Goal: Task Accomplishment & Management: Manage account settings

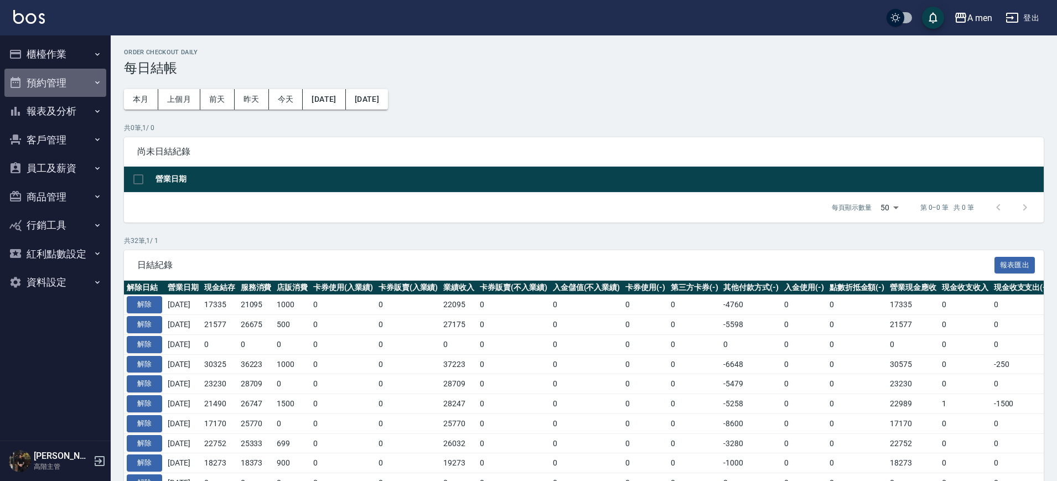
click at [66, 76] on button "預約管理" at bounding box center [55, 83] width 102 height 29
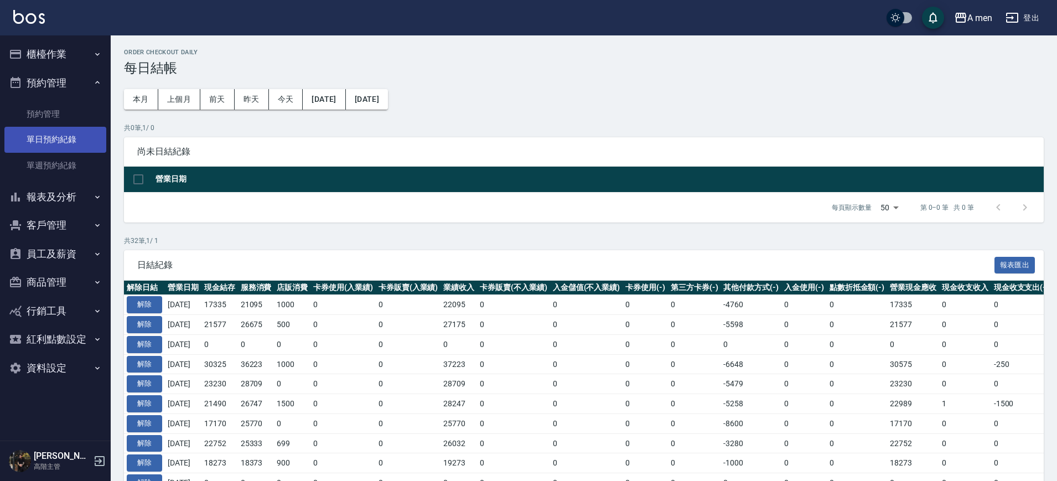
click at [59, 132] on link "單日預約紀錄" at bounding box center [55, 139] width 102 height 25
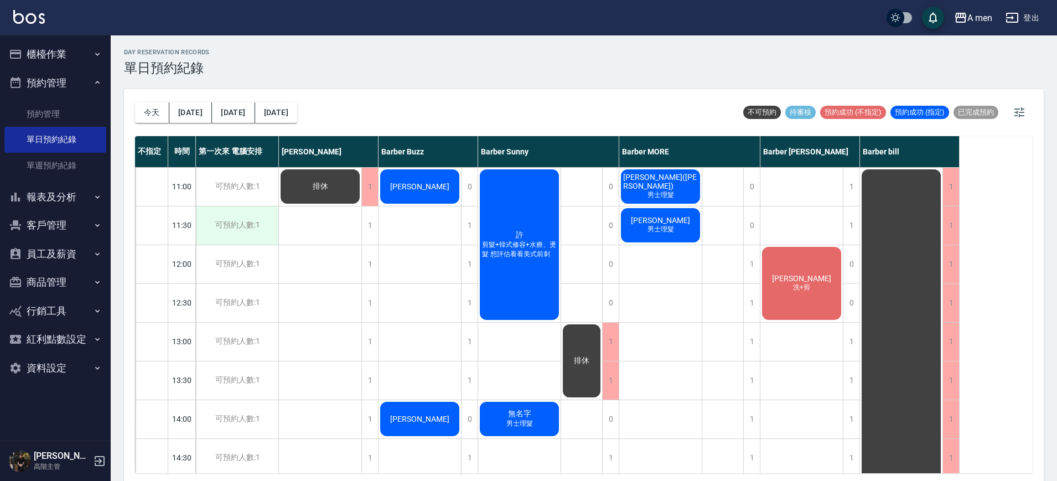
click at [266, 230] on div "可預約人數:1" at bounding box center [237, 225] width 82 height 38
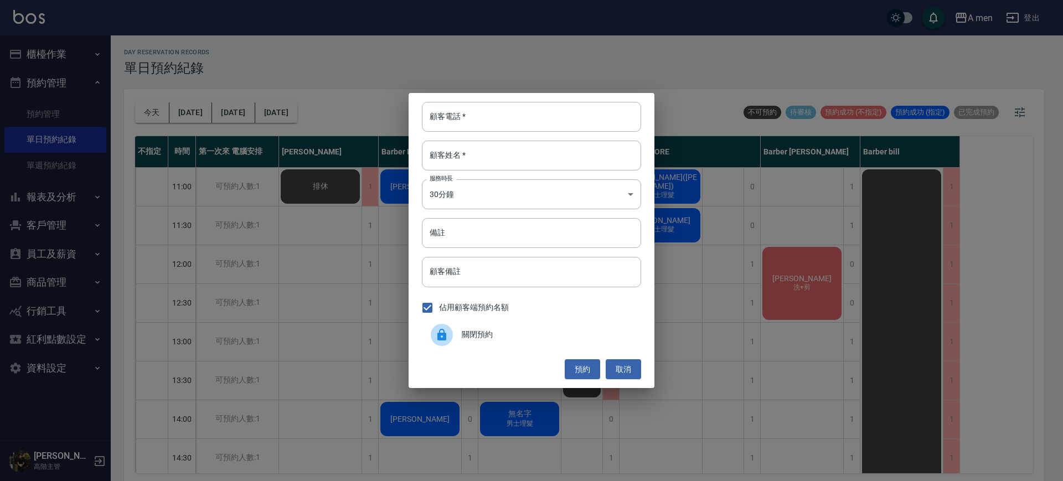
click at [471, 325] on div "關閉預約" at bounding box center [531, 334] width 219 height 31
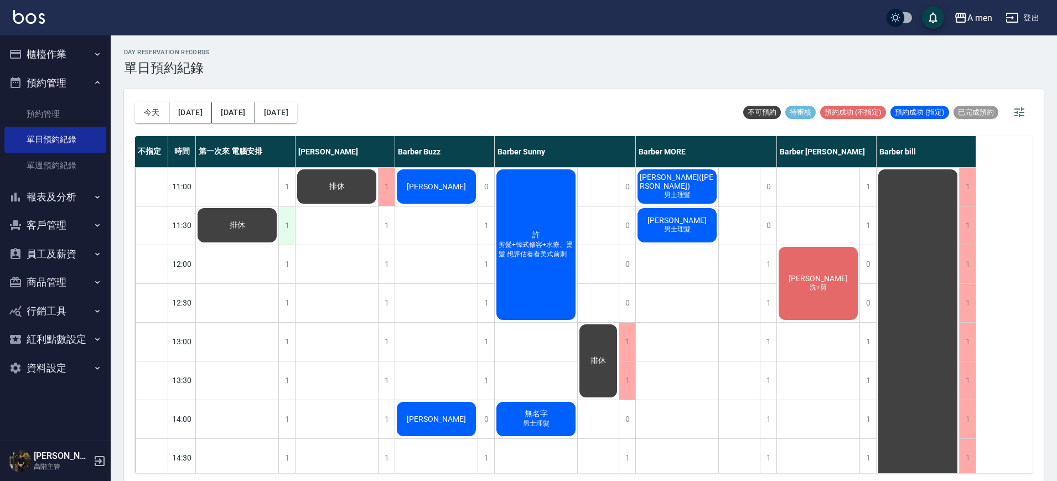
click at [286, 225] on div "1" at bounding box center [286, 225] width 17 height 38
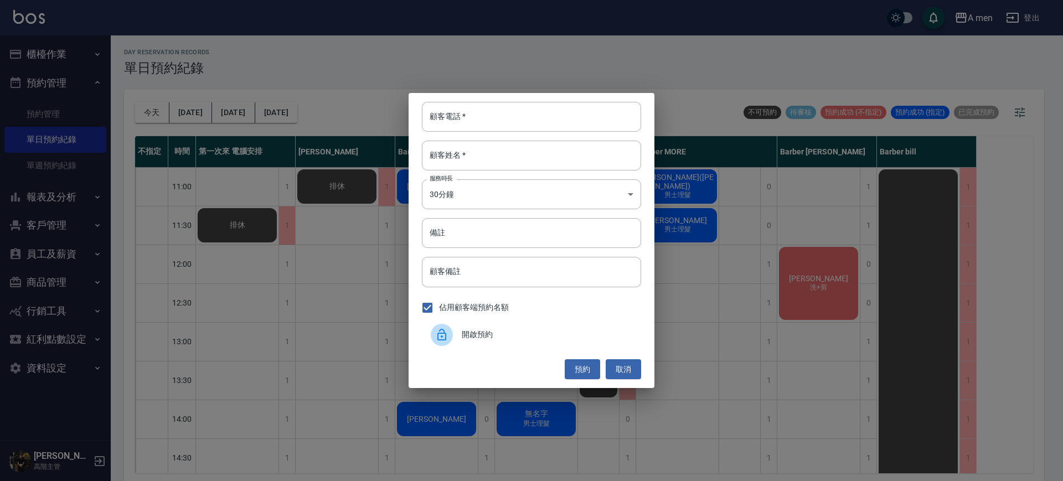
click at [492, 334] on span "開啟預約" at bounding box center [547, 335] width 170 height 12
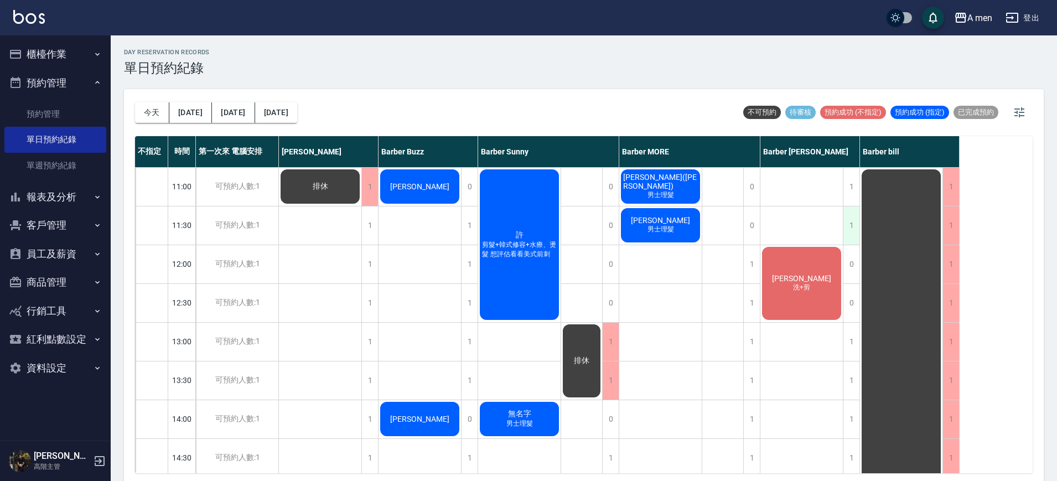
click at [851, 217] on div "1" at bounding box center [851, 225] width 17 height 38
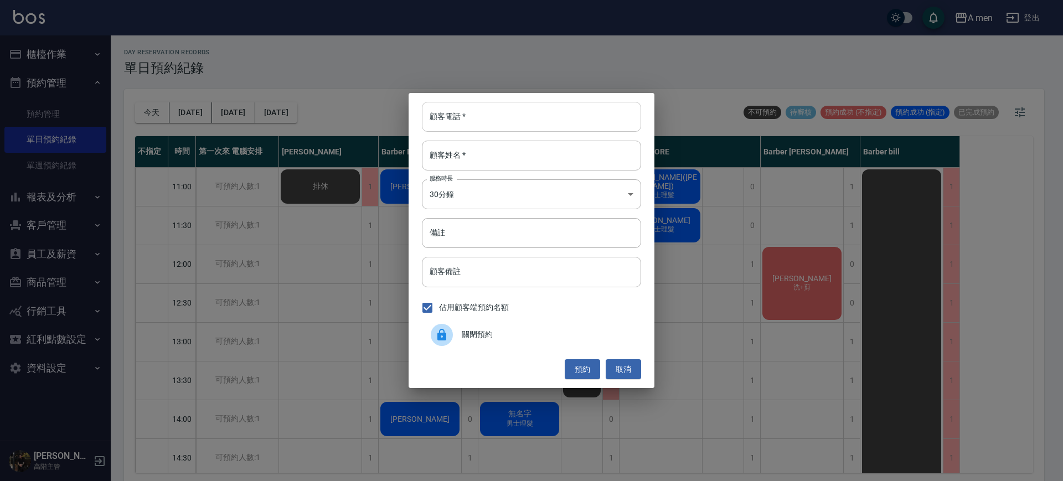
click at [563, 108] on input "顧客電話   *" at bounding box center [531, 117] width 219 height 30
type input "0986200710"
click at [551, 143] on input "顧客姓名   *" at bounding box center [531, 156] width 219 height 30
type input "x"
type input "C"
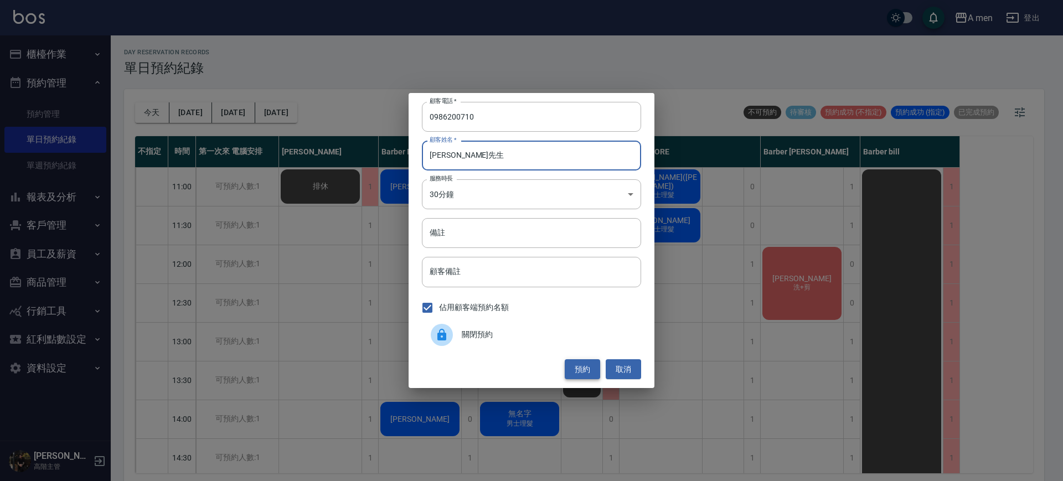
type input "呂先生"
click at [582, 369] on button "預約" at bounding box center [581, 369] width 35 height 20
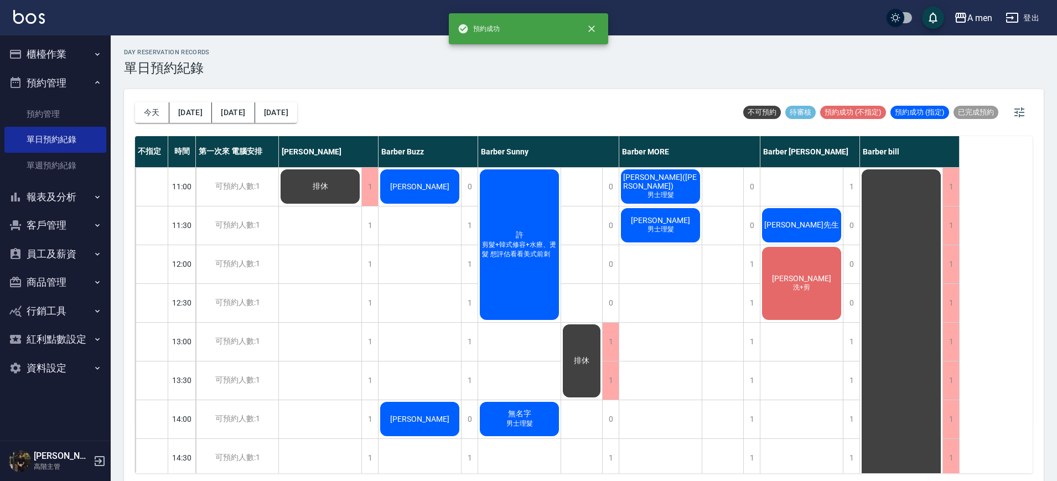
click at [779, 229] on div "呂先生" at bounding box center [801, 225] width 82 height 38
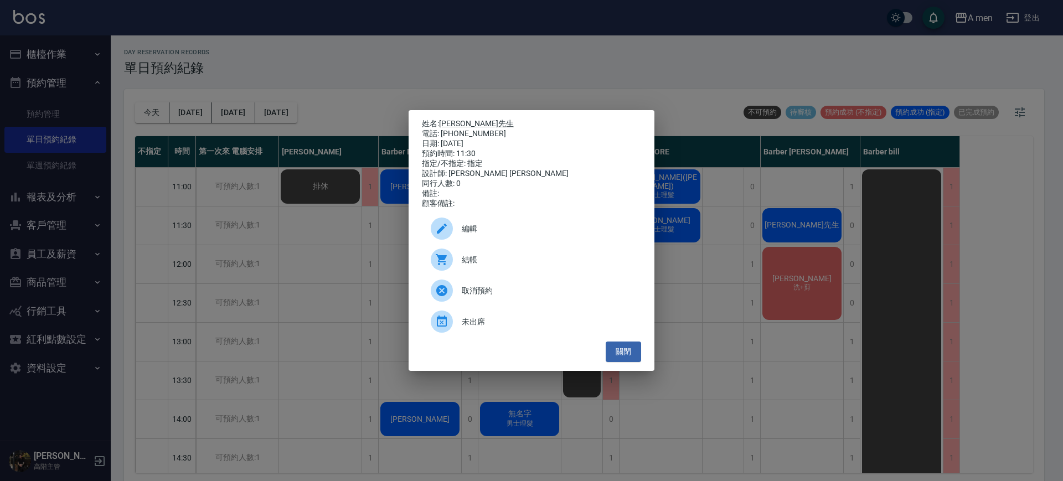
click at [476, 221] on div "編輯" at bounding box center [531, 228] width 219 height 31
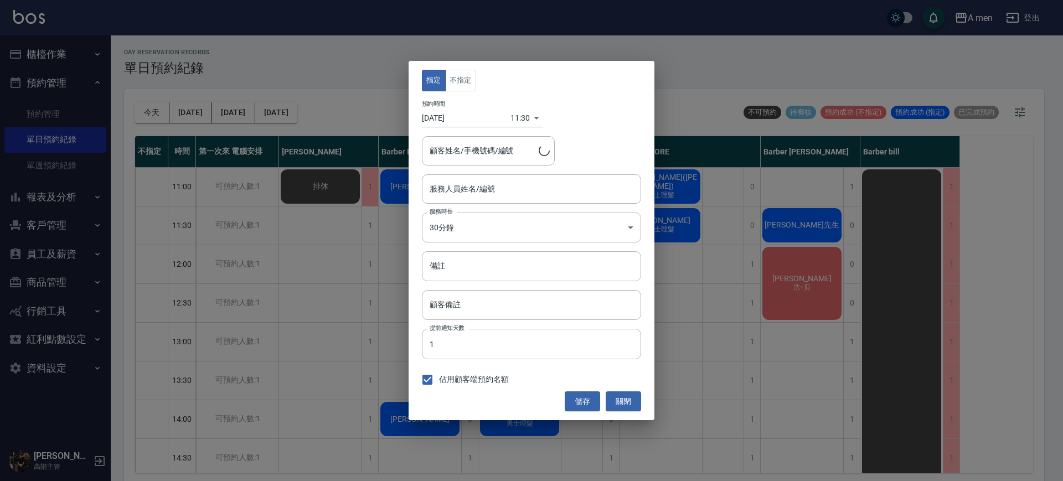
type input "Barber Garry-008"
type input "呂先生/0986200710"
click at [455, 88] on button "不指定" at bounding box center [460, 81] width 31 height 22
click at [578, 404] on button "儲存" at bounding box center [581, 401] width 35 height 20
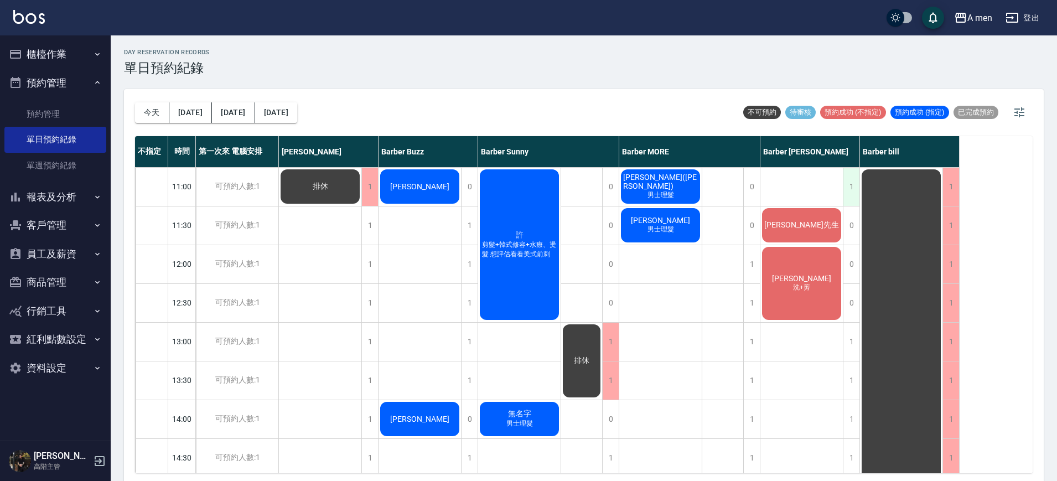
click at [845, 187] on div "1" at bounding box center [851, 187] width 17 height 38
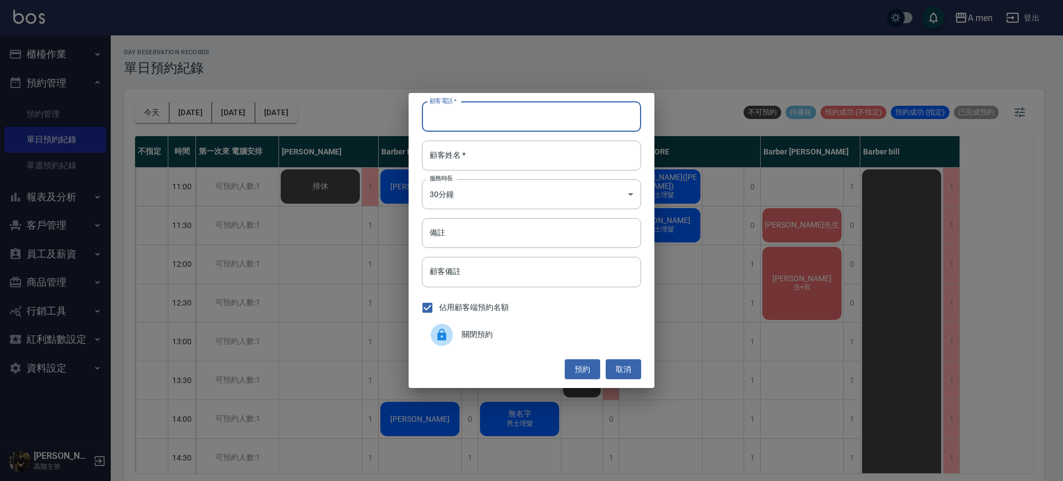
click at [549, 116] on input "顧客電話   *" at bounding box center [531, 117] width 219 height 30
type input "0987837538"
click at [561, 169] on input "顧客姓名   *" at bounding box center [531, 156] width 219 height 30
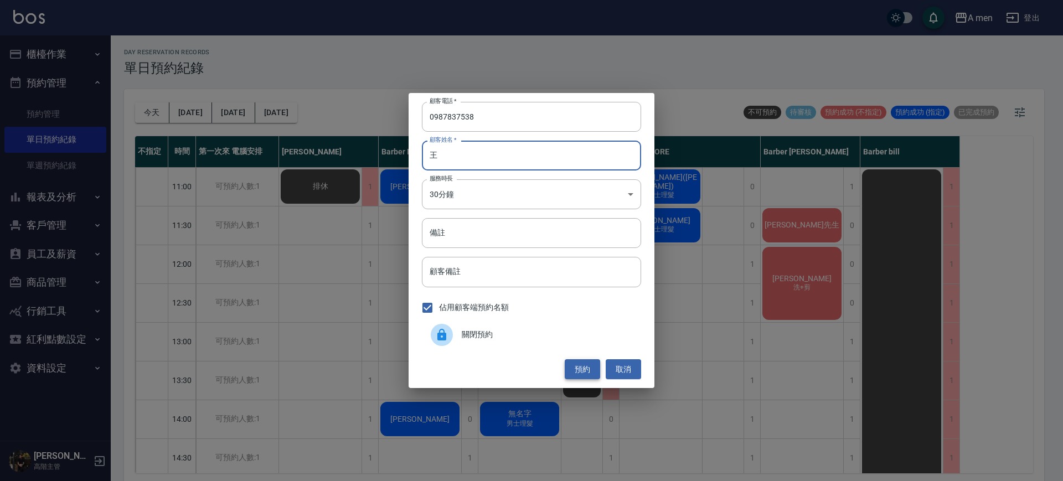
type input "王"
click at [574, 372] on button "預約" at bounding box center [581, 369] width 35 height 20
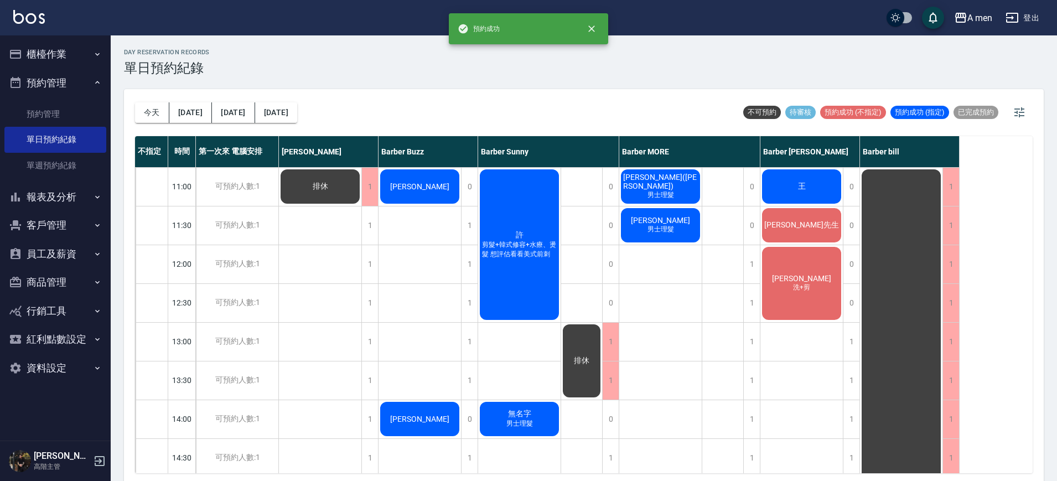
click at [820, 185] on div "王" at bounding box center [801, 187] width 82 height 38
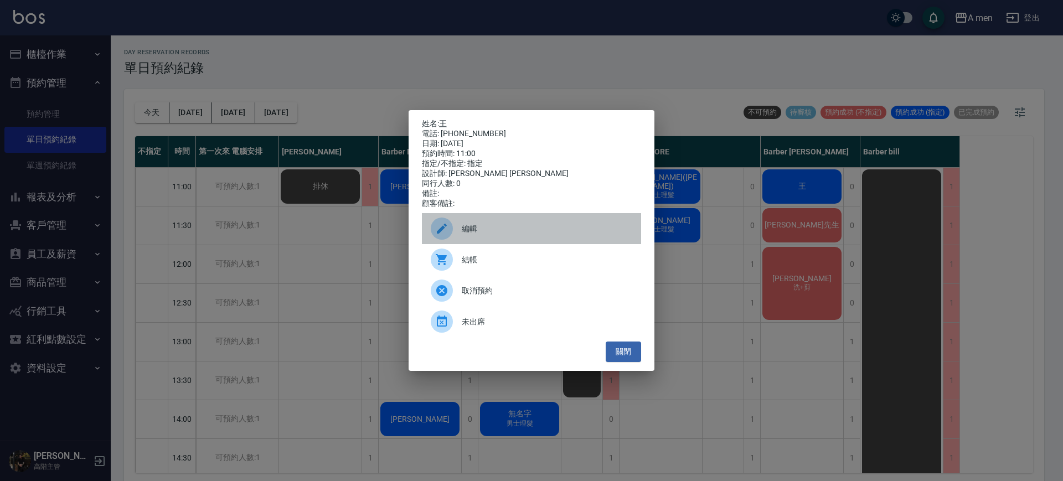
click at [479, 243] on div "編輯" at bounding box center [531, 228] width 219 height 31
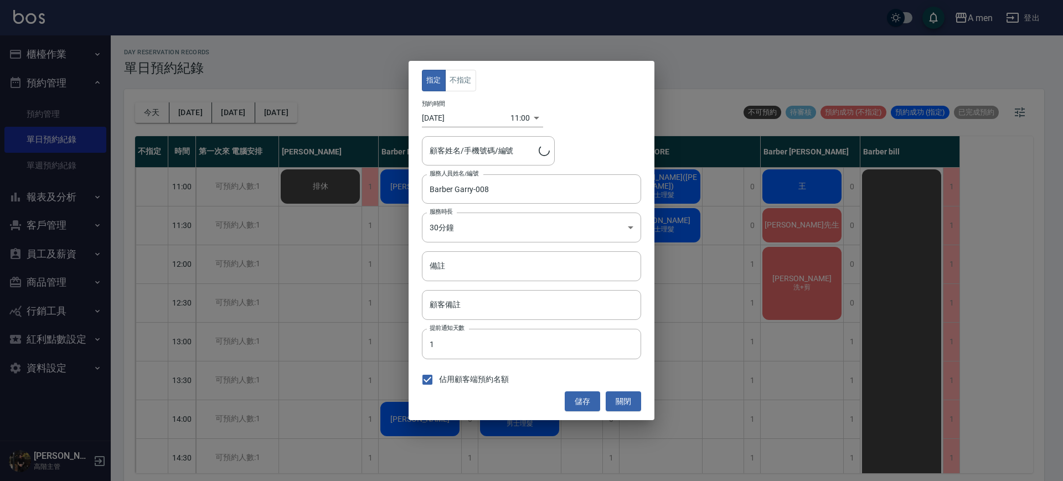
type input "王/0987837538"
click at [463, 82] on button "不指定" at bounding box center [460, 81] width 31 height 22
click at [582, 405] on button "儲存" at bounding box center [581, 401] width 35 height 20
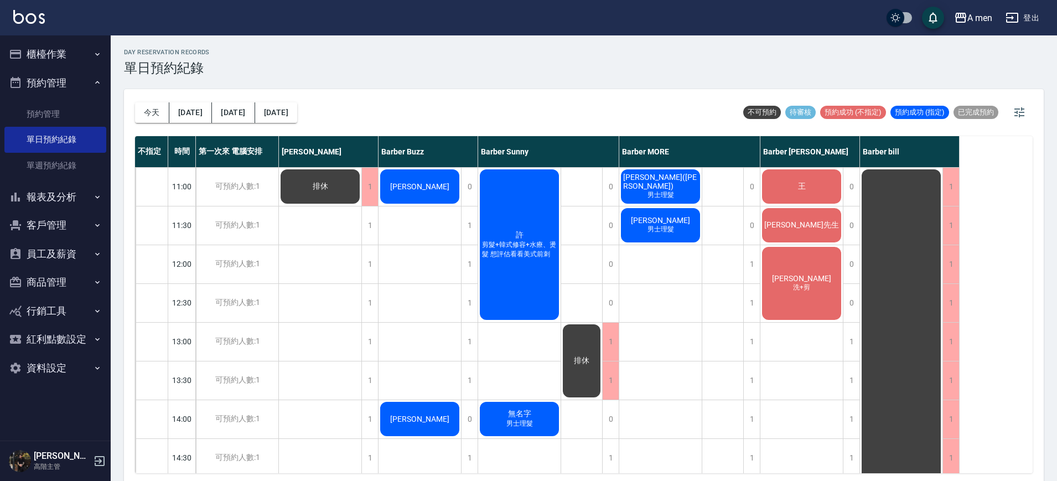
click at [443, 176] on div "陳㵆" at bounding box center [420, 187] width 82 height 38
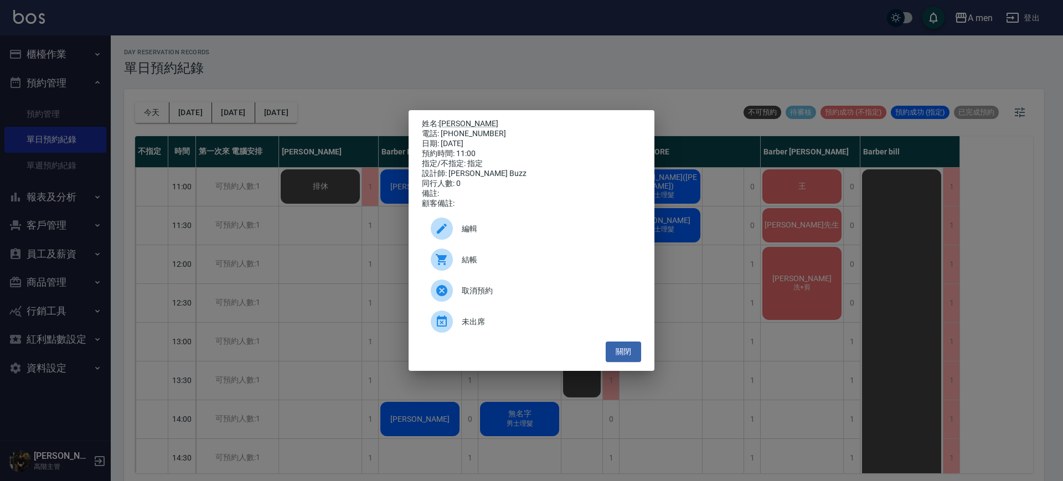
click at [486, 271] on div "結帳" at bounding box center [531, 259] width 219 height 31
click at [624, 358] on button "關閉" at bounding box center [622, 351] width 35 height 20
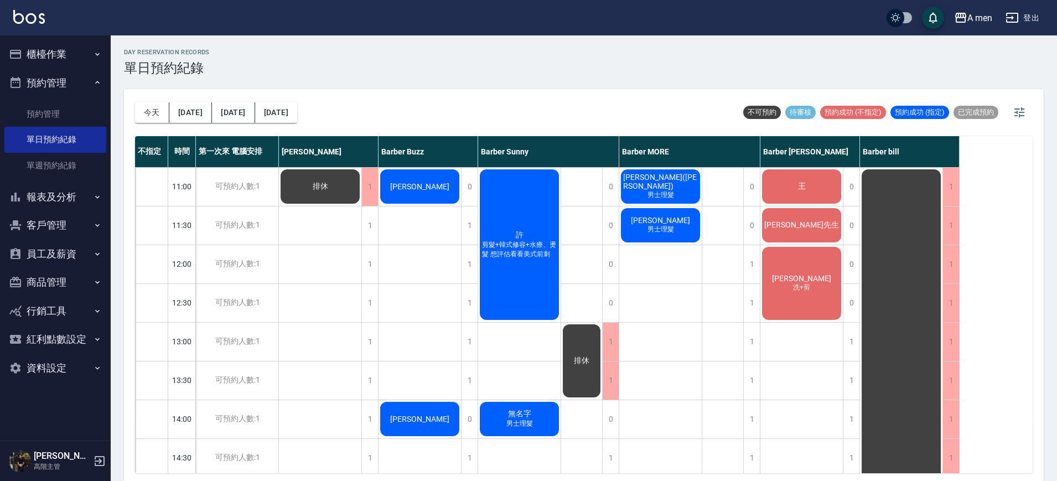
click at [809, 229] on span "呂先生" at bounding box center [801, 225] width 79 height 10
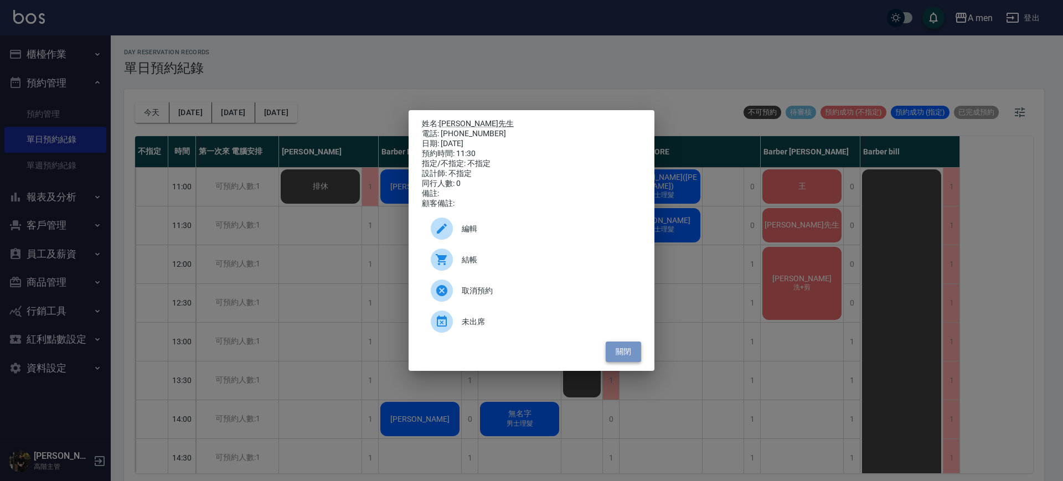
click at [618, 349] on button "關閉" at bounding box center [622, 351] width 35 height 20
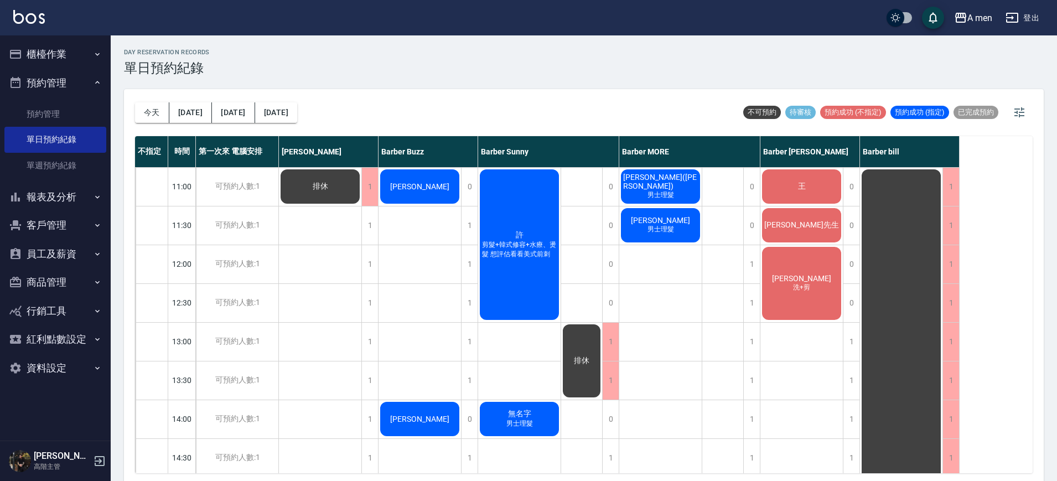
click at [809, 226] on span "呂先生" at bounding box center [801, 225] width 79 height 10
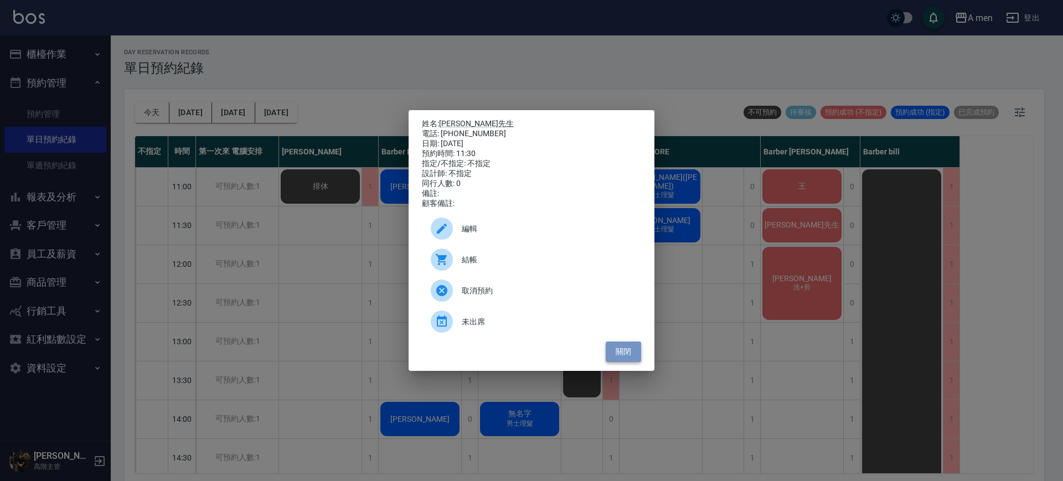
click at [629, 362] on button "關閉" at bounding box center [622, 351] width 35 height 20
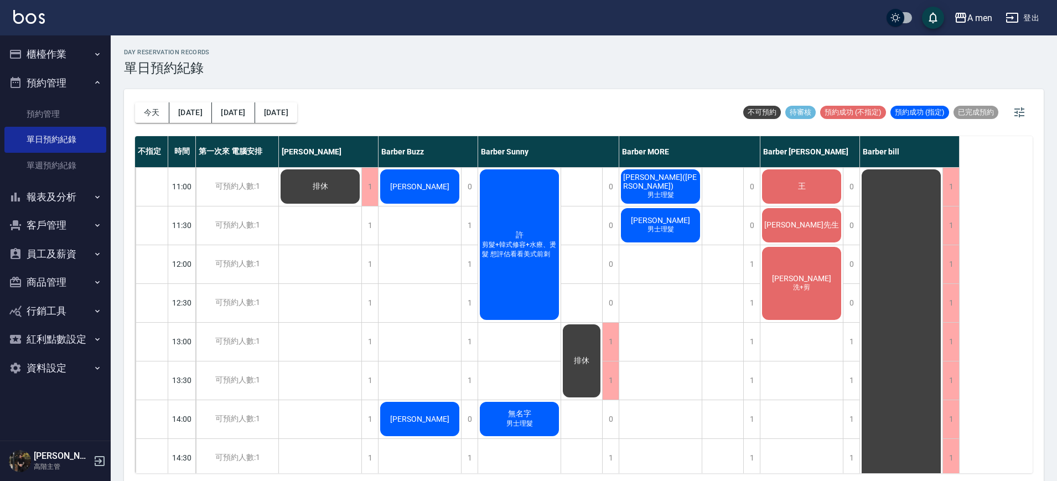
click at [783, 225] on div "呂先生" at bounding box center [801, 225] width 82 height 38
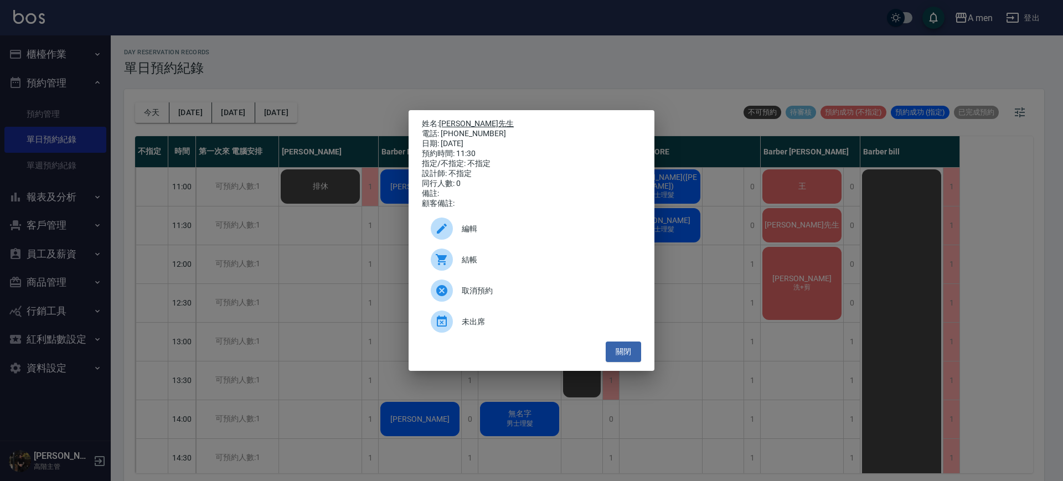
click at [456, 120] on link "呂先生" at bounding box center [476, 123] width 75 height 9
click at [625, 354] on button "關閉" at bounding box center [622, 351] width 35 height 20
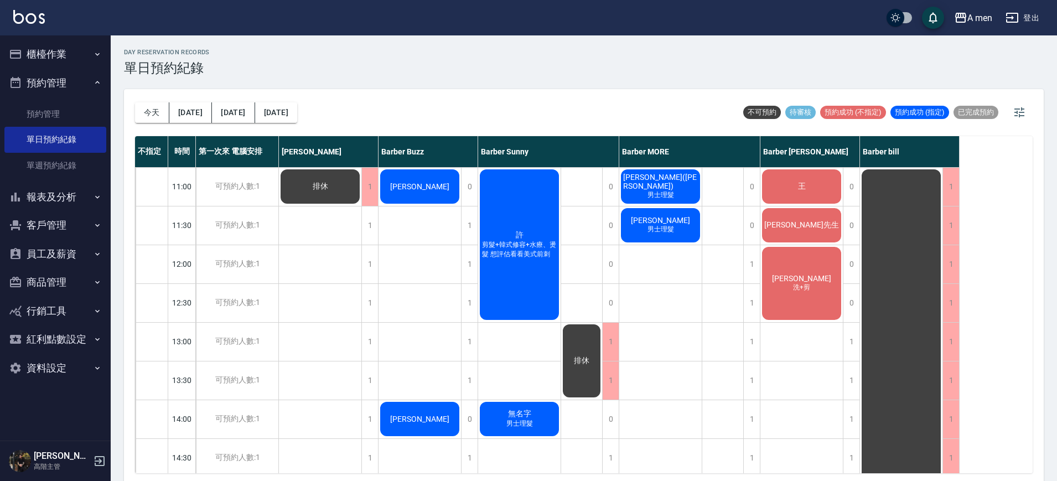
click at [815, 231] on div "[PERSON_NAME]先生" at bounding box center [801, 225] width 82 height 38
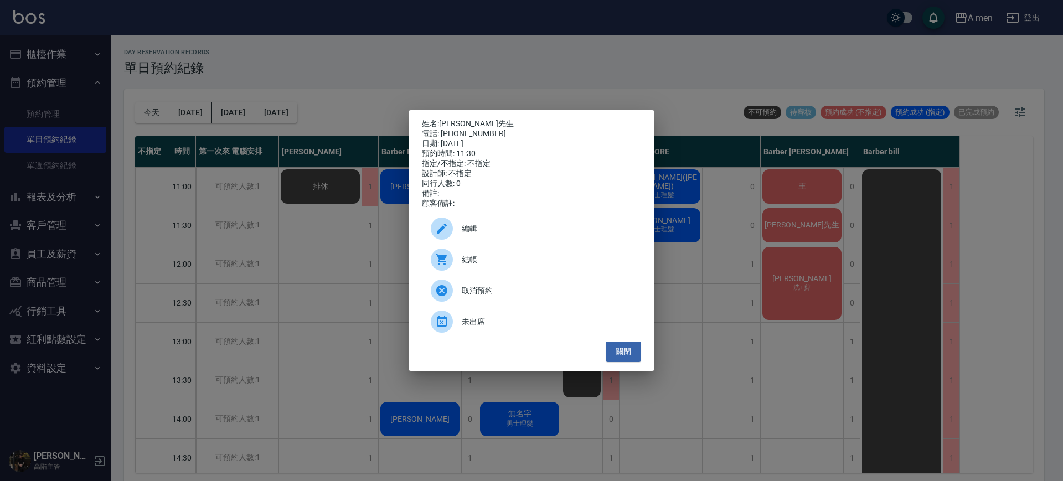
click at [532, 243] on div "編輯" at bounding box center [531, 228] width 219 height 31
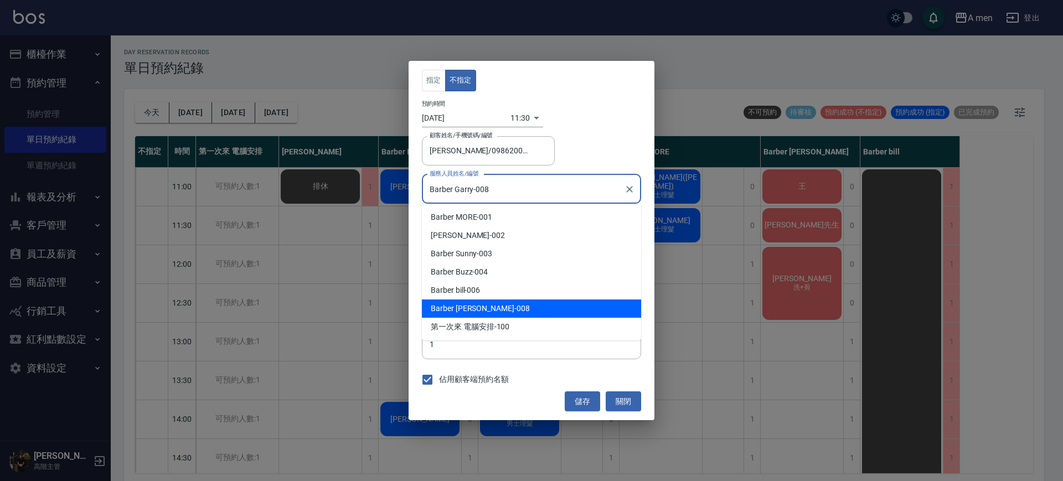
click at [499, 182] on input "Barber Garry-008" at bounding box center [523, 188] width 193 height 19
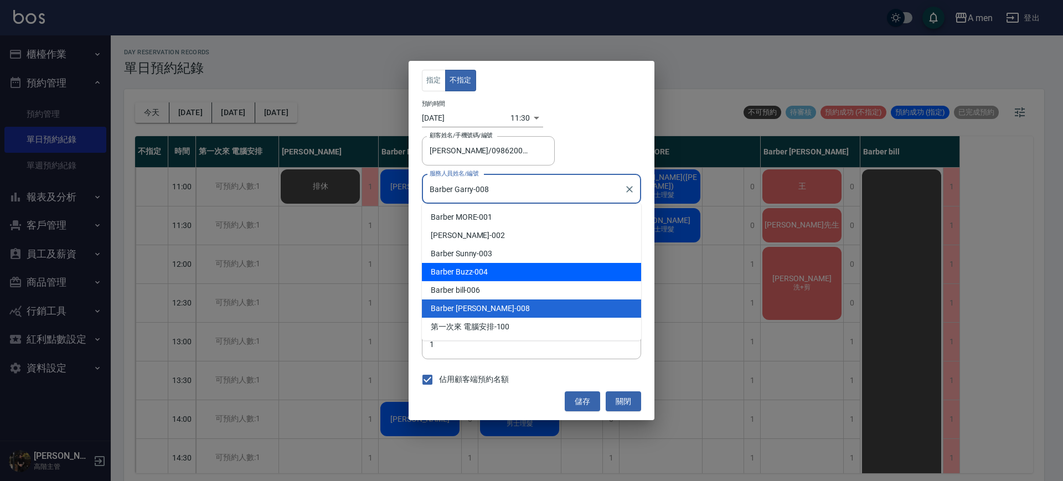
click at [474, 272] on div "Barber Buzz -004" at bounding box center [531, 272] width 219 height 18
type input "Barber Buzz-004"
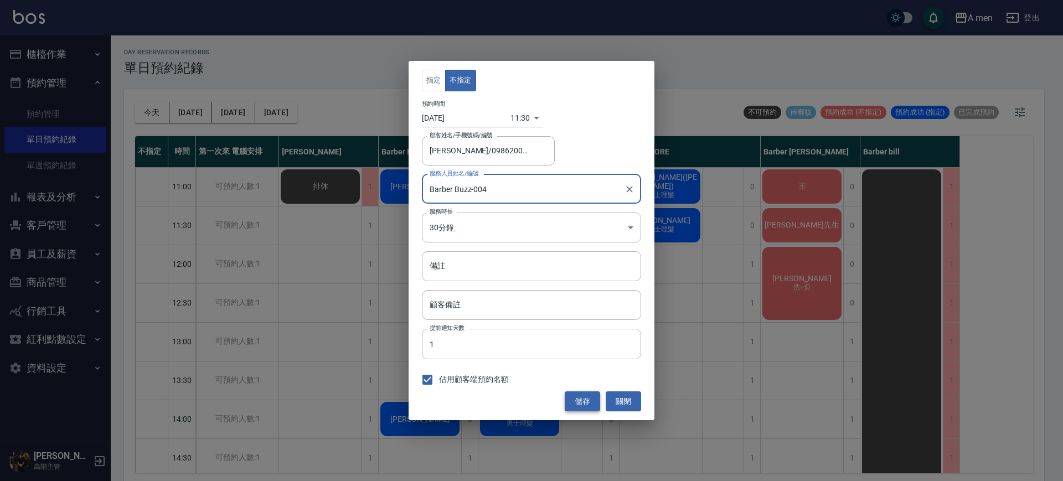
click at [583, 398] on button "儲存" at bounding box center [581, 401] width 35 height 20
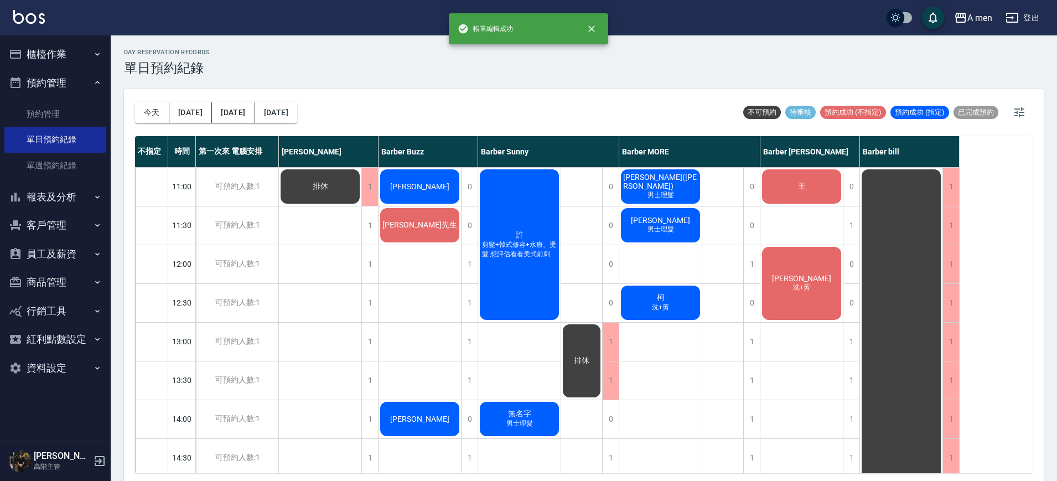
click at [427, 220] on span "[PERSON_NAME]先生" at bounding box center [419, 225] width 79 height 10
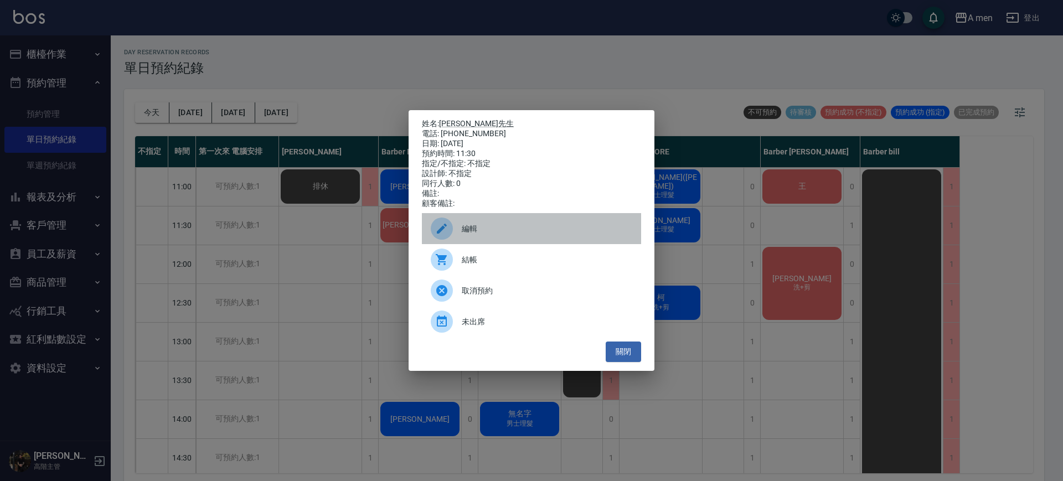
click at [501, 225] on div "編輯" at bounding box center [531, 228] width 219 height 31
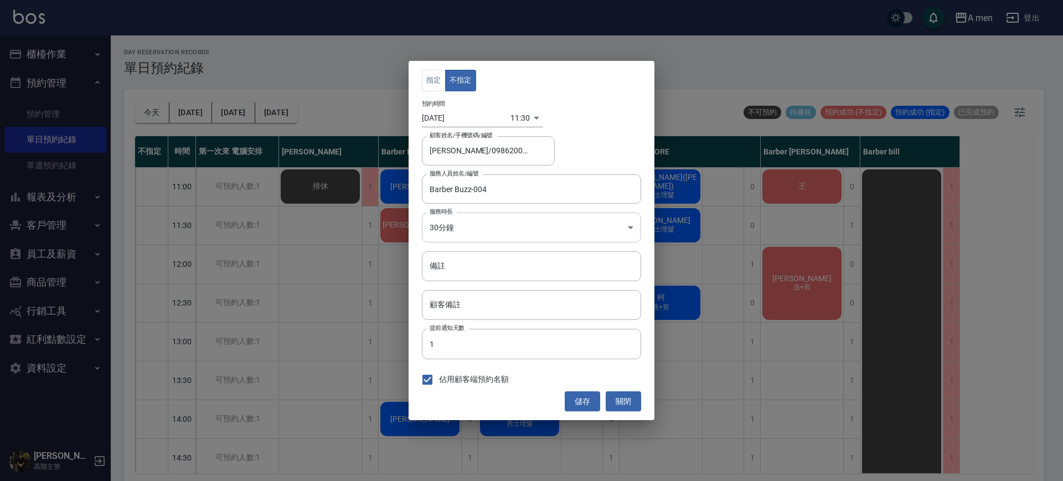
click at [488, 226] on body "A men 登出 櫃檯作業 打帳單 帳單列表 營業儀表板 現金收支登錄 高階收支登錄 材料自購登錄 每日結帳 排班表 現場電腦打卡 掃碼打卡 預約管理 預約管…" at bounding box center [531, 242] width 1063 height 484
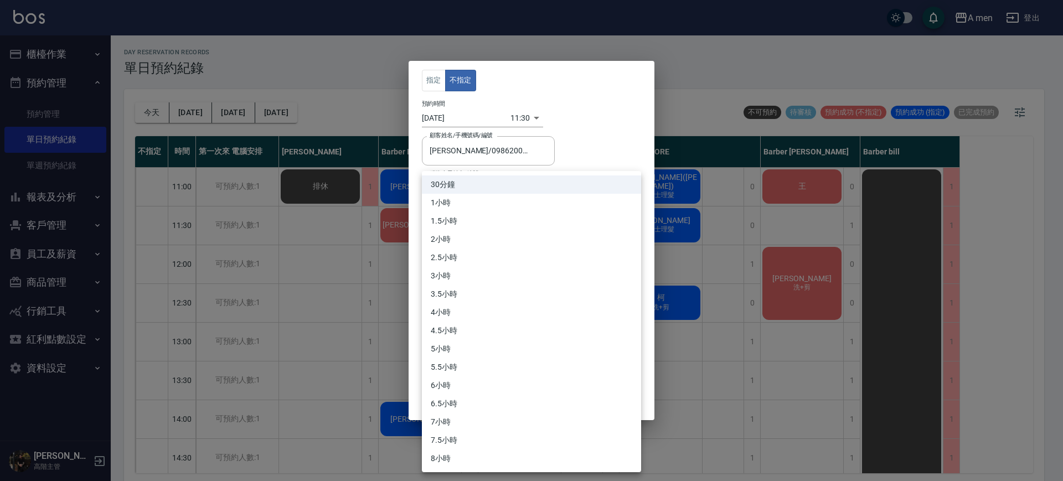
click at [525, 115] on div at bounding box center [531, 240] width 1063 height 481
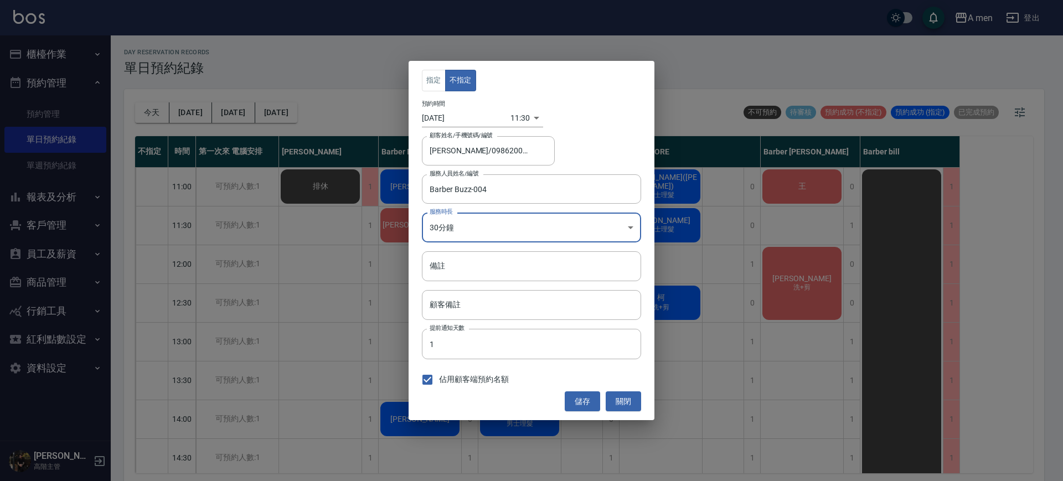
click at [525, 115] on body "A men 登出 櫃檯作業 打帳單 帳單列表 營業儀表板 現金收支登錄 高階收支登錄 材料自購登錄 每日結帳 排班表 現場電腦打卡 掃碼打卡 預約管理 預約管…" at bounding box center [531, 242] width 1063 height 484
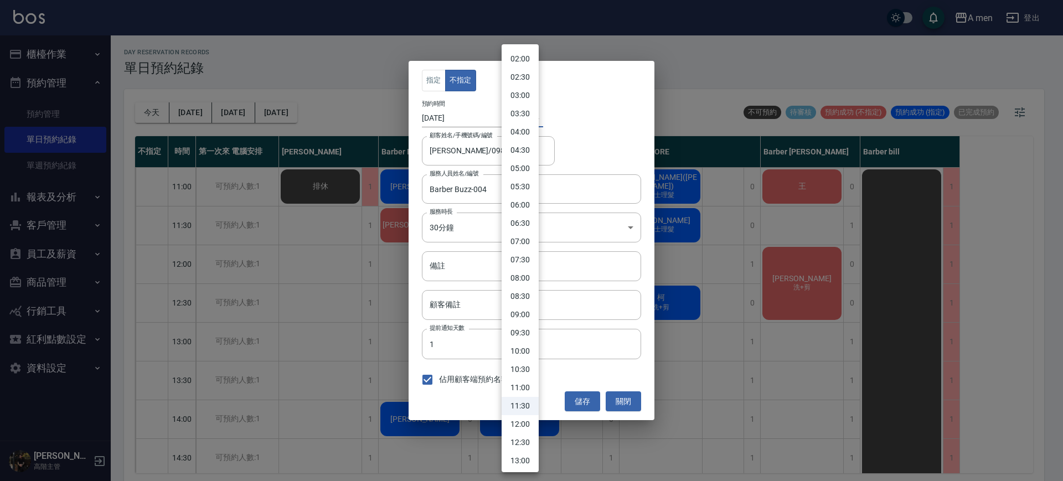
scroll to position [72, 0]
click at [522, 424] on li "12:00" at bounding box center [519, 424] width 37 height 18
type input "1760500800000"
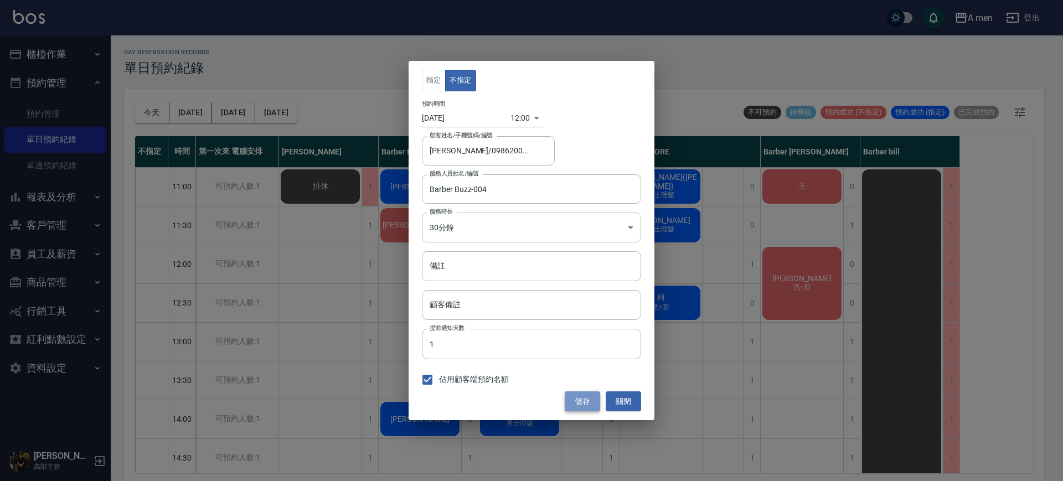
click at [588, 393] on button "儲存" at bounding box center [581, 401] width 35 height 20
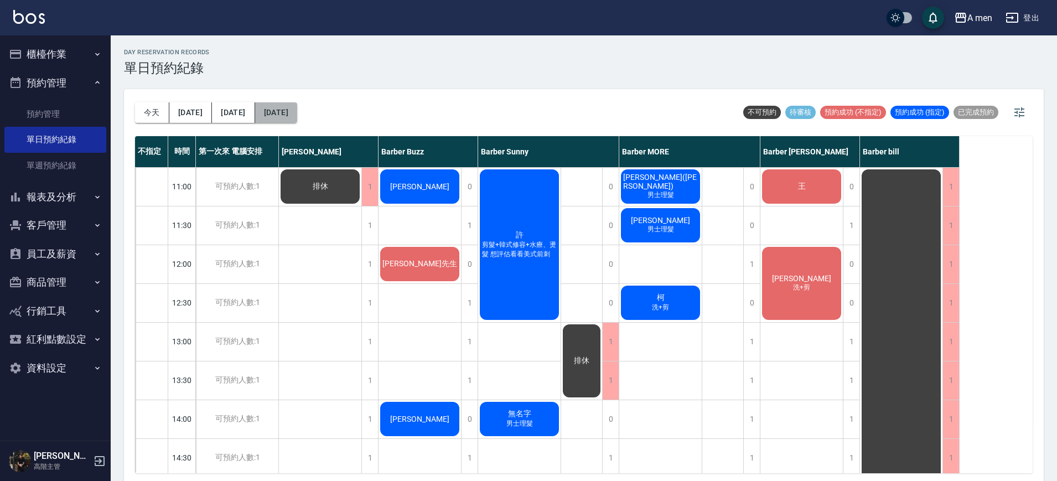
click at [284, 104] on button "2025/10/15" at bounding box center [276, 112] width 42 height 20
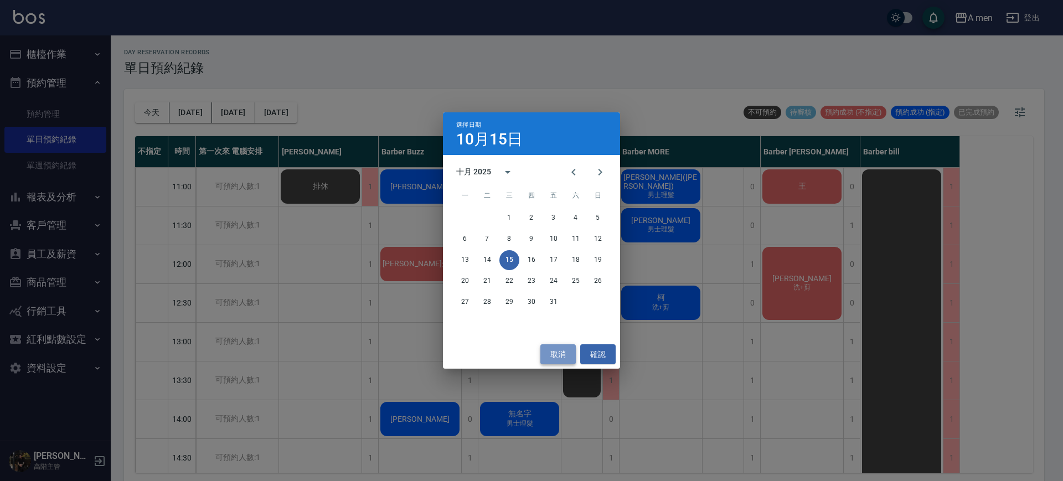
click at [568, 344] on button "取消" at bounding box center [557, 354] width 35 height 20
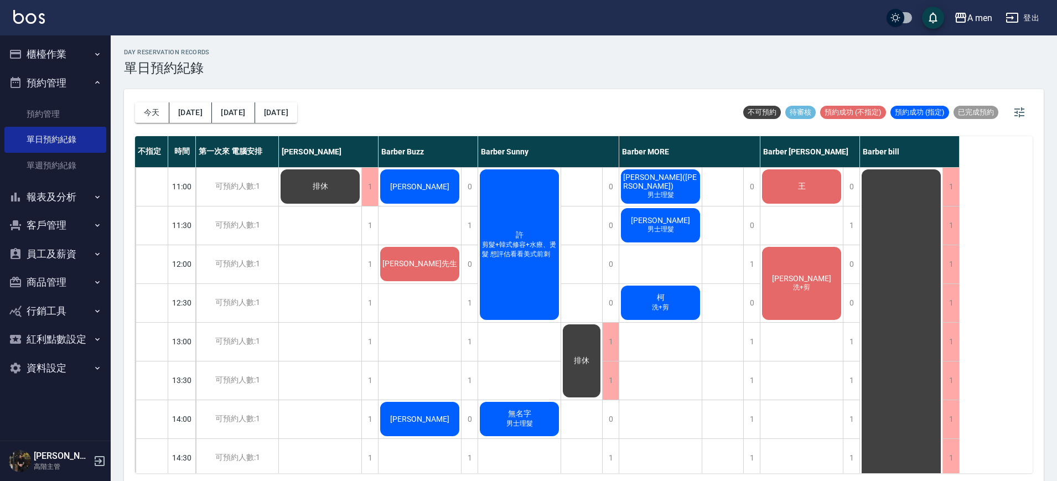
click at [789, 175] on div "王" at bounding box center [801, 187] width 82 height 38
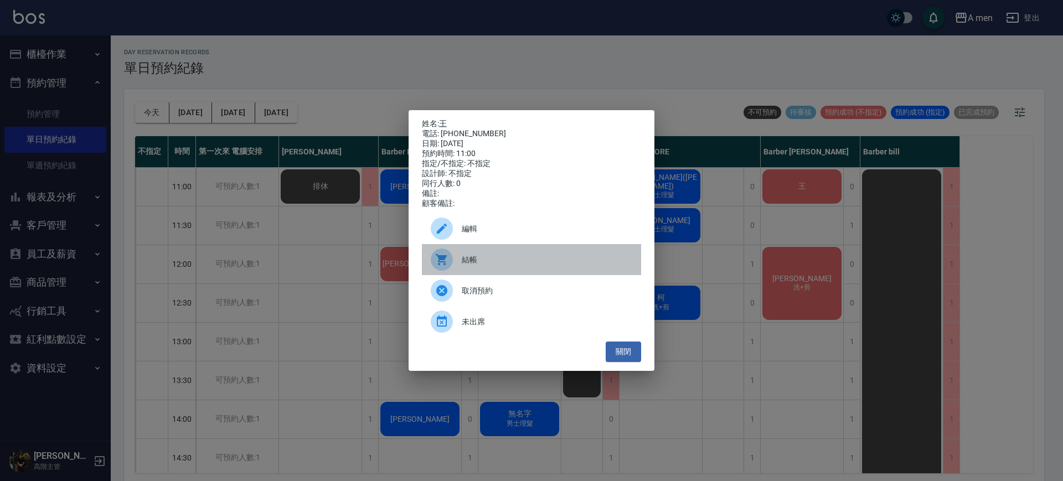
click at [578, 275] on div "結帳" at bounding box center [531, 259] width 219 height 31
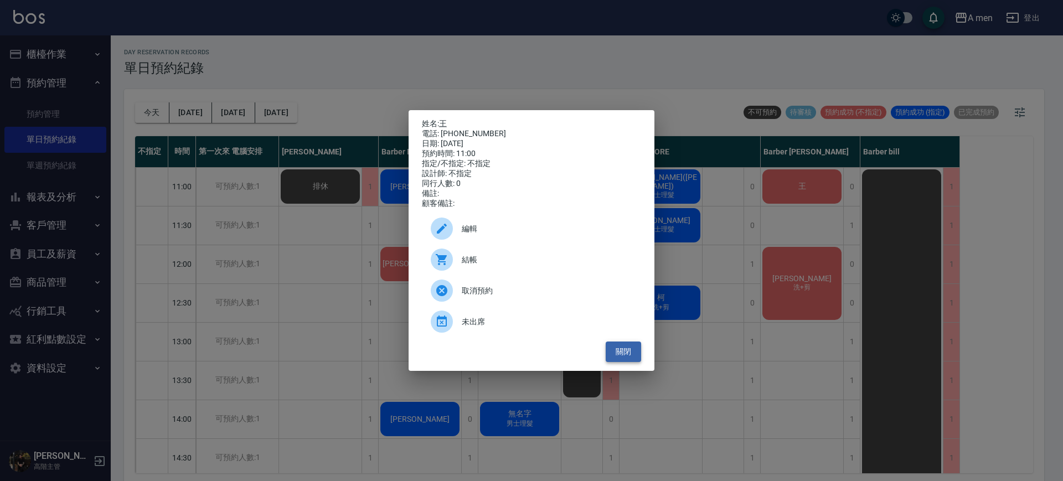
click at [623, 355] on button "關閉" at bounding box center [622, 351] width 35 height 20
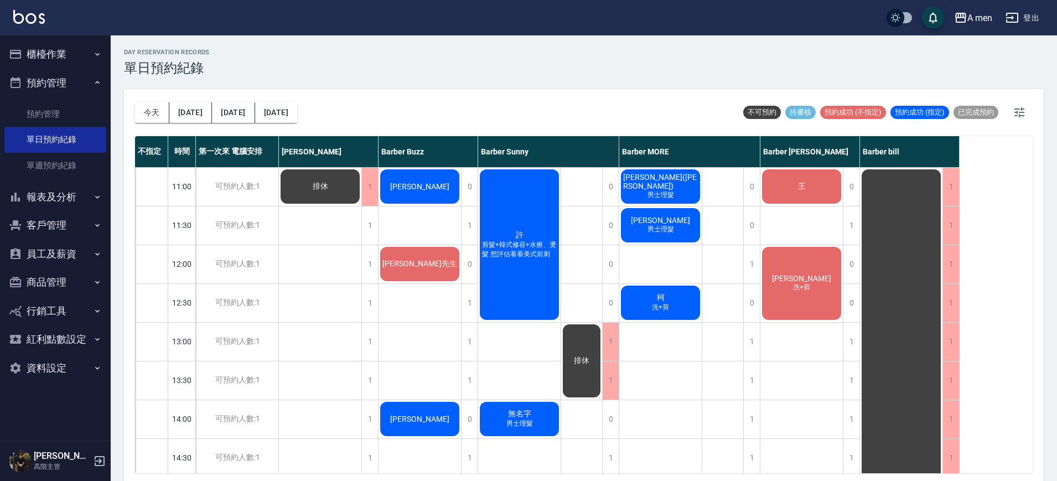
click at [434, 269] on div "呂先生" at bounding box center [420, 264] width 82 height 38
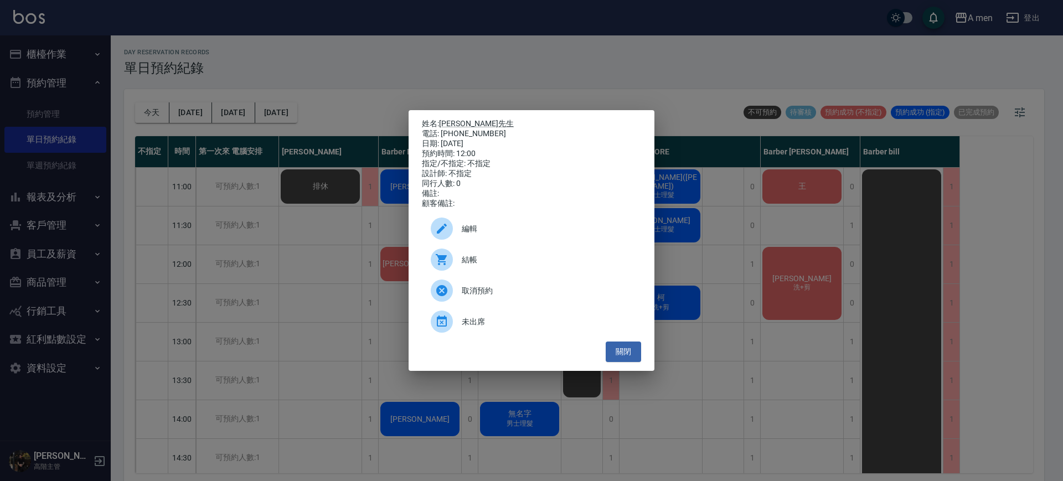
click at [477, 222] on div "編輯" at bounding box center [531, 228] width 219 height 31
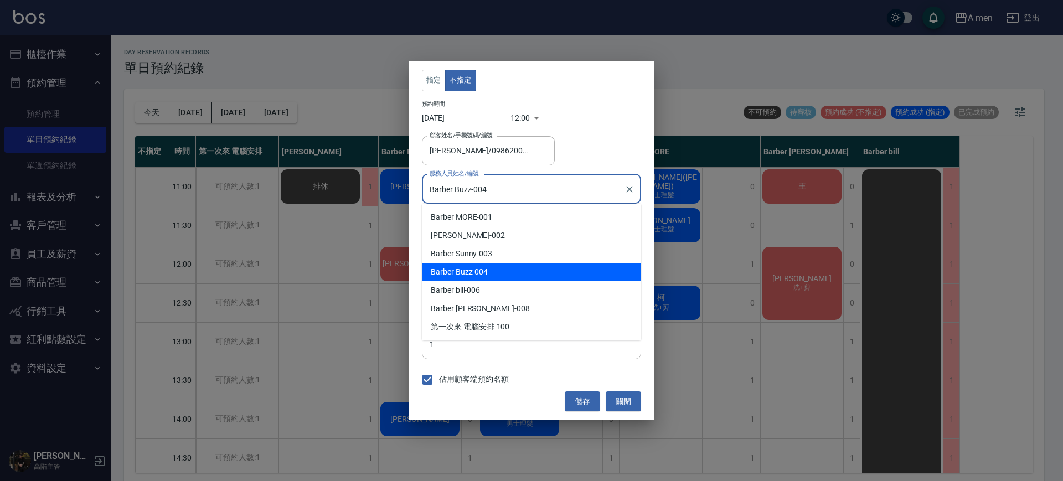
click at [500, 184] on input "Barber Buzz-004" at bounding box center [523, 188] width 193 height 19
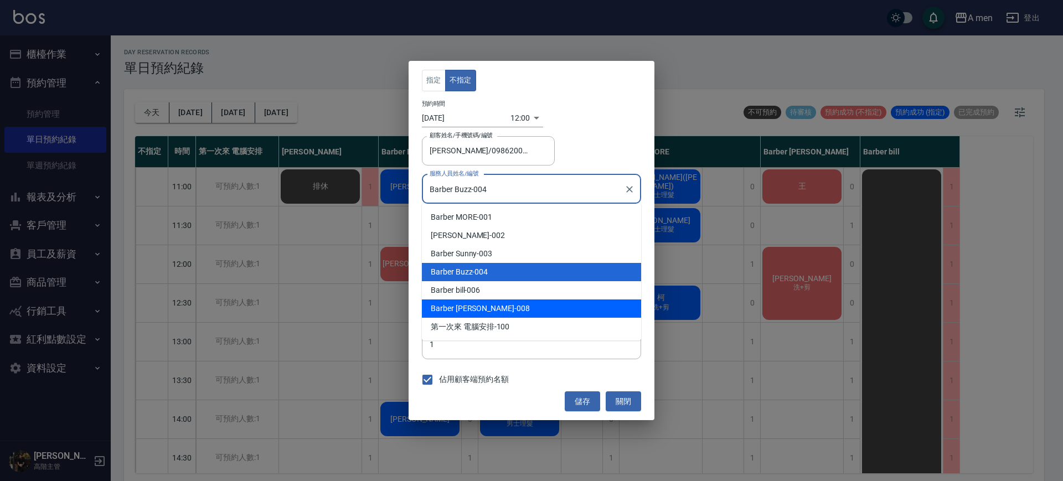
click at [474, 303] on div "Barber Garry -008" at bounding box center [531, 308] width 219 height 18
type input "Barber Garry-008"
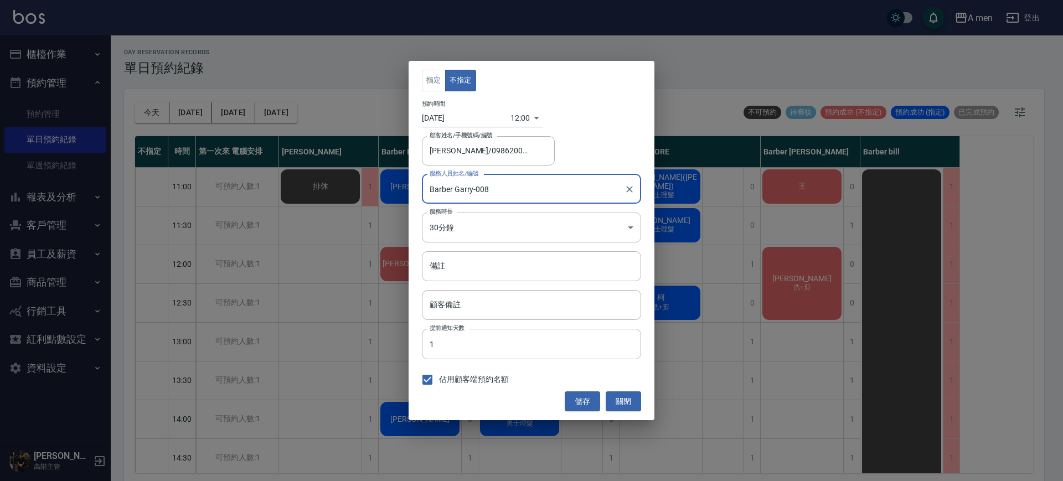
click at [517, 117] on body "A men 登出 櫃檯作業 打帳單 帳單列表 營業儀表板 現金收支登錄 高階收支登錄 材料自購登錄 每日結帳 排班表 現場電腦打卡 掃碼打卡 預約管理 預約管…" at bounding box center [531, 242] width 1063 height 484
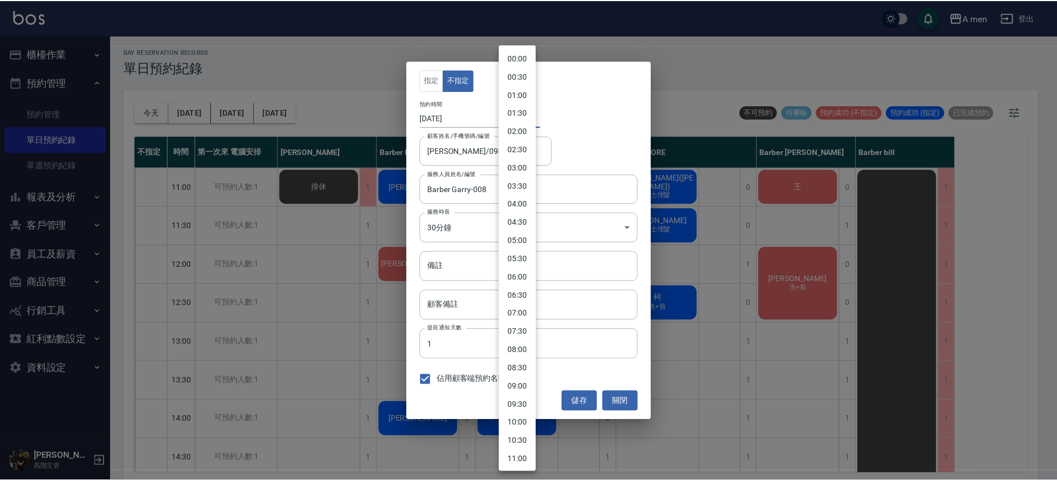
scroll to position [238, 0]
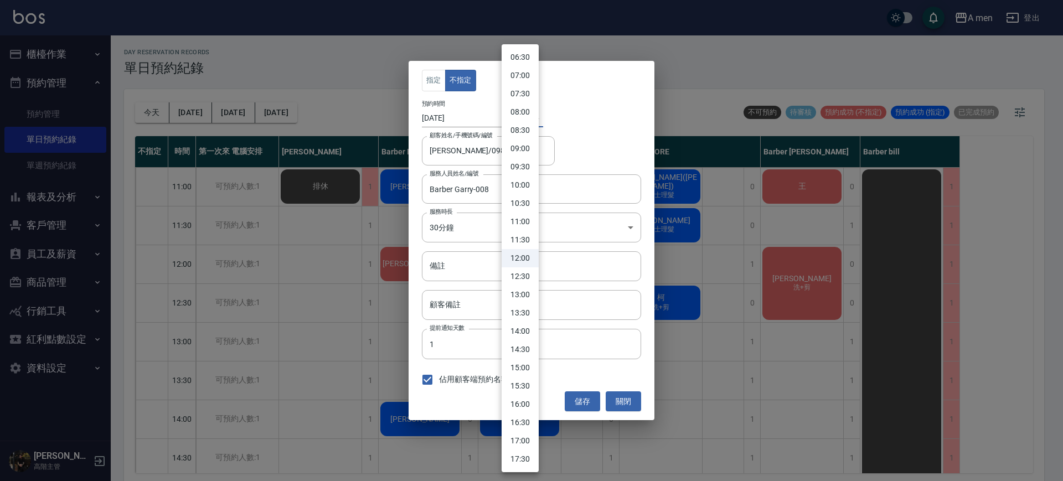
click at [523, 236] on li "11:30" at bounding box center [519, 240] width 37 height 18
type input "1760499000000"
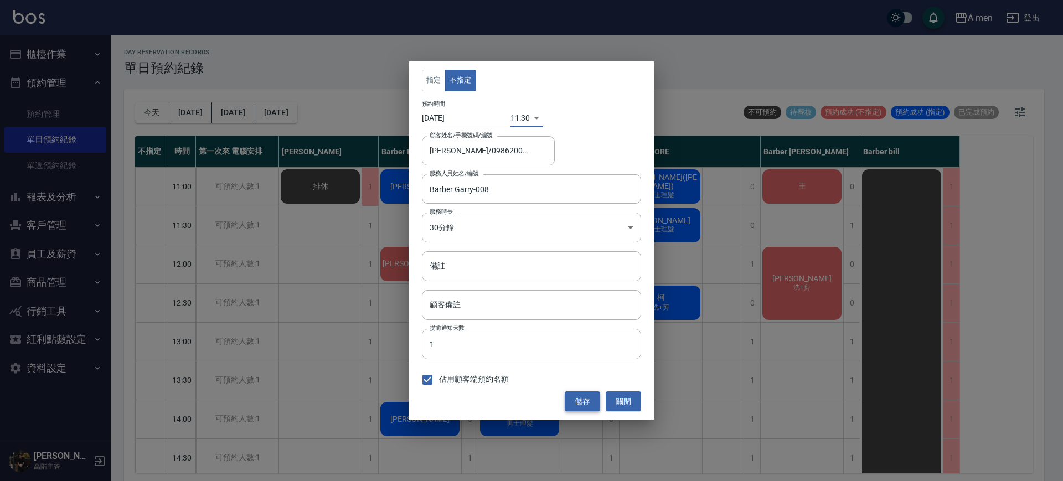
click at [583, 393] on button "儲存" at bounding box center [581, 401] width 35 height 20
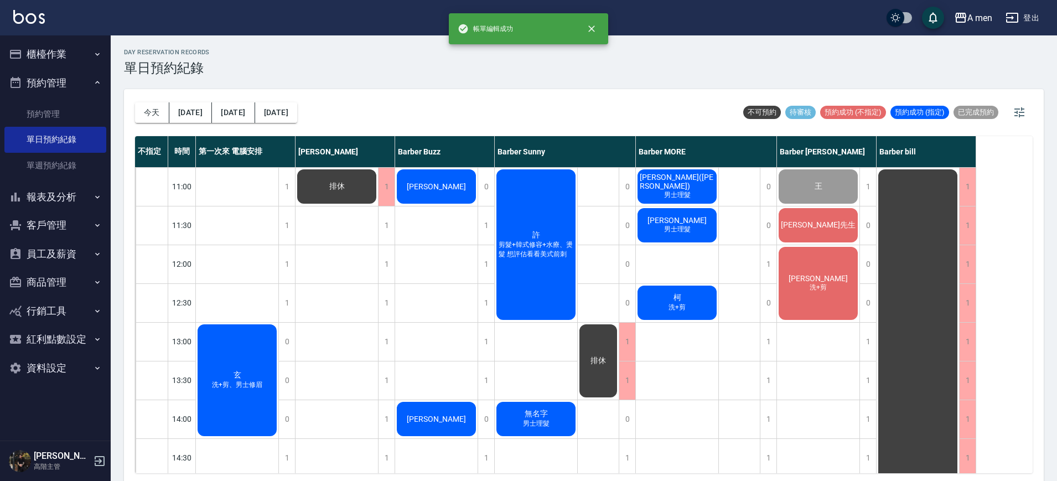
click at [225, 377] on div "玄 洗+剪、男士修眉" at bounding box center [237, 380] width 82 height 115
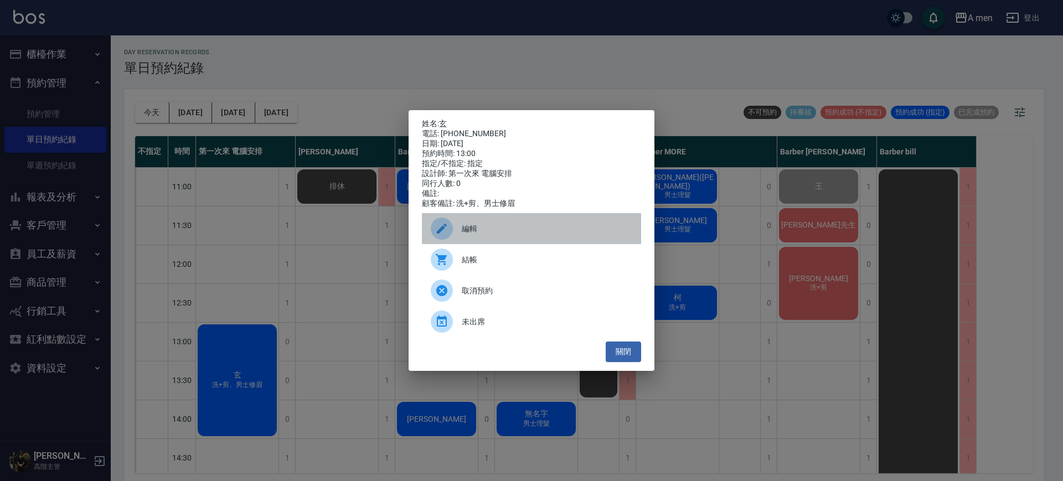
click at [483, 226] on div "編輯" at bounding box center [531, 228] width 219 height 31
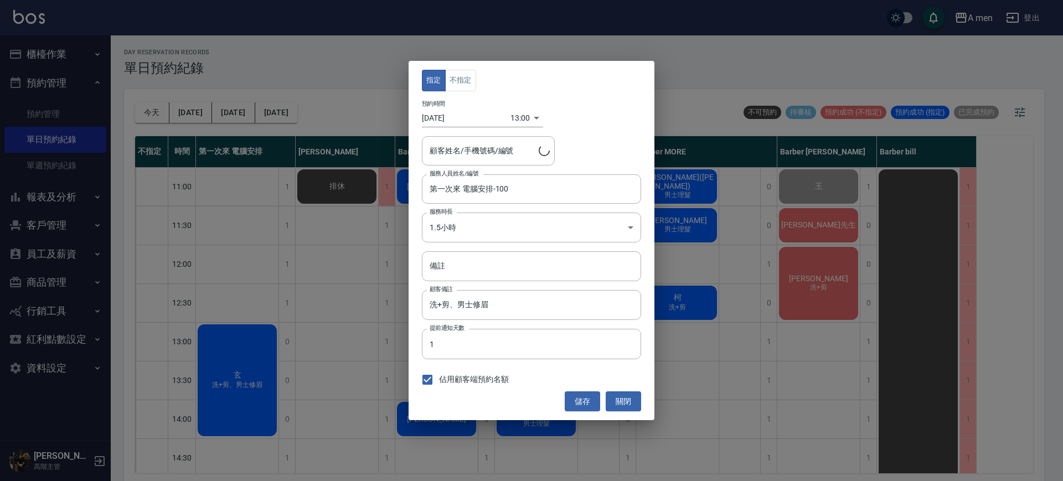
type input "玄/0906689088"
click at [486, 194] on input "第一次來 電腦安排-100" at bounding box center [523, 188] width 193 height 19
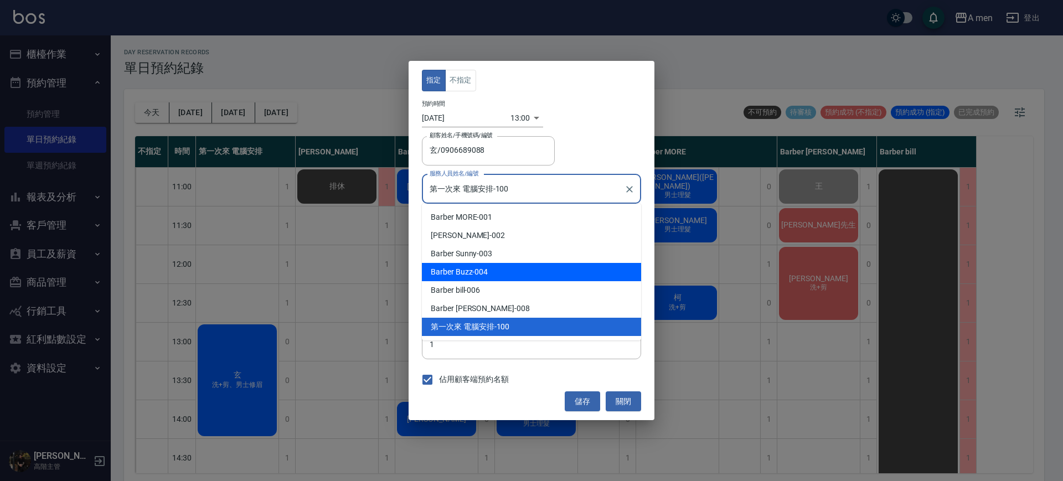
click at [481, 266] on div "Barber Buzz -004" at bounding box center [531, 272] width 219 height 18
type input "Barber Buzz-004"
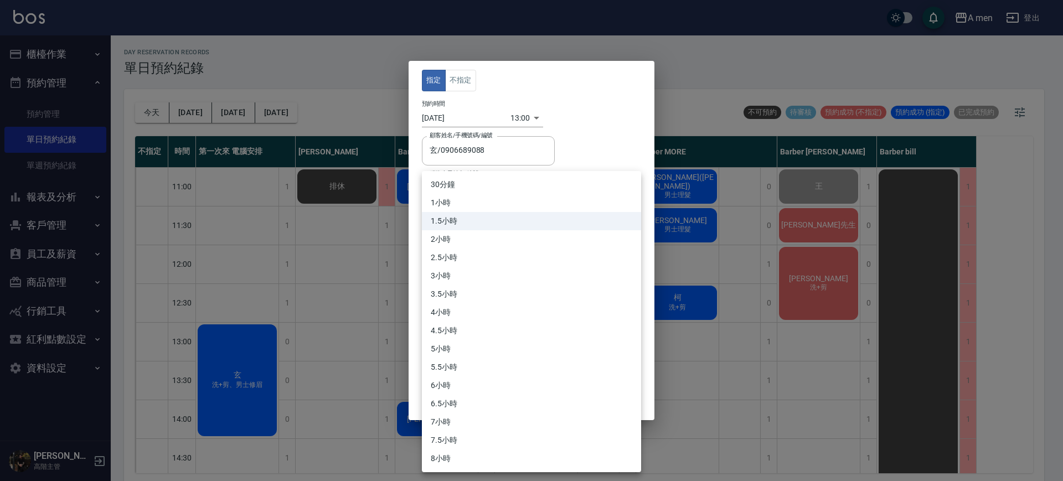
click at [521, 230] on body "A men 登出 櫃檯作業 打帳單 帳單列表 營業儀表板 現金收支登錄 高階收支登錄 材料自購登錄 每日結帳 排班表 現場電腦打卡 掃碼打卡 預約管理 預約管…" at bounding box center [531, 242] width 1063 height 484
click at [463, 201] on li "1小時" at bounding box center [531, 203] width 219 height 18
type input "2"
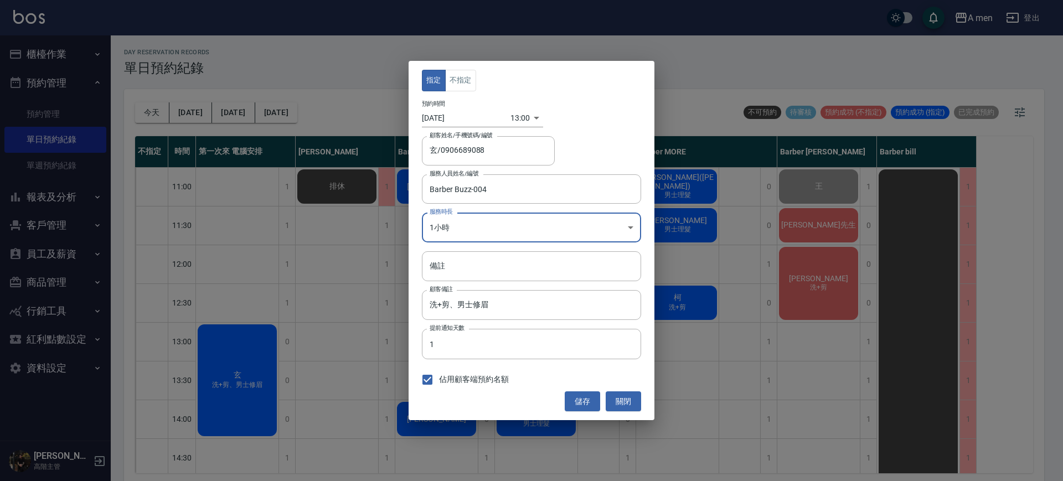
click at [562, 392] on div "儲存 關閉" at bounding box center [531, 401] width 219 height 20
click at [573, 395] on button "儲存" at bounding box center [581, 401] width 35 height 20
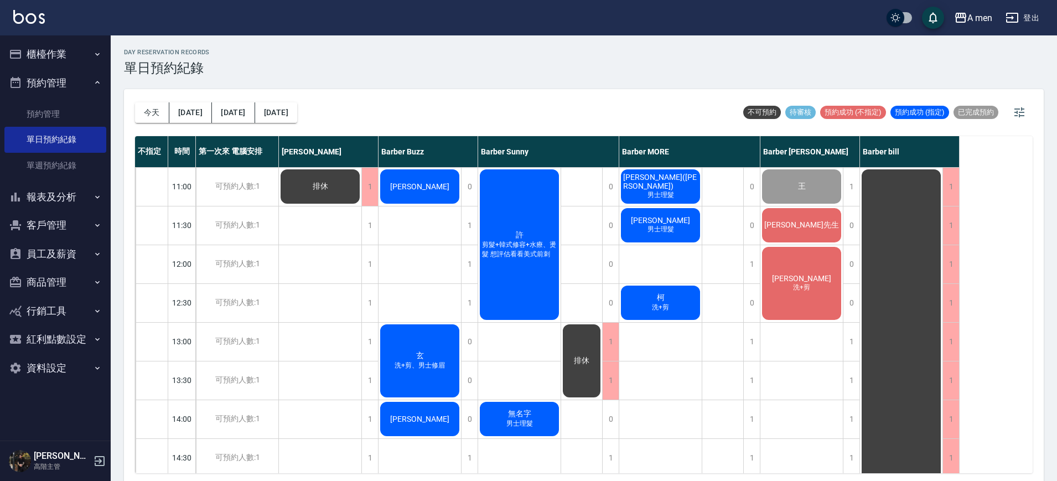
click at [667, 224] on span "[PERSON_NAME]" at bounding box center [661, 220] width 64 height 9
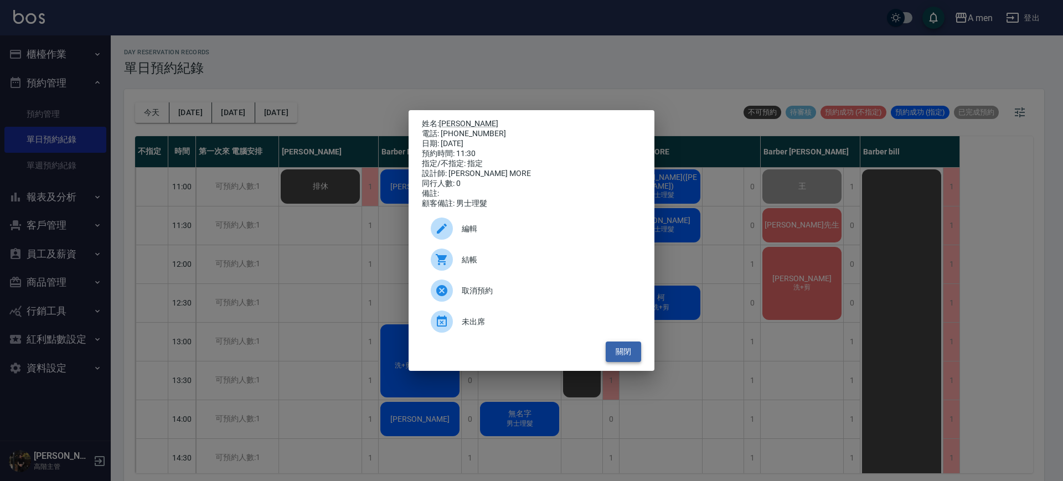
click at [627, 352] on button "關閉" at bounding box center [622, 351] width 35 height 20
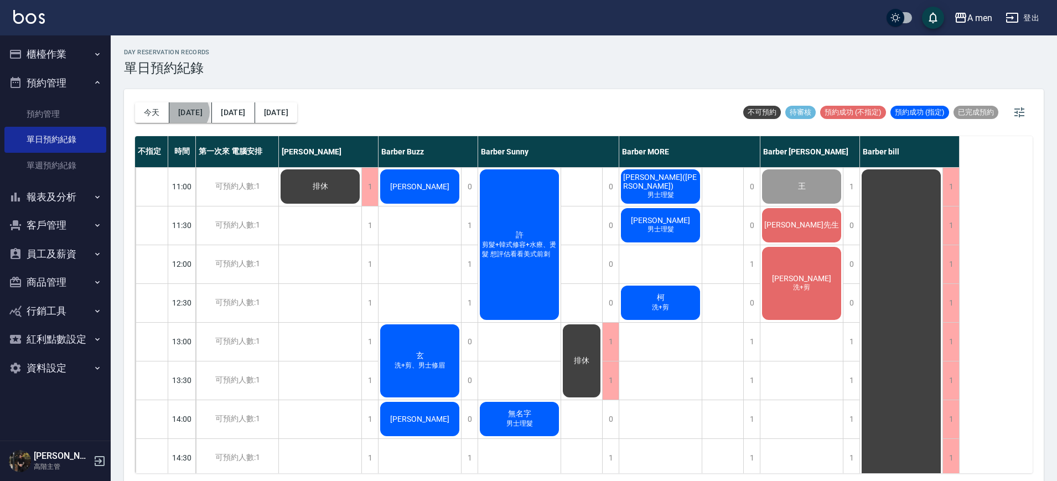
click at [188, 112] on button "明天" at bounding box center [190, 112] width 43 height 20
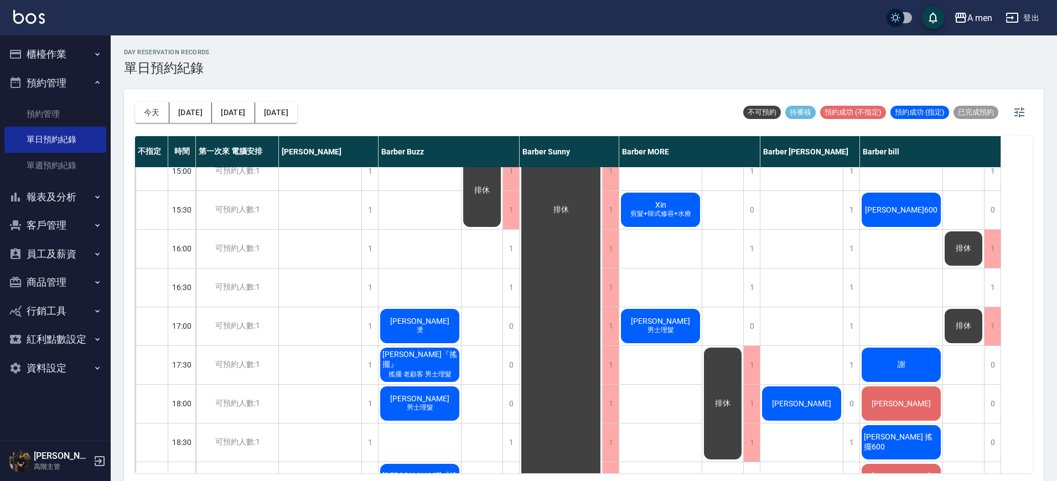
scroll to position [191, 0]
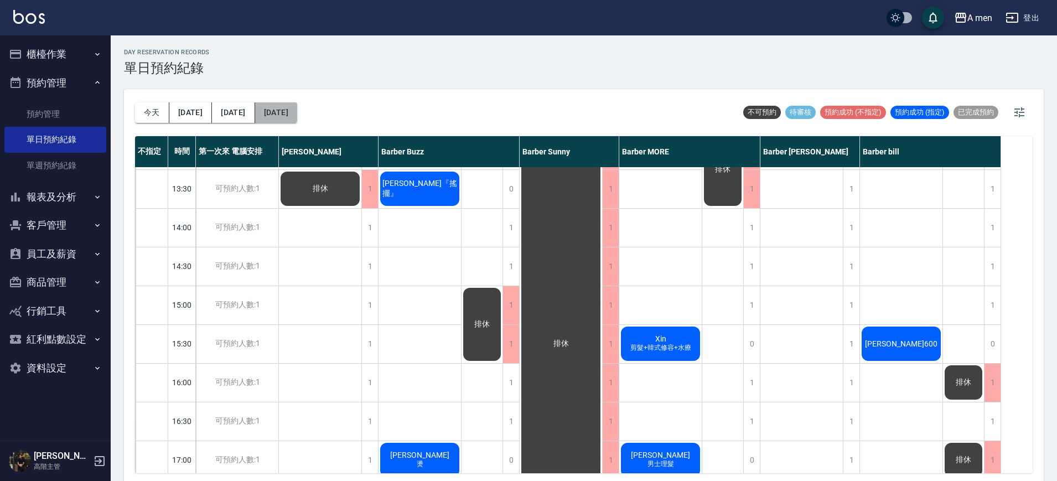
click at [281, 109] on button "2025/10/16" at bounding box center [276, 112] width 42 height 20
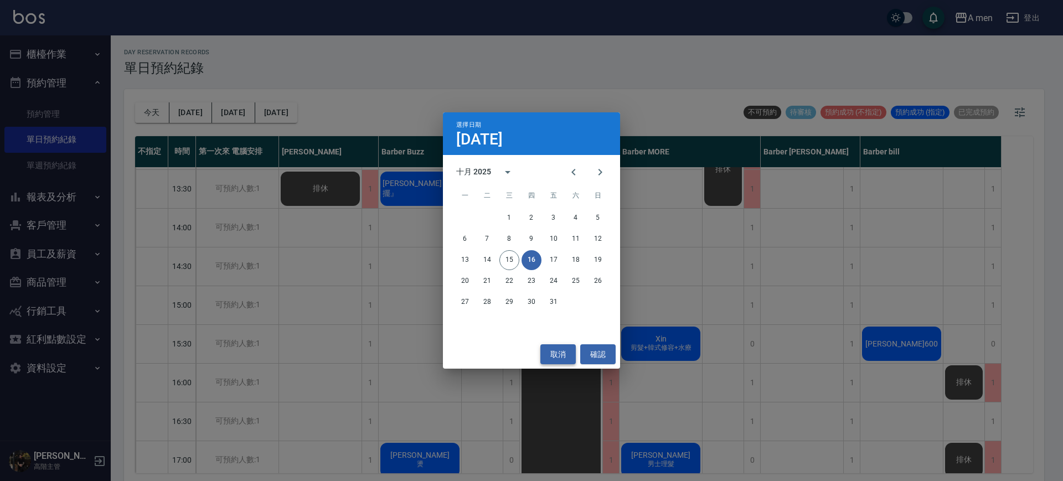
drag, startPoint x: 552, startPoint y: 365, endPoint x: 555, endPoint y: 358, distance: 8.1
click at [555, 358] on div "取消 確認" at bounding box center [531, 354] width 177 height 29
click at [555, 358] on button "取消" at bounding box center [557, 354] width 35 height 20
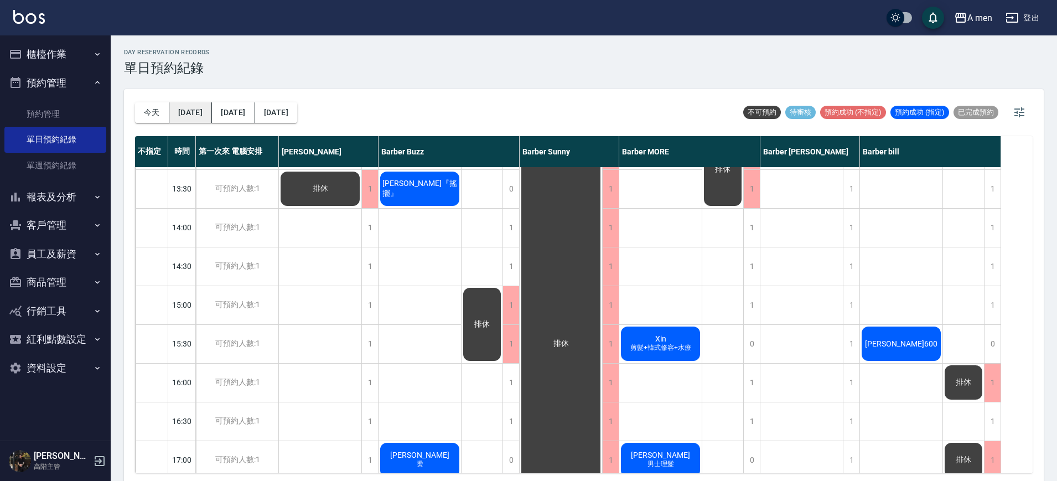
click at [189, 111] on button "明天" at bounding box center [190, 112] width 43 height 20
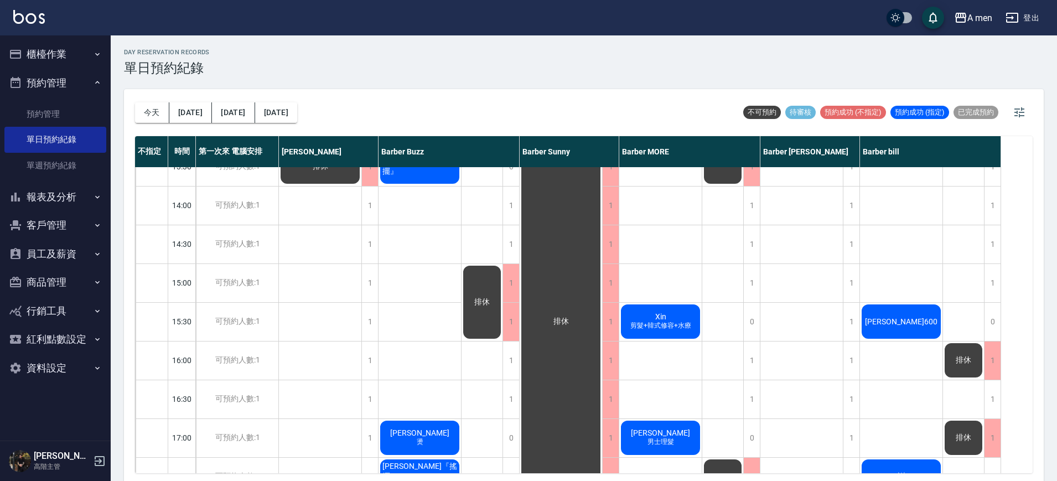
scroll to position [0, 0]
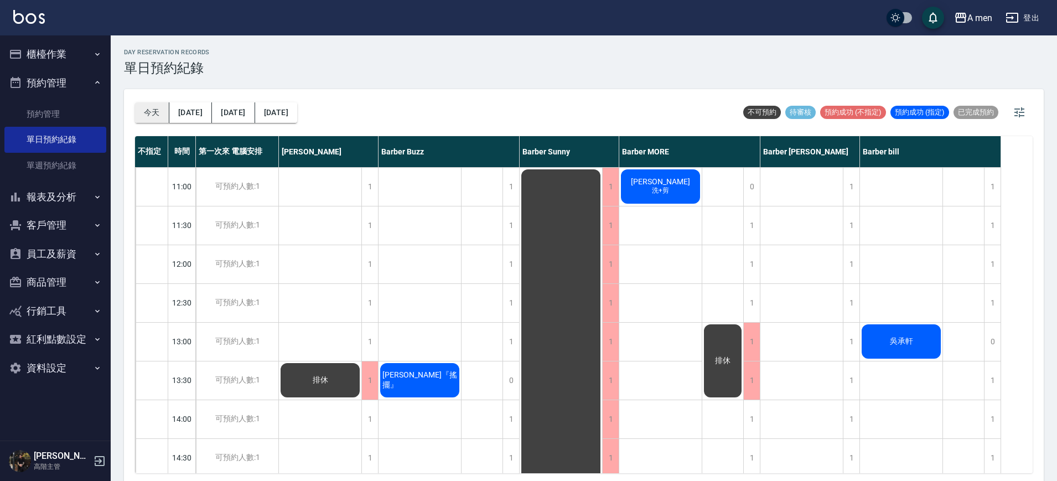
click at [156, 116] on button "今天" at bounding box center [152, 112] width 34 height 20
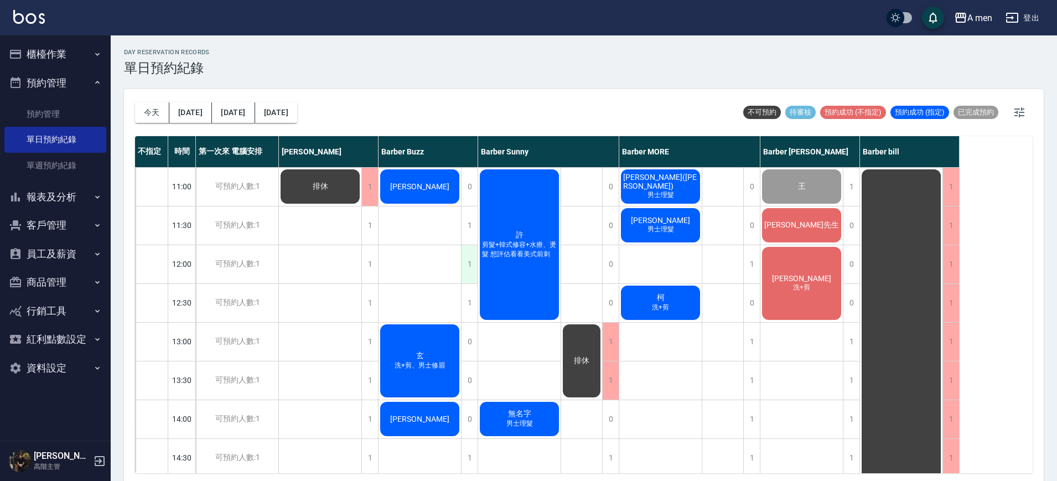
click at [466, 270] on div "1" at bounding box center [469, 264] width 17 height 38
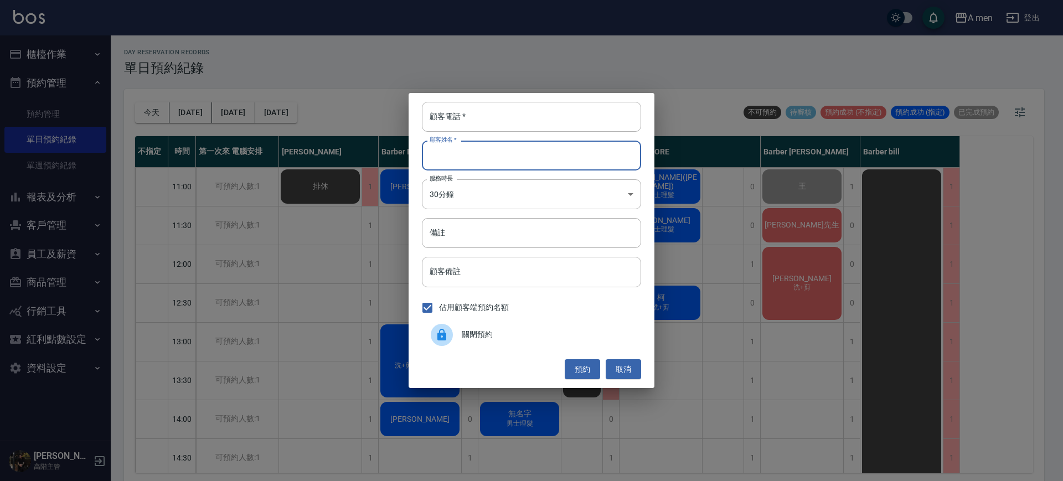
click at [501, 160] on input "顧客姓名   *" at bounding box center [531, 156] width 219 height 30
click at [495, 112] on input "顧客電話   *" at bounding box center [531, 117] width 219 height 30
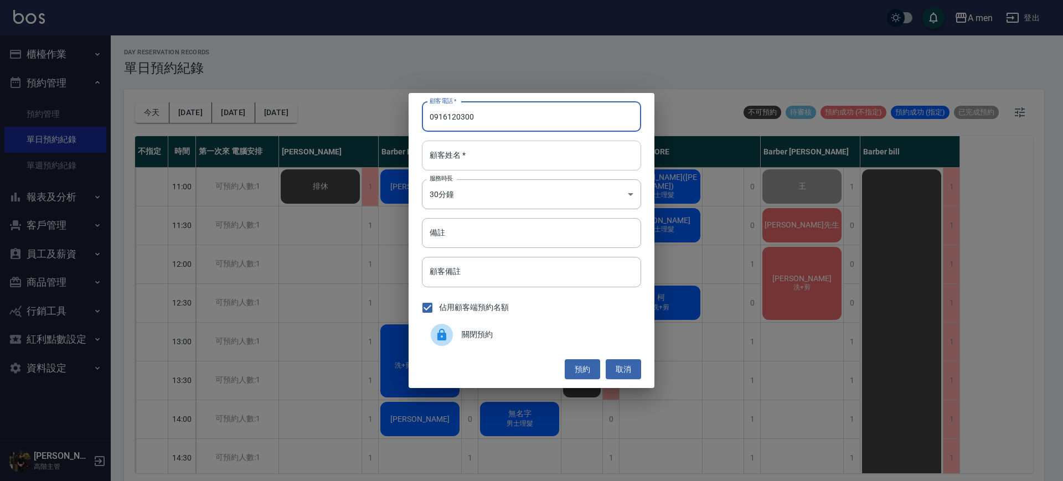
type input "0916120300"
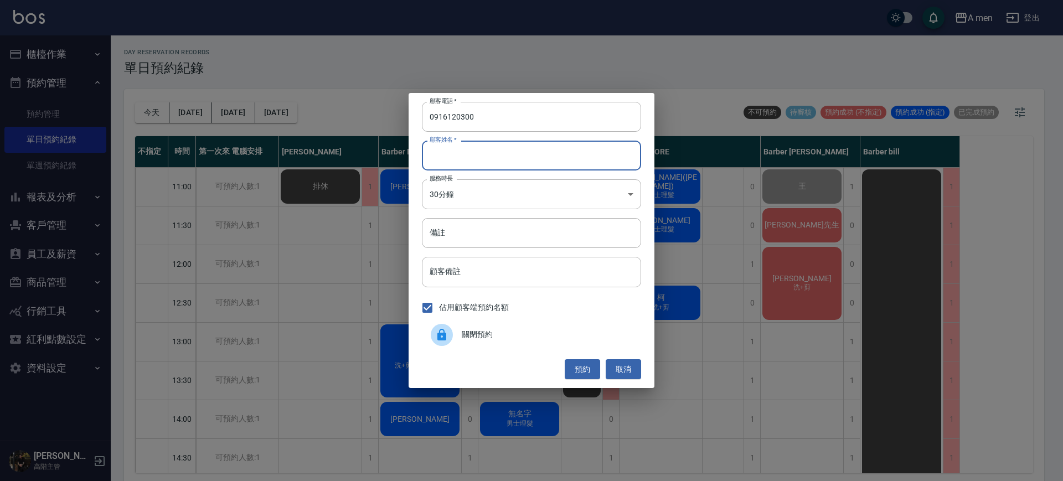
click at [481, 151] on input "顧客姓名   *" at bounding box center [531, 156] width 219 height 30
type input "杜"
click at [566, 364] on button "預約" at bounding box center [581, 369] width 35 height 20
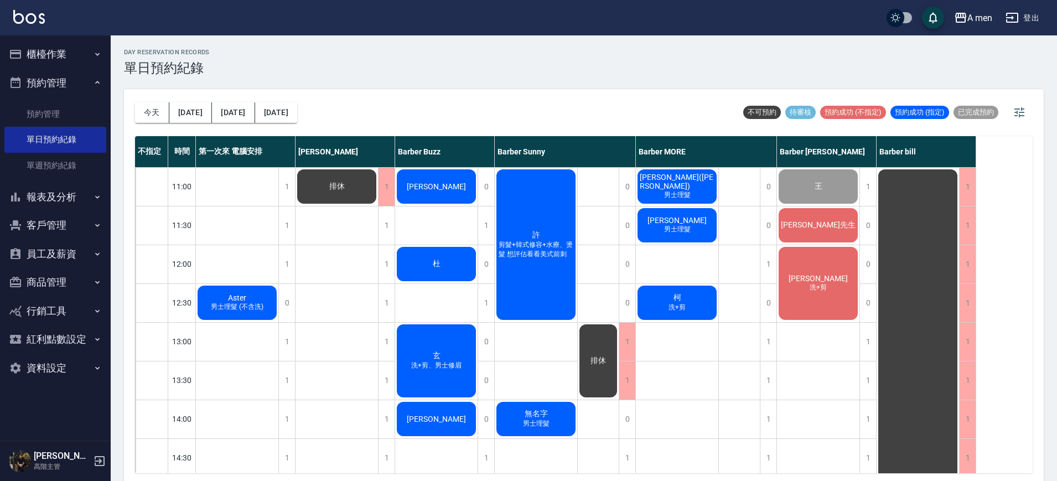
click at [438, 256] on div "杜" at bounding box center [436, 264] width 82 height 38
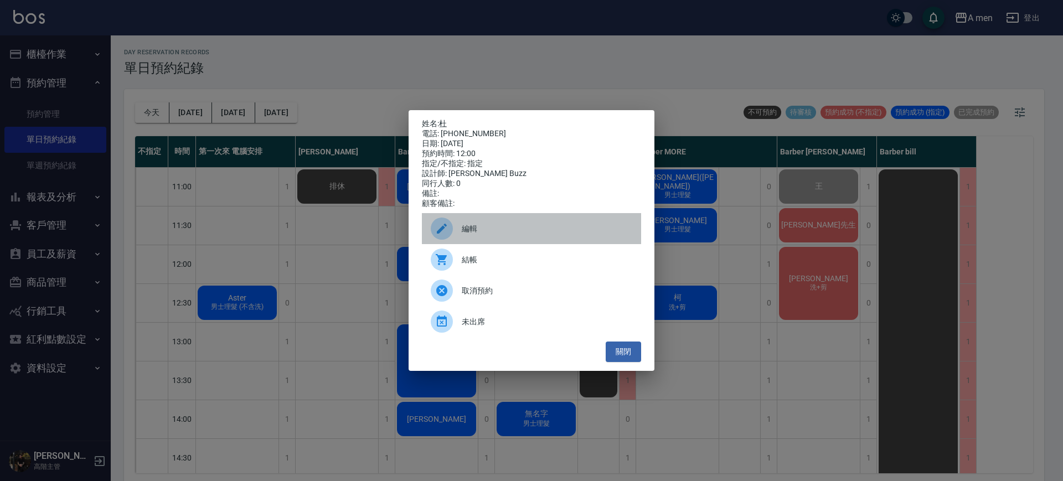
click at [496, 226] on div "編輯" at bounding box center [531, 228] width 219 height 31
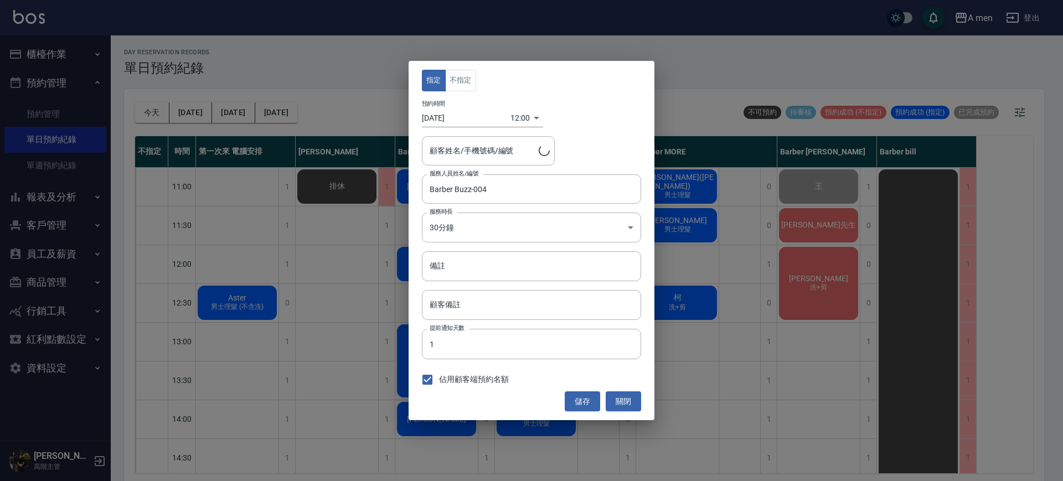
type input "杜/0916120300"
click at [448, 80] on button "不指定" at bounding box center [460, 81] width 31 height 22
click at [573, 405] on button "儲存" at bounding box center [581, 401] width 35 height 20
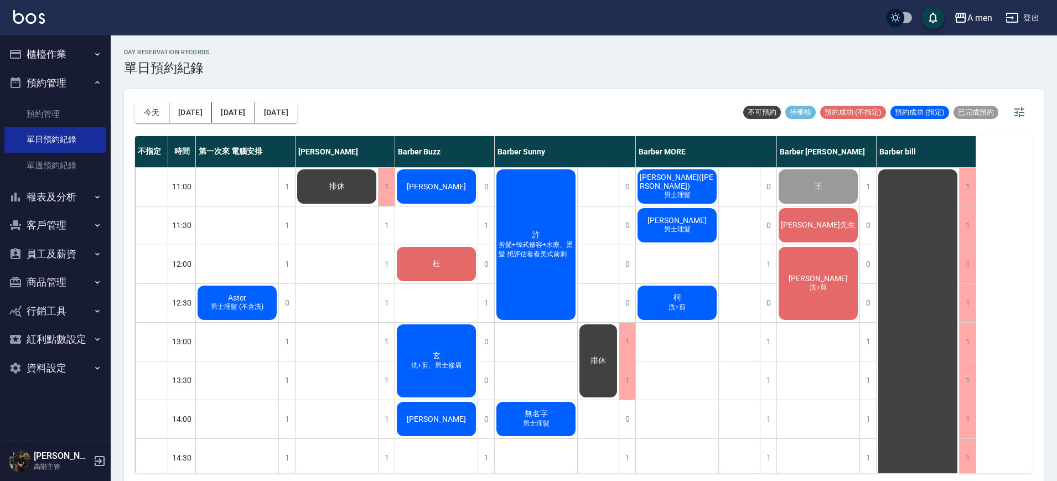
click at [437, 186] on span "[PERSON_NAME]" at bounding box center [437, 186] width 64 height 9
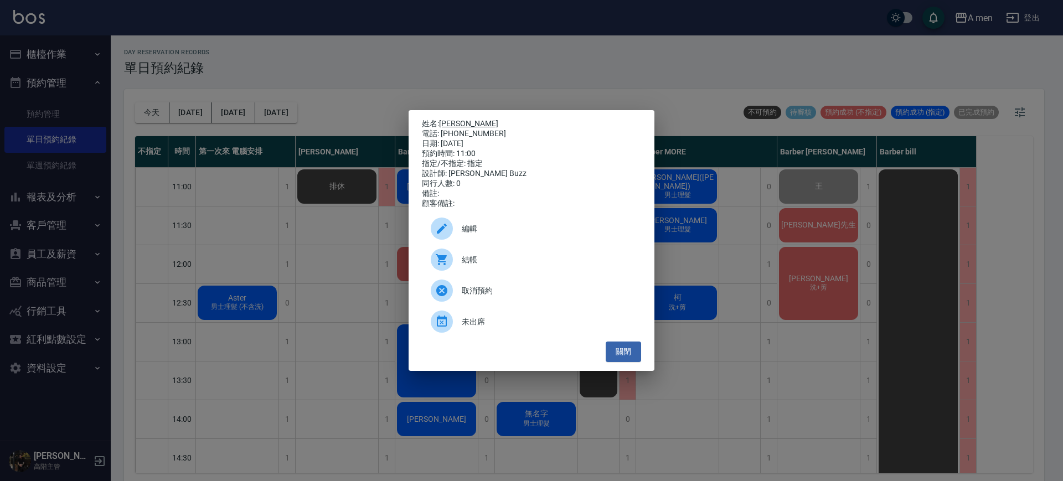
click at [450, 119] on link "[PERSON_NAME]" at bounding box center [468, 123] width 59 height 9
drag, startPoint x: 625, startPoint y: 353, endPoint x: 631, endPoint y: 337, distance: 16.5
click at [625, 353] on button "關閉" at bounding box center [622, 351] width 35 height 20
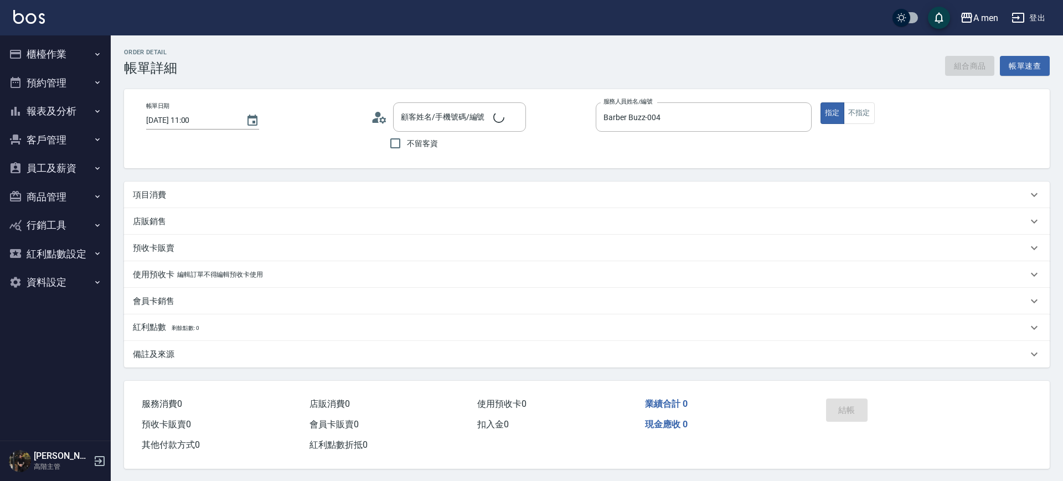
type input "[DATE] 11:00"
type input "Barber Buzz-004"
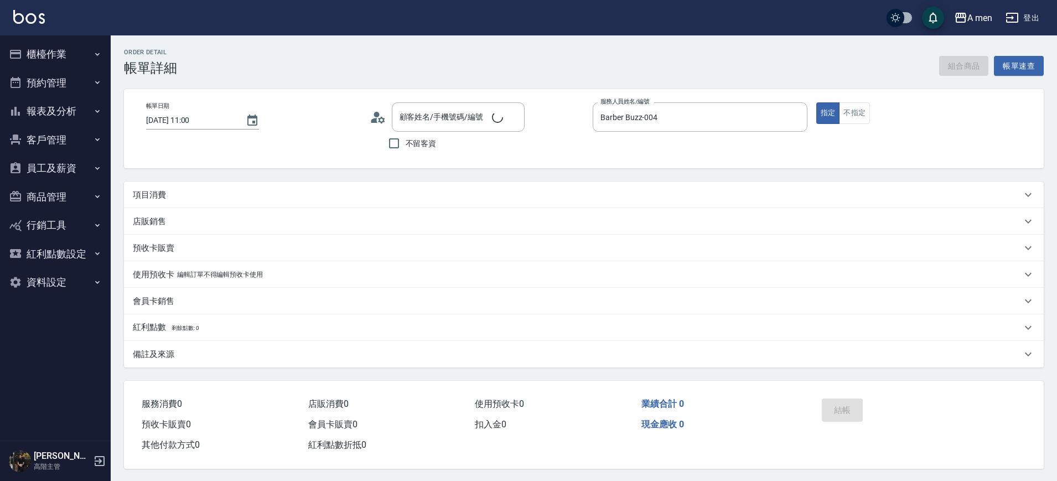
type input "陳㵆/0979049054/null"
click at [284, 198] on div "項目消費" at bounding box center [577, 195] width 889 height 12
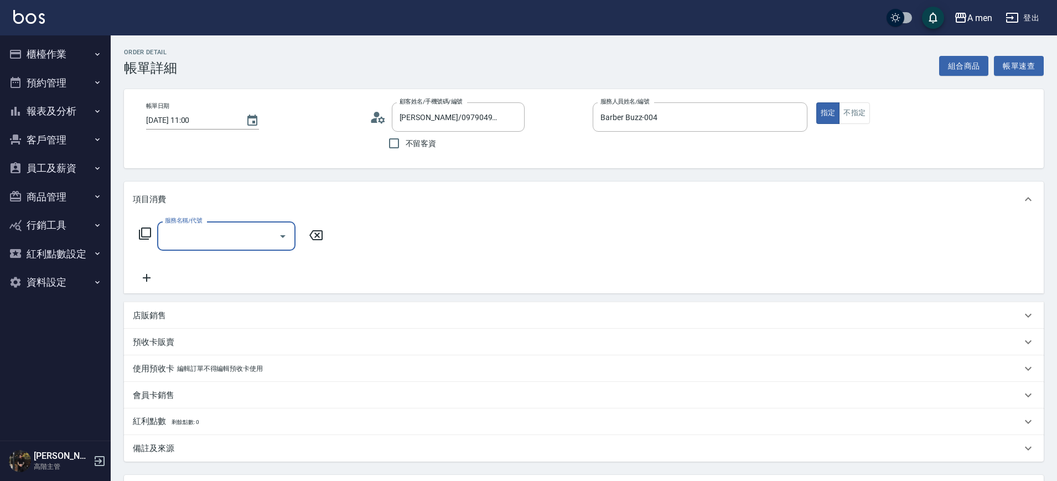
scroll to position [19, 0]
click at [246, 223] on div "服務名稱/代號" at bounding box center [226, 235] width 138 height 29
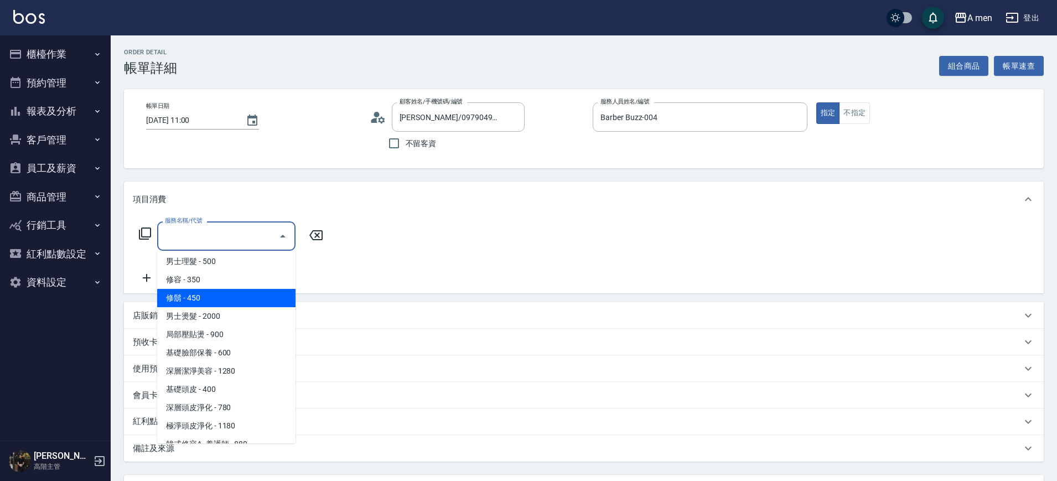
scroll to position [208, 0]
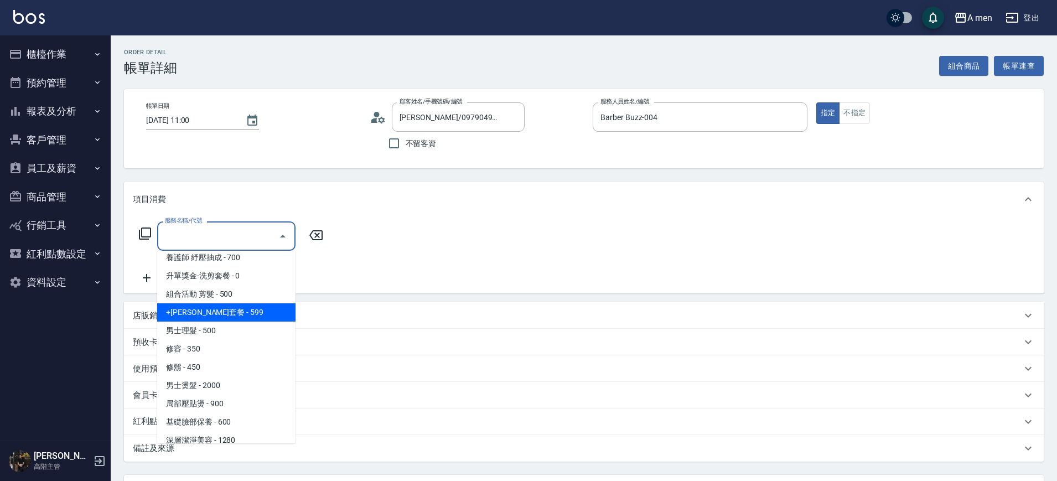
click at [234, 322] on span "男士理髮 - 500" at bounding box center [226, 331] width 138 height 18
type input "男士理髮(A01)"
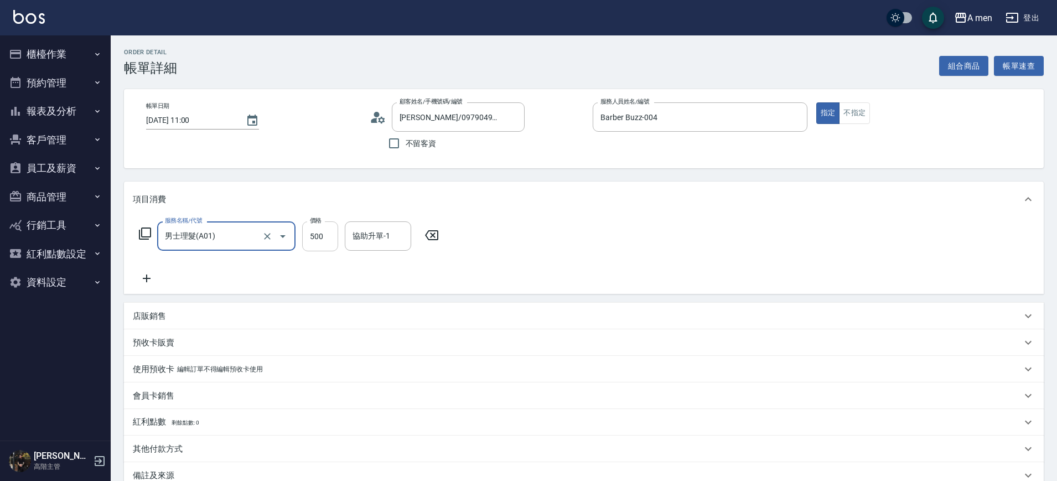
click at [324, 234] on input "500" at bounding box center [320, 236] width 36 height 30
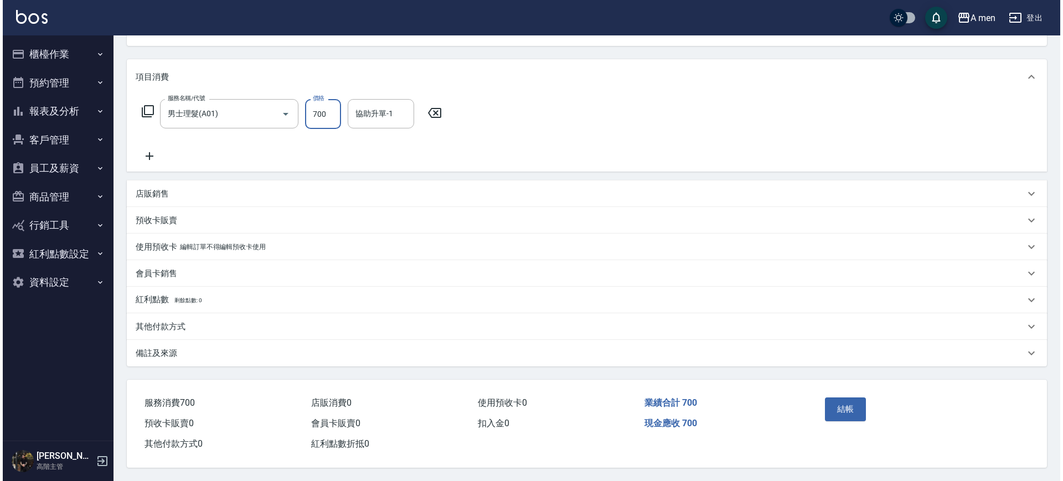
scroll to position [127, 0]
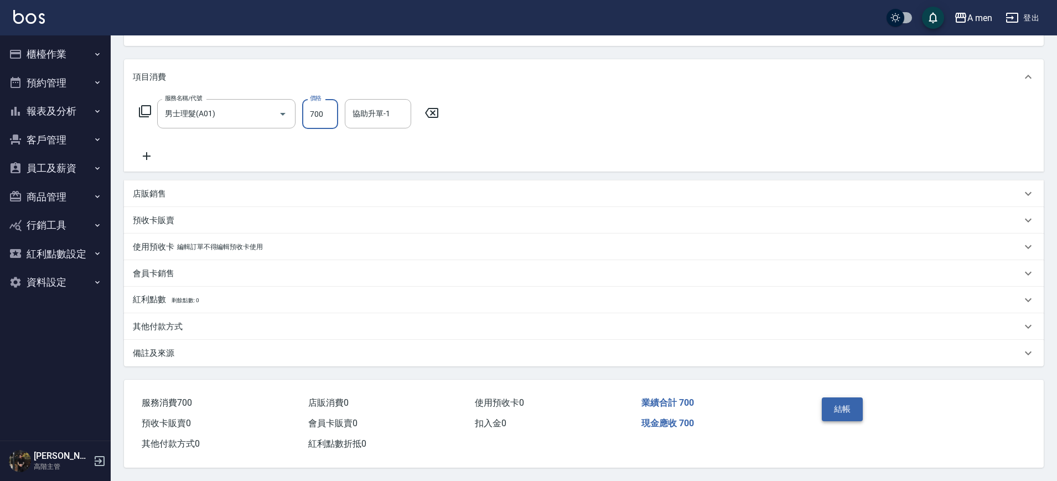
type input "700"
click at [847, 401] on button "結帳" at bounding box center [843, 408] width 42 height 23
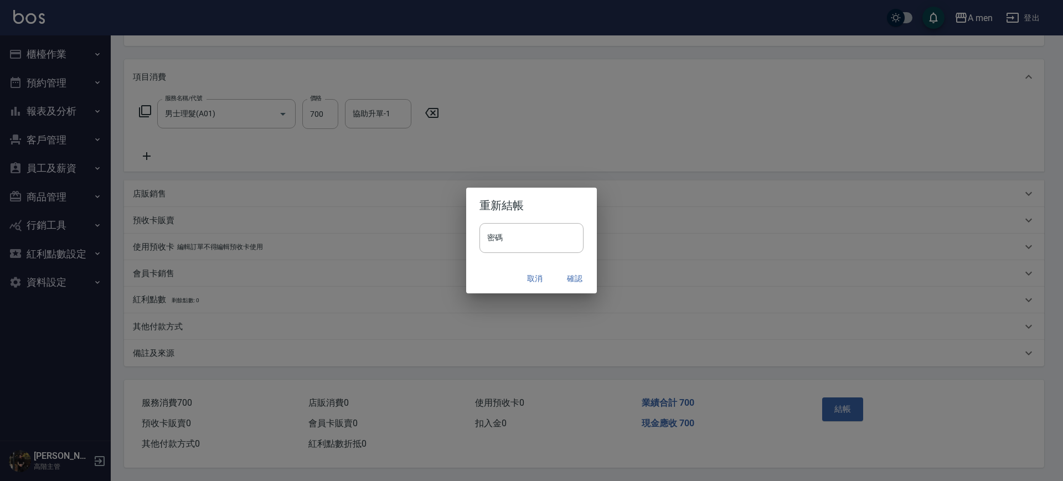
click at [593, 279] on div "取消 確認" at bounding box center [531, 278] width 131 height 29
click at [570, 281] on button "確認" at bounding box center [574, 278] width 35 height 20
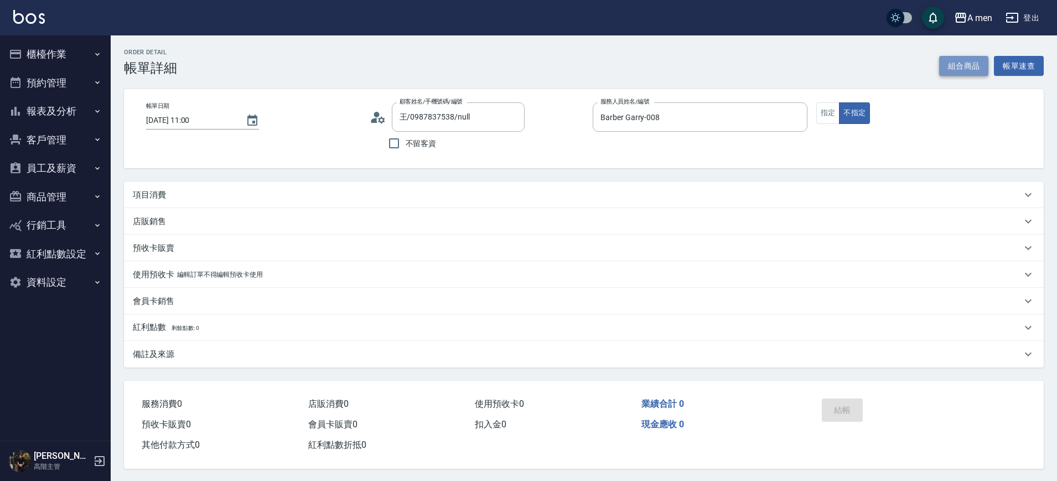
click at [949, 65] on button "組合商品" at bounding box center [964, 66] width 50 height 20
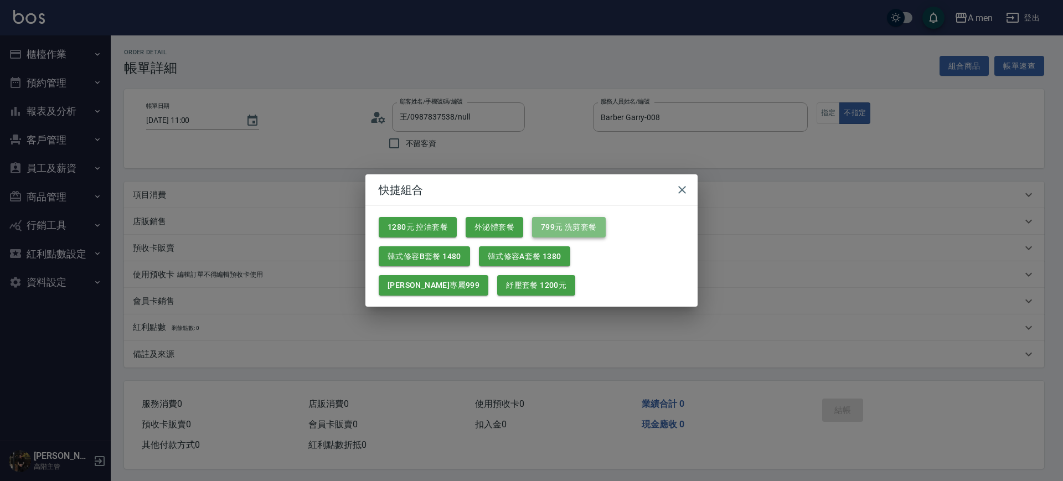
click at [565, 230] on button "799元 洗剪套餐" at bounding box center [569, 227] width 74 height 20
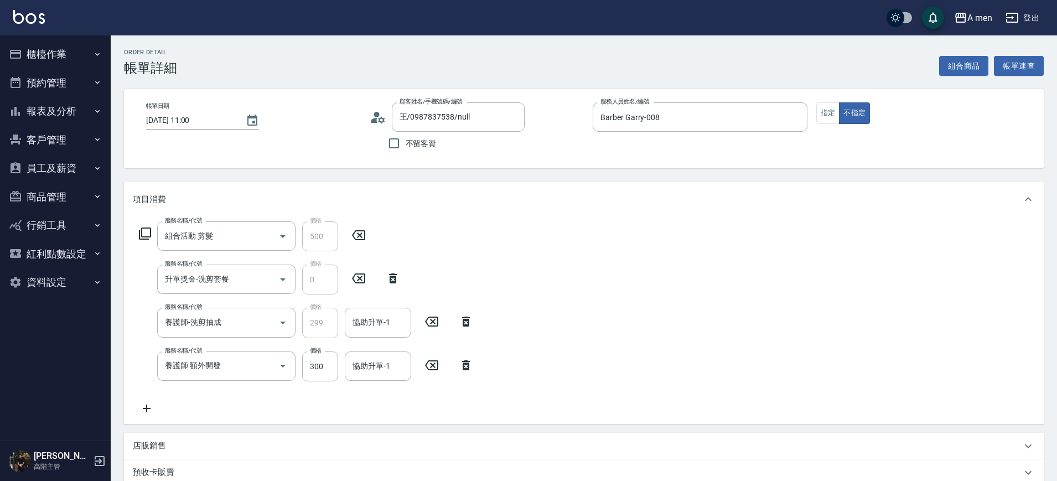
click at [436, 367] on icon at bounding box center [432, 365] width 28 height 13
click at [375, 333] on div "協助升單-1" at bounding box center [378, 322] width 66 height 29
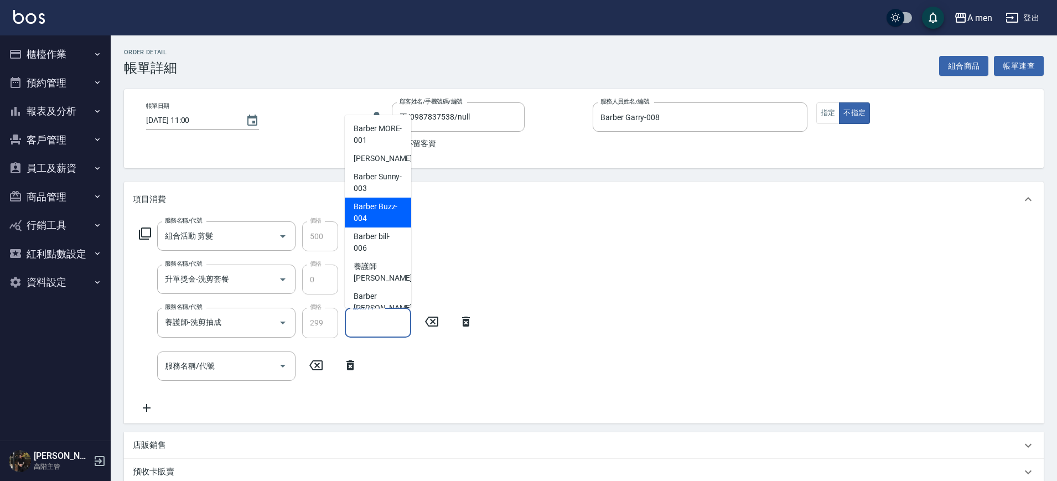
scroll to position [14, 0]
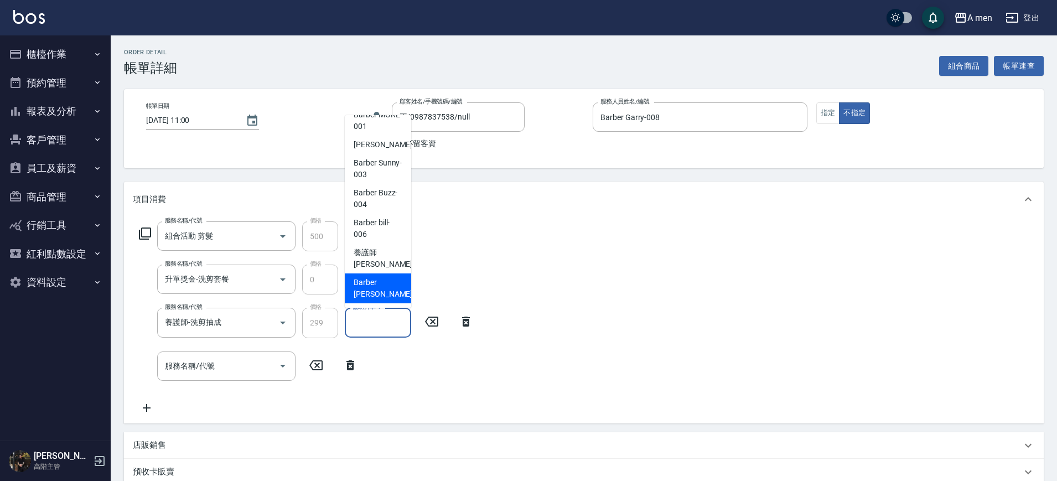
click at [370, 297] on span "Barber Garry -008" at bounding box center [391, 288] width 74 height 23
type input "Barber Garry-008"
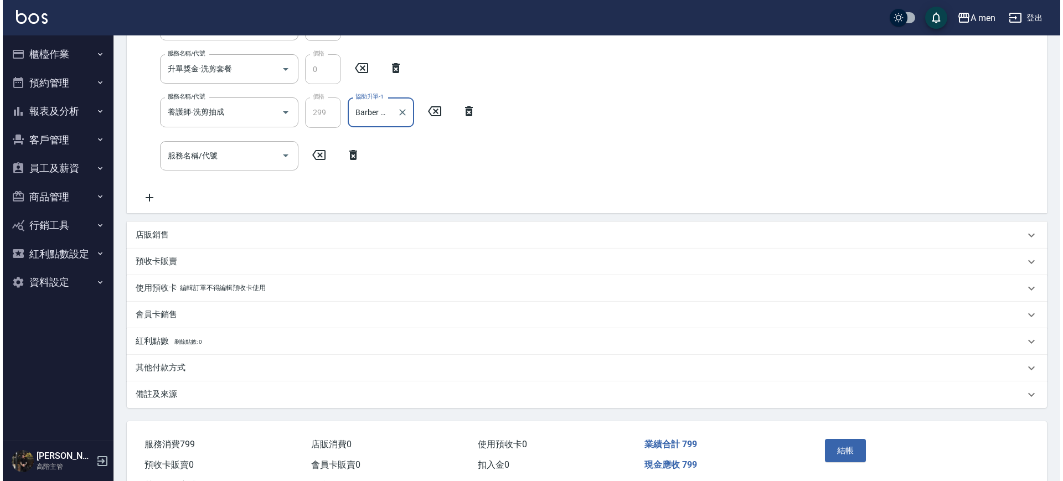
scroll to position [215, 0]
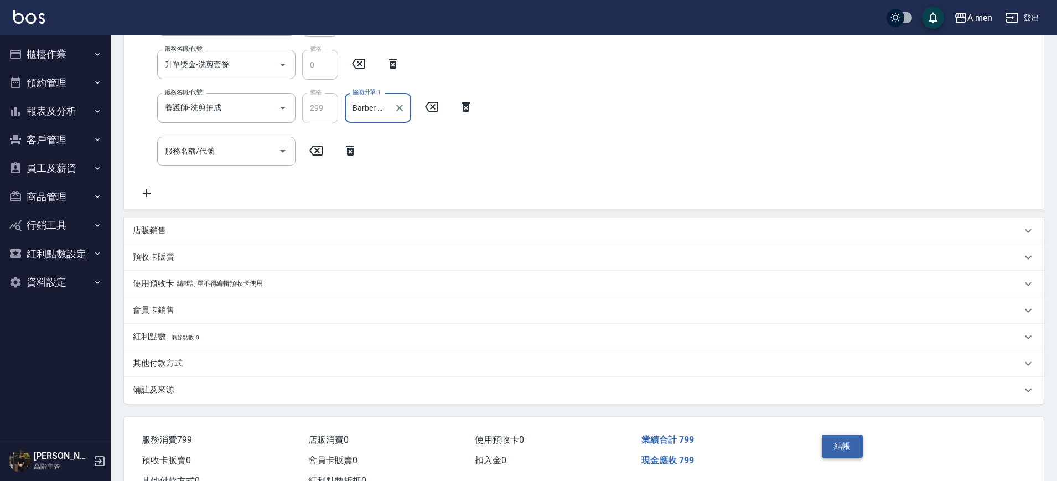
click at [847, 451] on button "結帳" at bounding box center [843, 445] width 42 height 23
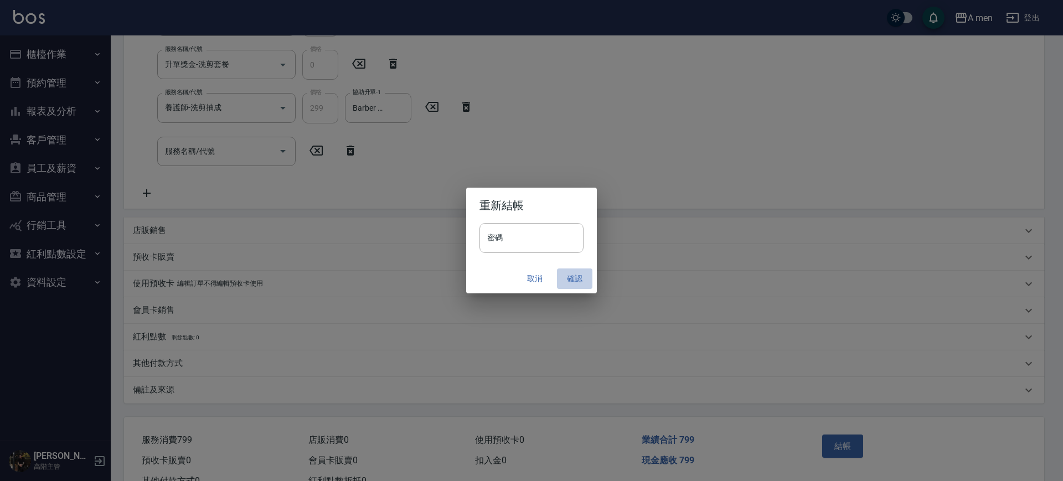
click at [574, 280] on button "確認" at bounding box center [574, 278] width 35 height 20
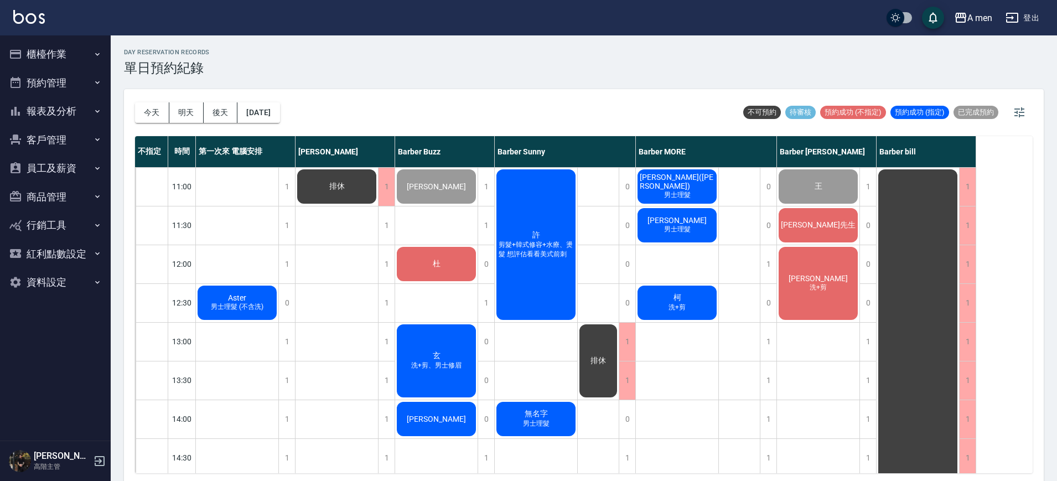
click at [767, 272] on div "1" at bounding box center [768, 264] width 17 height 38
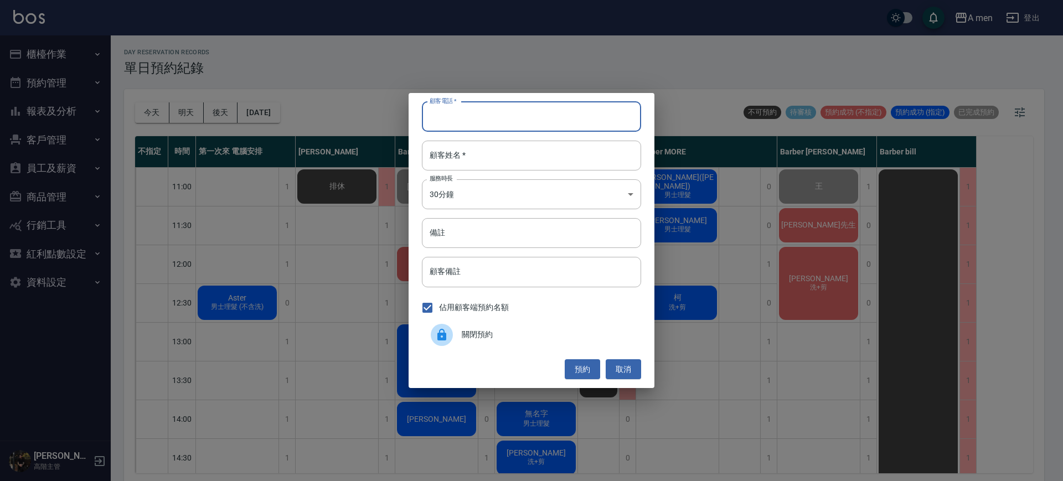
click at [485, 111] on input "顧客電話   *" at bounding box center [531, 117] width 219 height 30
type input "ㄞ"
type input "0966526881"
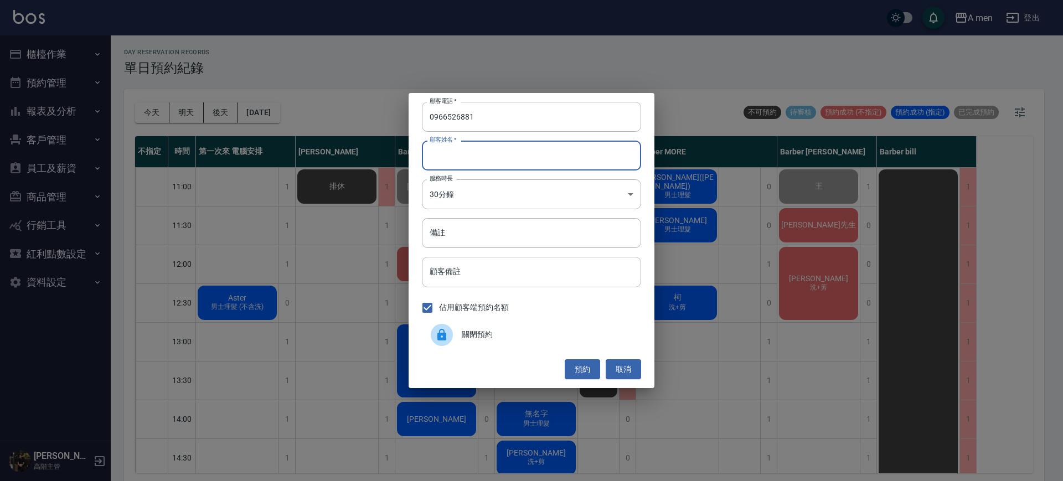
click at [553, 151] on input "顧客姓名   *" at bounding box center [531, 156] width 219 height 30
type input "顧"
click at [588, 366] on button "預約" at bounding box center [581, 369] width 35 height 20
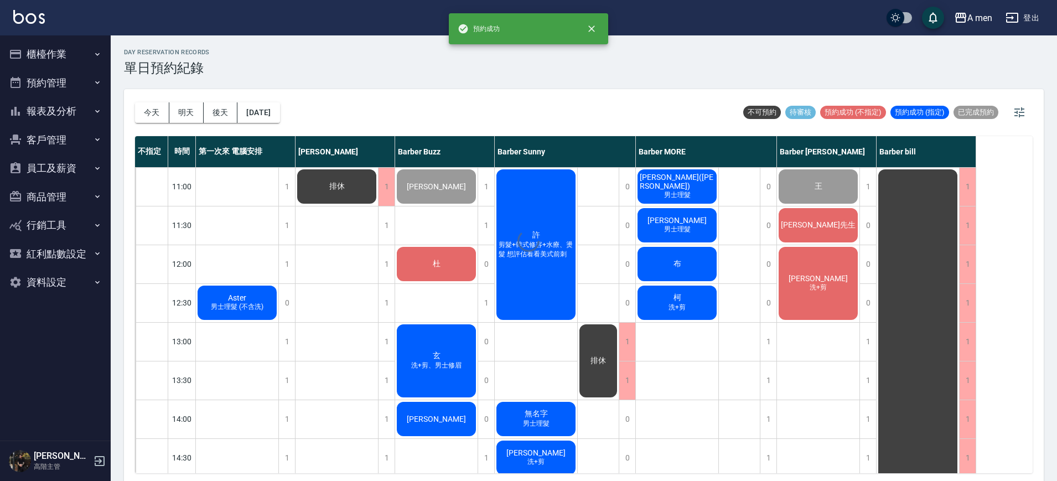
click at [666, 261] on div "day Reservation records 單日預約紀錄 今天 明天 後天 2025/10/15 不可預約 待審核 預約成功 (不指定) 預約成功 (指定…" at bounding box center [584, 259] width 946 height 449
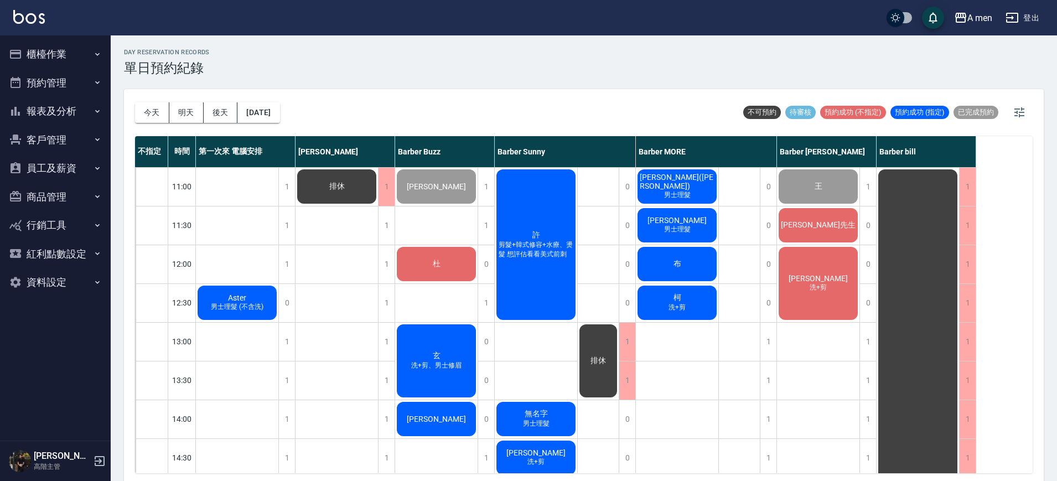
click at [666, 261] on div "布" at bounding box center [677, 264] width 82 height 38
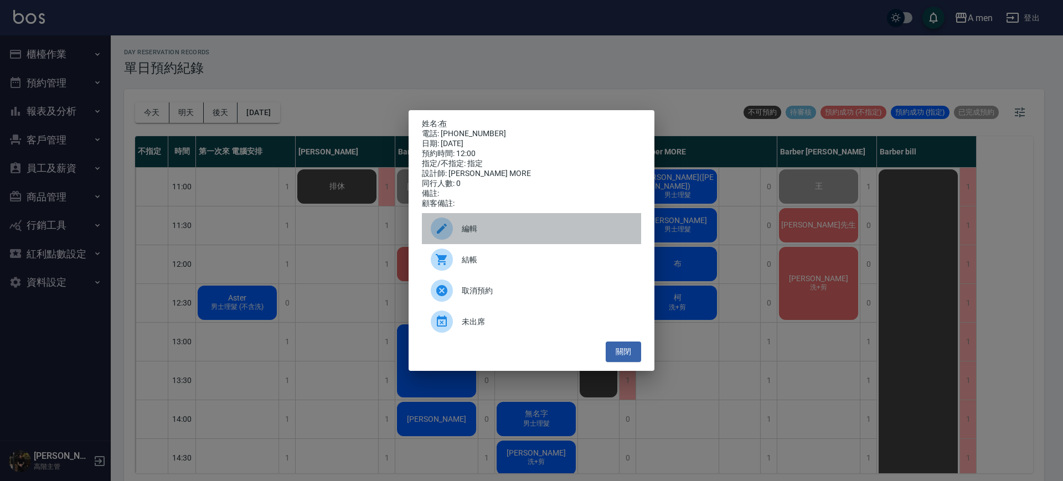
click at [546, 234] on span "編輯" at bounding box center [547, 229] width 170 height 12
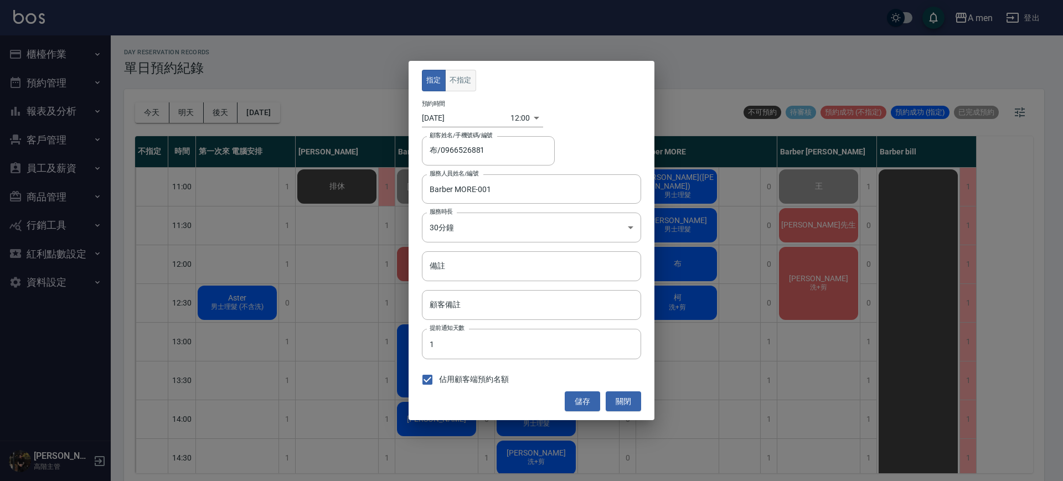
click at [464, 82] on button "不指定" at bounding box center [460, 81] width 31 height 22
click at [587, 391] on button "儲存" at bounding box center [581, 401] width 35 height 20
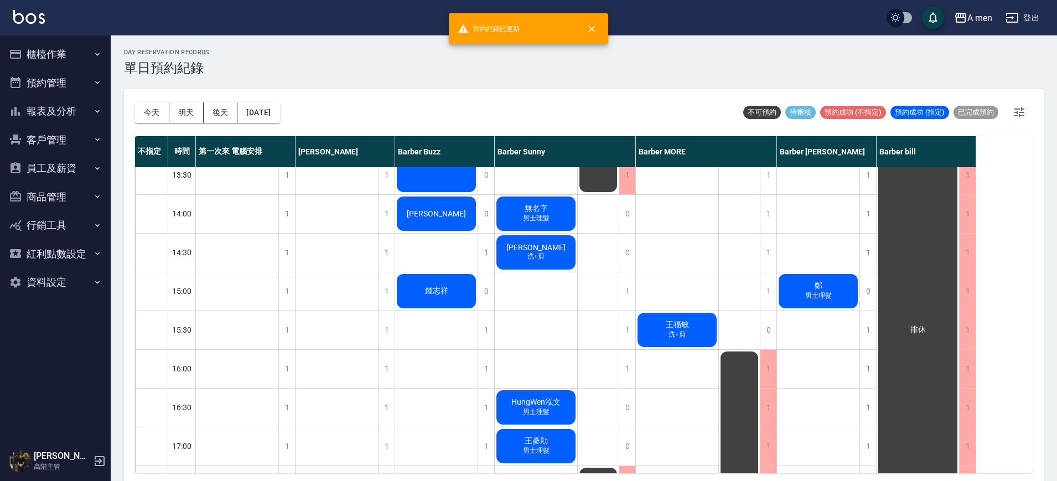
scroll to position [138, 0]
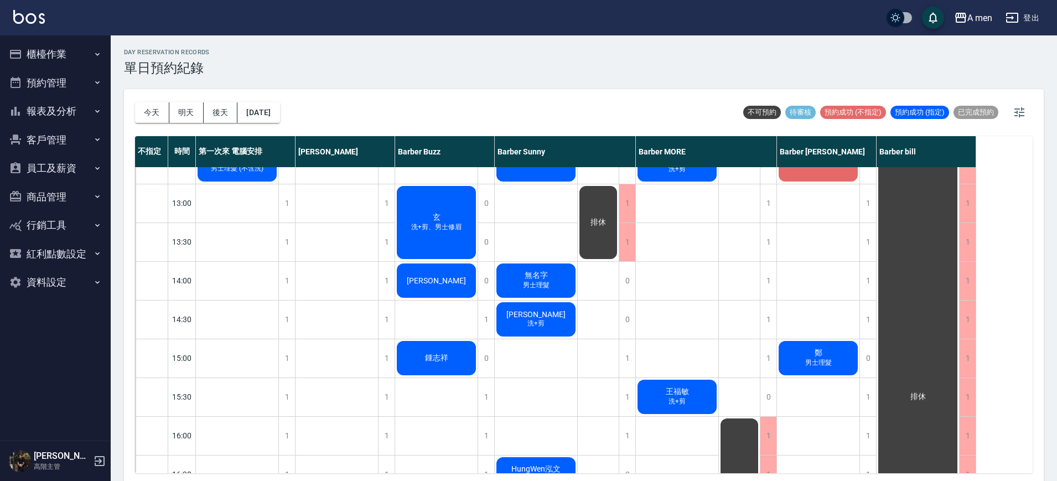
drag, startPoint x: 668, startPoint y: 325, endPoint x: 674, endPoint y: 332, distance: 9.0
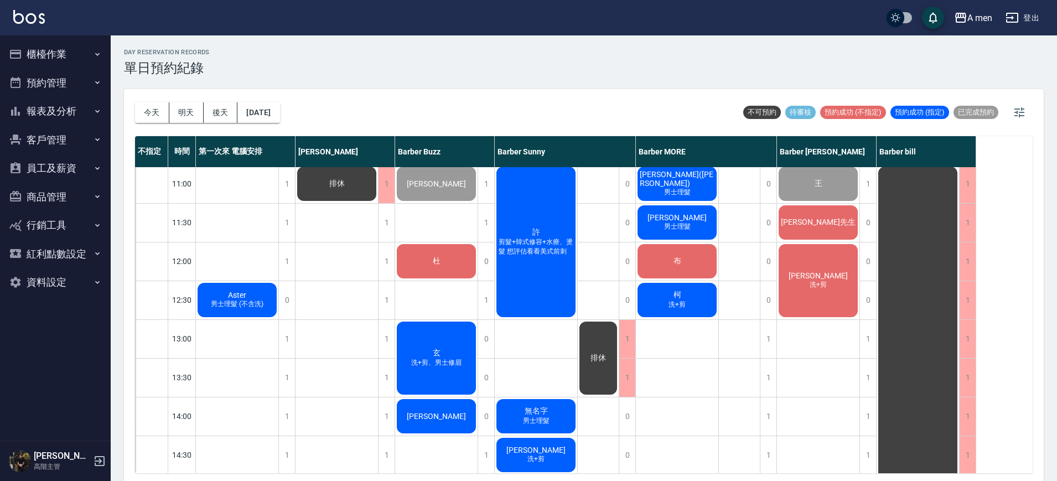
scroll to position [0, 0]
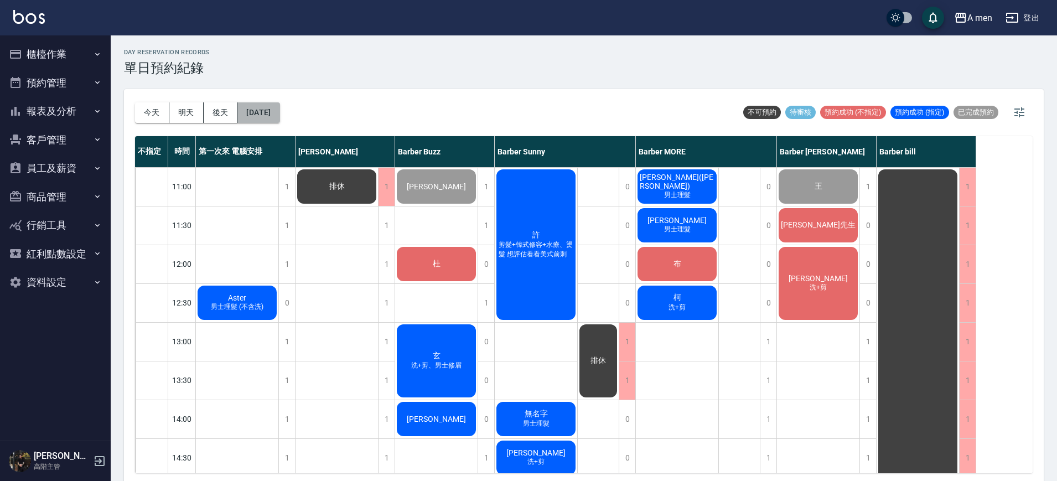
click at [279, 120] on button "2025/10/15" at bounding box center [258, 112] width 42 height 20
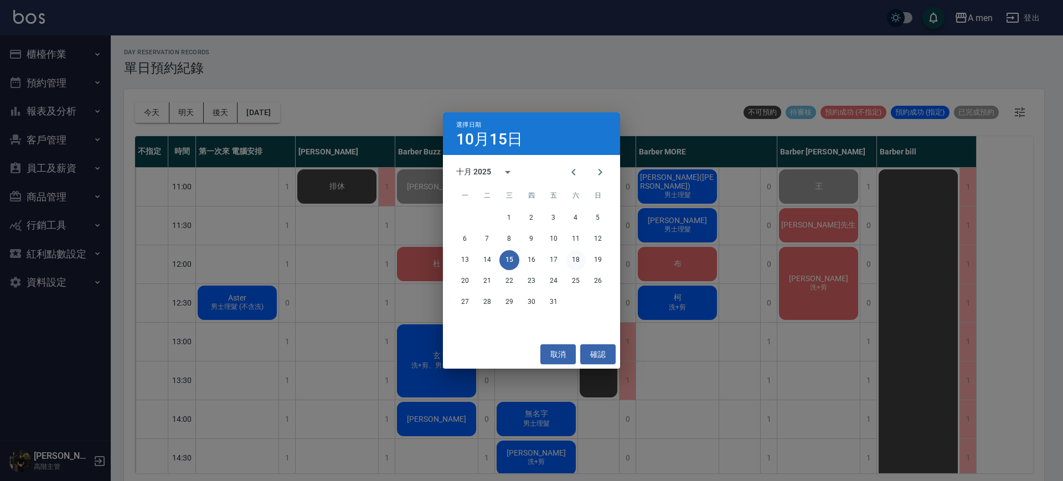
click at [579, 254] on button "18" at bounding box center [576, 260] width 20 height 20
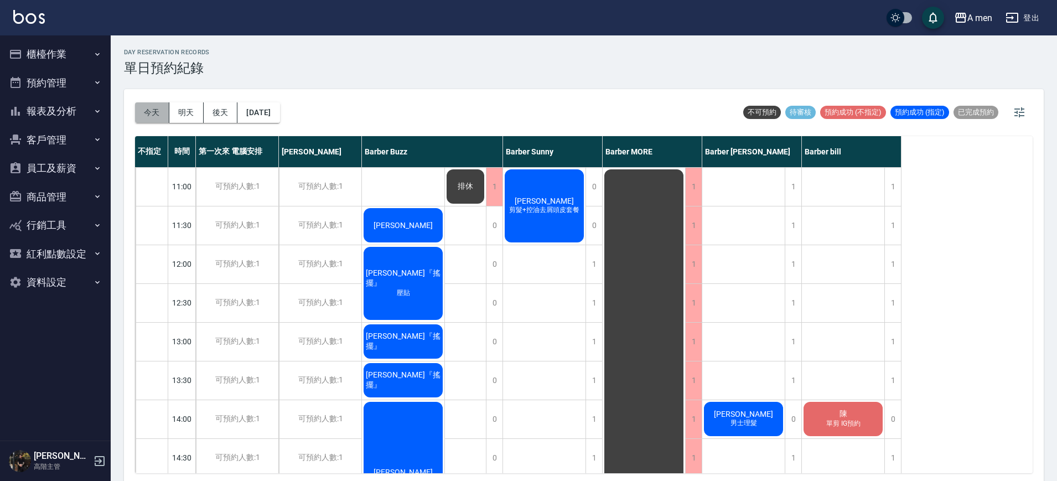
click at [164, 112] on button "今天" at bounding box center [152, 112] width 34 height 20
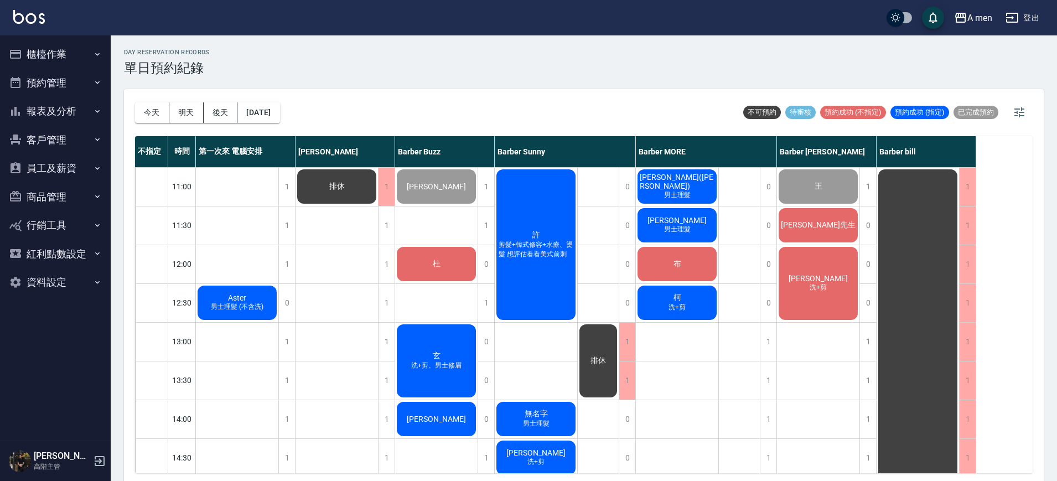
click at [667, 196] on div "丁瑞飛 (Rafael) 男士理髮" at bounding box center [677, 187] width 82 height 38
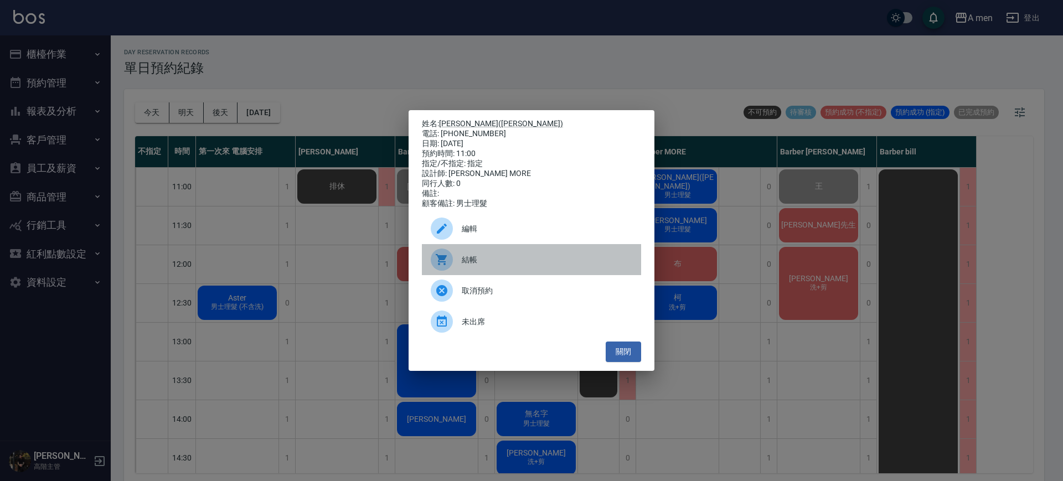
click at [530, 262] on span "結帳" at bounding box center [547, 260] width 170 height 12
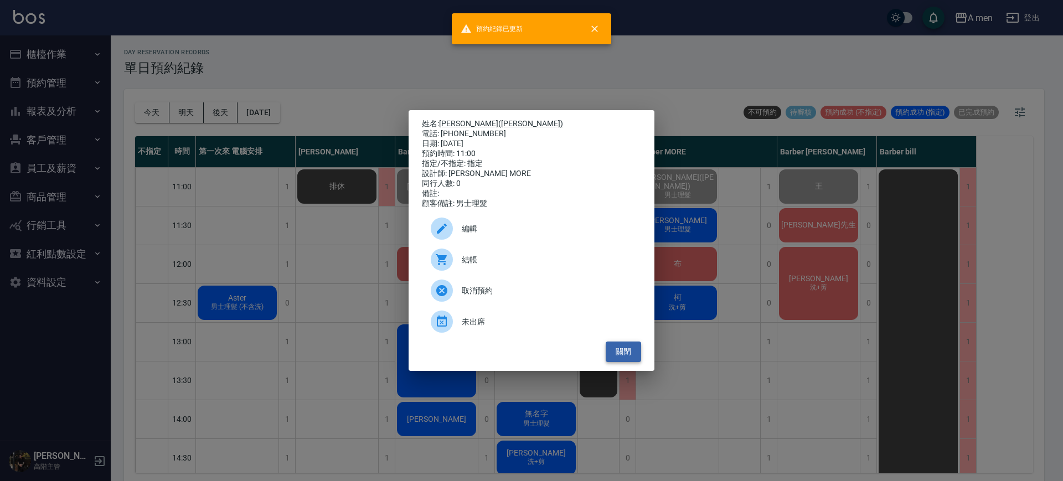
click at [607, 356] on button "關閉" at bounding box center [622, 351] width 35 height 20
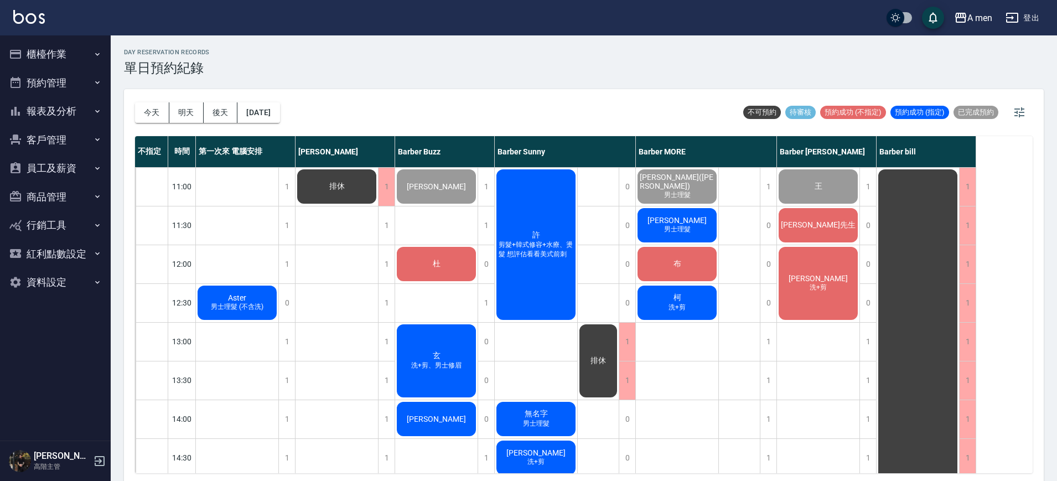
click at [685, 224] on span "[PERSON_NAME]" at bounding box center [677, 220] width 64 height 9
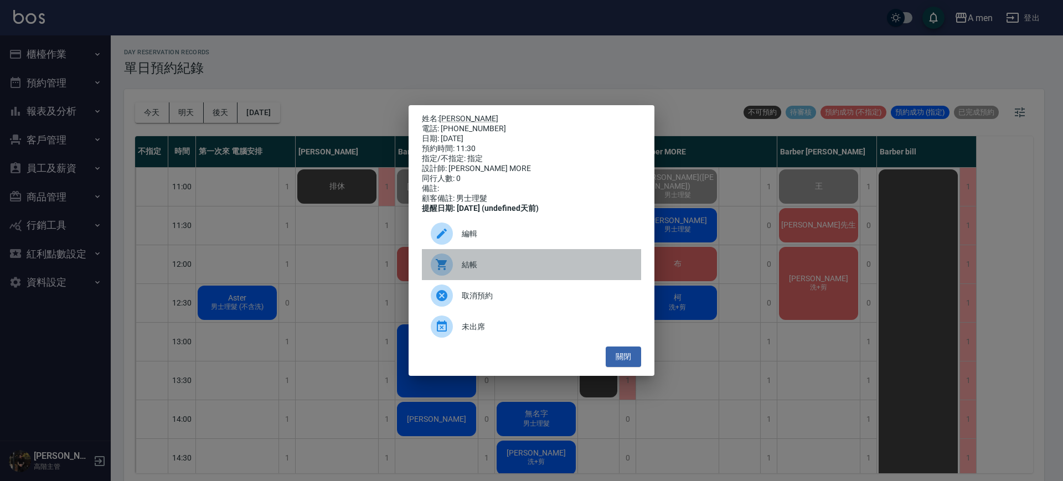
click at [590, 270] on span "結帳" at bounding box center [547, 265] width 170 height 12
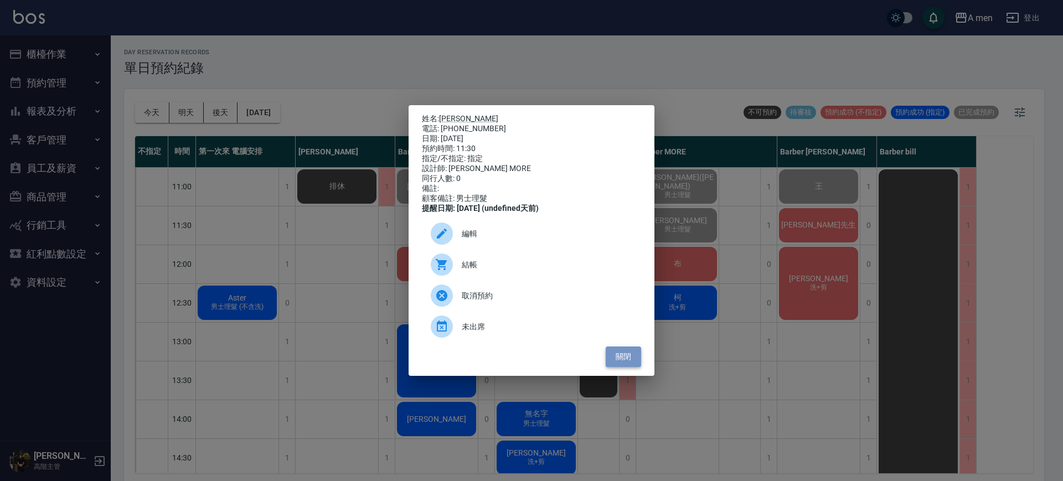
click at [638, 354] on button "關閉" at bounding box center [622, 356] width 35 height 20
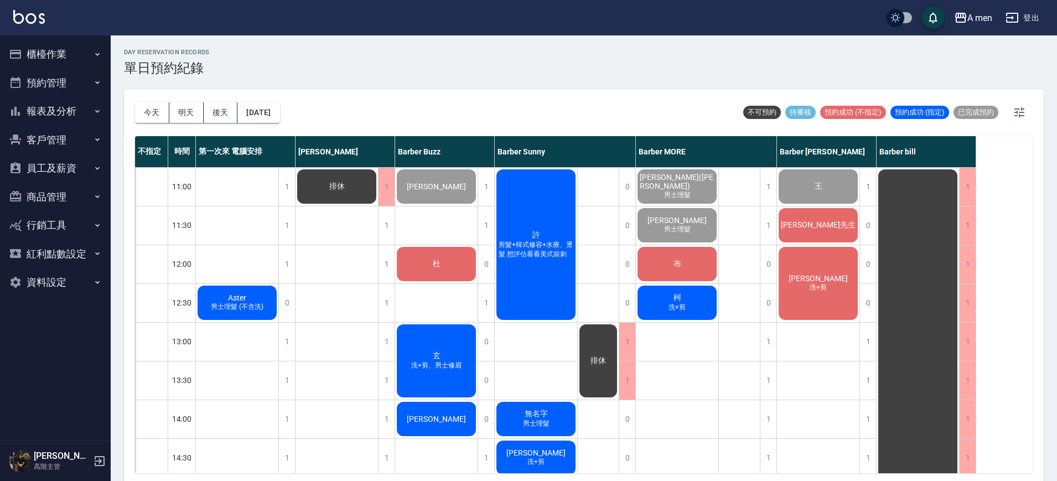
click at [842, 229] on div "[PERSON_NAME]先生" at bounding box center [818, 225] width 82 height 38
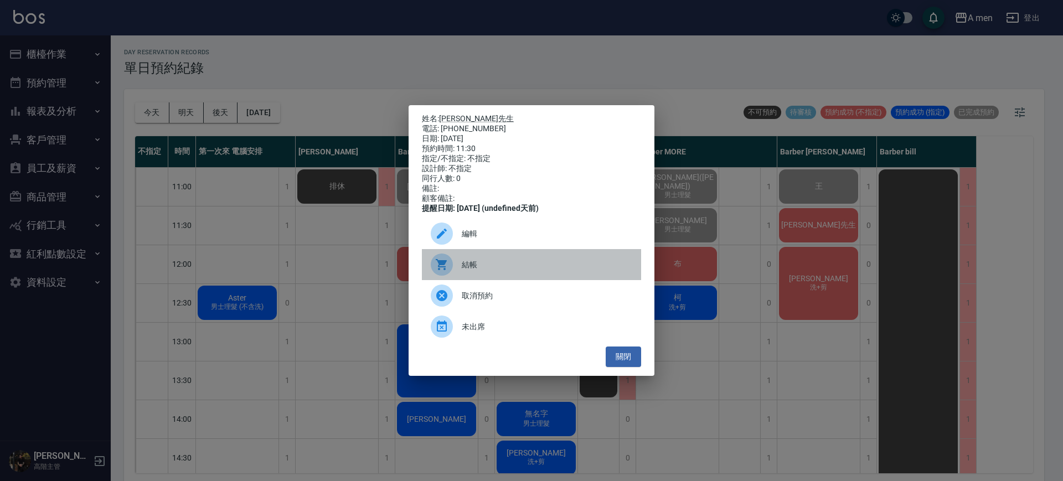
click at [543, 263] on div "結帳" at bounding box center [531, 264] width 219 height 31
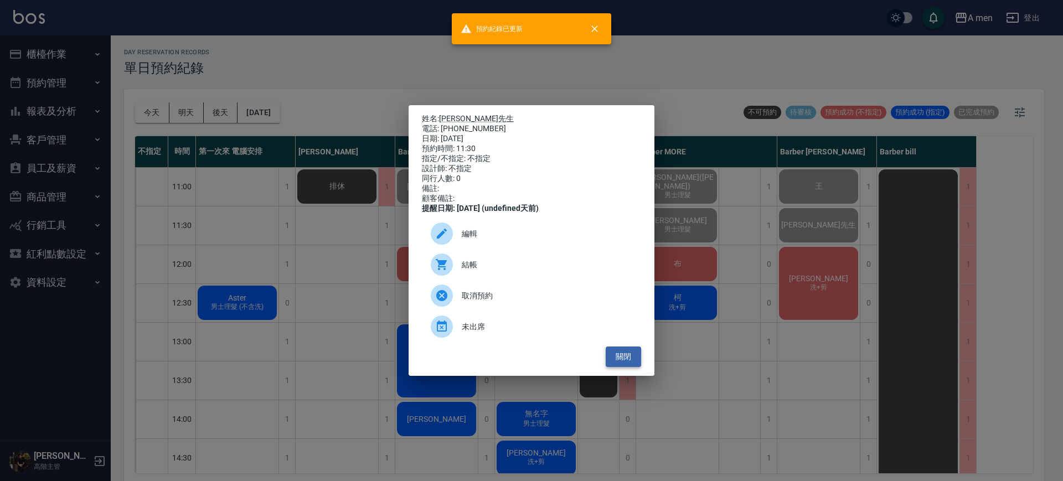
click at [617, 361] on button "關閉" at bounding box center [622, 356] width 35 height 20
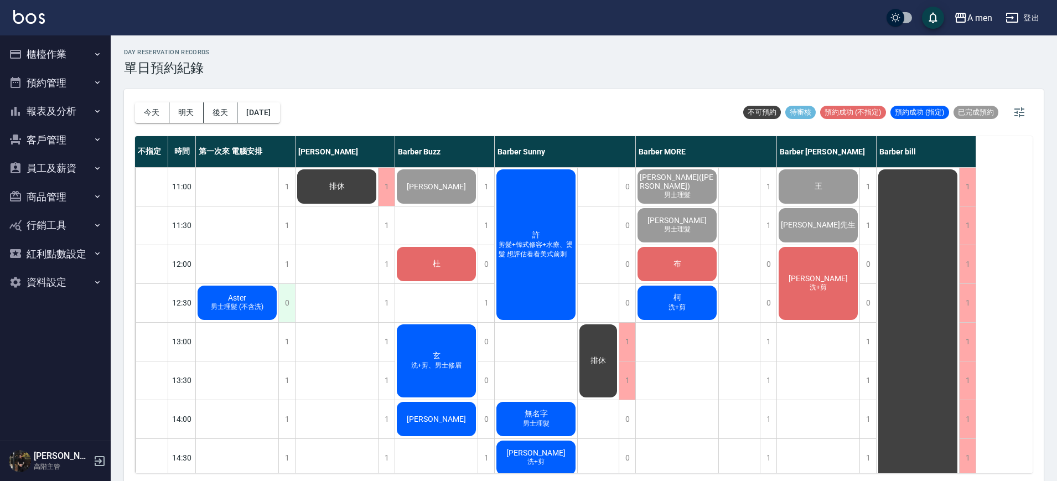
click at [286, 298] on div "0" at bounding box center [286, 303] width 17 height 38
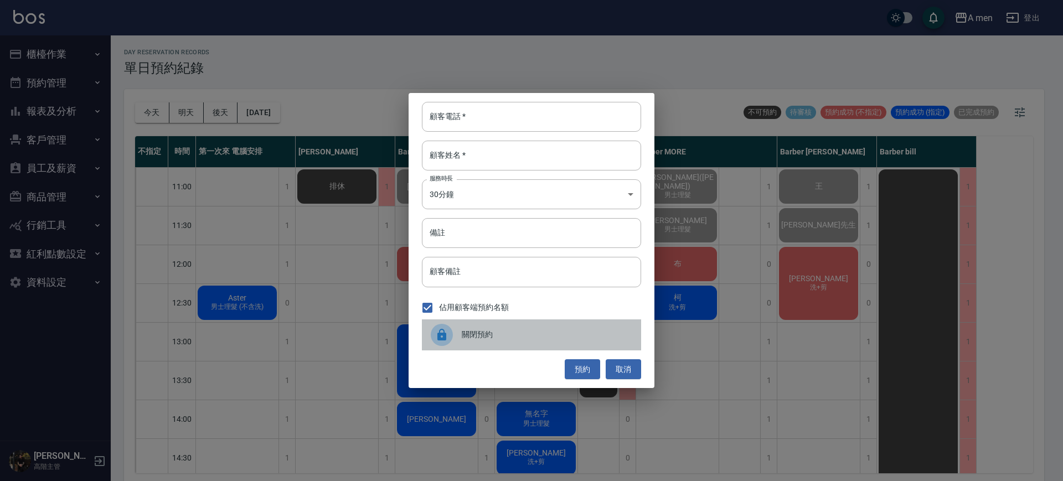
click at [468, 330] on span "關閉預約" at bounding box center [547, 335] width 170 height 12
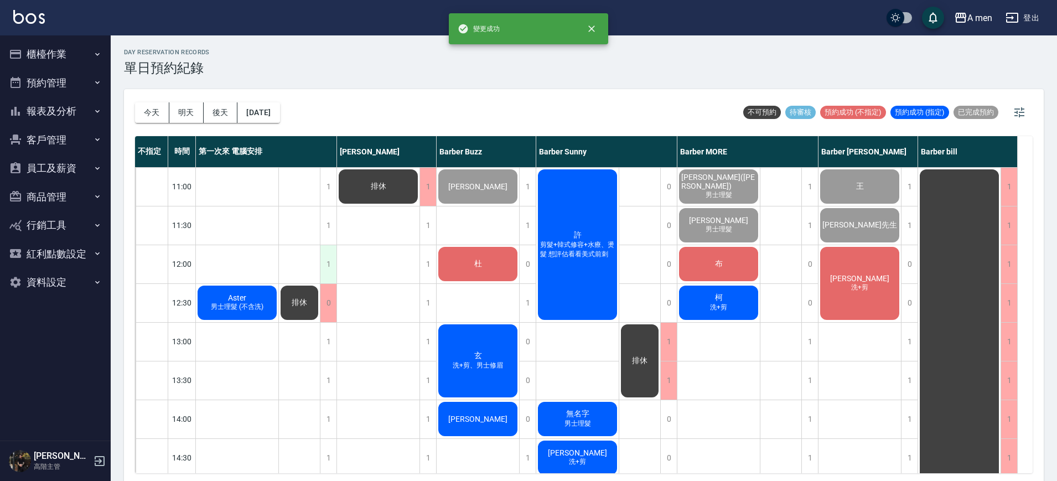
click at [324, 273] on div "1" at bounding box center [328, 264] width 17 height 38
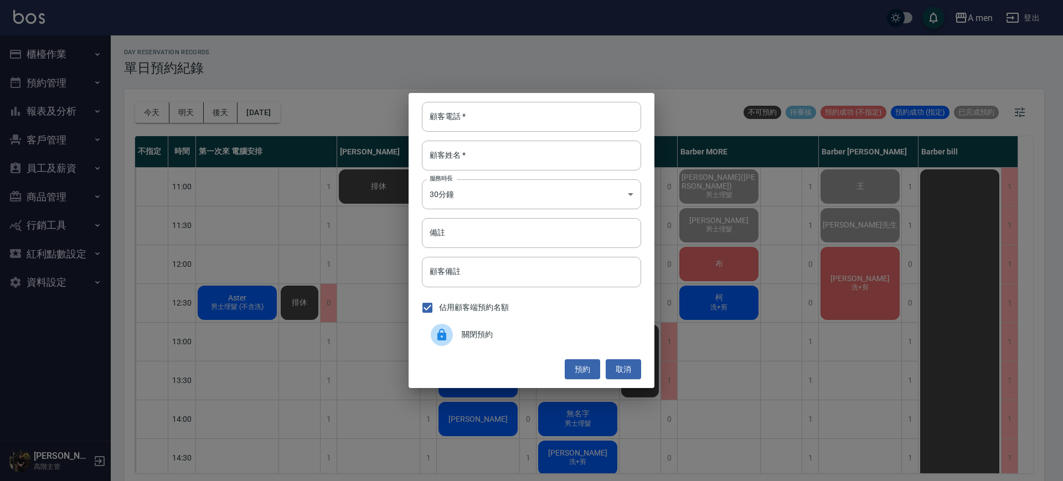
click at [482, 337] on span "關閉預約" at bounding box center [547, 335] width 170 height 12
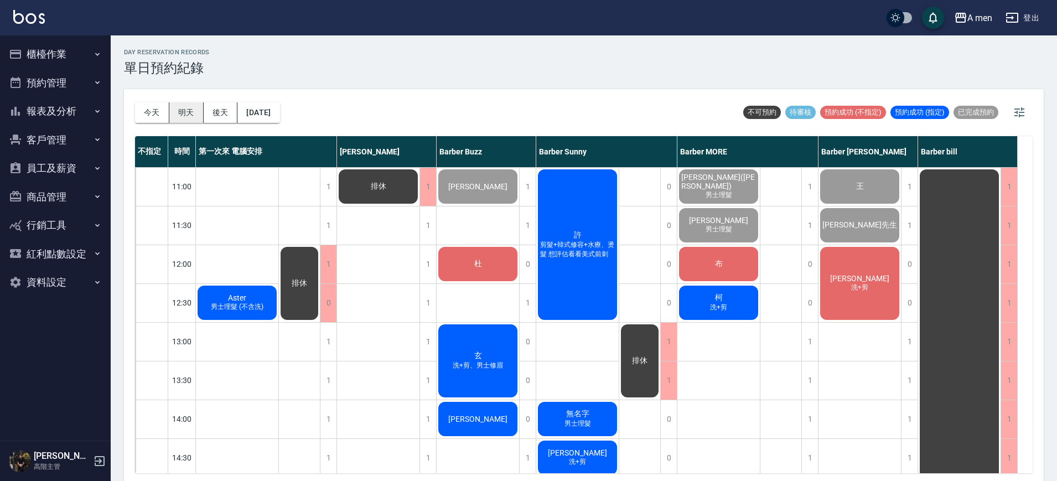
click at [175, 110] on button "明天" at bounding box center [186, 112] width 34 height 20
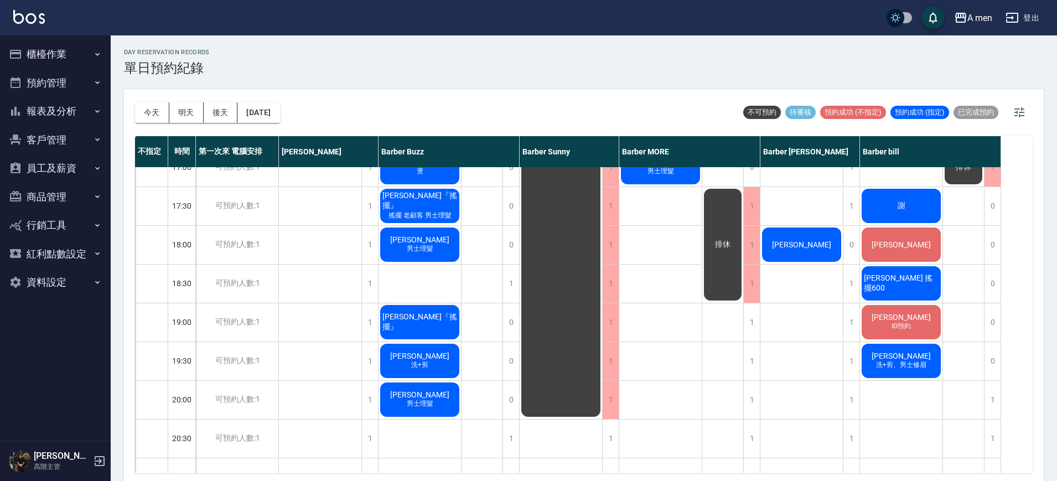
scroll to position [415, 0]
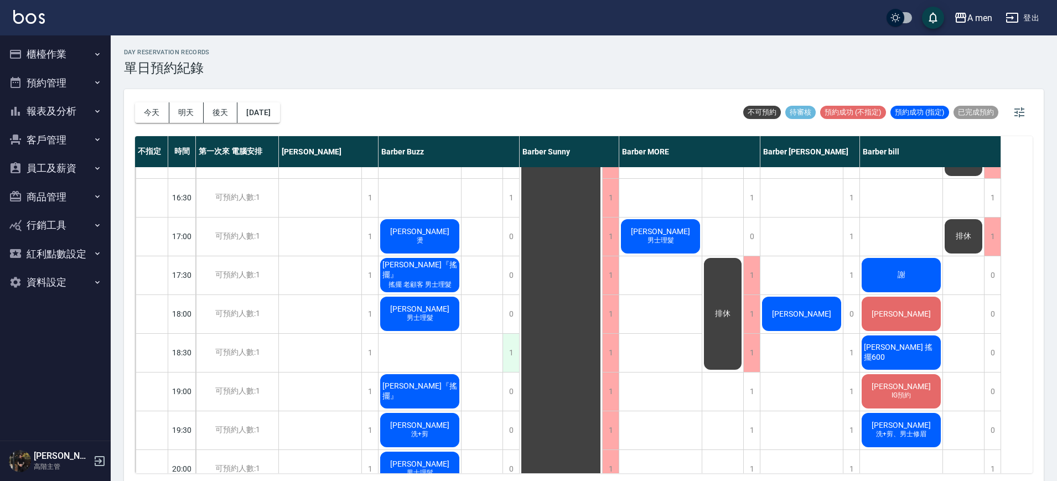
click at [512, 356] on div "1" at bounding box center [511, 353] width 17 height 38
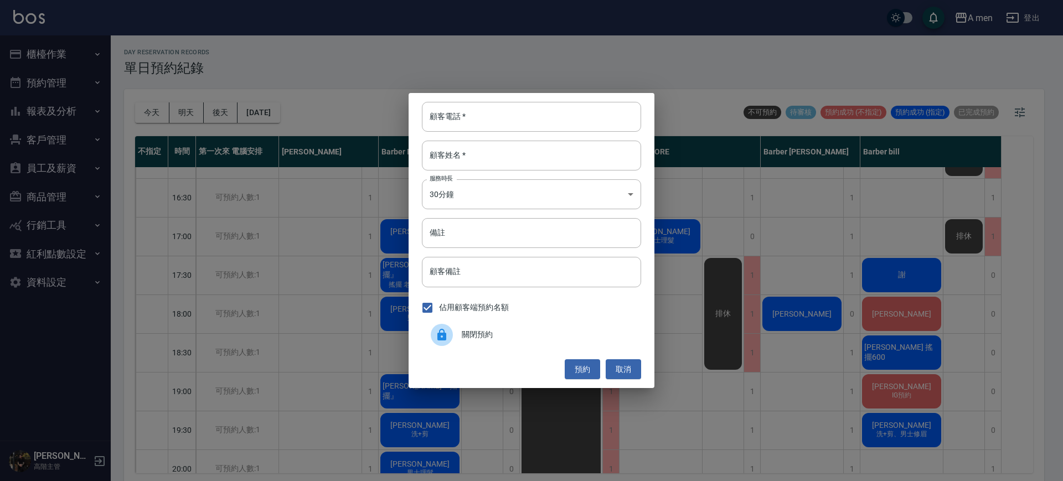
click at [520, 342] on div "關閉預約" at bounding box center [531, 334] width 219 height 31
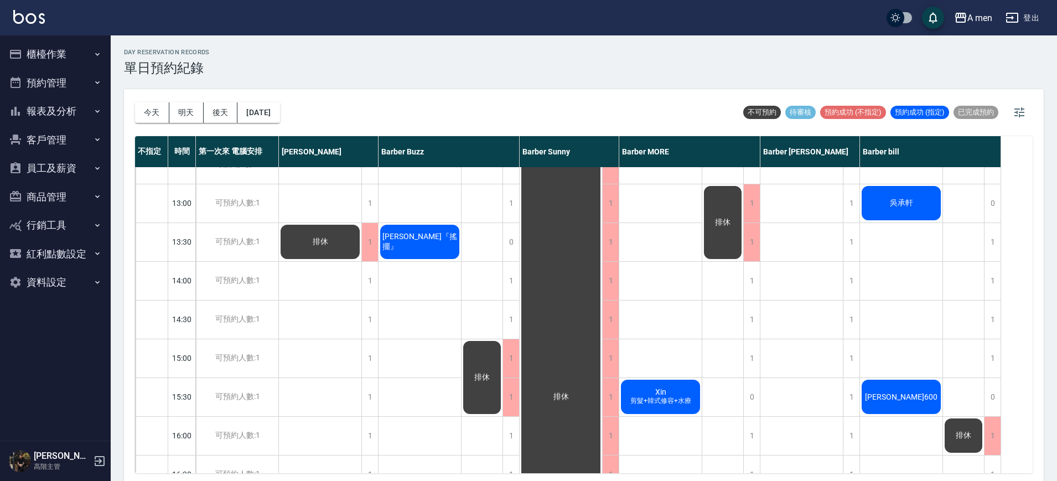
scroll to position [0, 0]
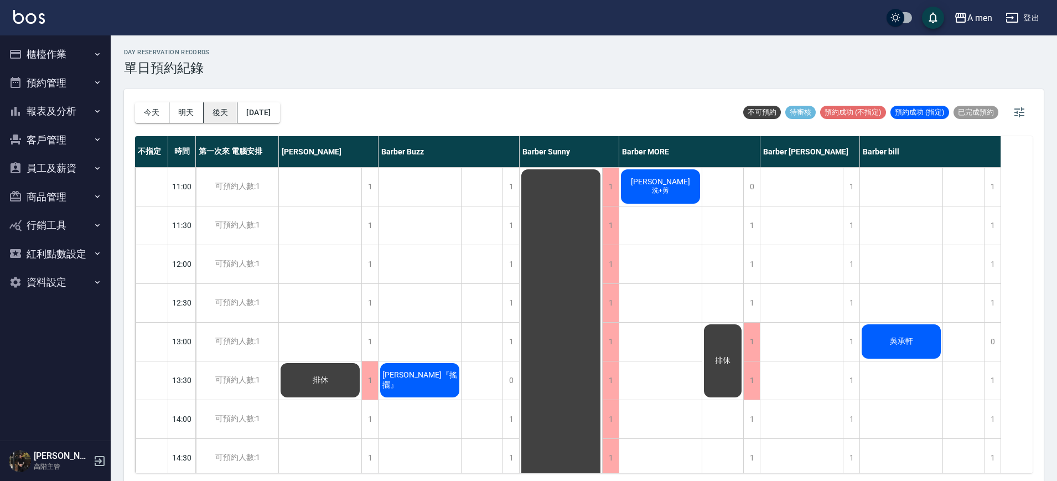
click at [235, 113] on button "後天" at bounding box center [221, 112] width 34 height 20
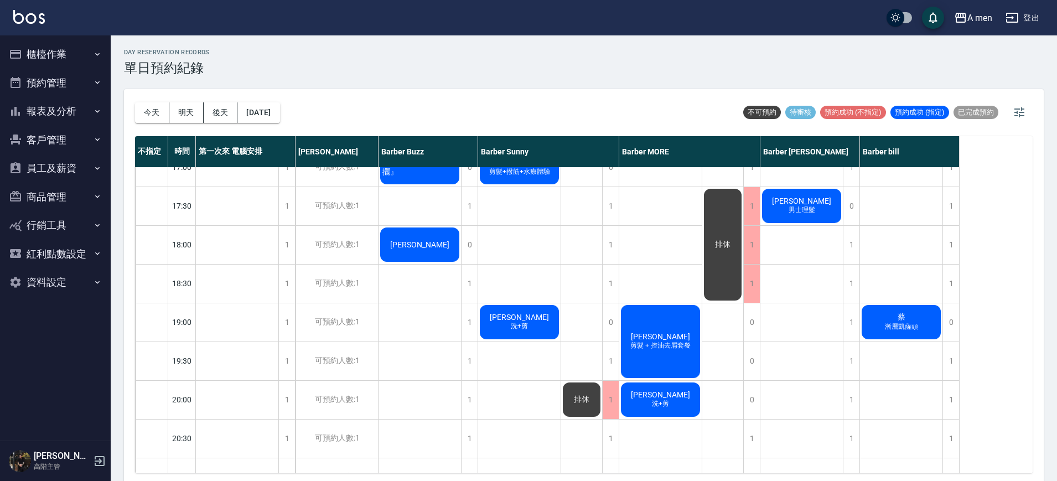
scroll to position [69, 0]
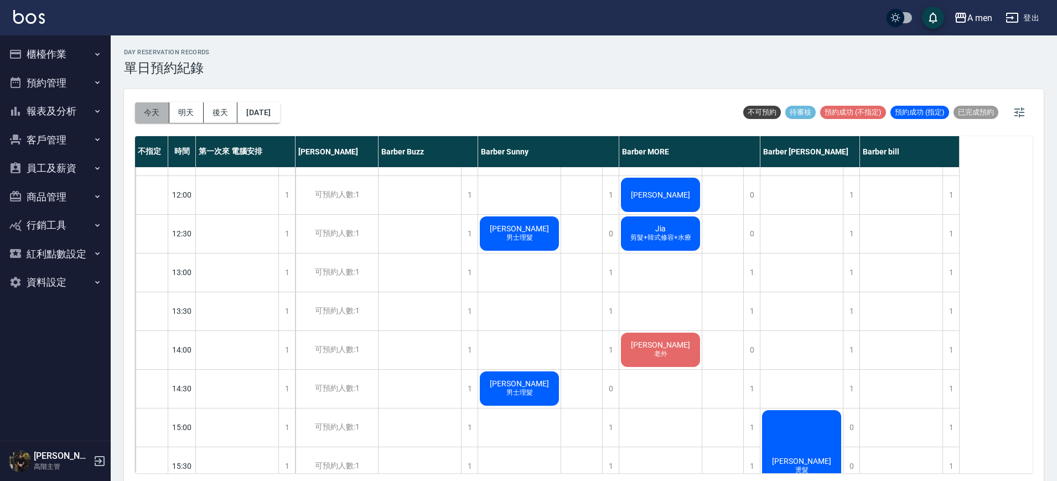
click at [146, 106] on button "今天" at bounding box center [152, 112] width 34 height 20
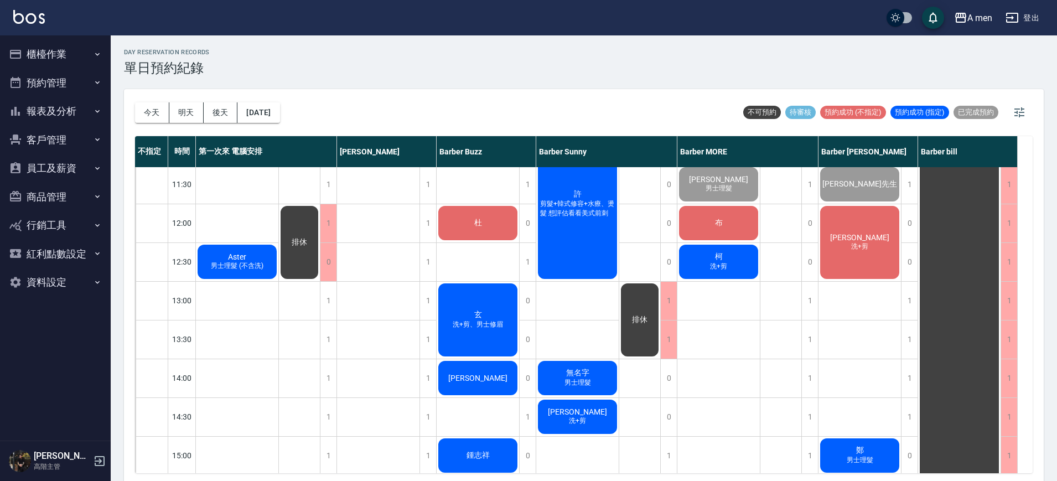
scroll to position [54, 0]
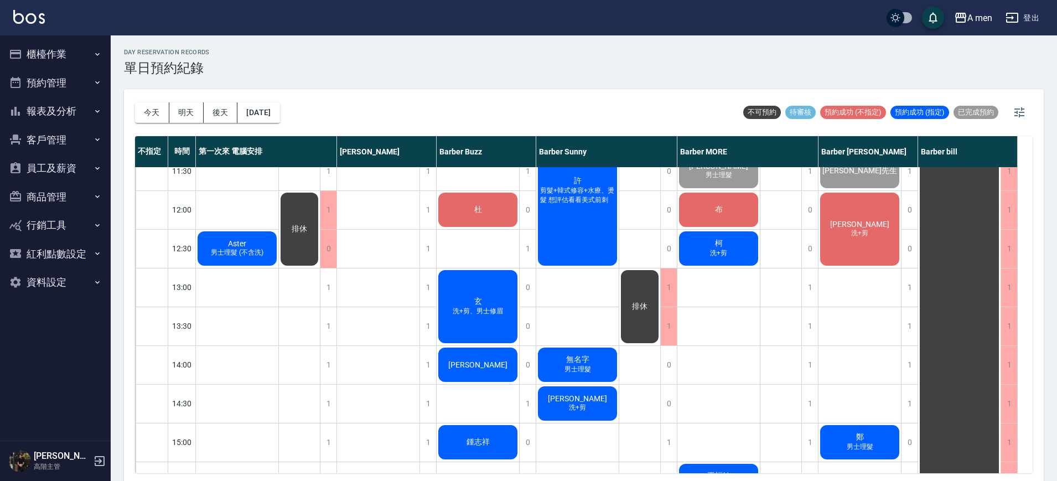
click at [252, 251] on span "男士理髮 (不含洗)" at bounding box center [237, 252] width 57 height 9
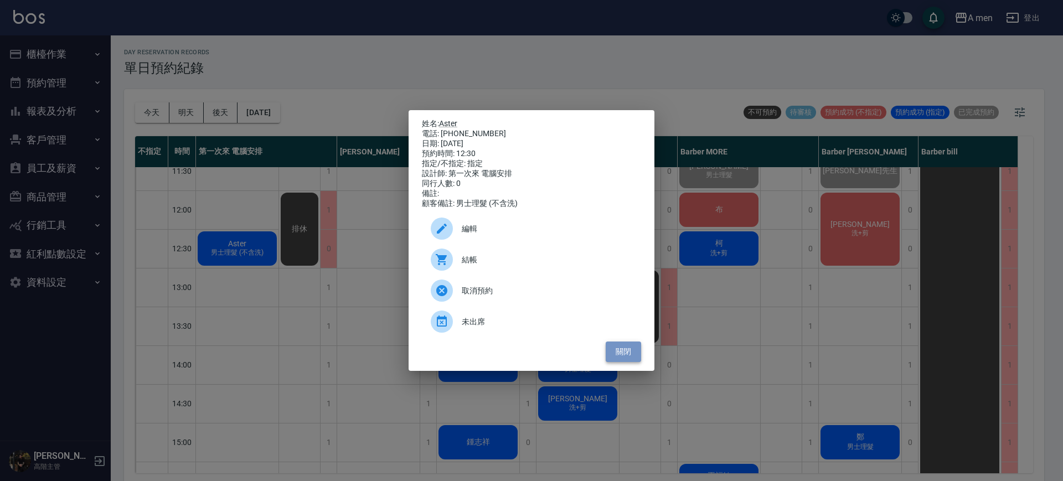
click at [628, 362] on button "關閉" at bounding box center [622, 351] width 35 height 20
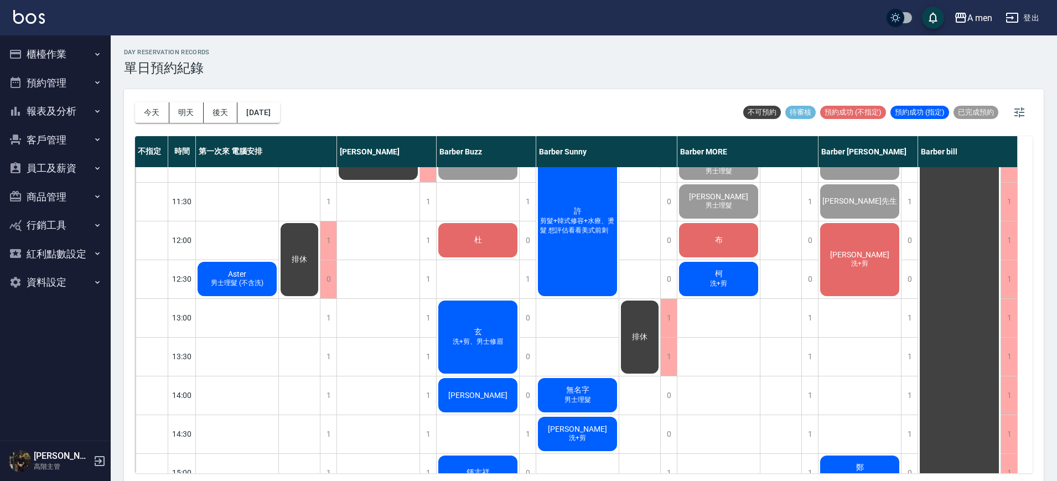
scroll to position [0, 0]
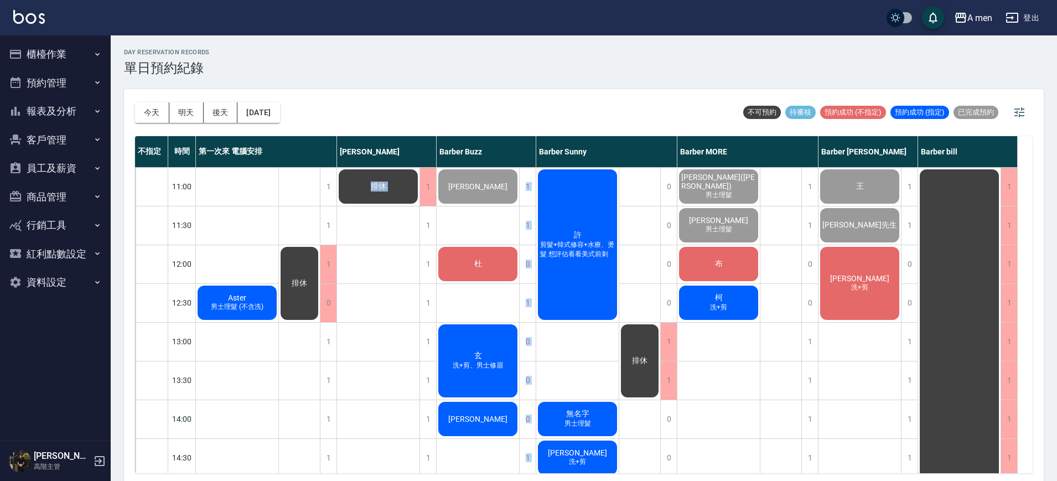
drag, startPoint x: 416, startPoint y: 319, endPoint x: 252, endPoint y: 309, distance: 163.5
drag, startPoint x: 252, startPoint y: 309, endPoint x: 242, endPoint y: 307, distance: 10.7
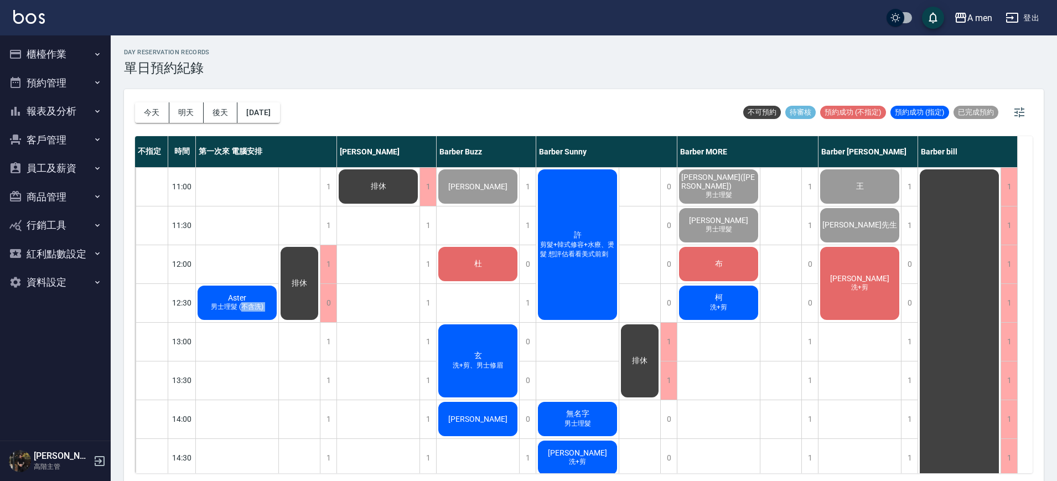
click at [242, 307] on span "男士理髮 (不含洗)" at bounding box center [237, 306] width 57 height 9
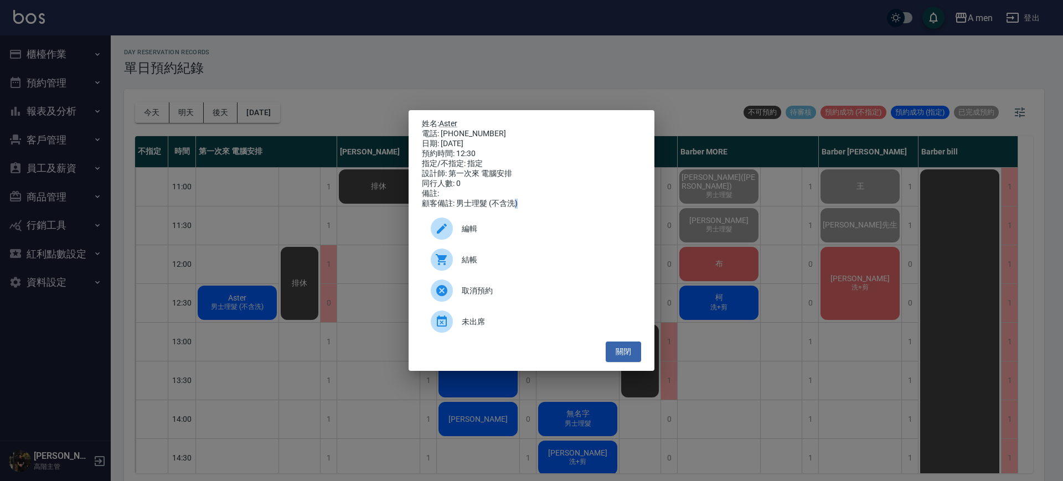
click at [242, 307] on div "姓名: Aster 電話: 0905714416 日期: 2025/10/15 預約時間: 12:30 指定/不指定: 指定 設計師: 第一次來 電腦安排 同…" at bounding box center [531, 240] width 1063 height 481
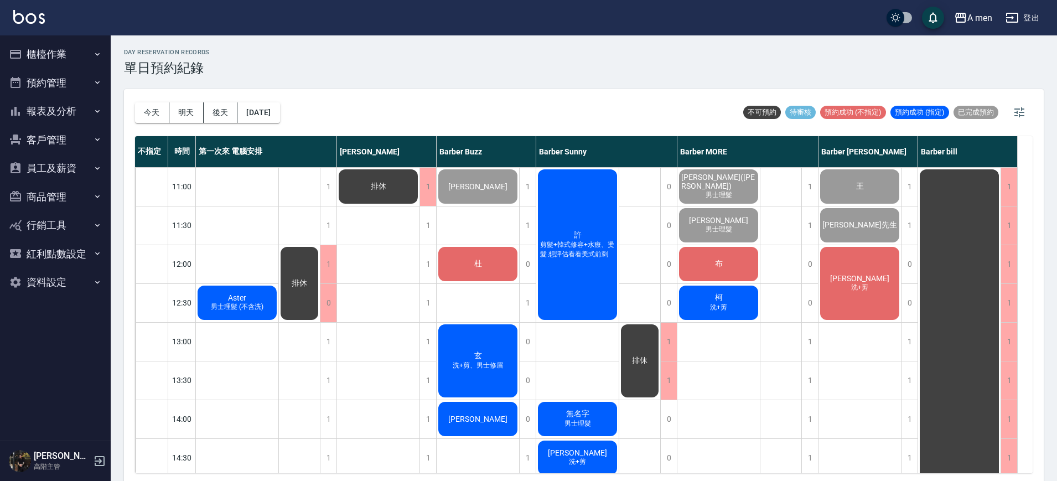
click at [260, 303] on span "男士理髮 (不含洗)" at bounding box center [237, 306] width 57 height 9
click at [215, 284] on div "Aster 男士理髮 (不含洗)" at bounding box center [237, 303] width 82 height 38
click at [221, 288] on div "Aster 男士理髮 (不含洗)" at bounding box center [237, 303] width 82 height 38
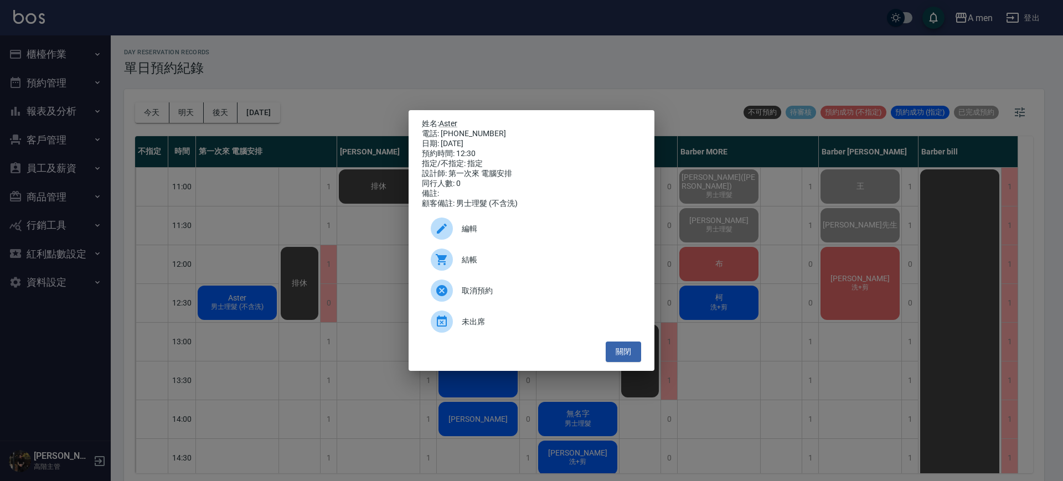
click at [530, 235] on span "編輯" at bounding box center [547, 229] width 170 height 12
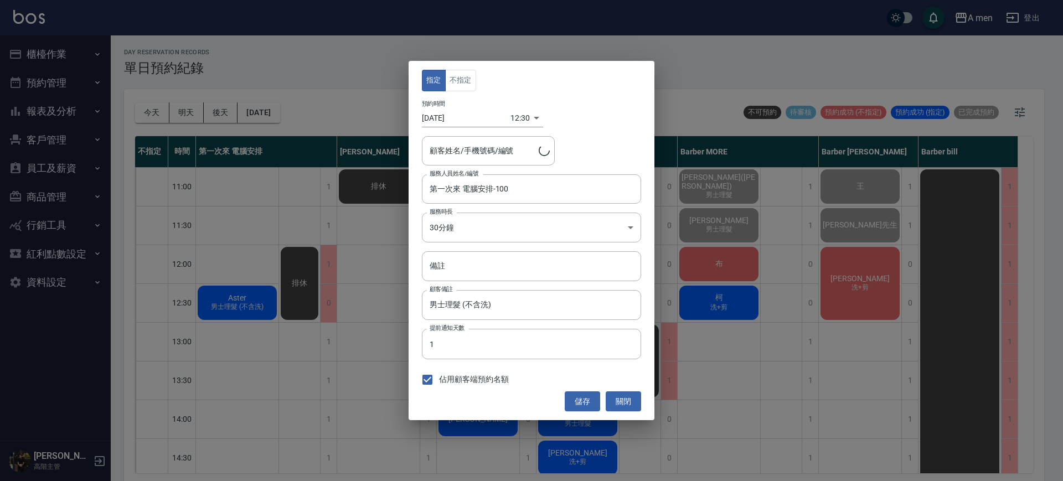
type input "Aster/0905714416"
drag, startPoint x: 464, startPoint y: 80, endPoint x: 468, endPoint y: 90, distance: 10.7
click at [464, 80] on button "不指定" at bounding box center [460, 81] width 31 height 22
click at [530, 194] on input "第一次來 電腦安排-100" at bounding box center [523, 188] width 193 height 19
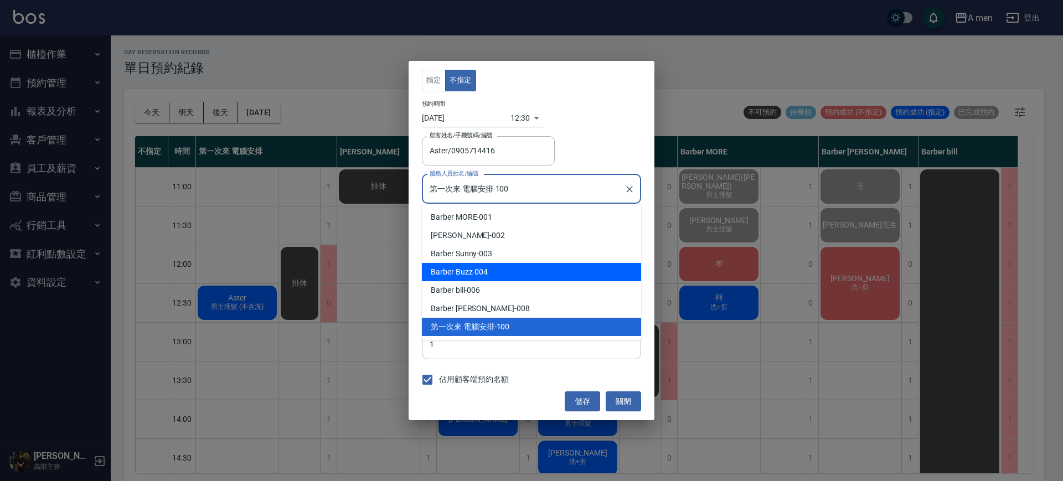
click at [519, 273] on div "Barber Buzz -004" at bounding box center [531, 272] width 219 height 18
type input "Barber Buzz-004"
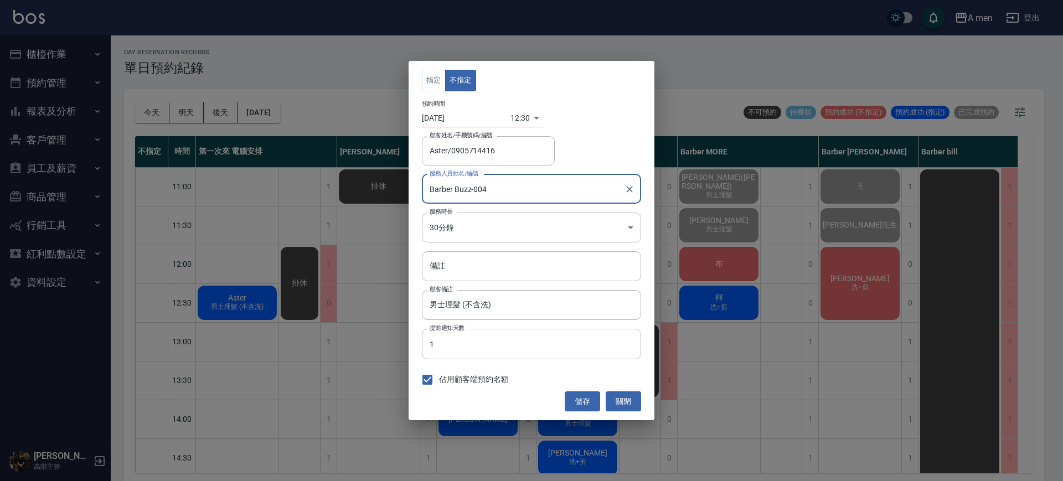
click at [584, 412] on div "指定 不指定 預約時間 2025/10/15 12:30 1760502600000 顧客姓名/手機號碼/編號 Aster/0905714416 顧客姓名/手…" at bounding box center [531, 240] width 246 height 359
click at [586, 398] on button "儲存" at bounding box center [581, 401] width 35 height 20
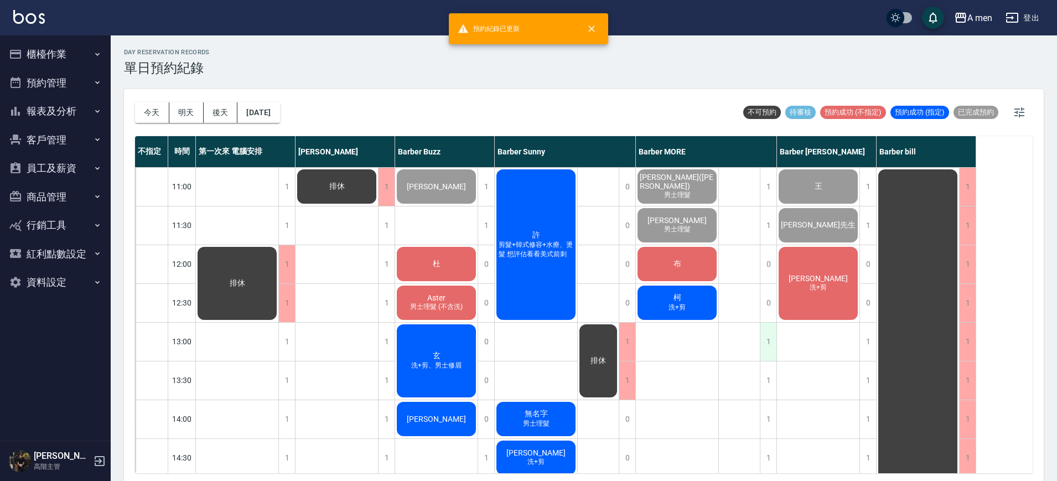
click at [769, 338] on div "1" at bounding box center [768, 342] width 17 height 38
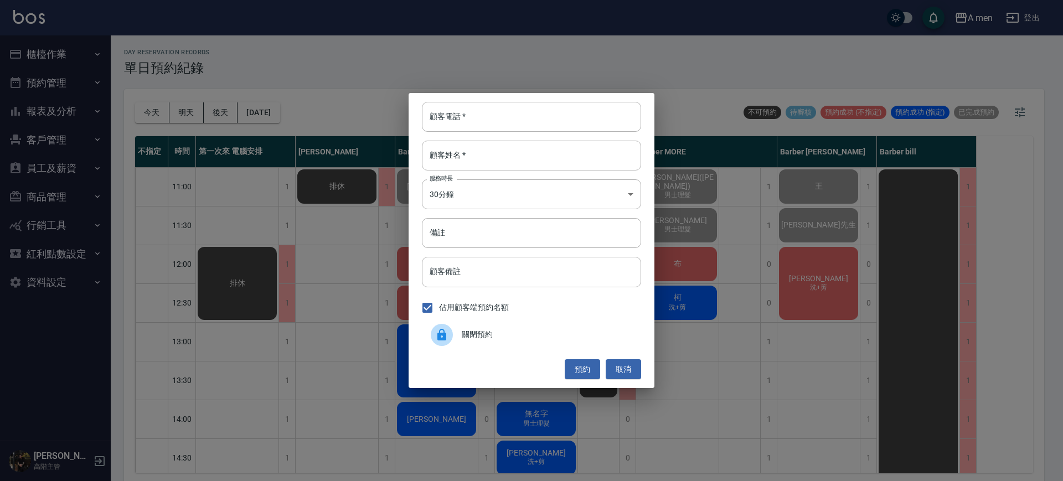
click at [601, 360] on div "預約 取消" at bounding box center [531, 369] width 219 height 20
click at [595, 361] on button "預約" at bounding box center [581, 369] width 35 height 20
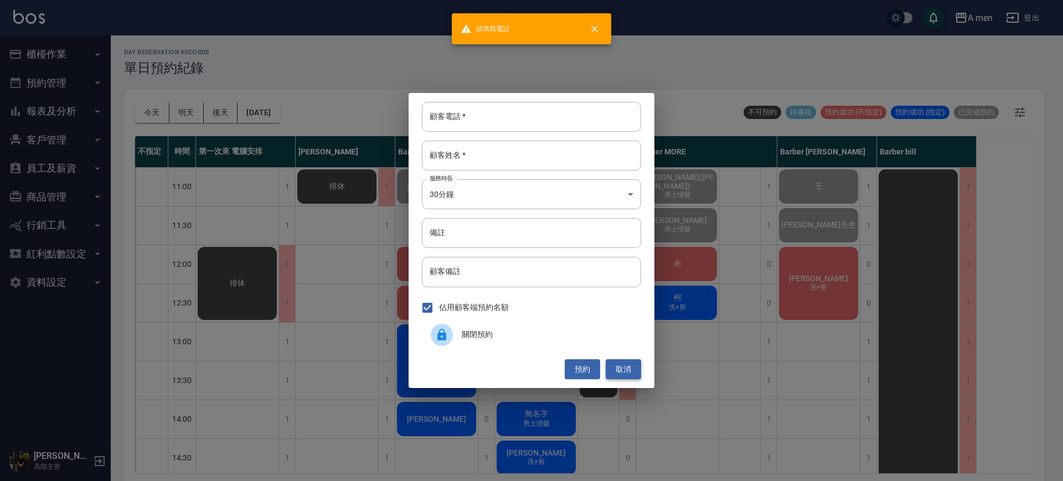
click at [625, 364] on button "取消" at bounding box center [622, 369] width 35 height 20
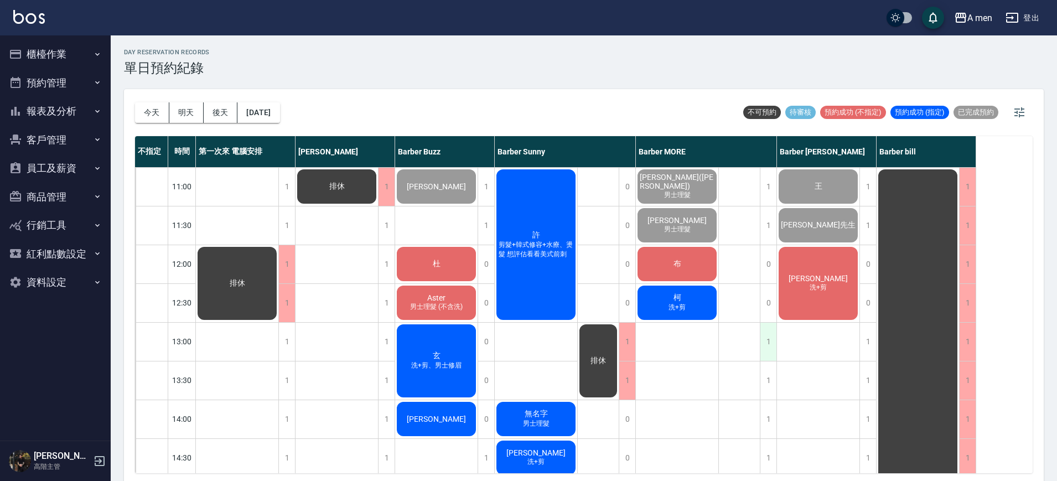
click at [765, 341] on div "1" at bounding box center [768, 342] width 17 height 38
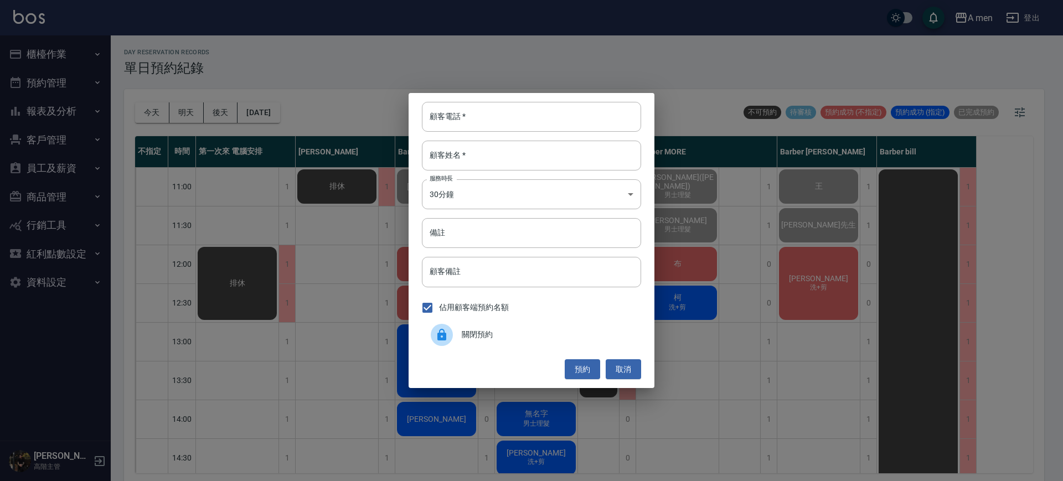
click at [540, 328] on div "關閉預約" at bounding box center [531, 334] width 219 height 31
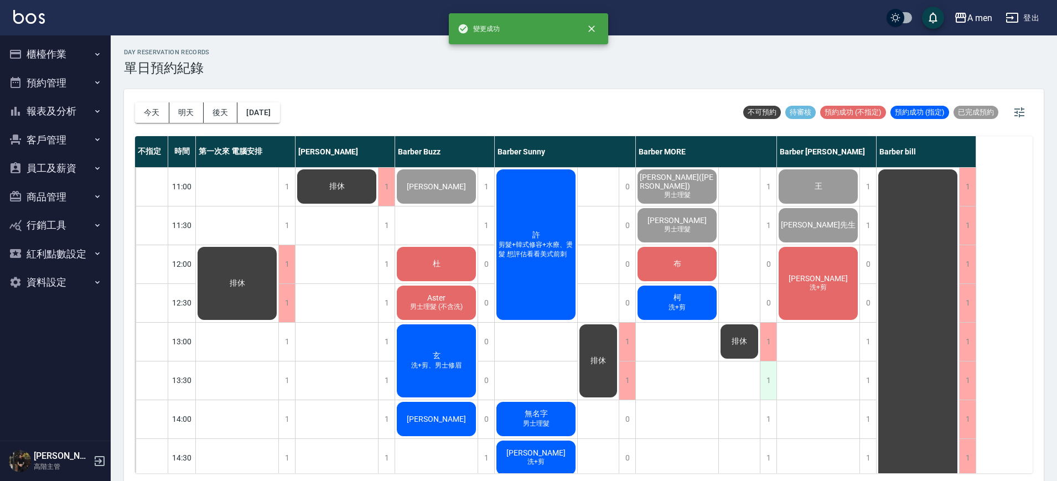
click at [775, 370] on div "1" at bounding box center [768, 380] width 17 height 38
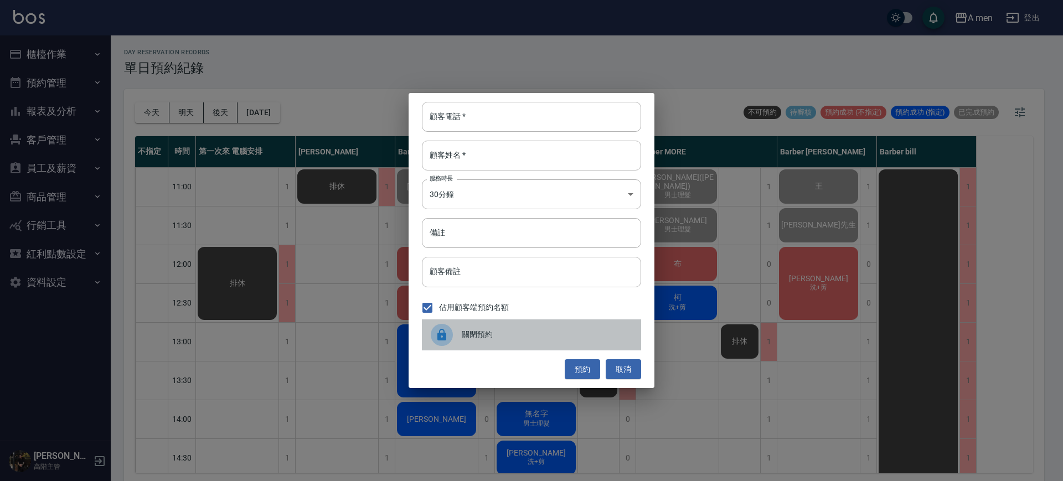
click at [602, 336] on span "關閉預約" at bounding box center [547, 335] width 170 height 12
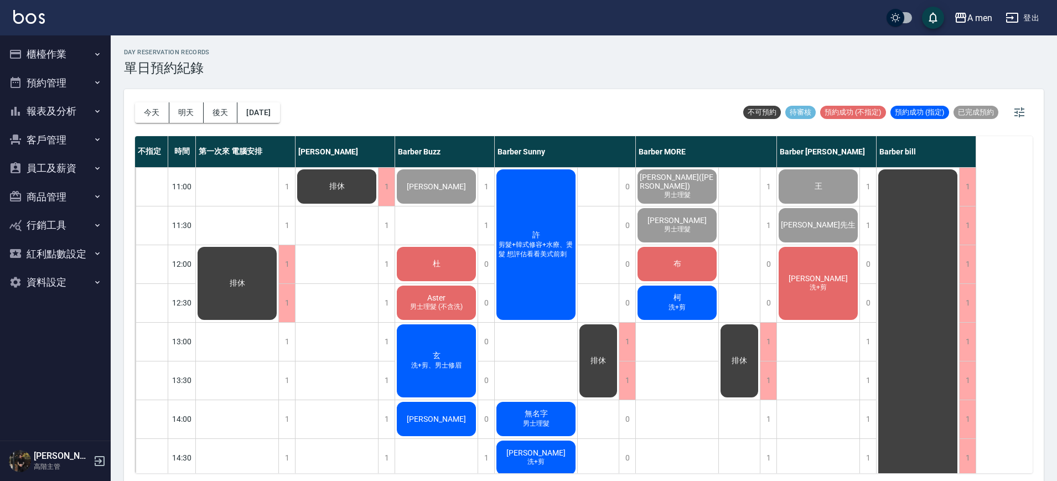
click at [683, 262] on div "布" at bounding box center [677, 264] width 82 height 38
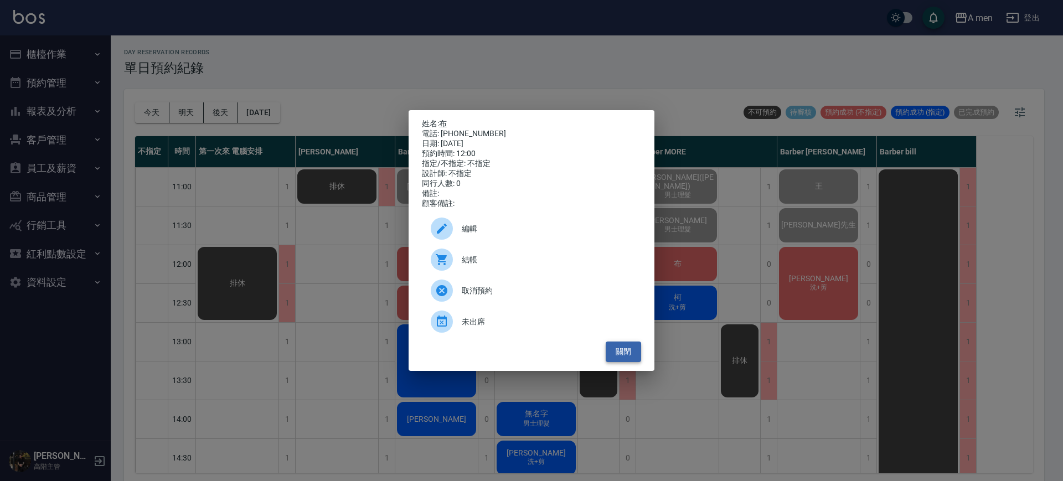
click at [619, 349] on button "關閉" at bounding box center [622, 351] width 35 height 20
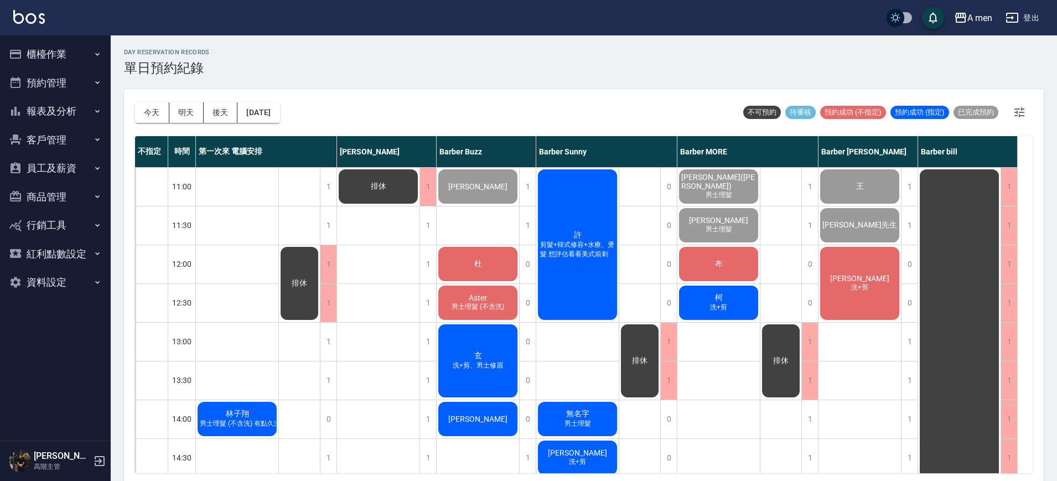
click at [242, 422] on span "男士理髮 (不含洗) 有點久沒剪頭髮了，希望能把現在的中分整理一下" at bounding box center [300, 423] width 205 height 9
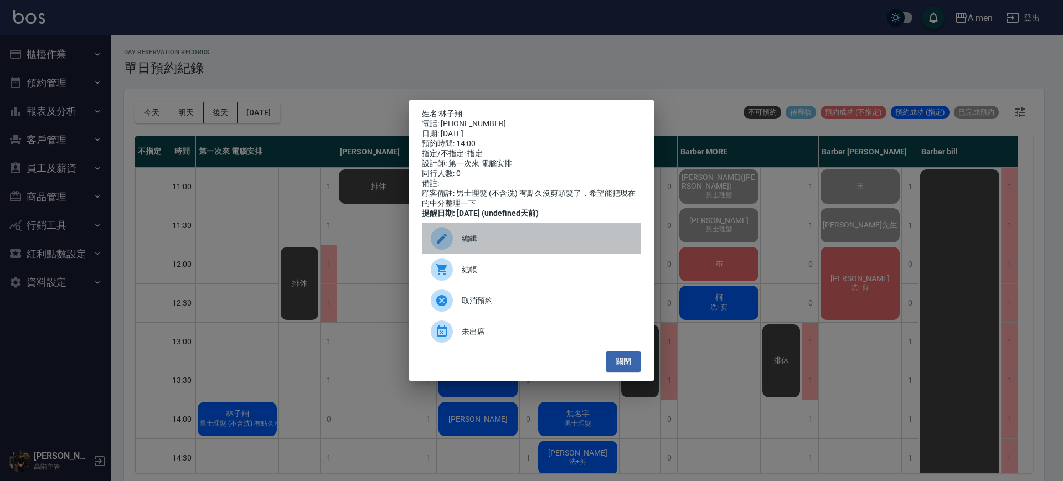
click at [460, 250] on div at bounding box center [446, 238] width 31 height 22
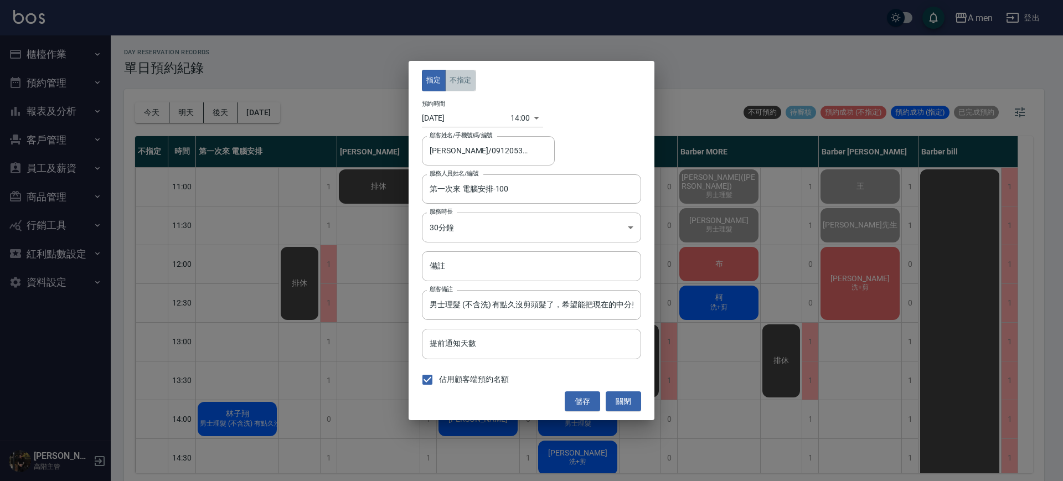
click at [463, 77] on button "不指定" at bounding box center [460, 81] width 31 height 22
click at [485, 182] on input "第一次來 電腦安排-100" at bounding box center [523, 188] width 193 height 19
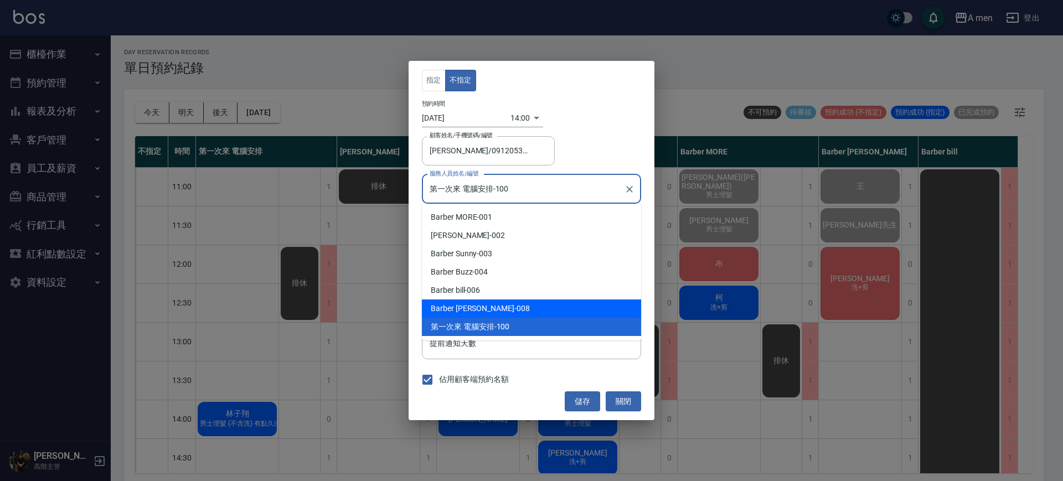
click at [489, 304] on div "Barber Garry -008" at bounding box center [531, 308] width 219 height 18
type input "Barber Garry-008"
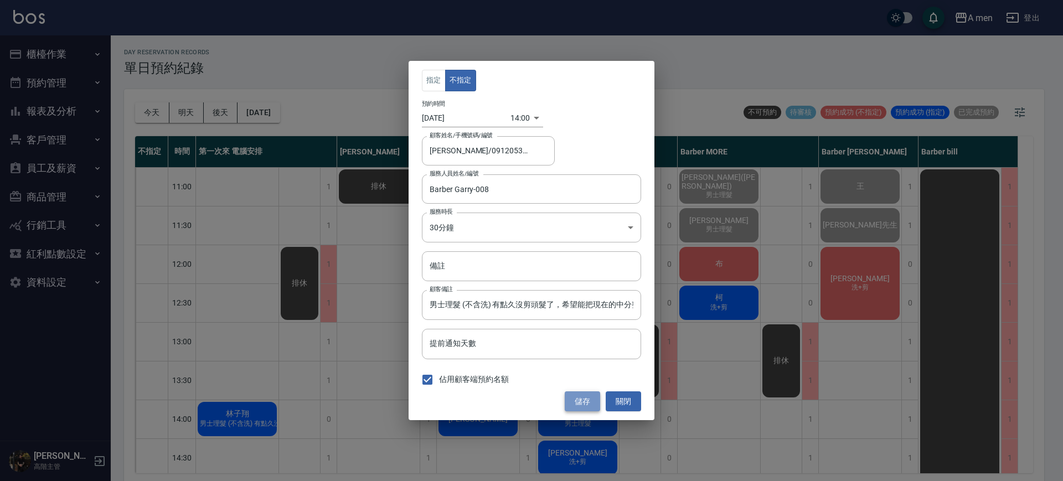
click at [577, 393] on button "儲存" at bounding box center [581, 401] width 35 height 20
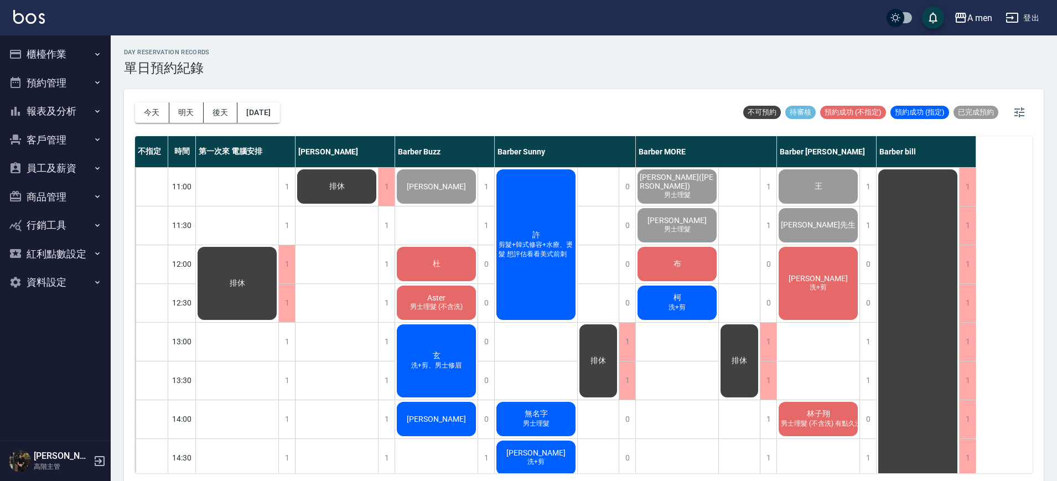
click at [662, 267] on div "布" at bounding box center [677, 264] width 82 height 38
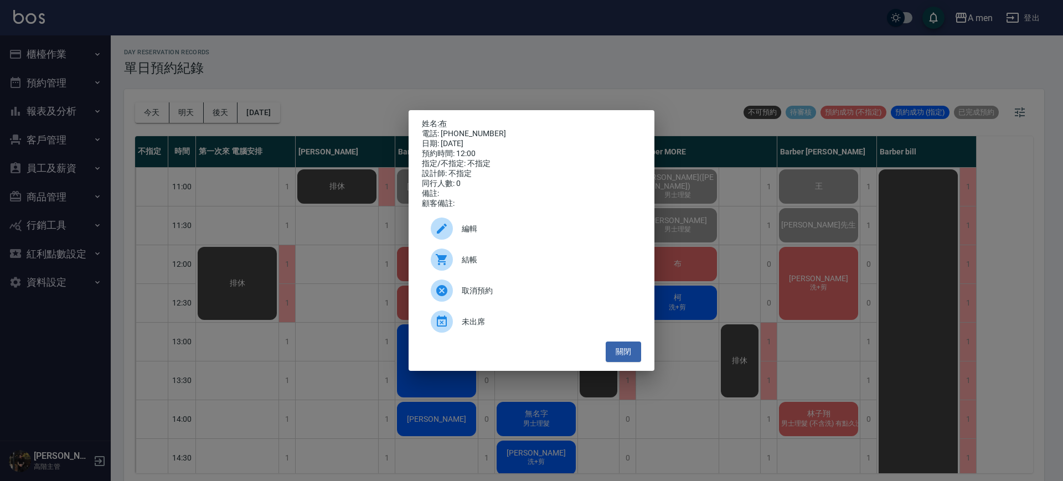
click at [645, 355] on div "姓名: 布 電話: 0966526881 日期: 2025/10/15 預約時間: 12:00 指定/不指定: 不指定 設計師: 不指定 同行人數: 0 備註…" at bounding box center [531, 240] width 246 height 261
click at [639, 356] on button "關閉" at bounding box center [622, 351] width 35 height 20
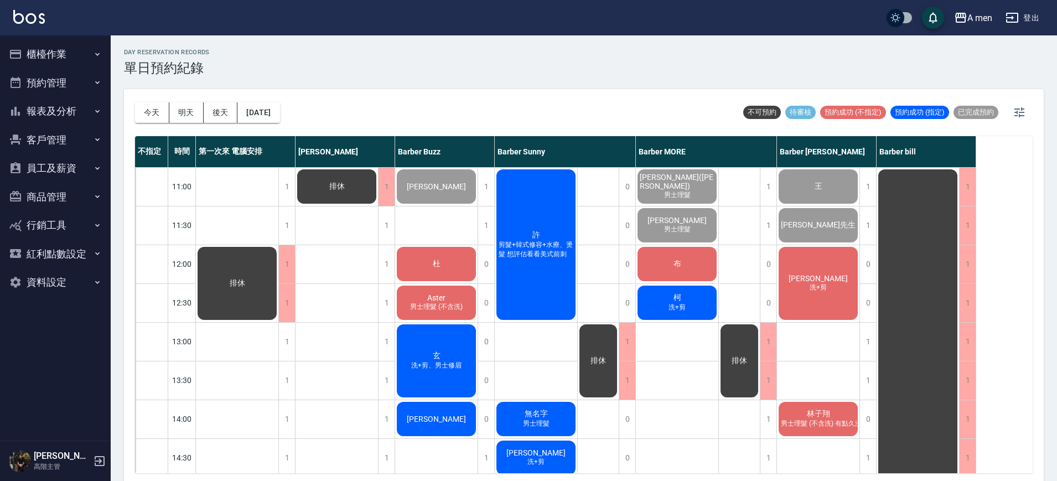
click at [819, 295] on div "Jason 洗+剪" at bounding box center [818, 283] width 82 height 76
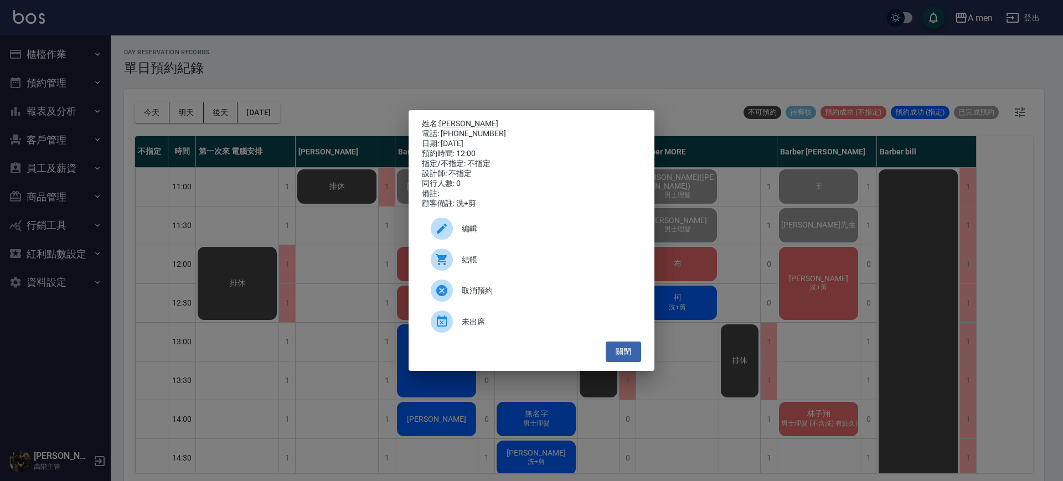
click at [451, 120] on link "Jason" at bounding box center [468, 123] width 59 height 9
click at [616, 349] on button "關閉" at bounding box center [622, 351] width 35 height 20
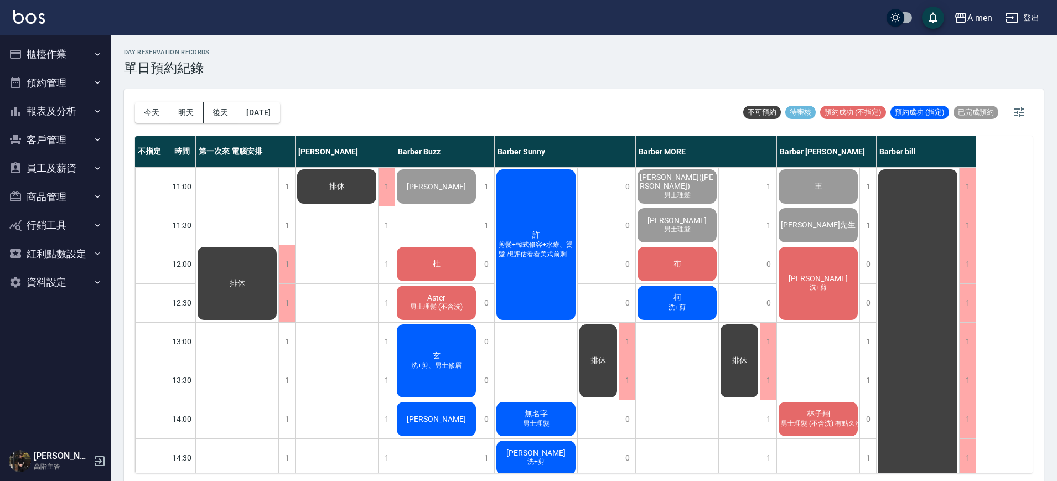
click at [813, 311] on div "Jason 洗+剪" at bounding box center [818, 283] width 82 height 76
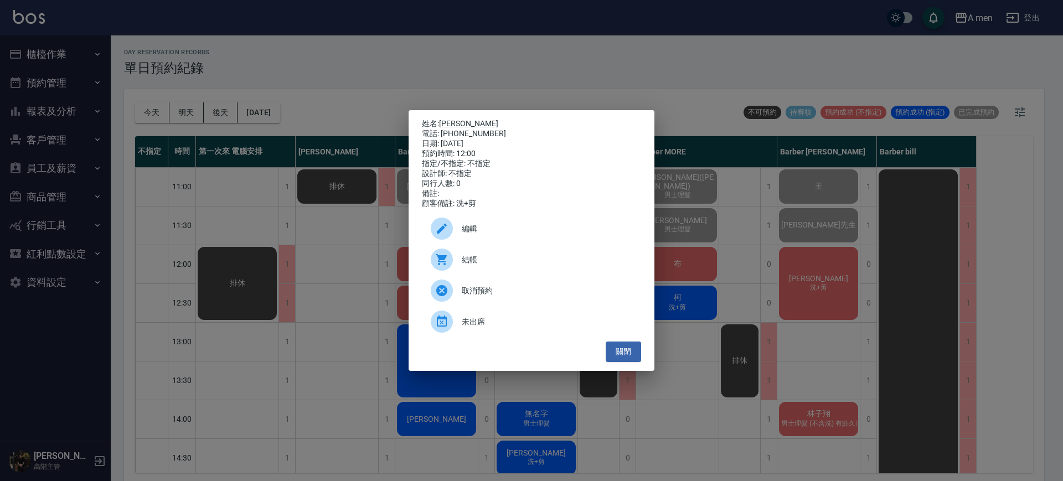
click at [503, 319] on div "未出席" at bounding box center [531, 321] width 219 height 31
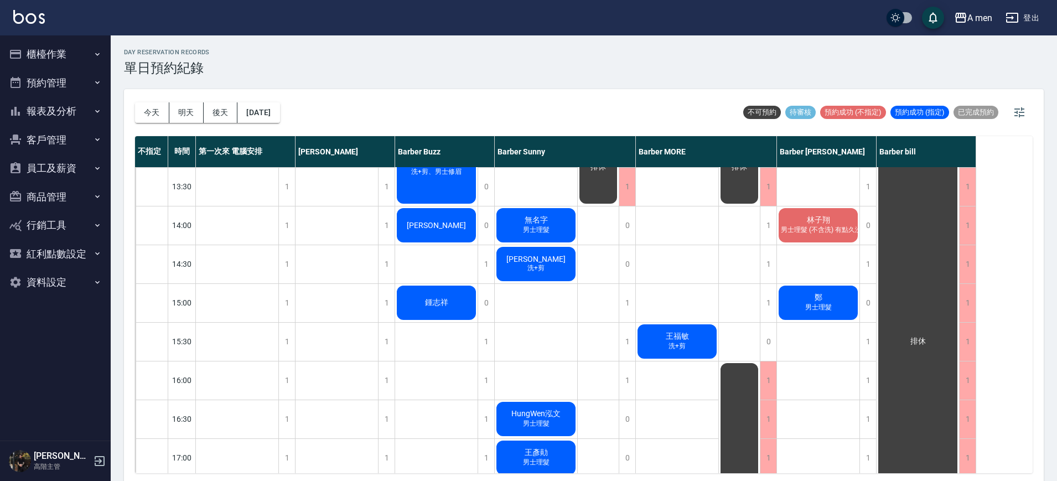
scroll to position [193, 0]
click at [175, 113] on button "明天" at bounding box center [186, 112] width 34 height 20
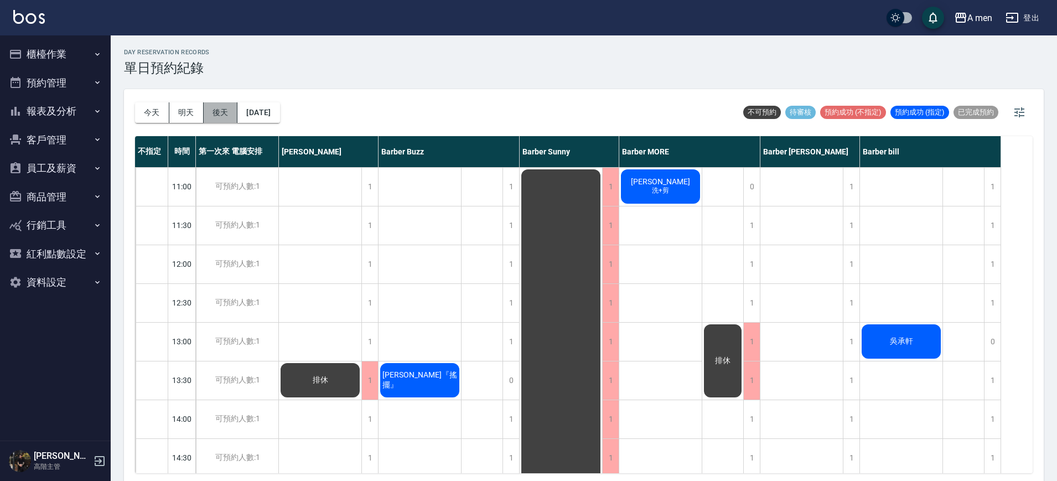
click at [229, 110] on button "後天" at bounding box center [221, 112] width 34 height 20
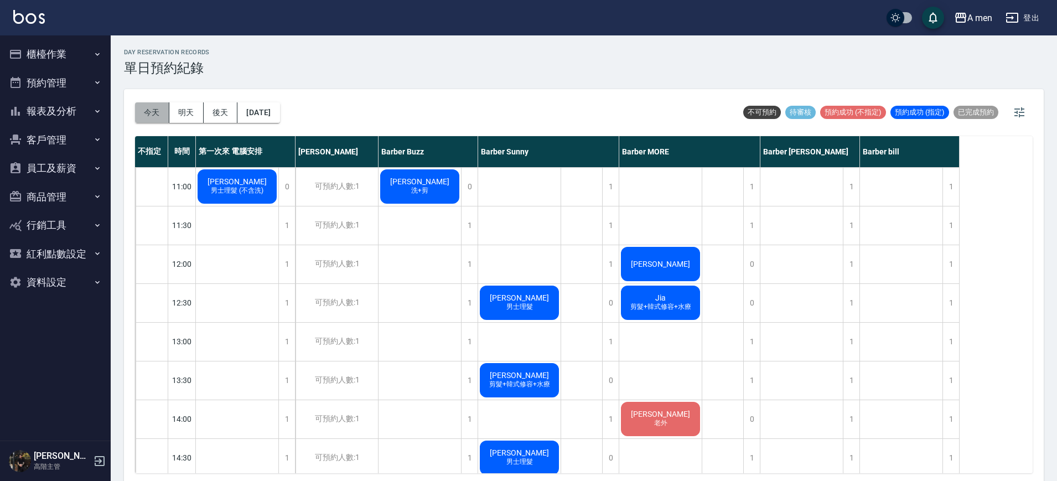
click at [157, 104] on button "今天" at bounding box center [152, 112] width 34 height 20
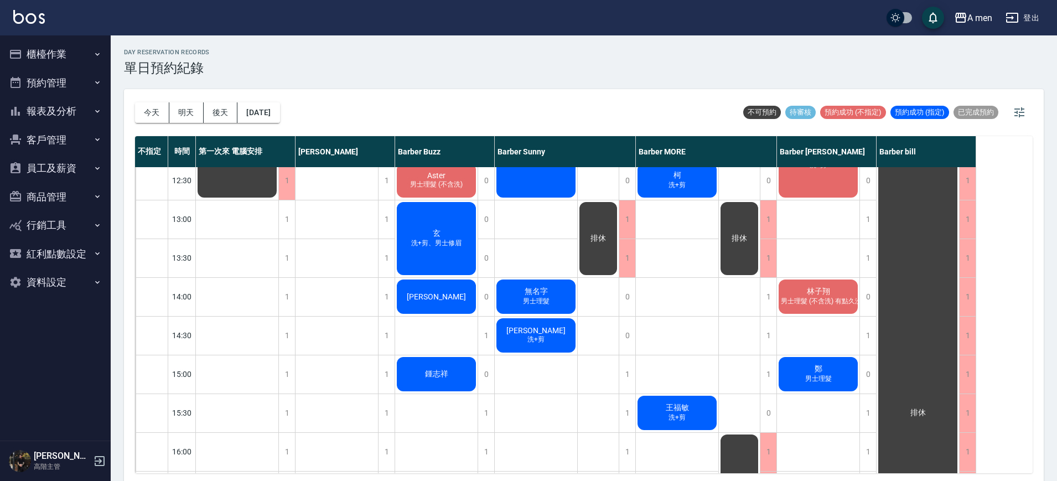
scroll to position [122, 0]
click at [769, 329] on div "1" at bounding box center [768, 336] width 17 height 38
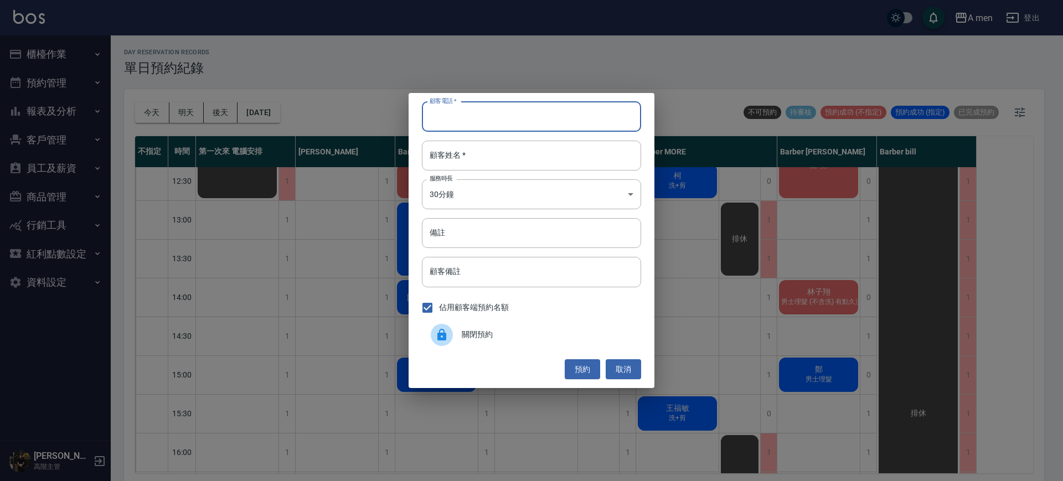
click at [479, 116] on input "顧客電話   *" at bounding box center [531, 117] width 219 height 30
type input "0910008867"
click at [580, 364] on button "預約" at bounding box center [581, 369] width 35 height 20
click at [564, 167] on input "顧客姓名   *" at bounding box center [531, 156] width 219 height 30
click at [576, 370] on button "預約" at bounding box center [581, 369] width 35 height 20
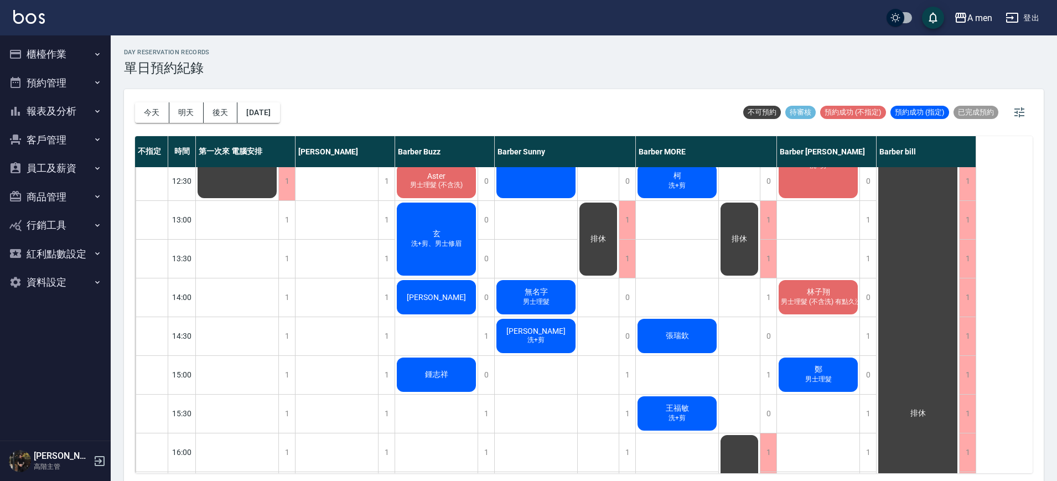
scroll to position [0, 0]
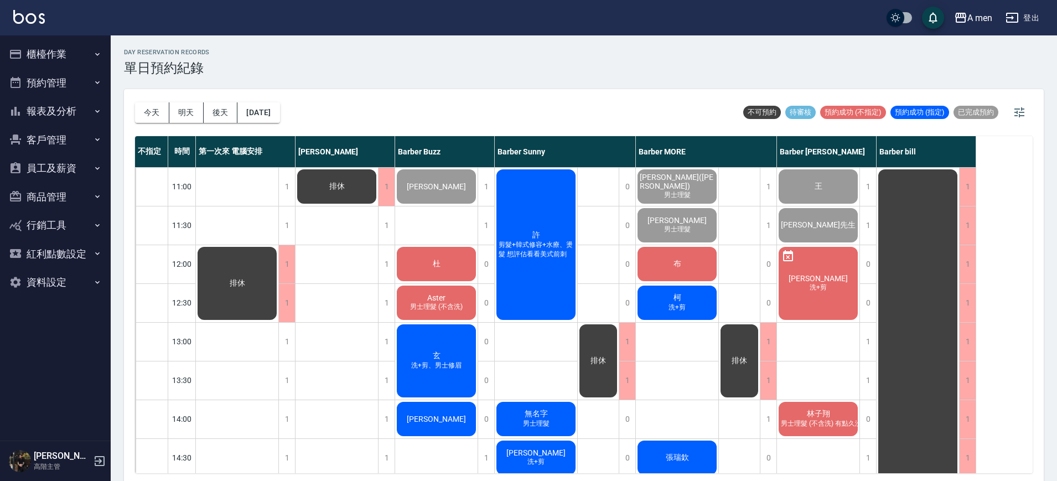
click at [698, 275] on div "布" at bounding box center [677, 264] width 82 height 38
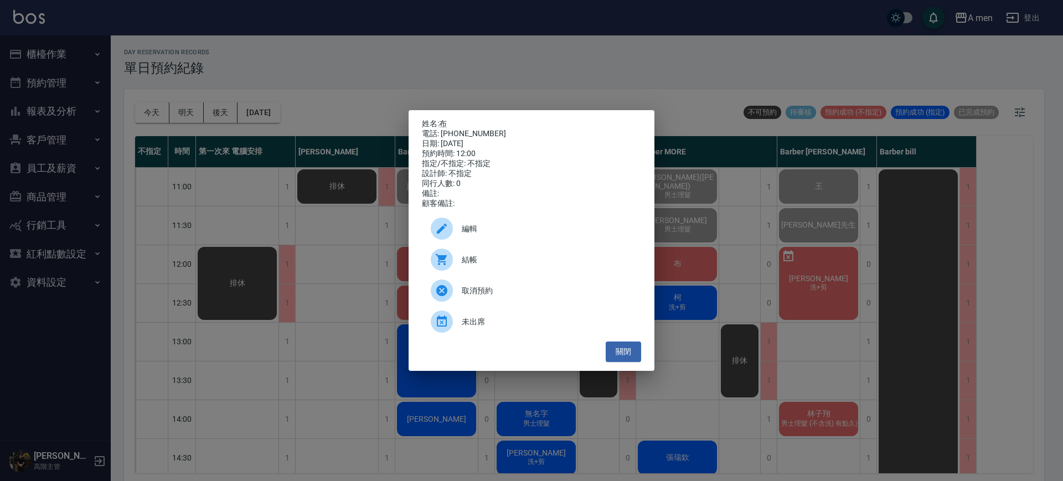
click at [491, 261] on span "結帳" at bounding box center [547, 260] width 170 height 12
click at [622, 354] on button "關閉" at bounding box center [622, 351] width 35 height 20
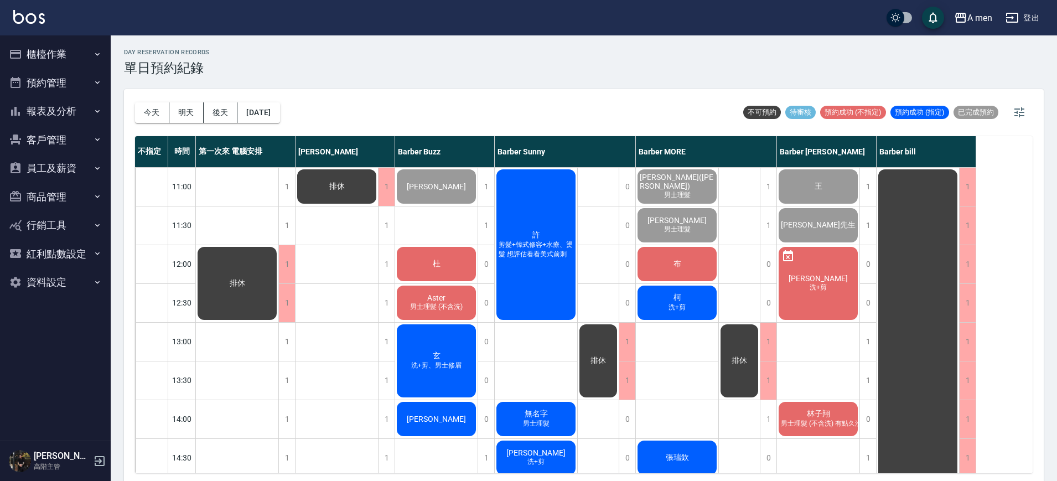
click at [685, 268] on div "布" at bounding box center [677, 264] width 82 height 38
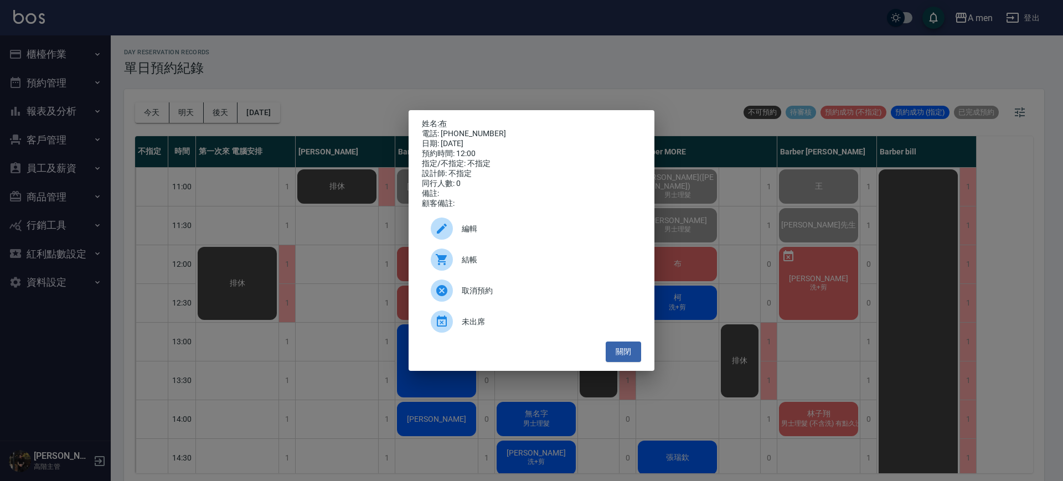
click at [566, 271] on div "結帳" at bounding box center [531, 259] width 219 height 31
click at [622, 359] on button "關閉" at bounding box center [622, 351] width 35 height 20
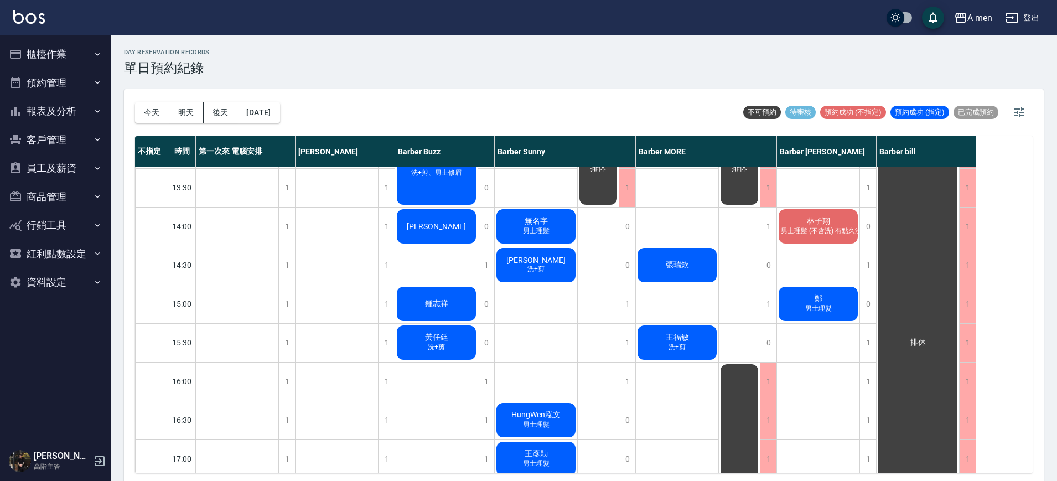
scroll to position [69, 0]
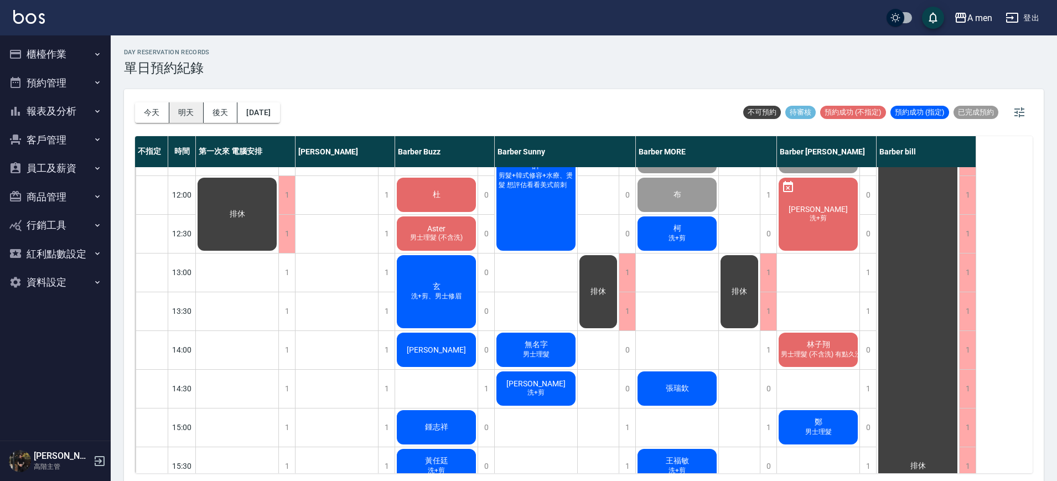
click at [180, 114] on button "明天" at bounding box center [186, 112] width 34 height 20
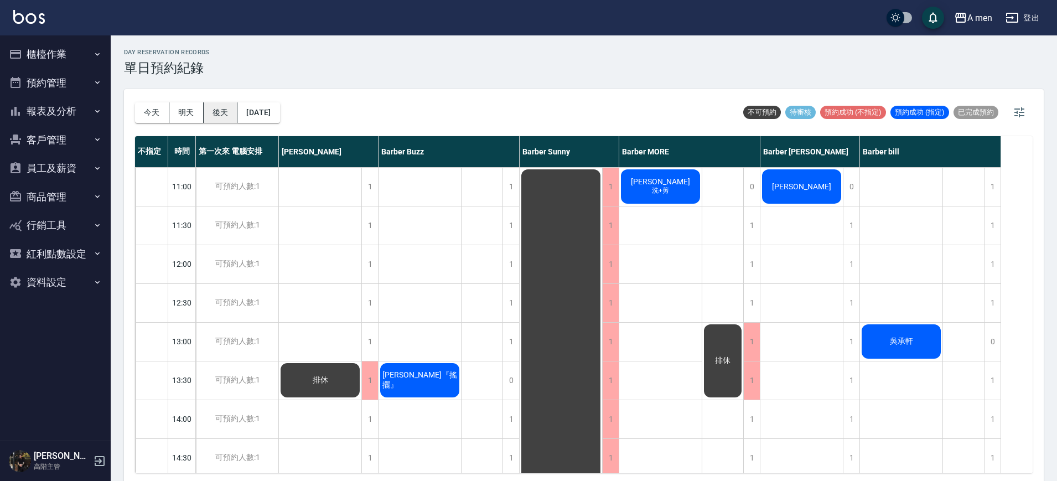
click at [219, 114] on button "後天" at bounding box center [221, 112] width 34 height 20
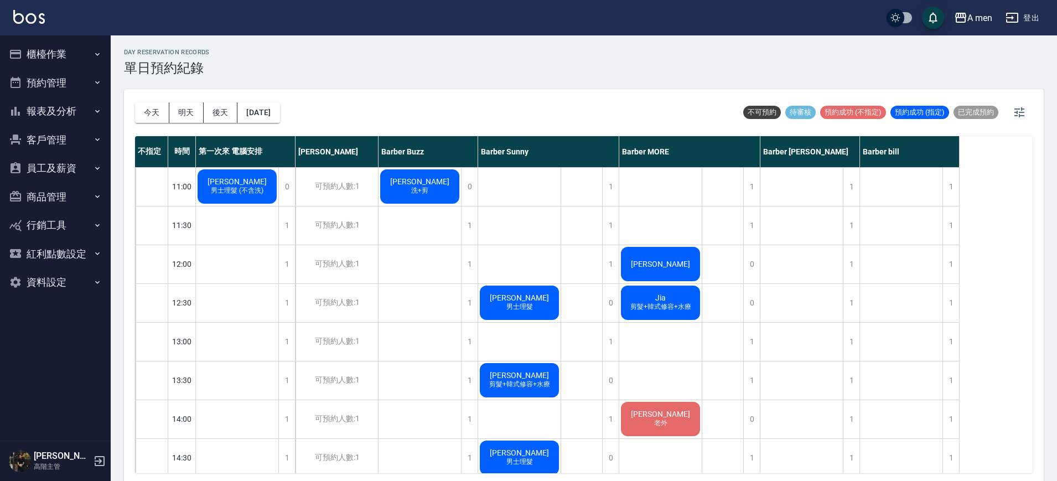
click at [210, 188] on span "男士理髮 (不含洗)" at bounding box center [237, 190] width 57 height 9
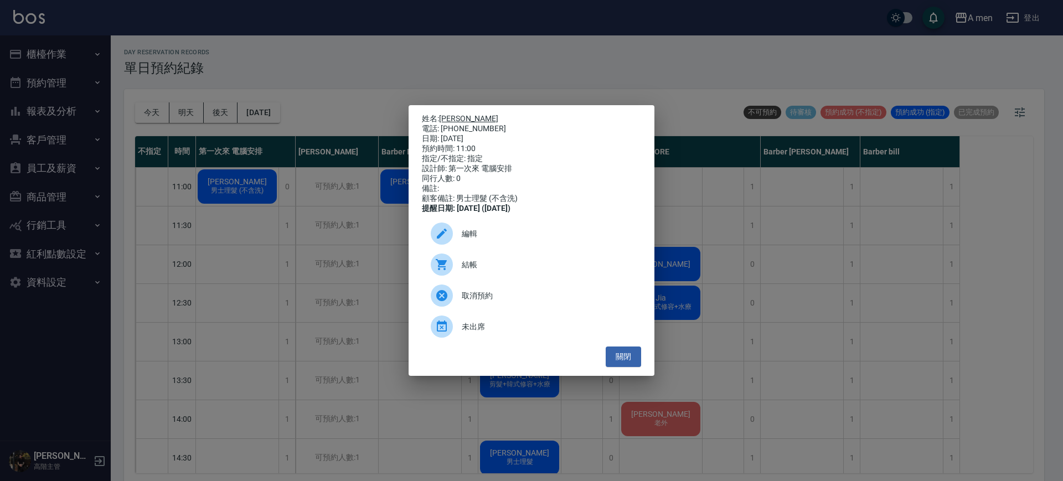
click at [454, 114] on link "Michiel Engelaar" at bounding box center [468, 118] width 59 height 9
click at [623, 361] on button "關閉" at bounding box center [622, 356] width 35 height 20
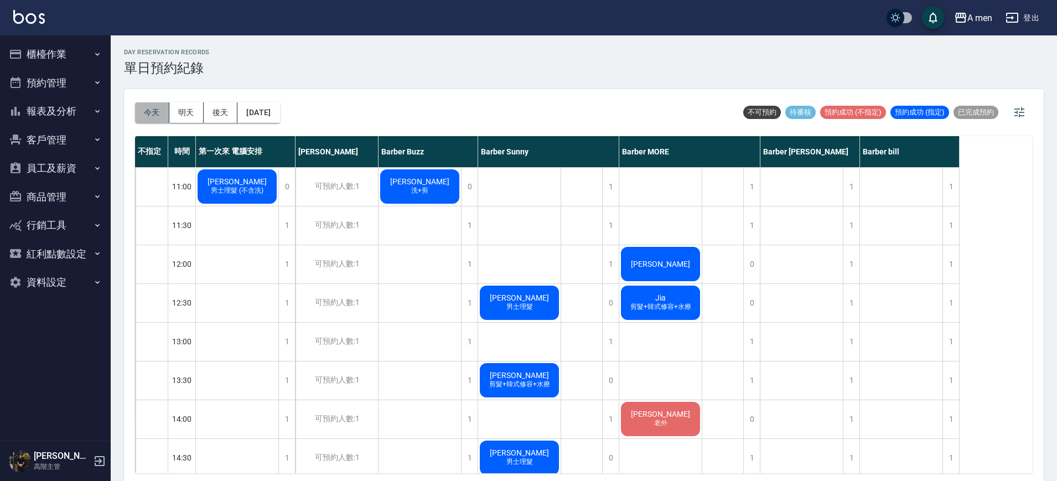
click at [145, 109] on button "今天" at bounding box center [152, 112] width 34 height 20
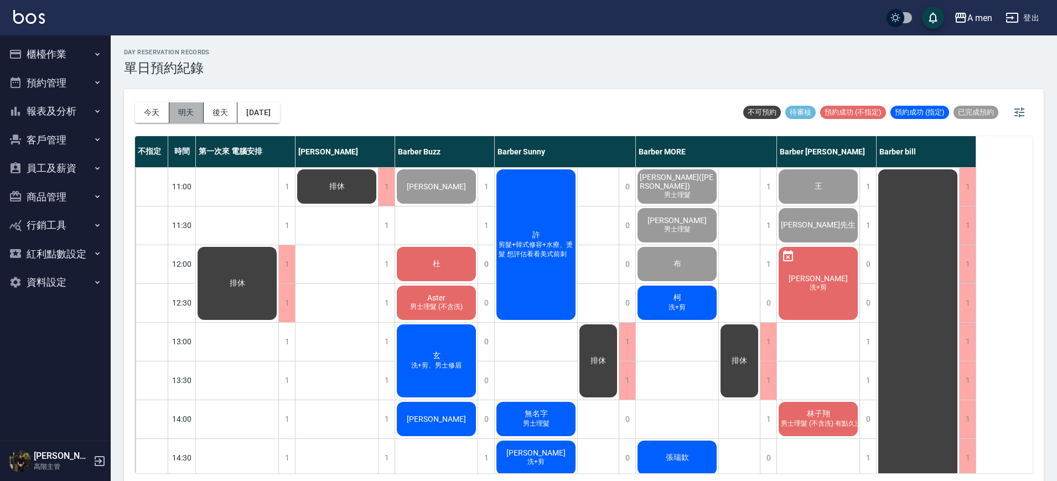
click at [183, 117] on button "明天" at bounding box center [186, 112] width 34 height 20
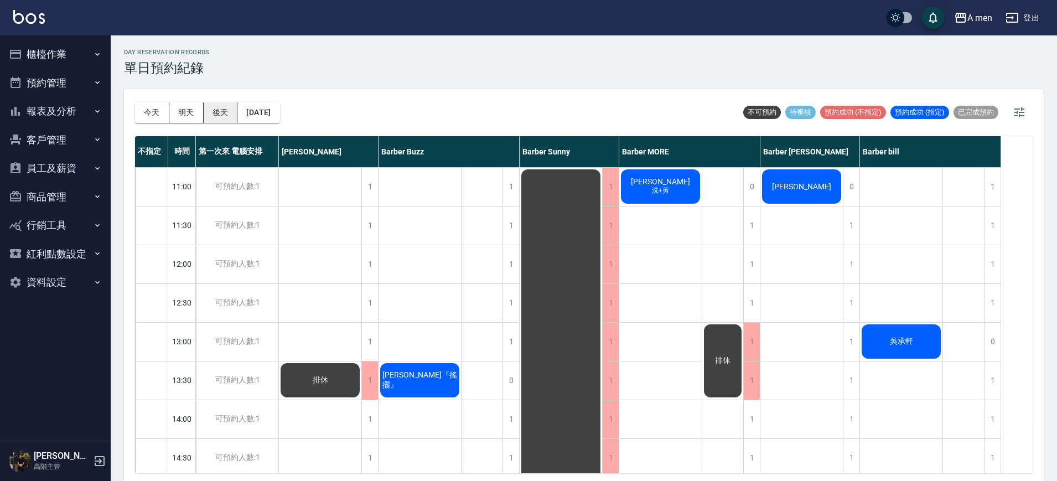
click at [214, 117] on button "後天" at bounding box center [221, 112] width 34 height 20
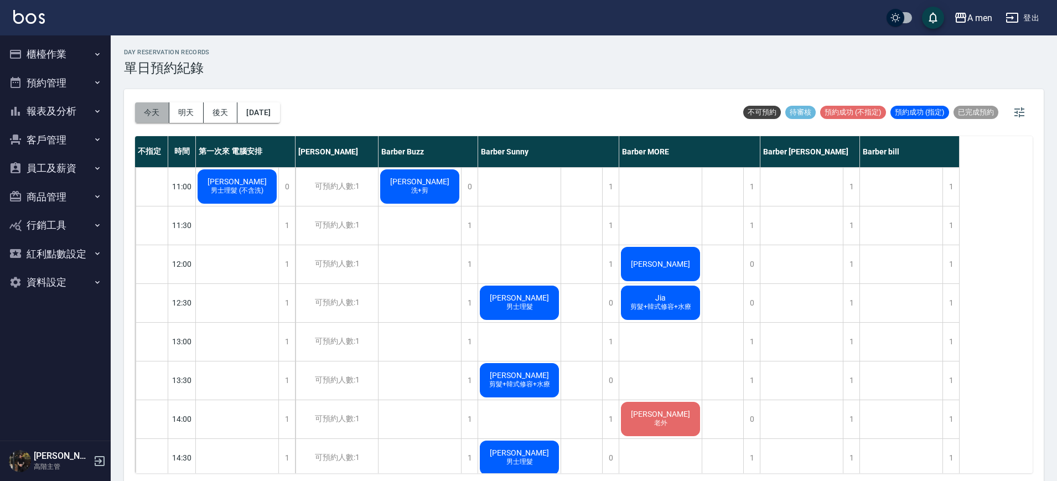
click at [157, 110] on button "今天" at bounding box center [152, 112] width 34 height 20
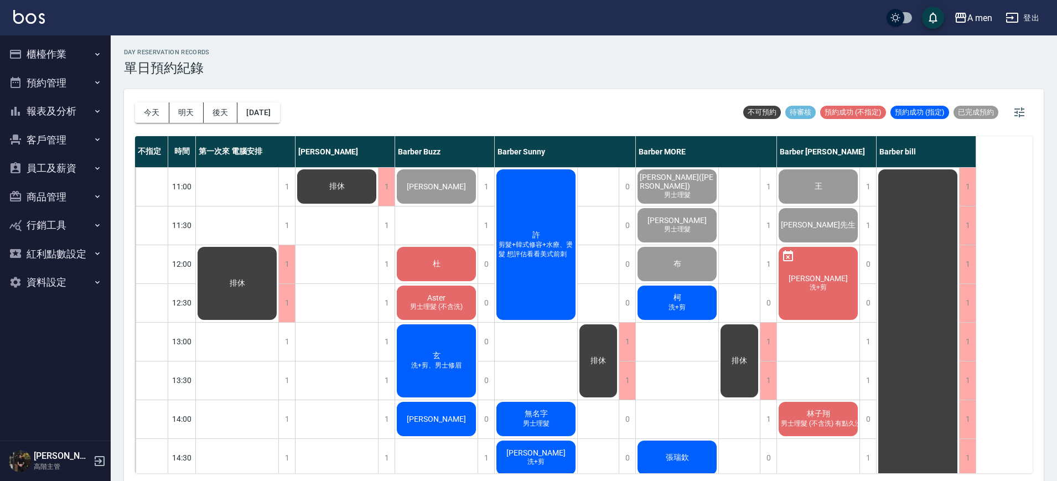
click at [654, 301] on div "柯 洗+剪" at bounding box center [677, 303] width 82 height 38
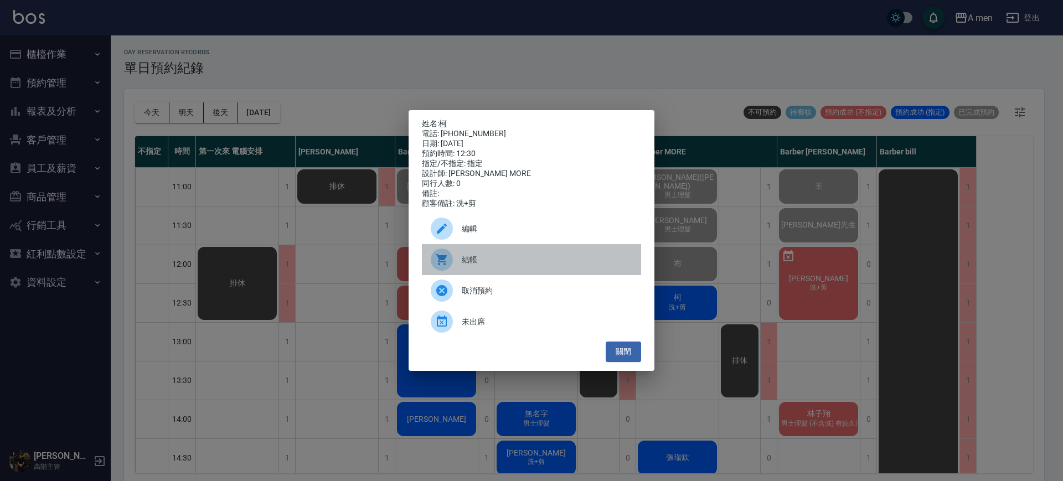
click at [589, 261] on span "結帳" at bounding box center [547, 260] width 170 height 12
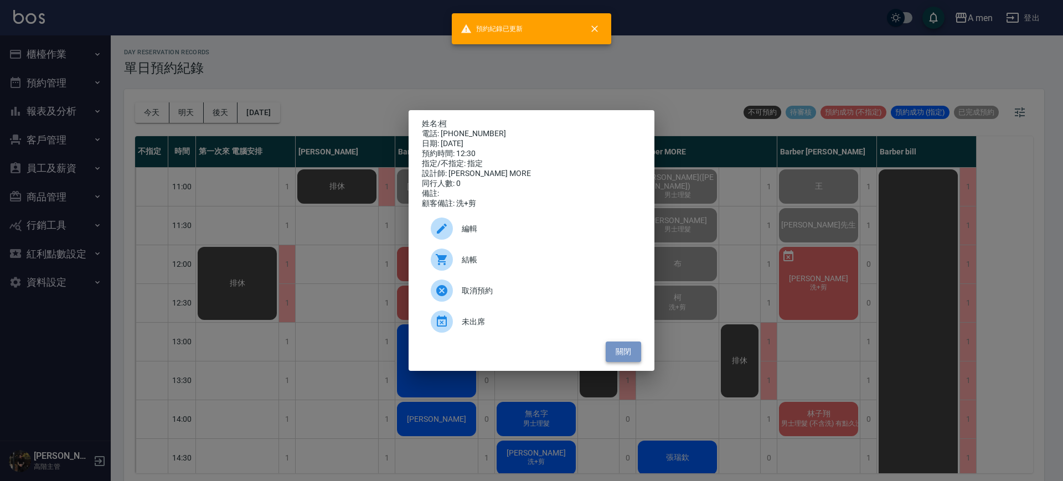
click at [624, 358] on button "關閉" at bounding box center [622, 351] width 35 height 20
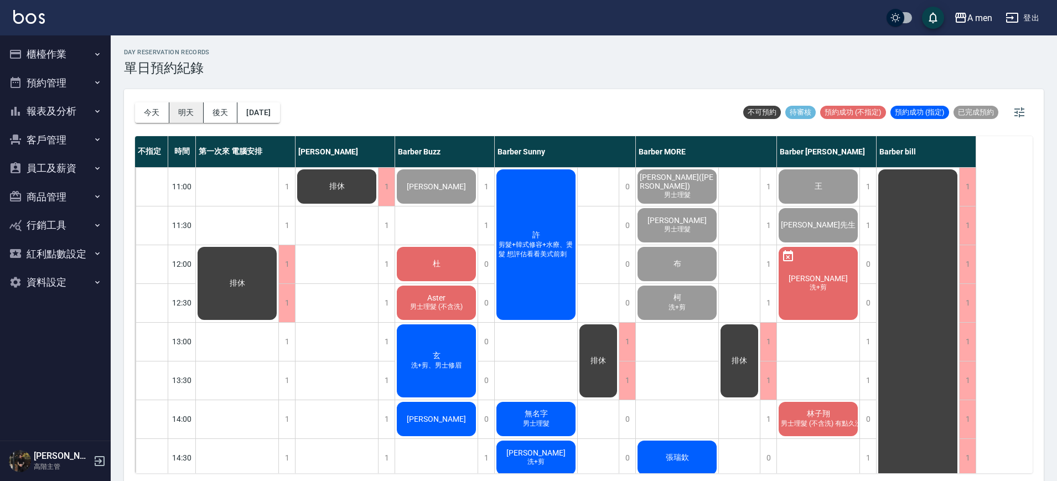
click at [188, 116] on button "明天" at bounding box center [186, 112] width 34 height 20
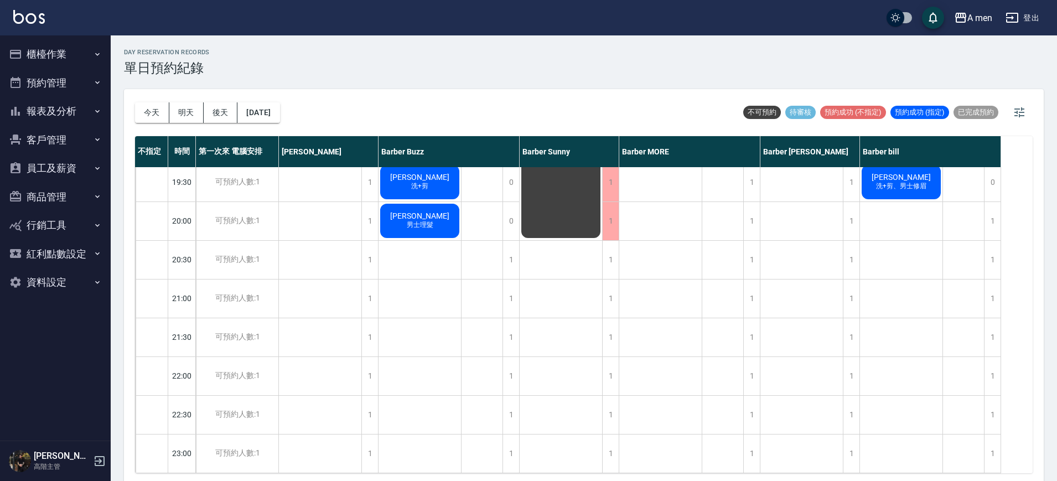
scroll to position [674, 0]
click at [222, 118] on button "後天" at bounding box center [221, 112] width 34 height 20
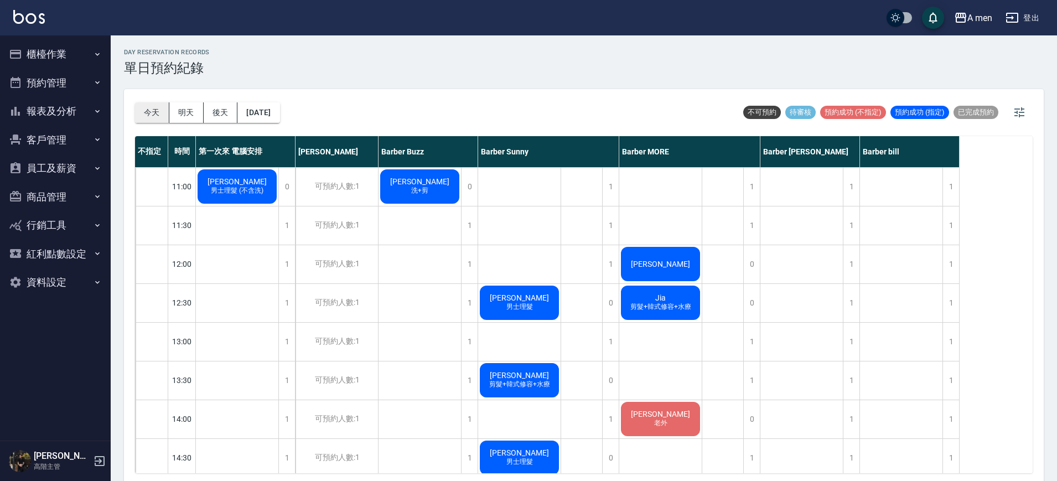
click at [165, 120] on button "今天" at bounding box center [152, 112] width 34 height 20
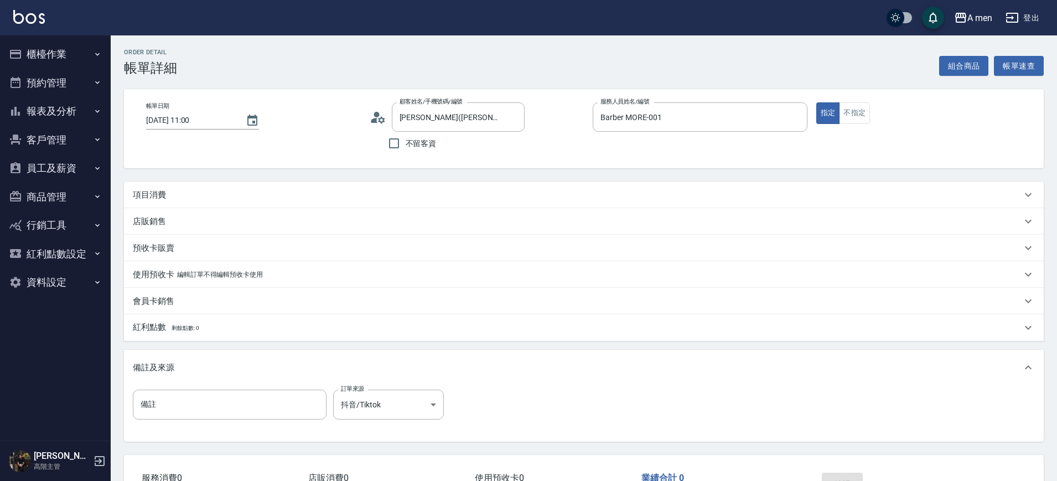
click at [859, 116] on button "不指定" at bounding box center [854, 113] width 31 height 22
click at [218, 193] on div "項目消費" at bounding box center [577, 195] width 889 height 12
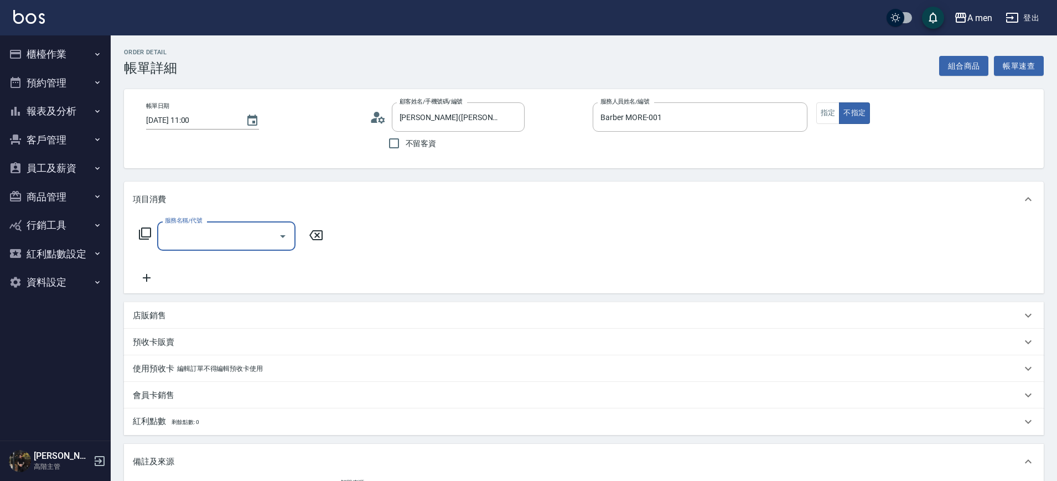
click at [208, 231] on input "服務名稱/代號" at bounding box center [218, 235] width 112 height 19
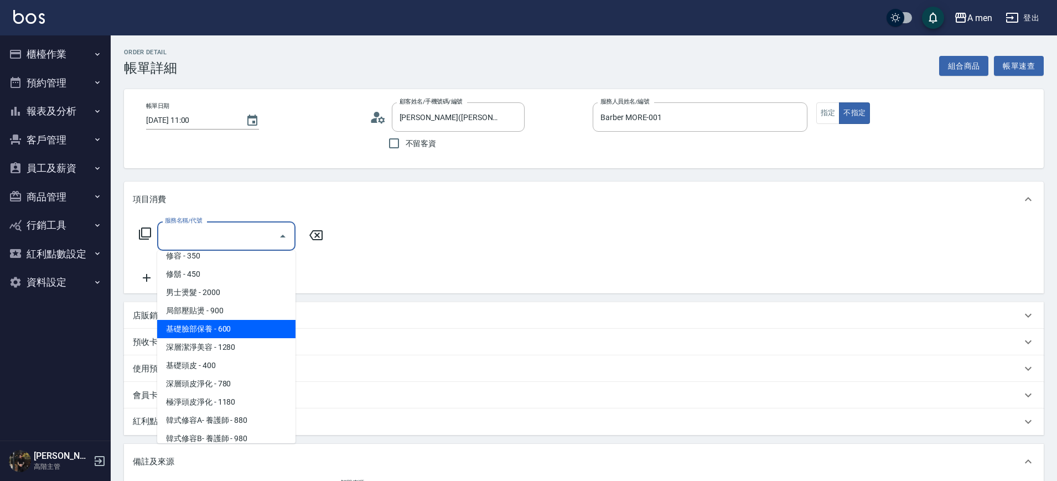
scroll to position [277, 0]
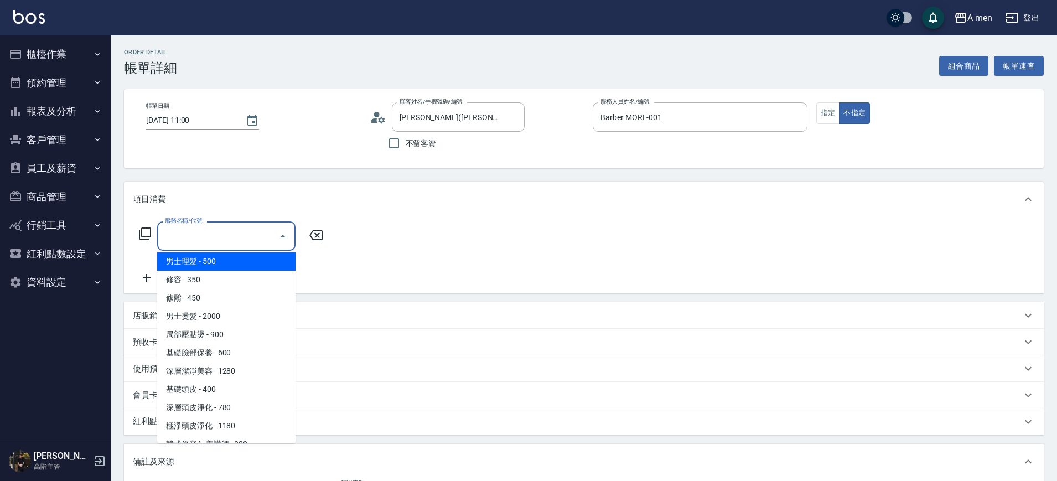
click at [195, 265] on span "男士理髮 - 500" at bounding box center [226, 261] width 138 height 18
type input "男士理髮(A01)"
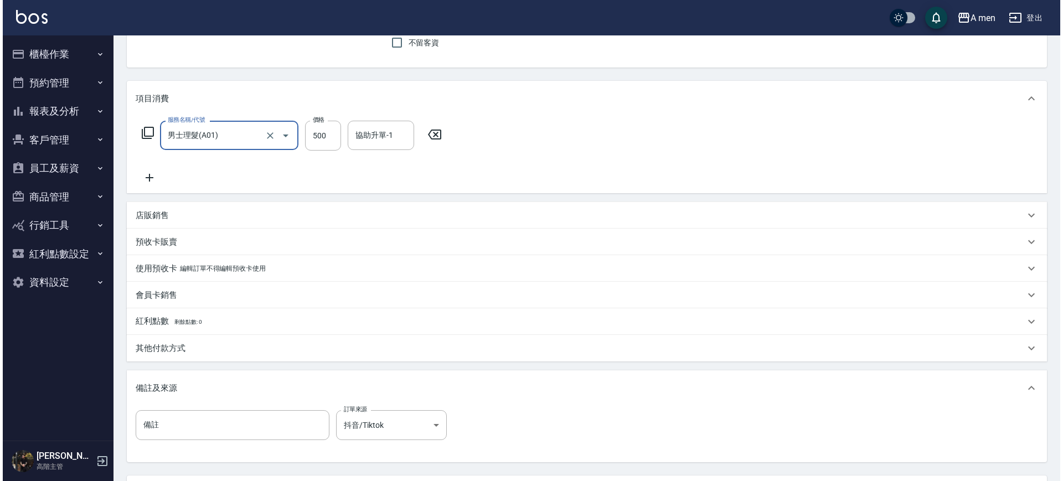
scroll to position [201, 0]
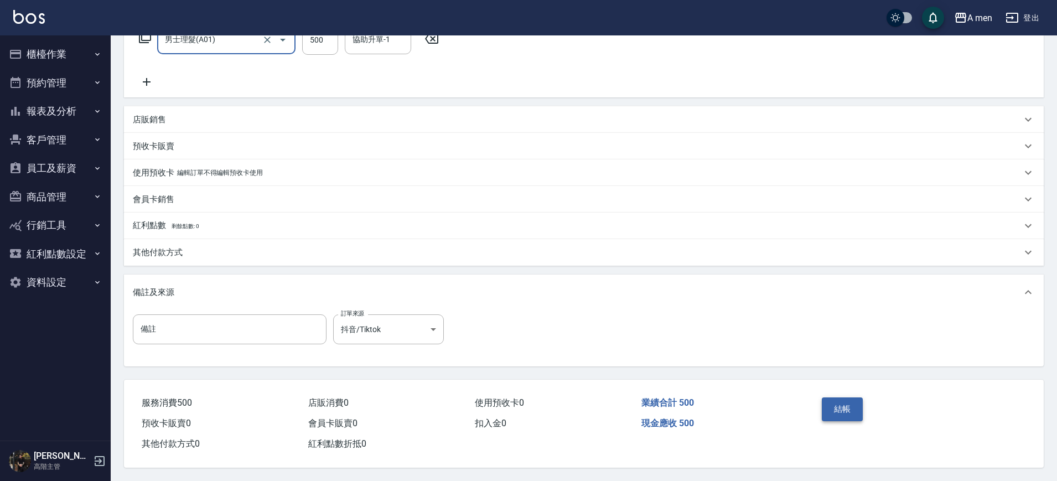
click at [831, 407] on button "結帳" at bounding box center [843, 408] width 42 height 23
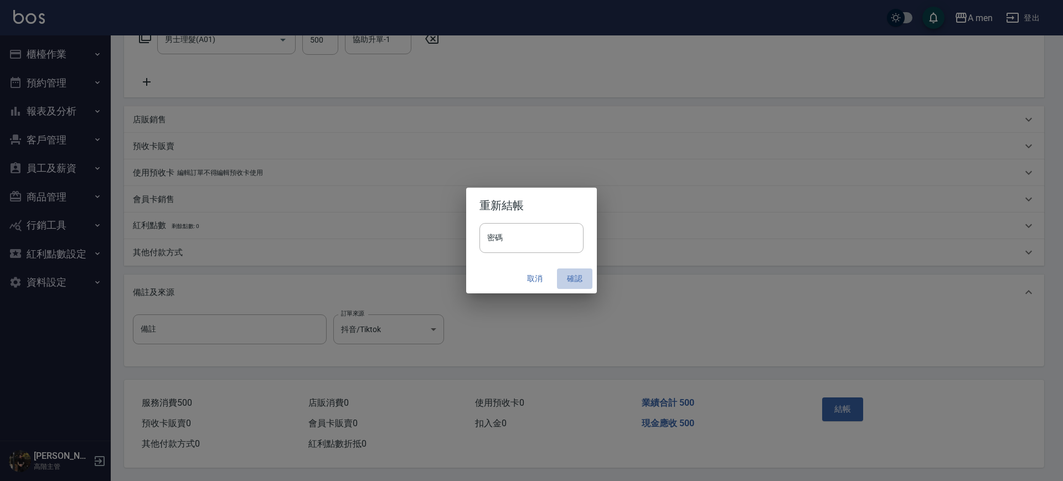
click at [569, 276] on button "確認" at bounding box center [574, 278] width 35 height 20
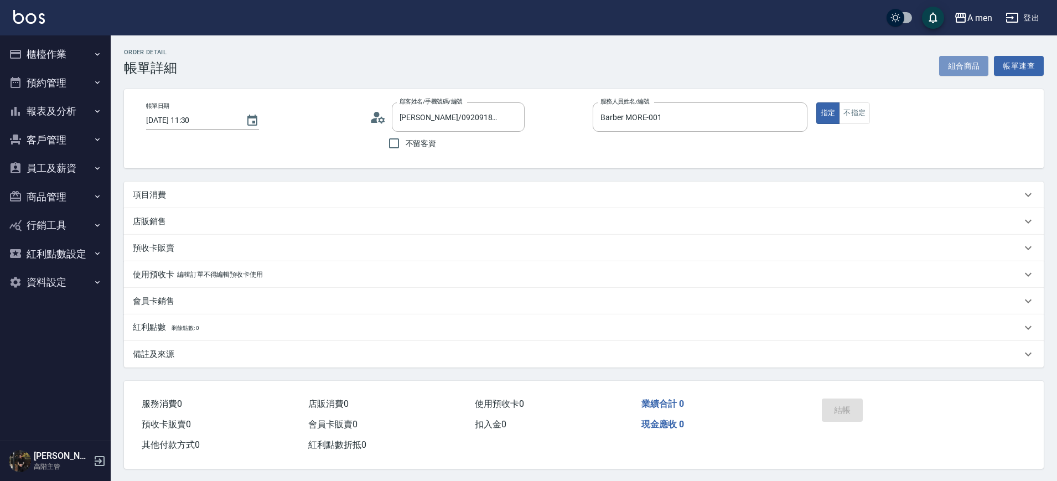
click at [950, 69] on button "組合商品" at bounding box center [964, 66] width 50 height 20
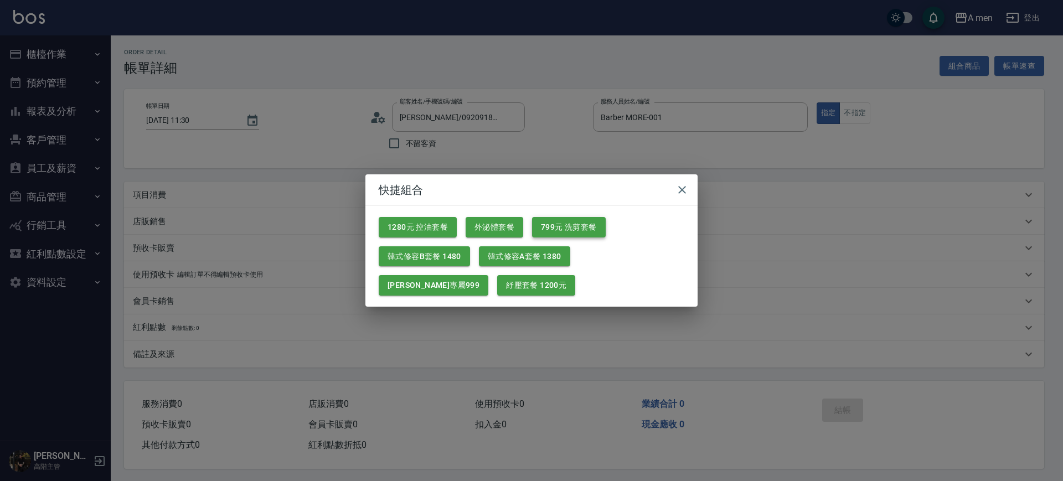
click at [544, 230] on button "799元 洗剪套餐" at bounding box center [569, 227] width 74 height 20
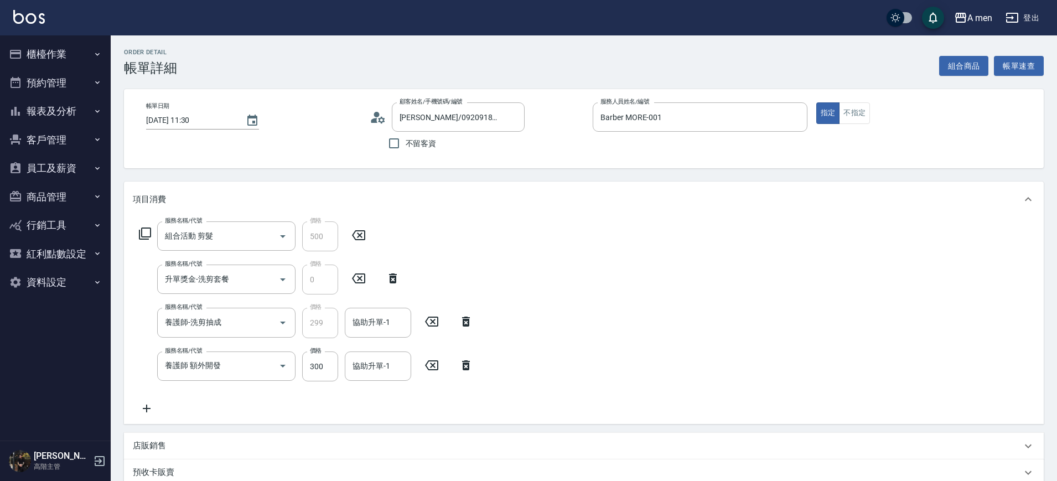
click at [364, 319] on div "協助升單-1 協助升單-1" at bounding box center [378, 322] width 66 height 29
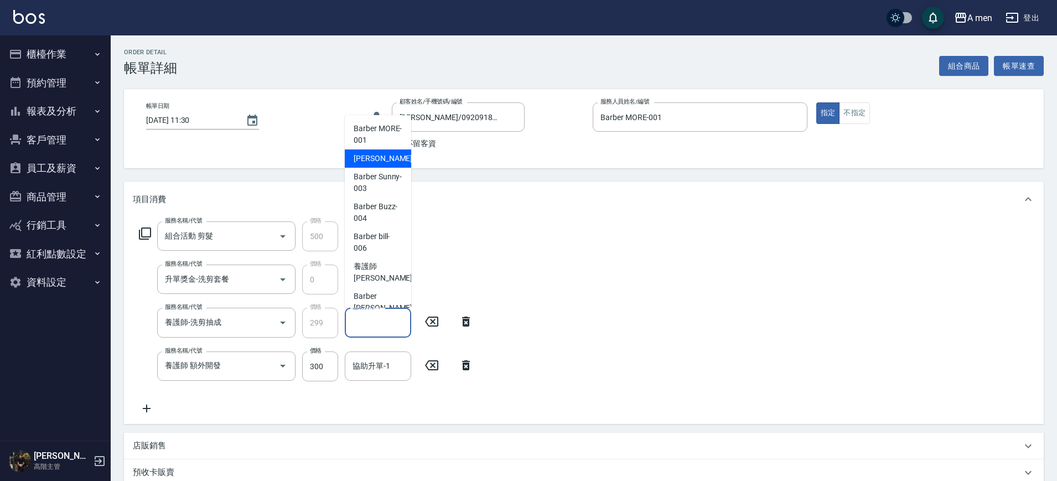
click at [372, 161] on span "小陳 -002" at bounding box center [391, 159] width 74 height 12
type input "小陳-002"
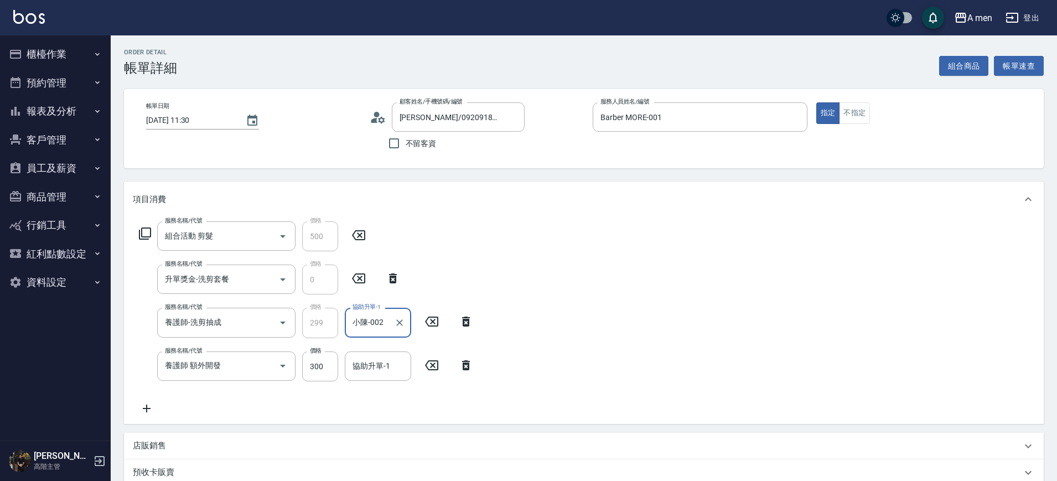
click at [460, 362] on icon at bounding box center [466, 365] width 28 height 13
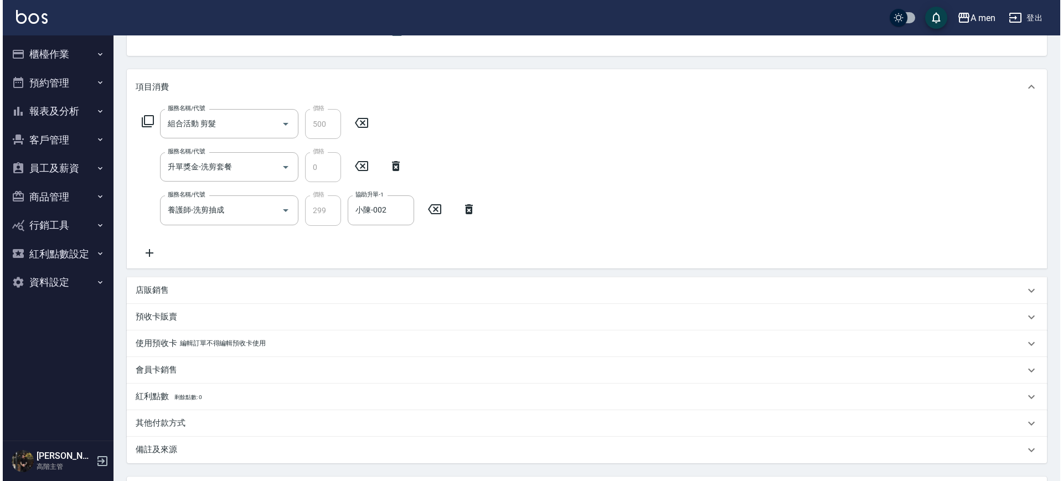
scroll to position [214, 0]
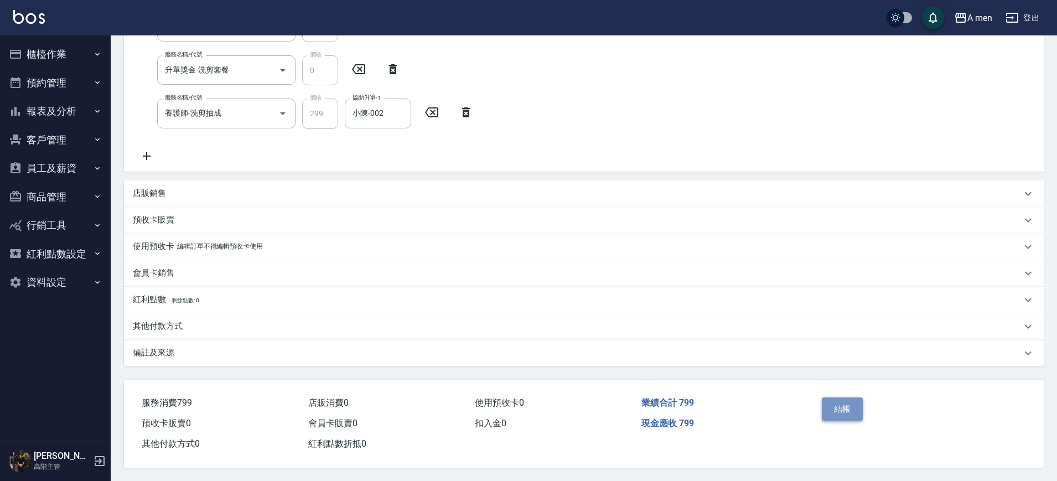
click at [833, 403] on button "結帳" at bounding box center [843, 408] width 42 height 23
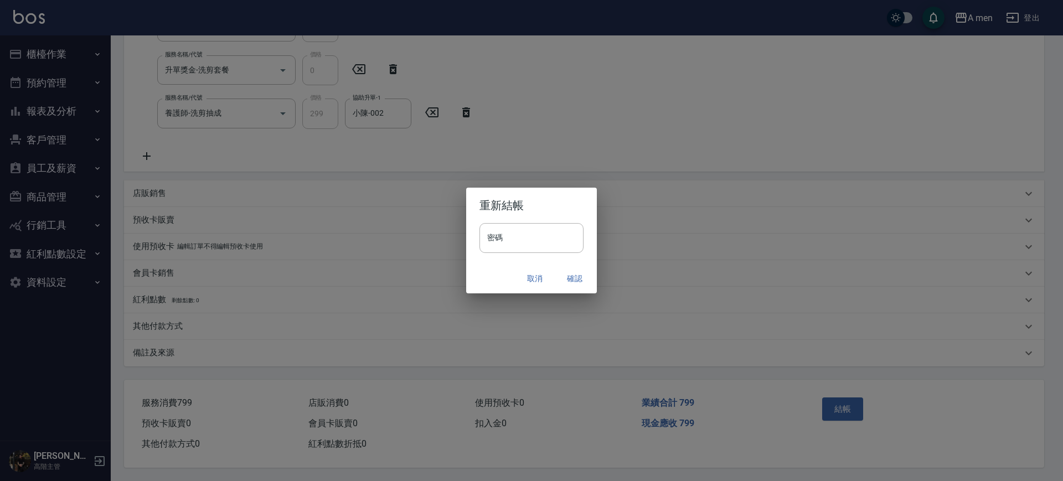
click at [573, 279] on button "確認" at bounding box center [574, 278] width 35 height 20
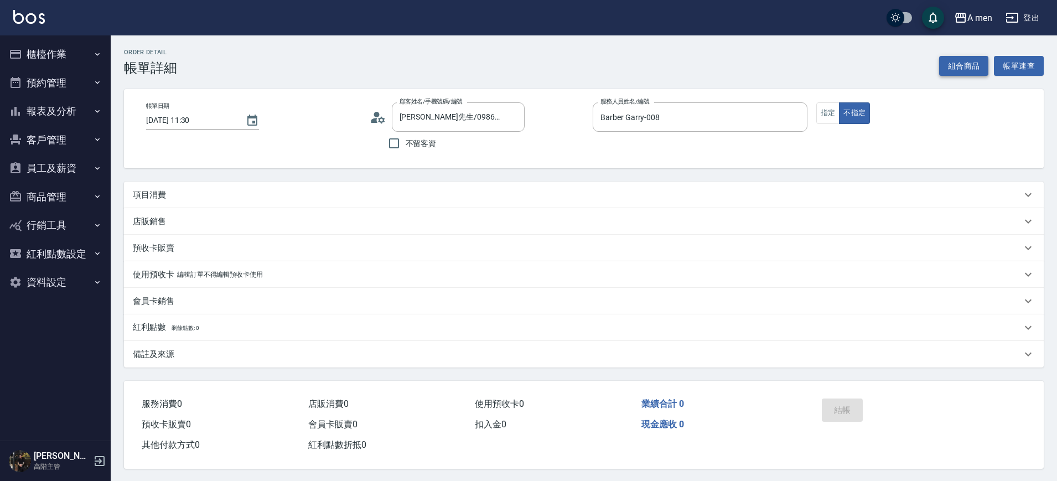
click at [981, 72] on button "組合商品" at bounding box center [964, 66] width 50 height 20
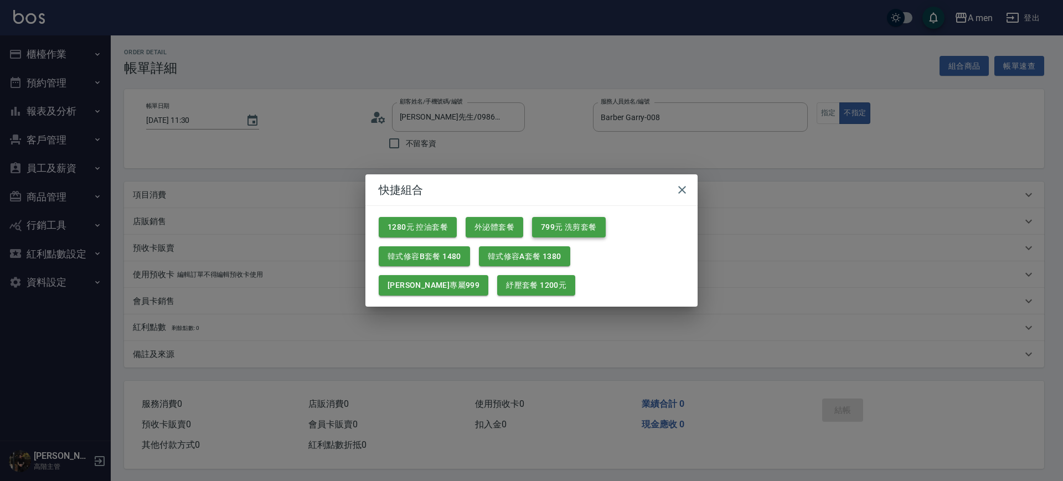
click at [578, 225] on button "799元 洗剪套餐" at bounding box center [569, 227] width 74 height 20
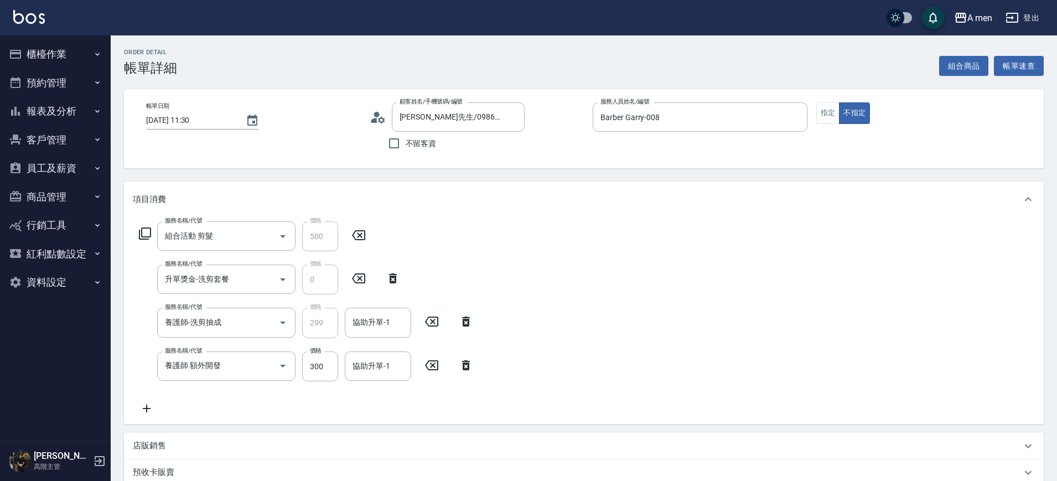
click at [468, 368] on icon at bounding box center [466, 365] width 8 height 10
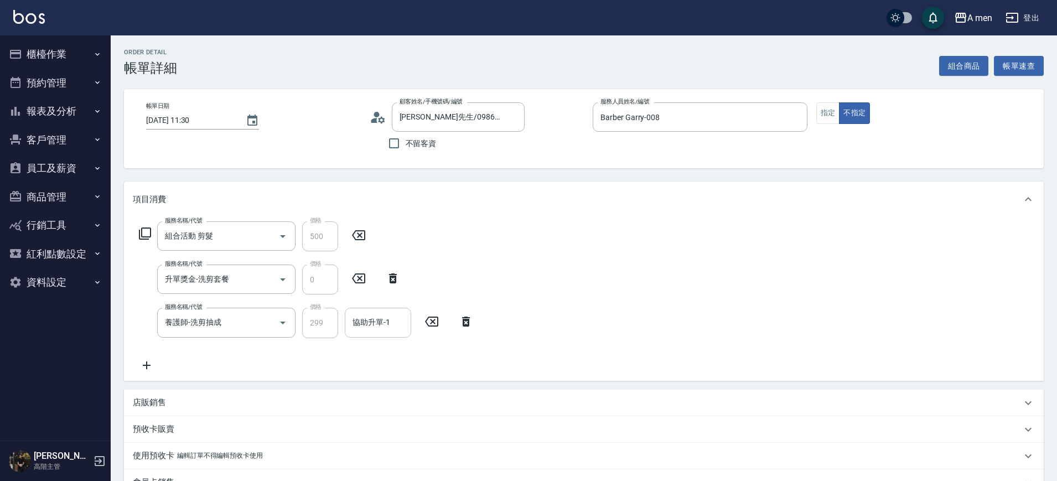
click at [385, 323] on input "協助升單-1" at bounding box center [378, 322] width 56 height 19
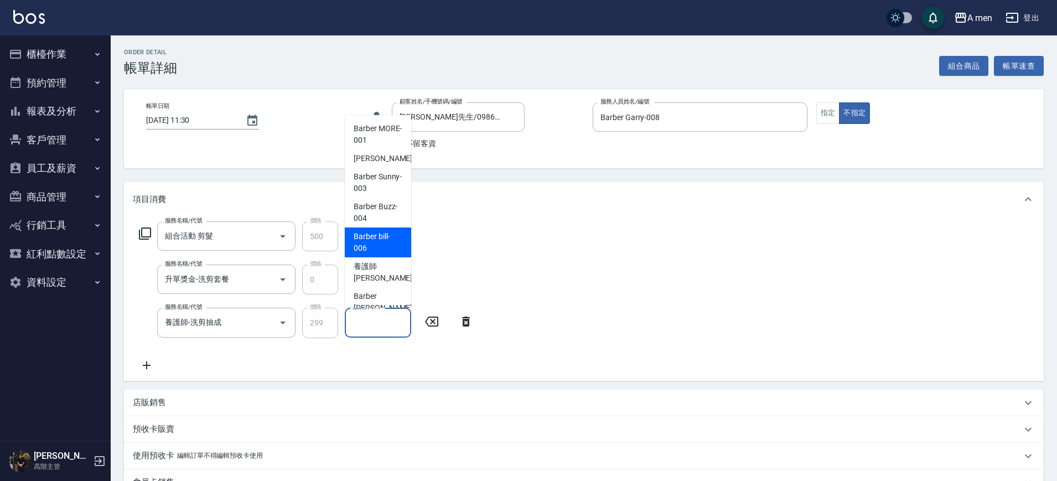
scroll to position [14, 0]
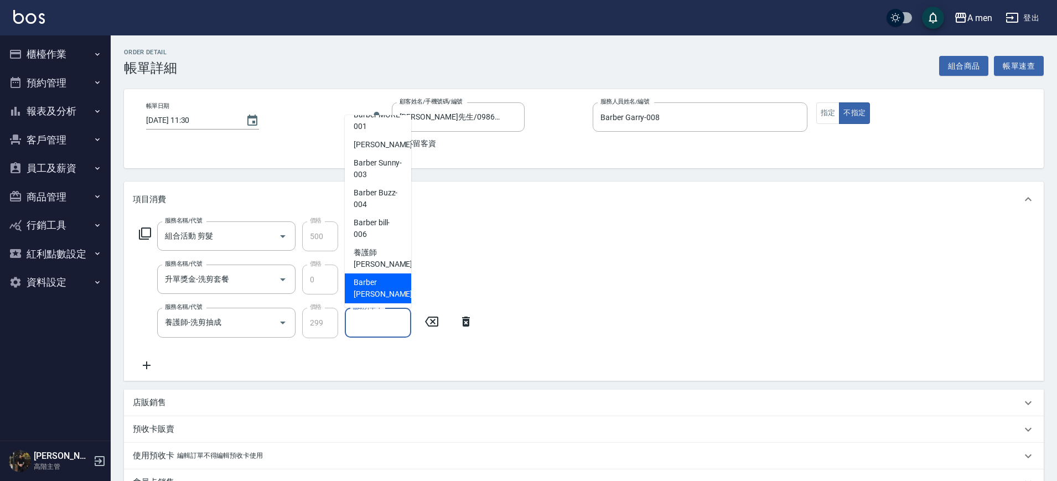
click at [371, 287] on span "Barber Garry -008" at bounding box center [391, 288] width 74 height 23
type input "Barber Garry-008"
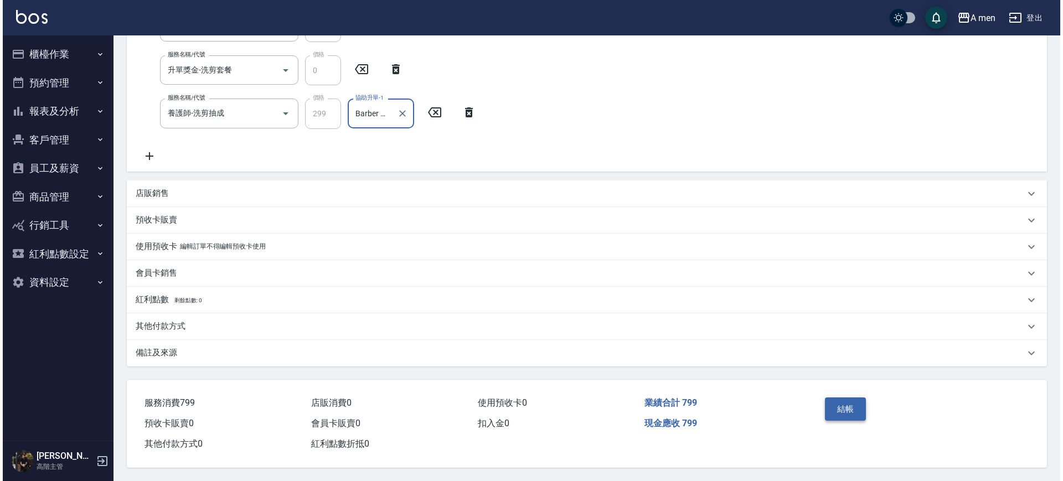
scroll to position [214, 0]
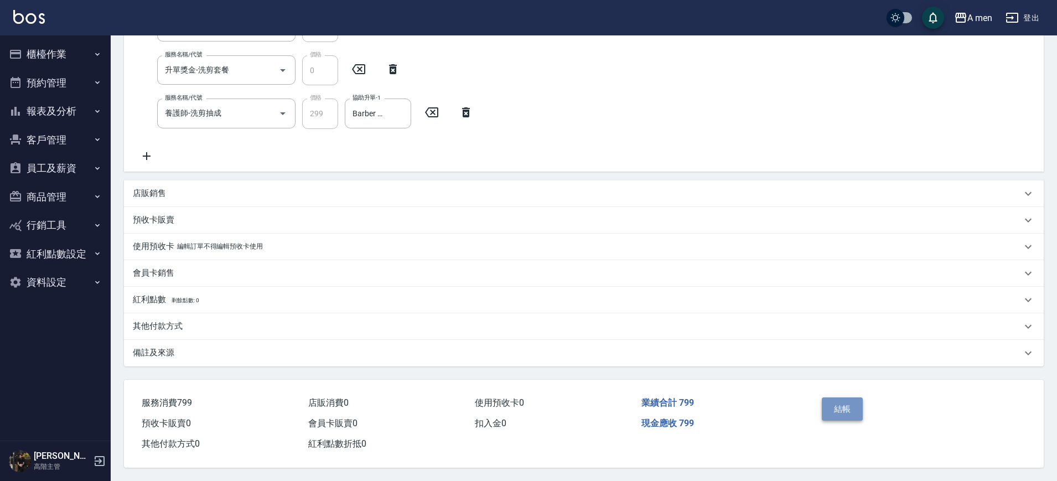
click at [861, 400] on button "結帳" at bounding box center [843, 408] width 42 height 23
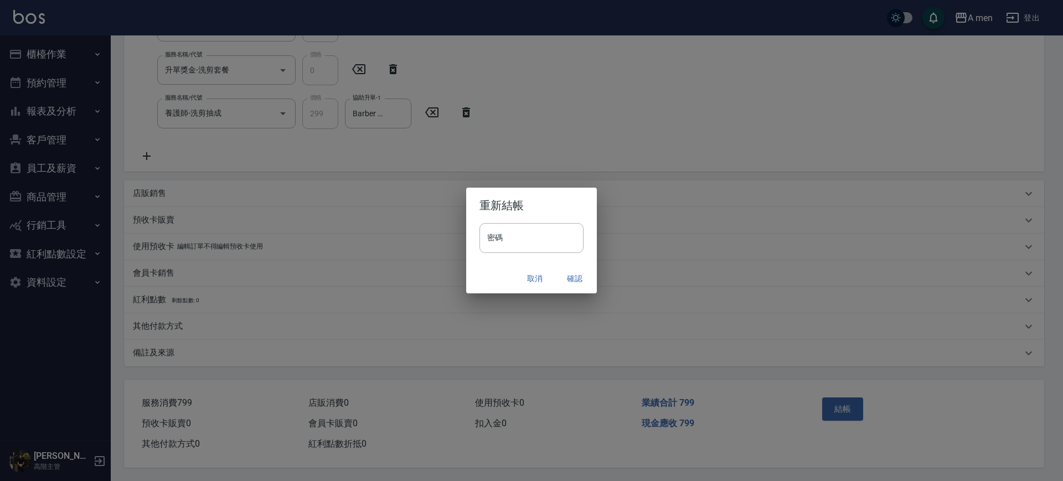
click at [574, 279] on button "確認" at bounding box center [574, 278] width 35 height 20
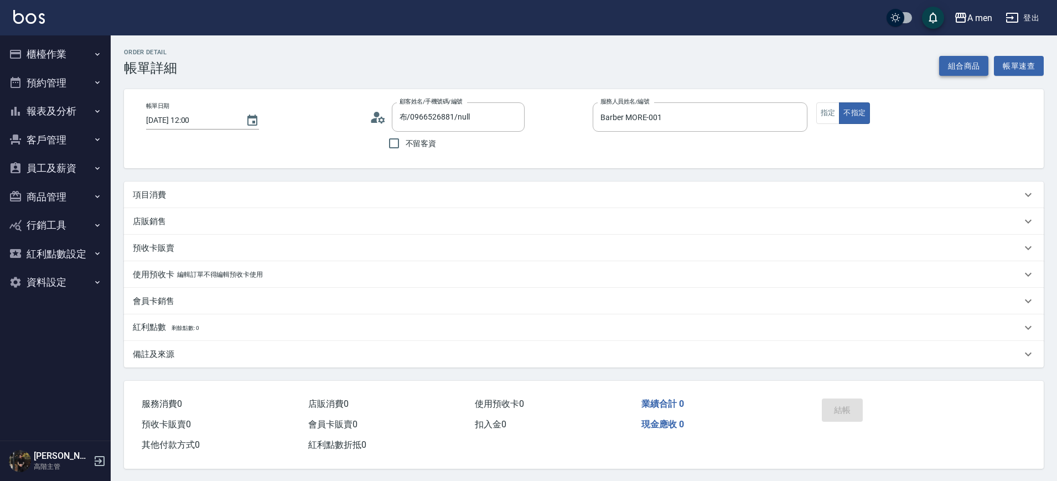
click at [975, 60] on button "組合商品" at bounding box center [964, 66] width 50 height 20
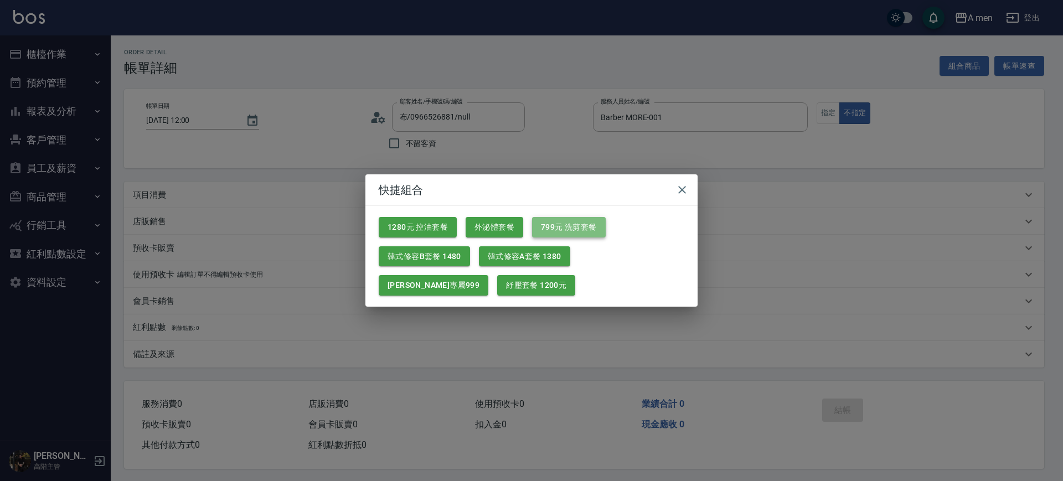
click at [538, 230] on button "799元 洗剪套餐" at bounding box center [569, 227] width 74 height 20
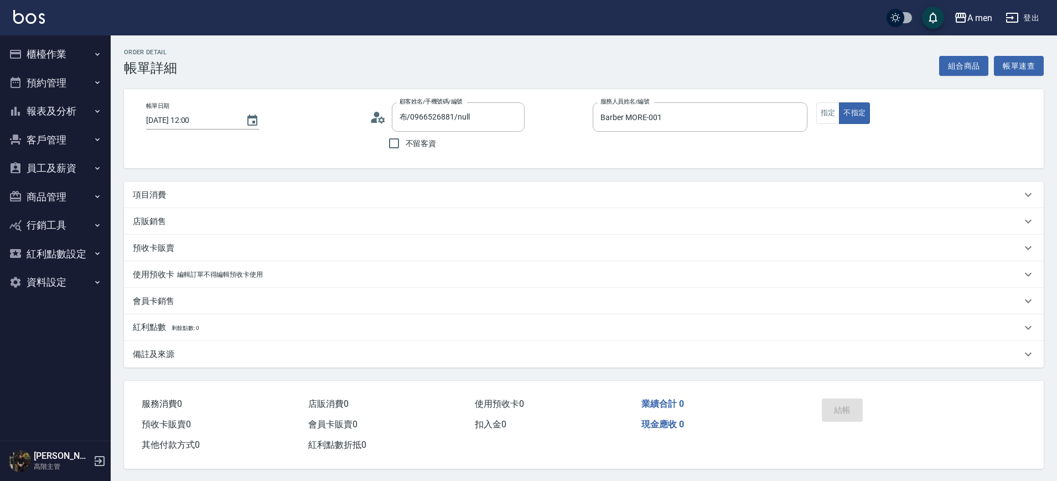
click at [962, 65] on button "組合商品" at bounding box center [964, 66] width 50 height 20
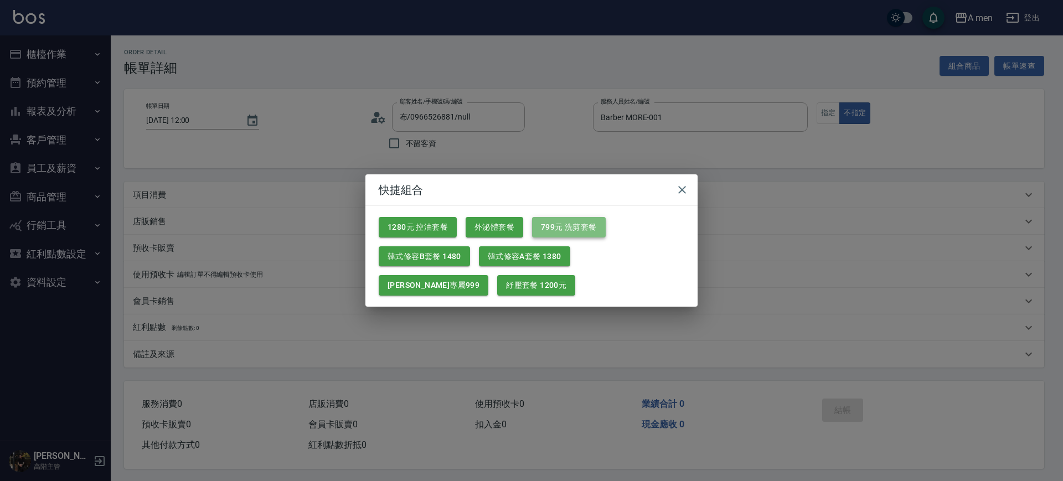
click at [581, 227] on button "799元 洗剪套餐" at bounding box center [569, 227] width 74 height 20
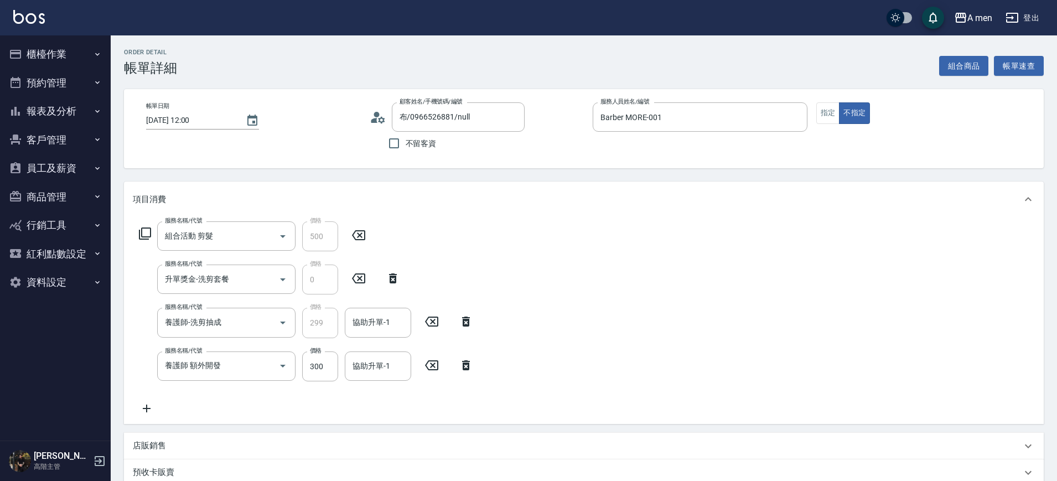
click at [437, 370] on icon at bounding box center [432, 365] width 28 height 13
click at [386, 330] on input "協助升單-1" at bounding box center [378, 322] width 56 height 19
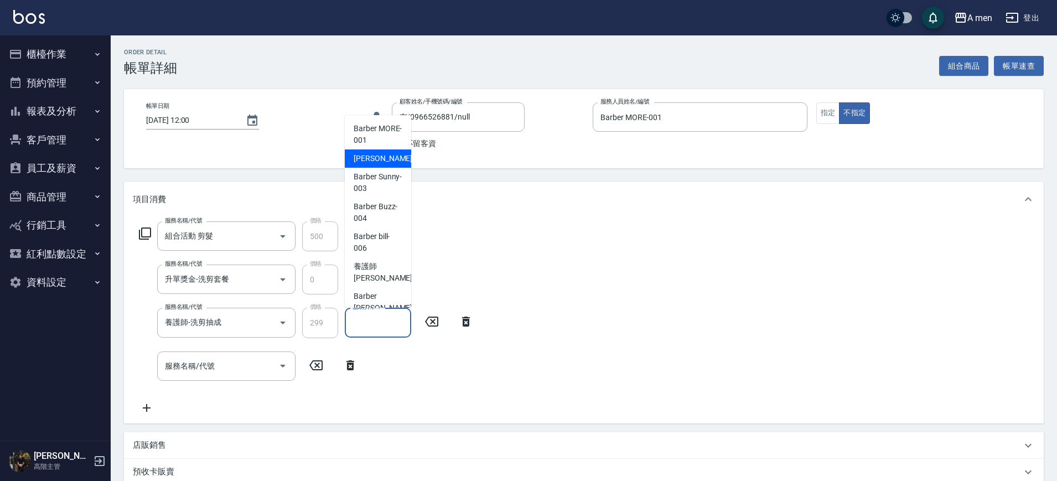
click at [389, 159] on div "小陳 -002" at bounding box center [378, 158] width 66 height 18
type input "小陳-002"
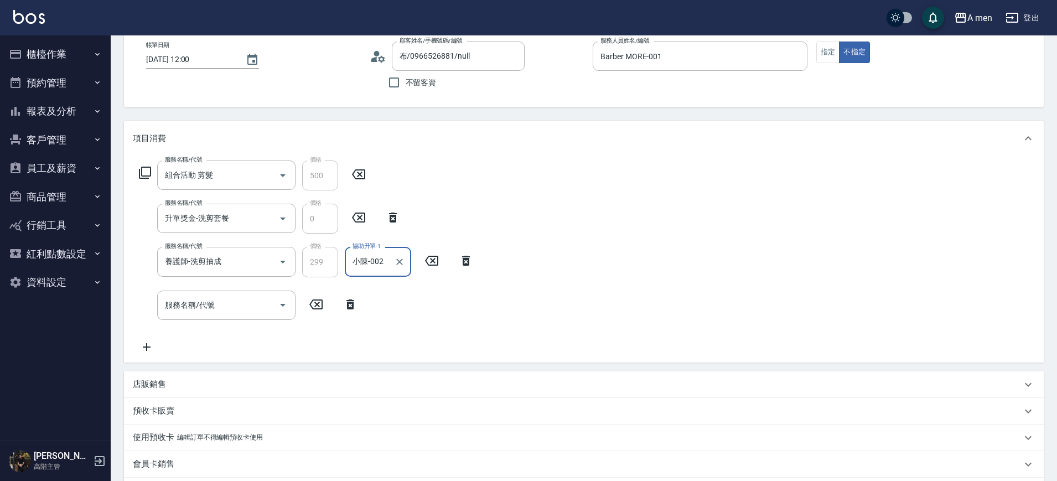
scroll to position [69, 0]
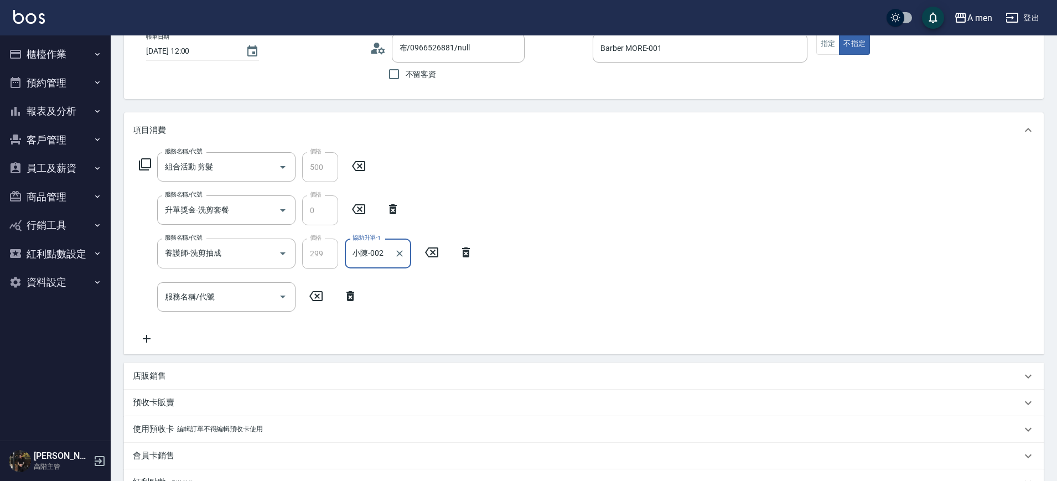
click at [332, 375] on div "店販銷售" at bounding box center [577, 376] width 889 height 12
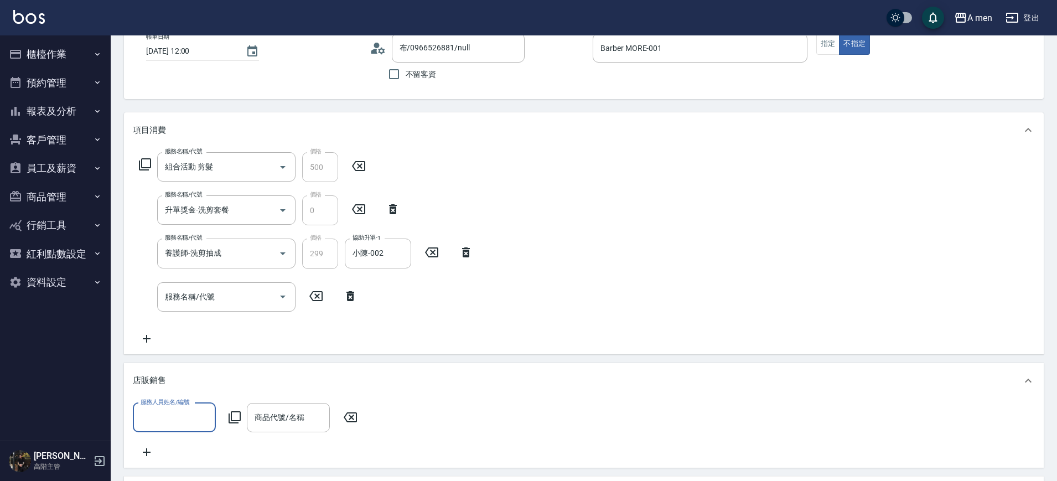
scroll to position [0, 0]
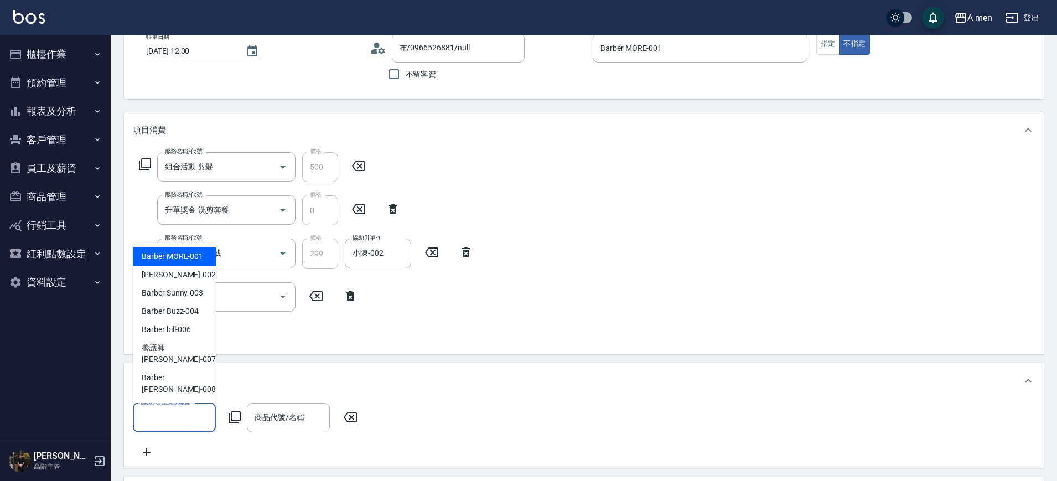
click at [198, 417] on input "服務人員姓名/編號" at bounding box center [174, 417] width 73 height 19
click at [185, 262] on span "Barber MORE -001" at bounding box center [172, 257] width 61 height 12
type input "Barber MORE-001"
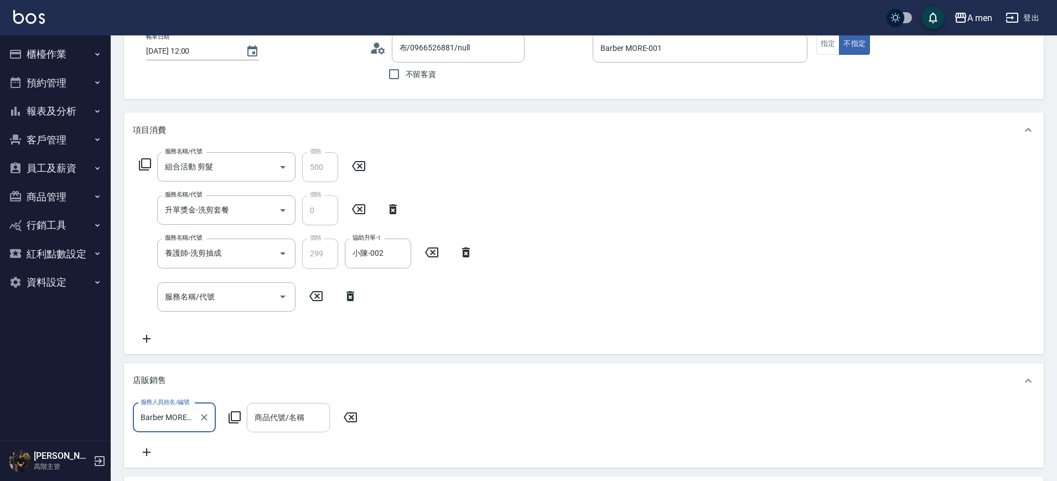
click at [287, 422] on div "商品代號/名稱 商品代號/名稱" at bounding box center [288, 417] width 83 height 29
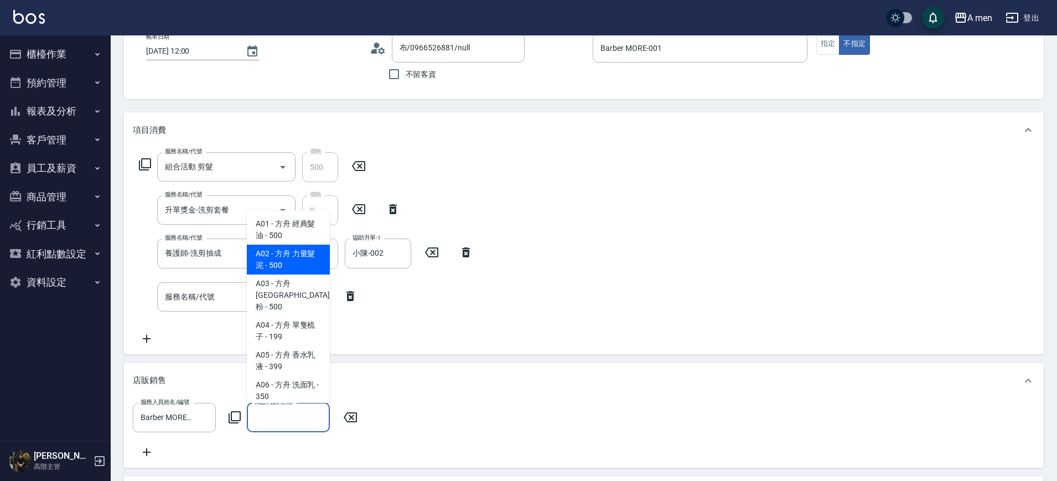
click at [278, 264] on span "A02 - 方舟 力量髮泥 - 500" at bounding box center [288, 260] width 83 height 30
type input "方舟 力量髮泥"
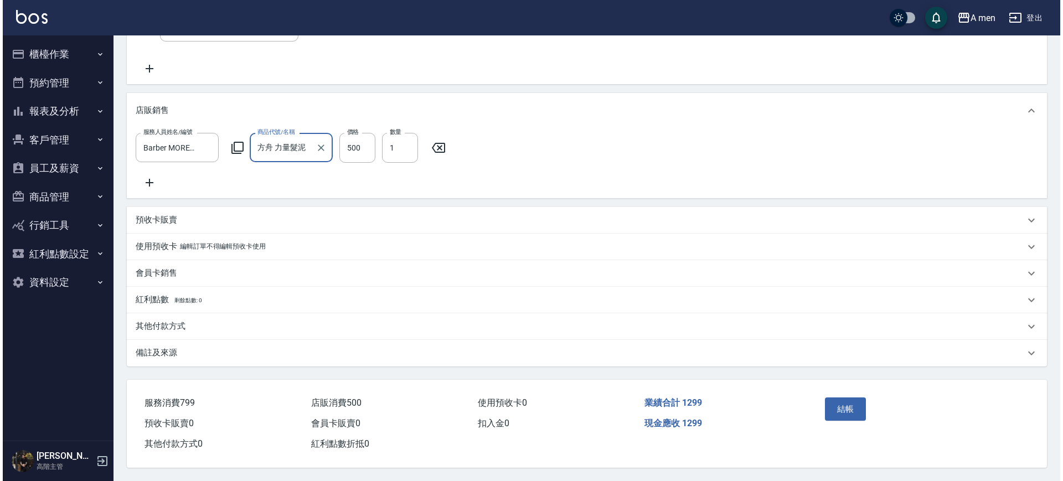
scroll to position [355, 0]
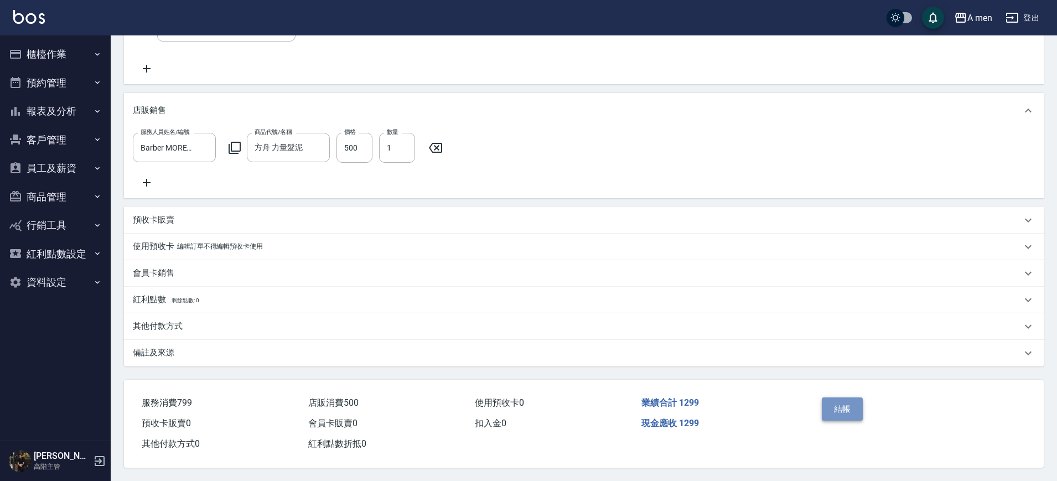
click at [843, 401] on button "結帳" at bounding box center [843, 408] width 42 height 23
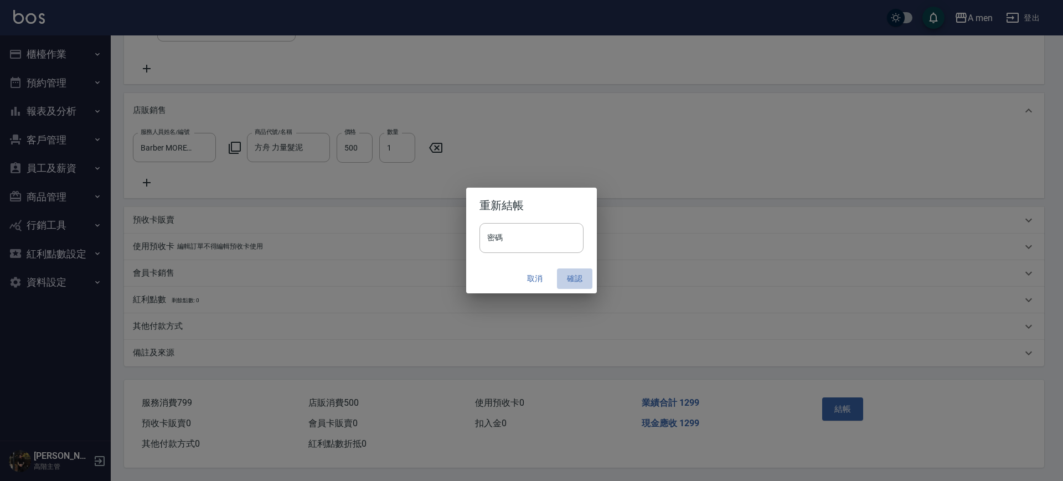
click at [583, 273] on button "確認" at bounding box center [574, 278] width 35 height 20
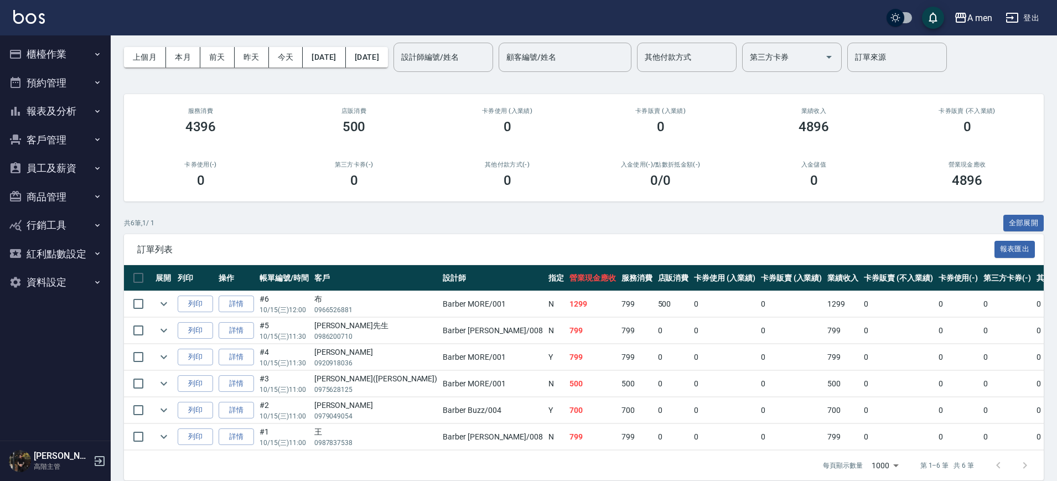
scroll to position [65, 0]
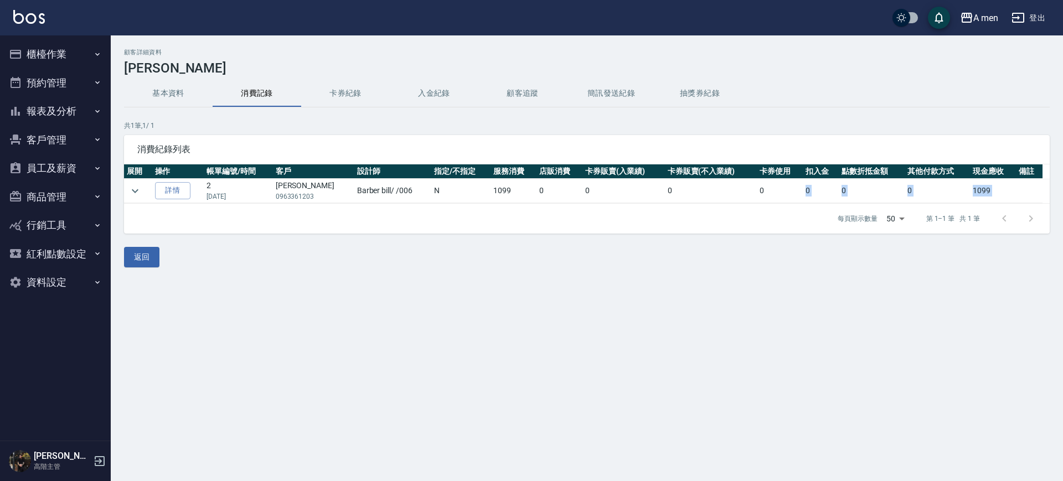
drag, startPoint x: 775, startPoint y: 187, endPoint x: 351, endPoint y: 213, distance: 424.7
click at [351, 213] on div "消費紀錄列表 展開 操作 帳單編號/時間 客戶 設計師 指定/不指定 服務消費 店販消費 卡券販賣(入業績) 卡券販賣(不入業績) 卡券使用 扣入金 點數折抵…" at bounding box center [586, 184] width 925 height 99
click at [401, 223] on div "每頁顯示數量 50 50 第 1–1 筆 共 1 筆" at bounding box center [586, 219] width 925 height 30
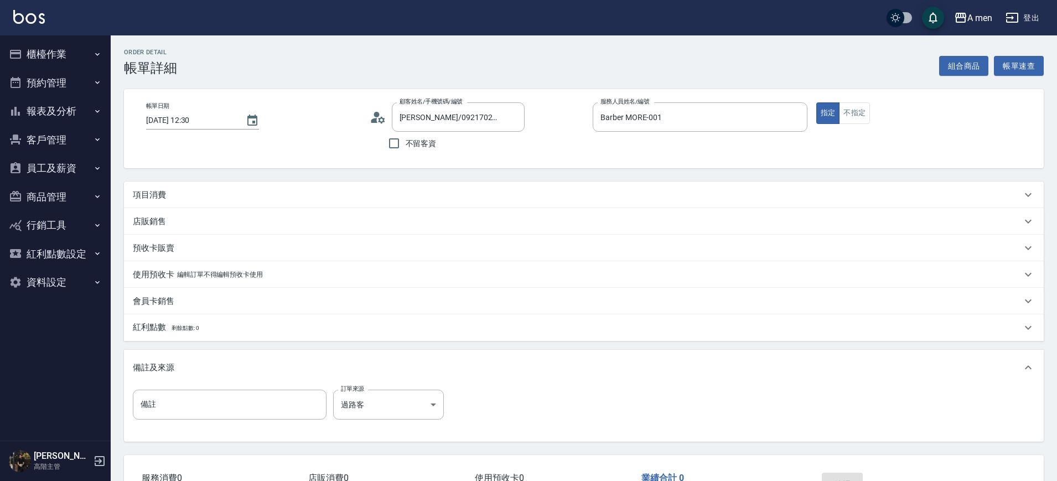
click at [588, 261] on div "使用預收卡 編輯訂單不得編輯預收卡使用" at bounding box center [584, 274] width 920 height 27
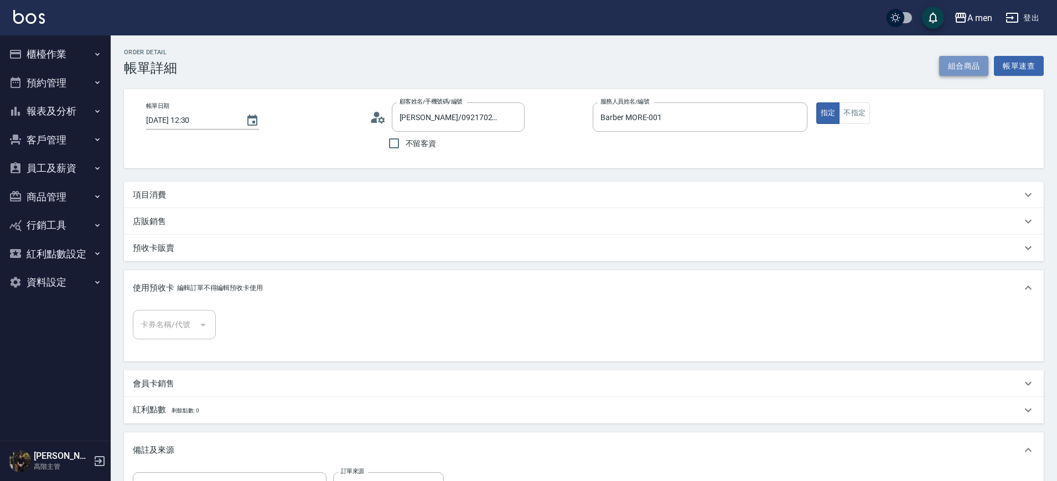
click at [961, 64] on button "組合商品" at bounding box center [964, 66] width 50 height 20
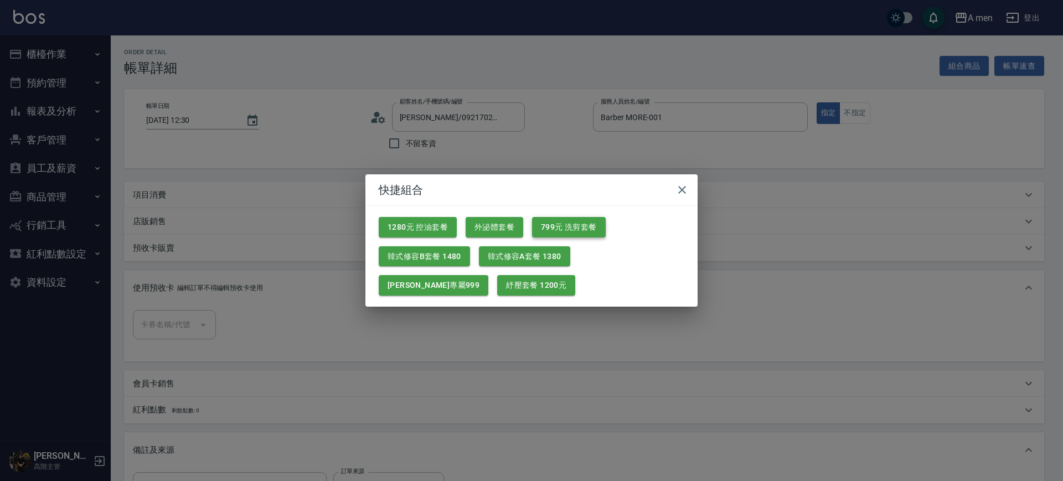
click at [583, 232] on button "799元 洗剪套餐" at bounding box center [569, 227] width 74 height 20
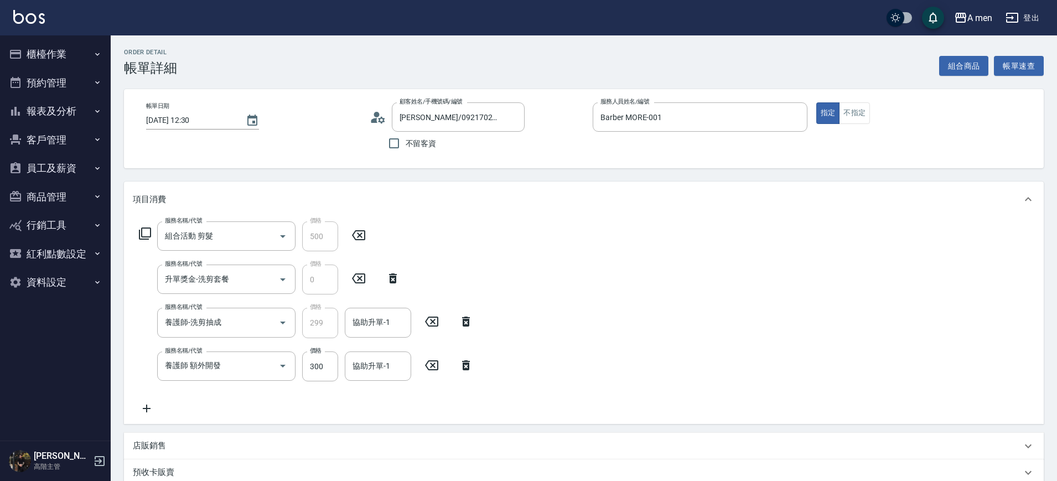
click at [432, 363] on icon at bounding box center [432, 365] width 28 height 13
click at [387, 333] on div "協助升單-1" at bounding box center [378, 322] width 66 height 29
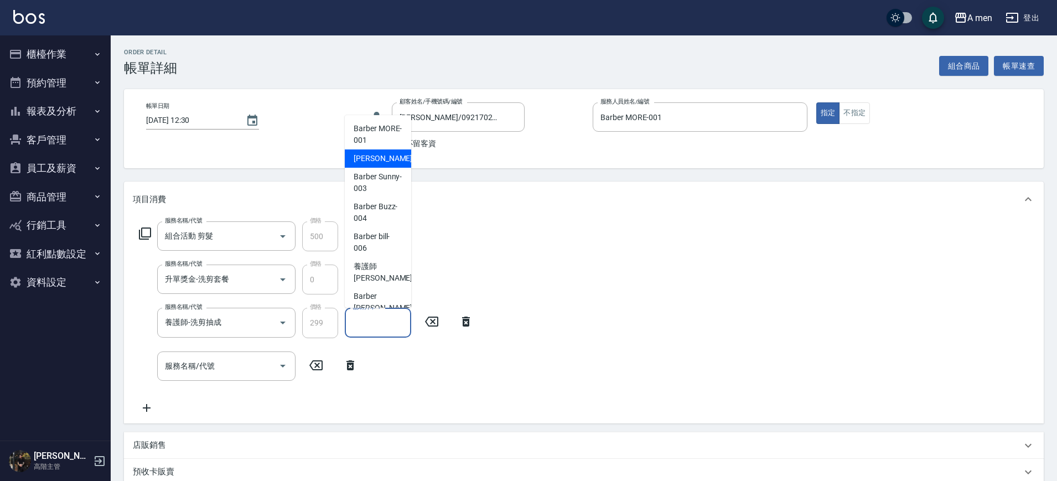
click at [378, 162] on span "小陳 -002" at bounding box center [391, 159] width 74 height 12
type input "小陳-002"
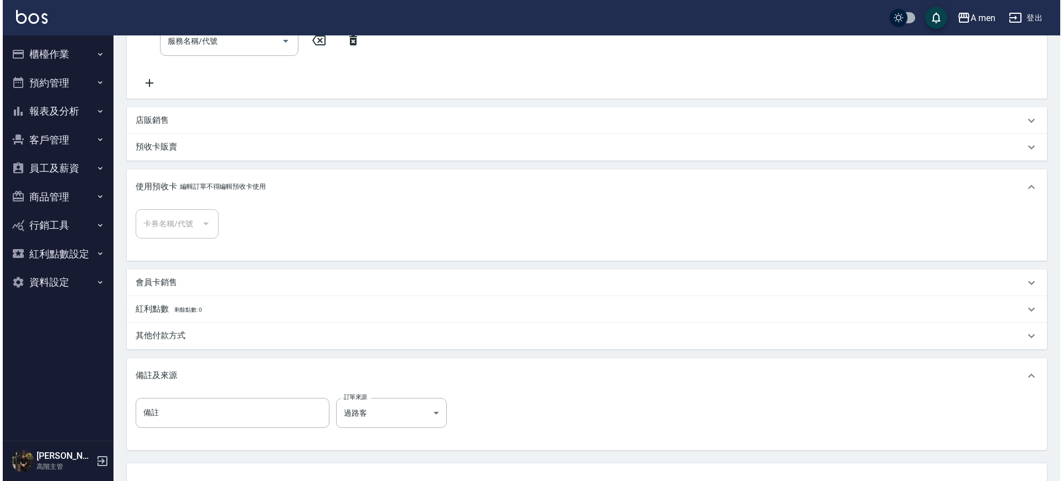
scroll to position [346, 0]
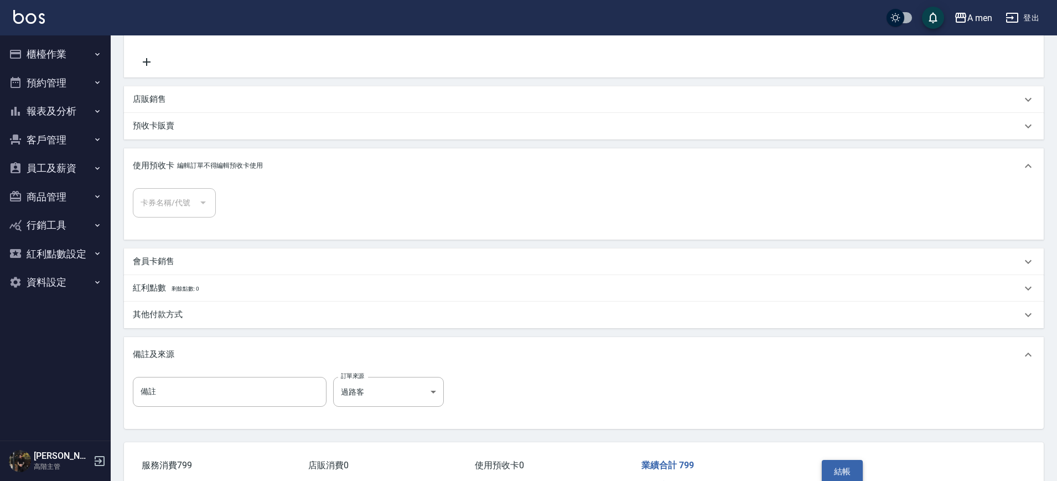
click at [825, 472] on button "結帳" at bounding box center [843, 471] width 42 height 23
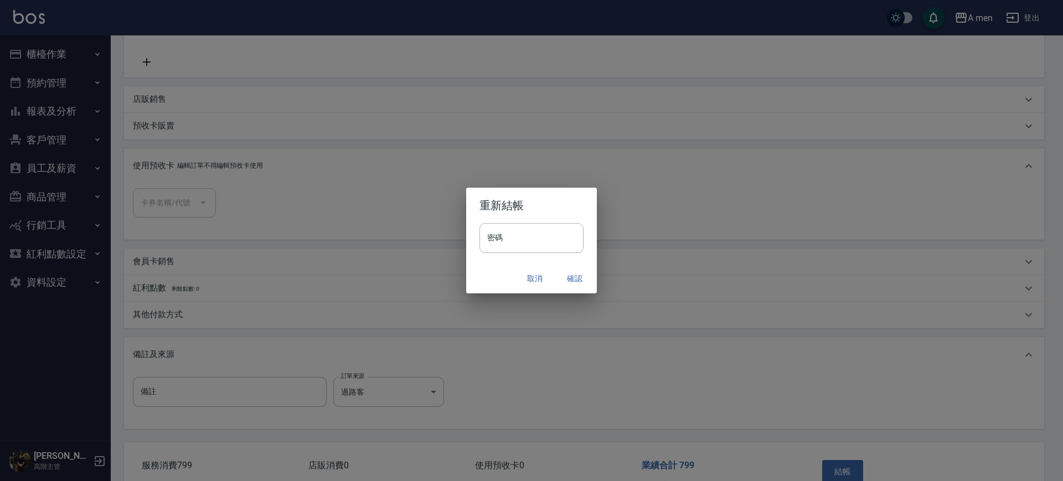
click at [580, 284] on button "確認" at bounding box center [574, 278] width 35 height 20
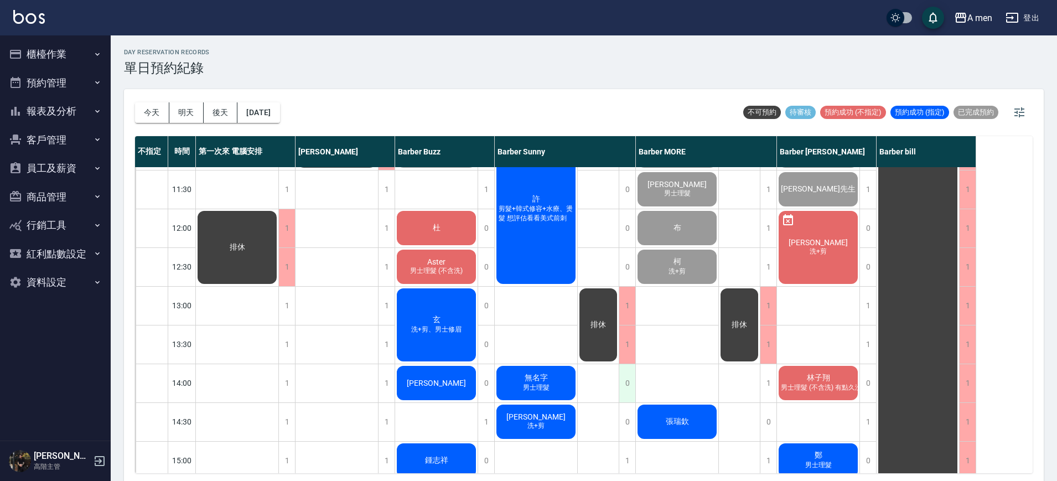
scroll to position [69, 0]
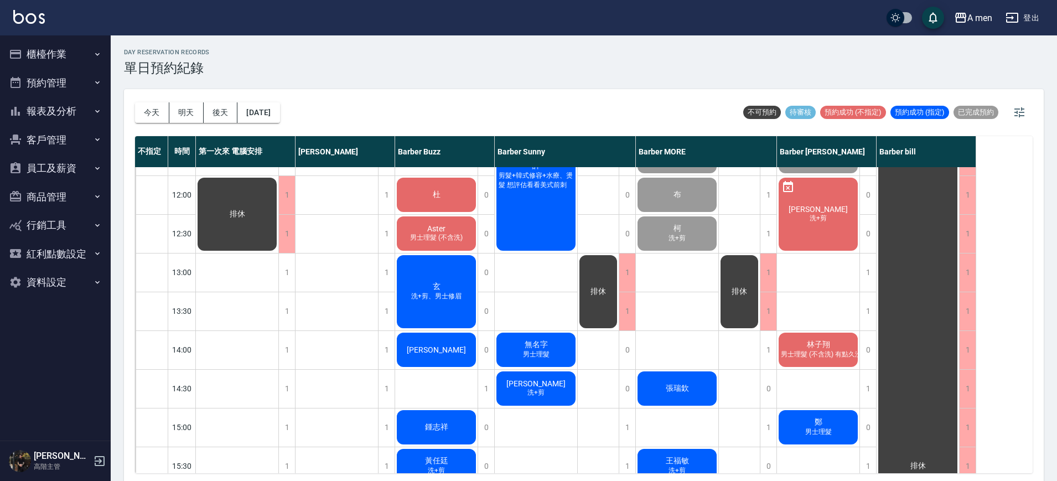
click at [831, 348] on span "林子翔" at bounding box center [819, 345] width 28 height 10
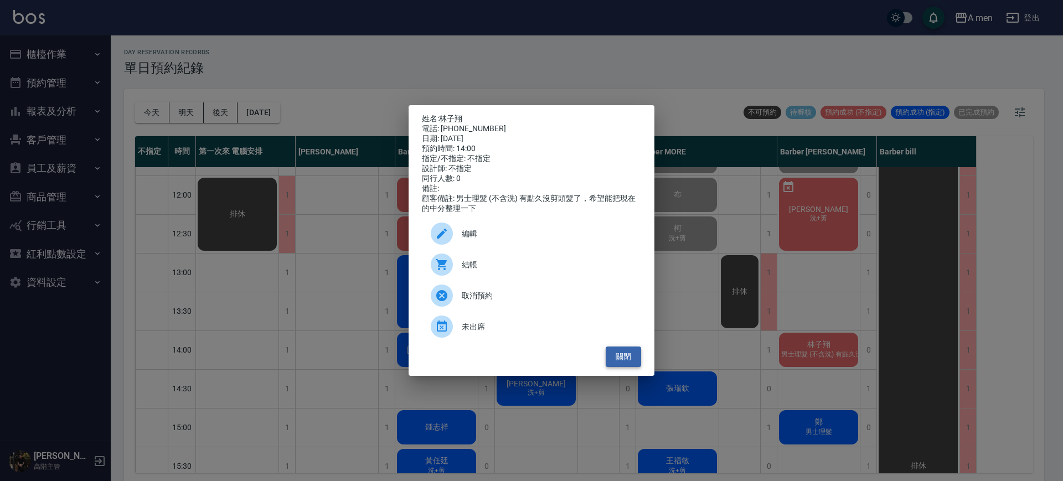
drag, startPoint x: 622, startPoint y: 371, endPoint x: 634, endPoint y: 369, distance: 12.3
click at [622, 367] on button "關閉" at bounding box center [622, 356] width 35 height 20
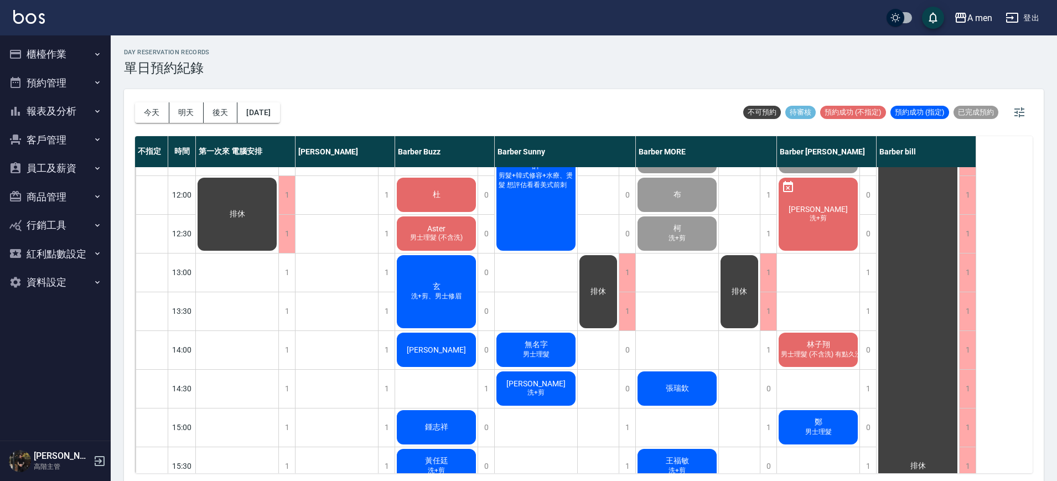
click at [789, 346] on div "林子翔 男士理髮 (不含洗) 有點久沒剪頭髮了，希望能把現在的中分整理一下" at bounding box center [818, 350] width 82 height 38
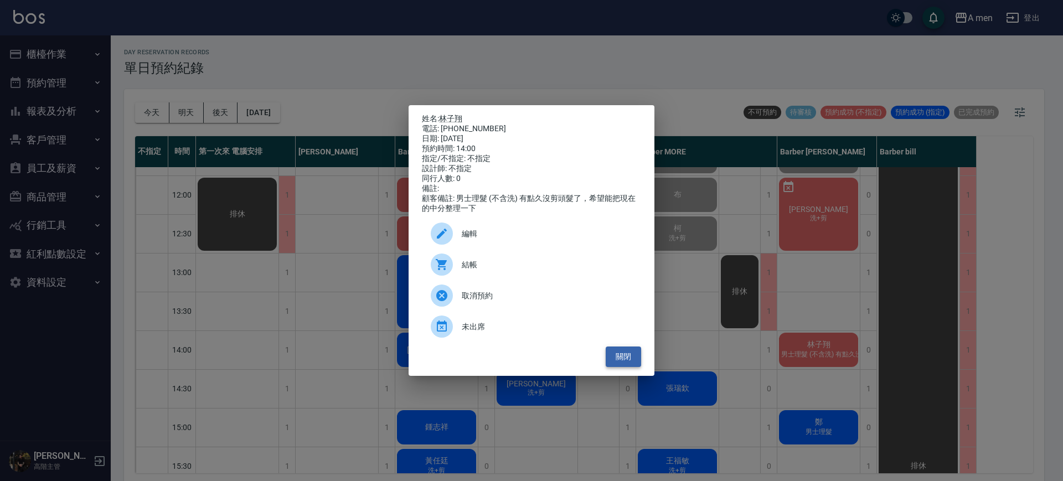
drag, startPoint x: 624, startPoint y: 360, endPoint x: 657, endPoint y: 330, distance: 45.1
click at [624, 360] on button "關閉" at bounding box center [622, 356] width 35 height 20
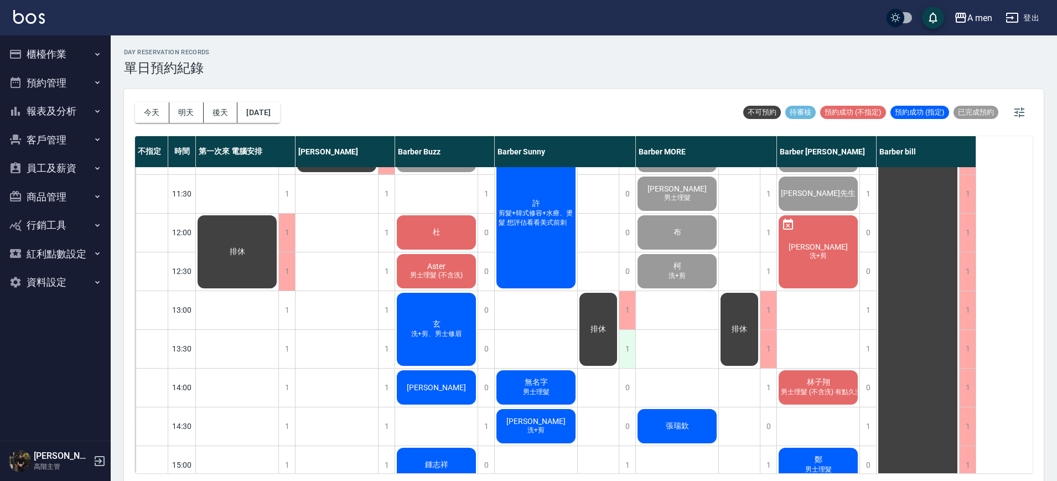
scroll to position [0, 0]
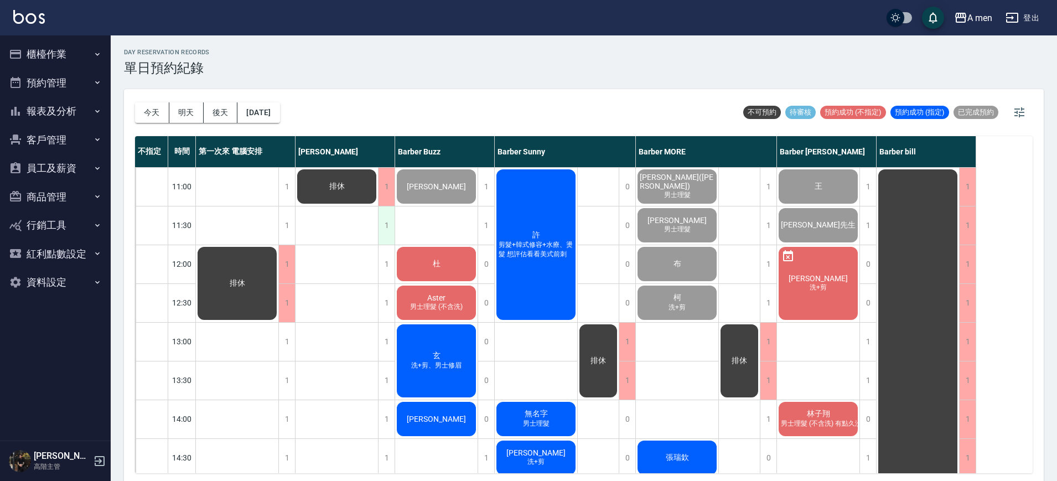
click at [391, 237] on div "1" at bounding box center [386, 225] width 17 height 38
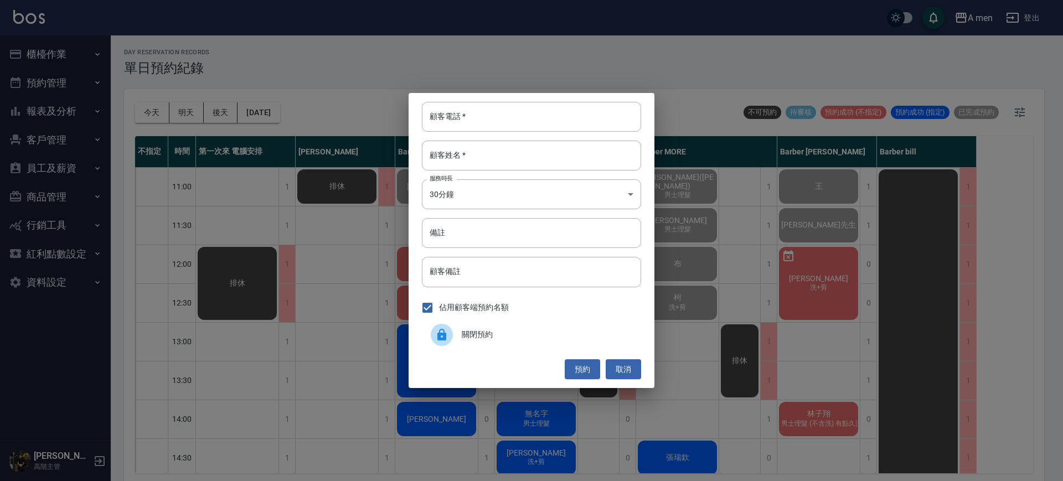
click at [426, 252] on div "顧客電話   * 顧客電話   * 顧客姓名   * 顧客姓名   * 服務時長 30分鐘 1 服務時長 備註 備註 顧客備註 顧客備註 佔用顧客端預約名額 …" at bounding box center [531, 240] width 246 height 295
click at [347, 317] on div "顧客電話   * 顧客電話   * 顧客姓名   * 顧客姓名   * 服務時長 30分鐘 1 服務時長 備註 備註 顧客備註 顧客備註 佔用顧客端預約名額 …" at bounding box center [531, 240] width 1063 height 481
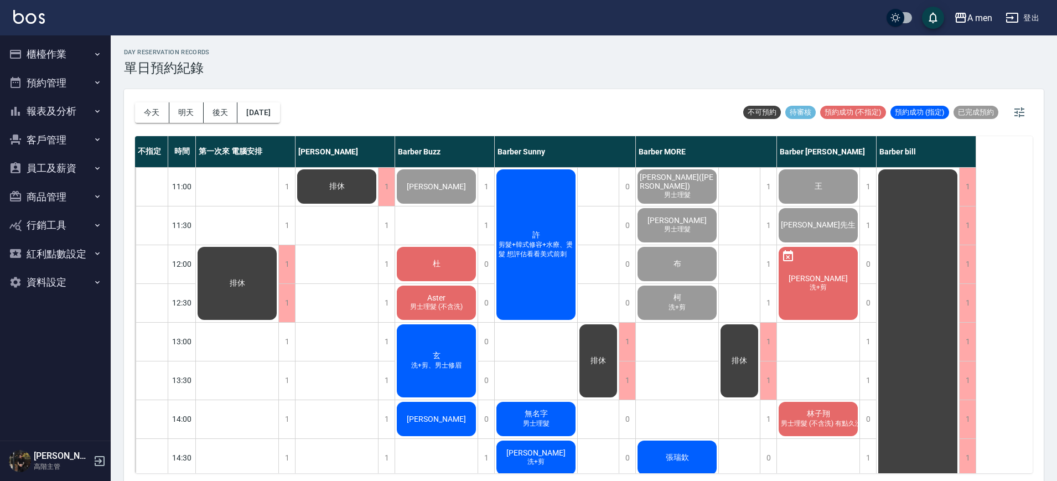
click at [449, 277] on div "杜" at bounding box center [436, 264] width 82 height 38
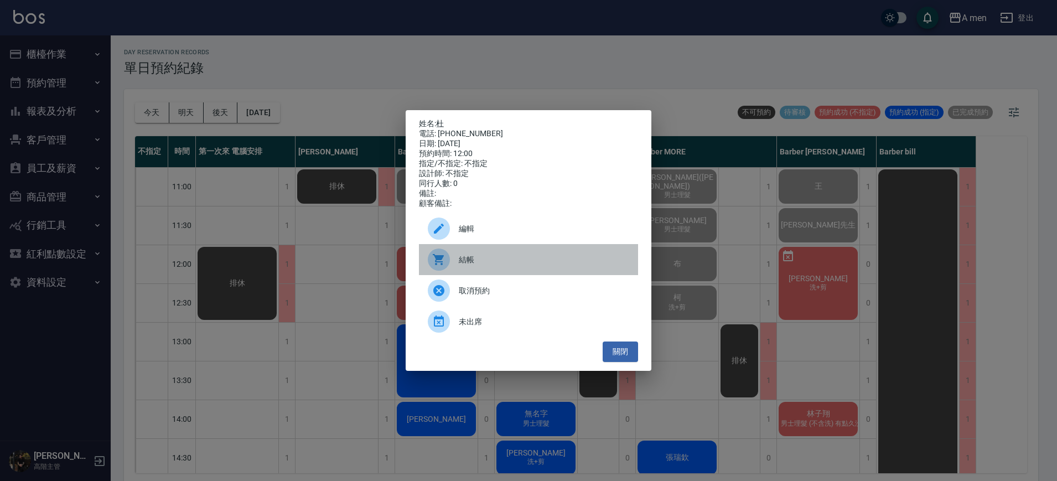
click at [449, 275] on div "結帳" at bounding box center [528, 259] width 219 height 31
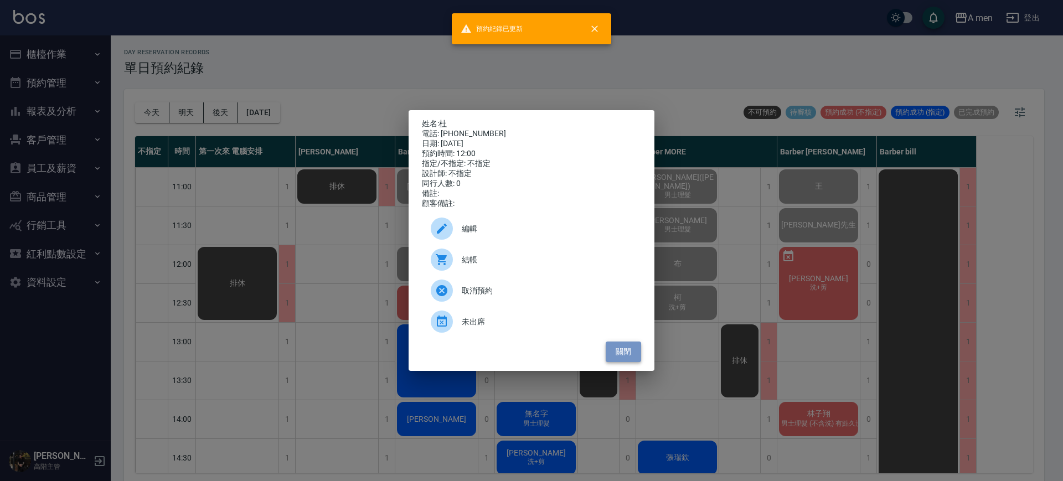
click at [620, 358] on button "關閉" at bounding box center [622, 351] width 35 height 20
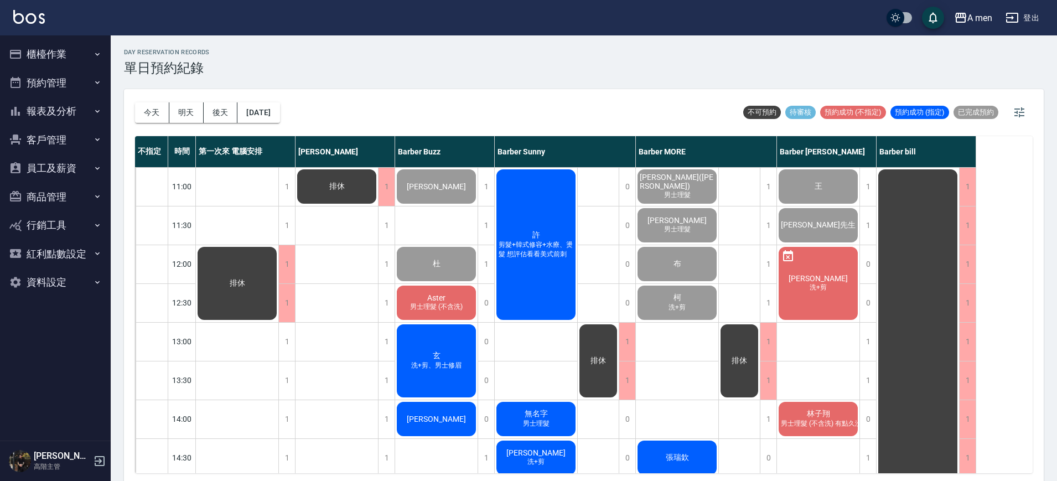
click at [458, 302] on span "男士理髮 (不含洗)" at bounding box center [436, 306] width 57 height 9
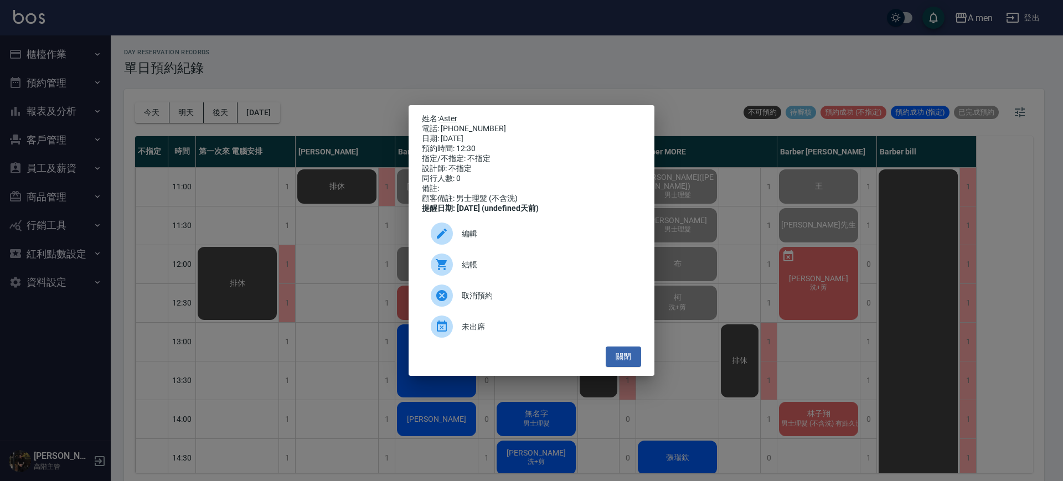
click at [521, 266] on span "結帳" at bounding box center [547, 265] width 170 height 12
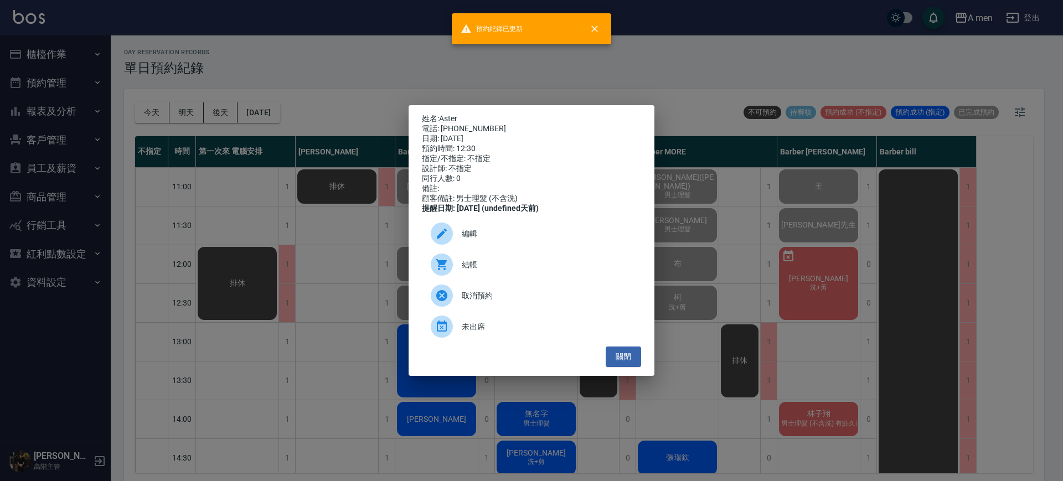
click at [336, 229] on div "姓名: Aster 電話: 0905714416 日期: 2025/10/15 預約時間: 12:30 指定/不指定: 不指定 設計師: 不指定 同行人數: …" at bounding box center [531, 240] width 1063 height 481
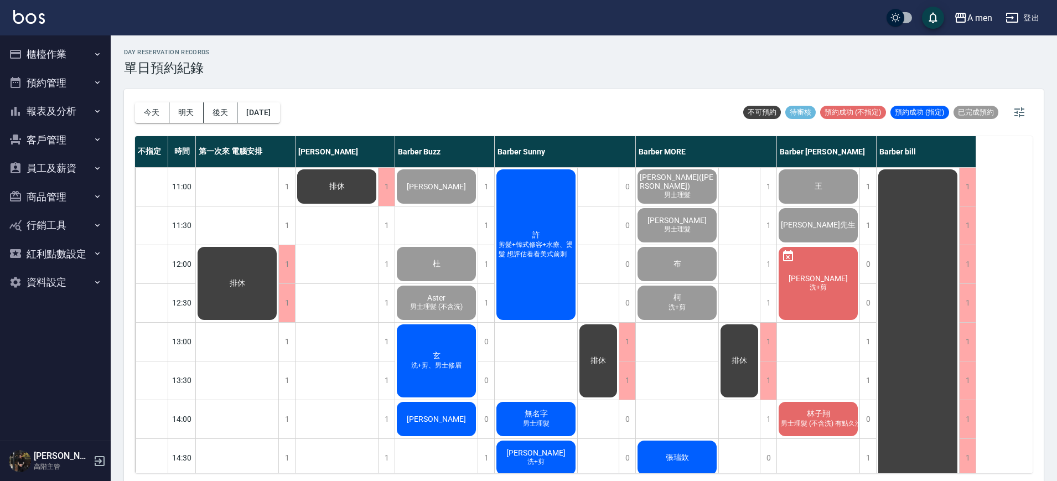
click at [425, 360] on div "玄 洗+剪、男士修眉" at bounding box center [436, 361] width 82 height 76
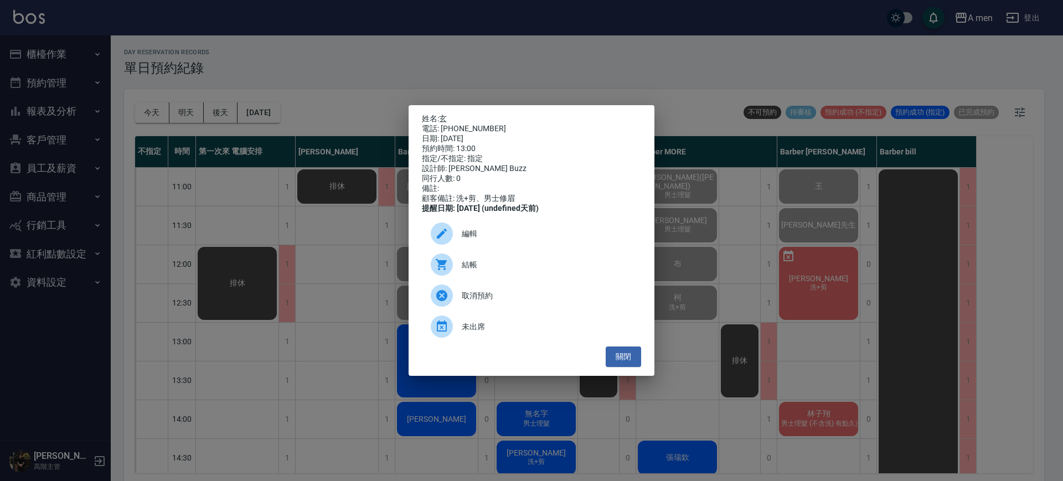
click at [496, 271] on span "結帳" at bounding box center [547, 265] width 170 height 12
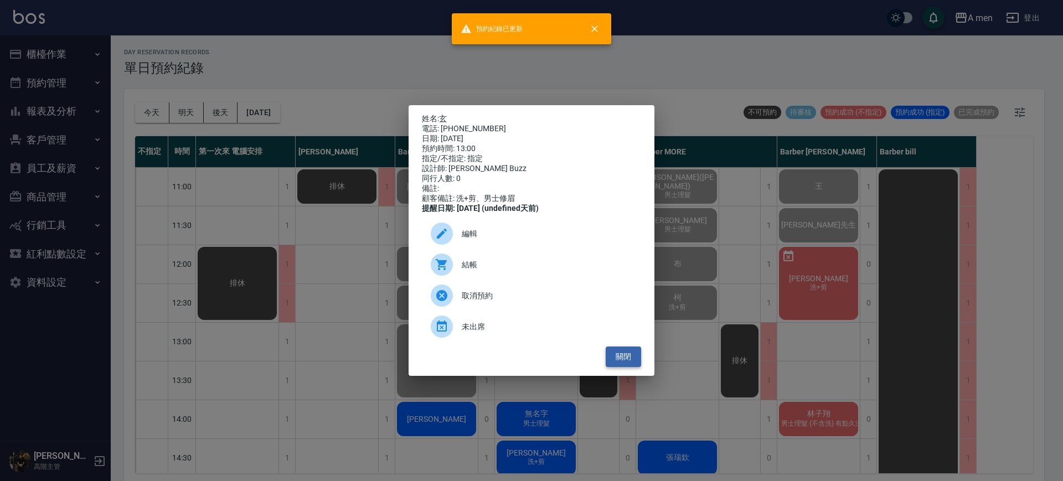
click at [619, 367] on button "關閉" at bounding box center [622, 356] width 35 height 20
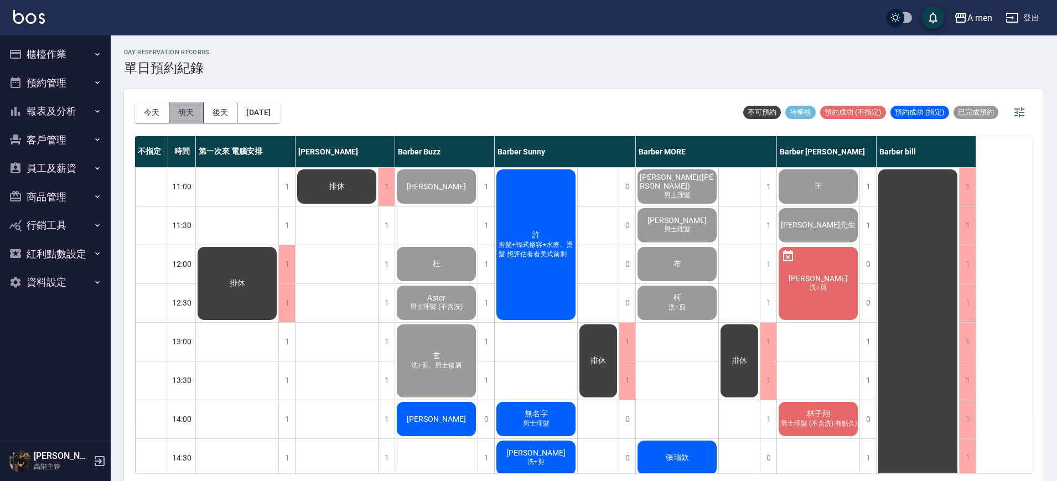
click at [196, 115] on button "明天" at bounding box center [186, 112] width 34 height 20
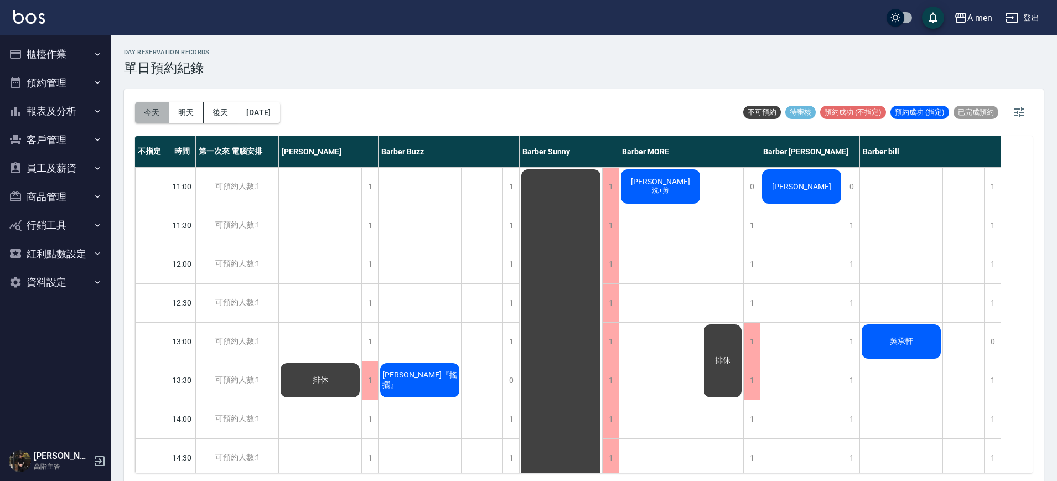
click at [143, 111] on button "今天" at bounding box center [152, 112] width 34 height 20
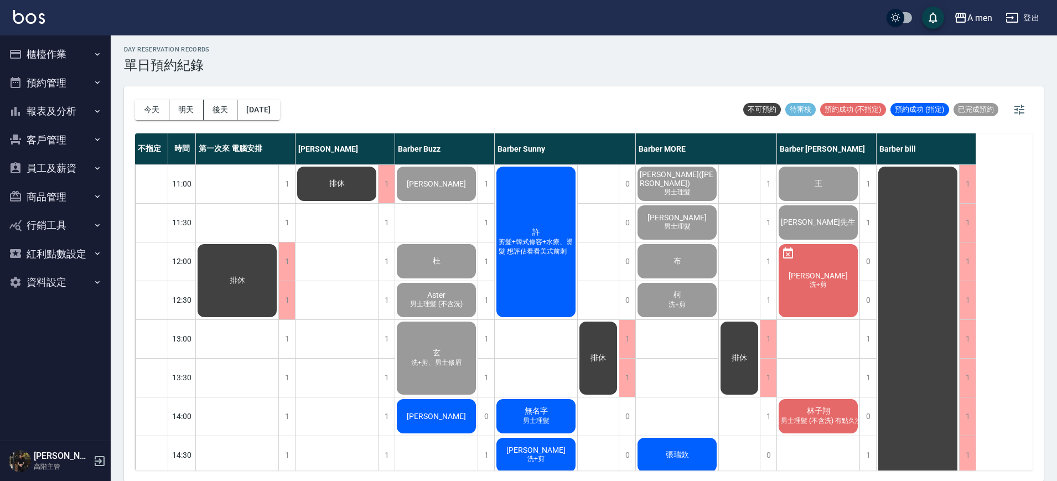
scroll to position [3, 0]
drag, startPoint x: 659, startPoint y: 349, endPoint x: 669, endPoint y: 346, distance: 10.5
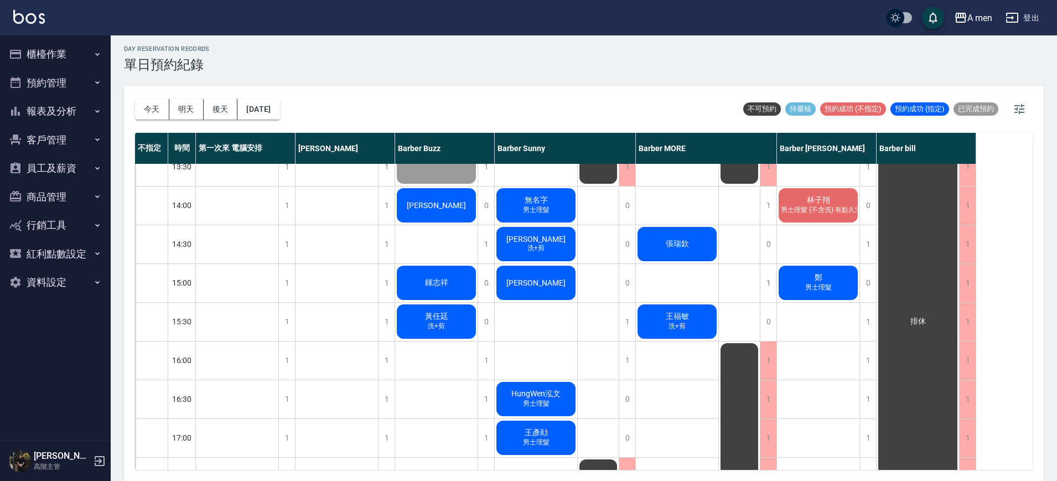
scroll to position [208, 0]
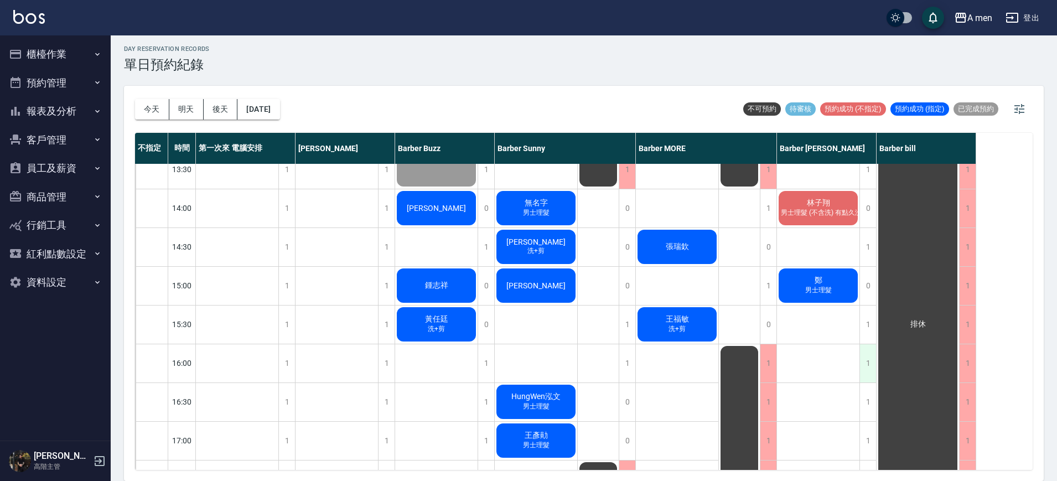
click at [862, 360] on div "1" at bounding box center [867, 363] width 17 height 38
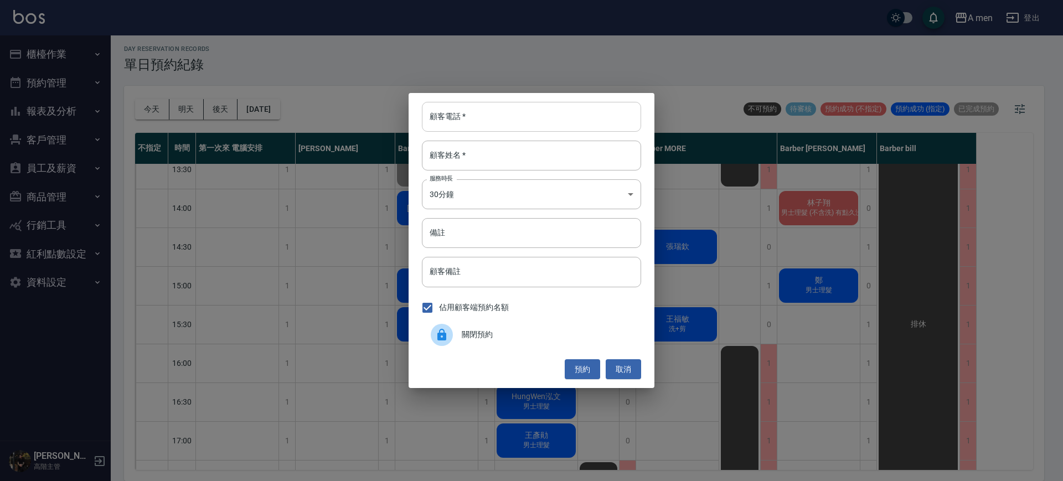
click at [584, 130] on input "顧客電話   *" at bounding box center [531, 117] width 219 height 30
click at [637, 367] on button "取消" at bounding box center [622, 369] width 35 height 20
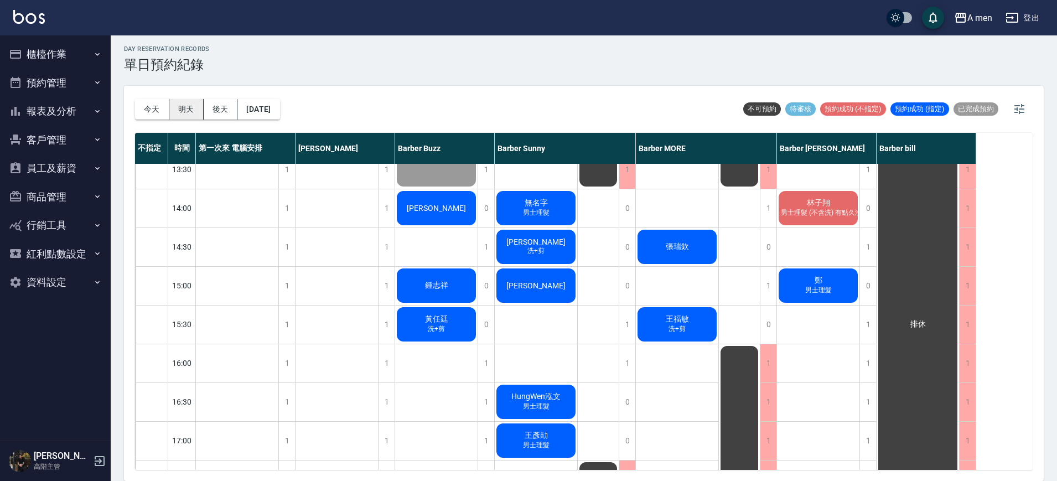
click at [180, 103] on button "明天" at bounding box center [186, 109] width 34 height 20
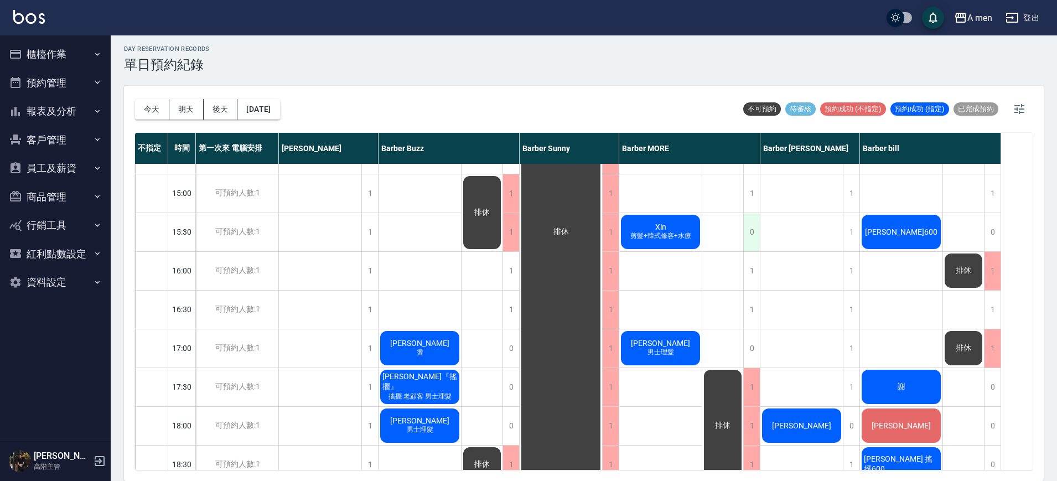
scroll to position [277, 0]
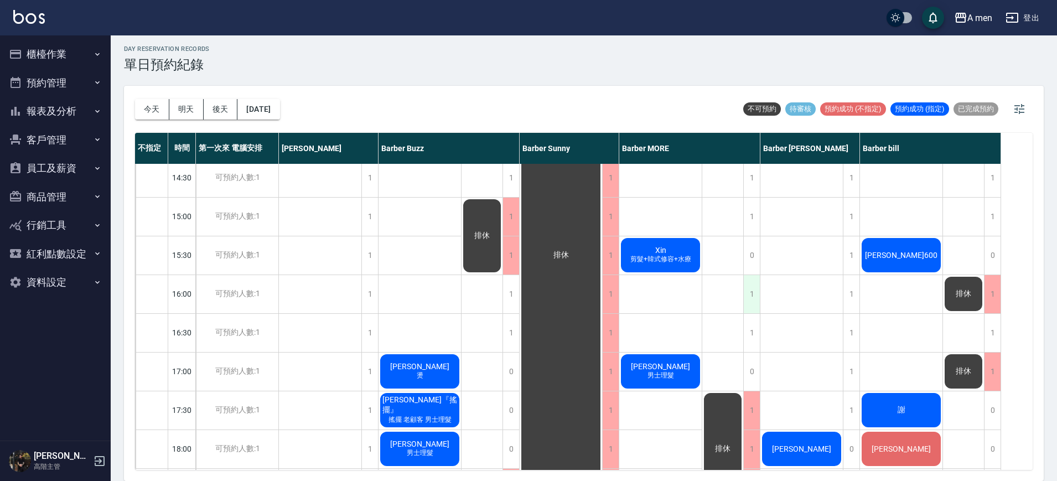
click at [757, 306] on div "1" at bounding box center [751, 294] width 17 height 38
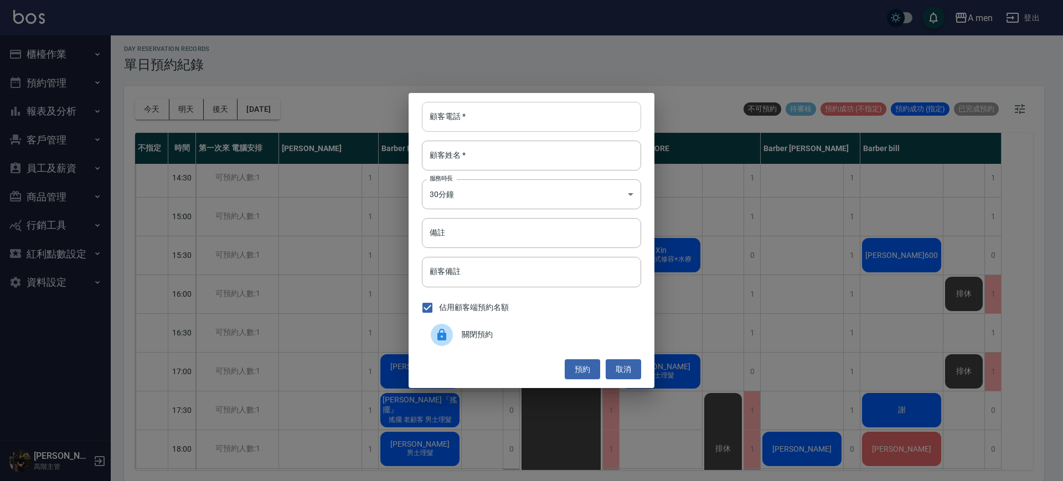
click at [587, 111] on input "顧客電話   *" at bounding box center [531, 117] width 219 height 30
click at [588, 117] on input "顧客電話   *" at bounding box center [531, 117] width 219 height 30
type input "M"
drag, startPoint x: 493, startPoint y: 119, endPoint x: 412, endPoint y: 75, distance: 92.1
click at [412, 75] on div "顧客電話   * Mattia Cardini 顧客電話   * 顧客姓名   * 顧客姓名   * 服務時長 30分鐘 1 服務時長 備註 備註 顧客備註 …" at bounding box center [531, 240] width 1063 height 481
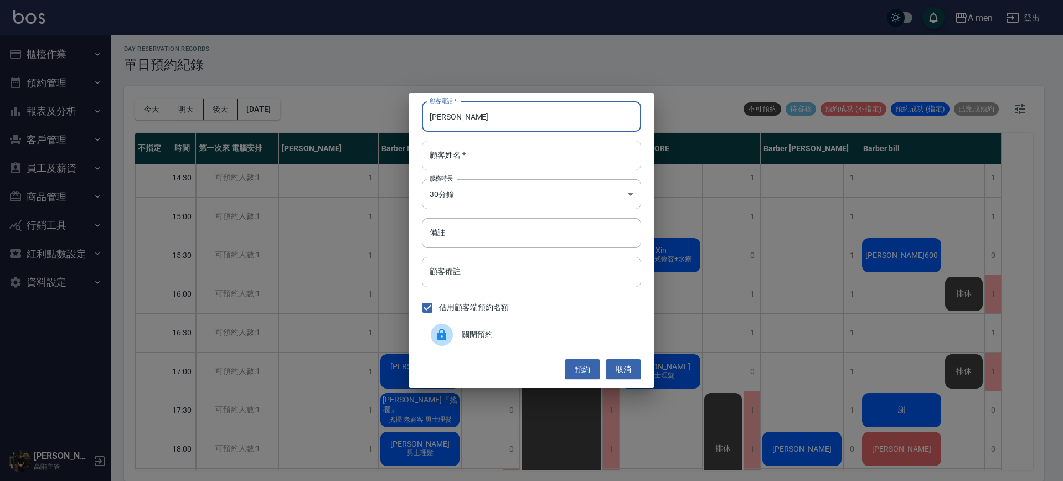
type input "Mattia Cardini"
click at [488, 154] on input "顧客姓名   *" at bounding box center [531, 156] width 219 height 30
paste input "Mattia Cardini"
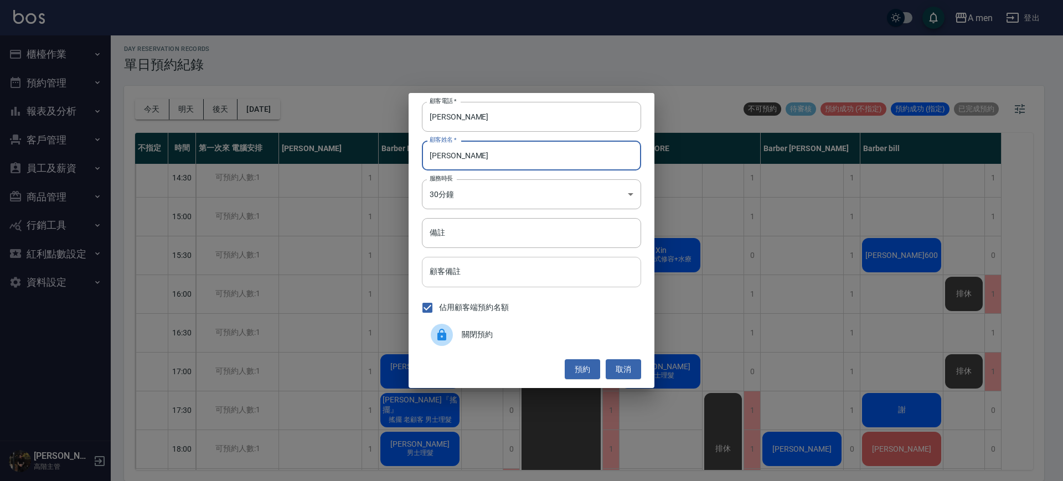
type input "Mattia Cardini"
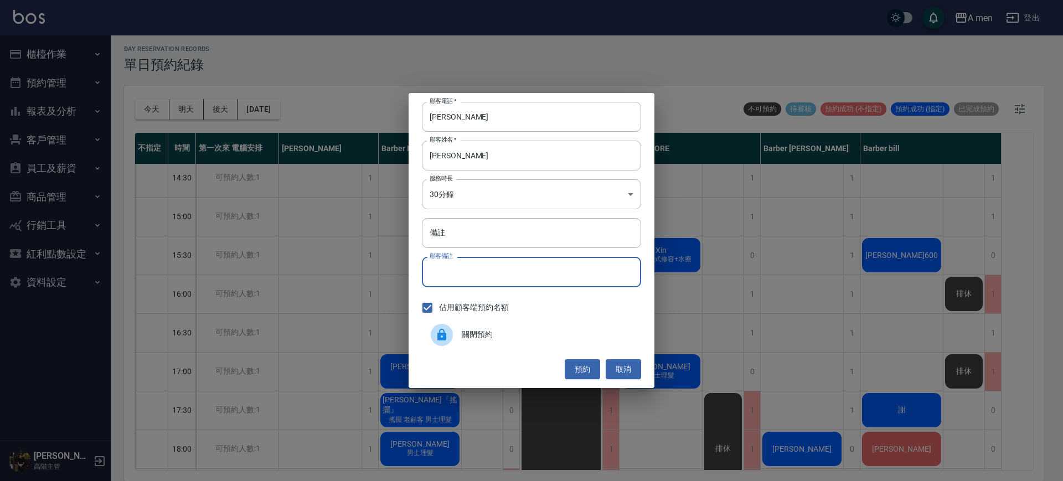
click at [511, 273] on input "顧客備註" at bounding box center [531, 272] width 219 height 30
click at [622, 306] on div "佔用顧客端預約名額" at bounding box center [531, 307] width 219 height 23
click at [577, 370] on button "預約" at bounding box center [581, 369] width 35 height 20
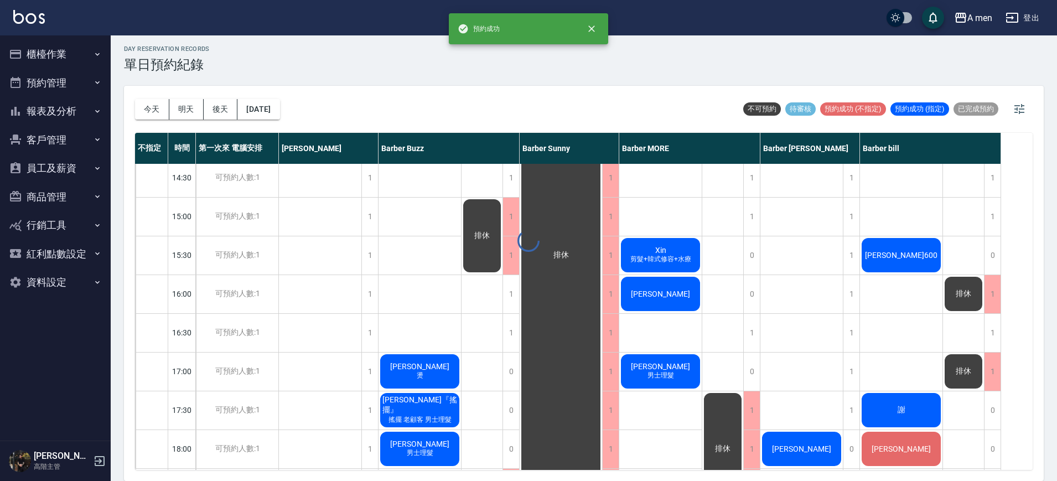
click at [669, 300] on div "Mattia Cardini" at bounding box center [660, 294] width 82 height 38
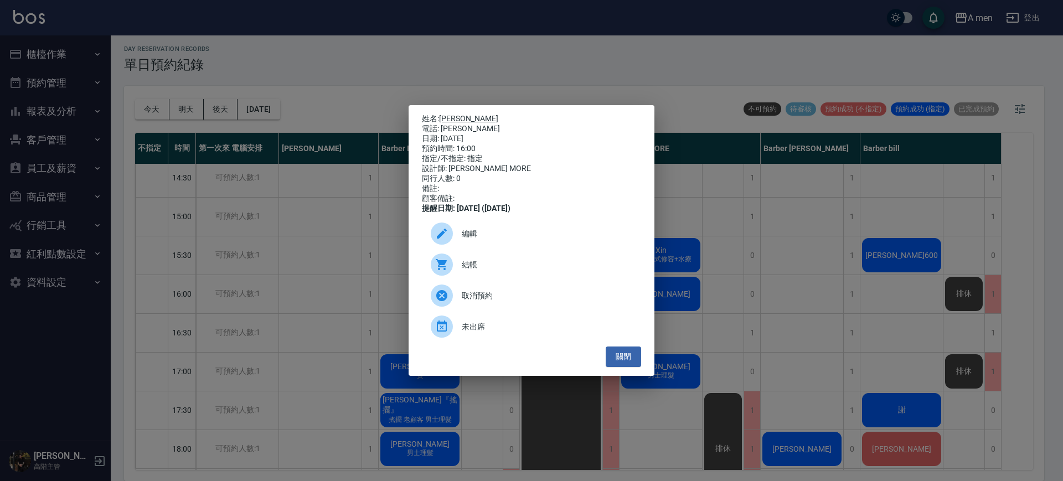
click at [478, 114] on link "Mattia Cardini" at bounding box center [468, 118] width 59 height 9
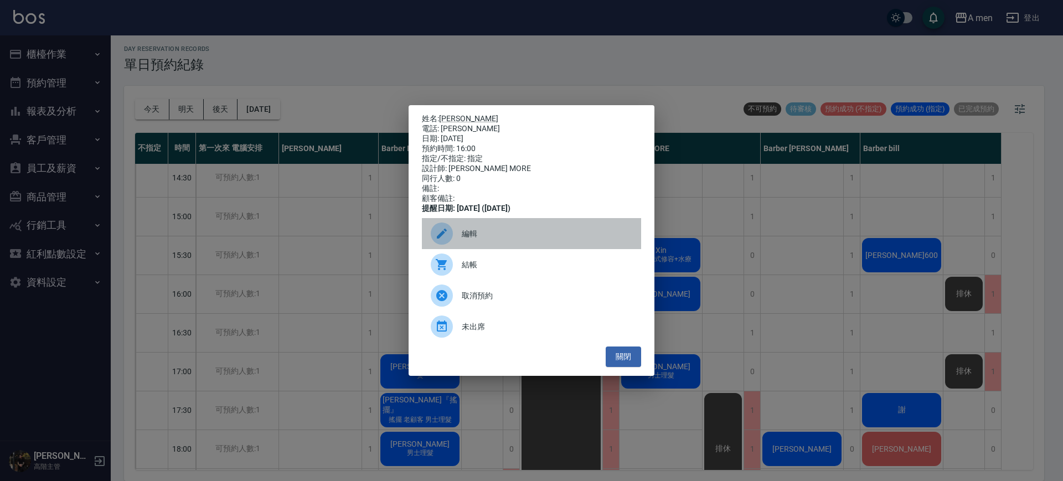
click at [586, 240] on span "編輯" at bounding box center [547, 234] width 170 height 12
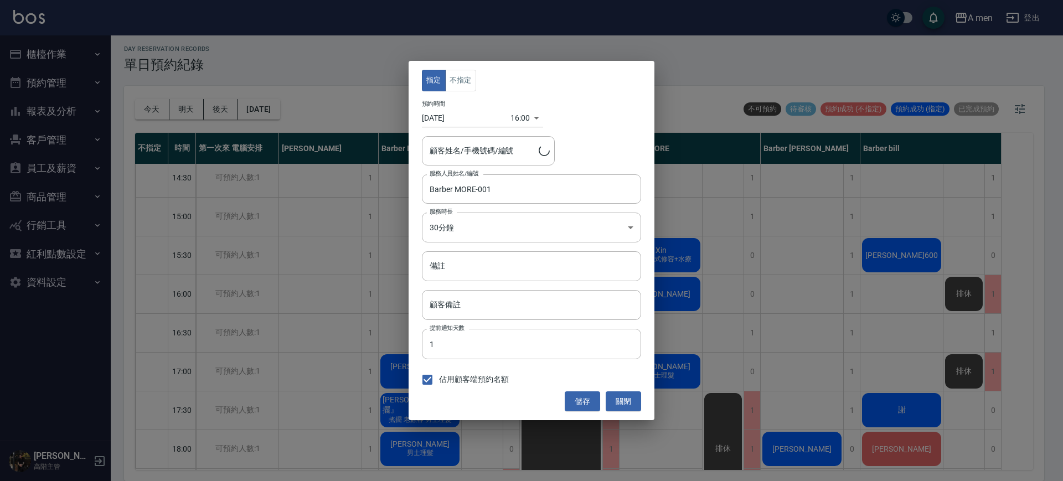
type input "Mattia Cardini/Mattia Cardini"
click at [461, 67] on div "指定 不指定 預約時間 2025/10/16 16:00 1760601600000 顧客姓名/手機號碼/編號 Mattia Cardini/Mattia C…" at bounding box center [531, 240] width 246 height 359
click at [461, 86] on button "不指定" at bounding box center [460, 81] width 31 height 22
click at [579, 393] on button "儲存" at bounding box center [581, 401] width 35 height 20
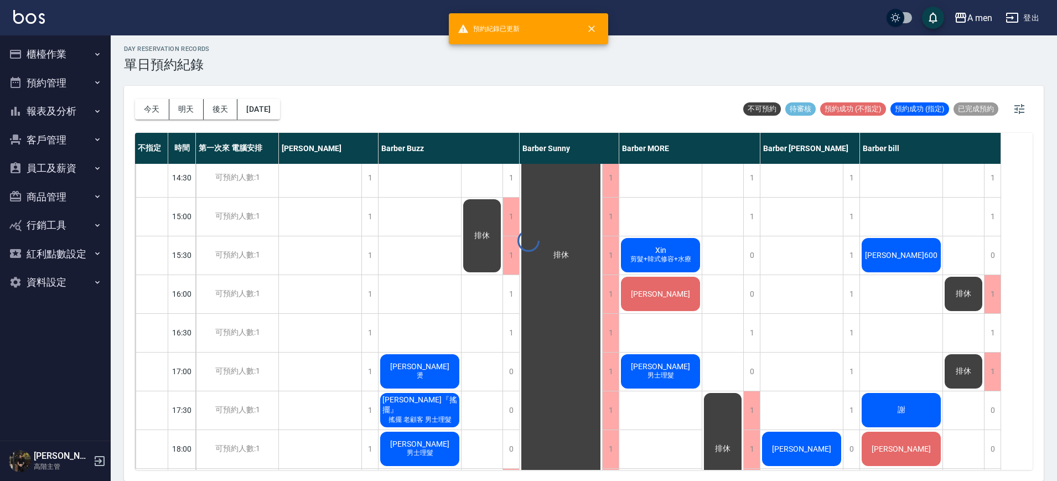
click at [718, 307] on div "day Reservation records 單日預約紀錄 今天 明天 後天 2025/10/16 不可預約 待審核 預約成功 (不指定) 預約成功 (指定…" at bounding box center [584, 256] width 946 height 449
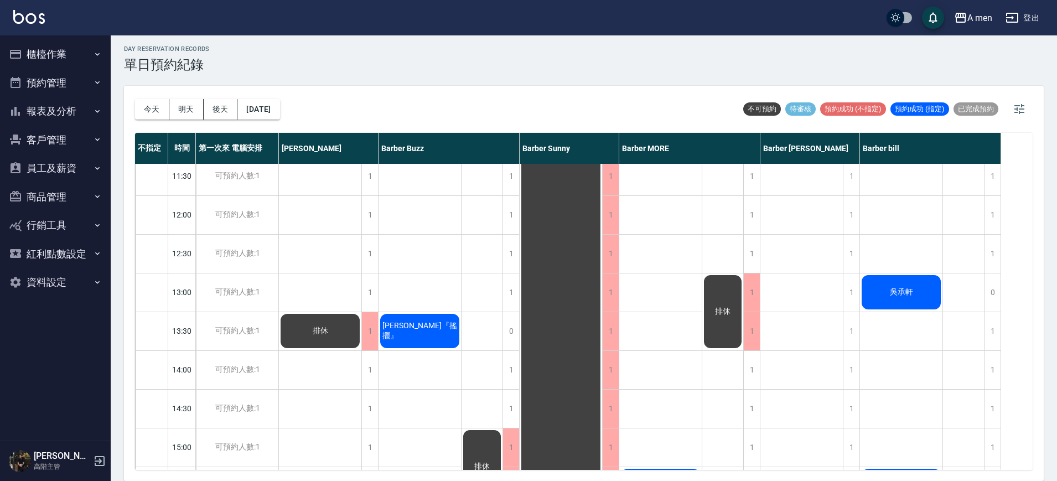
scroll to position [69, 0]
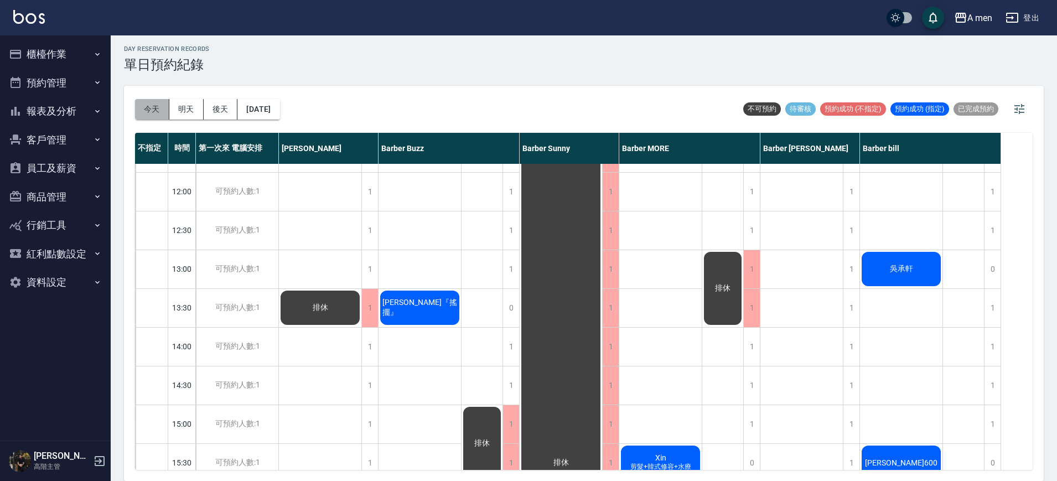
click at [142, 108] on button "今天" at bounding box center [152, 109] width 34 height 20
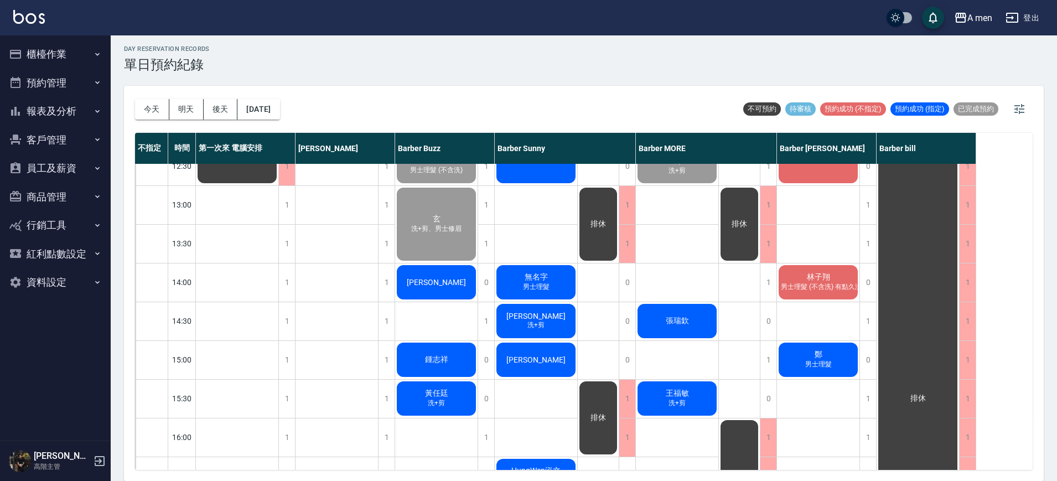
scroll to position [208, 0]
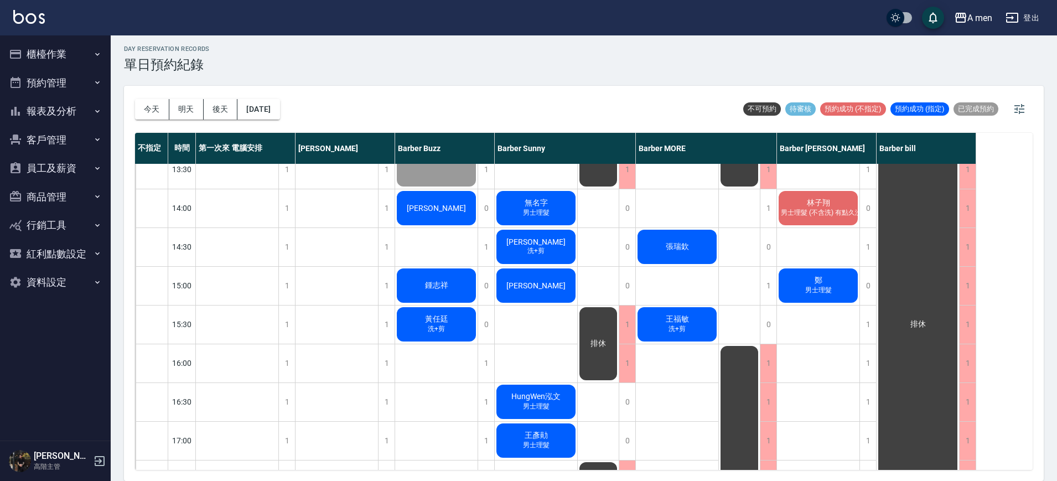
click at [442, 205] on span "[PERSON_NAME]" at bounding box center [437, 208] width 64 height 9
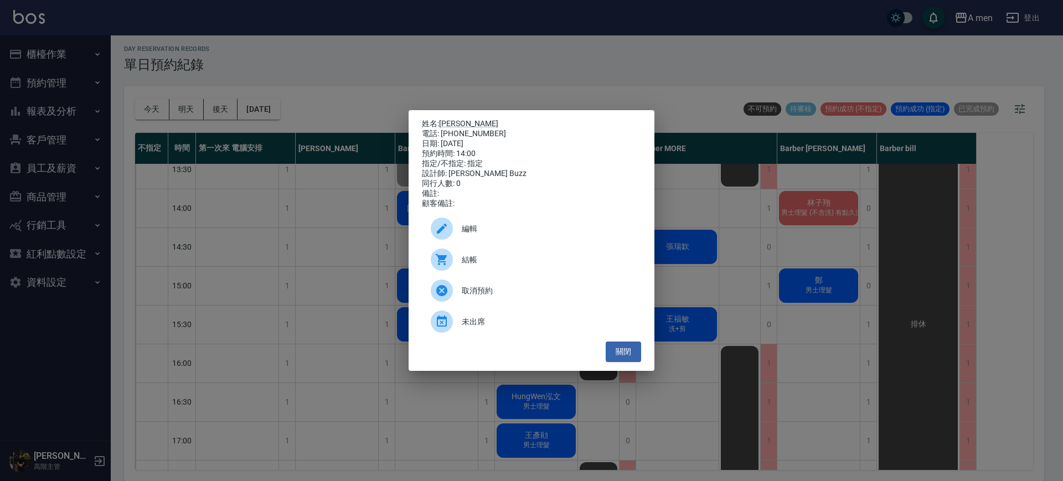
click at [475, 260] on span "結帳" at bounding box center [547, 260] width 170 height 12
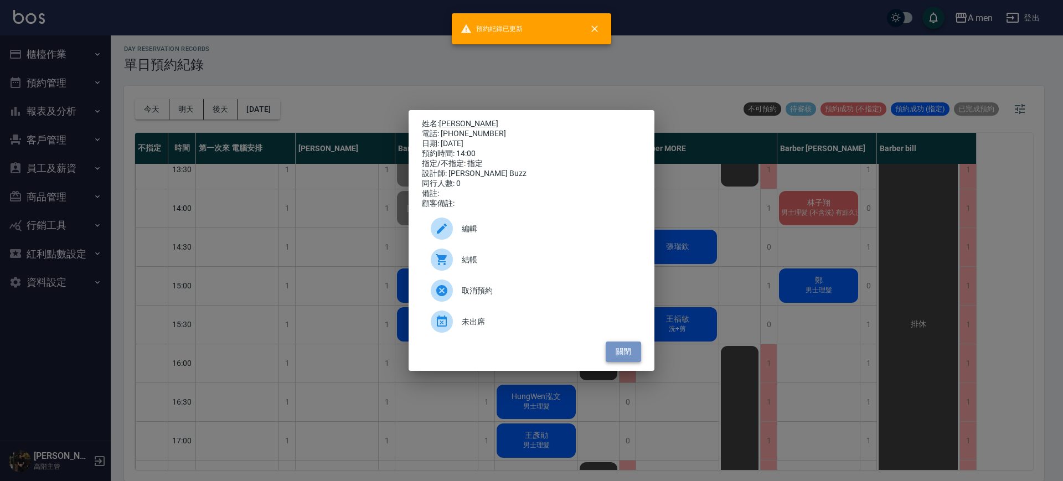
click at [636, 351] on button "關閉" at bounding box center [622, 351] width 35 height 20
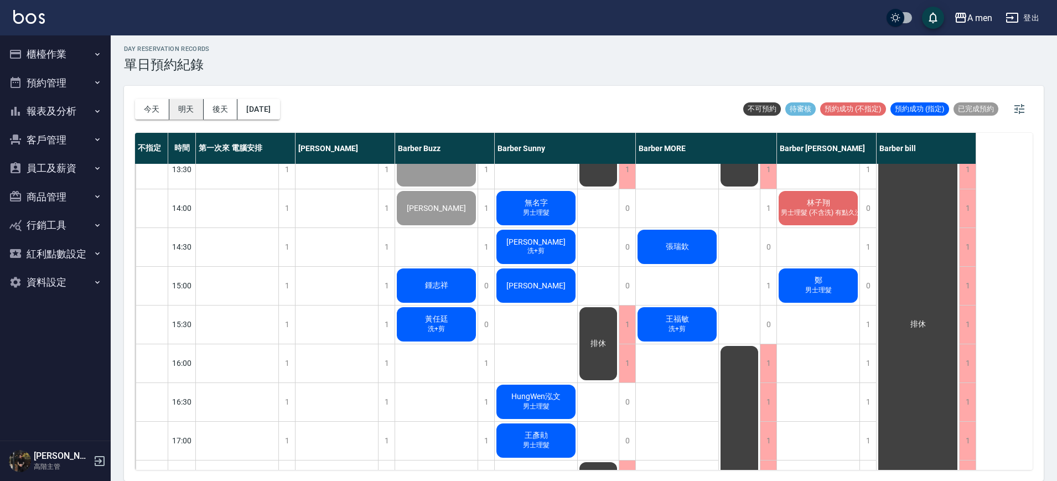
click at [196, 112] on button "明天" at bounding box center [186, 109] width 34 height 20
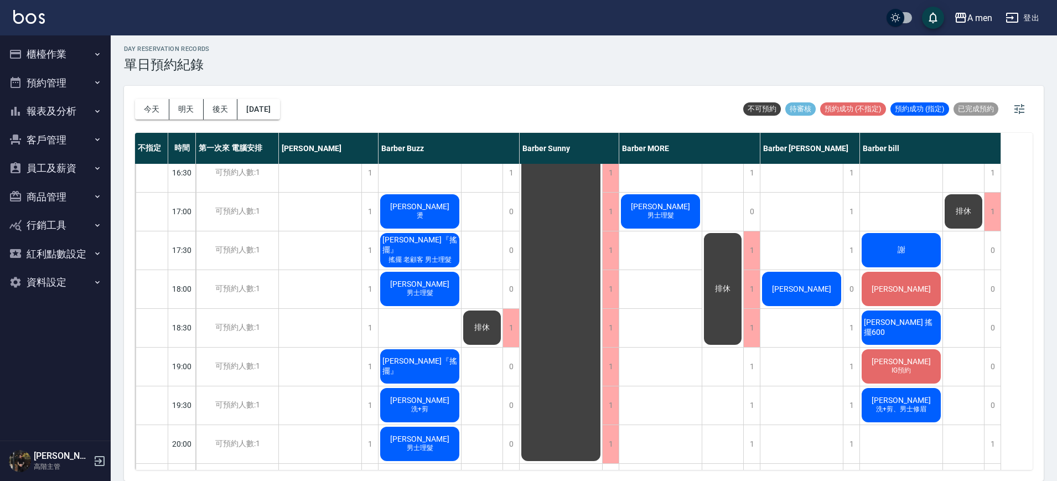
scroll to position [415, 0]
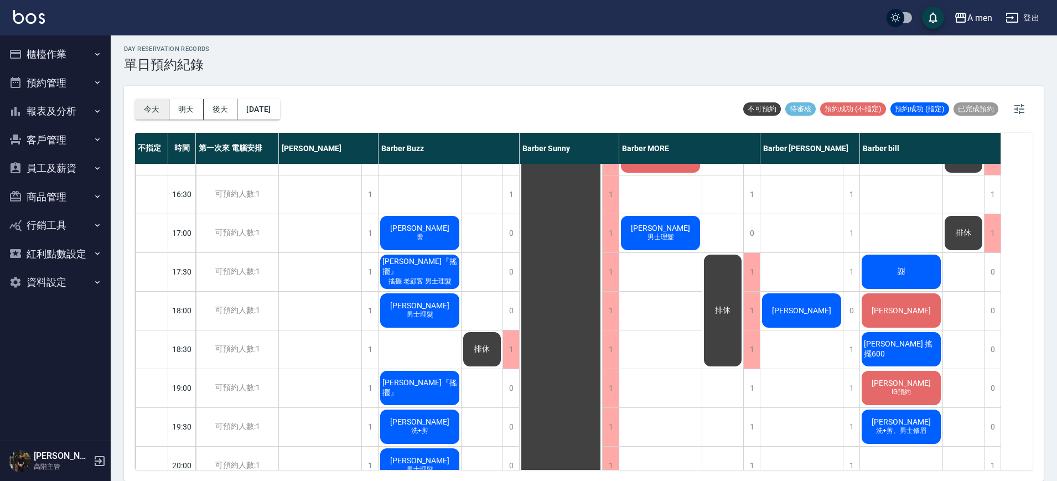
click at [145, 106] on button "今天" at bounding box center [152, 109] width 34 height 20
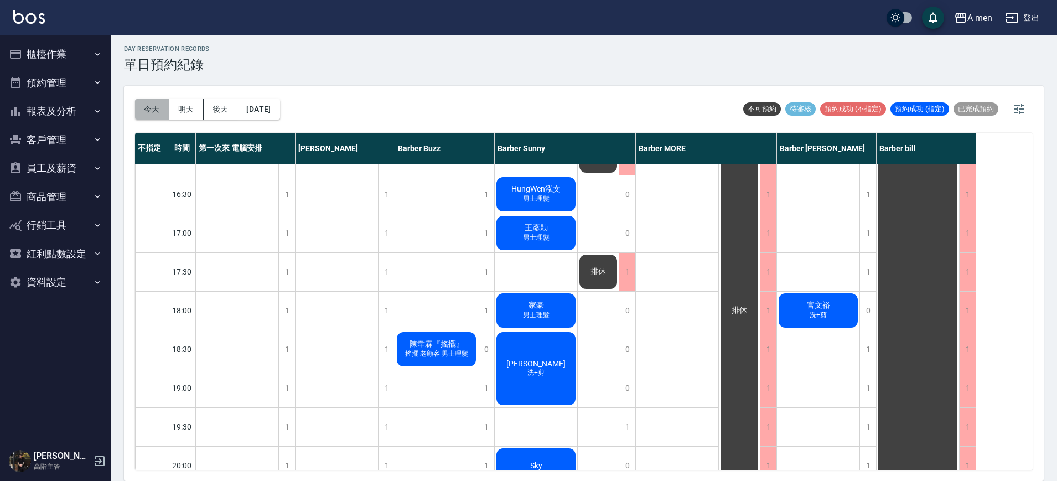
click at [149, 105] on button "今天" at bounding box center [152, 109] width 34 height 20
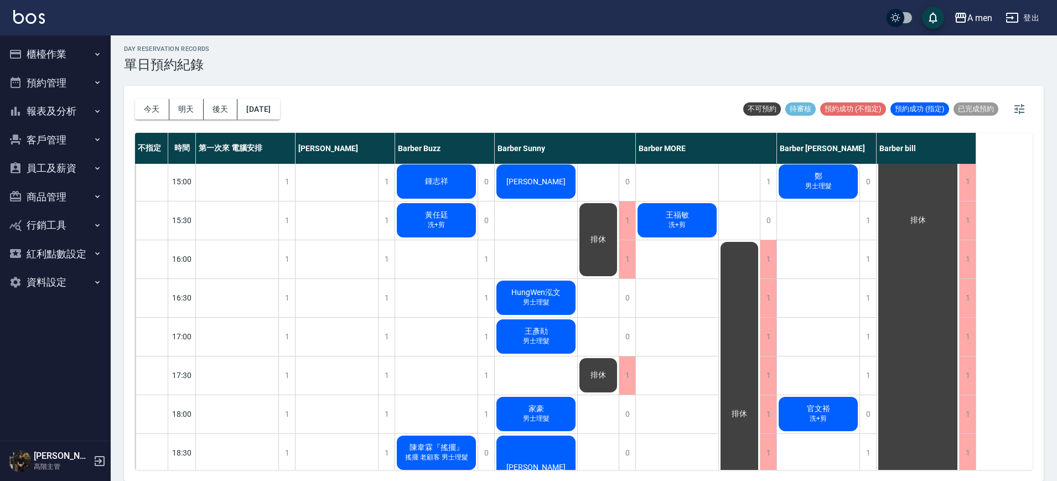
scroll to position [208, 0]
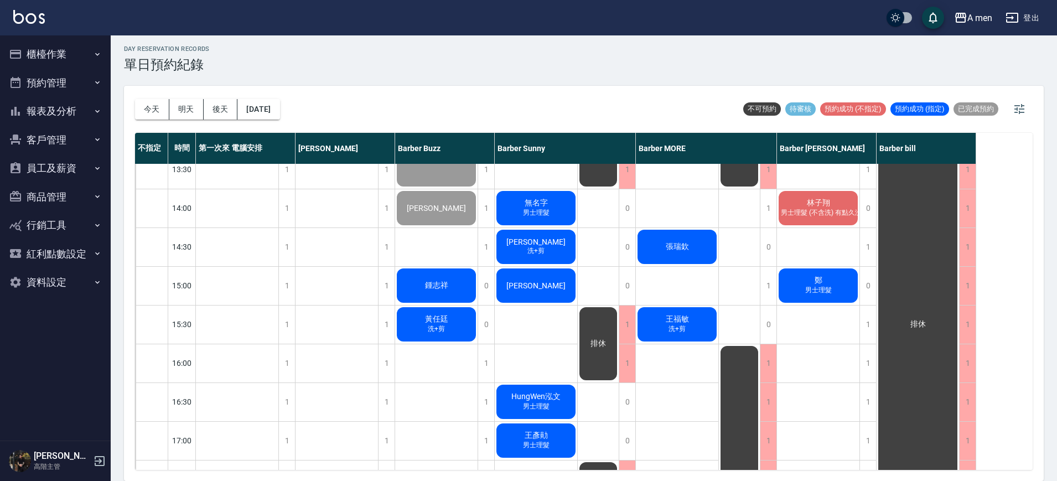
click at [806, 214] on span "男士理髮 (不含洗) 有點久沒剪頭髮了，希望能把現在的中分整理一下" at bounding box center [753, 212] width 205 height 9
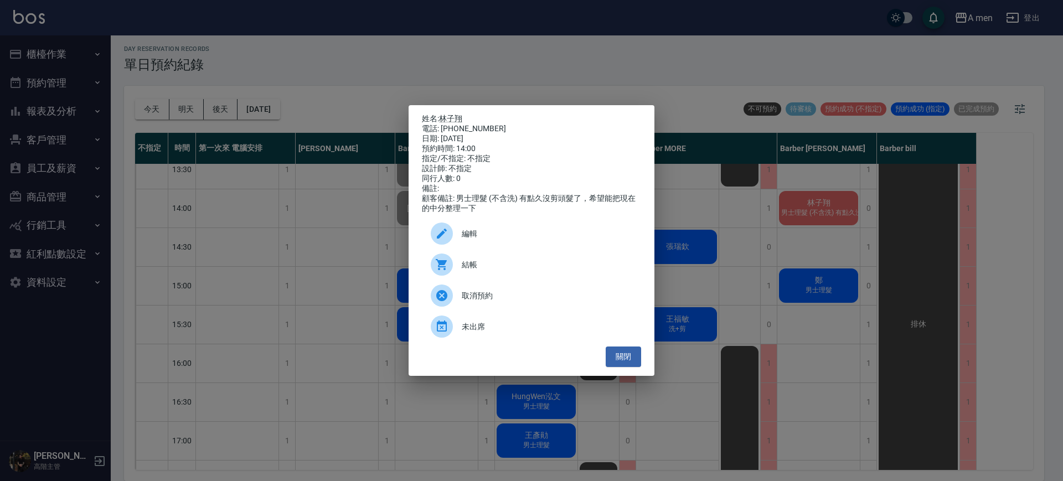
click at [473, 263] on div "結帳" at bounding box center [531, 264] width 219 height 31
click at [615, 361] on button "關閉" at bounding box center [622, 356] width 35 height 20
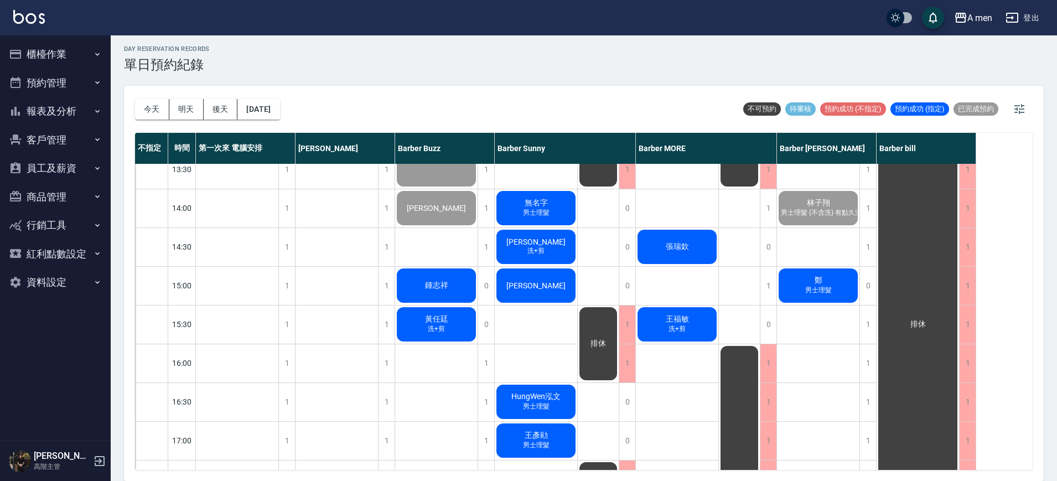
click at [450, 292] on div "鍾志祥" at bounding box center [436, 286] width 82 height 38
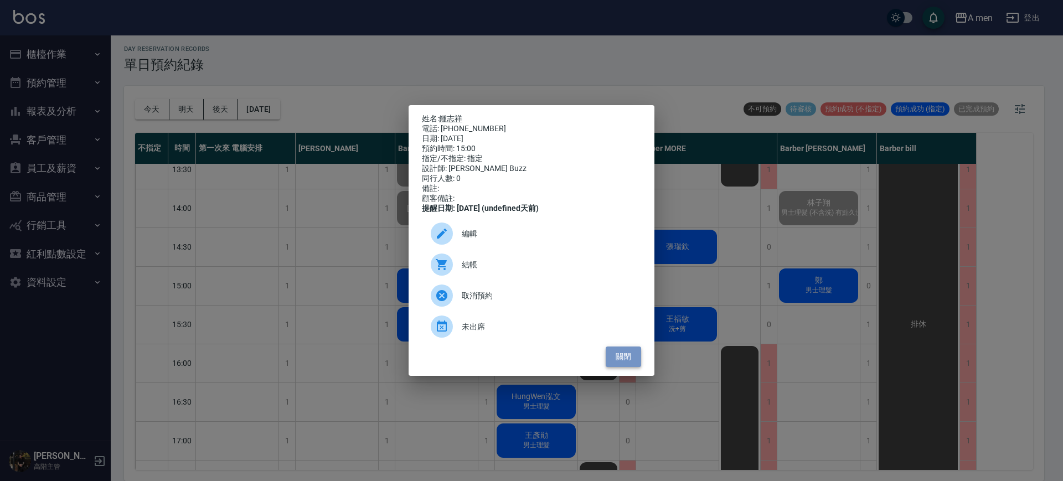
click at [624, 362] on button "關閉" at bounding box center [622, 356] width 35 height 20
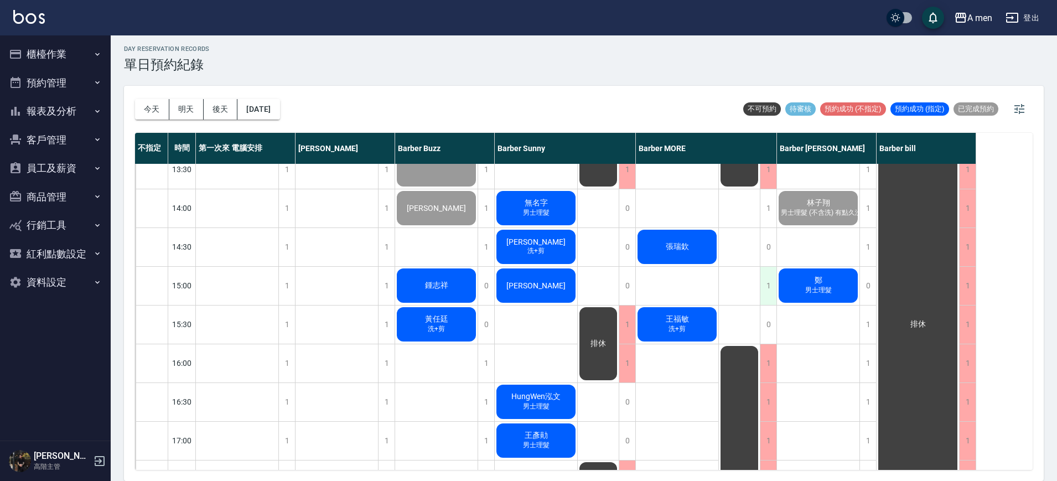
click at [769, 291] on div "1" at bounding box center [768, 286] width 17 height 38
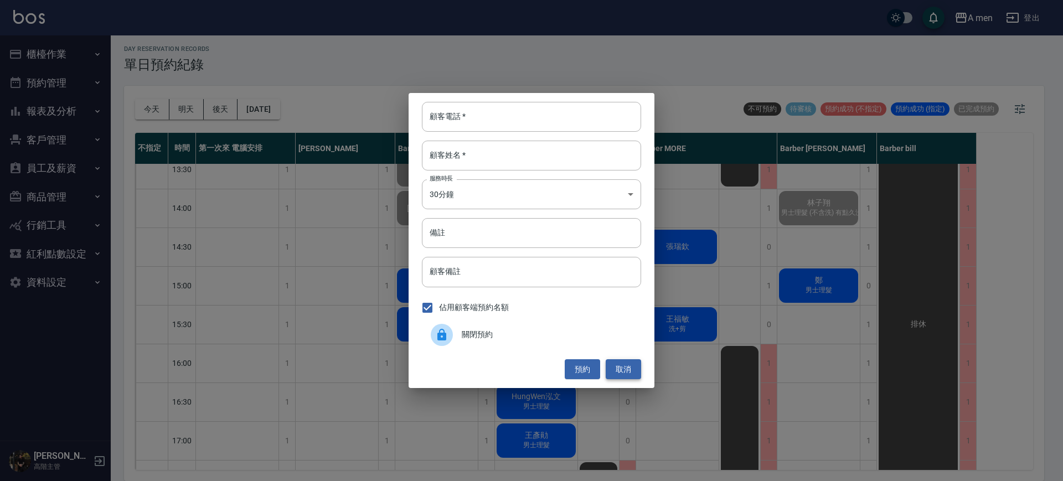
click at [620, 361] on button "取消" at bounding box center [622, 369] width 35 height 20
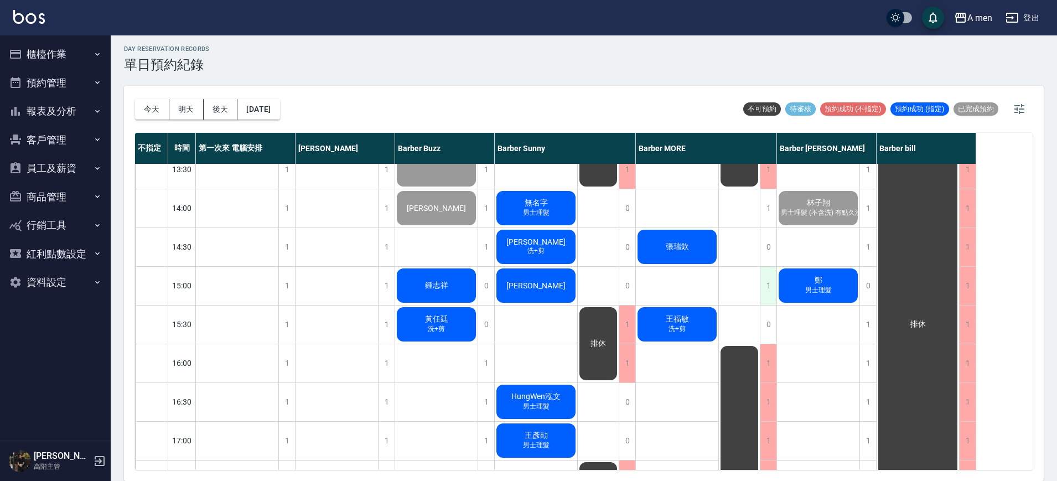
click at [771, 277] on div "1" at bounding box center [768, 286] width 17 height 38
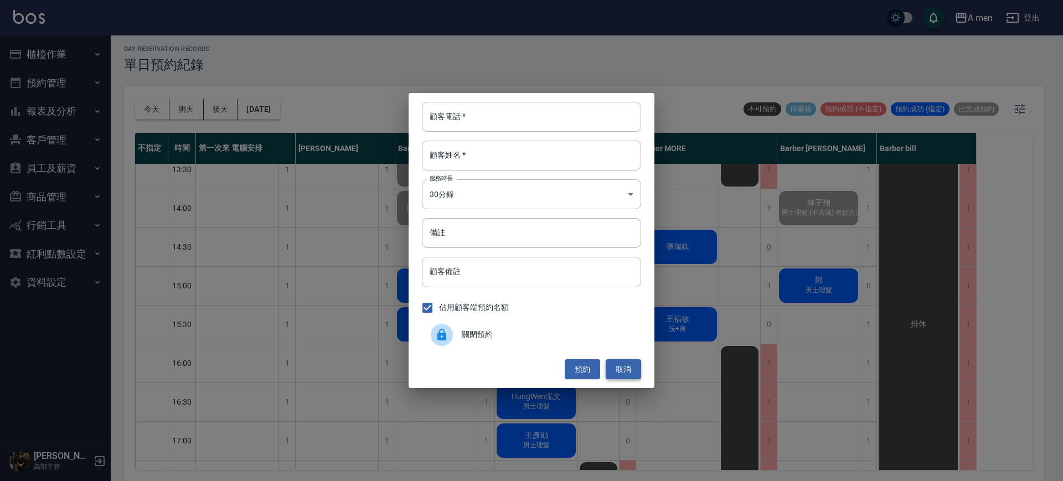
click at [613, 375] on button "取消" at bounding box center [622, 369] width 35 height 20
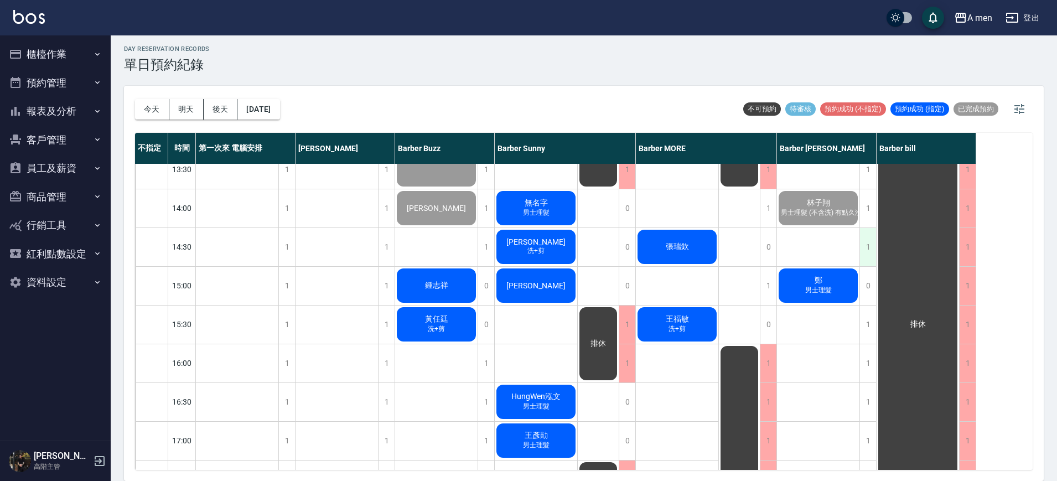
click at [866, 246] on div "1" at bounding box center [867, 247] width 17 height 38
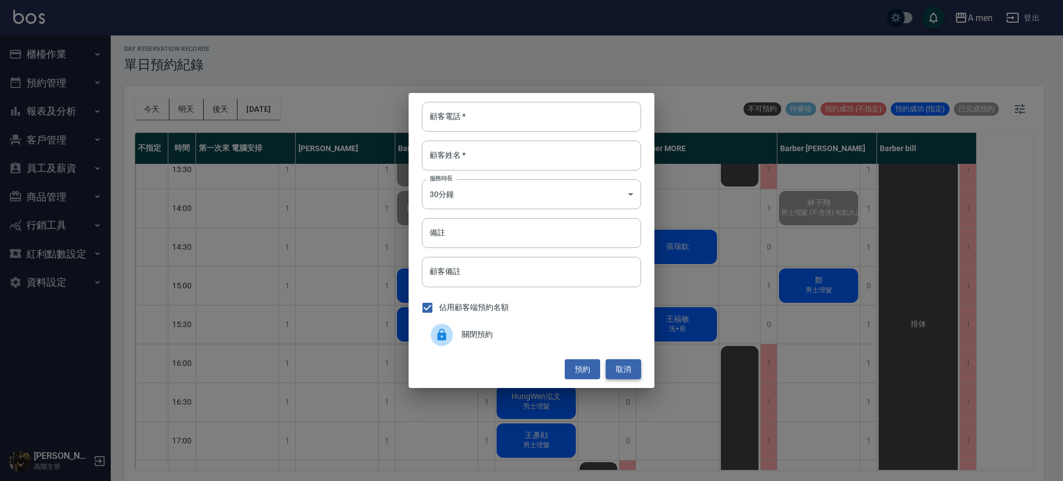
click at [622, 374] on button "取消" at bounding box center [622, 369] width 35 height 20
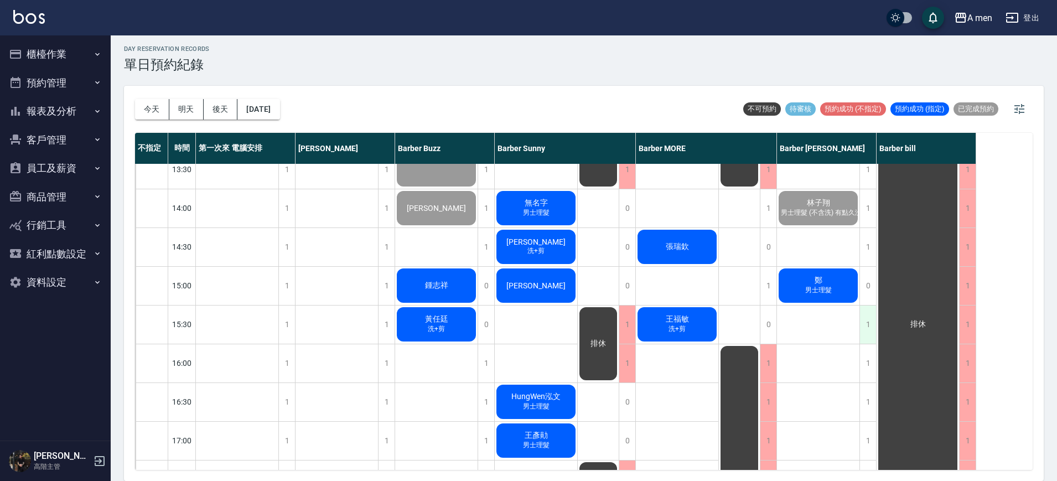
click at [868, 319] on div "1" at bounding box center [867, 324] width 17 height 38
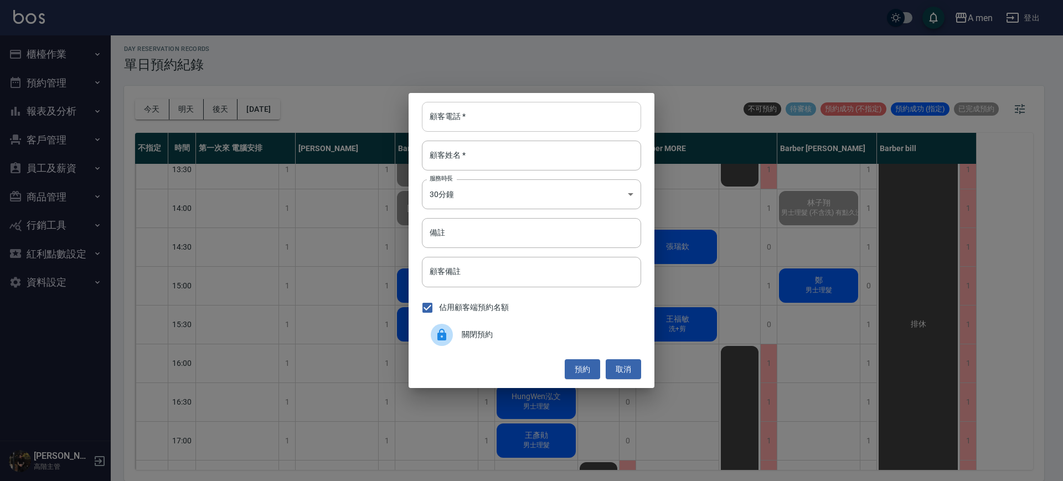
click at [577, 120] on input "顧客電話   *" at bounding box center [531, 117] width 219 height 30
type input "0920114883"
click at [550, 158] on input "顧客姓名   *" at bounding box center [531, 156] width 219 height 30
type input "a"
type input "何"
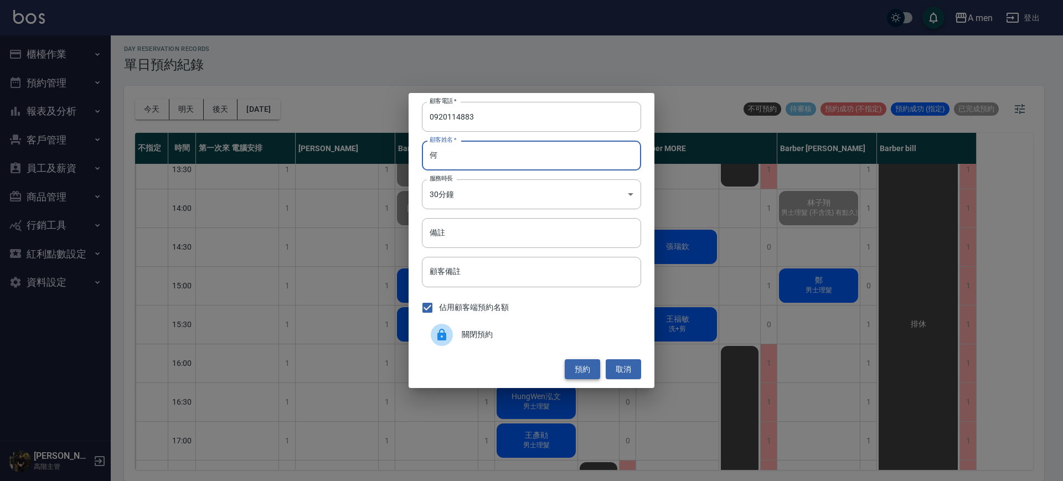
click at [592, 371] on button "預約" at bounding box center [581, 369] width 35 height 20
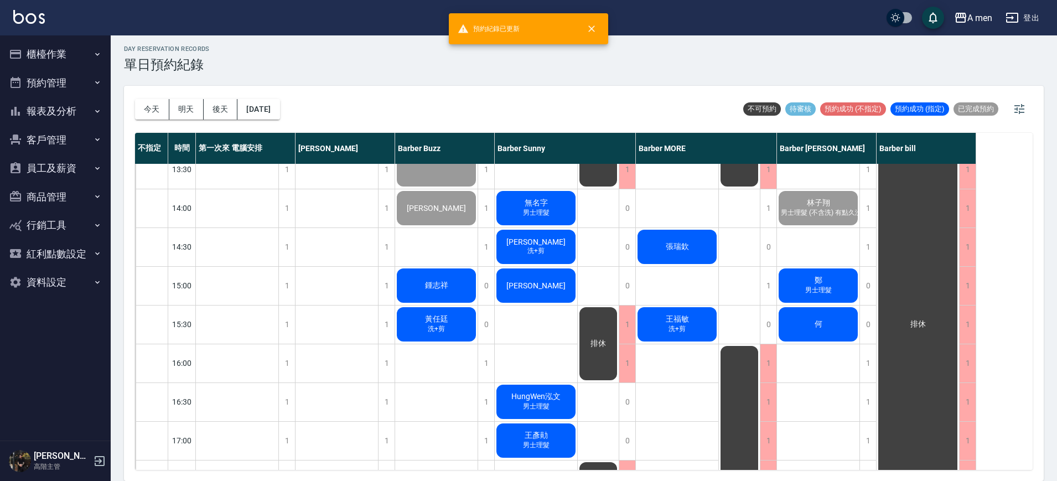
click at [810, 314] on div "何" at bounding box center [818, 324] width 82 height 38
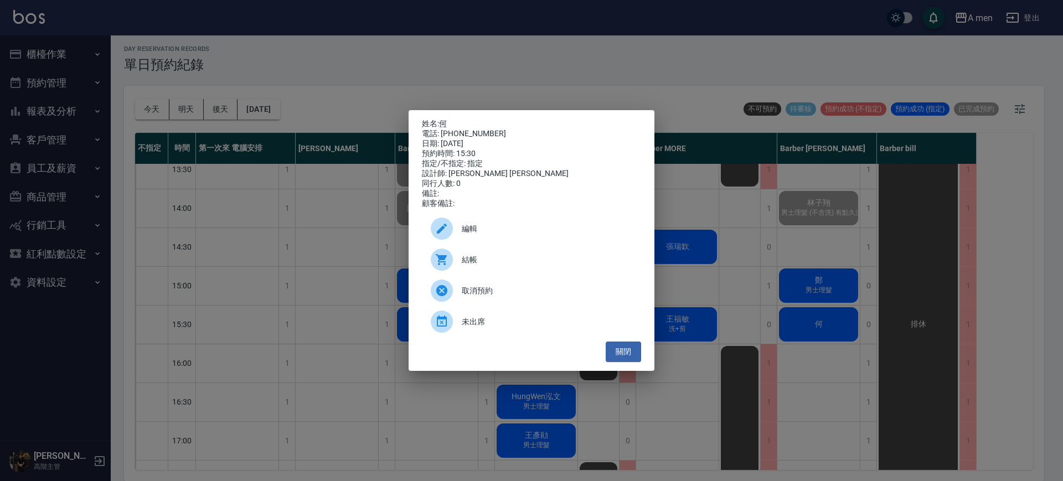
click at [474, 242] on div "編輯" at bounding box center [531, 228] width 219 height 31
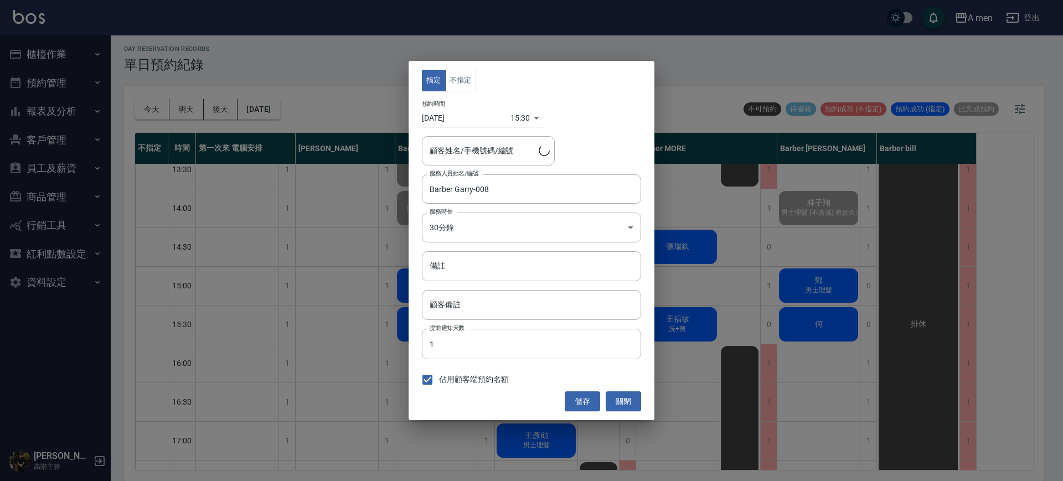
type input "何/0920114883"
click at [462, 72] on button "不指定" at bounding box center [460, 81] width 31 height 22
click at [581, 398] on button "儲存" at bounding box center [581, 401] width 35 height 20
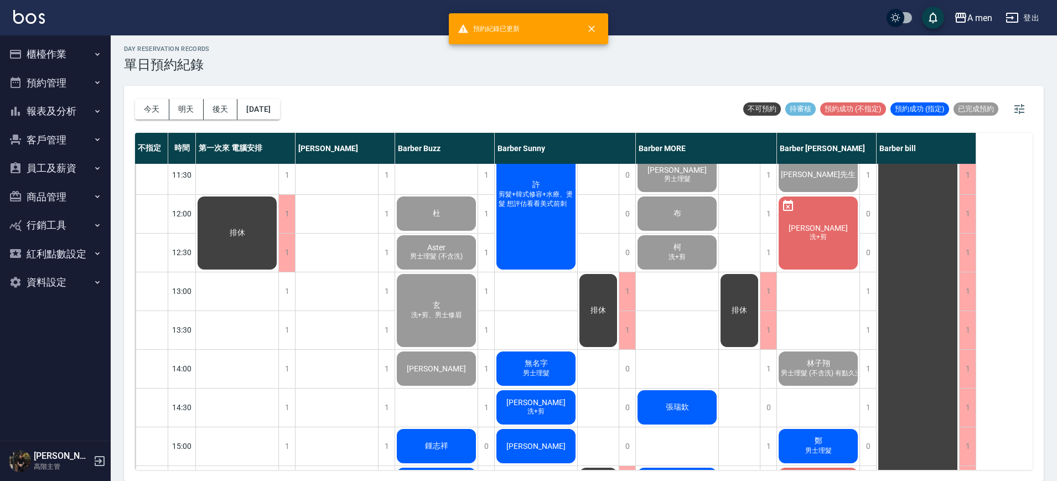
scroll to position [69, 0]
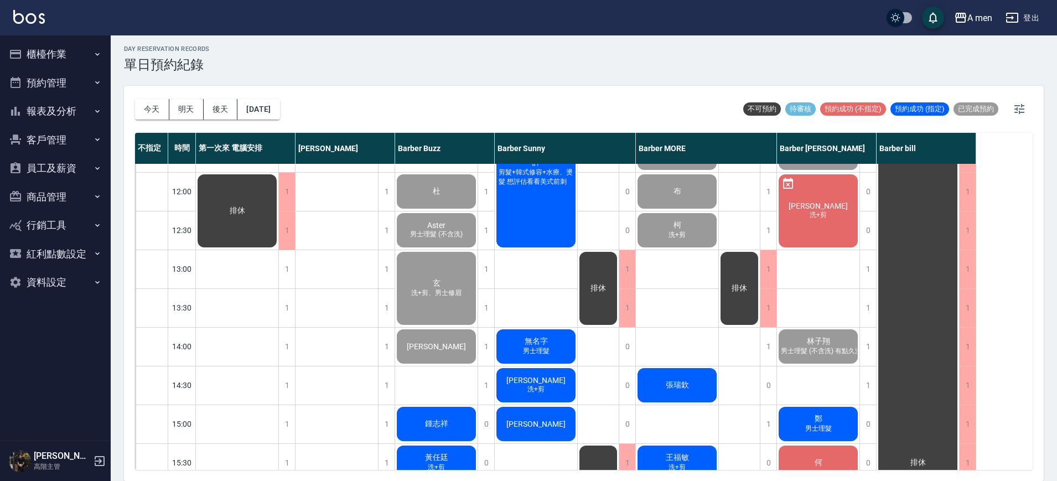
click at [537, 223] on div "許 剪髮+韓式修容+水療、燙髮 想評估看看美式前刺" at bounding box center [536, 172] width 82 height 154
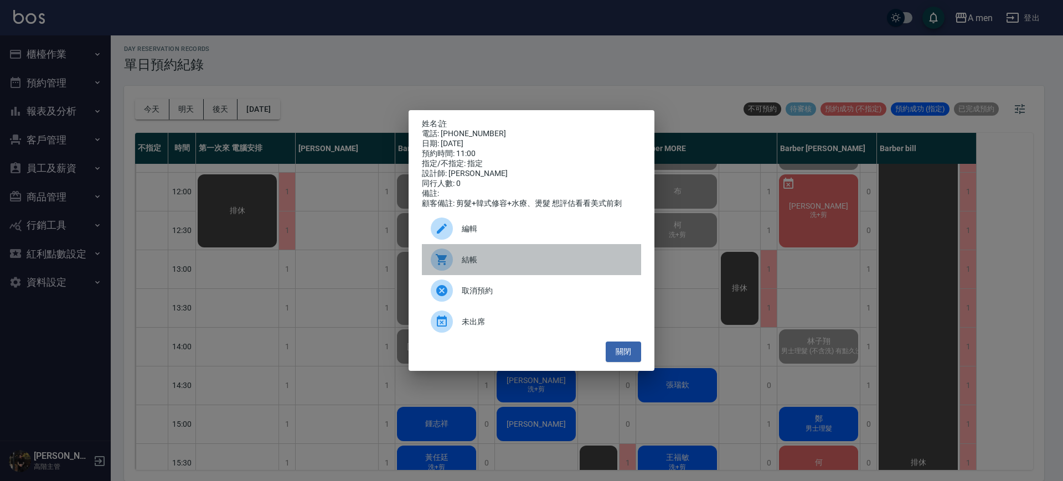
click at [511, 264] on span "結帳" at bounding box center [547, 260] width 170 height 12
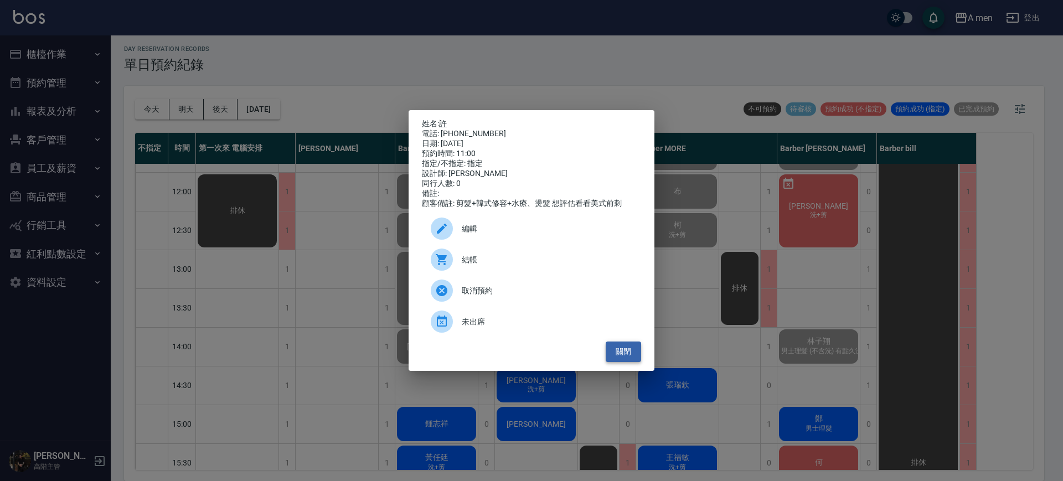
click at [628, 362] on button "關閉" at bounding box center [622, 351] width 35 height 20
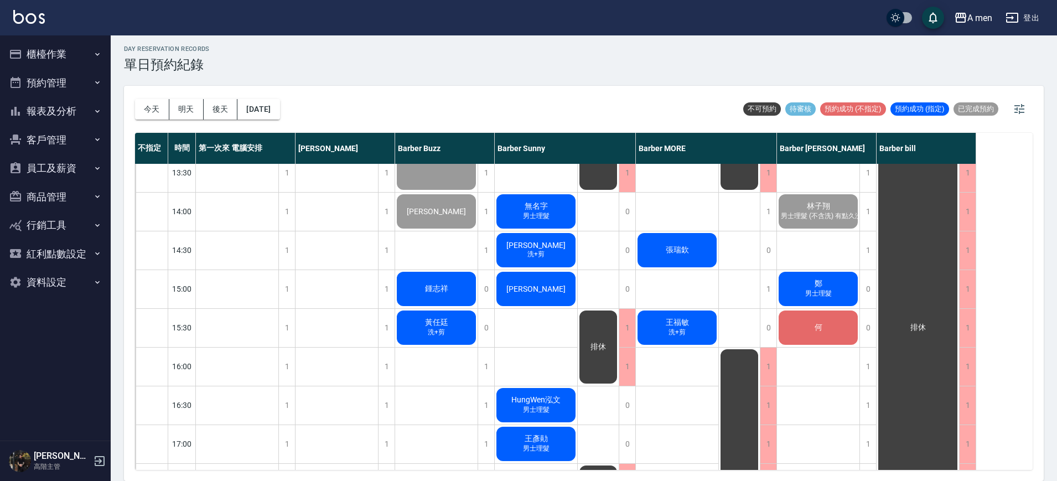
scroll to position [208, 0]
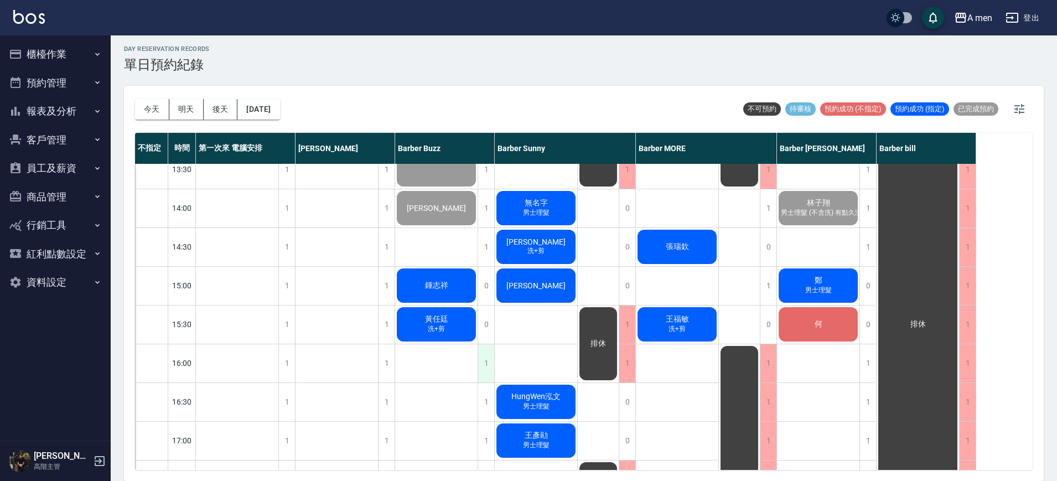
click at [483, 364] on div "1" at bounding box center [486, 363] width 17 height 38
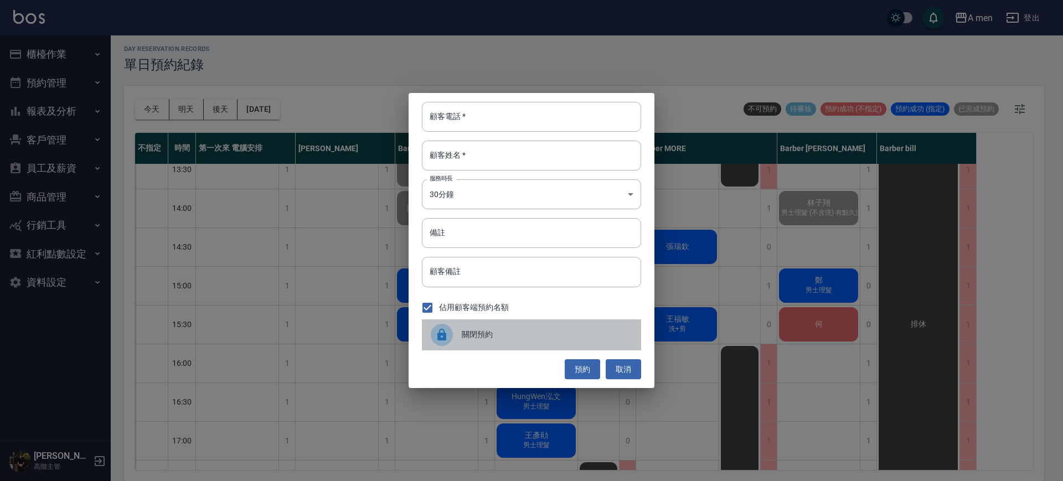
click at [463, 339] on span "關閉預約" at bounding box center [547, 335] width 170 height 12
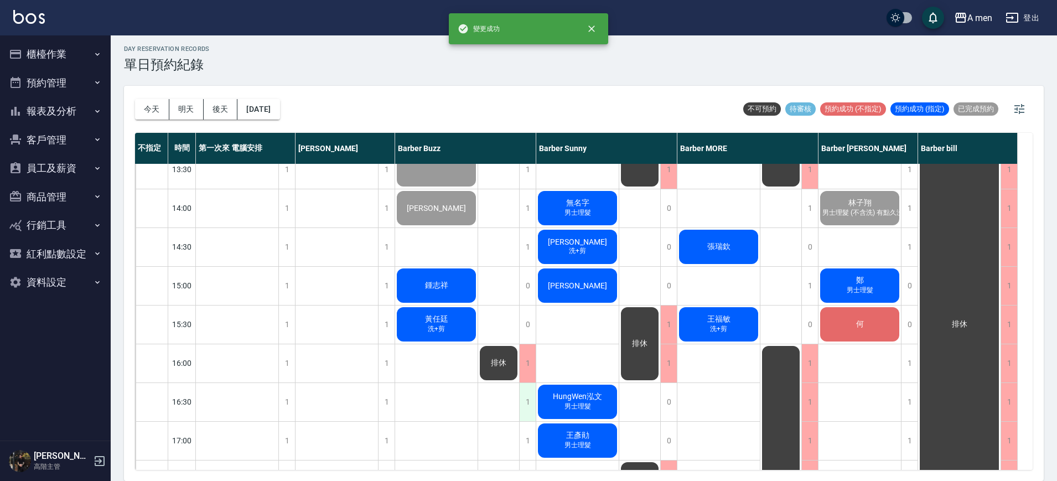
click at [527, 405] on div "1" at bounding box center [527, 402] width 17 height 38
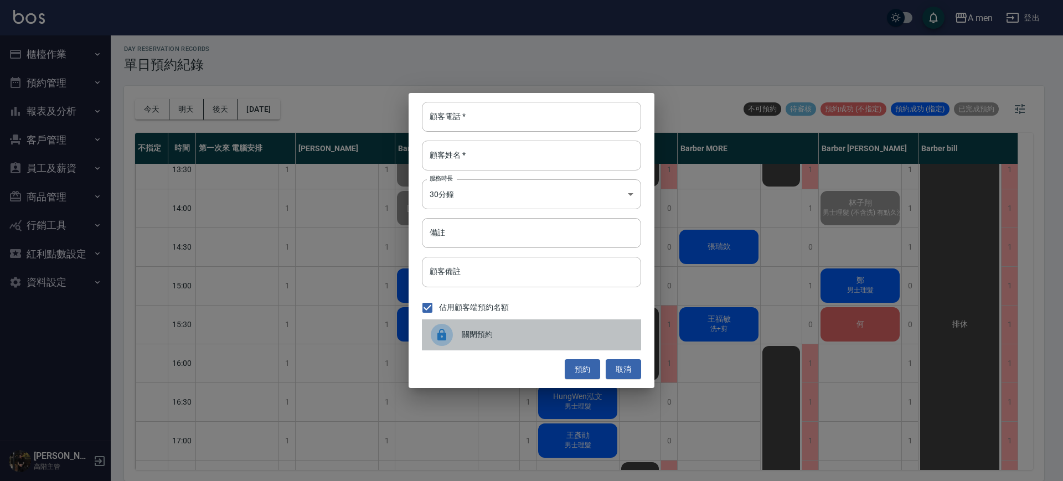
click at [477, 340] on span "關閉預約" at bounding box center [547, 335] width 170 height 12
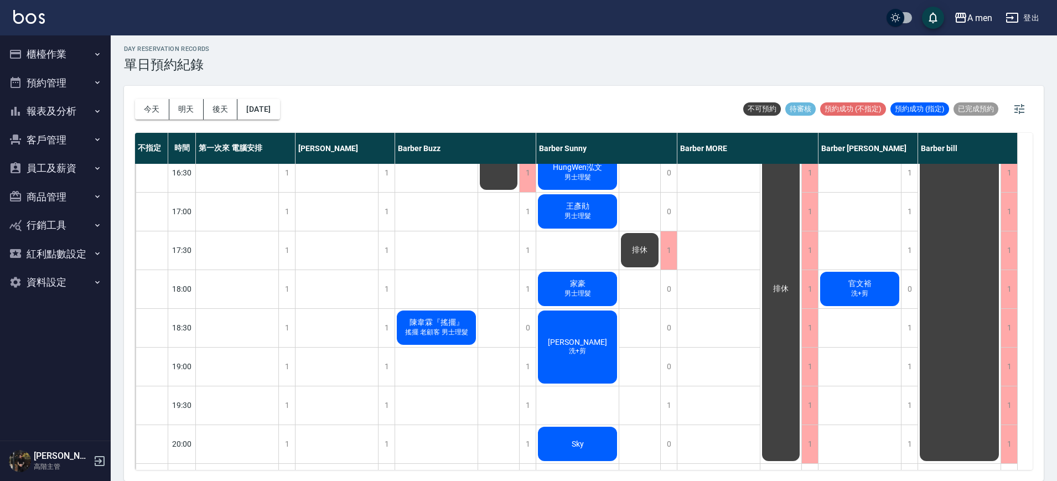
scroll to position [484, 0]
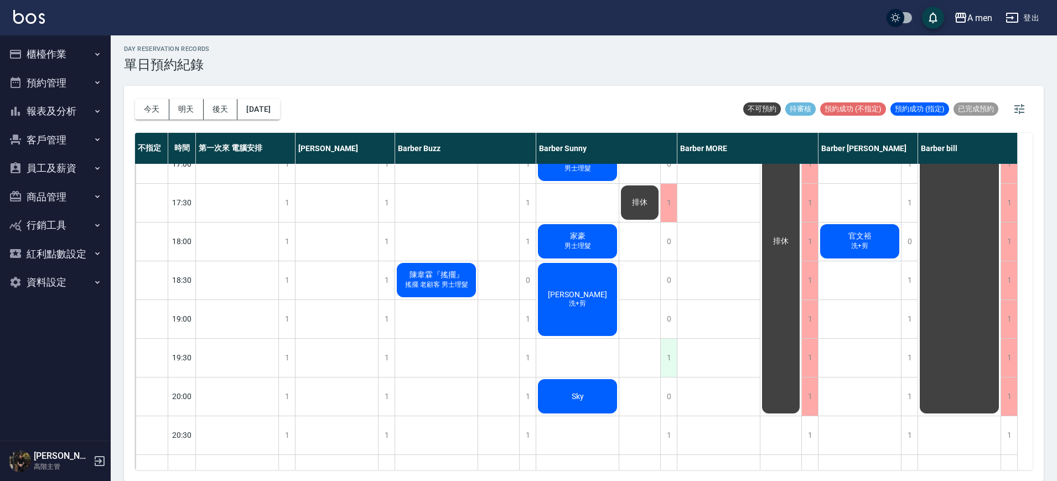
click at [672, 351] on div "1" at bounding box center [668, 358] width 17 height 38
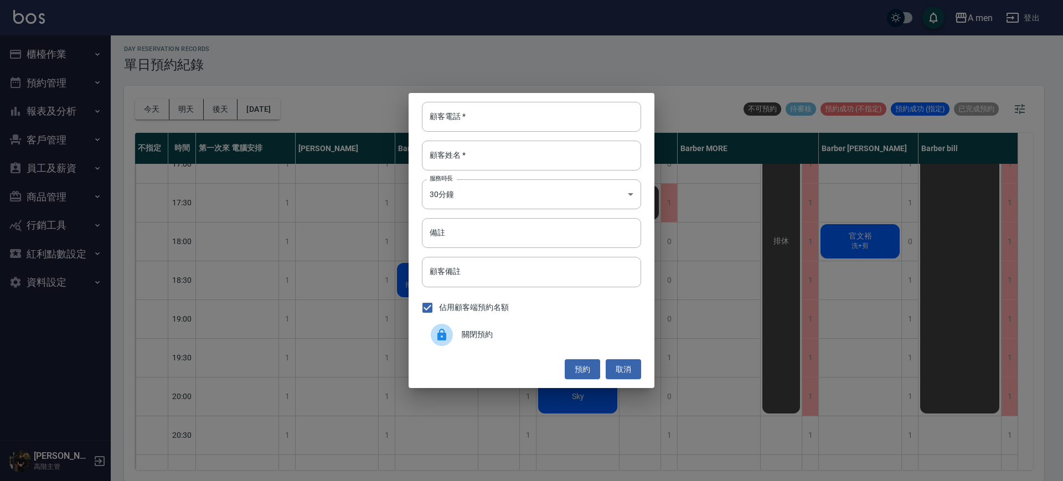
click at [516, 334] on span "關閉預約" at bounding box center [547, 335] width 170 height 12
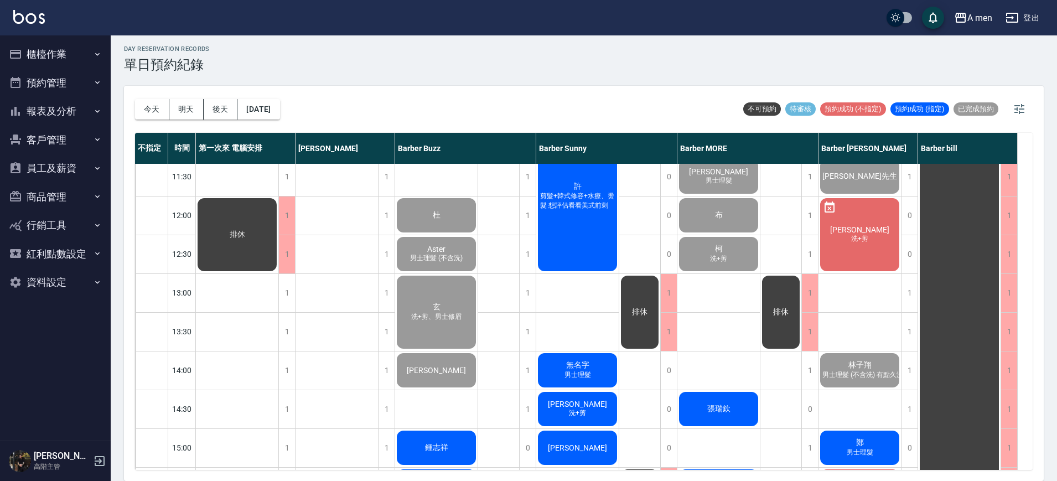
scroll to position [69, 0]
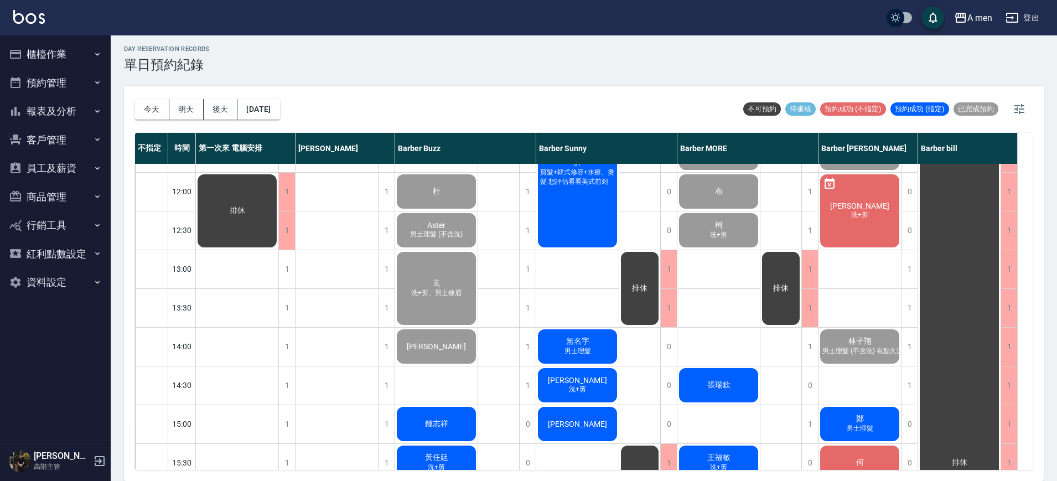
click at [704, 395] on div "張瑞欽" at bounding box center [718, 385] width 82 height 38
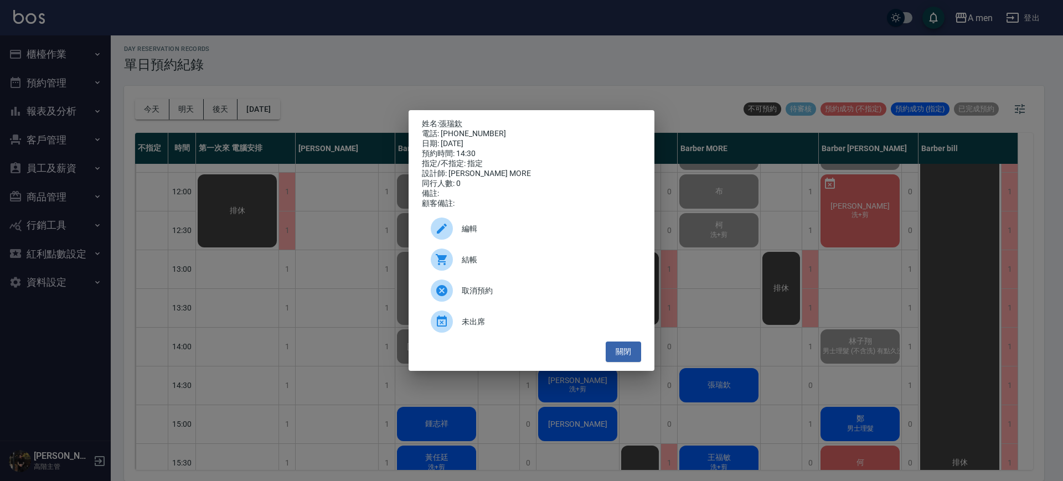
click at [525, 271] on div "結帳" at bounding box center [531, 259] width 219 height 31
click at [638, 362] on button "關閉" at bounding box center [622, 351] width 35 height 20
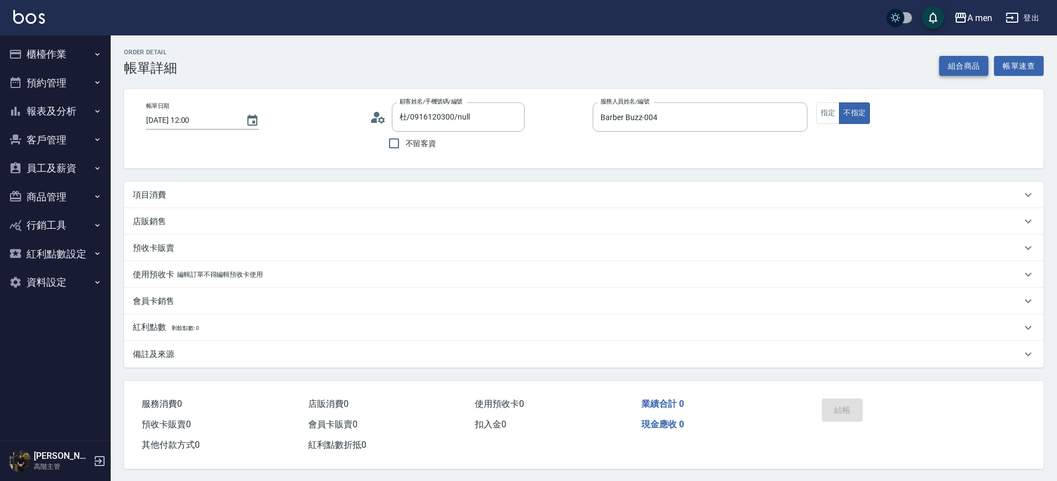
click at [963, 71] on button "組合商品" at bounding box center [964, 66] width 50 height 20
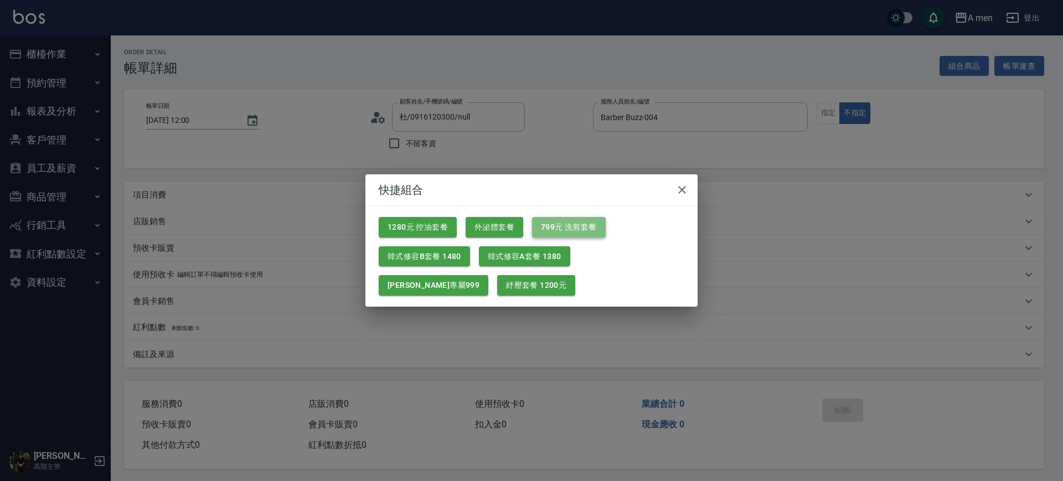
click at [561, 226] on button "799元 洗剪套餐" at bounding box center [569, 227] width 74 height 20
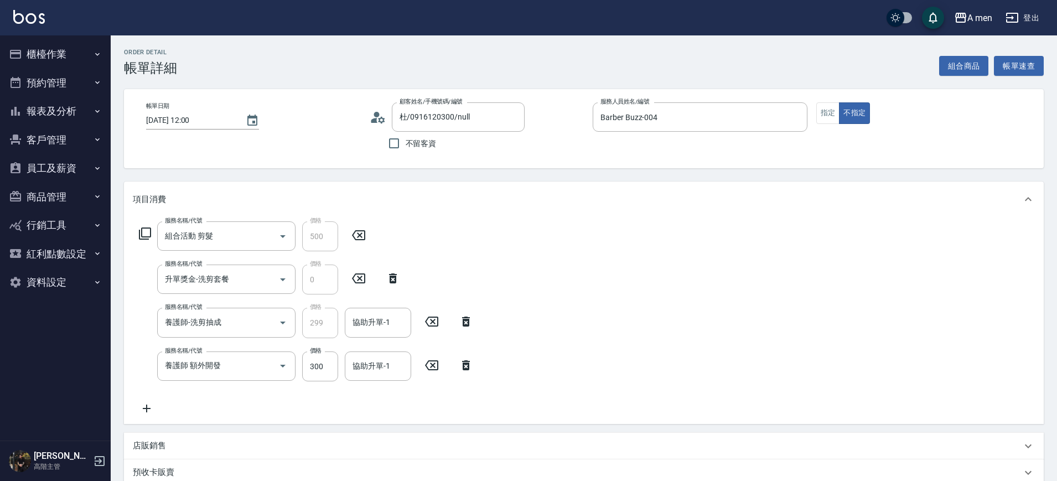
click at [459, 366] on icon at bounding box center [466, 365] width 28 height 13
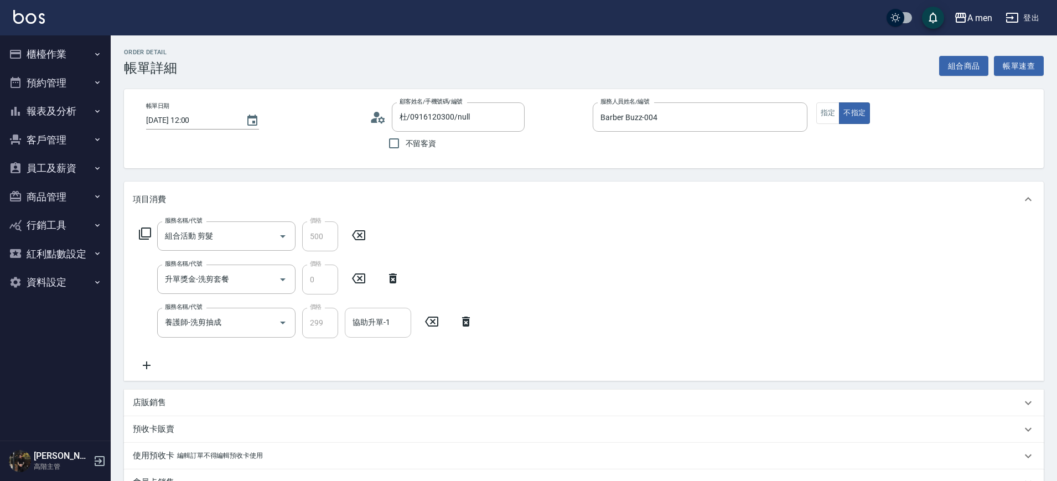
click at [371, 333] on div "協助升單-1" at bounding box center [378, 322] width 66 height 29
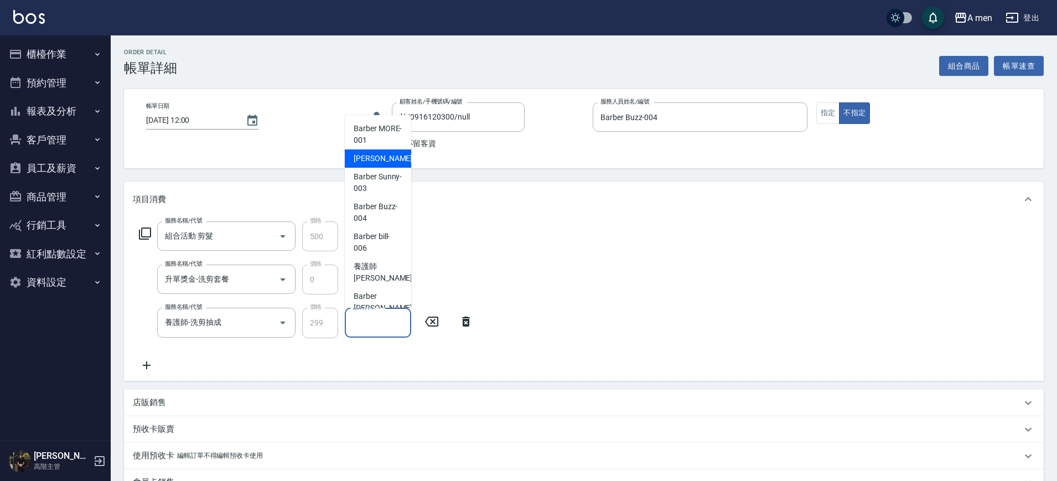
click at [380, 154] on span "小陳 -002" at bounding box center [391, 159] width 74 height 12
type input "小陳-002"
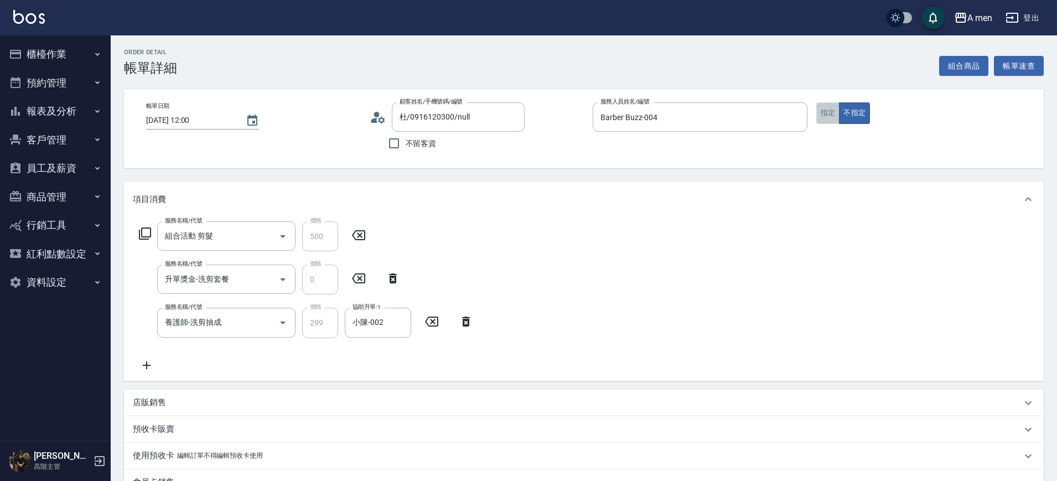
click at [832, 121] on button "指定" at bounding box center [828, 113] width 24 height 22
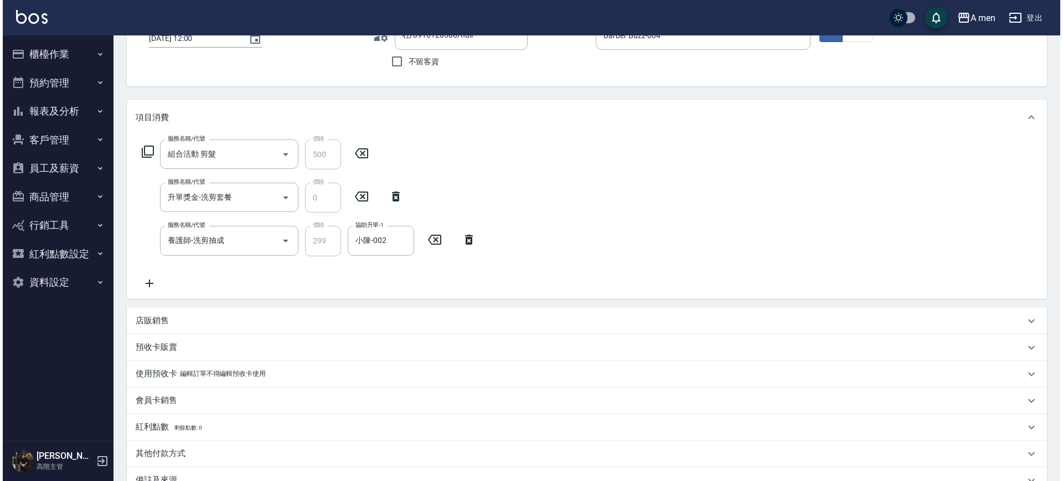
scroll to position [214, 0]
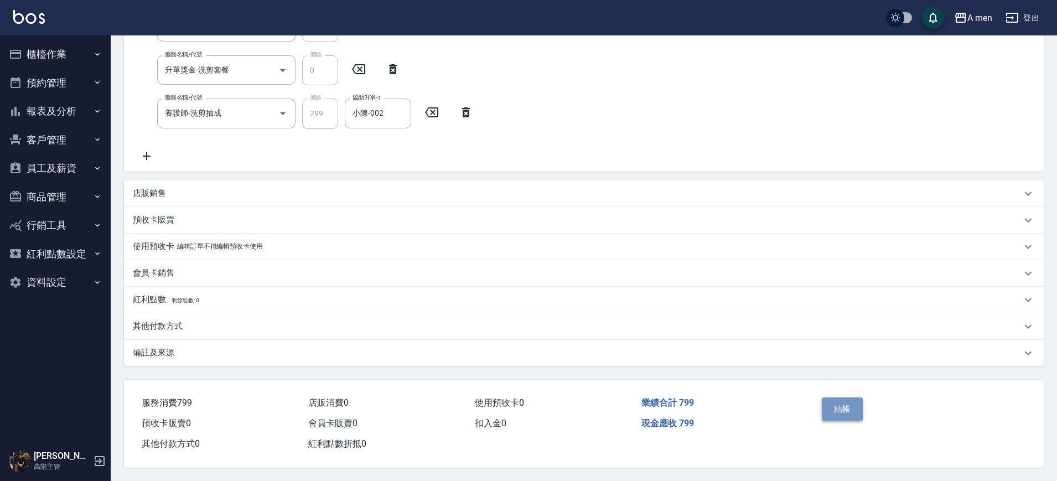
click at [842, 401] on button "結帳" at bounding box center [843, 408] width 42 height 23
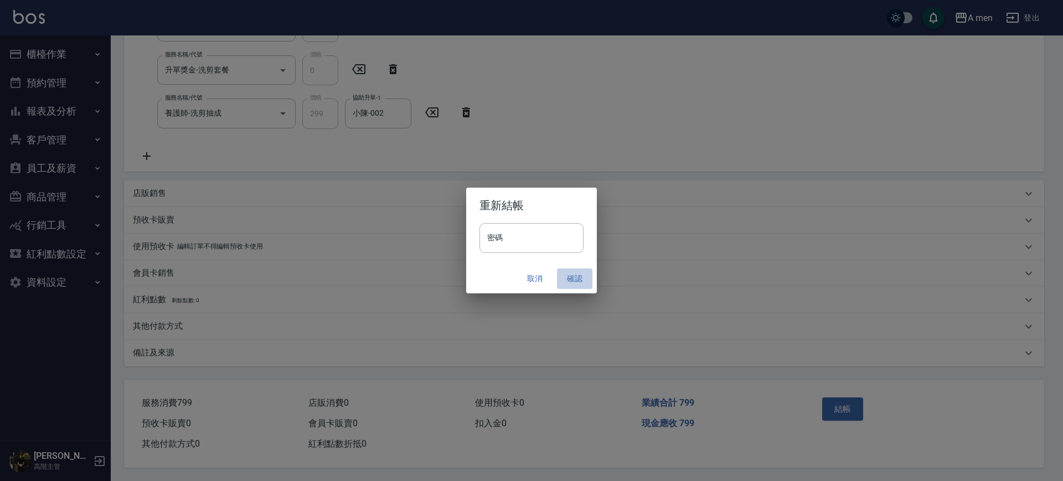
click at [572, 280] on button "確認" at bounding box center [574, 278] width 35 height 20
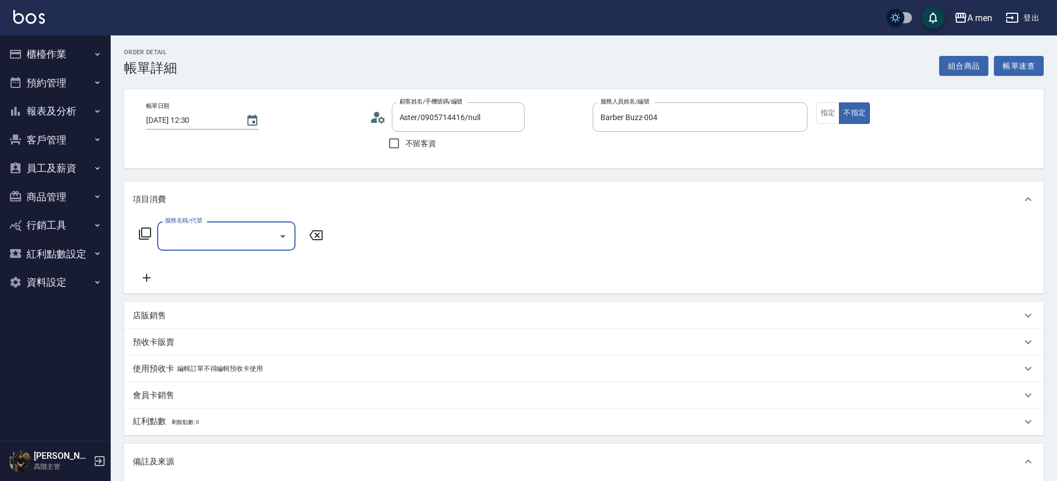
click at [207, 230] on input "服務名稱/代號" at bounding box center [218, 235] width 112 height 19
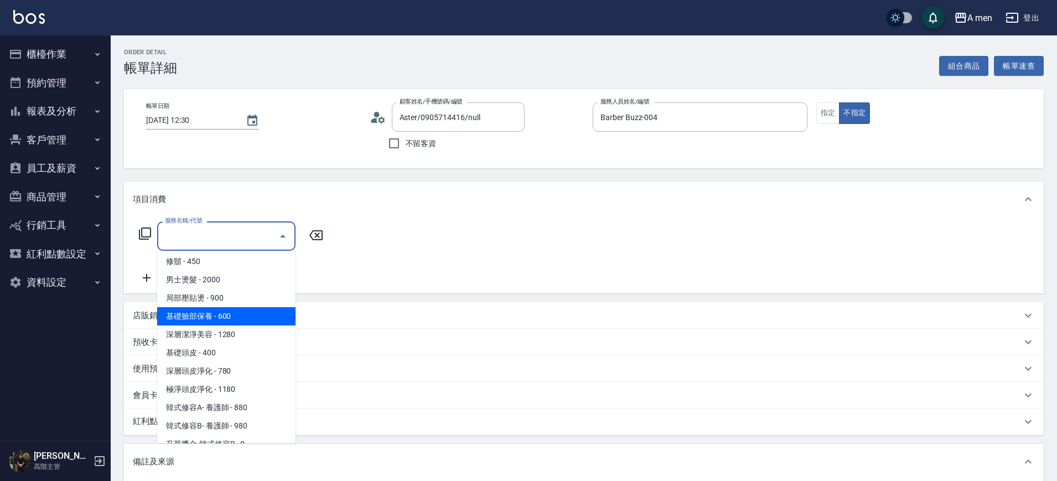
scroll to position [244, 0]
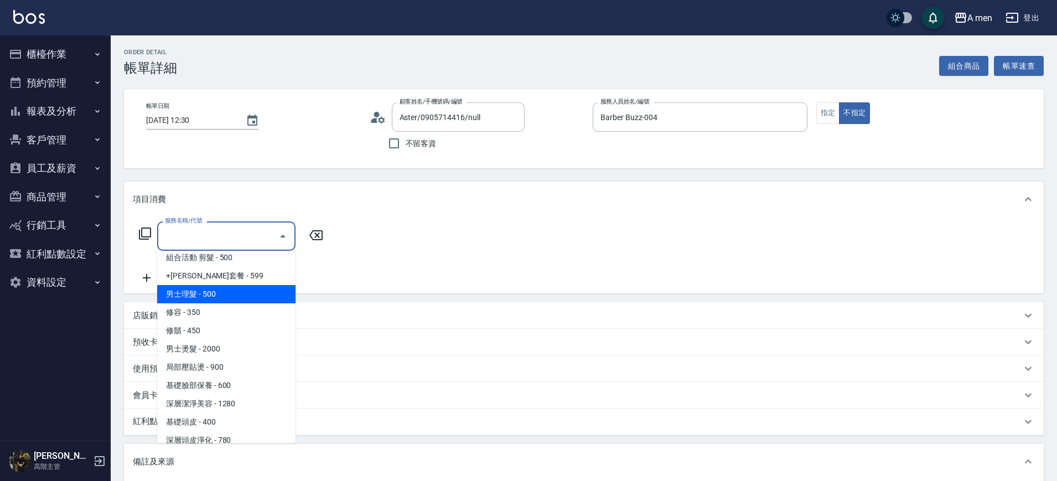
click at [210, 301] on span "男士理髮 - 500" at bounding box center [226, 294] width 138 height 18
type input "男士理髮(A01)"
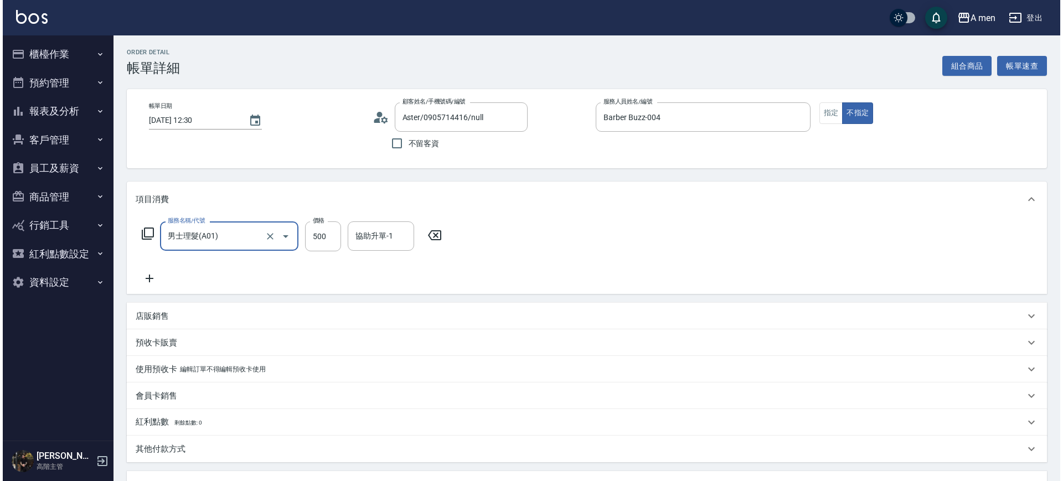
scroll to position [201, 0]
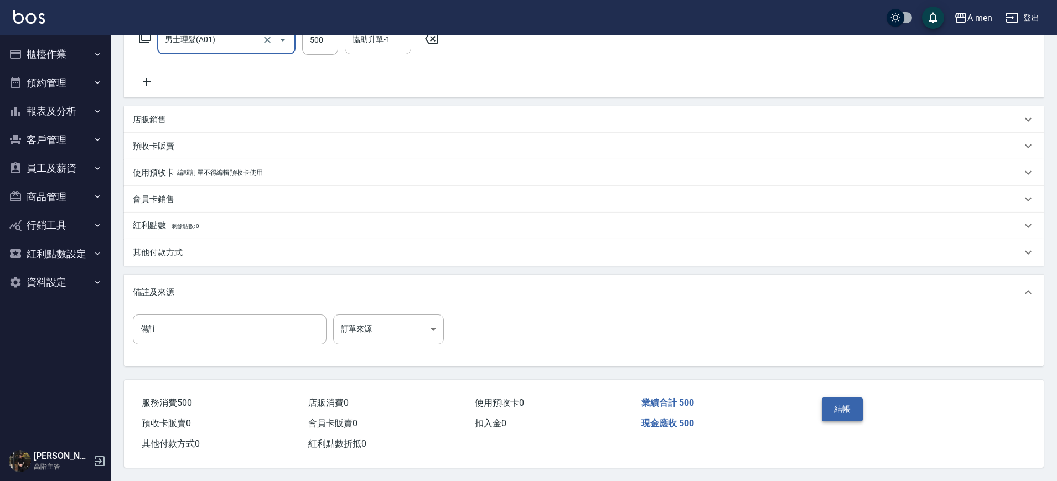
click at [846, 404] on button "結帳" at bounding box center [843, 408] width 42 height 23
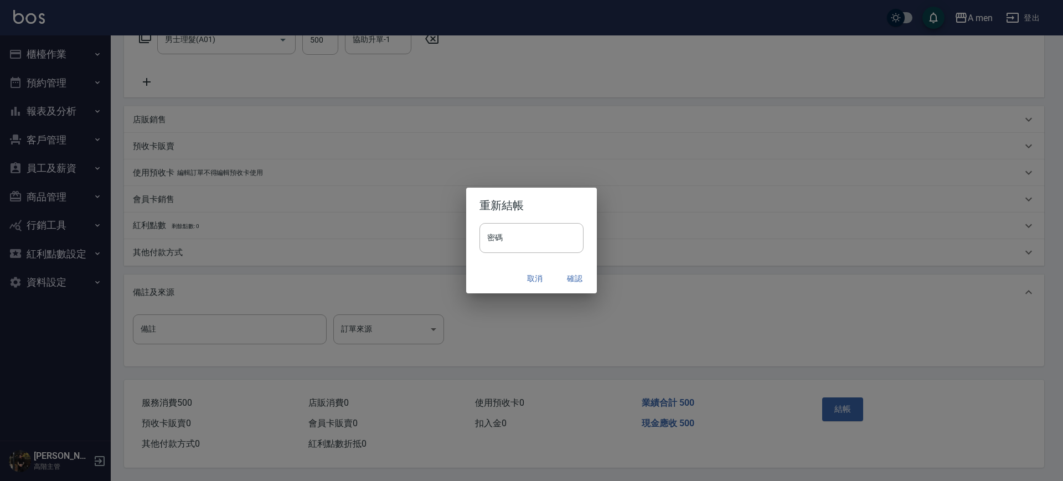
click at [569, 284] on button "確認" at bounding box center [574, 278] width 35 height 20
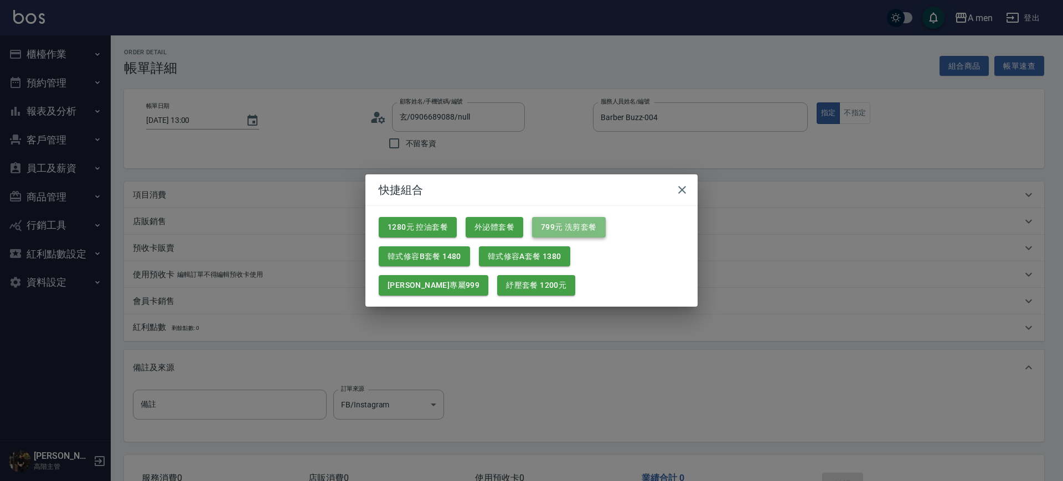
click at [558, 233] on button "799元 洗剪套餐" at bounding box center [569, 227] width 74 height 20
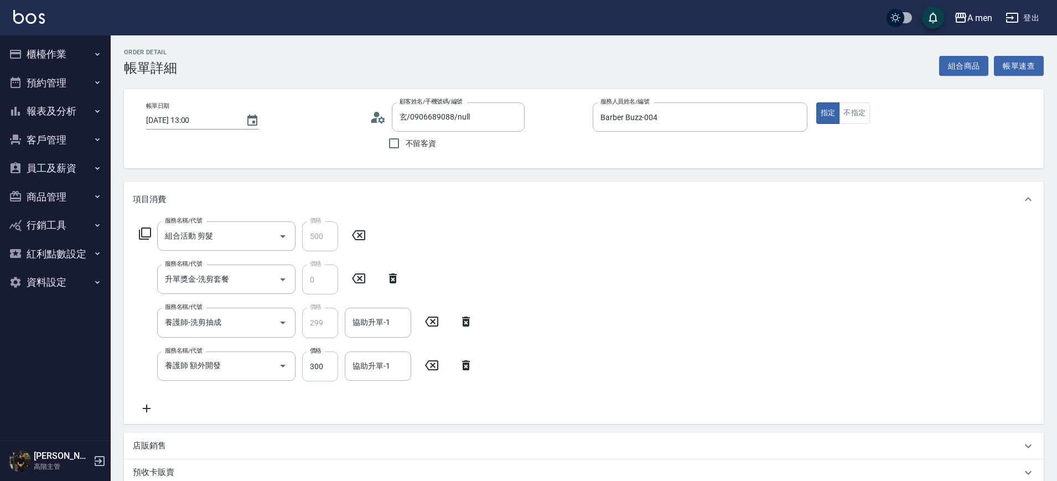
click at [338, 371] on input "300" at bounding box center [320, 366] width 36 height 30
type input "200"
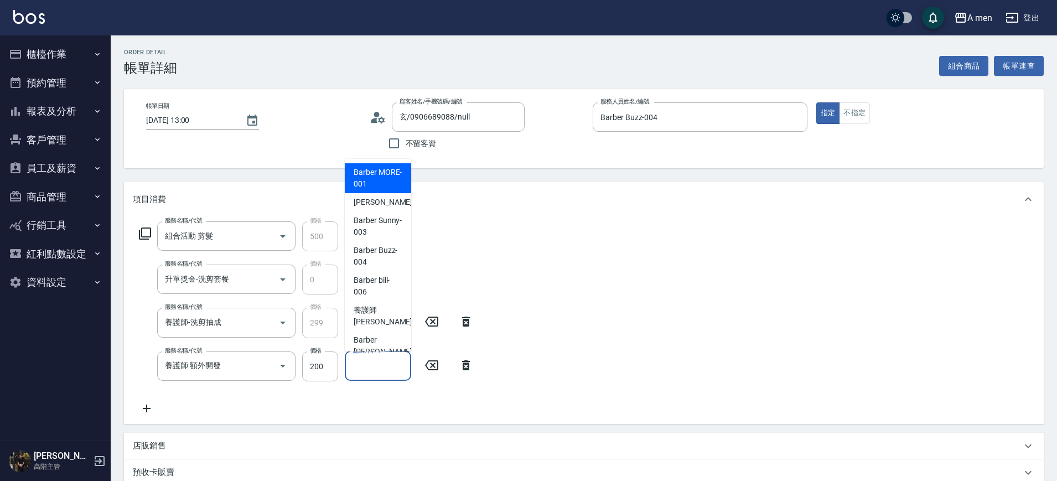
click at [382, 365] on div "協助升單-1 協助升單-1" at bounding box center [378, 365] width 66 height 29
click at [381, 261] on span "Barber Buzz -004" at bounding box center [378, 256] width 49 height 23
type input "Barber Buzz-004"
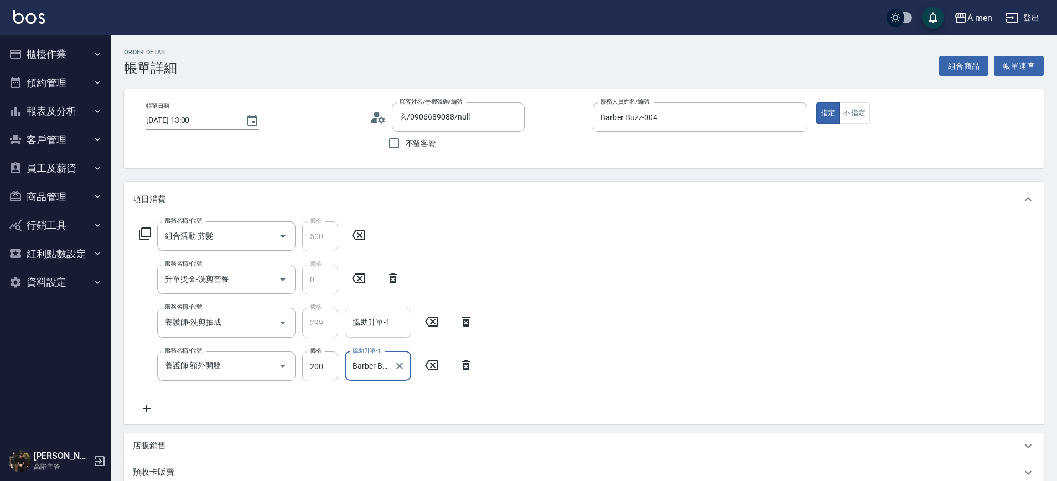
click at [375, 314] on div "協助升單-1 協助升單-1" at bounding box center [378, 322] width 66 height 29
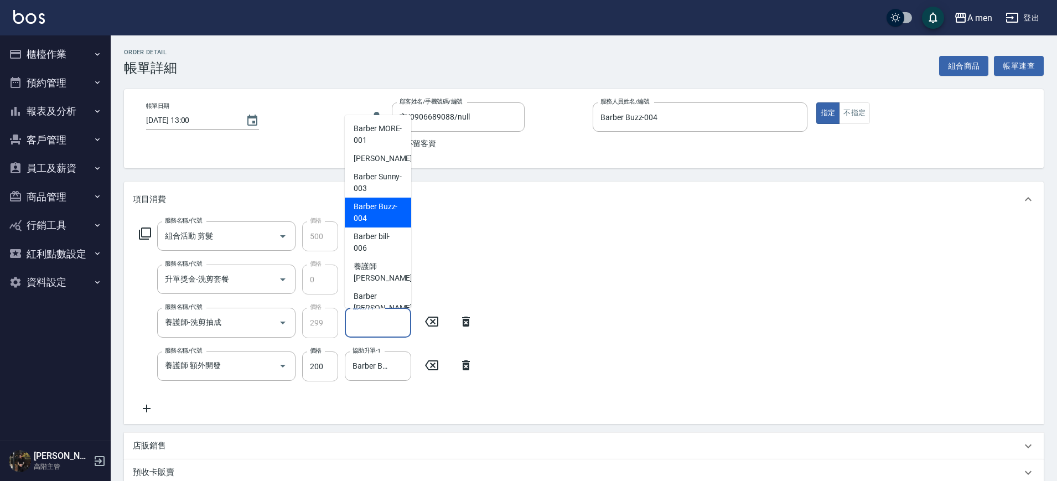
click at [366, 205] on span "Barber Buzz -004" at bounding box center [378, 212] width 49 height 23
type input "Barber Buzz-004"
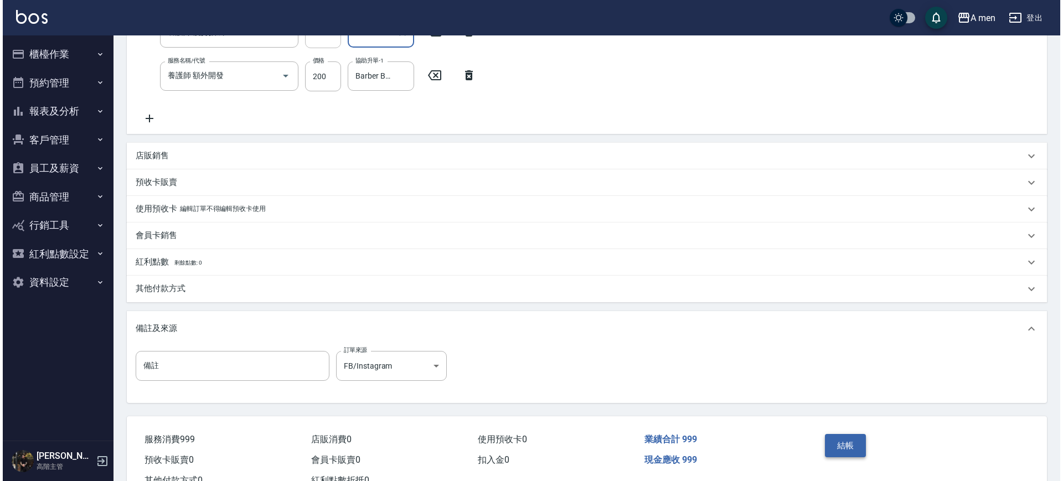
scroll to position [332, 0]
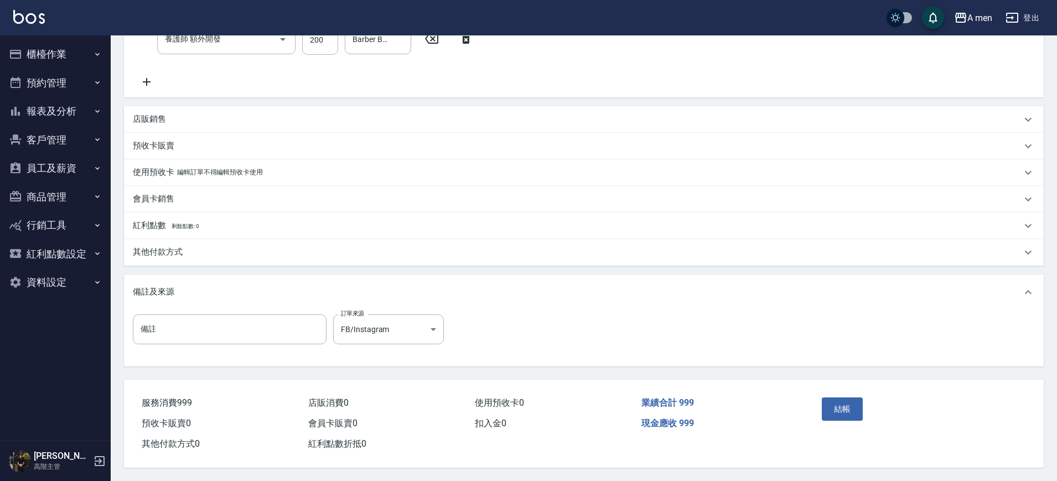
click at [866, 397] on div "結帳" at bounding box center [867, 417] width 100 height 48
click at [840, 405] on button "結帳" at bounding box center [843, 408] width 42 height 23
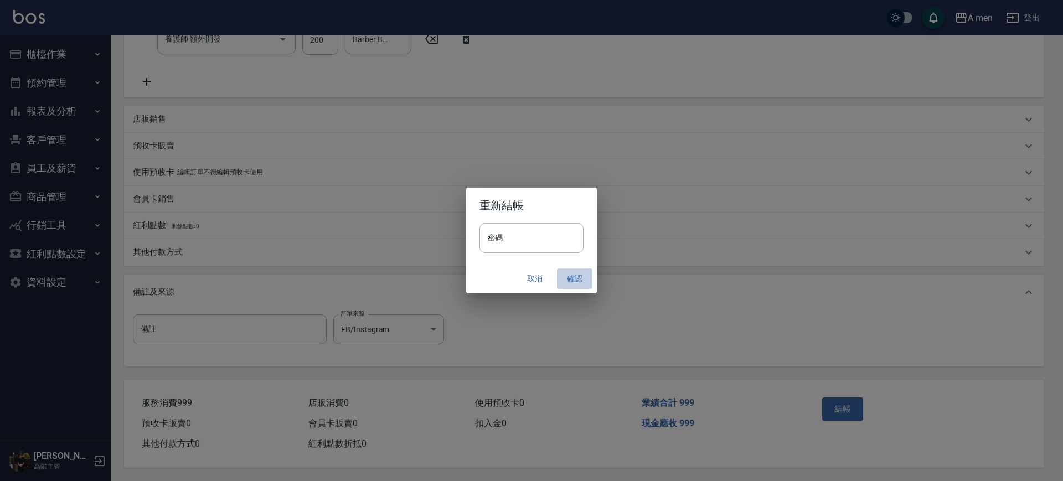
click at [565, 280] on button "確認" at bounding box center [574, 278] width 35 height 20
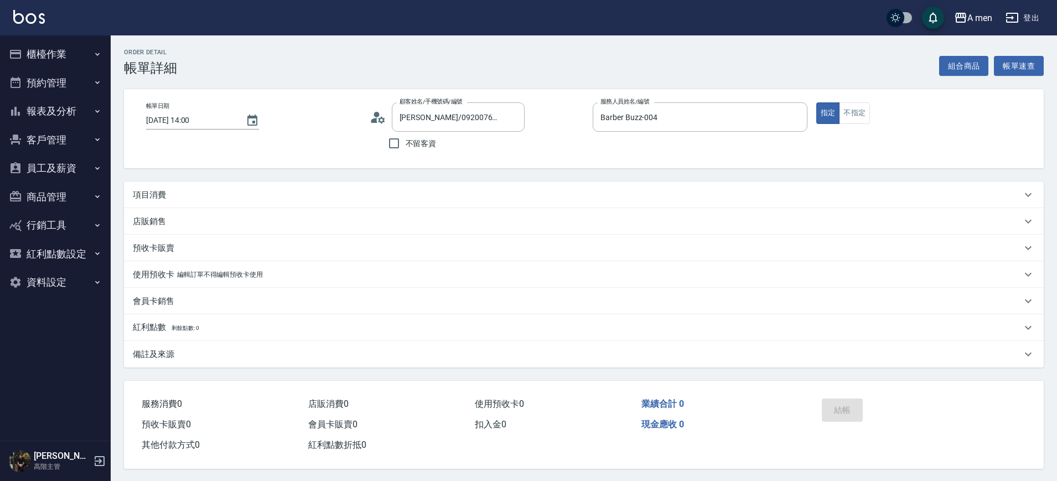
click at [227, 202] on div "項目消費" at bounding box center [584, 195] width 920 height 27
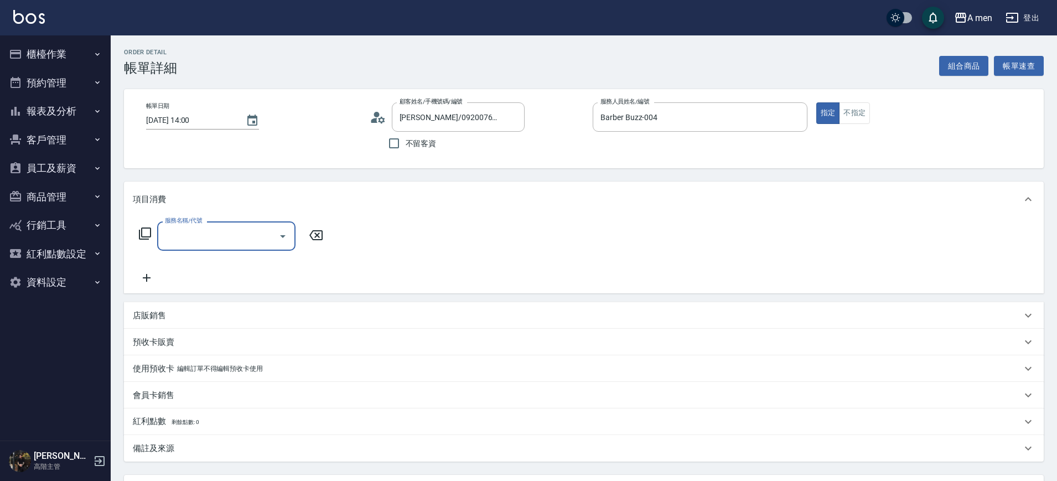
click at [220, 227] on input "服務名稱/代號" at bounding box center [218, 235] width 112 height 19
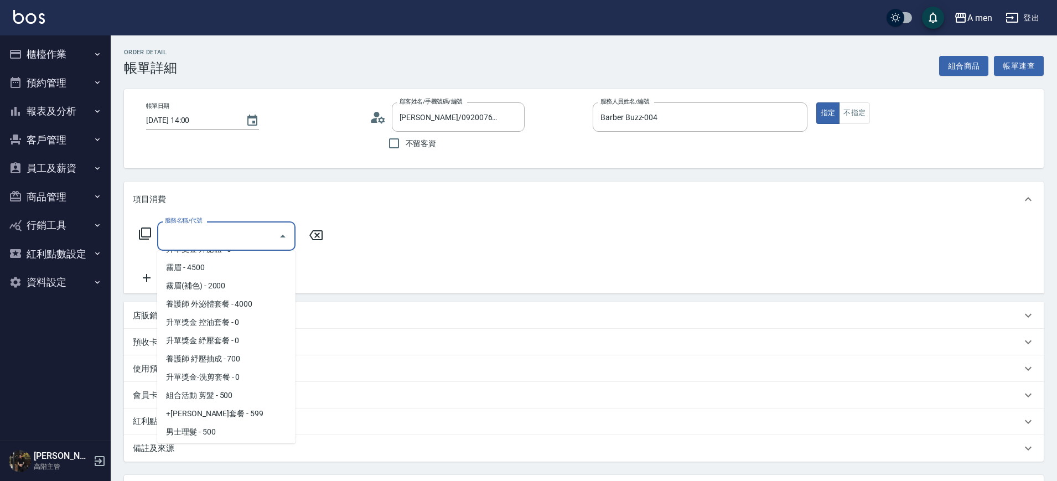
scroll to position [208, 0]
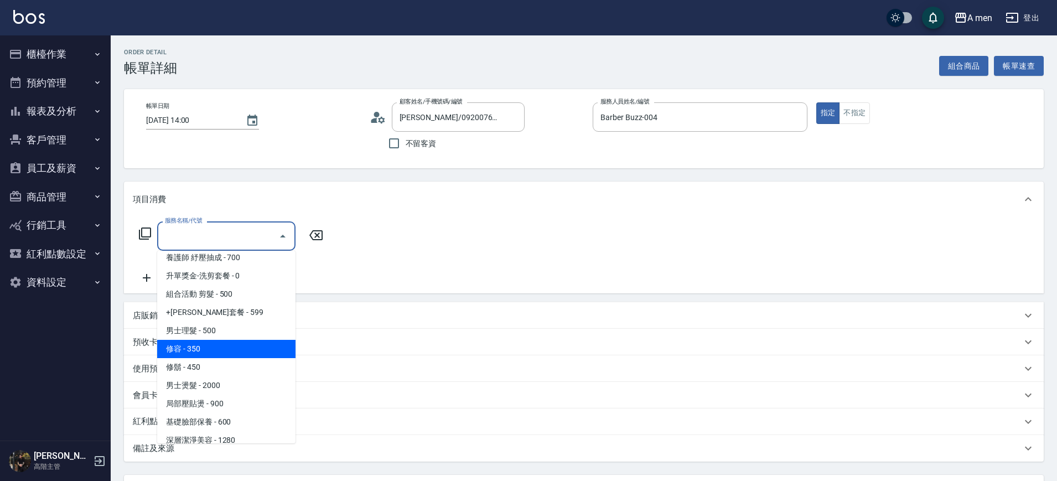
click at [226, 335] on span "男士理髮 - 500" at bounding box center [226, 331] width 138 height 18
type input "男士理髮(A01)"
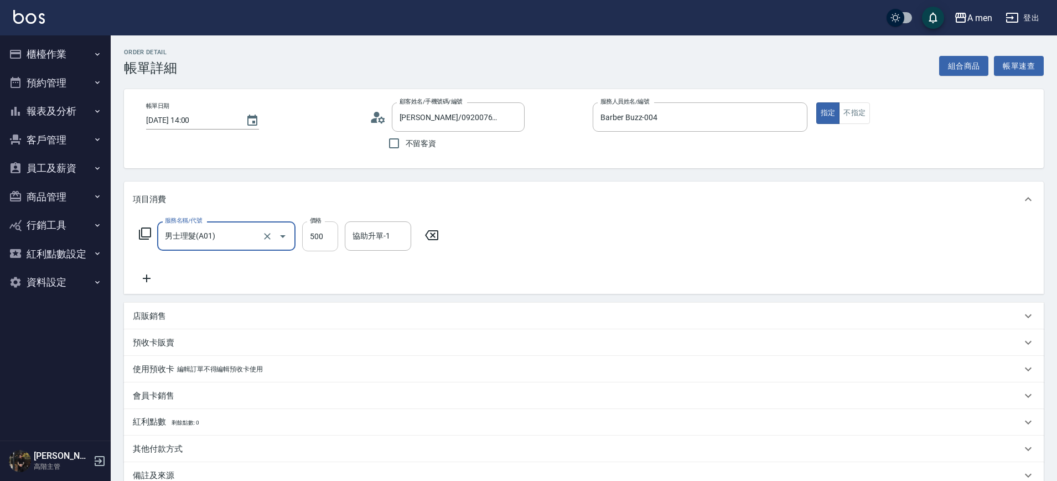
click at [325, 246] on input "500" at bounding box center [320, 236] width 36 height 30
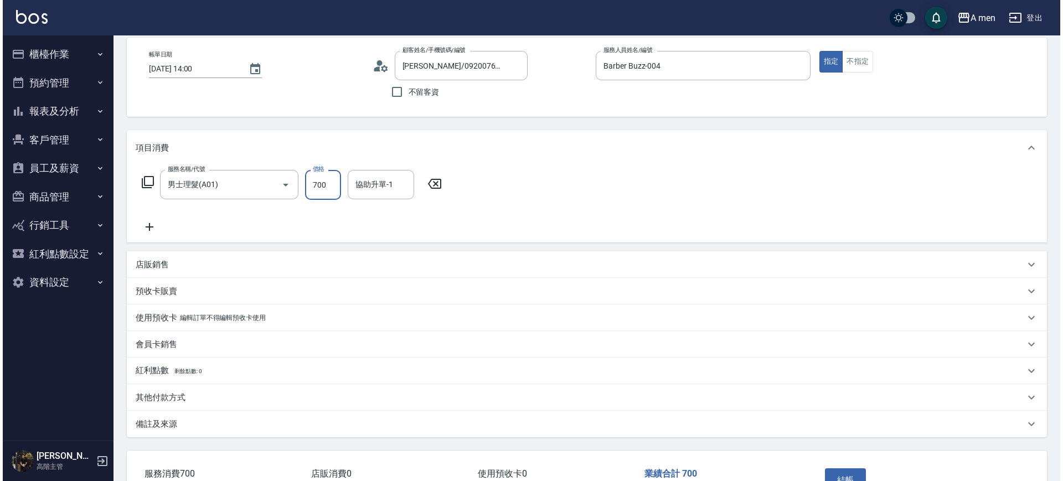
scroll to position [127, 0]
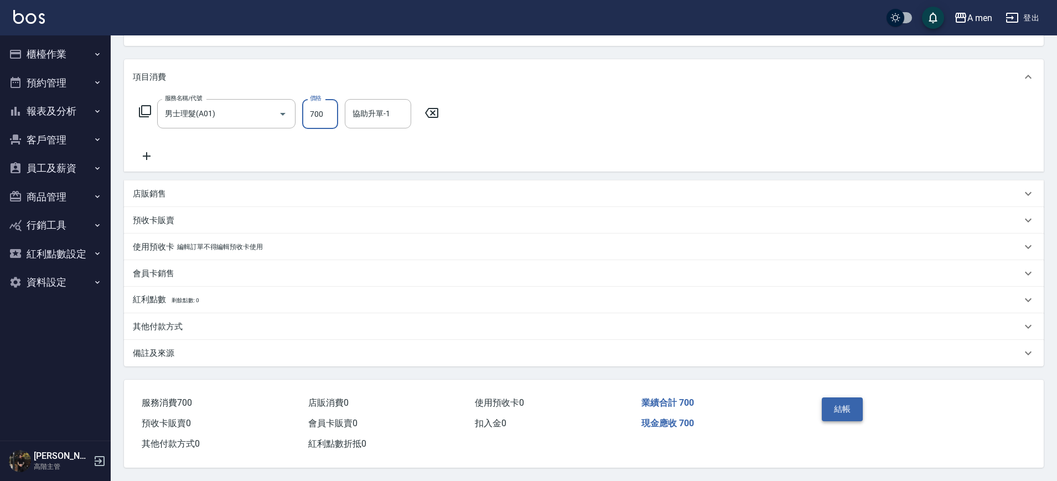
type input "700"
click at [852, 402] on button "結帳" at bounding box center [843, 408] width 42 height 23
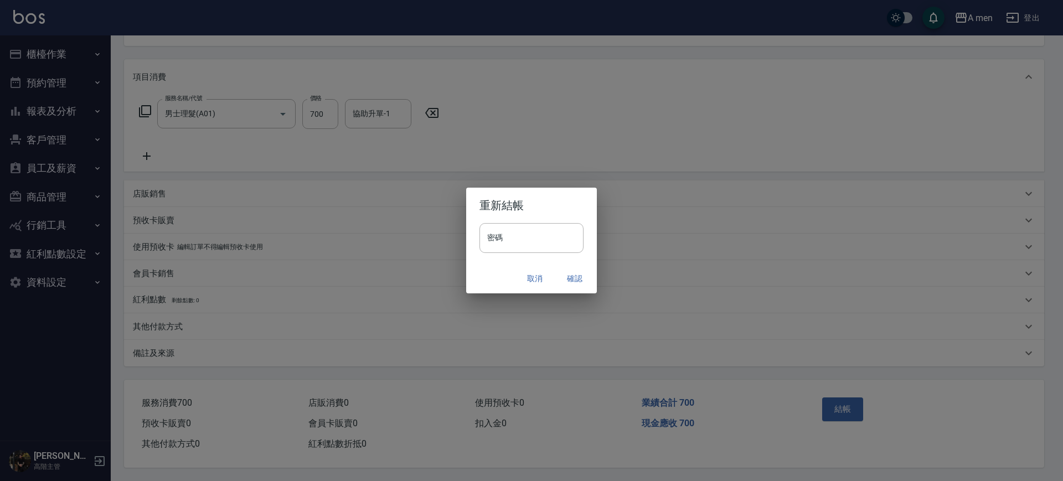
click at [576, 270] on button "確認" at bounding box center [574, 278] width 35 height 20
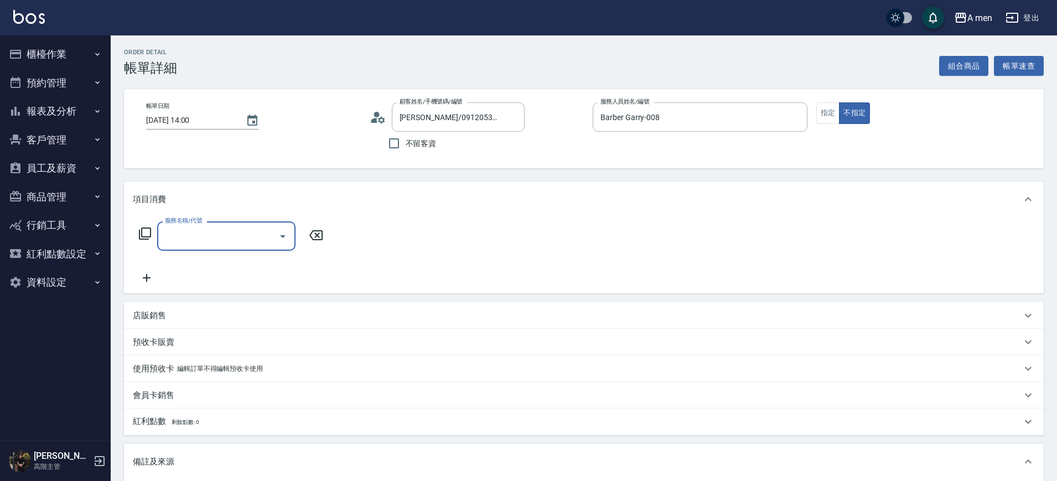
click at [290, 232] on button "Open" at bounding box center [283, 236] width 18 height 18
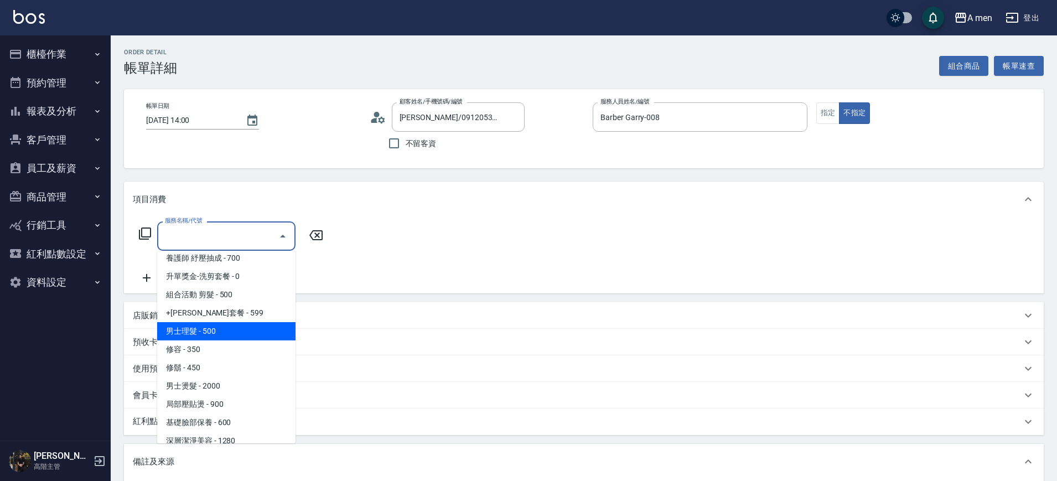
scroll to position [208, 0]
click at [241, 331] on span "男士理髮 - 500" at bounding box center [226, 331] width 138 height 18
type input "男士理髮(A01)"
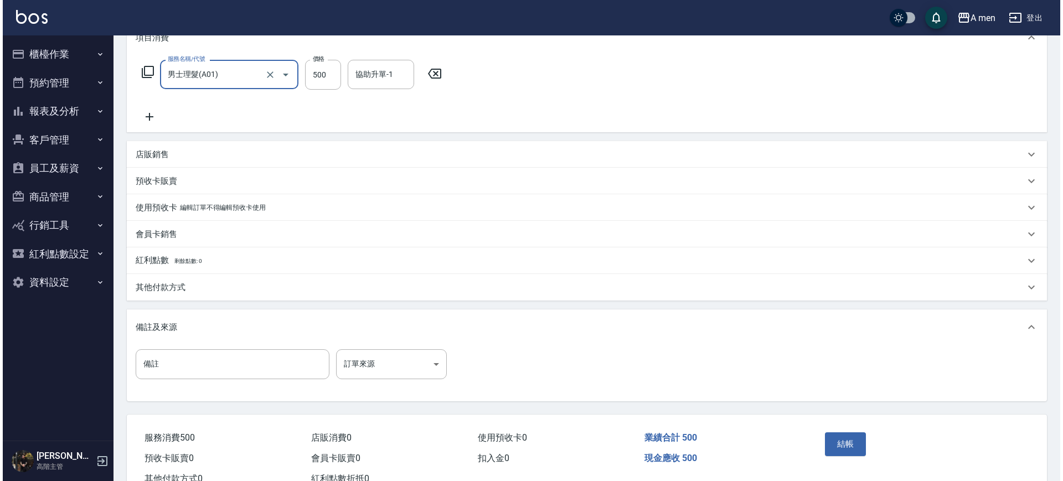
scroll to position [201, 0]
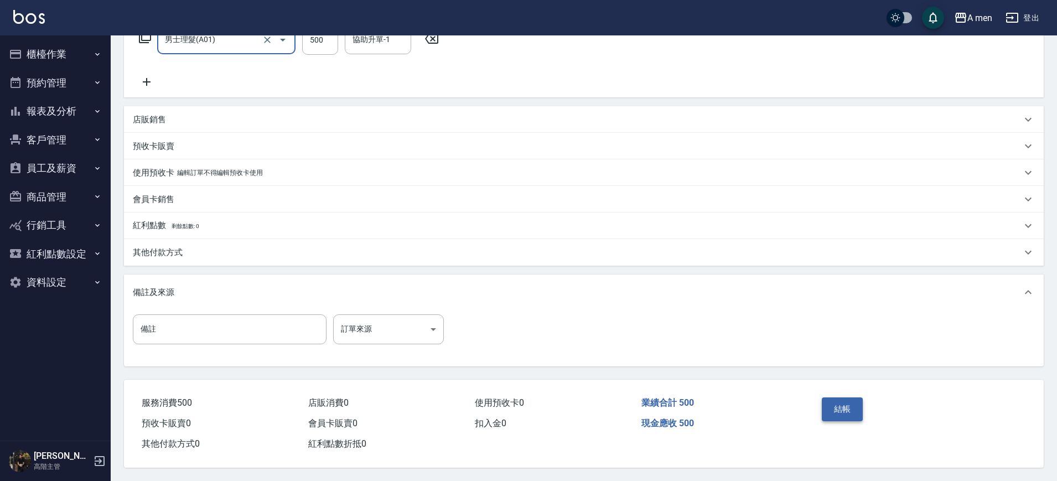
click at [842, 407] on button "結帳" at bounding box center [843, 408] width 42 height 23
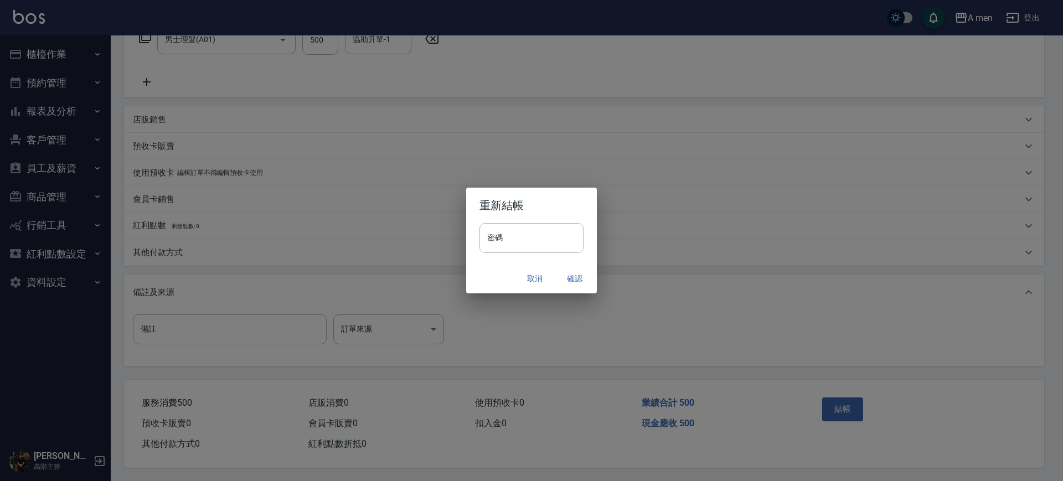
click at [571, 277] on button "確認" at bounding box center [574, 278] width 35 height 20
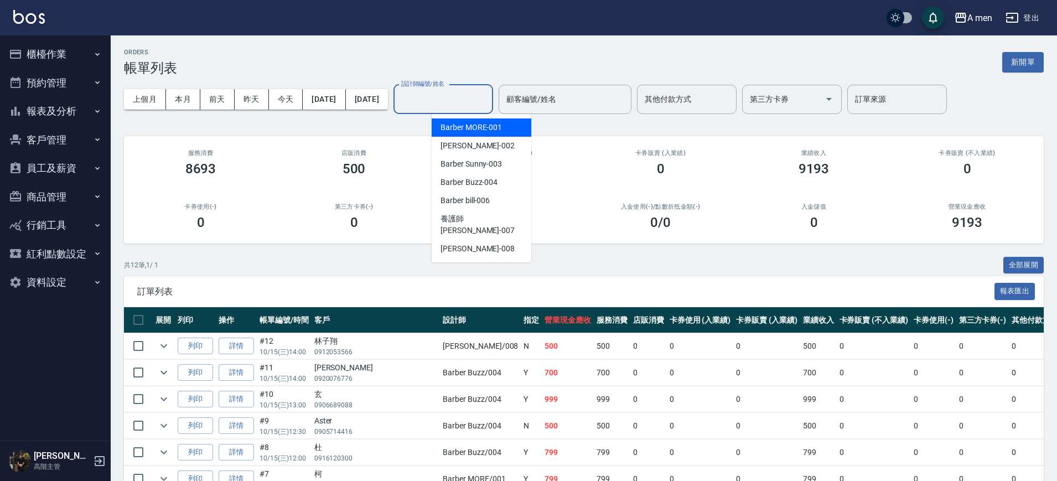
click at [487, 98] on input "設計師編號/姓名" at bounding box center [443, 99] width 90 height 19
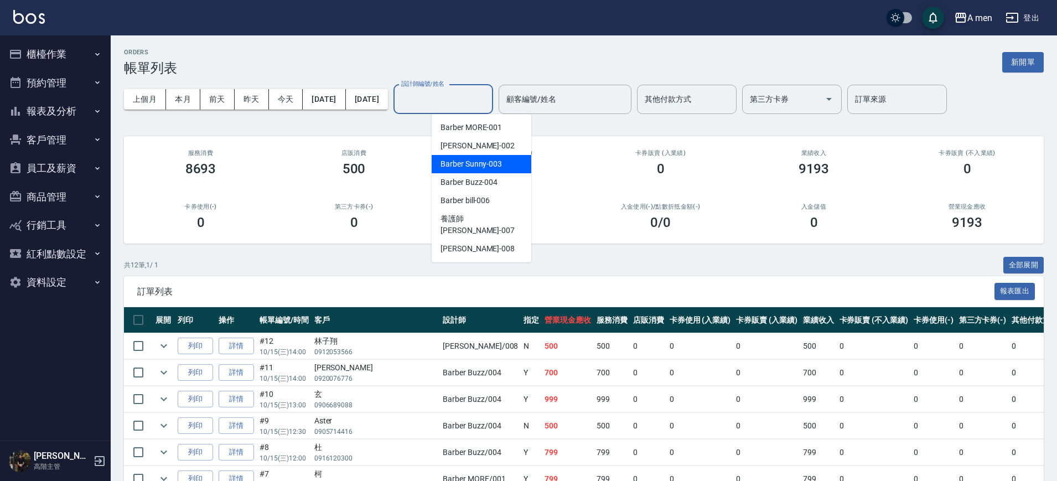
click at [500, 166] on span "Barber Sunny -003" at bounding box center [471, 164] width 61 height 12
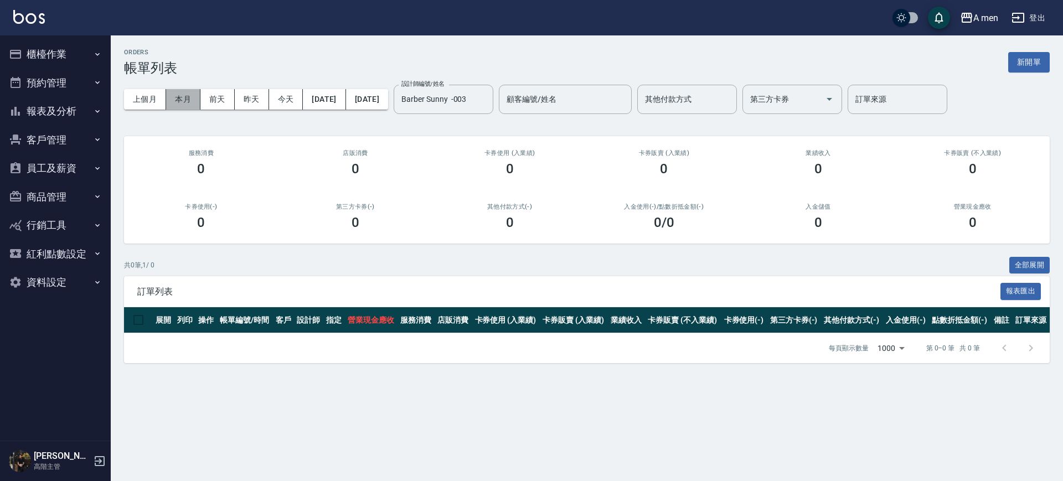
click at [166, 101] on button "本月" at bounding box center [183, 99] width 34 height 20
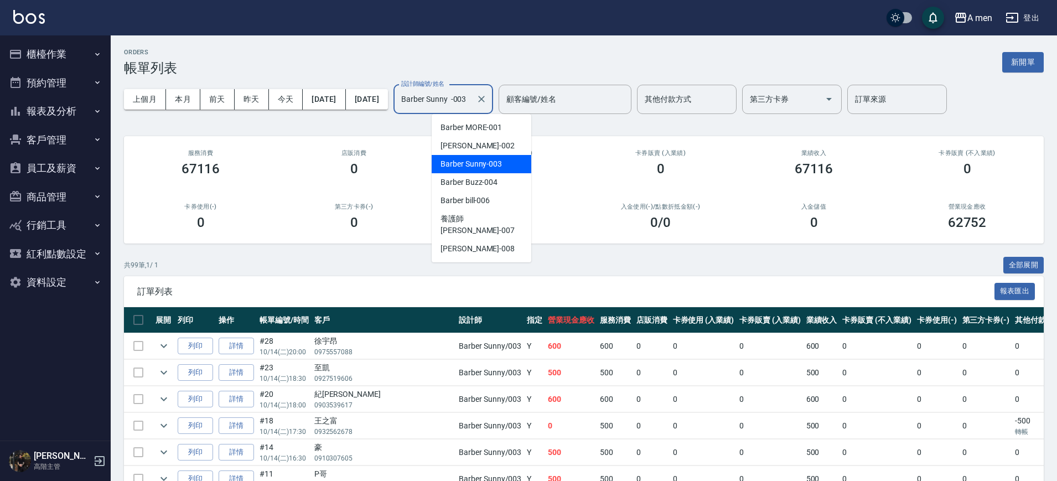
click at [472, 101] on input "Barber Sunny -003" at bounding box center [434, 99] width 73 height 19
click at [489, 194] on div "Barber bill -006" at bounding box center [482, 200] width 100 height 18
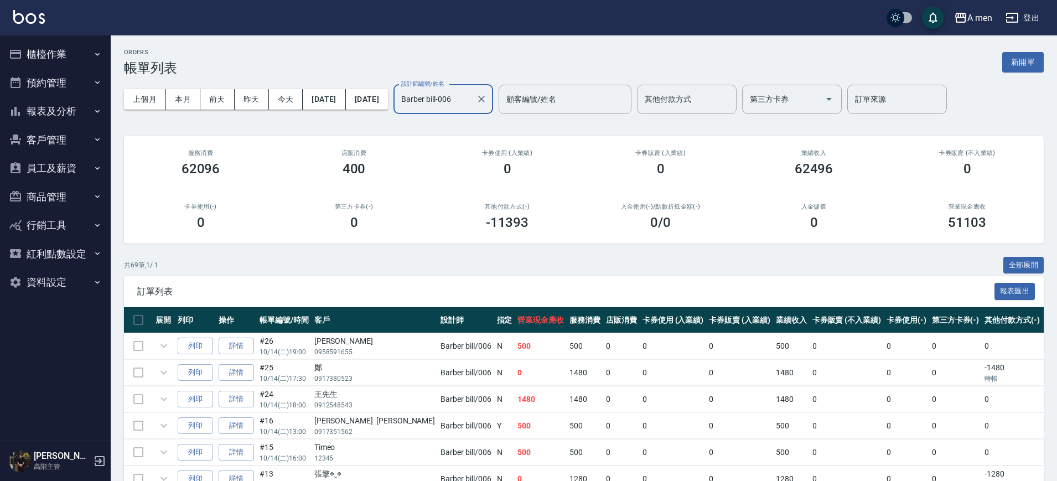
click at [472, 99] on input "Barber bill-006" at bounding box center [434, 99] width 73 height 19
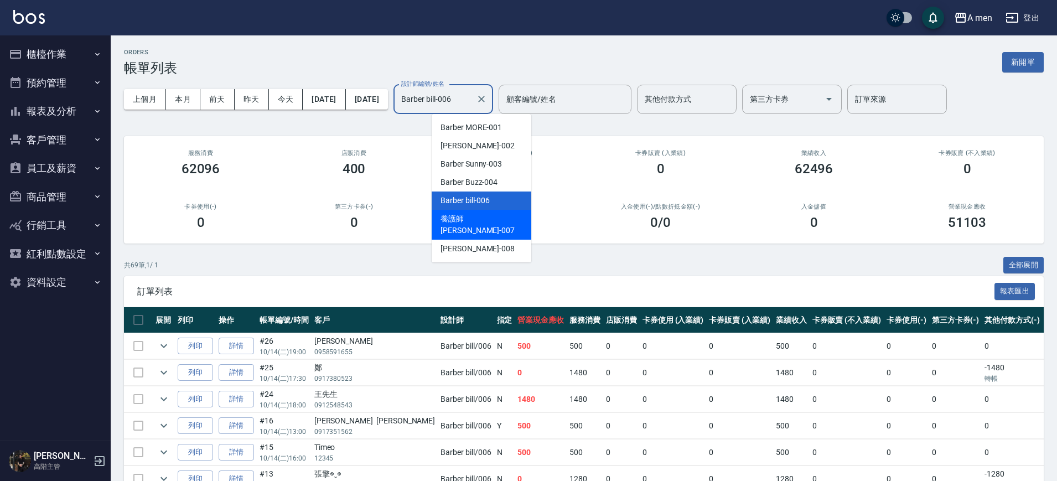
click at [489, 243] on span "Barber Garry -008" at bounding box center [478, 249] width 74 height 12
type input "Barber Garry-008"
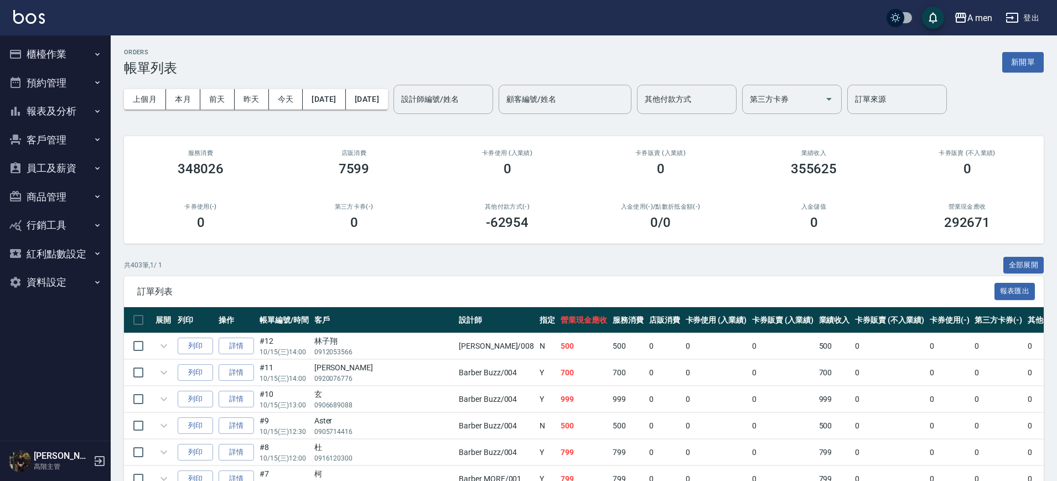
click at [296, 101] on button "今天" at bounding box center [286, 99] width 34 height 20
click at [277, 97] on button "今天" at bounding box center [286, 99] width 34 height 20
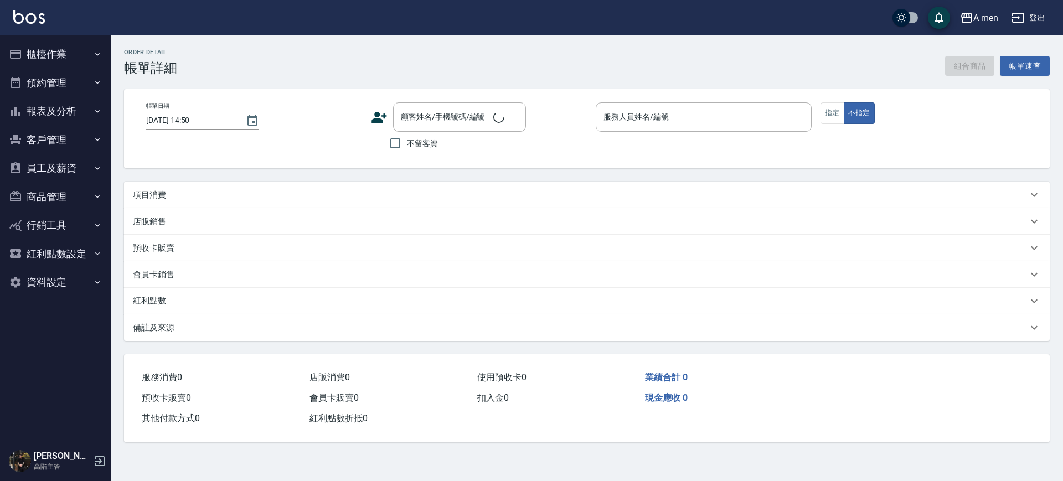
type input "[DATE] 11:00"
type input "Barber Sunny -003"
type input "設計師原本客人"
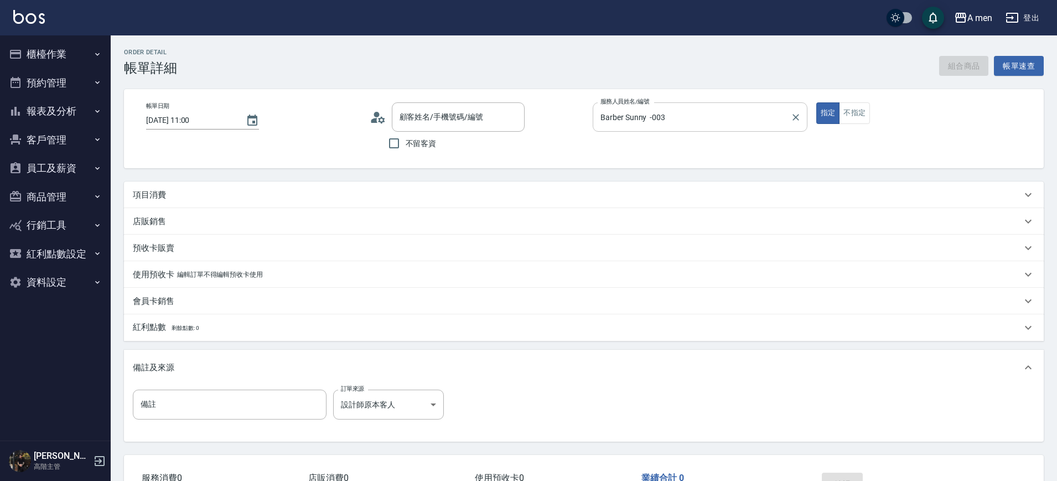
type input "許/0917514417/null"
click at [201, 193] on div "項目消費" at bounding box center [577, 195] width 889 height 12
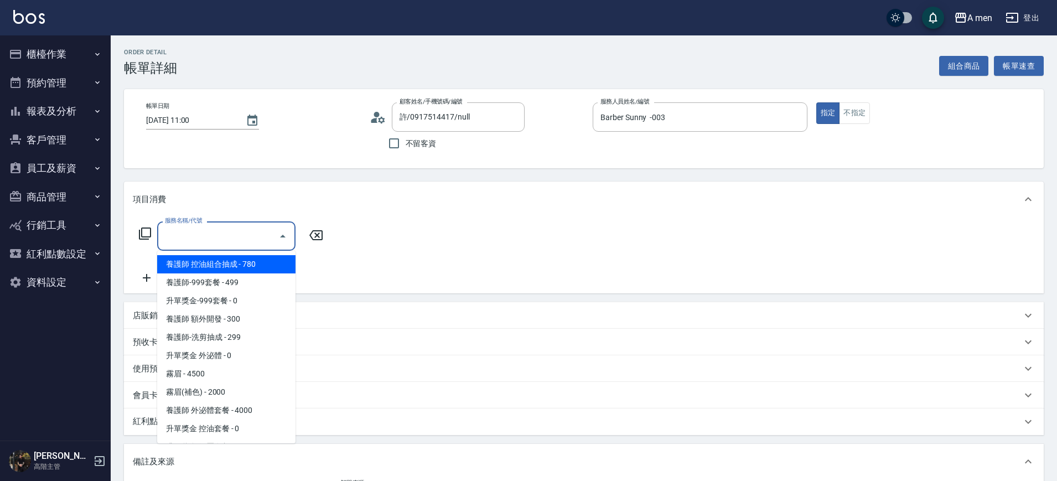
click at [186, 232] on input "服務名稱/代號" at bounding box center [218, 235] width 112 height 19
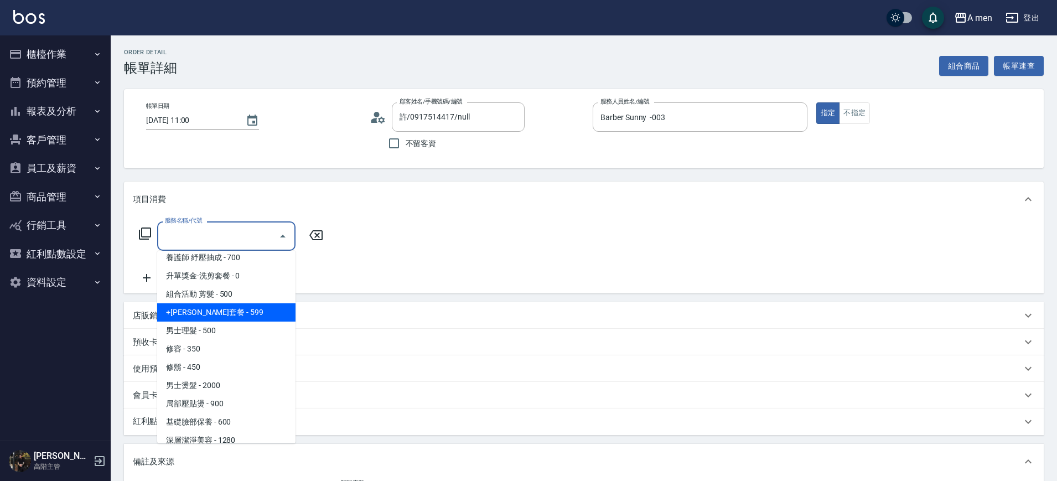
scroll to position [346, 0]
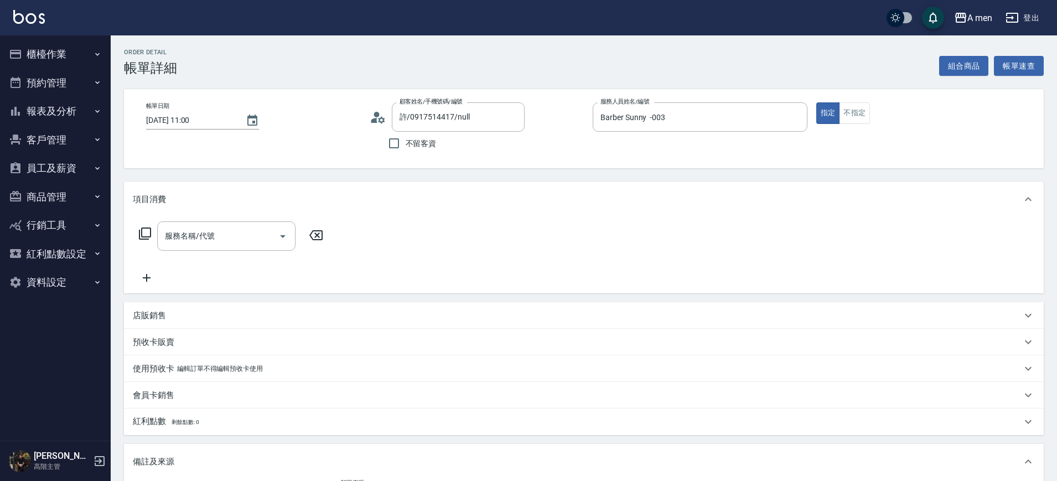
click at [385, 276] on div "服務名稱/代號 服務名稱/代號" at bounding box center [584, 255] width 920 height 76
click at [257, 237] on input "服務名稱/代號" at bounding box center [218, 235] width 112 height 19
click at [282, 233] on icon "Open" at bounding box center [282, 236] width 13 height 13
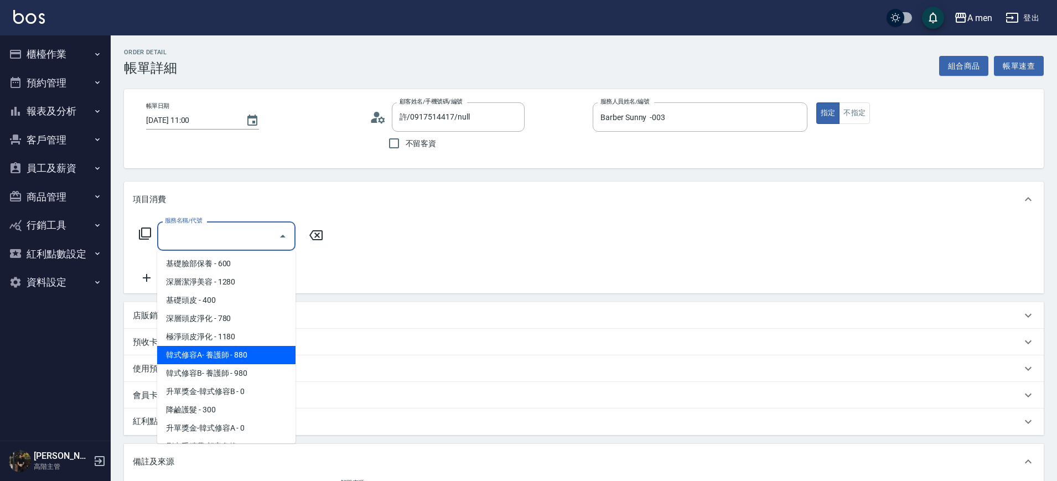
scroll to position [382, 0]
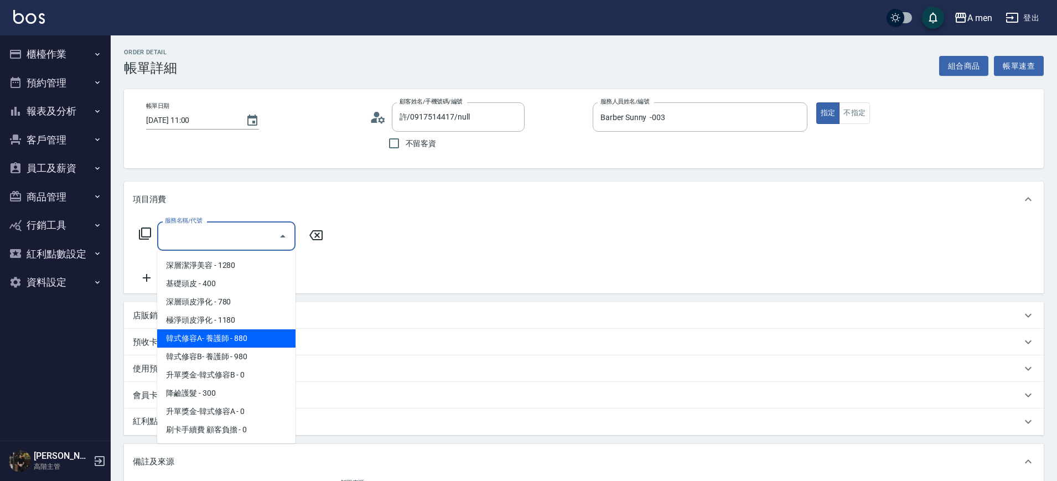
click at [461, 259] on div "服務名稱/代號 服務名稱/代號" at bounding box center [584, 255] width 920 height 76
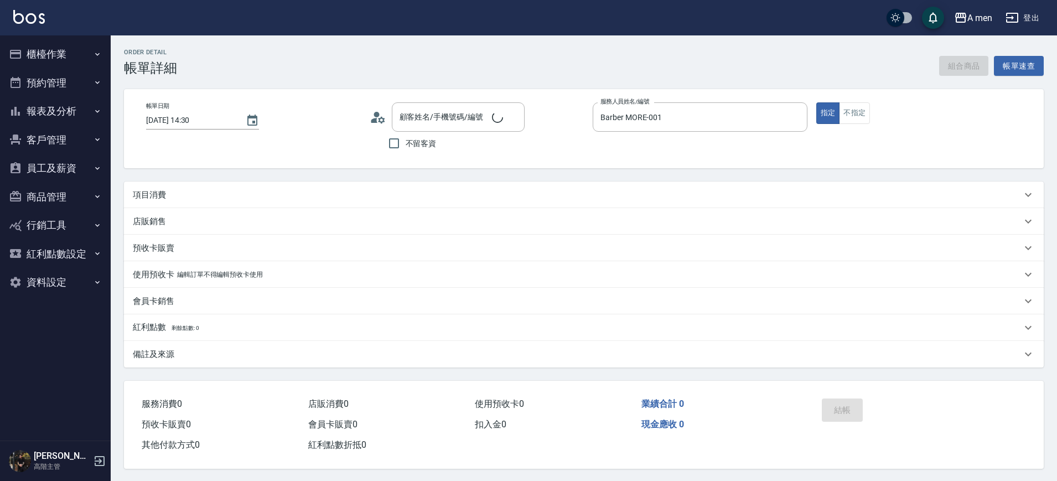
type input "[PERSON_NAME]/0910008867/null"
click at [191, 193] on div "項目消費" at bounding box center [577, 195] width 889 height 12
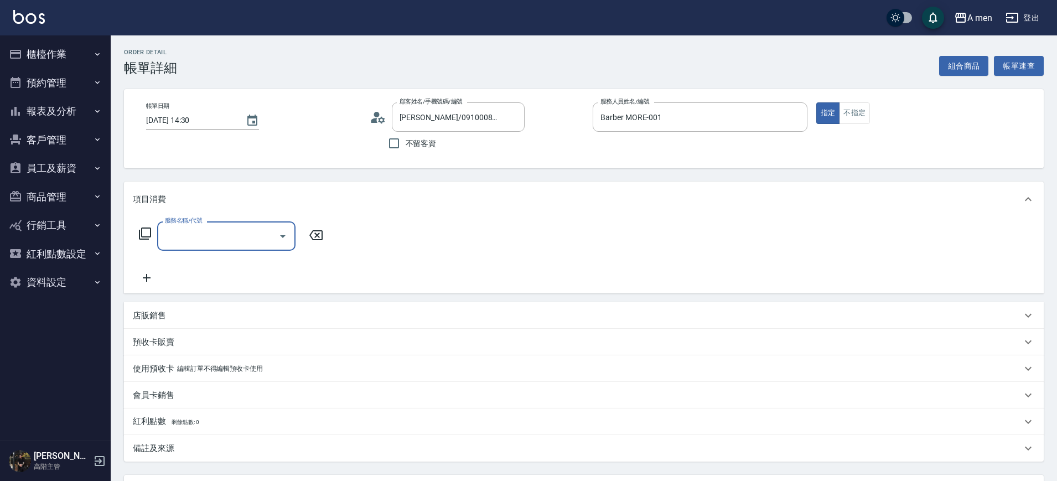
click at [231, 234] on input "服務名稱/代號" at bounding box center [218, 235] width 112 height 19
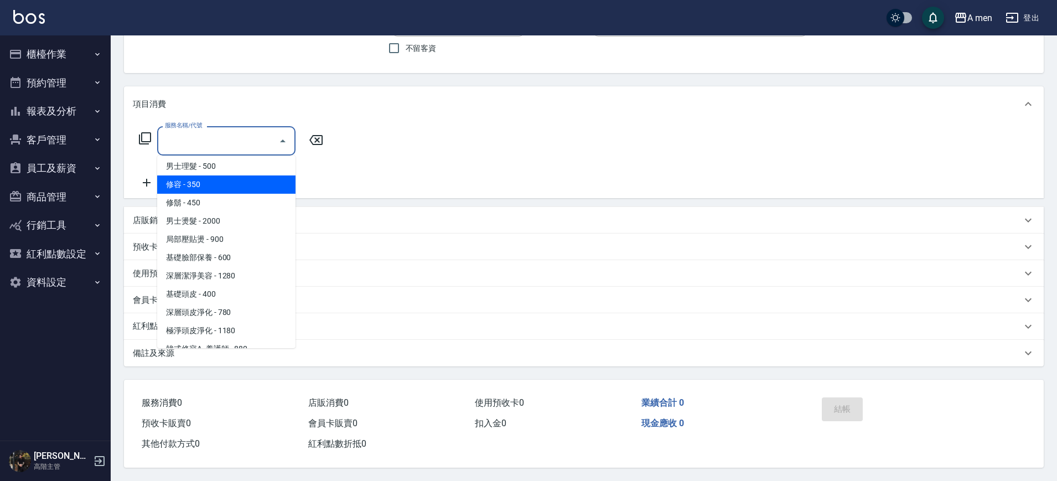
scroll to position [208, 0]
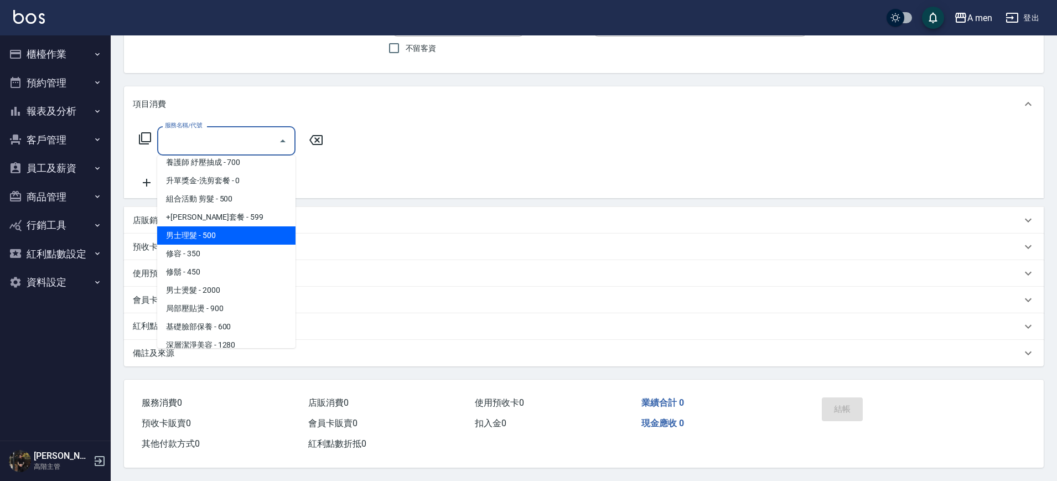
click at [230, 226] on span "男士理髮 - 500" at bounding box center [226, 235] width 138 height 18
type input "男士理髮(A01)"
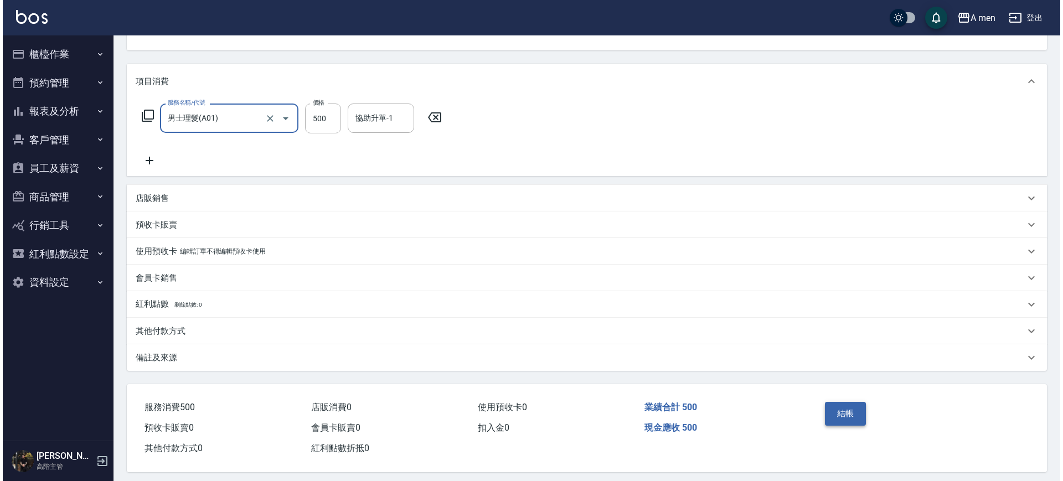
scroll to position [127, 0]
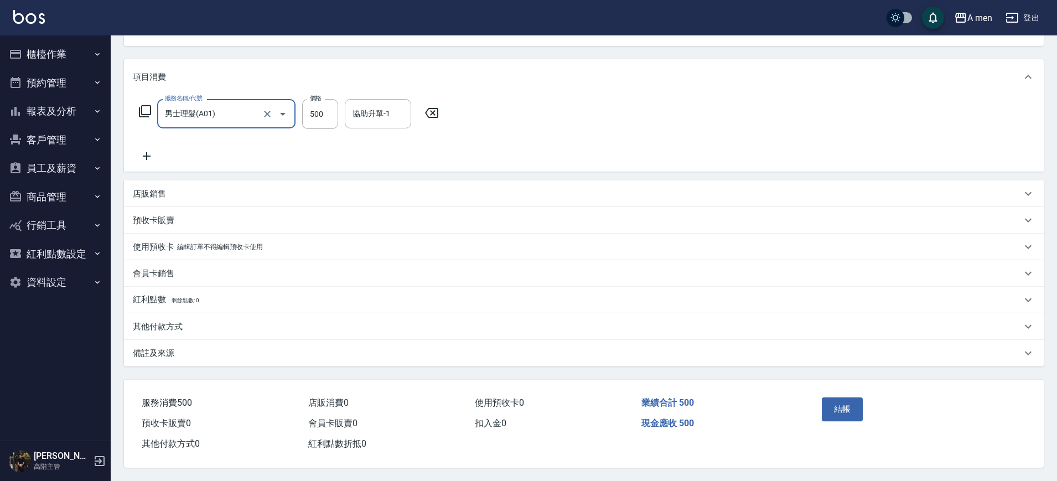
click at [851, 419] on div "結帳" at bounding box center [867, 417] width 100 height 48
click at [854, 410] on button "結帳" at bounding box center [843, 408] width 42 height 23
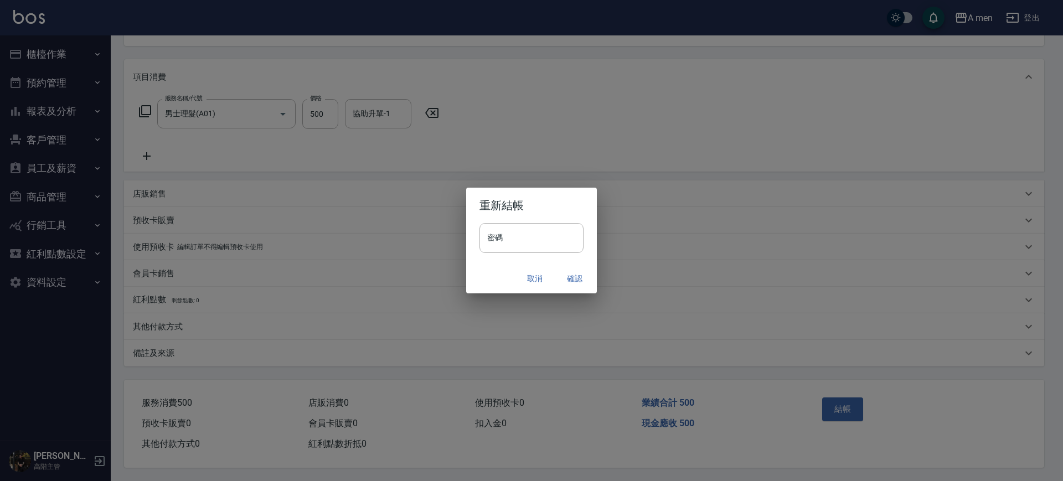
click at [594, 281] on div "取消 確認" at bounding box center [531, 278] width 131 height 29
click at [579, 276] on button "確認" at bounding box center [574, 278] width 35 height 20
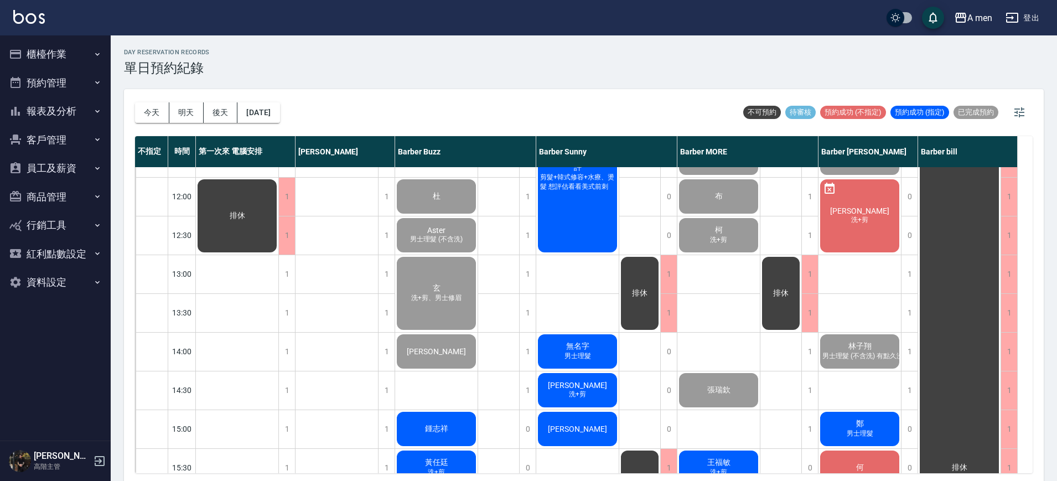
scroll to position [138, 0]
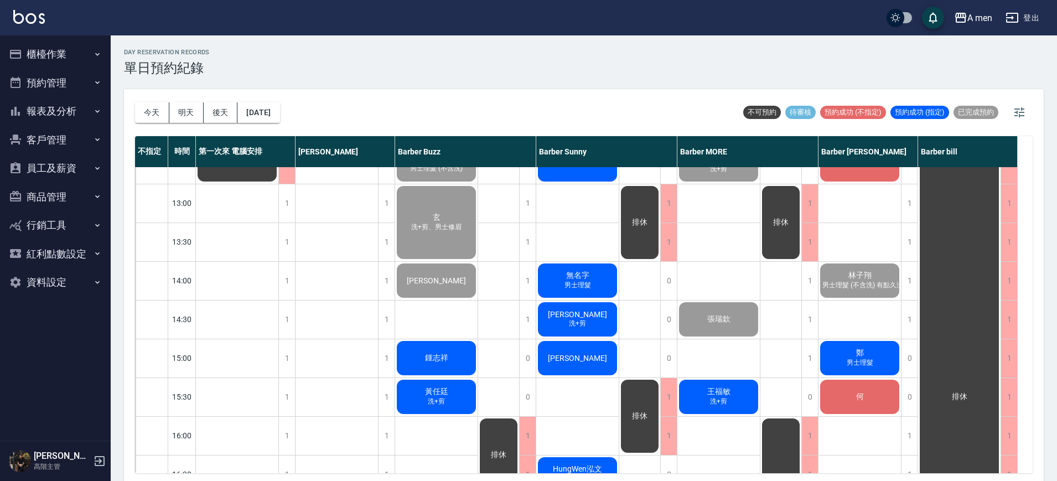
drag, startPoint x: 745, startPoint y: 256, endPoint x: 750, endPoint y: 247, distance: 10.2
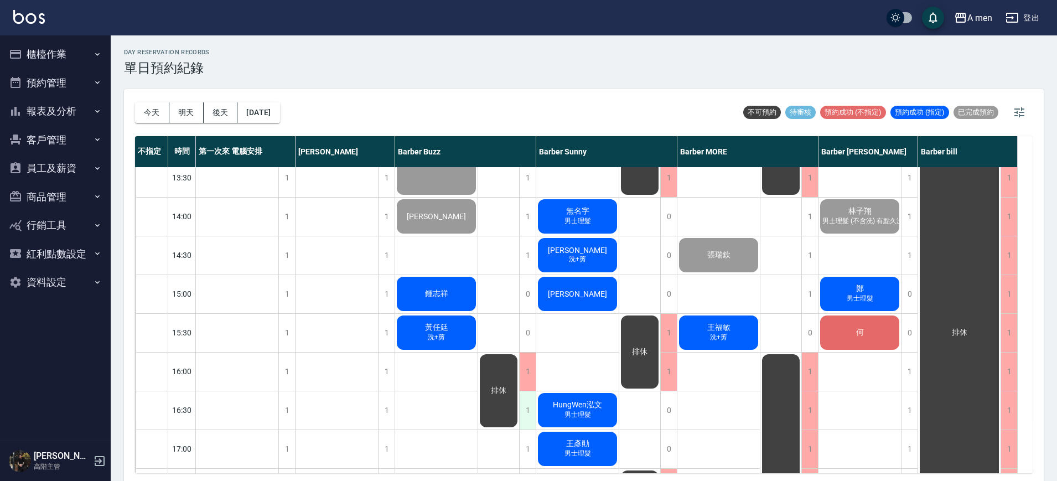
scroll to position [277, 0]
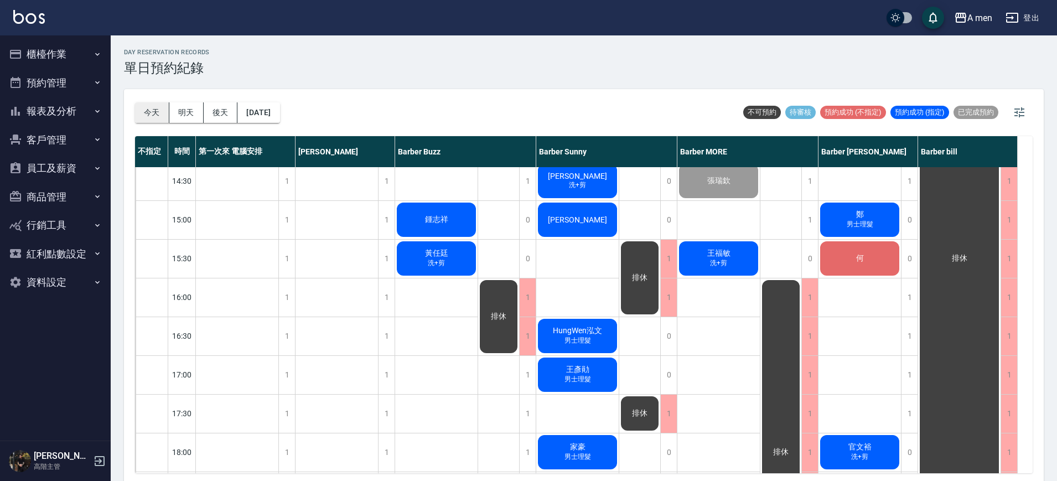
click at [158, 111] on button "今天" at bounding box center [152, 112] width 34 height 20
click at [698, 354] on div "[PERSON_NAME]([PERSON_NAME]) 男士理髮 [PERSON_NAME] 男士理髮 [PERSON_NAME] 洗+剪 [PERSON_…" at bounding box center [718, 374] width 83 height 969
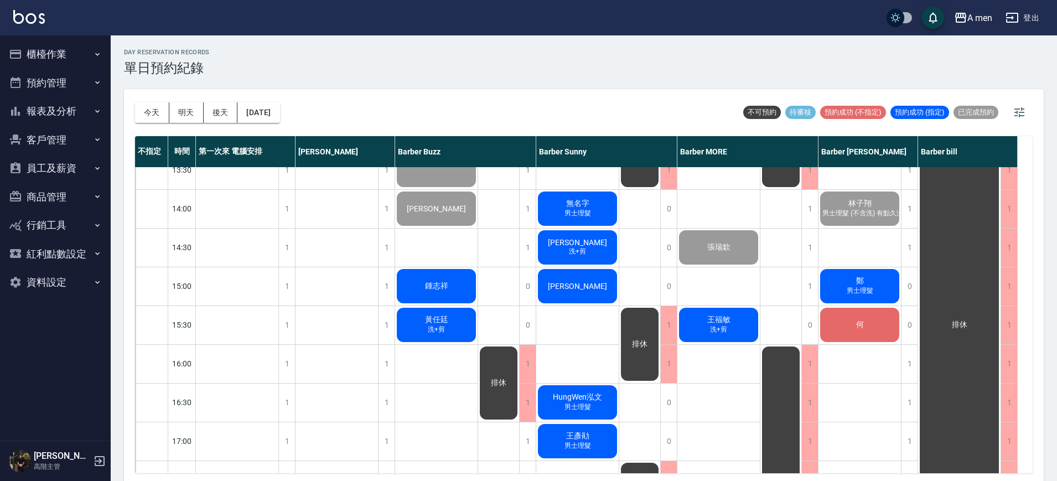
scroll to position [208, 0]
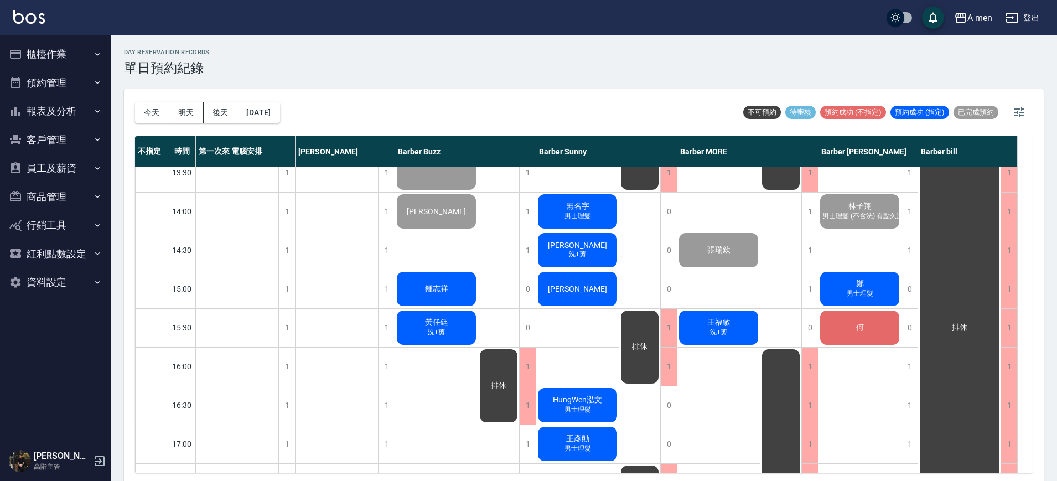
click at [579, 279] on div "[PERSON_NAME]" at bounding box center [577, 289] width 82 height 38
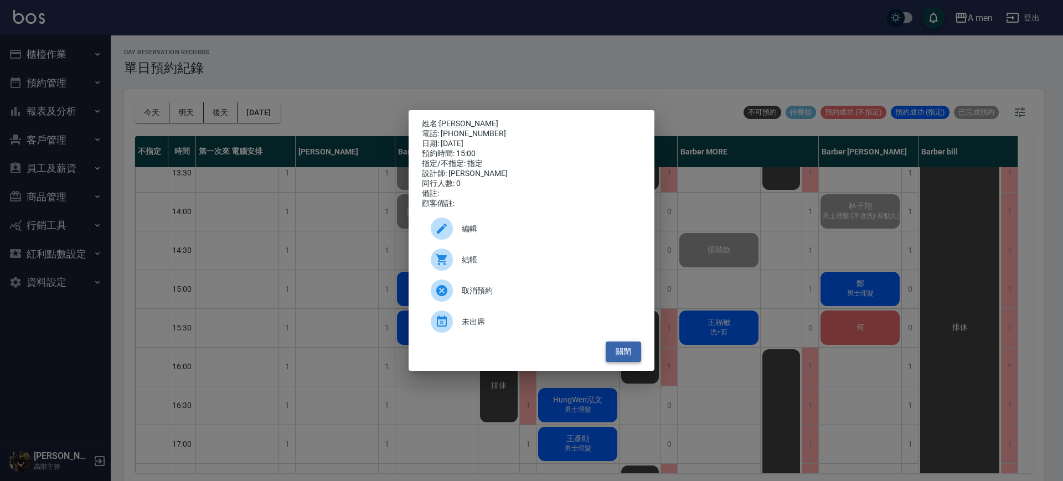
click at [622, 355] on button "關閉" at bounding box center [622, 351] width 35 height 20
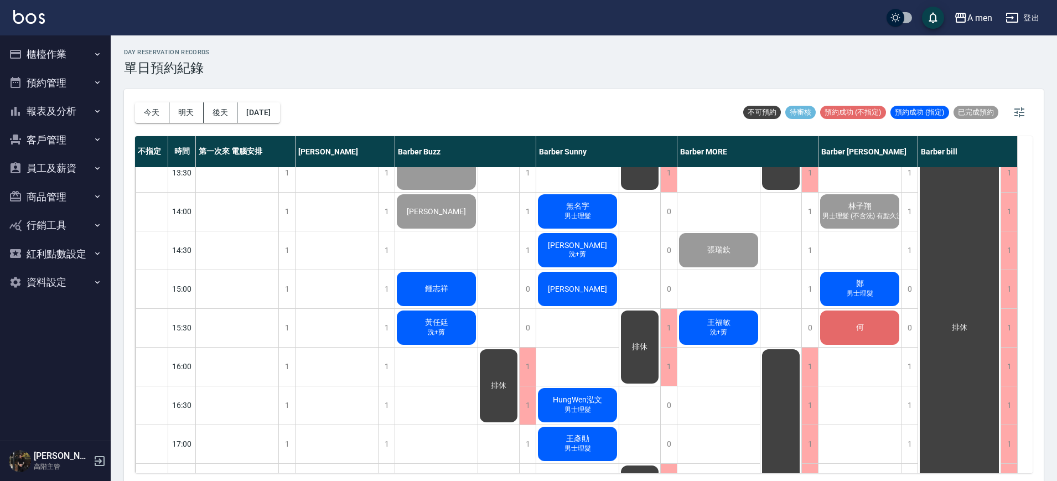
click at [441, 327] on span "黃任廷" at bounding box center [437, 323] width 28 height 10
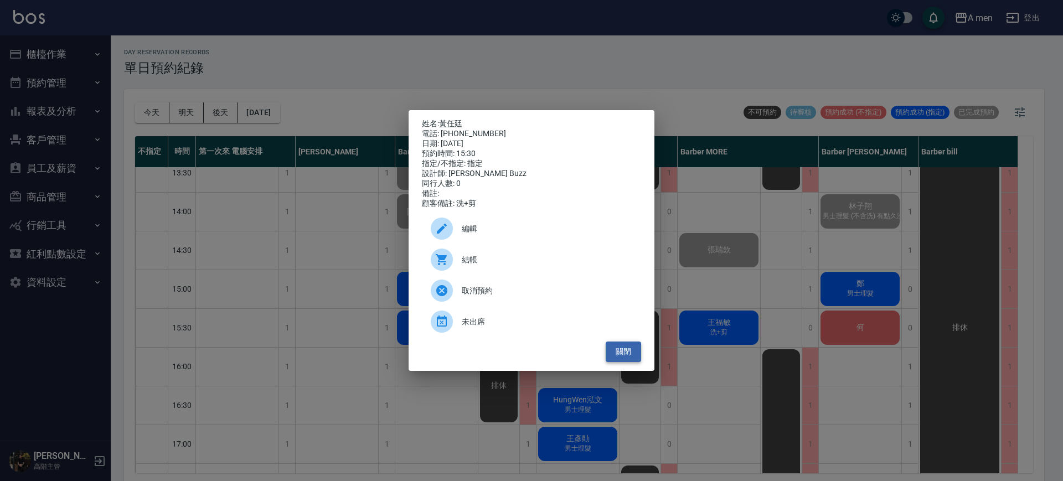
click at [625, 355] on button "關閉" at bounding box center [622, 351] width 35 height 20
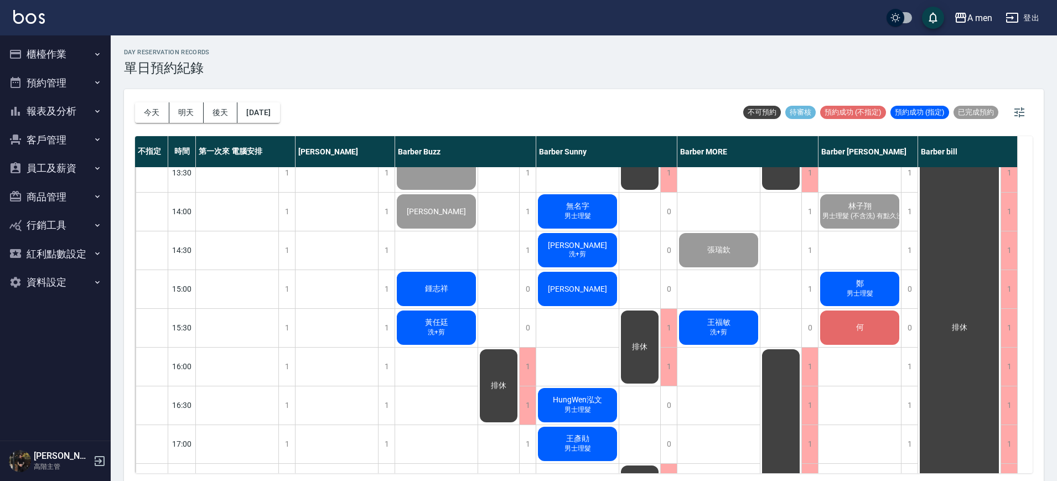
click at [719, 330] on span "洗+剪" at bounding box center [719, 332] width 22 height 9
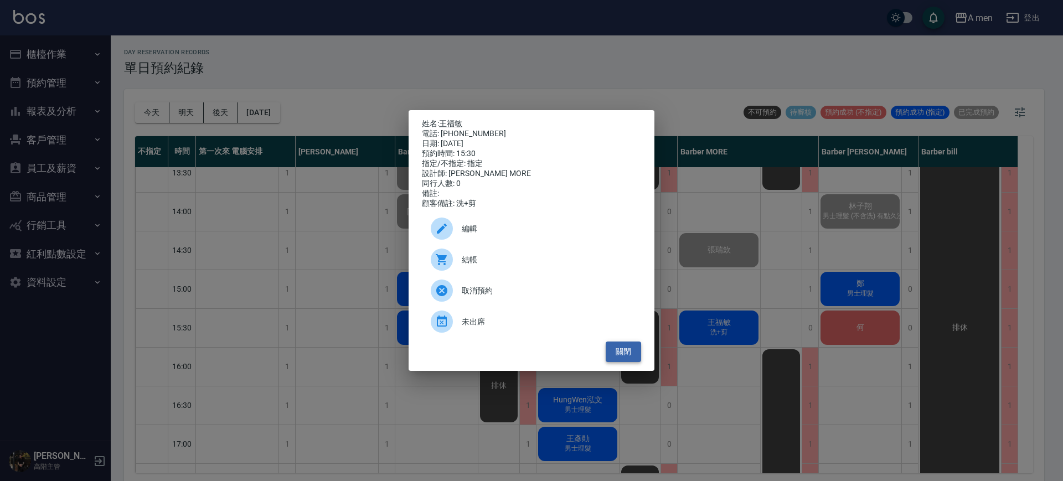
click at [624, 362] on button "關閉" at bounding box center [622, 351] width 35 height 20
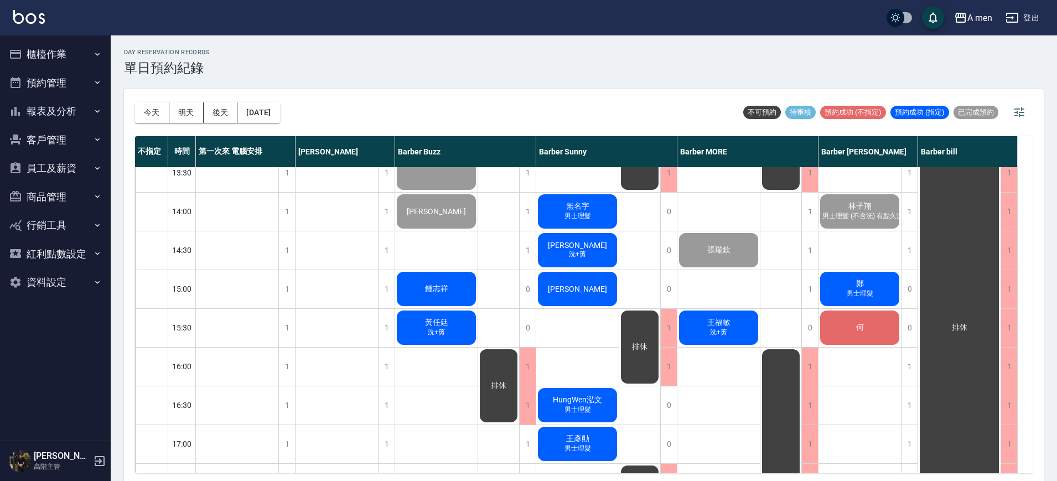
click at [845, 328] on div "何" at bounding box center [860, 328] width 82 height 38
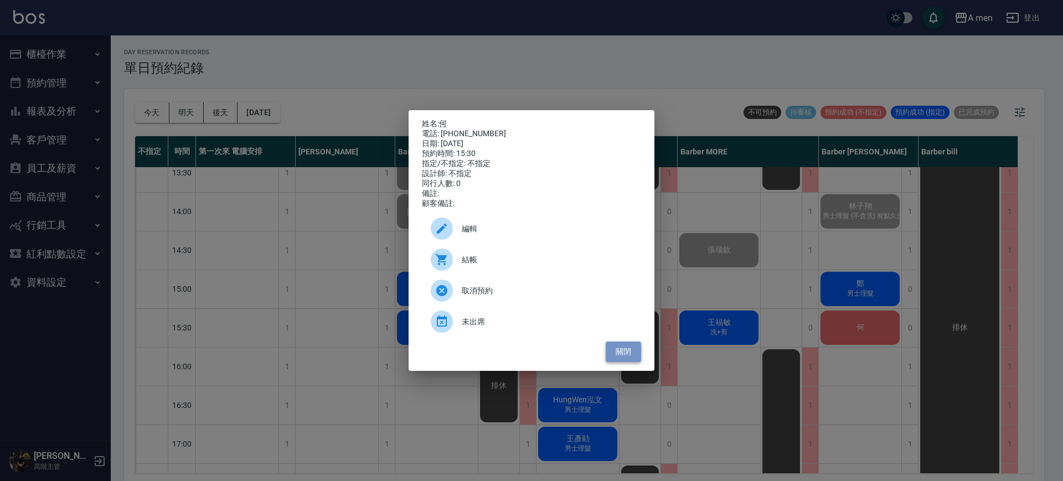
click at [627, 352] on button "關閉" at bounding box center [622, 351] width 35 height 20
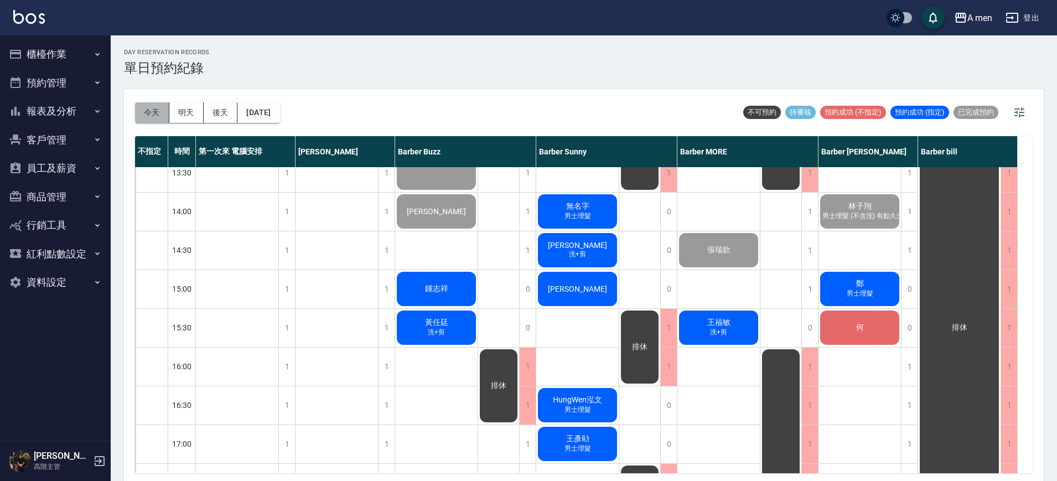
click at [148, 107] on button "今天" at bounding box center [152, 112] width 34 height 20
click at [606, 251] on div "政霖 洗+剪" at bounding box center [577, 250] width 82 height 38
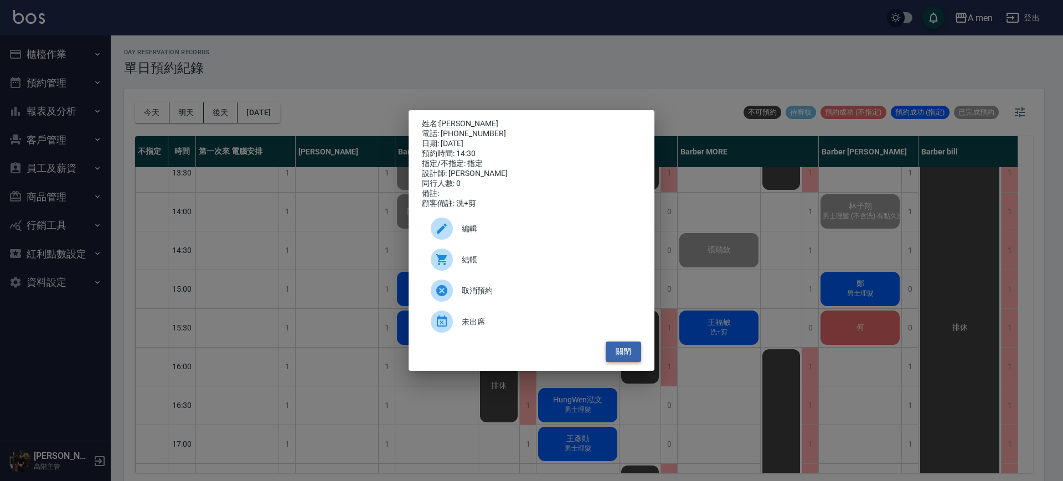
click at [623, 356] on button "關閉" at bounding box center [622, 351] width 35 height 20
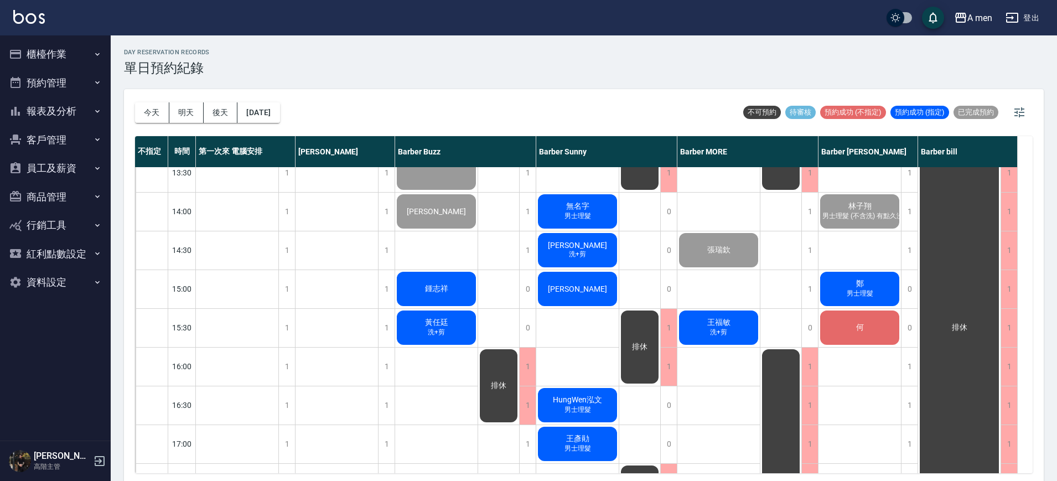
click at [443, 333] on span "洗+剪" at bounding box center [437, 332] width 22 height 9
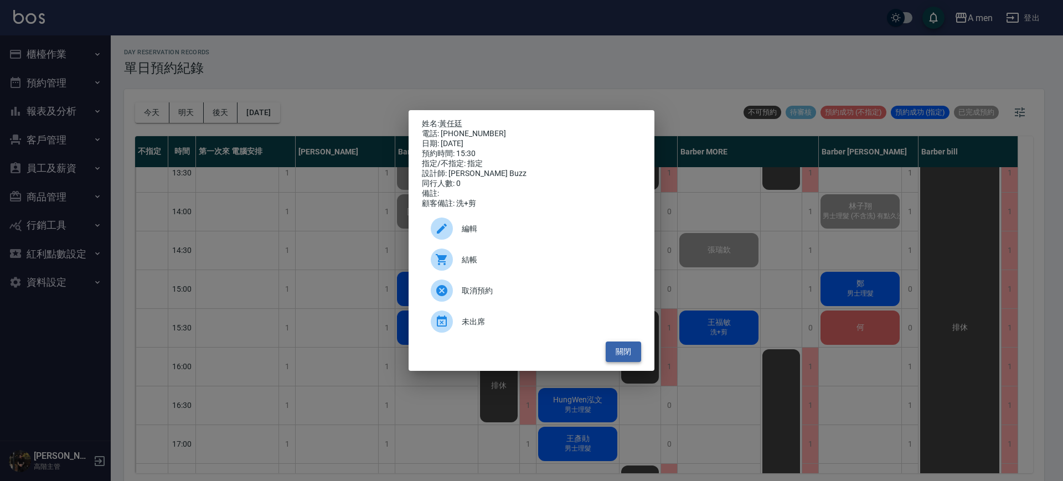
click at [620, 362] on button "關閉" at bounding box center [622, 351] width 35 height 20
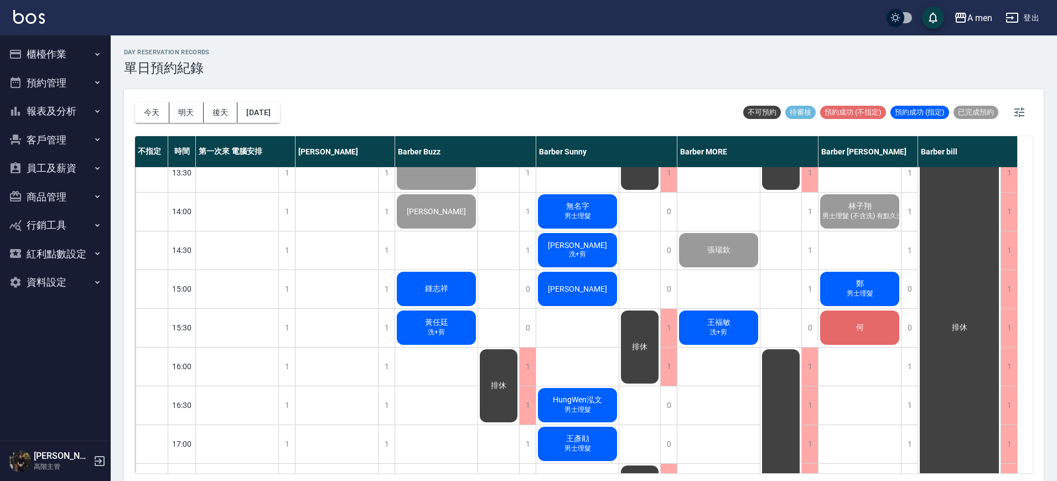
click at [569, 234] on div "政霖 洗+剪" at bounding box center [577, 250] width 82 height 38
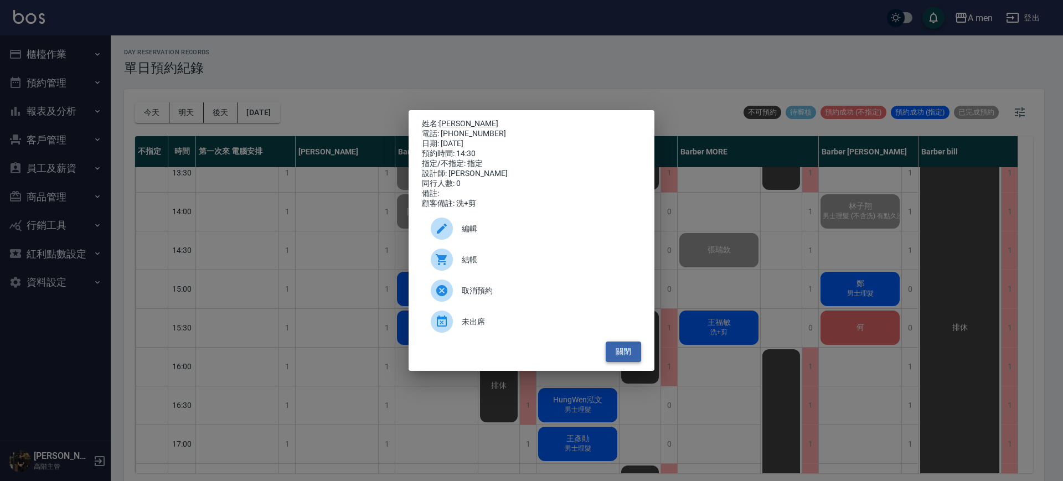
click at [614, 360] on button "關閉" at bounding box center [622, 351] width 35 height 20
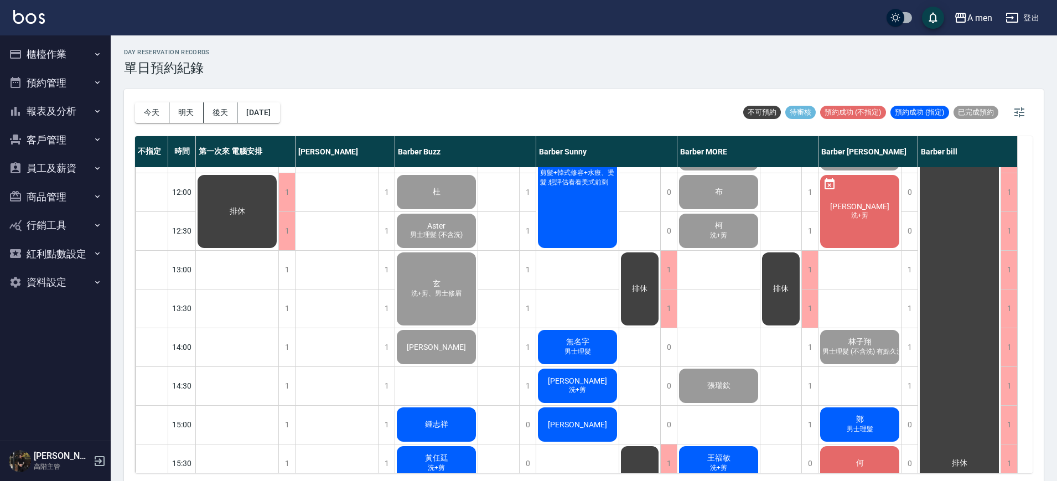
scroll to position [0, 0]
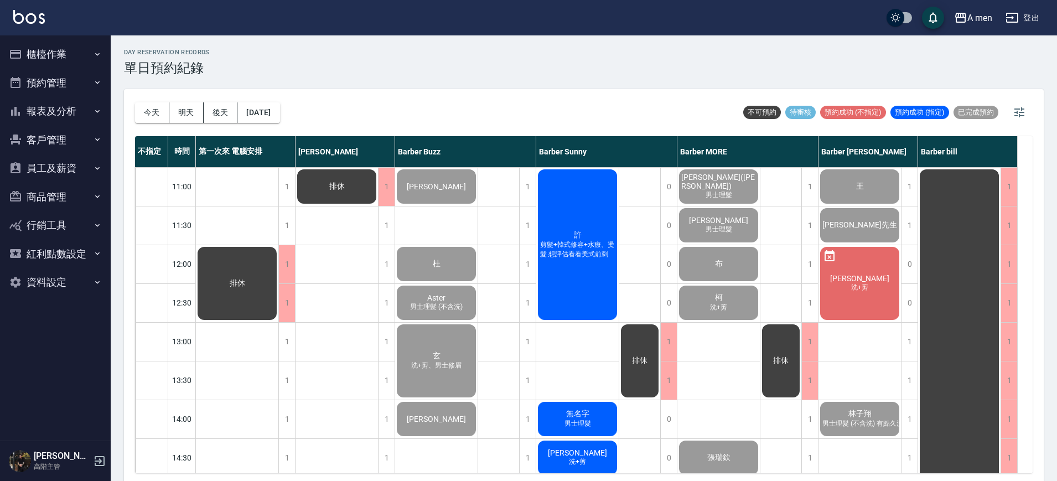
click at [575, 265] on div "許 剪髮+韓式修容+水療、燙髮 想評估看看美式前刺" at bounding box center [577, 245] width 82 height 154
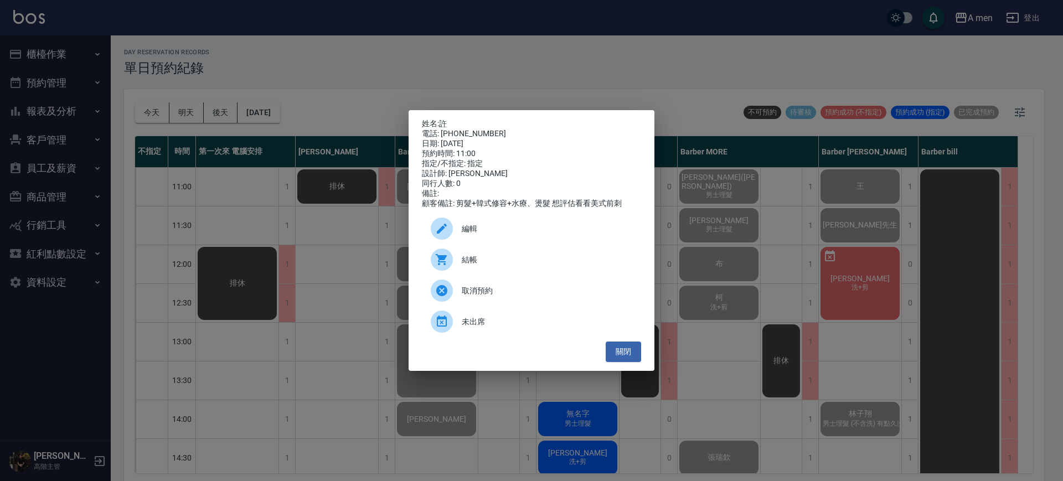
click at [463, 266] on span "結帳" at bounding box center [547, 260] width 170 height 12
click at [631, 360] on button "關閉" at bounding box center [622, 351] width 35 height 20
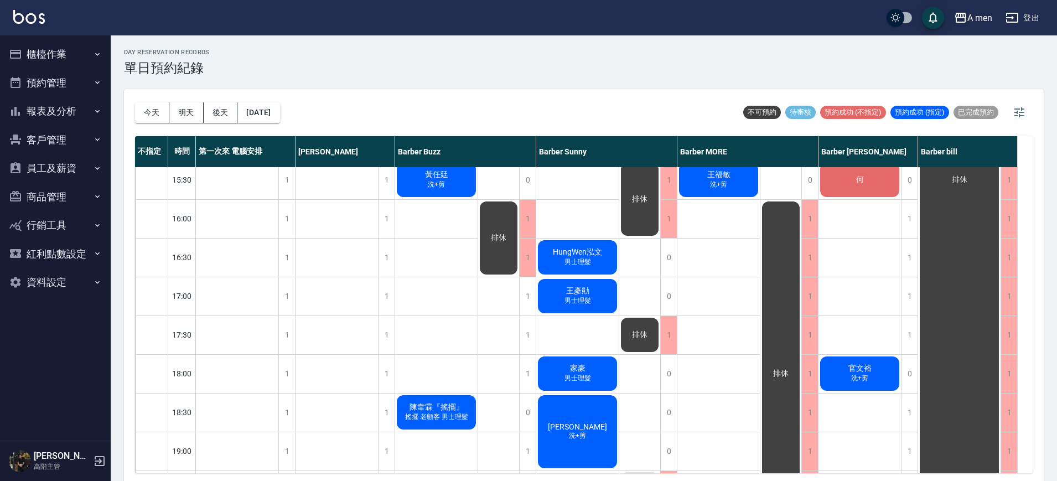
scroll to position [208, 0]
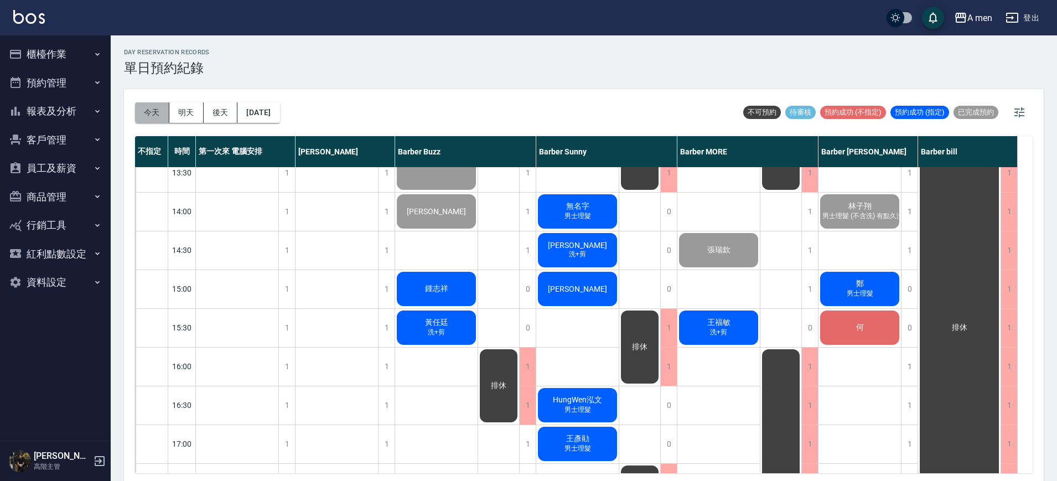
click at [161, 105] on button "今天" at bounding box center [152, 112] width 34 height 20
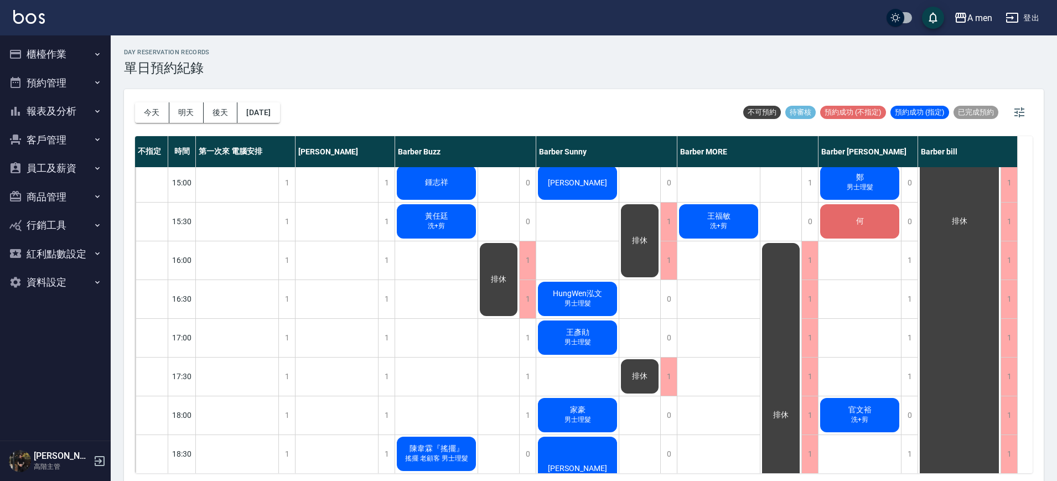
scroll to position [346, 0]
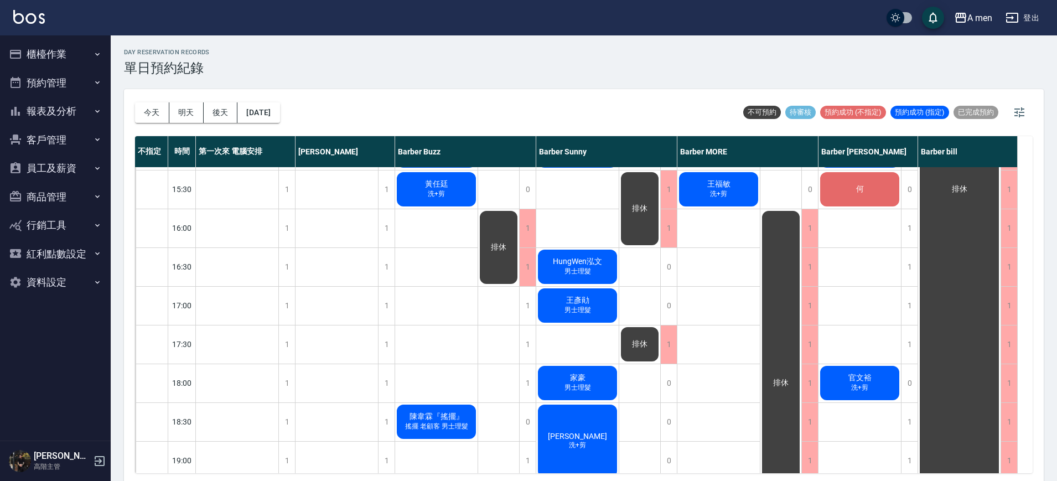
click at [590, 304] on span "王彥勛" at bounding box center [578, 301] width 28 height 10
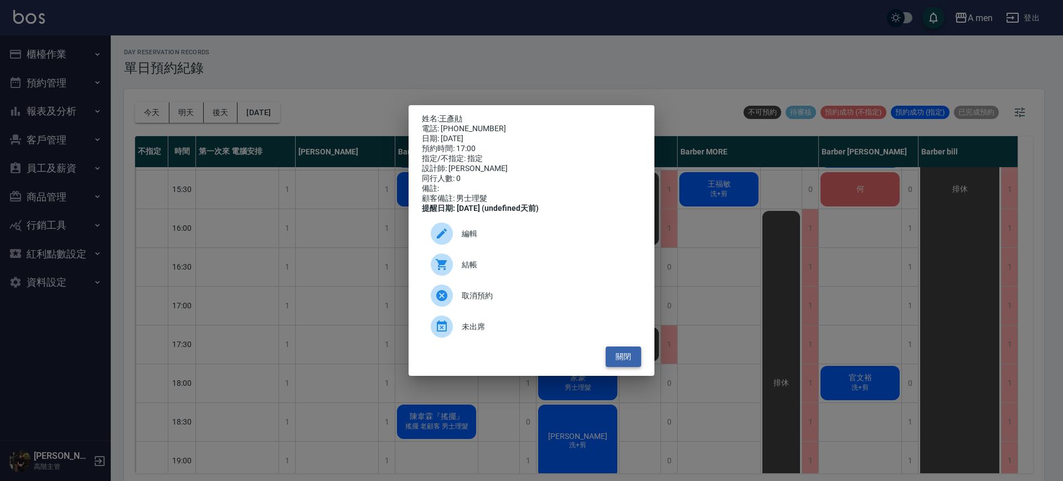
click at [623, 359] on button "關閉" at bounding box center [622, 356] width 35 height 20
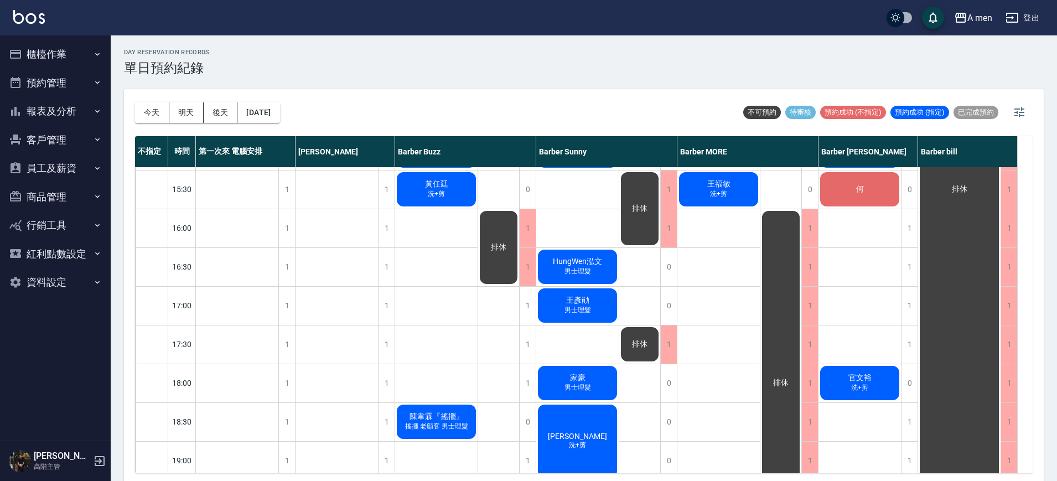
click at [555, 306] on div "王彥勛 男士理髮" at bounding box center [577, 306] width 82 height 38
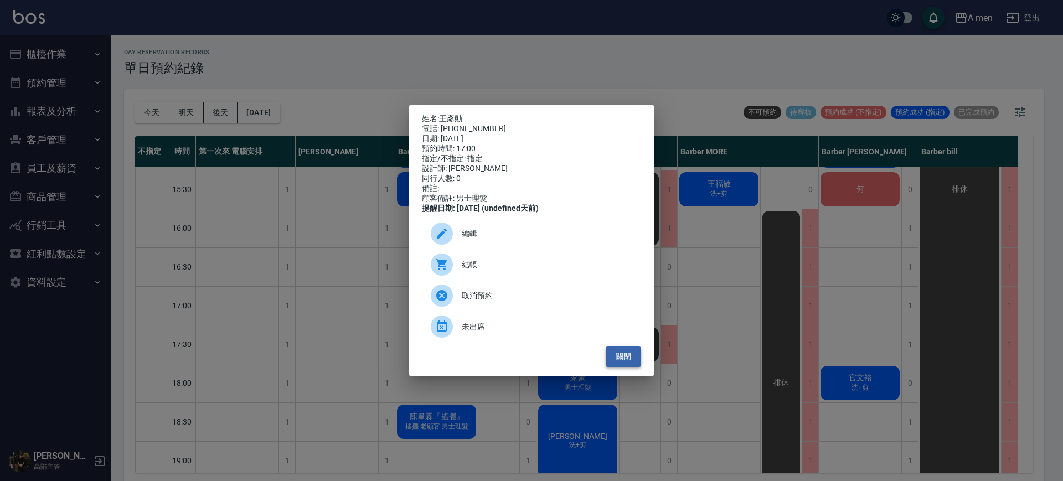
click at [630, 366] on button "關閉" at bounding box center [622, 356] width 35 height 20
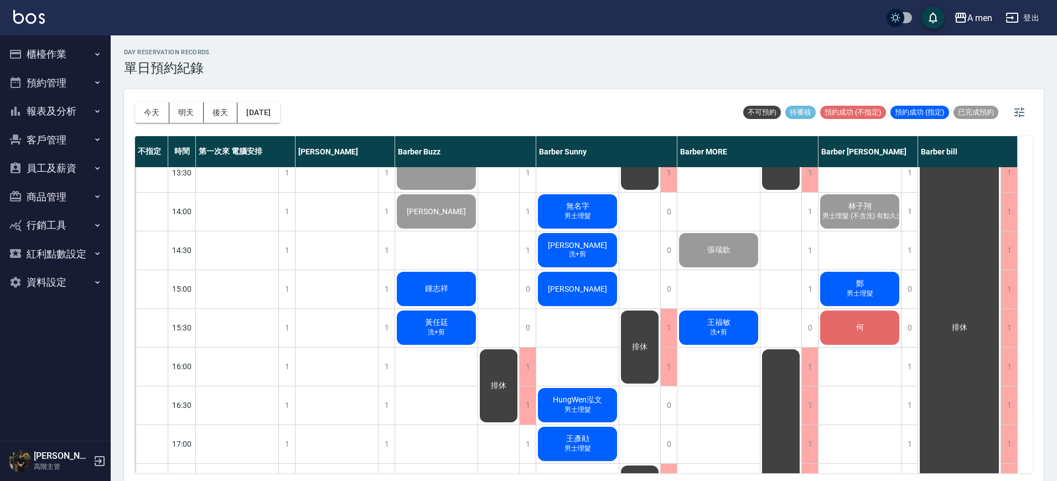
scroll to position [277, 0]
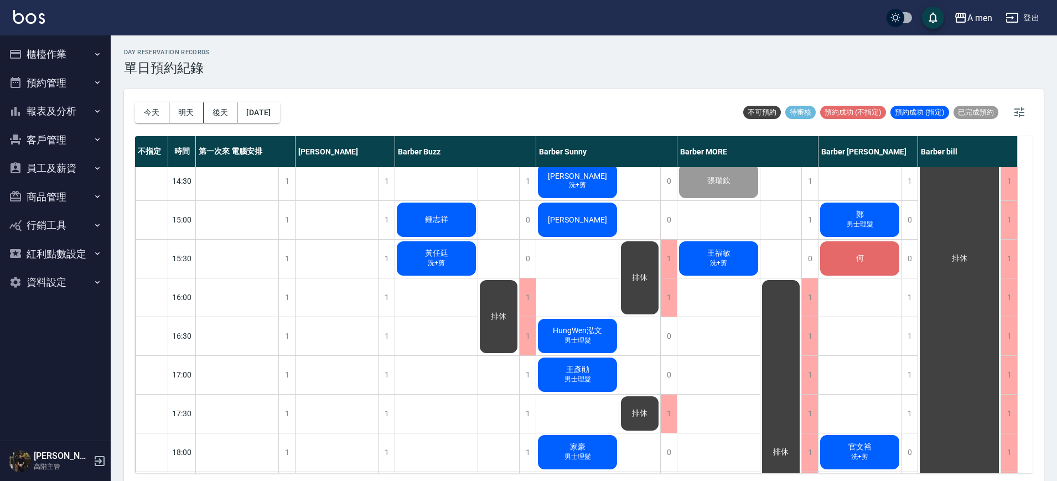
click at [295, 262] on div "1" at bounding box center [246, 258] width 100 height 39
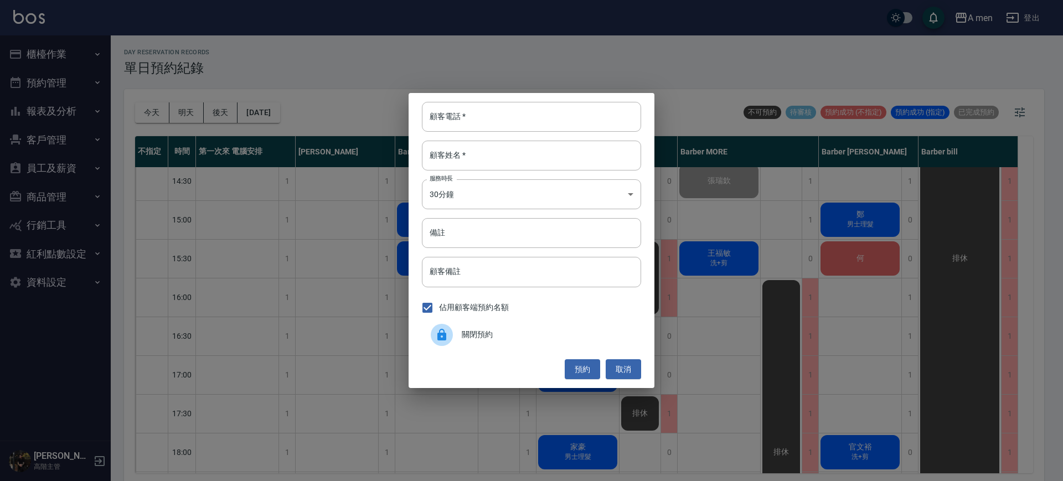
click at [293, 261] on div "顧客電話   * 顧客電話   * 顧客姓名   * 顧客姓名   * 服務時長 30分鐘 1 服務時長 備註 備註 顧客備註 顧客備註 佔用顧客端預約名額 …" at bounding box center [531, 240] width 1063 height 481
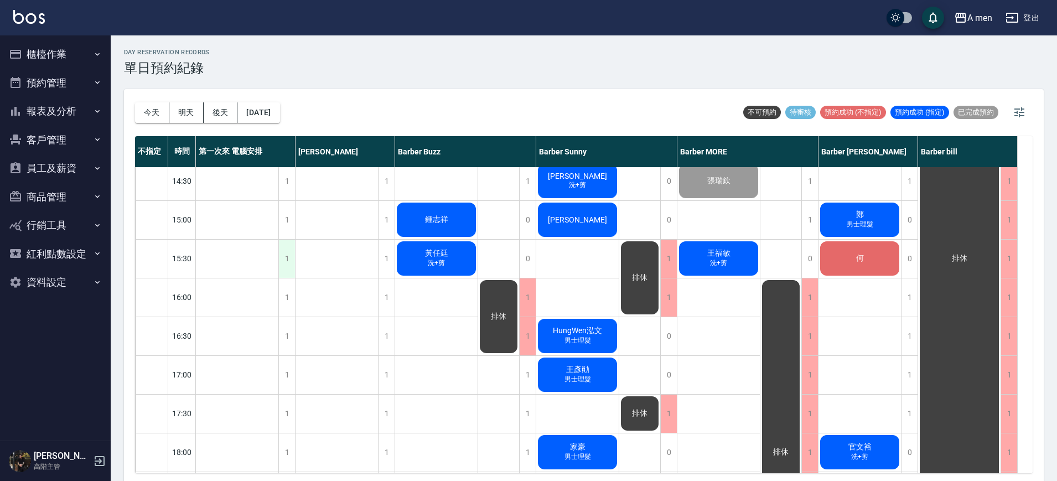
click at [286, 242] on div "1" at bounding box center [286, 259] width 17 height 38
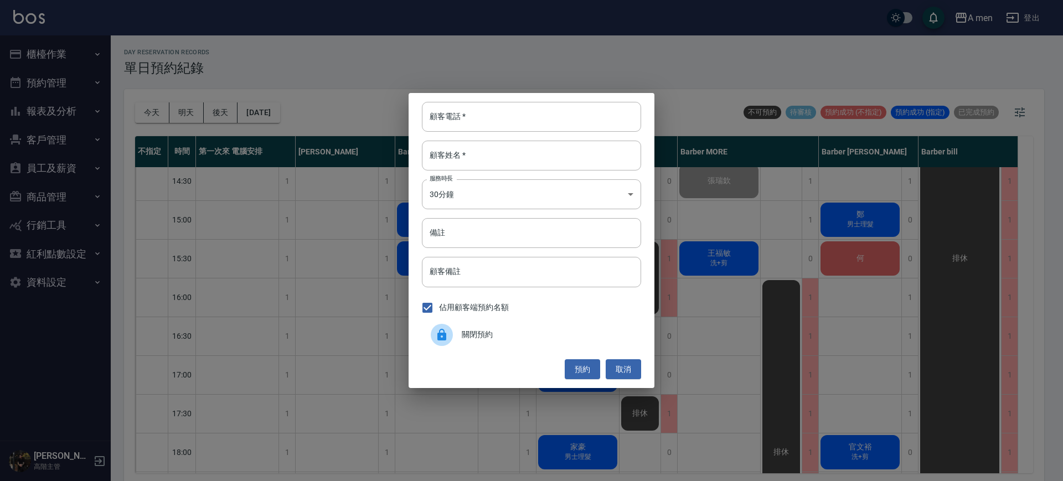
click at [462, 338] on span "關閉預約" at bounding box center [547, 335] width 170 height 12
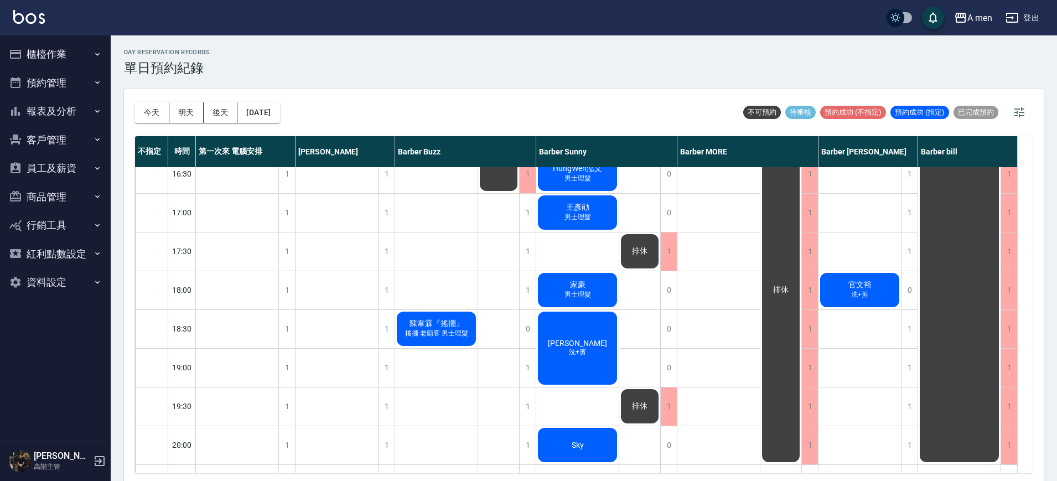
scroll to position [415, 0]
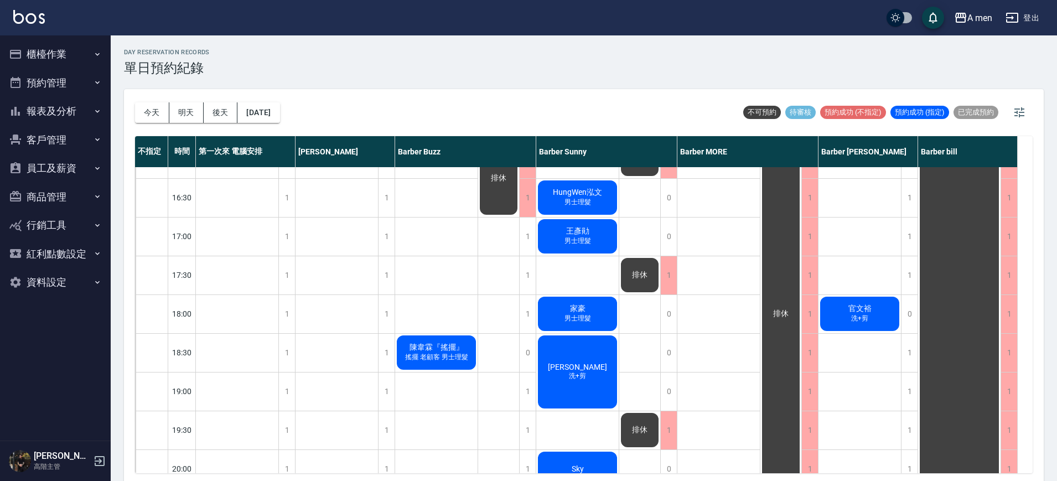
click at [591, 279] on div "許 剪髮+韓式修容+水療、燙髮 想評估看看美式前刺 無名字 男士理髮 政霖 洗+剪 小邱 HungWen泓文 男士理髮 王彥勛 男士理髮 家豪 男士理髮 Ho…" at bounding box center [577, 236] width 83 height 969
click at [587, 273] on div "許 剪髮+韓式修容+水療、燙髮 想評估看看美式前刺 無名字 男士理髮 政霖 洗+剪 小邱 HungWen泓文 男士理髮 王彥勛 男士理髮 家豪 男士理髮 Ho…" at bounding box center [577, 236] width 83 height 969
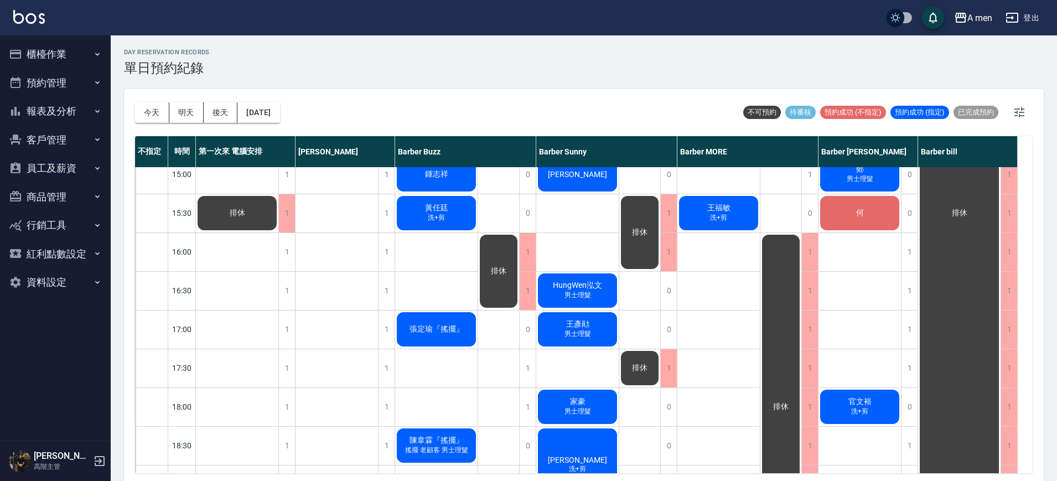
scroll to position [346, 0]
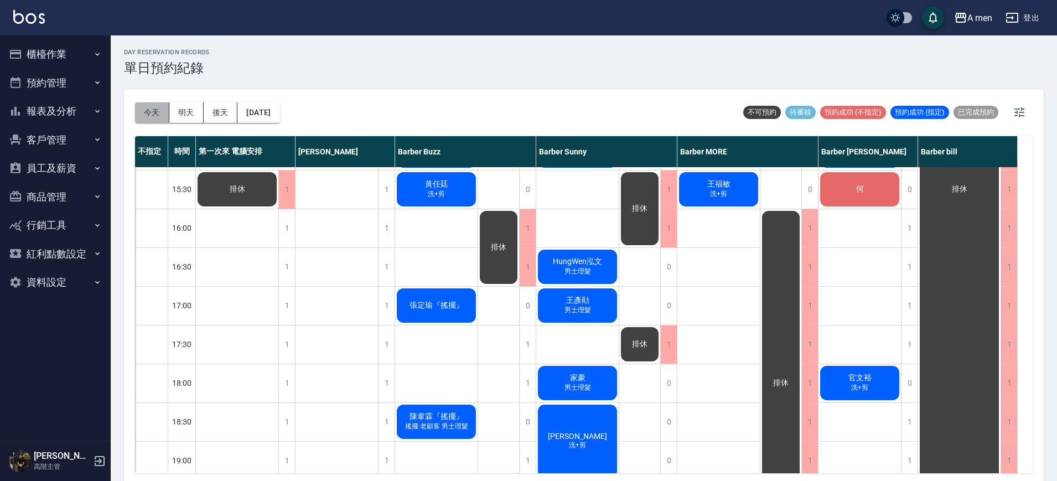
click at [154, 121] on button "今天" at bounding box center [152, 112] width 34 height 20
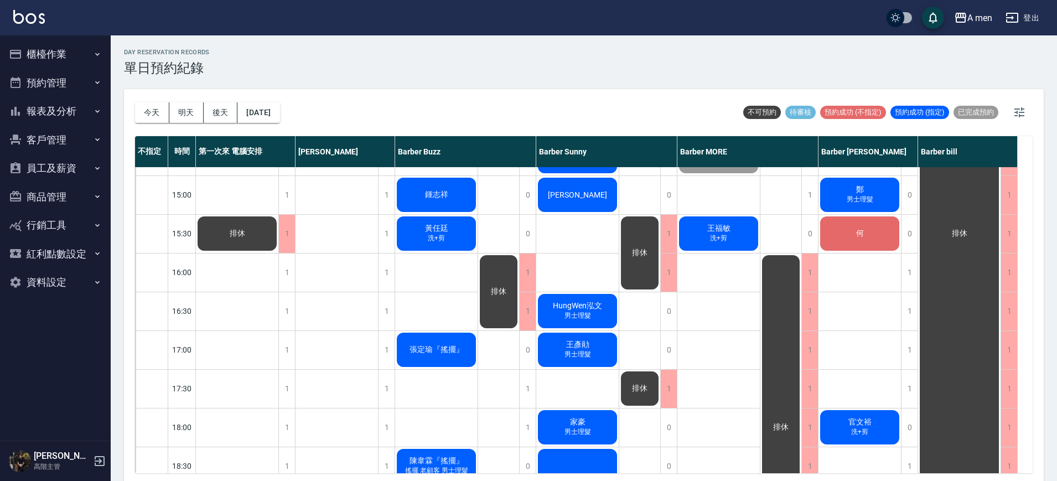
scroll to position [258, 0]
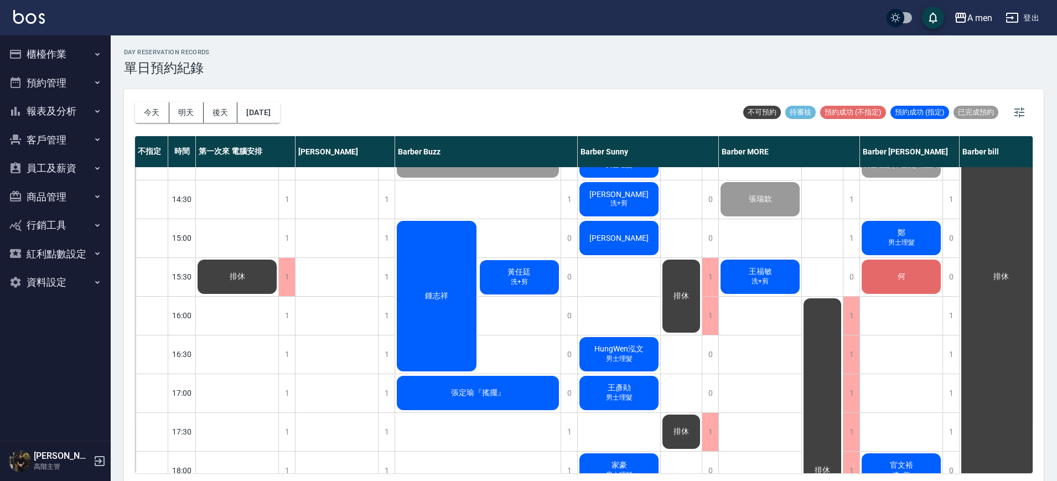
click at [738, 310] on div "丁瑞飛 (Rafael) 男士理髮 Richard 男士理髮 布 柯 洗+剪 張瑞欽 王福敏 洗+剪" at bounding box center [760, 393] width 83 height 969
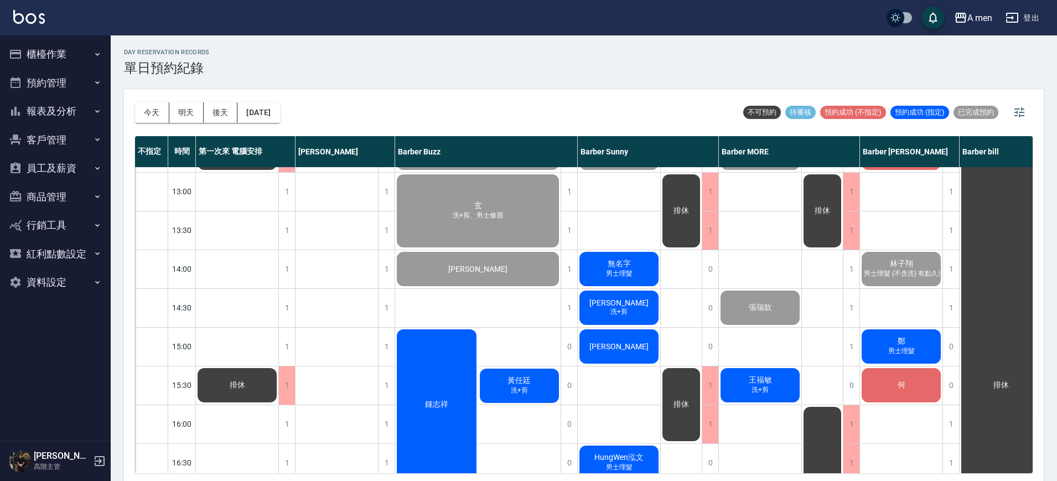
scroll to position [157, 0]
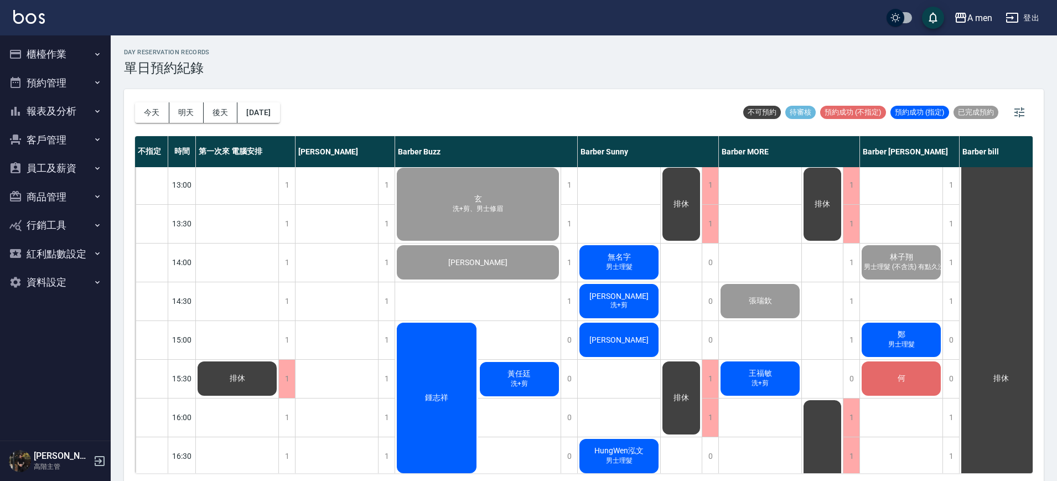
click at [636, 341] on div "小邱" at bounding box center [619, 340] width 82 height 38
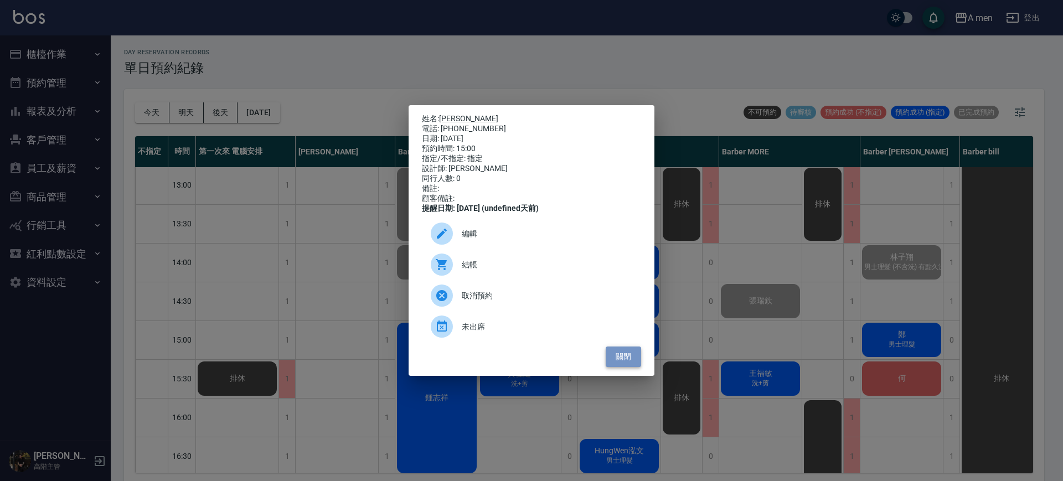
click at [633, 358] on button "關閉" at bounding box center [622, 356] width 35 height 20
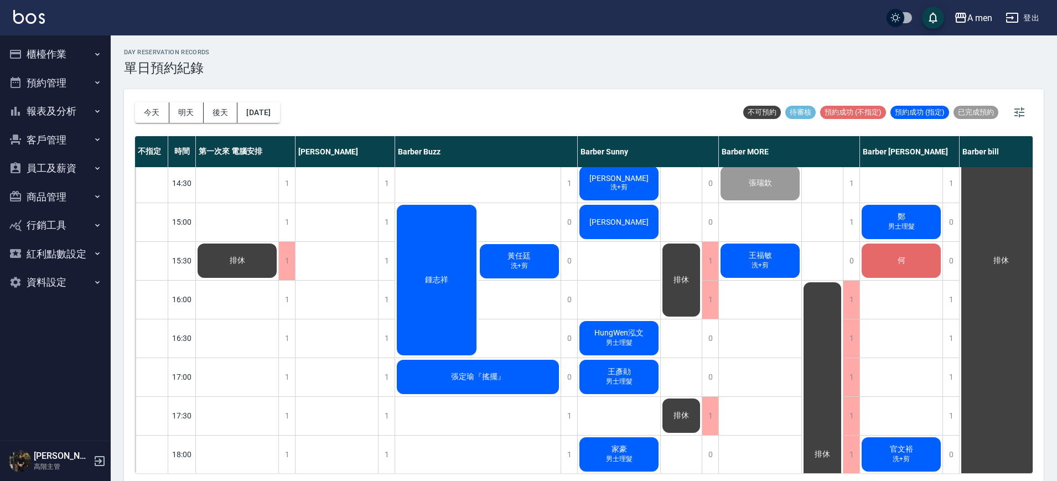
scroll to position [276, 0]
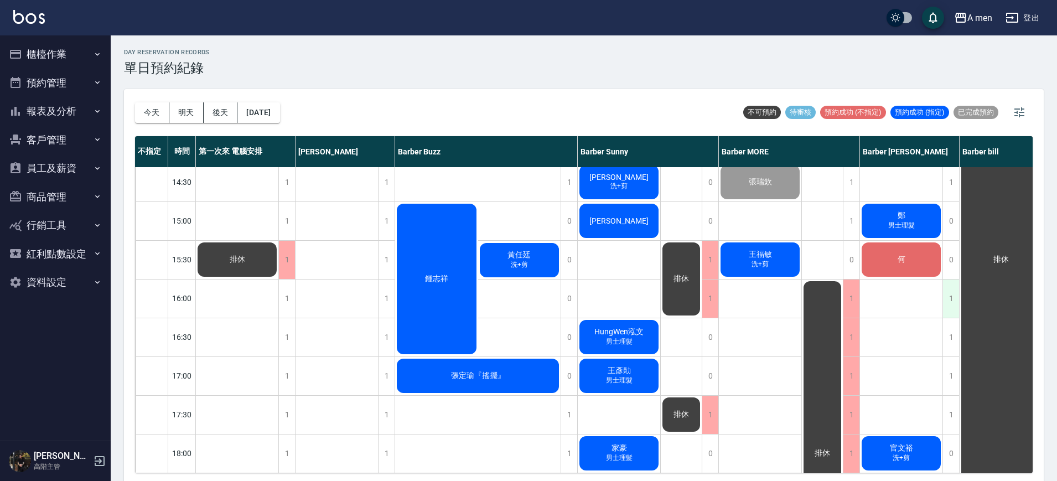
click at [954, 299] on div "1" at bounding box center [950, 298] width 17 height 38
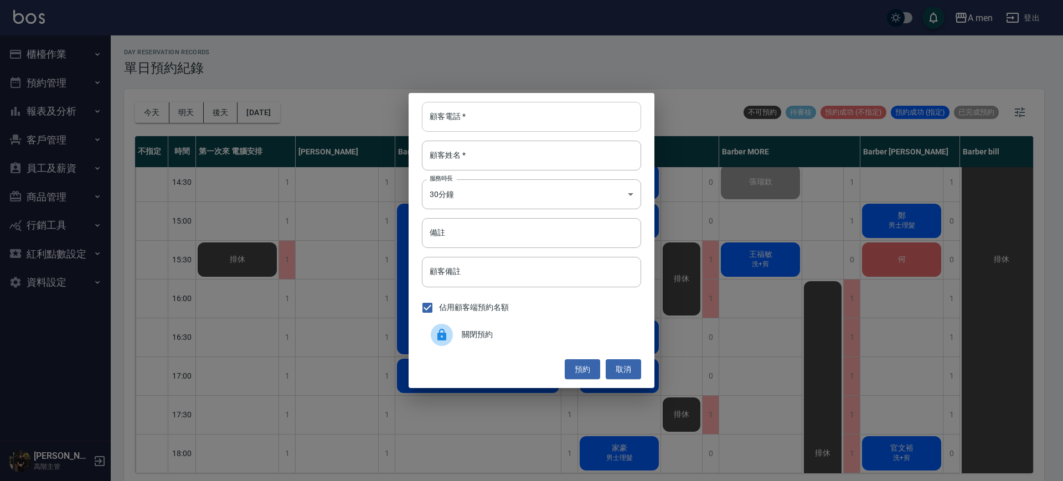
click at [570, 120] on input "顧客電話   *" at bounding box center [531, 117] width 219 height 30
type input "0920368613"
click at [558, 158] on input "顧客姓名   *" at bounding box center [531, 156] width 219 height 30
type input "u"
type input "U"
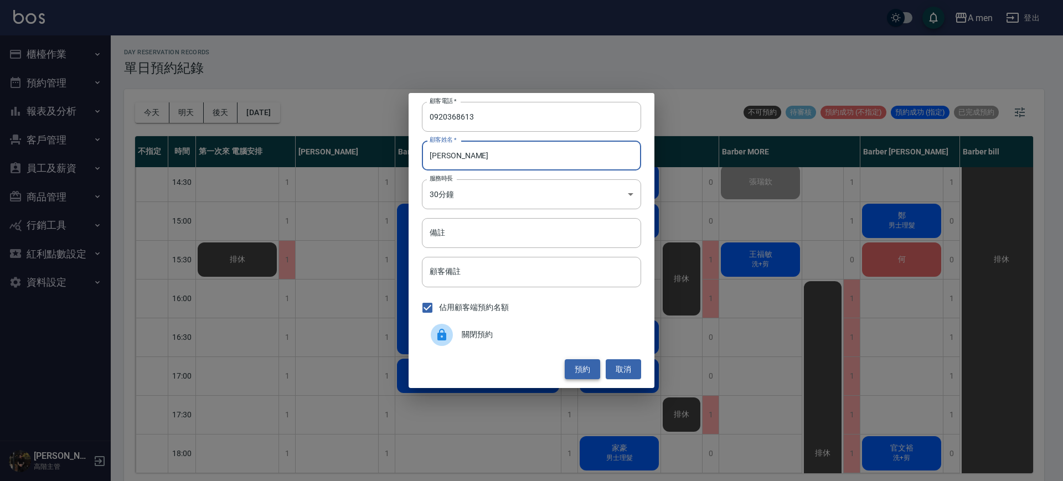
type input "楊先生"
click at [591, 362] on button "預約" at bounding box center [581, 369] width 35 height 20
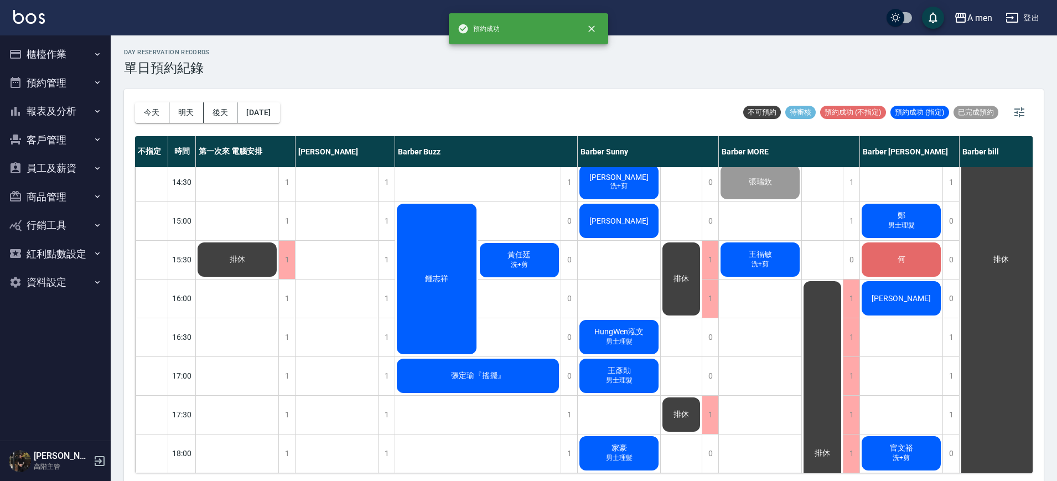
click at [900, 303] on span "[PERSON_NAME]" at bounding box center [901, 298] width 64 height 9
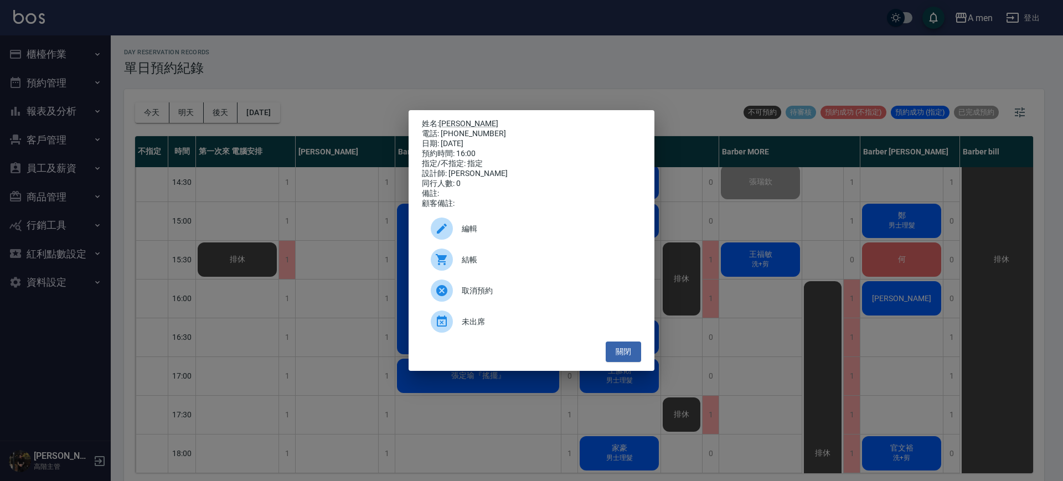
click at [548, 229] on span "編輯" at bounding box center [547, 229] width 170 height 12
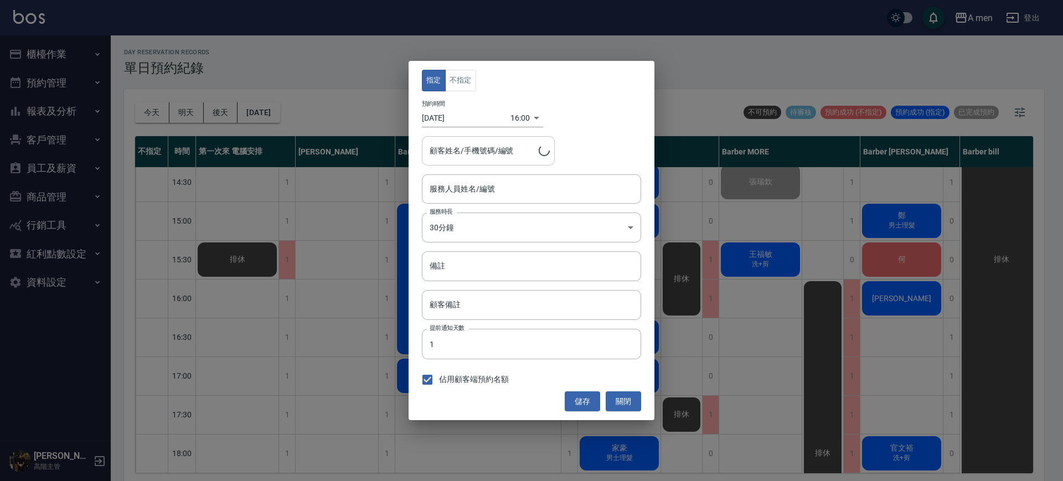
type input "Barber Garry-008"
type input "楊先生/0920368613"
drag, startPoint x: 464, startPoint y: 81, endPoint x: 482, endPoint y: 104, distance: 29.6
click at [465, 81] on button "不指定" at bounding box center [460, 81] width 31 height 22
click at [583, 397] on button "儲存" at bounding box center [581, 401] width 35 height 20
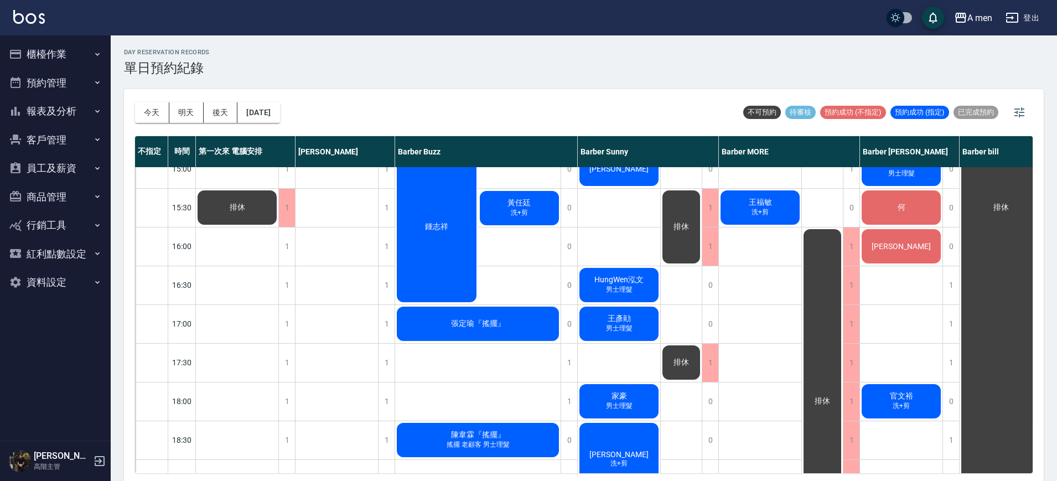
scroll to position [189, 0]
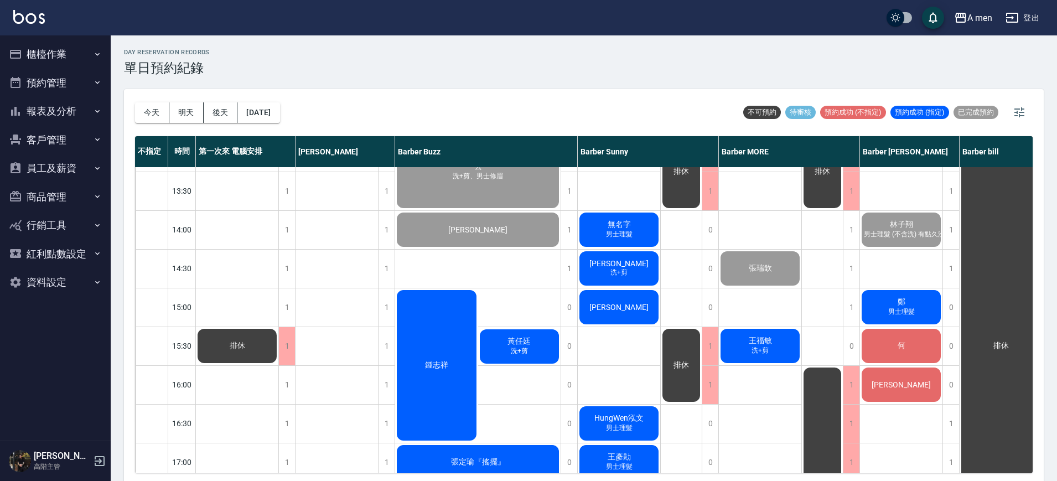
click at [884, 303] on div "鄭 男士理髮" at bounding box center [901, 307] width 82 height 38
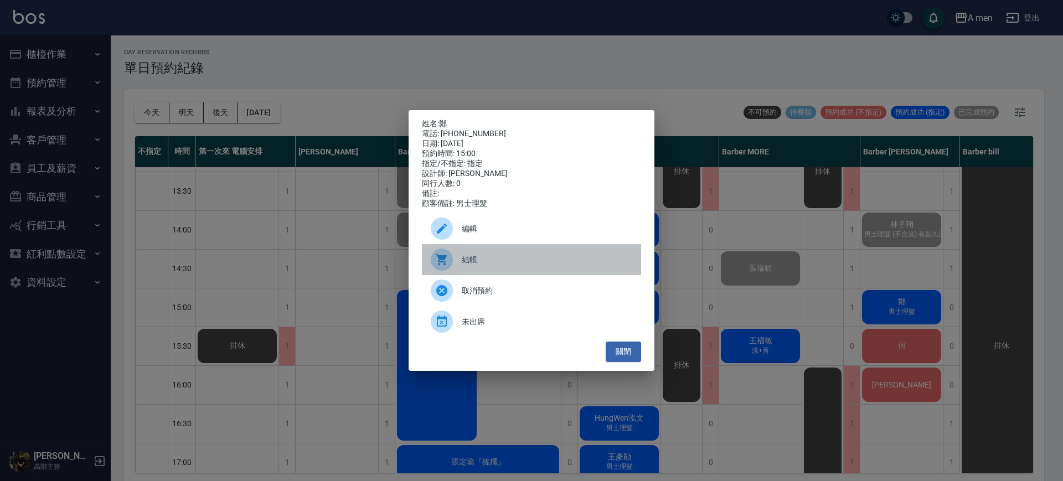
click at [483, 260] on span "結帳" at bounding box center [547, 260] width 170 height 12
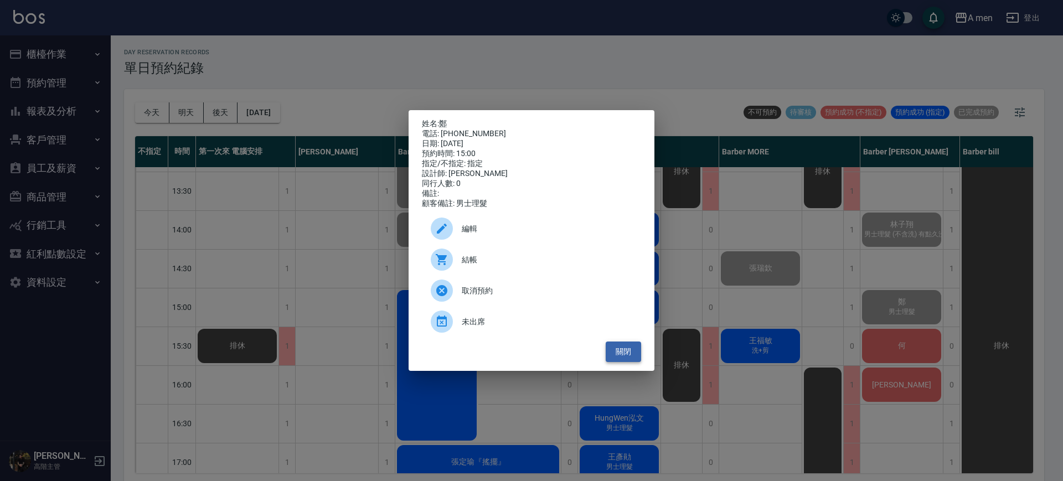
click at [618, 362] on button "關閉" at bounding box center [622, 351] width 35 height 20
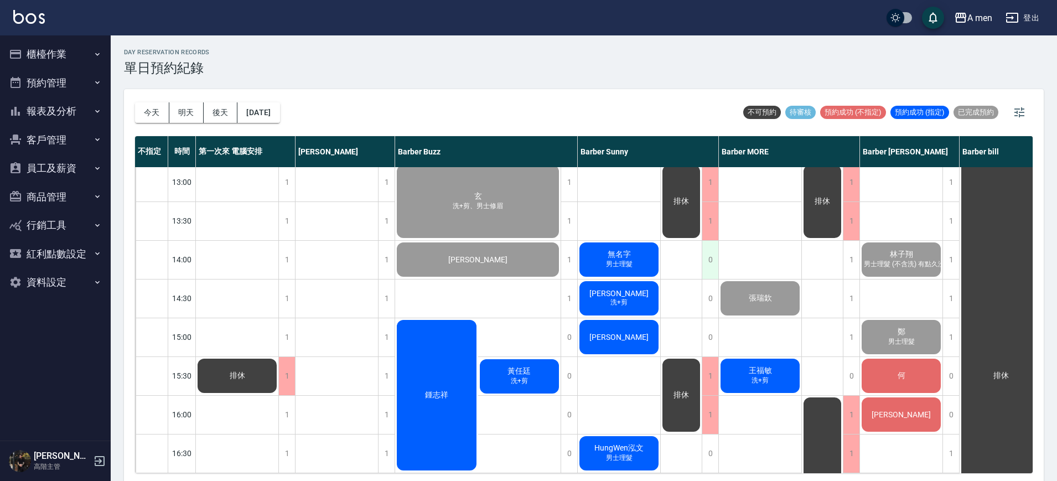
scroll to position [277, 0]
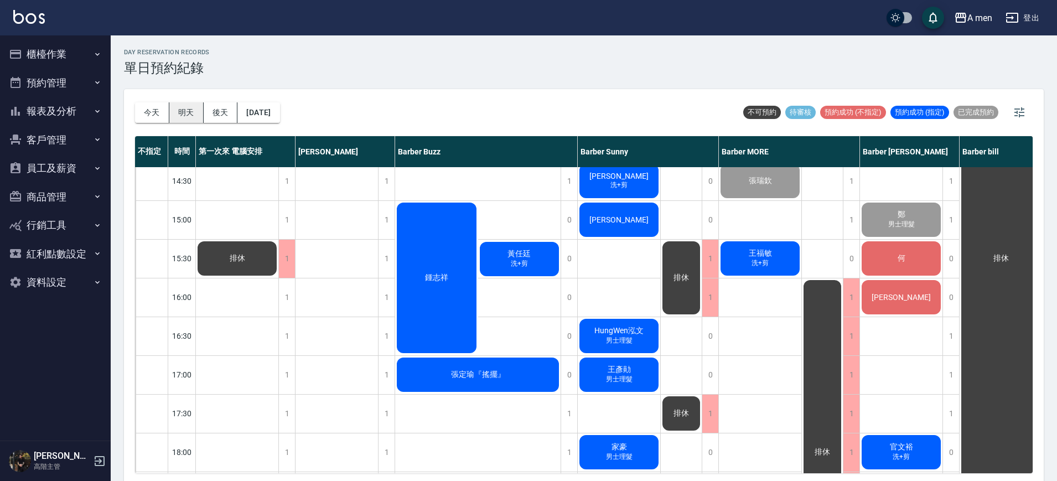
click at [188, 115] on button "明天" at bounding box center [186, 112] width 34 height 20
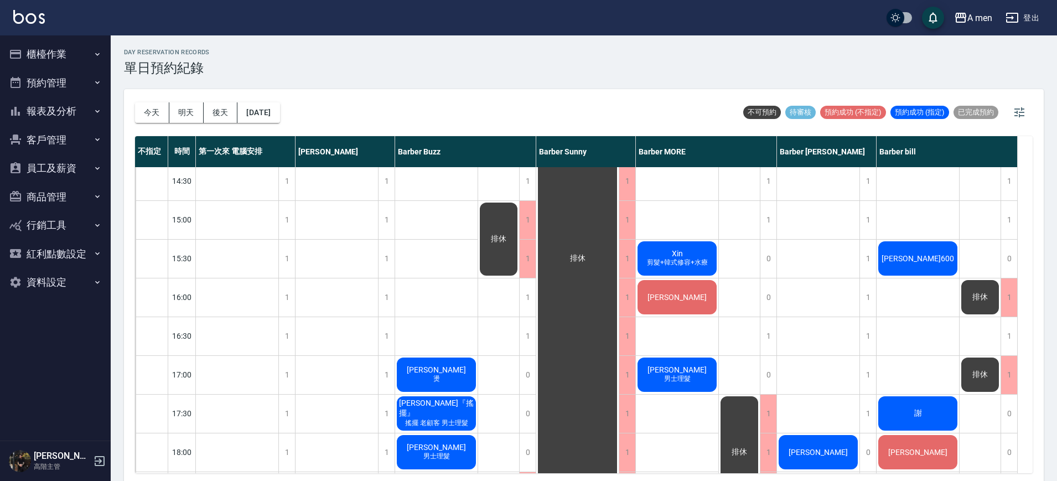
scroll to position [553, 0]
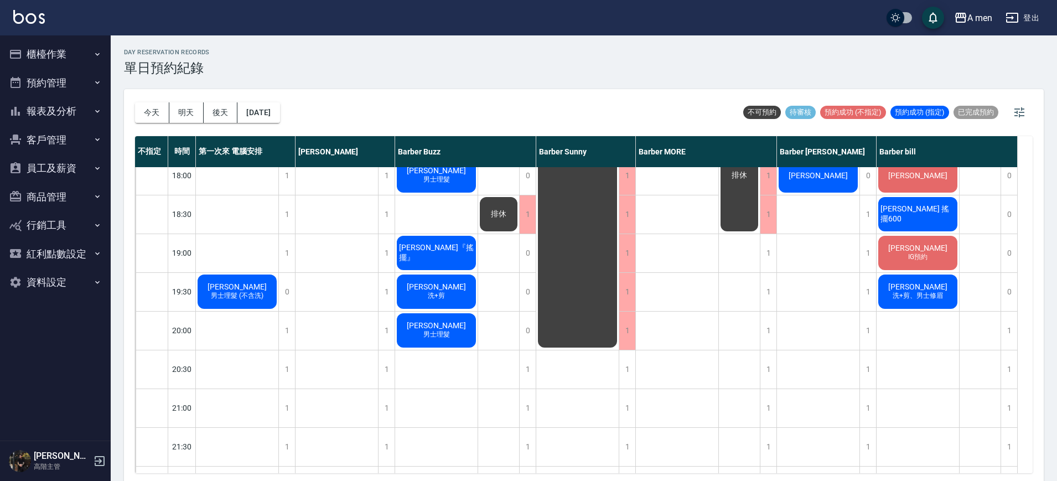
click at [234, 278] on div "Jeff 男士理髮 (不含洗)" at bounding box center [237, 292] width 82 height 38
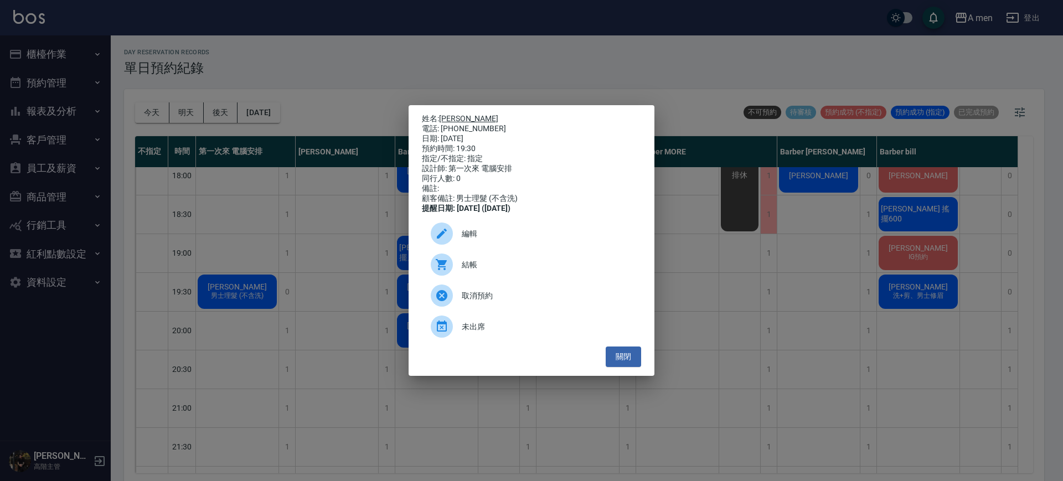
click at [442, 114] on link "Jeff" at bounding box center [468, 118] width 59 height 9
click at [615, 365] on button "關閉" at bounding box center [622, 356] width 35 height 20
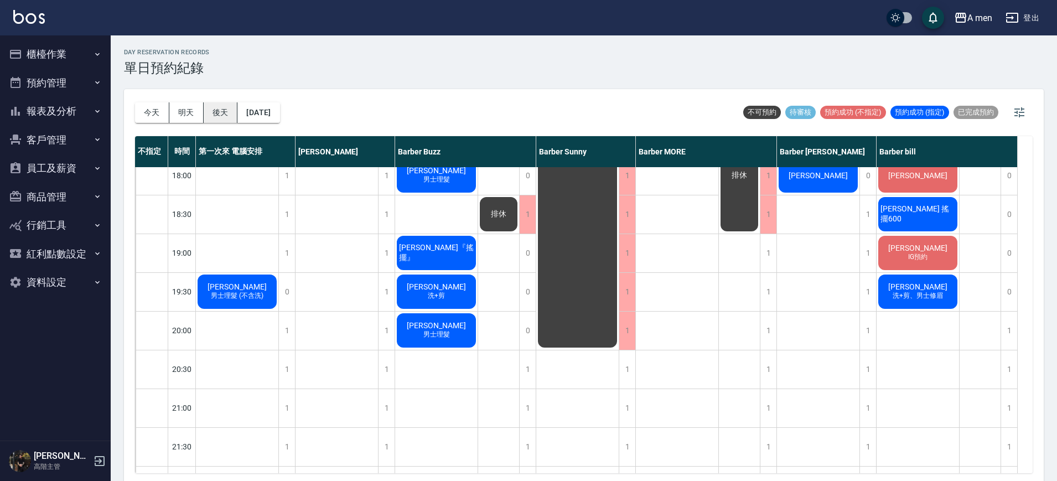
click at [209, 110] on button "後天" at bounding box center [221, 112] width 34 height 20
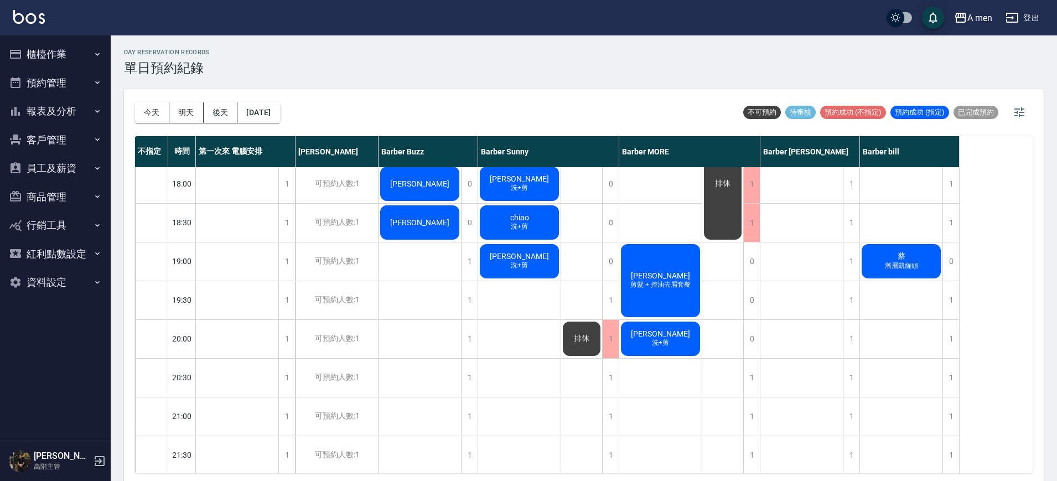
scroll to position [553, 0]
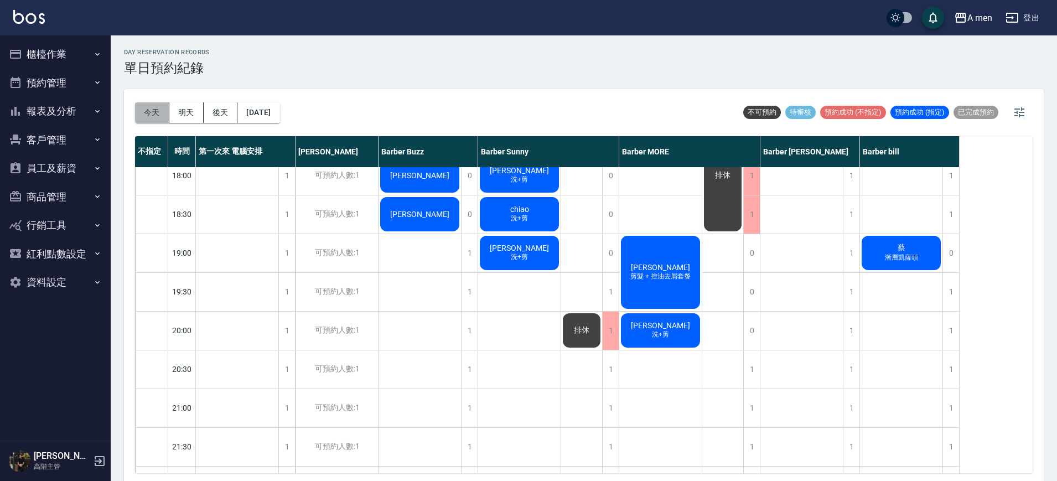
click at [147, 105] on button "今天" at bounding box center [152, 112] width 34 height 20
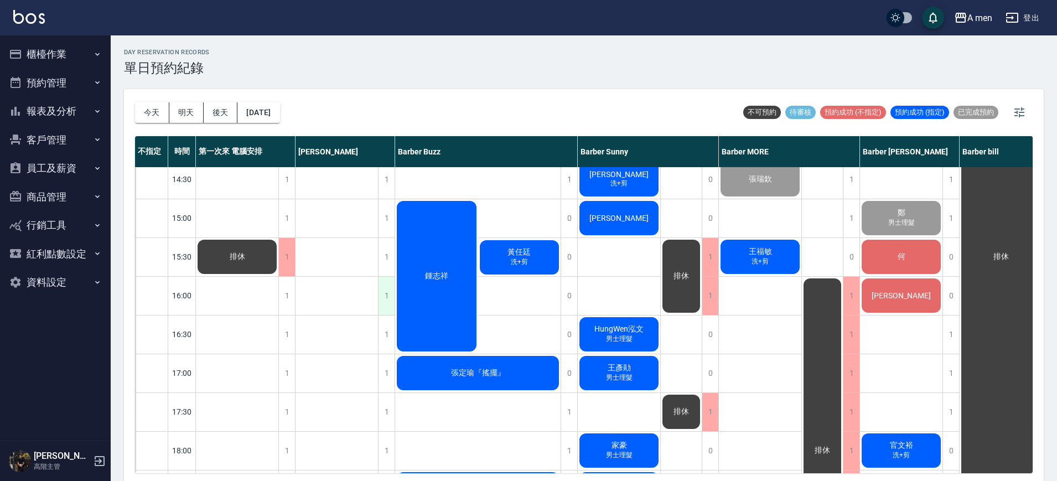
scroll to position [277, 0]
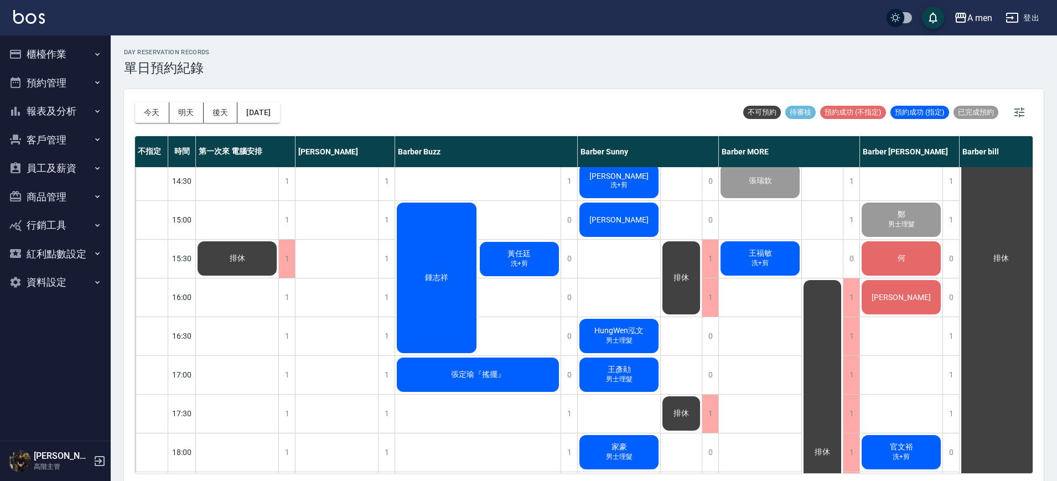
click at [912, 261] on div "何" at bounding box center [901, 259] width 82 height 38
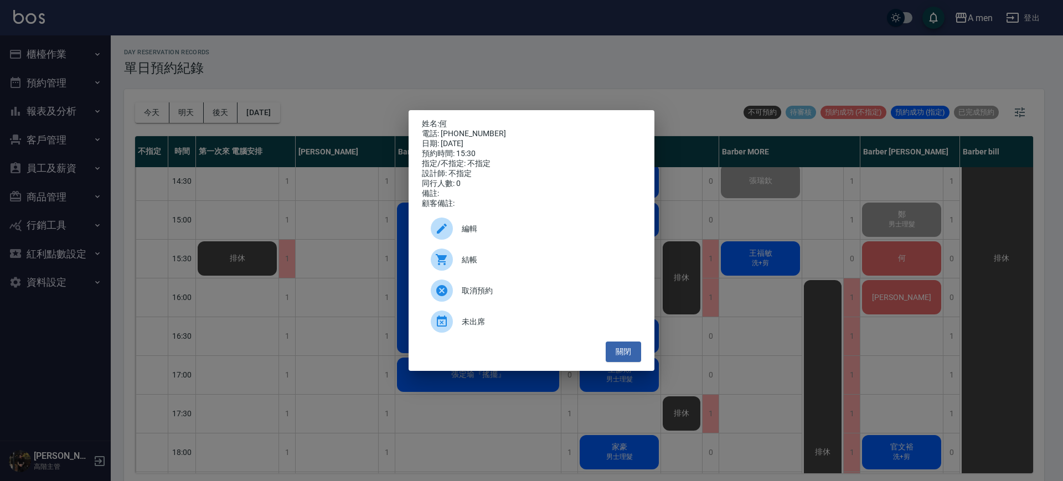
click at [484, 263] on span "結帳" at bounding box center [547, 260] width 170 height 12
click at [623, 356] on button "關閉" at bounding box center [622, 351] width 35 height 20
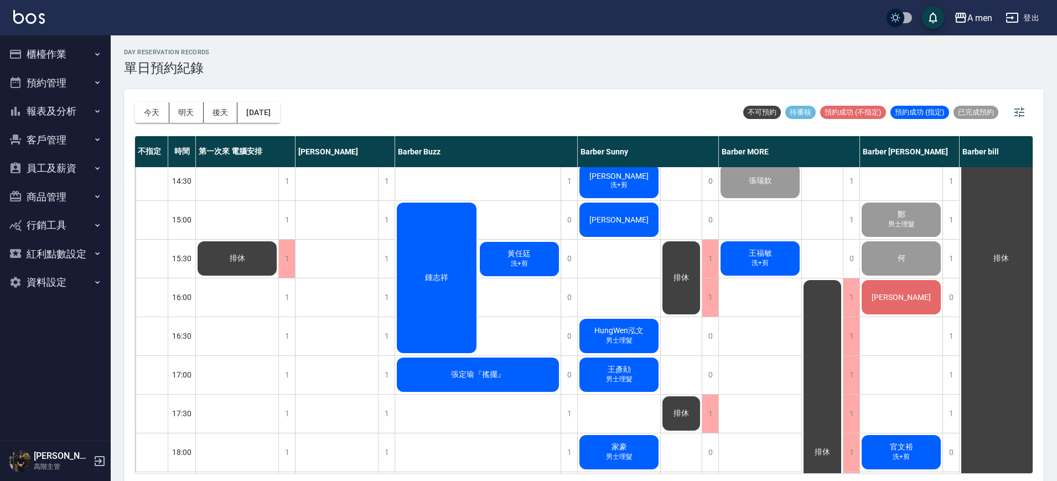
click at [768, 257] on span "王福敏" at bounding box center [761, 253] width 28 height 10
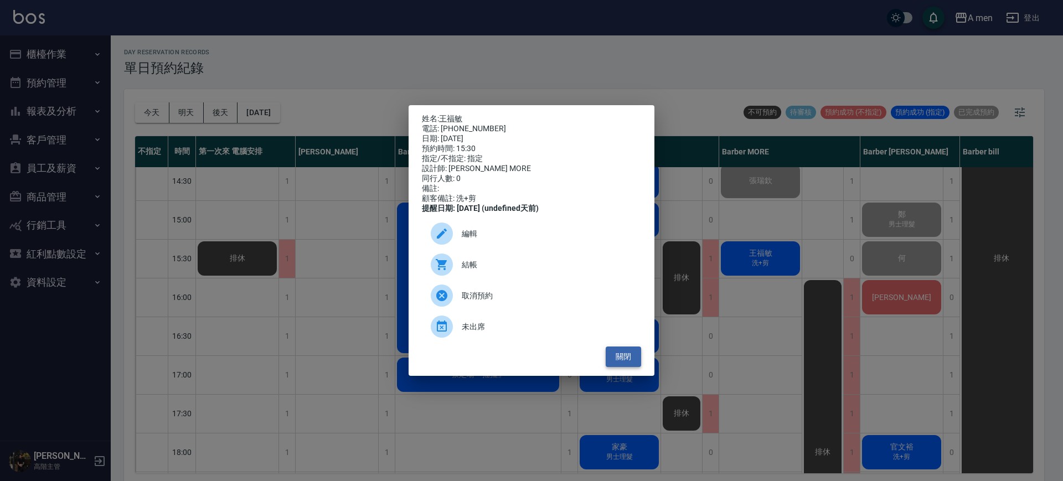
click at [625, 359] on button "關閉" at bounding box center [622, 356] width 35 height 20
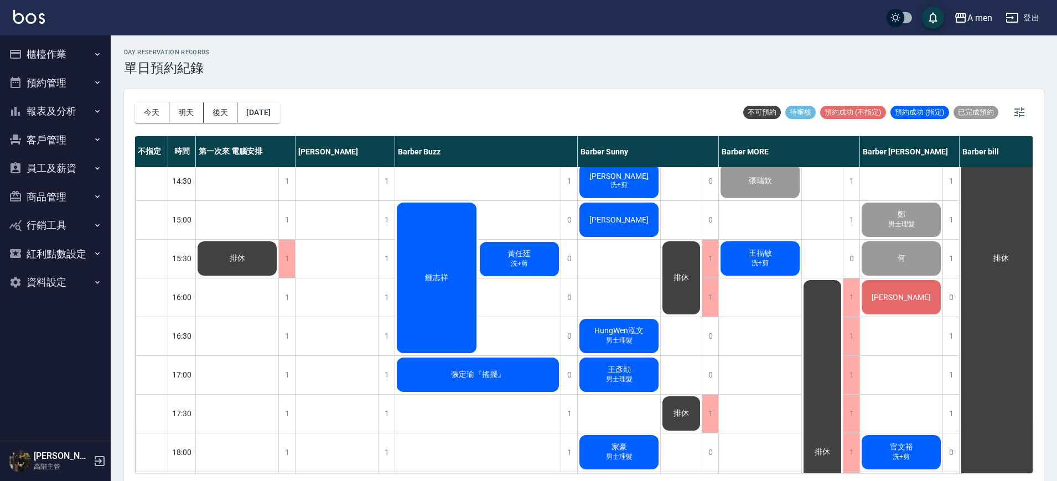
click at [778, 10] on div "A men 登出" at bounding box center [528, 17] width 1057 height 35
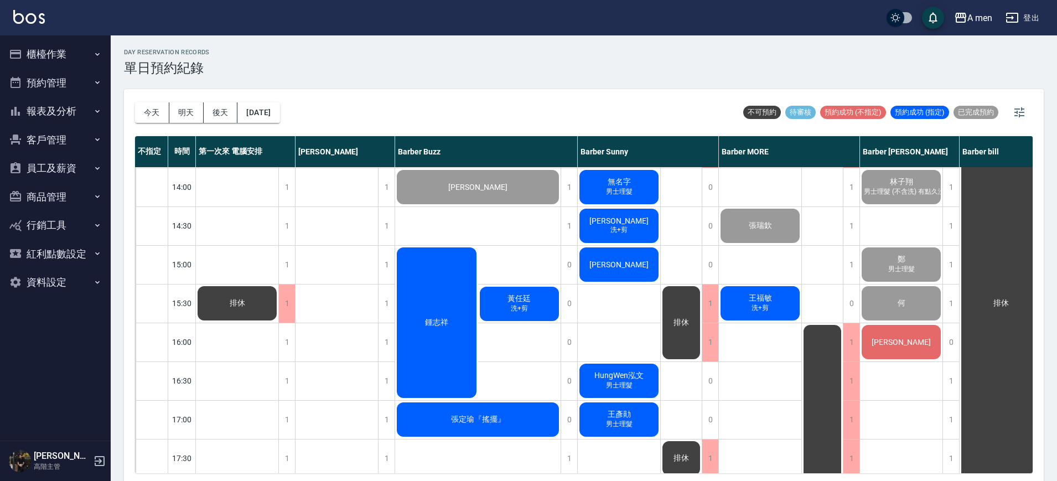
scroll to position [138, 0]
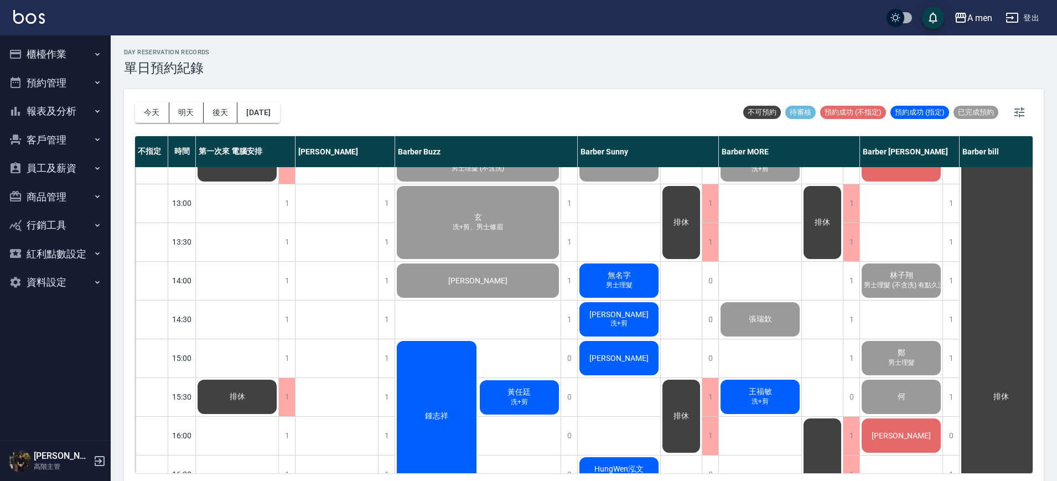
click at [632, 281] on span "男士理髮" at bounding box center [619, 285] width 31 height 9
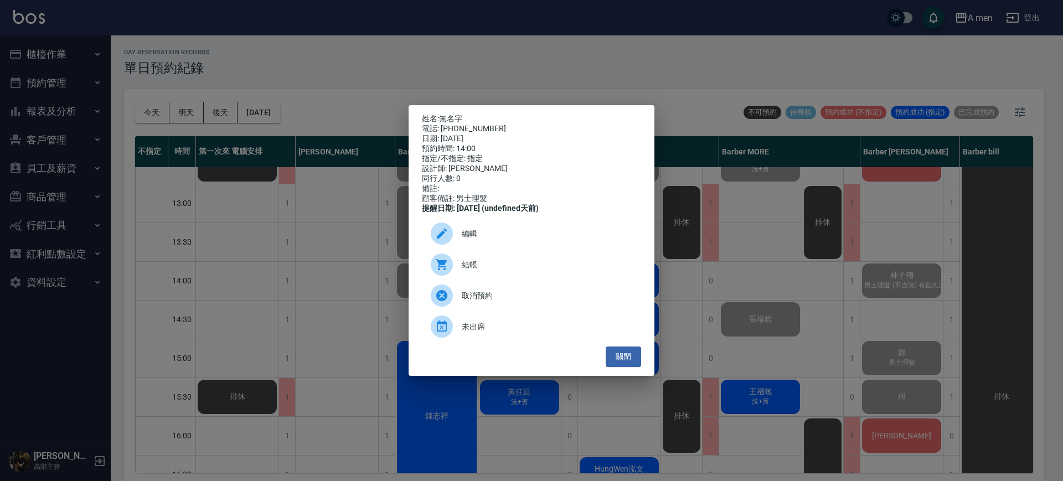
click at [546, 271] on span "結帳" at bounding box center [547, 265] width 170 height 12
click at [634, 357] on button "關閉" at bounding box center [622, 356] width 35 height 20
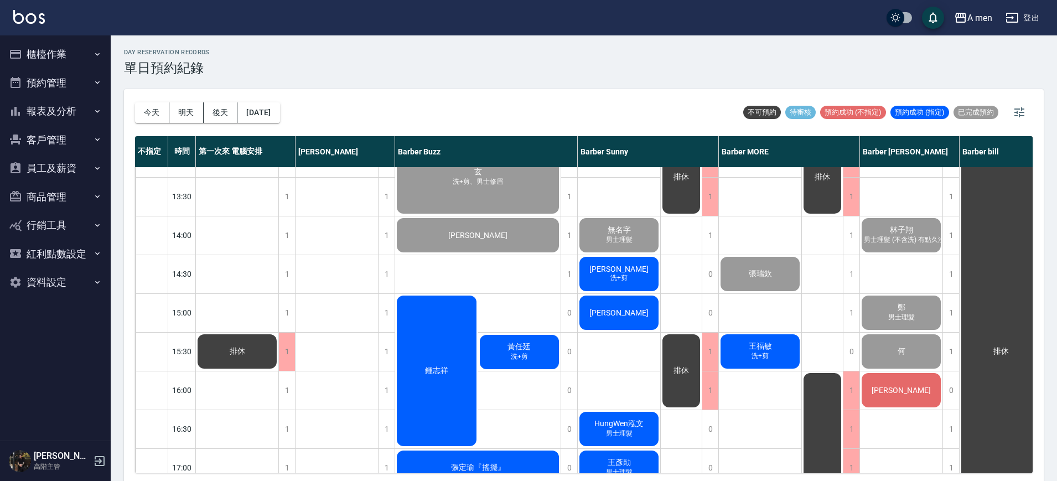
scroll to position [208, 0]
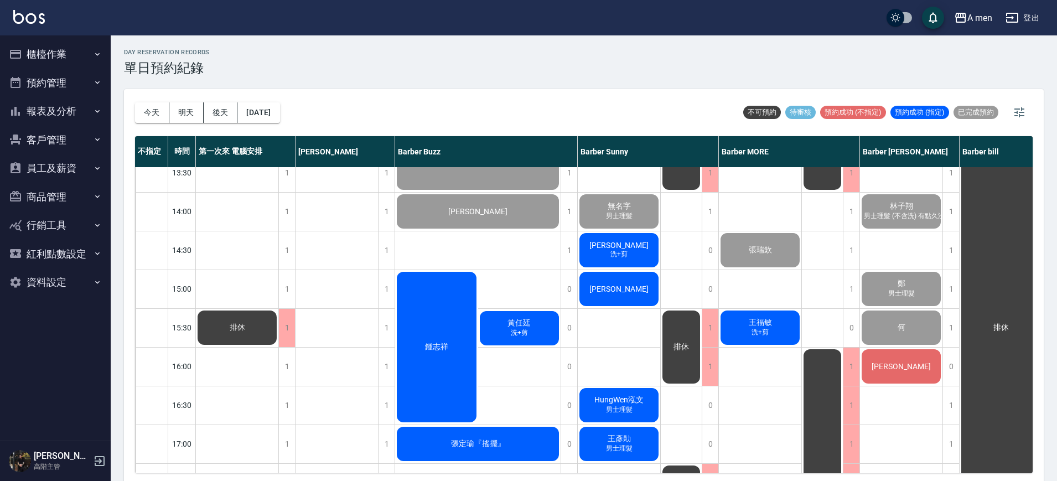
click at [532, 335] on div "黃任廷 洗+剪" at bounding box center [519, 328] width 83 height 38
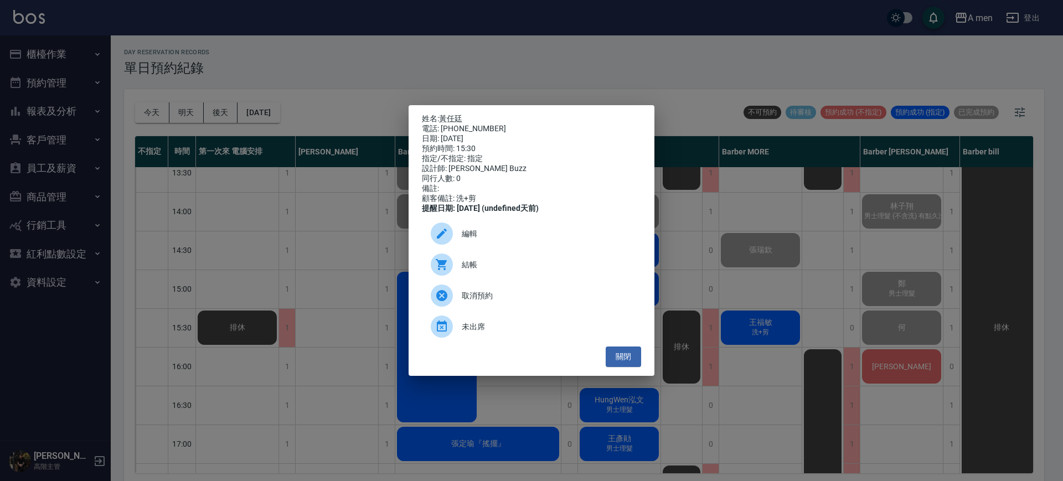
click at [506, 271] on span "結帳" at bounding box center [547, 265] width 170 height 12
click at [620, 365] on button "關閉" at bounding box center [622, 356] width 35 height 20
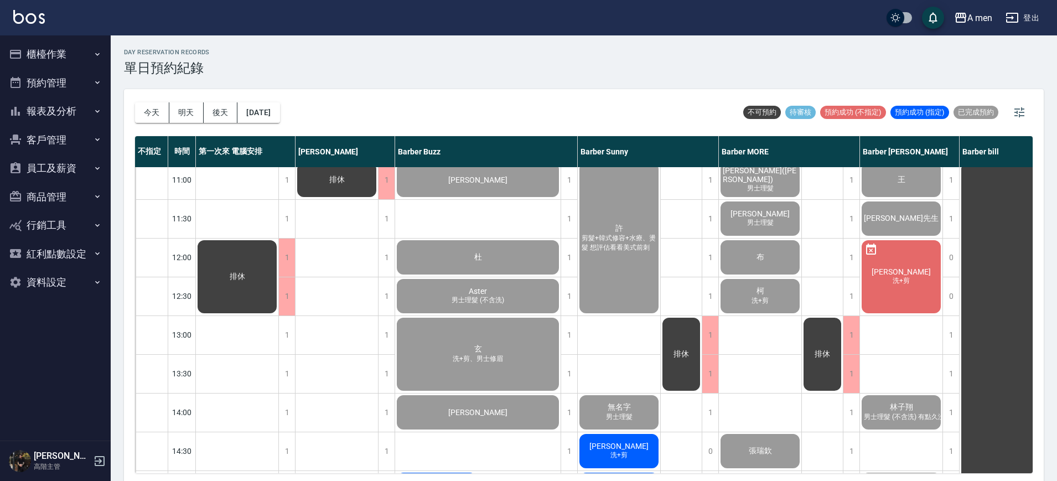
scroll to position [0, 0]
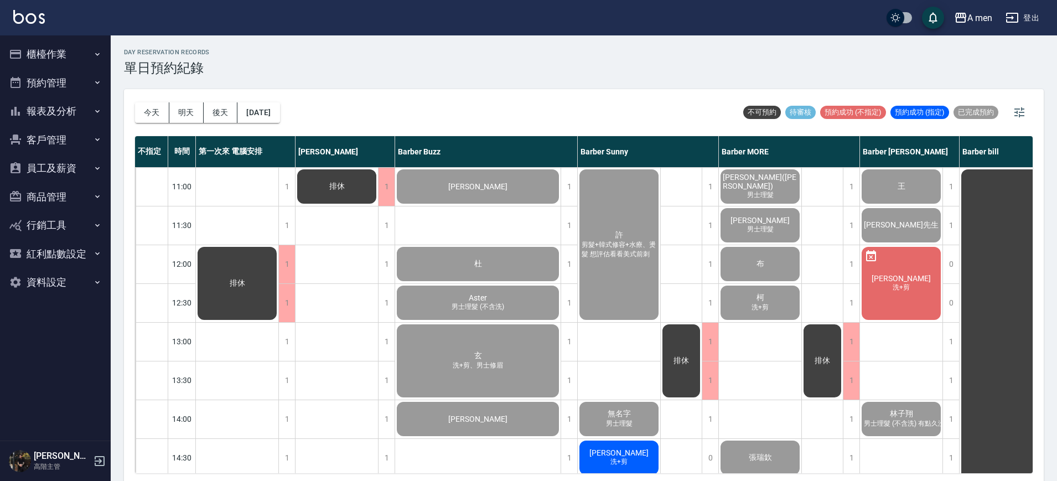
click at [188, 113] on button "明天" at bounding box center [186, 112] width 34 height 20
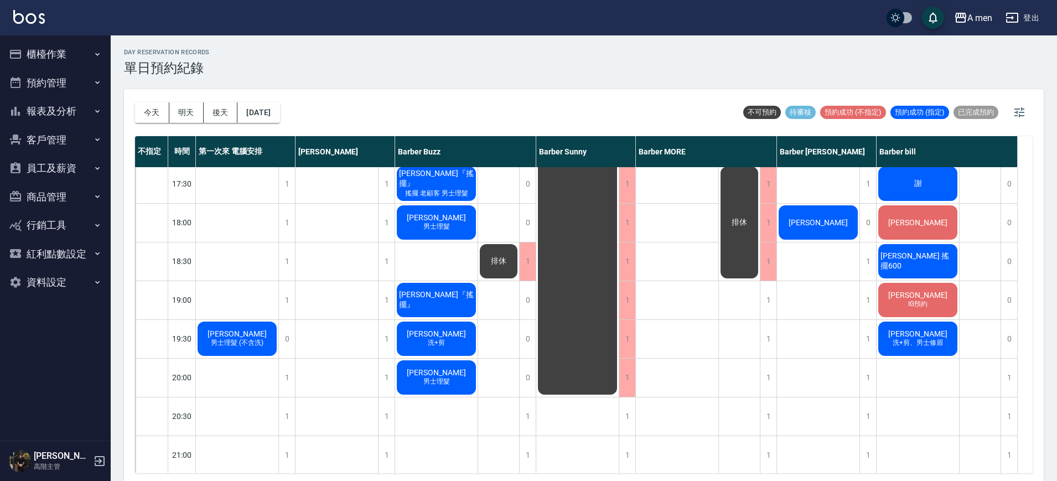
scroll to position [484, 0]
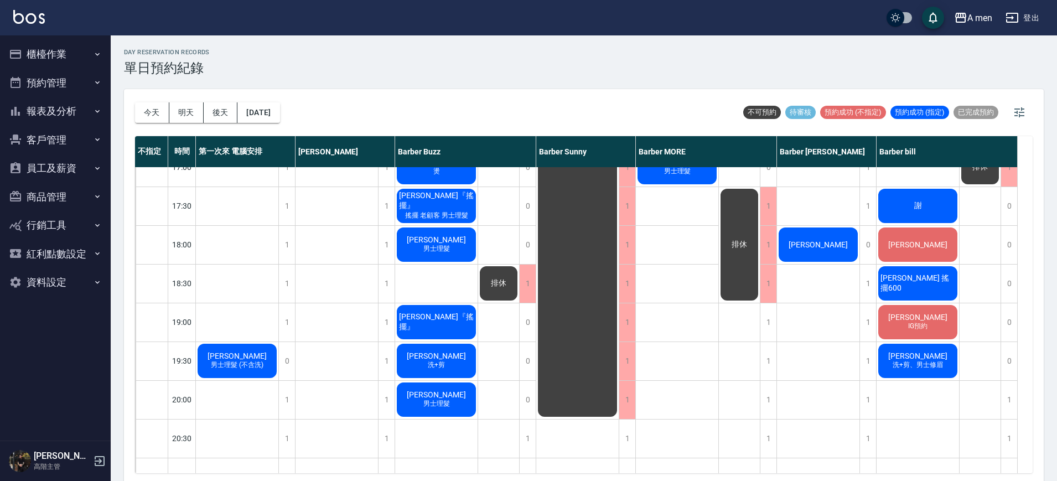
click at [239, 360] on span "男士理髮 (不含洗)" at bounding box center [237, 364] width 57 height 9
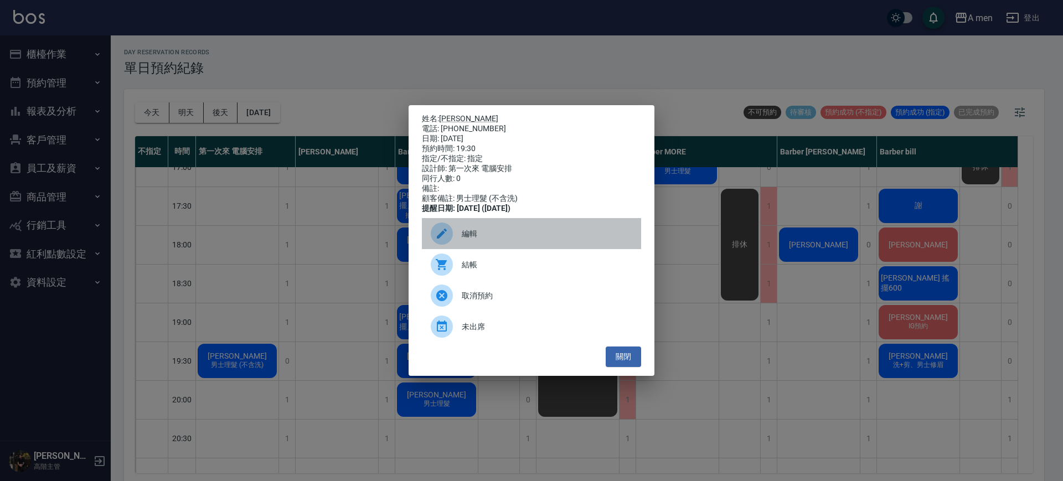
drag, startPoint x: 478, startPoint y: 249, endPoint x: 478, endPoint y: 242, distance: 6.6
click at [478, 249] on div "編輯" at bounding box center [531, 233] width 219 height 31
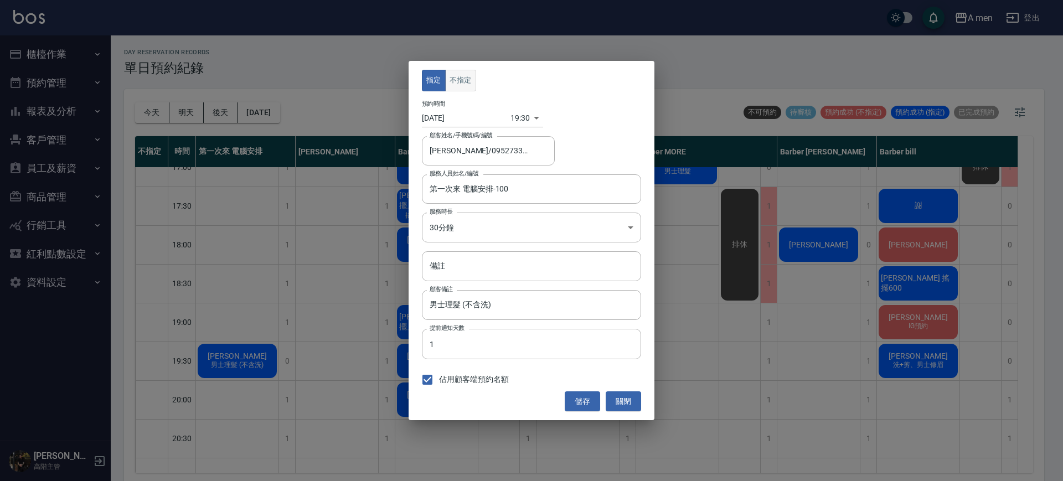
click at [457, 80] on button "不指定" at bounding box center [460, 81] width 31 height 22
click at [474, 190] on input "第一次來 電腦安排-100" at bounding box center [523, 188] width 193 height 19
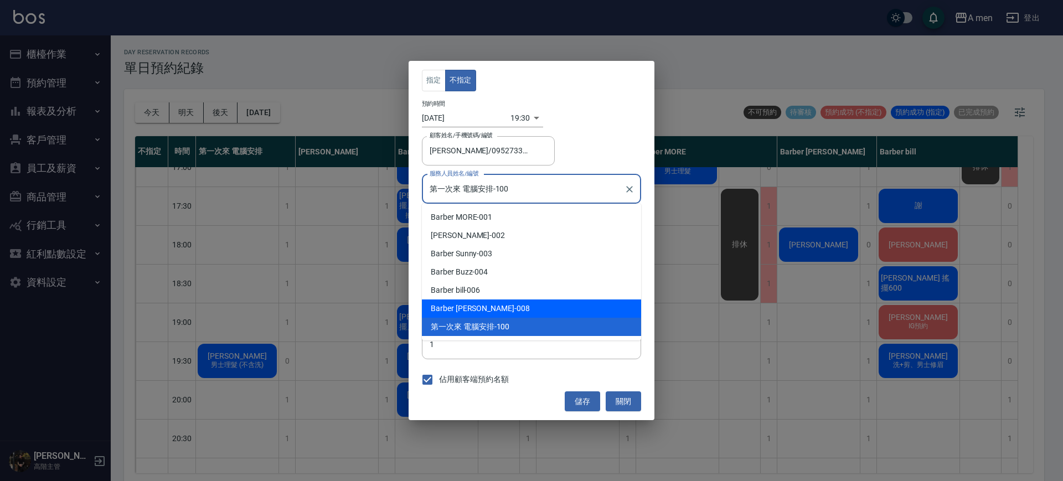
click at [464, 309] on span "Barber [PERSON_NAME]" at bounding box center [473, 309] width 84 height 12
type input "Barber Garry-008"
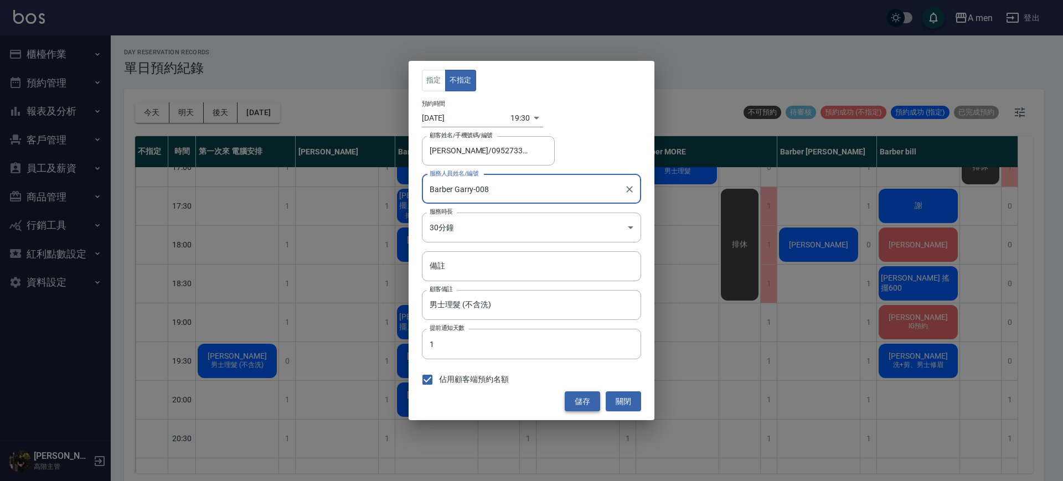
click at [577, 391] on button "儲存" at bounding box center [581, 401] width 35 height 20
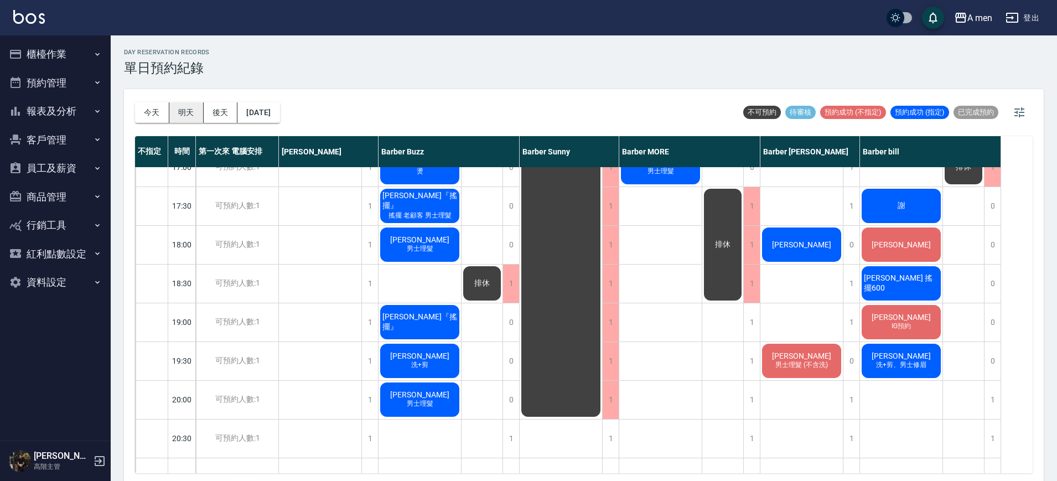
click at [188, 118] on button "明天" at bounding box center [186, 112] width 34 height 20
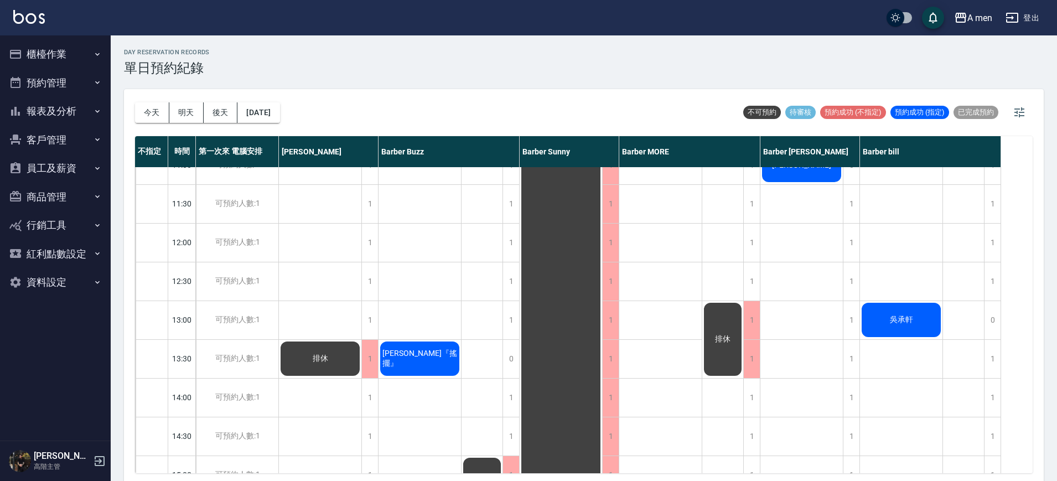
scroll to position [0, 0]
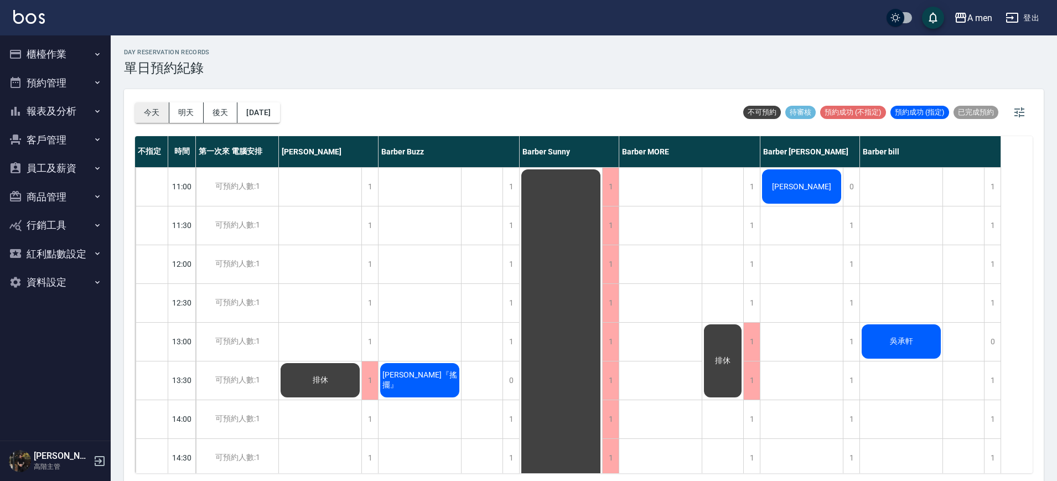
click at [158, 117] on button "今天" at bounding box center [152, 112] width 34 height 20
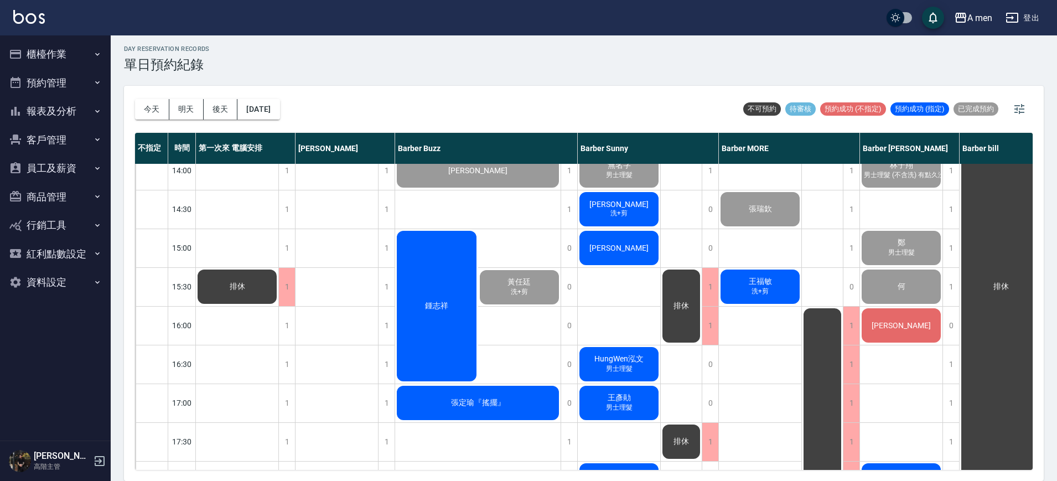
scroll to position [346, 0]
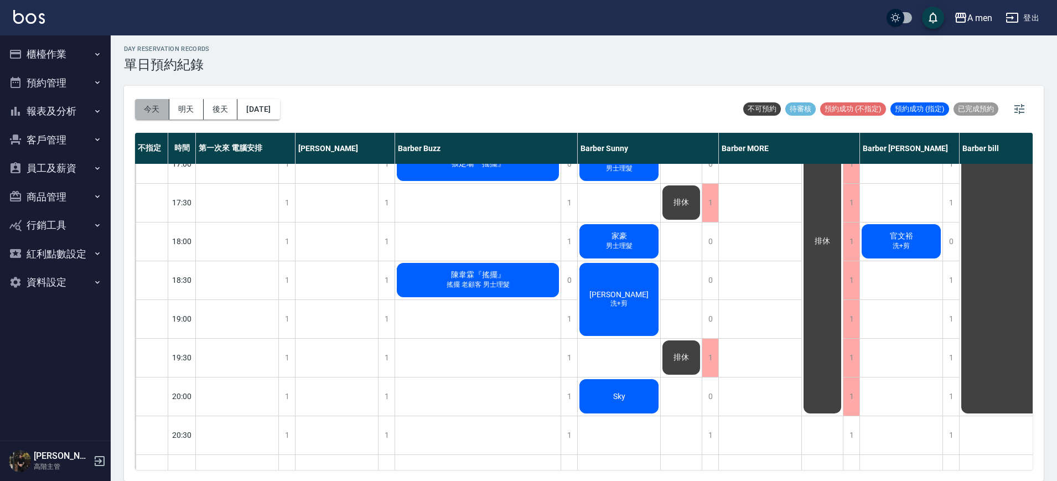
click at [154, 102] on button "今天" at bounding box center [152, 109] width 34 height 20
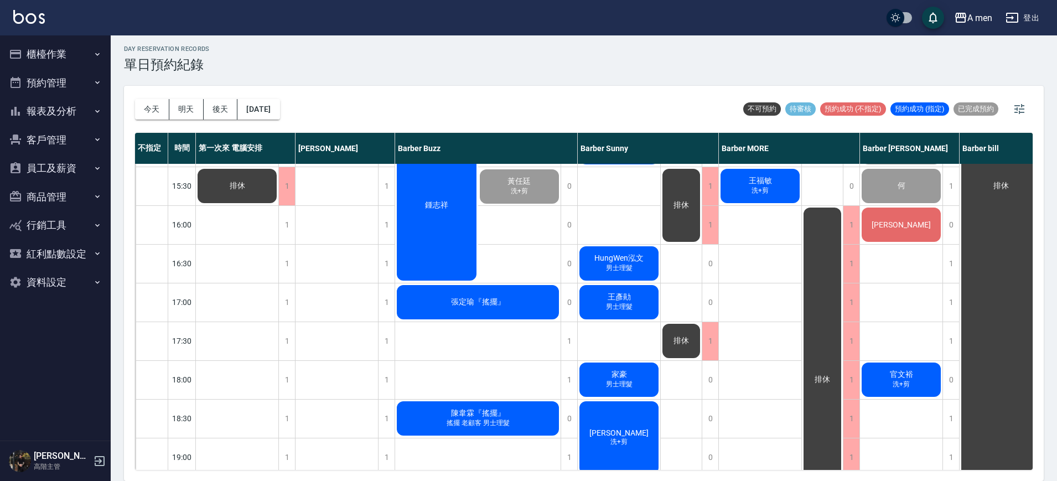
click at [763, 303] on div "丁瑞飛 (Rafael) 男士理髮 Richard 男士理髮 布 柯 洗+剪 張瑞欽 王福敏 洗+剪" at bounding box center [760, 302] width 83 height 969
click at [685, 302] on div "排休 排休 排休 排休" at bounding box center [682, 302] width 42 height 969
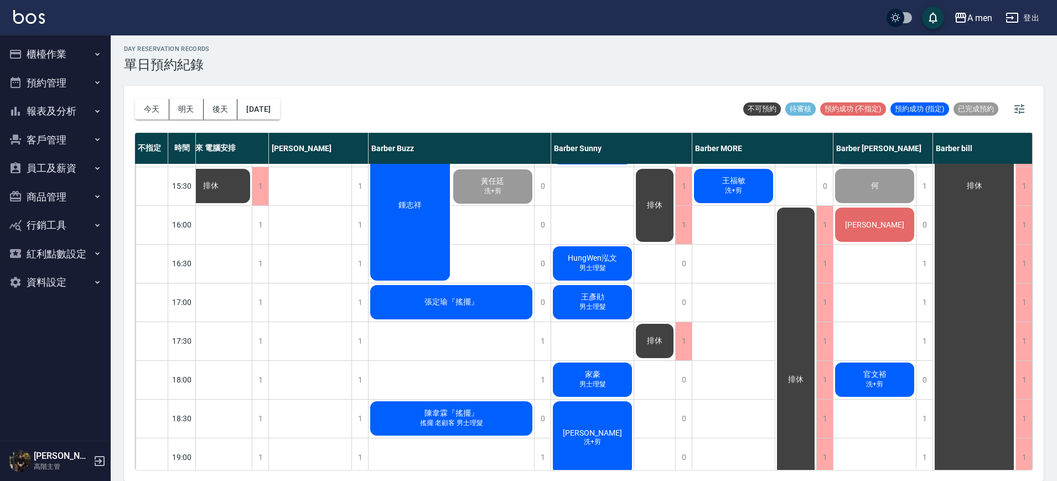
click at [660, 294] on div "排休 排休 排休 排休" at bounding box center [655, 302] width 42 height 969
click at [659, 280] on div "排休 排休 排休 排休" at bounding box center [655, 302] width 42 height 969
click at [607, 309] on div "王彥勛 男士理髮" at bounding box center [592, 302] width 82 height 38
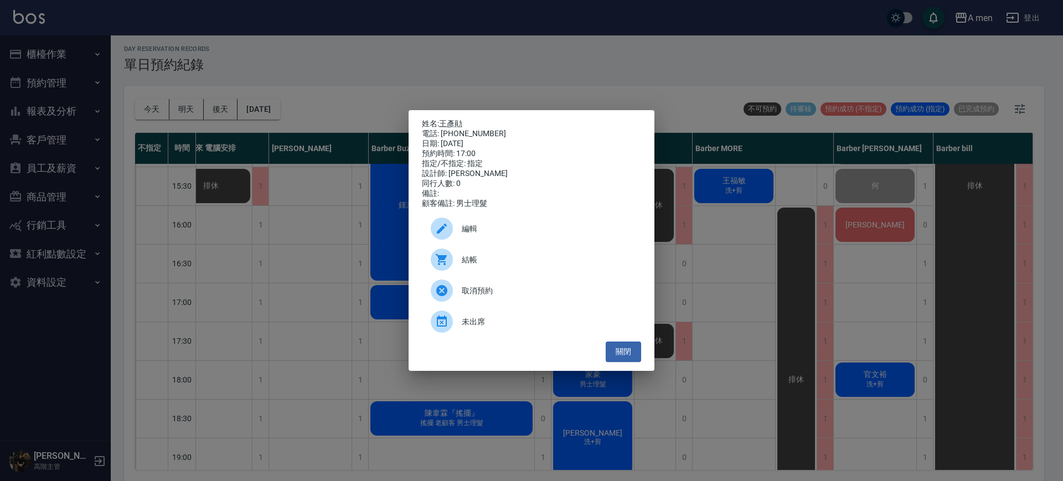
click at [512, 227] on div "編輯" at bounding box center [531, 228] width 219 height 31
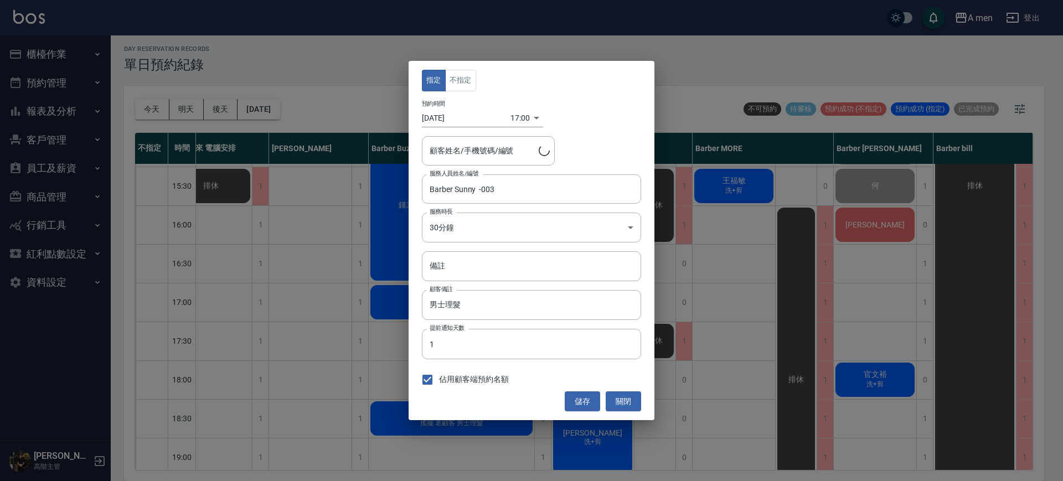
type input "王彥勛/0932187611"
click at [484, 261] on input "備註" at bounding box center [531, 266] width 219 height 30
type input "c"
type input "會遲到 如果遲到太多就不指定"
click at [587, 396] on button "儲存" at bounding box center [581, 401] width 35 height 20
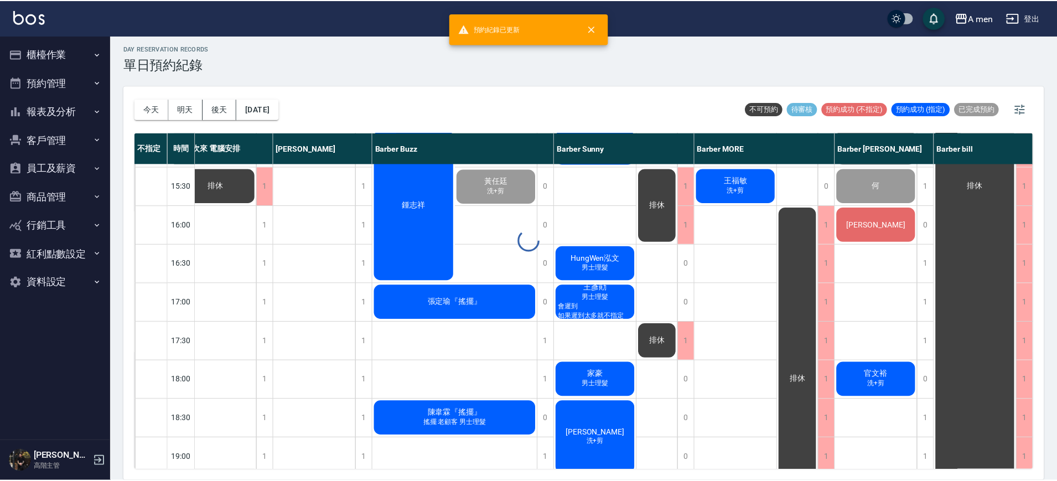
scroll to position [346, 27]
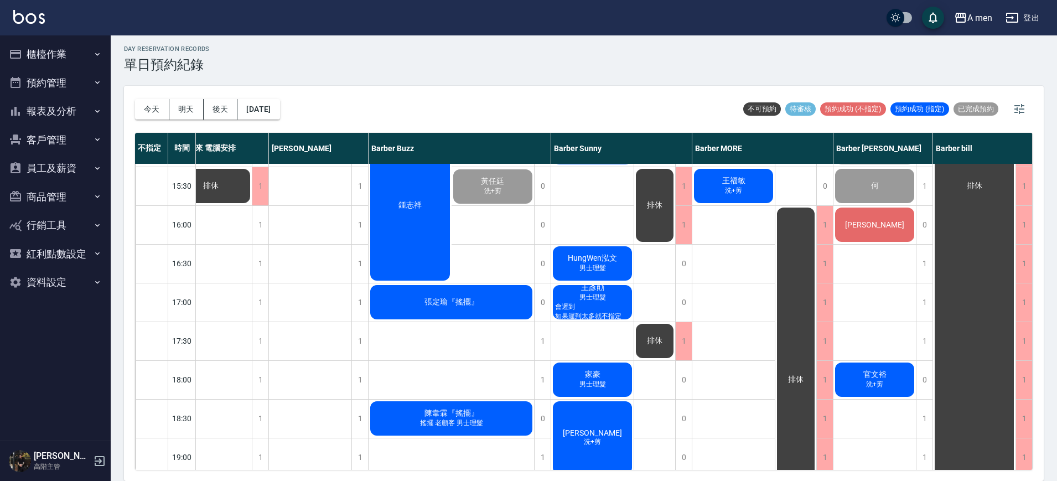
click at [876, 215] on div "楊先生" at bounding box center [874, 225] width 82 height 38
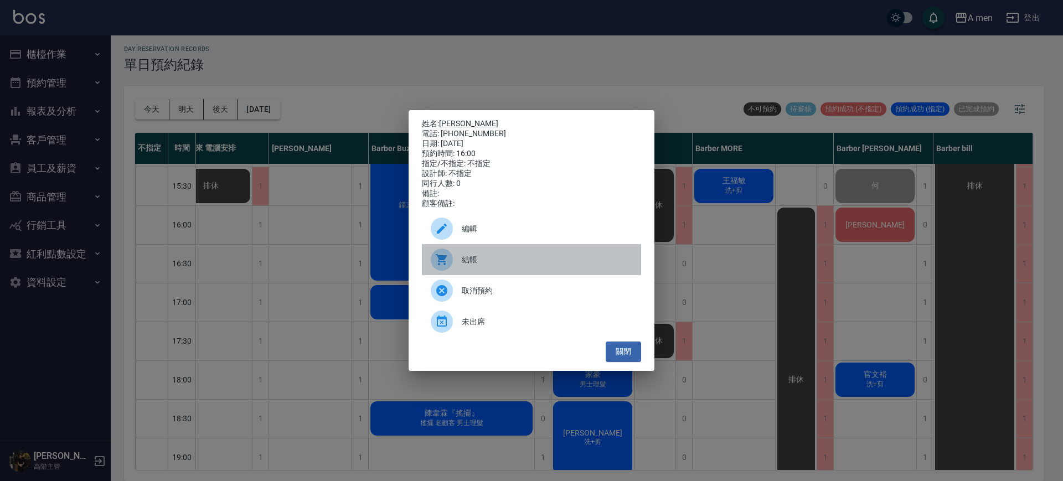
click at [503, 260] on span "結帳" at bounding box center [547, 260] width 170 height 12
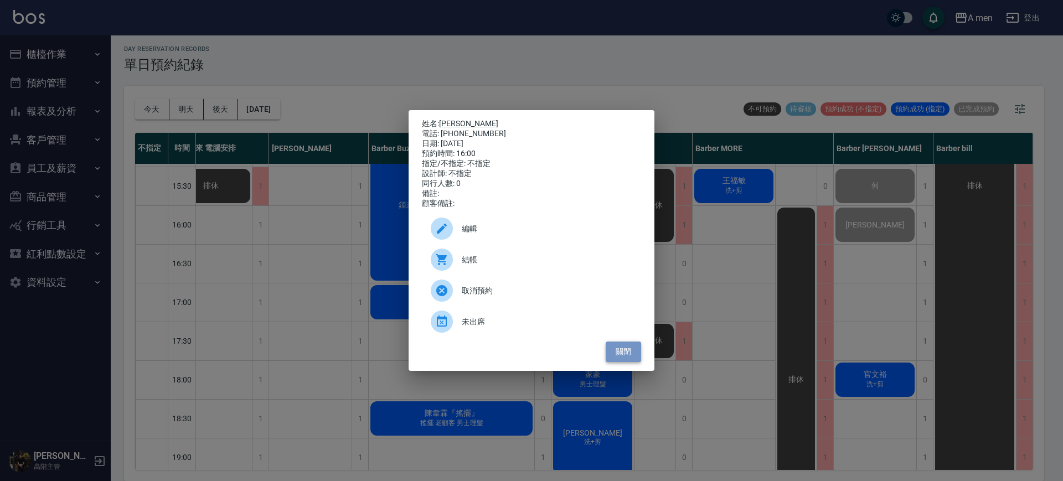
click at [623, 349] on button "關閉" at bounding box center [622, 351] width 35 height 20
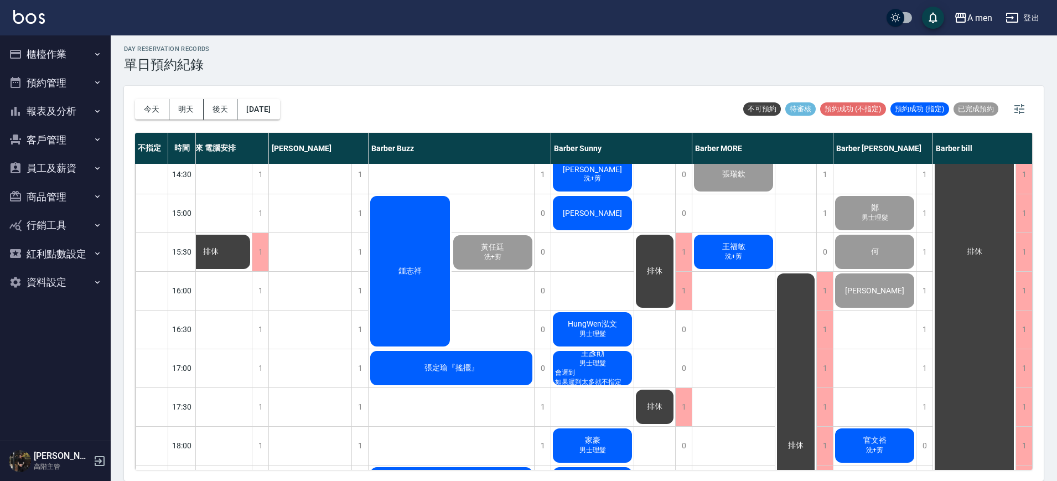
scroll to position [330, 27]
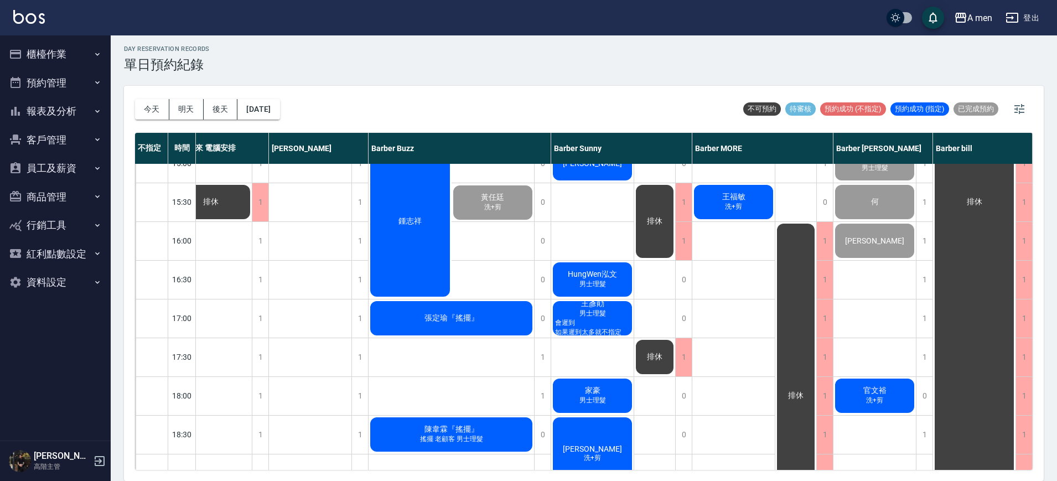
click at [588, 302] on span "王彥勛" at bounding box center [593, 304] width 28 height 10
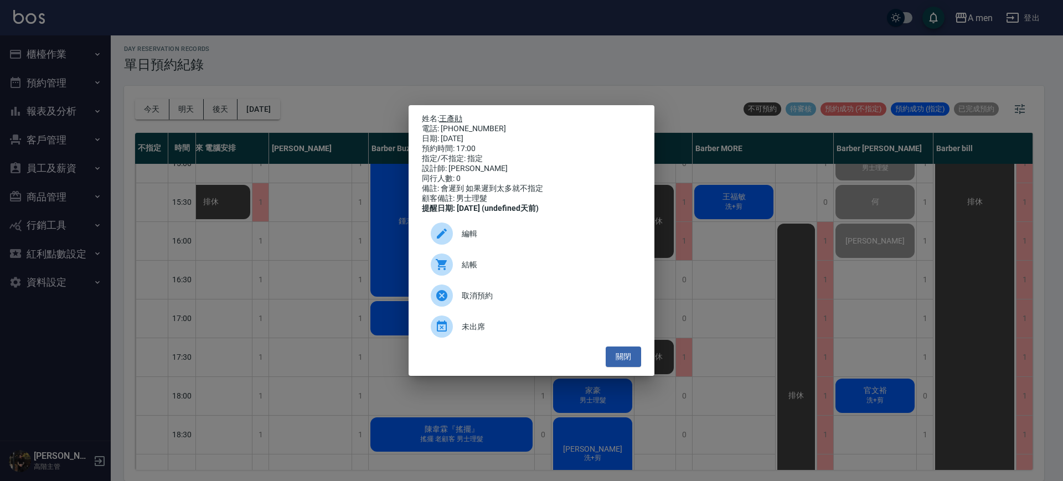
click at [457, 116] on link "王彥勛" at bounding box center [450, 118] width 23 height 9
click at [620, 358] on button "關閉" at bounding box center [622, 356] width 35 height 20
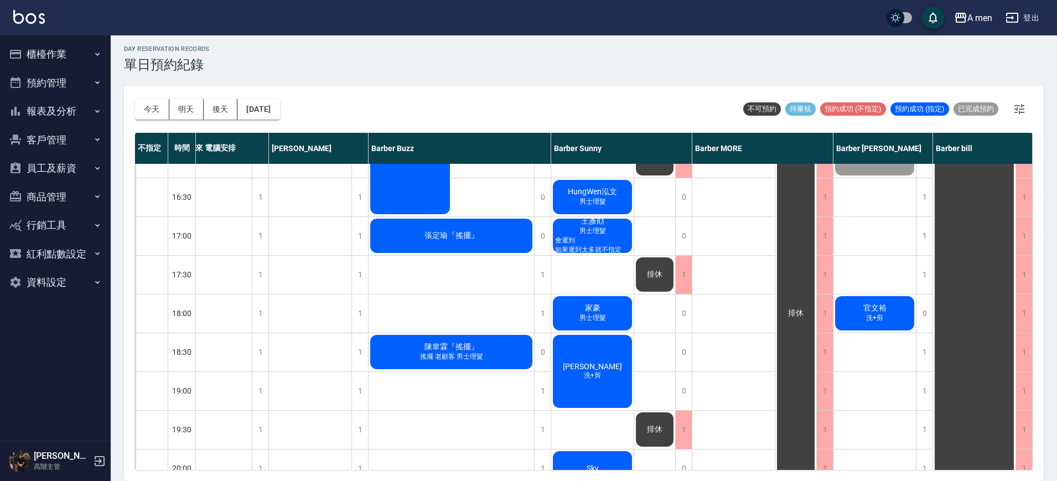
scroll to position [418, 27]
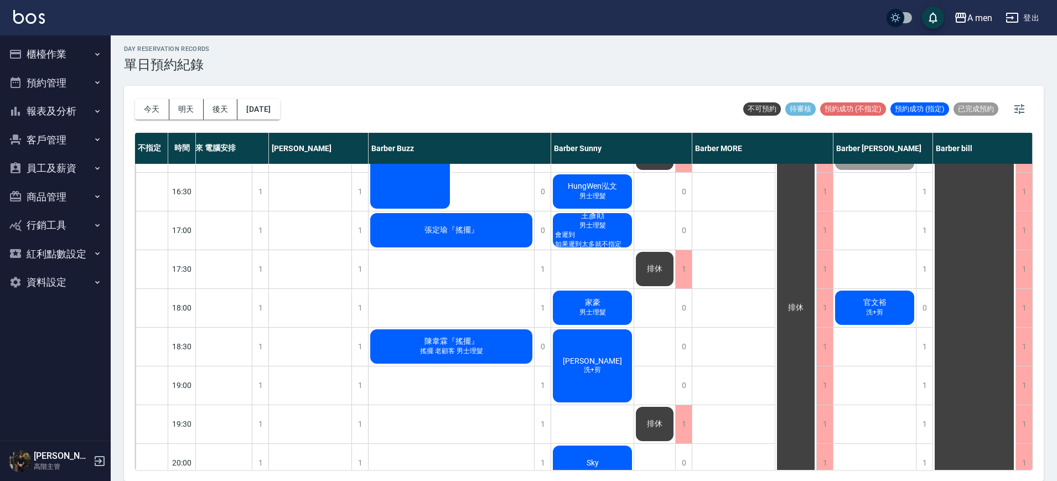
click at [580, 237] on span "會遲到 如果遲到太多就不指定" at bounding box center [592, 239] width 79 height 19
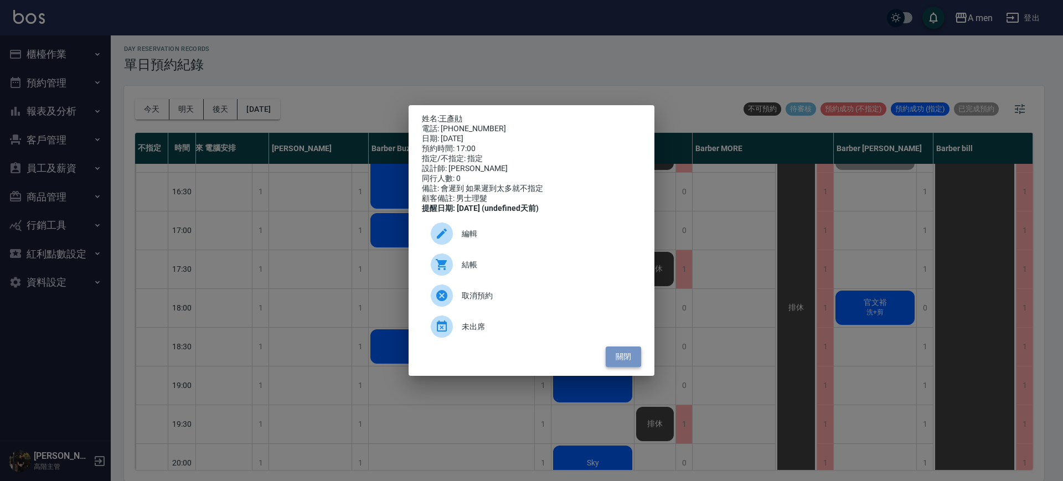
click at [622, 364] on button "關閉" at bounding box center [622, 356] width 35 height 20
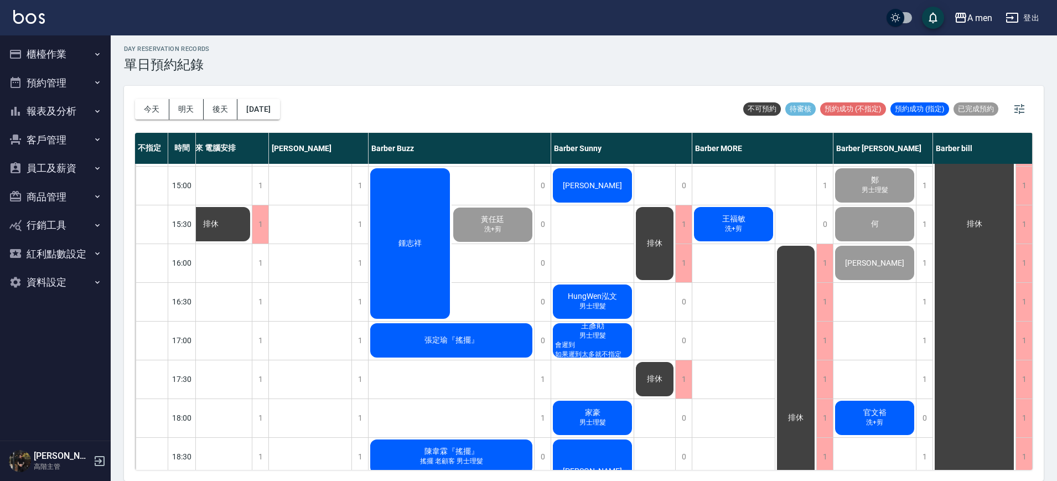
scroll to position [287, 27]
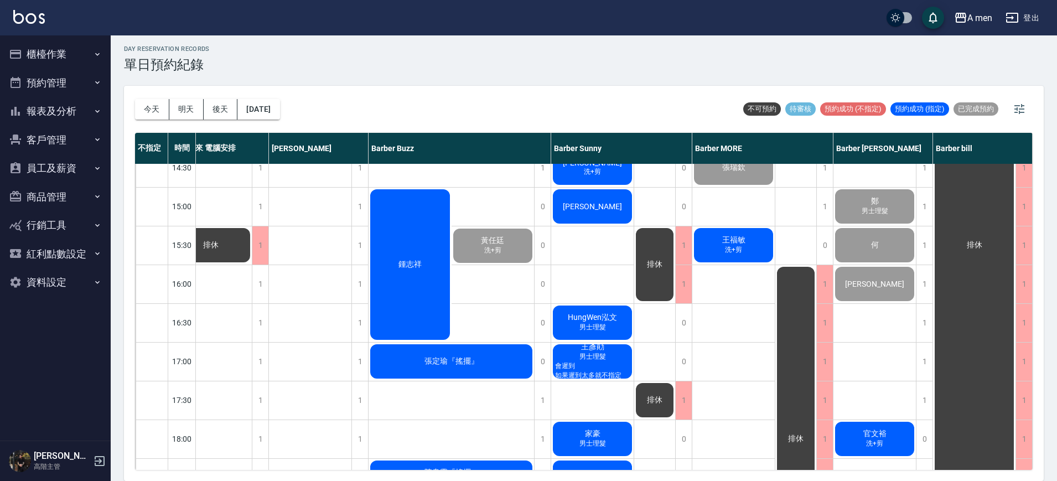
click at [595, 318] on span "HungWen泓文" at bounding box center [593, 318] width 54 height 10
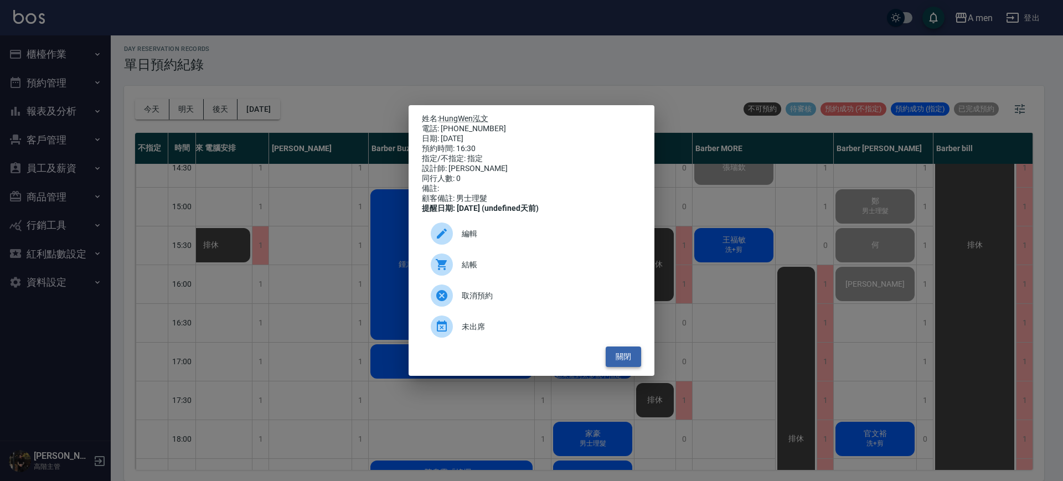
click at [636, 359] on button "關閉" at bounding box center [622, 356] width 35 height 20
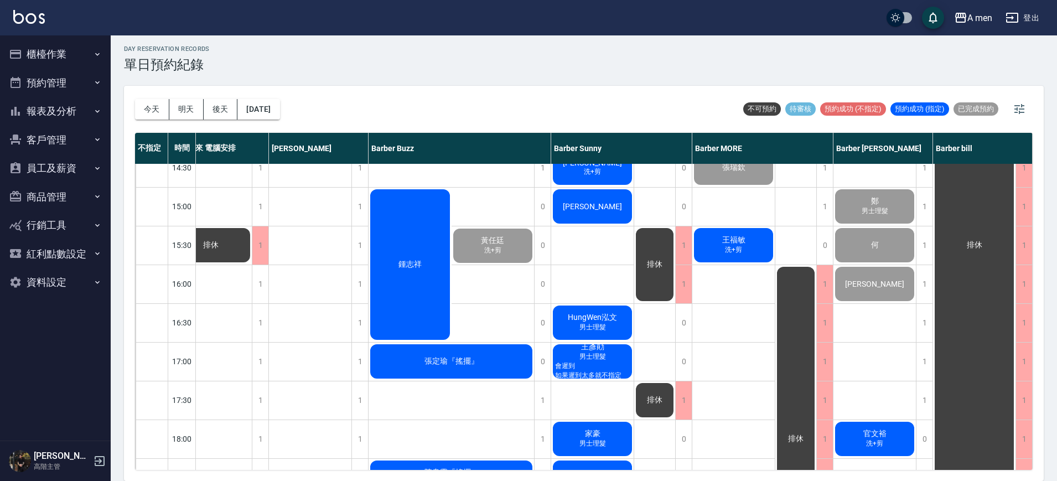
click at [718, 244] on div "王福敏 洗+剪" at bounding box center [733, 245] width 82 height 38
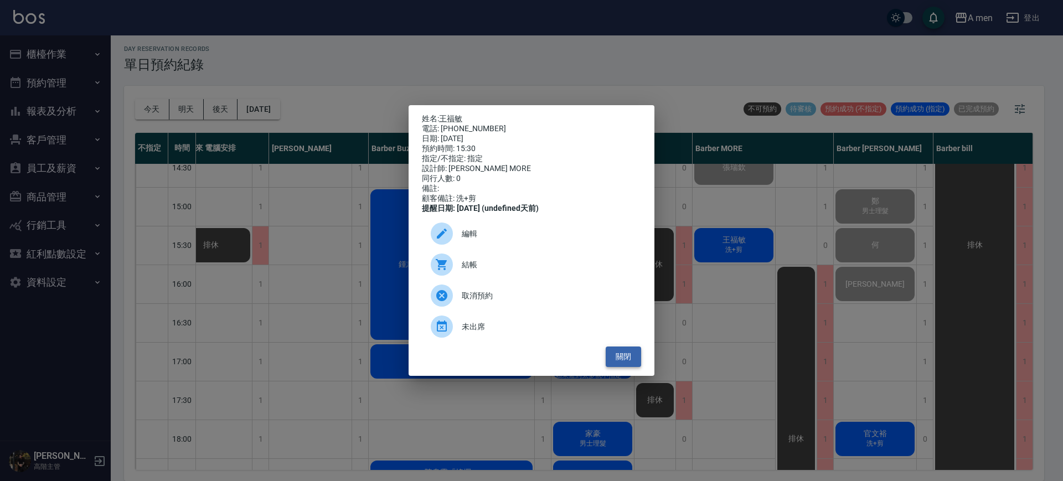
click at [628, 366] on button "關閉" at bounding box center [622, 356] width 35 height 20
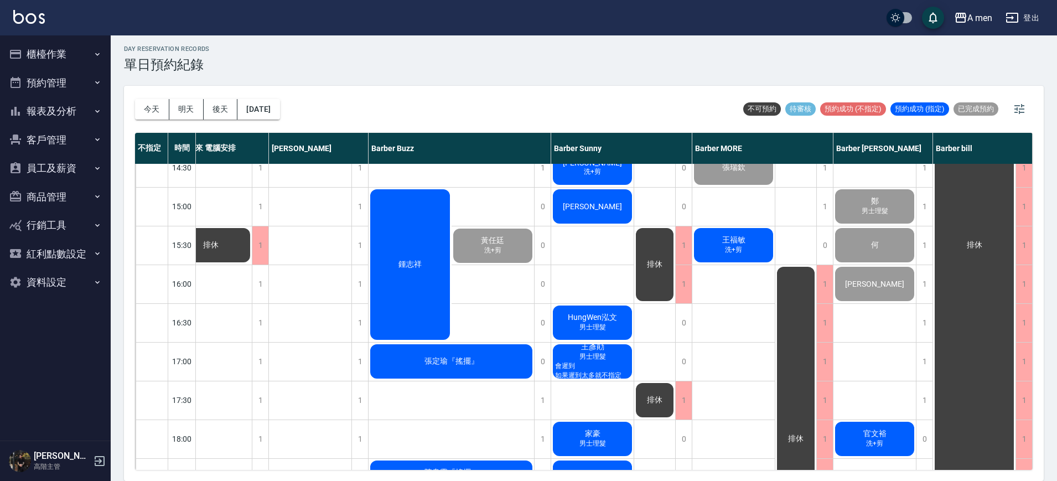
click at [580, 361] on span "男士理髮" at bounding box center [592, 356] width 31 height 9
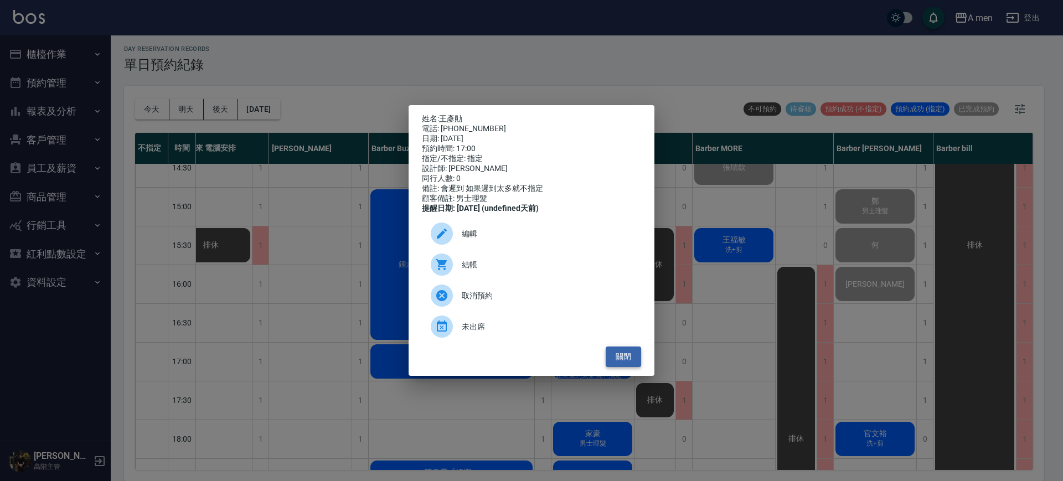
click at [628, 364] on button "關閉" at bounding box center [622, 356] width 35 height 20
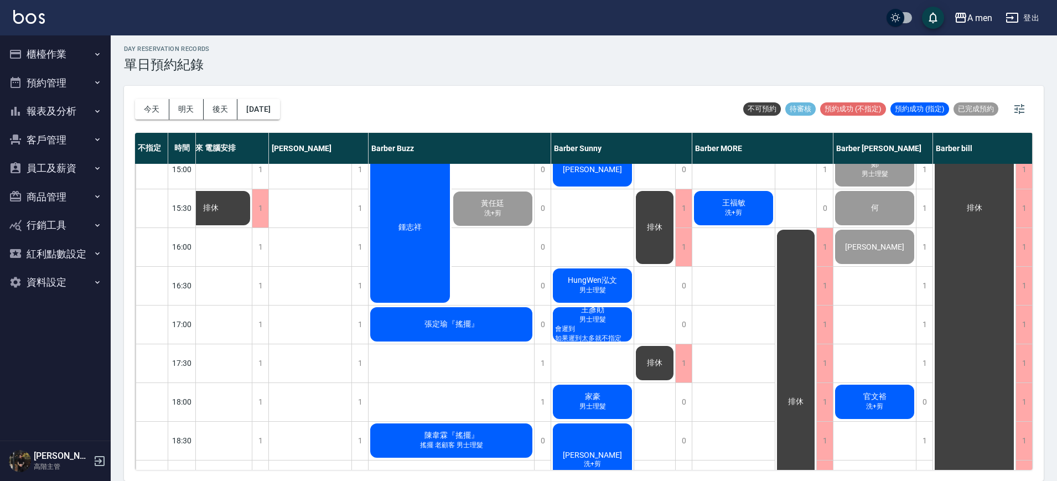
scroll to position [356, 27]
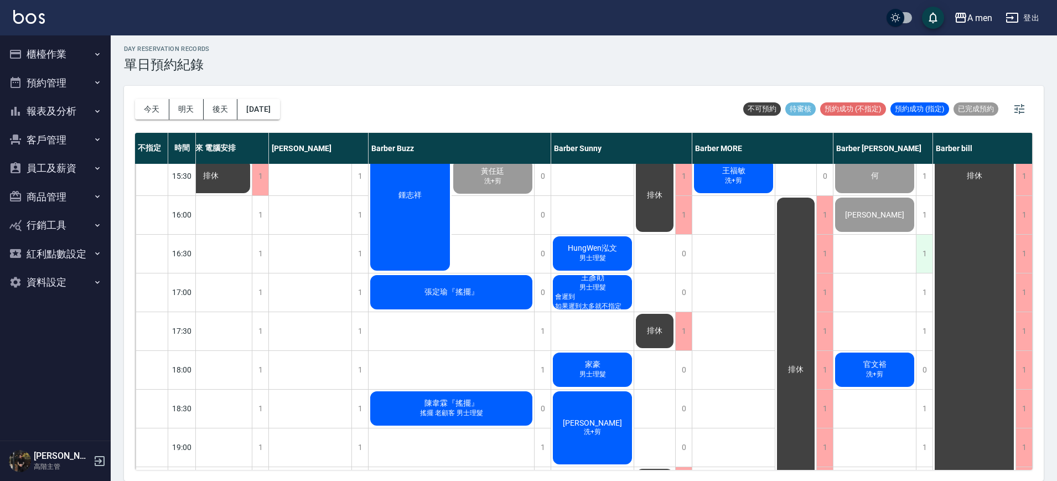
click at [925, 260] on div "1" at bounding box center [924, 254] width 17 height 38
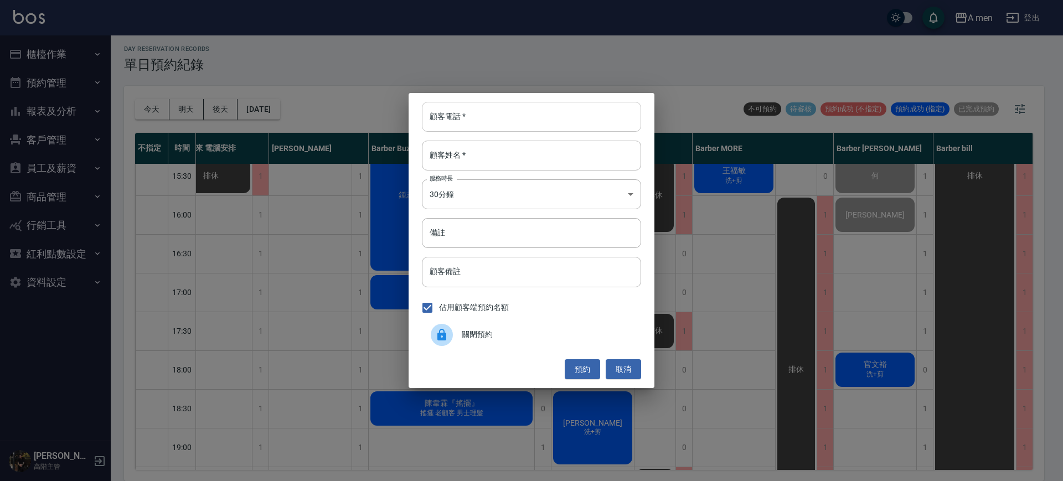
click at [565, 105] on input "顧客電話   *" at bounding box center [531, 117] width 219 height 30
type input "0936680888"
click at [544, 159] on input "顧客姓名   *" at bounding box center [531, 156] width 219 height 30
drag, startPoint x: 486, startPoint y: 110, endPoint x: 424, endPoint y: 103, distance: 61.8
click at [424, 103] on input "0936680888" at bounding box center [531, 117] width 219 height 30
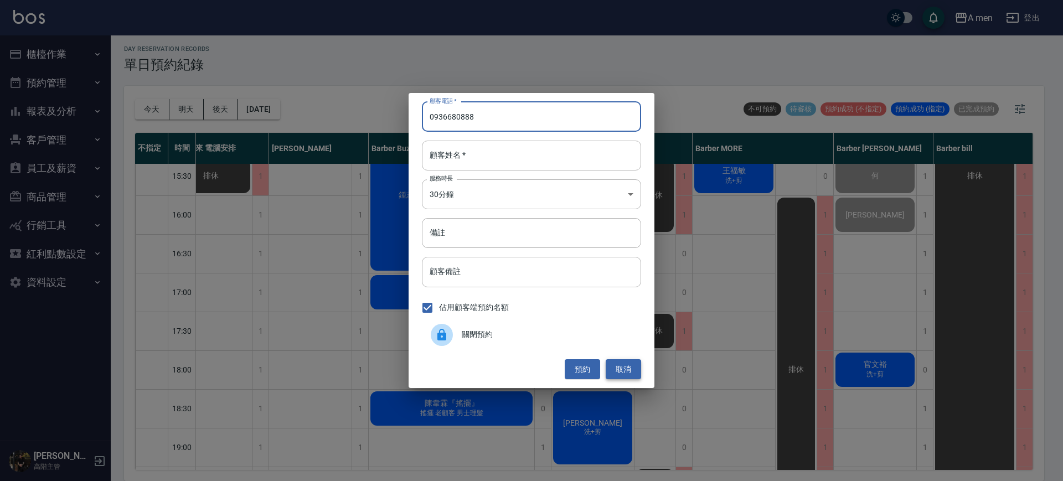
click at [614, 372] on button "取消" at bounding box center [622, 369] width 35 height 20
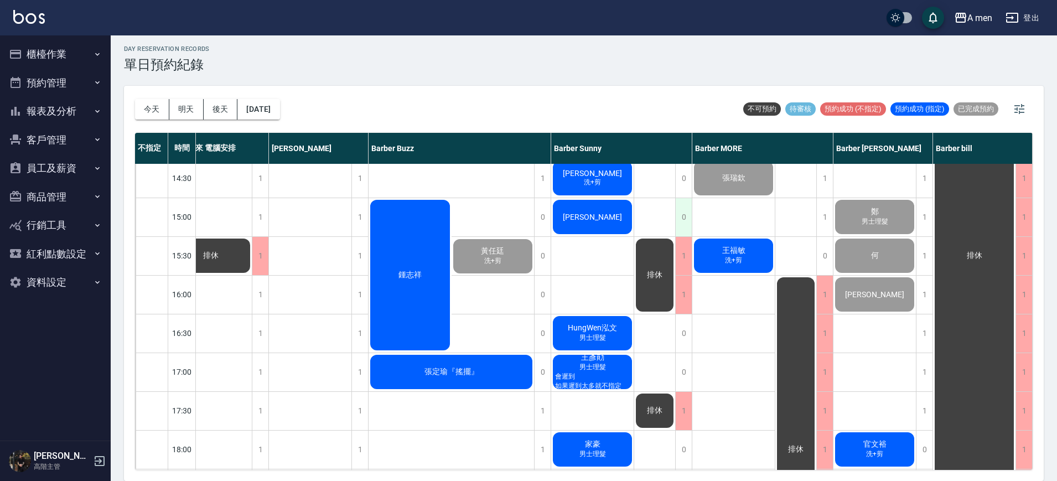
scroll to position [217, 27]
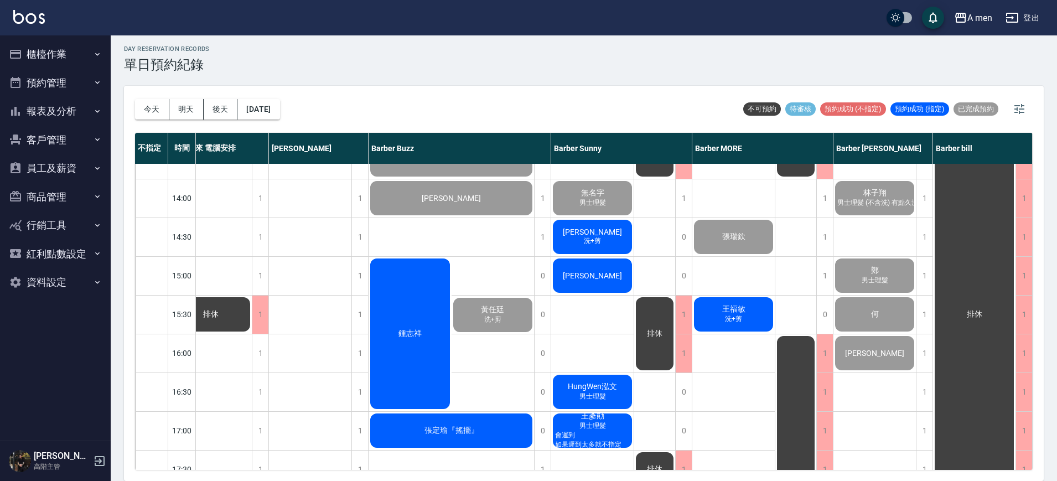
click at [760, 305] on div "王福敏 洗+剪" at bounding box center [733, 315] width 82 height 38
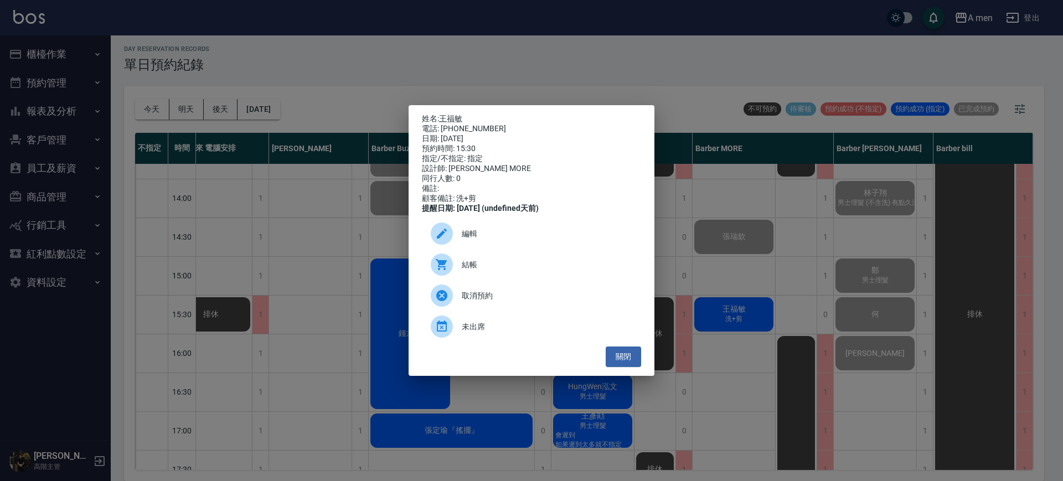
click at [527, 271] on span "結帳" at bounding box center [547, 265] width 170 height 12
click at [627, 367] on button "關閉" at bounding box center [622, 356] width 35 height 20
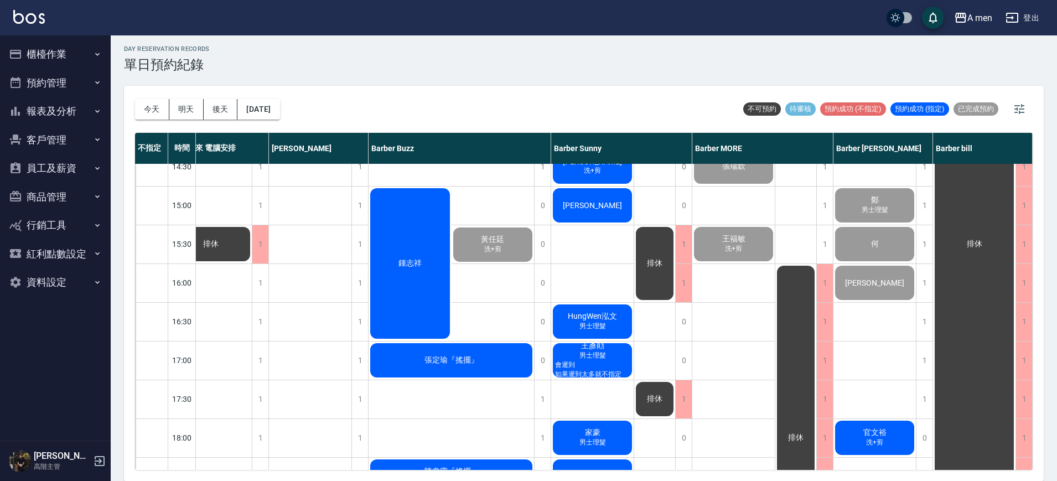
scroll to position [356, 27]
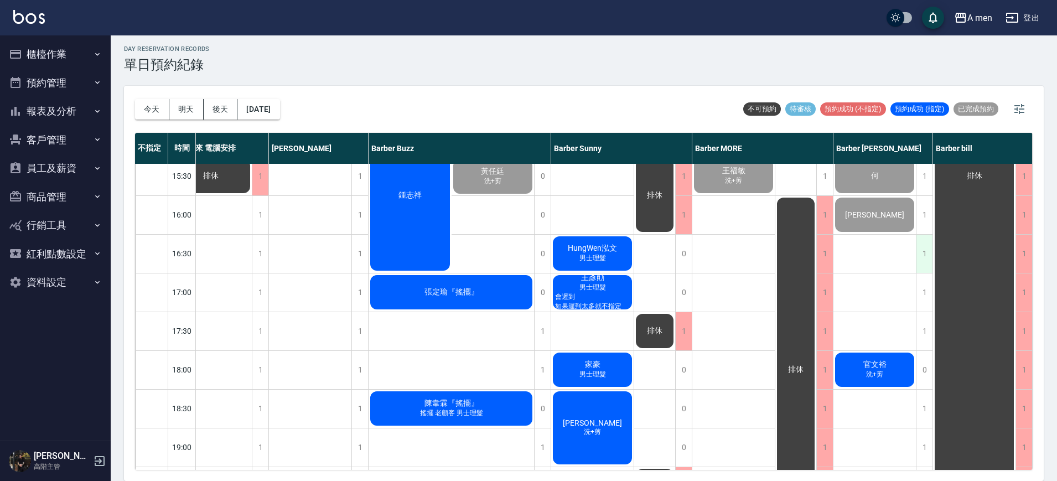
click at [920, 252] on div "1" at bounding box center [924, 254] width 17 height 38
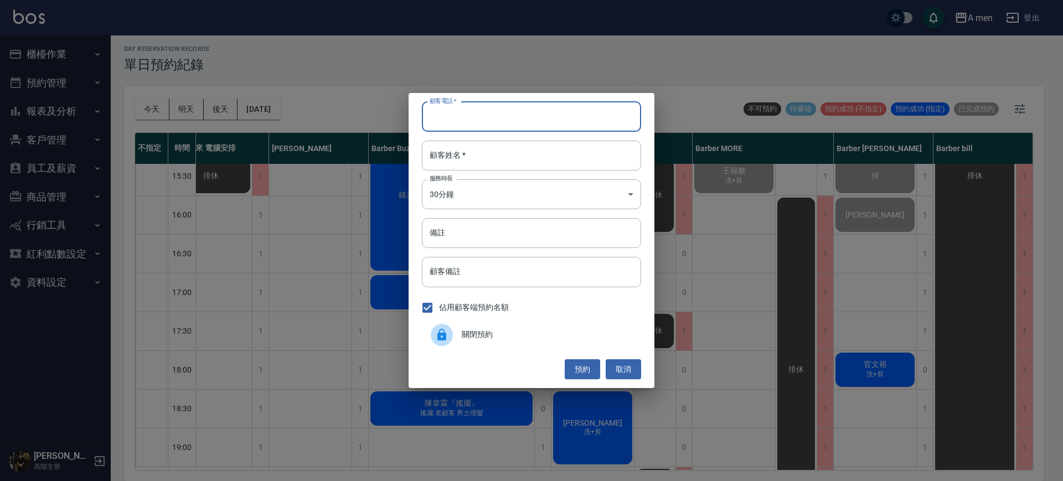
click at [542, 117] on input "顧客電話   *" at bounding box center [531, 117] width 219 height 30
paste input "0936680888"
click at [496, 162] on input "顧客姓名   *" at bounding box center [531, 156] width 219 height 30
click at [444, 117] on input "0936680888" at bounding box center [531, 117] width 219 height 30
click at [462, 154] on input "顧客姓名   *" at bounding box center [531, 156] width 219 height 30
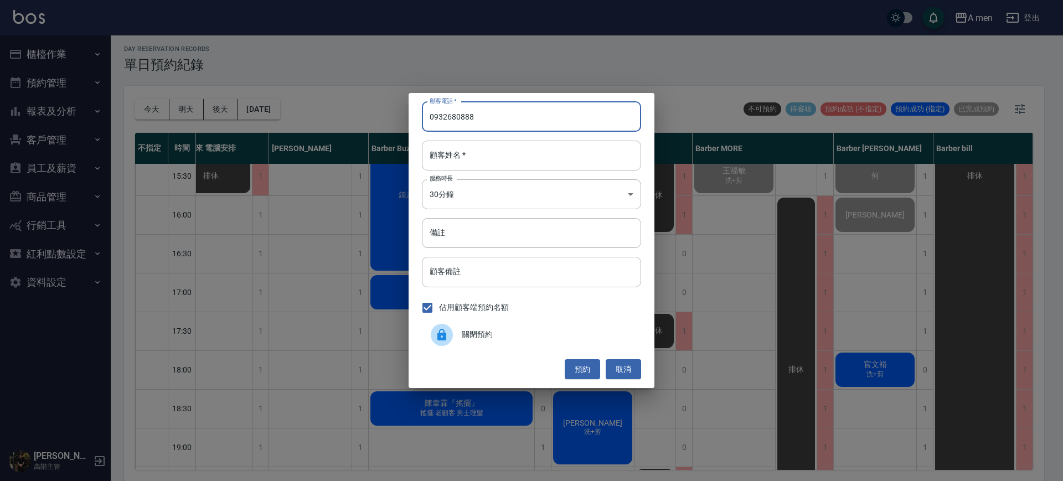
click at [448, 118] on input "0932680888" at bounding box center [531, 117] width 219 height 30
type input "0936280888"
click at [481, 142] on input "顧客姓名   *" at bounding box center [531, 156] width 219 height 30
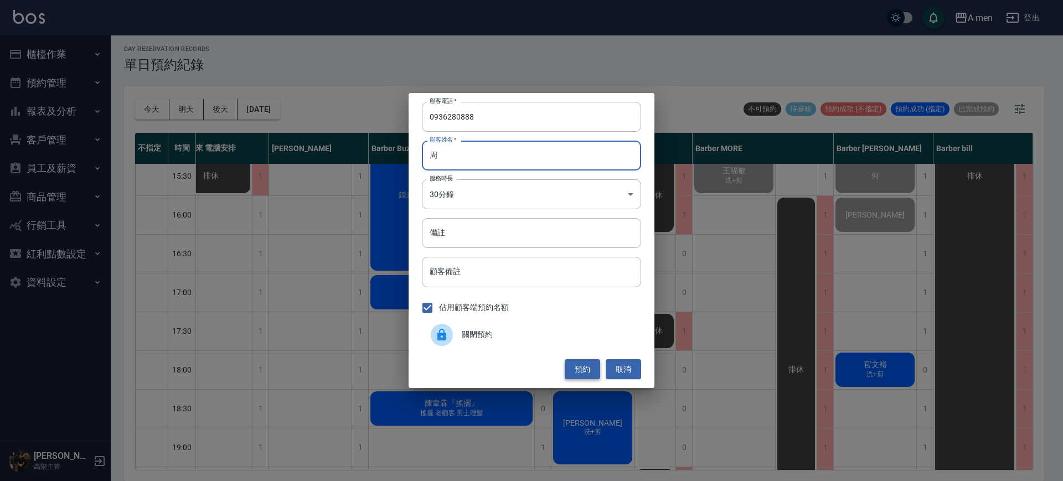
type input "周"
click at [583, 374] on button "預約" at bounding box center [581, 369] width 35 height 20
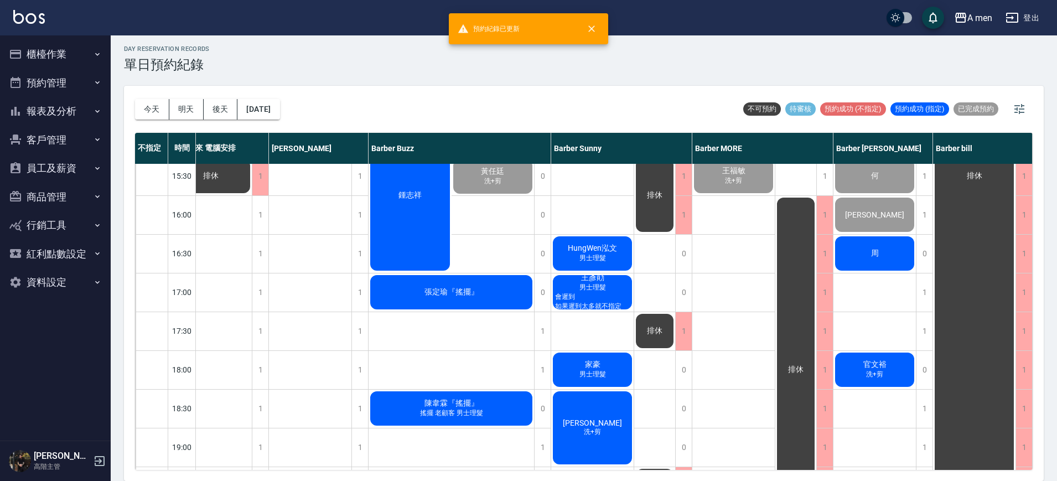
click at [895, 256] on div "周" at bounding box center [874, 254] width 82 height 38
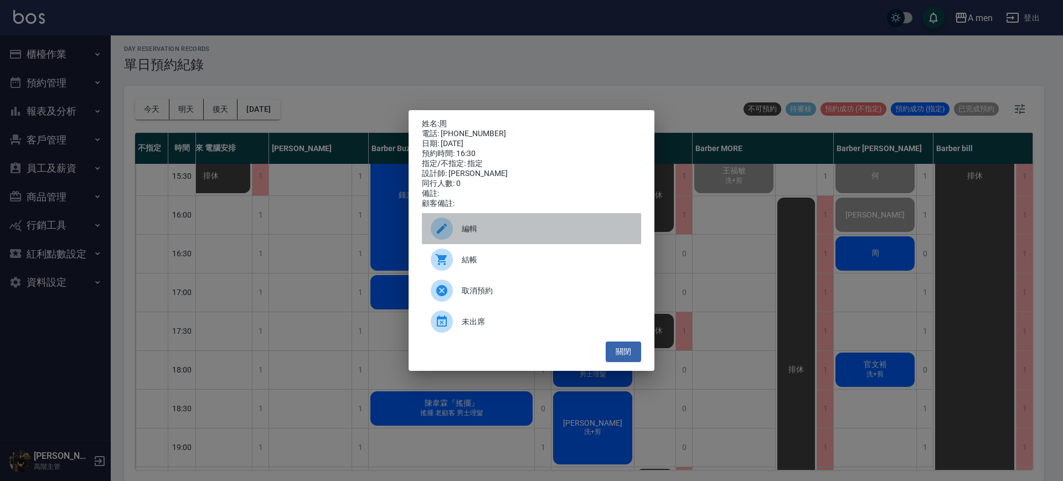
click at [553, 222] on div "編輯" at bounding box center [531, 228] width 219 height 31
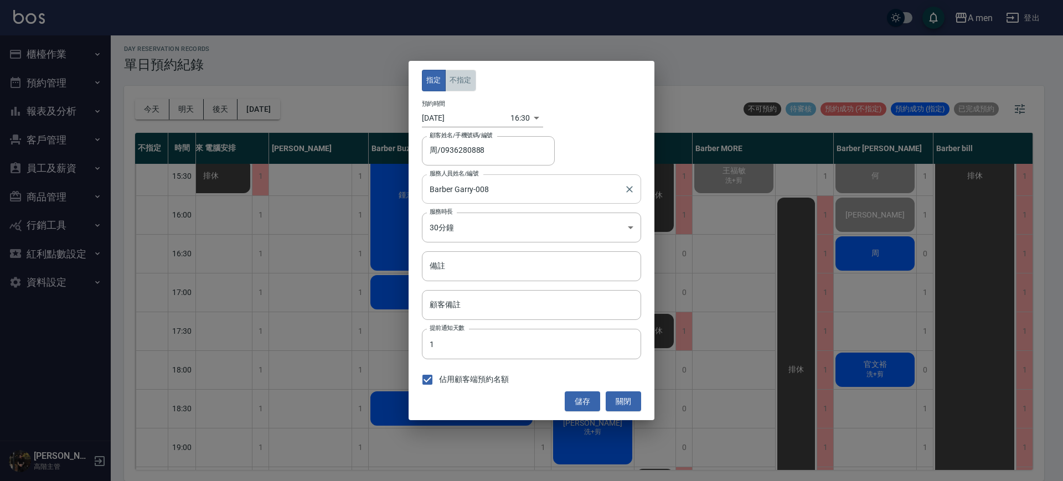
drag, startPoint x: 455, startPoint y: 79, endPoint x: 516, endPoint y: 184, distance: 122.3
click at [455, 78] on button "不指定" at bounding box center [460, 81] width 31 height 22
click at [577, 403] on button "儲存" at bounding box center [581, 401] width 35 height 20
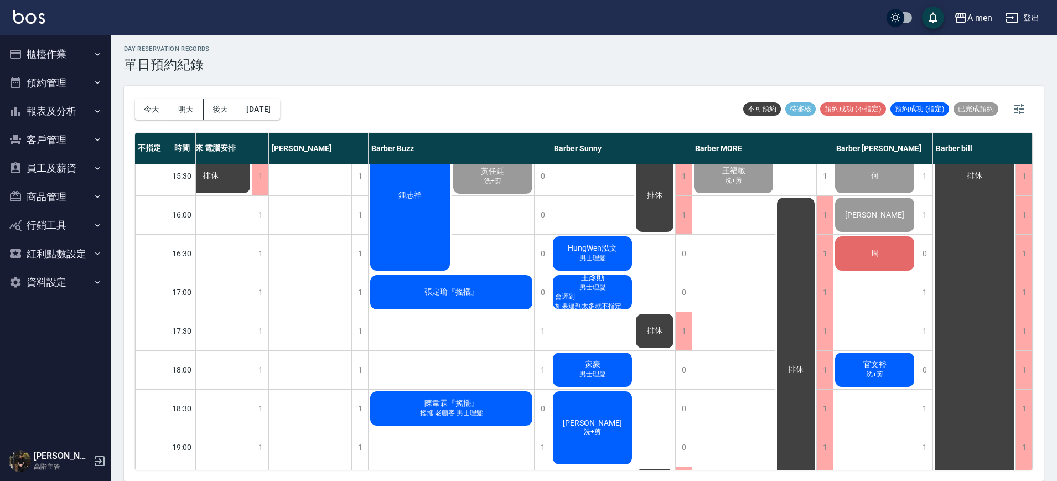
click at [428, 241] on div "鍾志祥" at bounding box center [410, 195] width 83 height 154
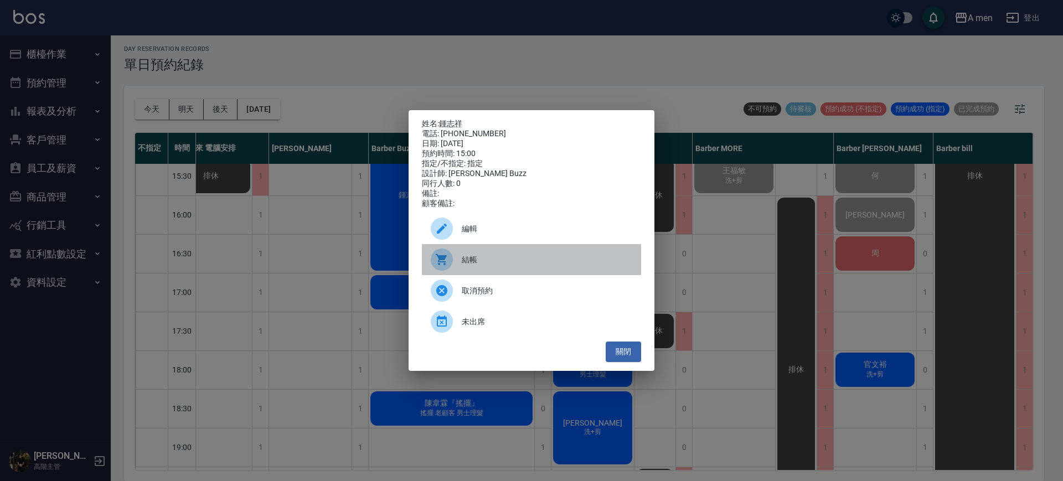
click at [505, 257] on div "結帳" at bounding box center [531, 259] width 219 height 31
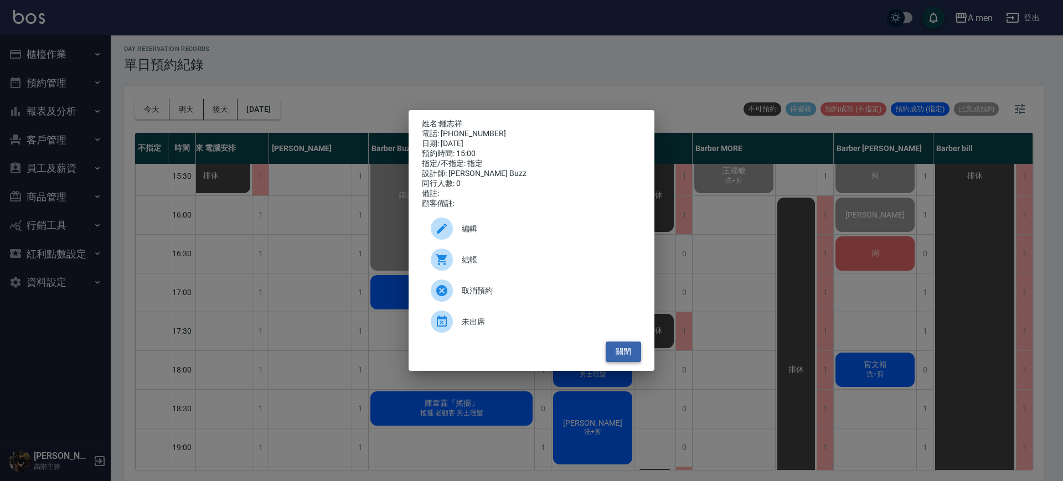
click at [609, 348] on button "關閉" at bounding box center [622, 351] width 35 height 20
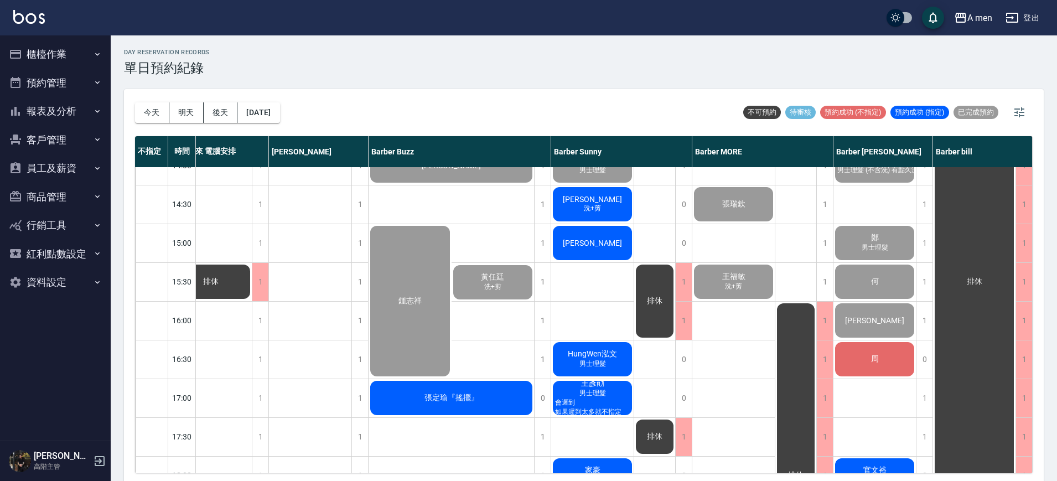
scroll to position [277, 27]
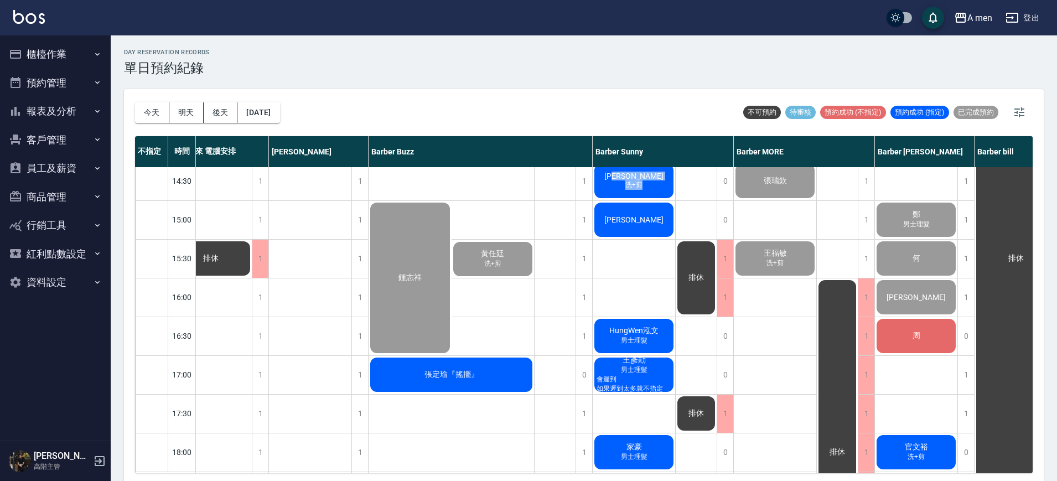
drag, startPoint x: 651, startPoint y: 178, endPoint x: 656, endPoint y: 180, distance: 5.7
click at [656, 180] on div "政霖 洗+剪" at bounding box center [634, 181] width 82 height 38
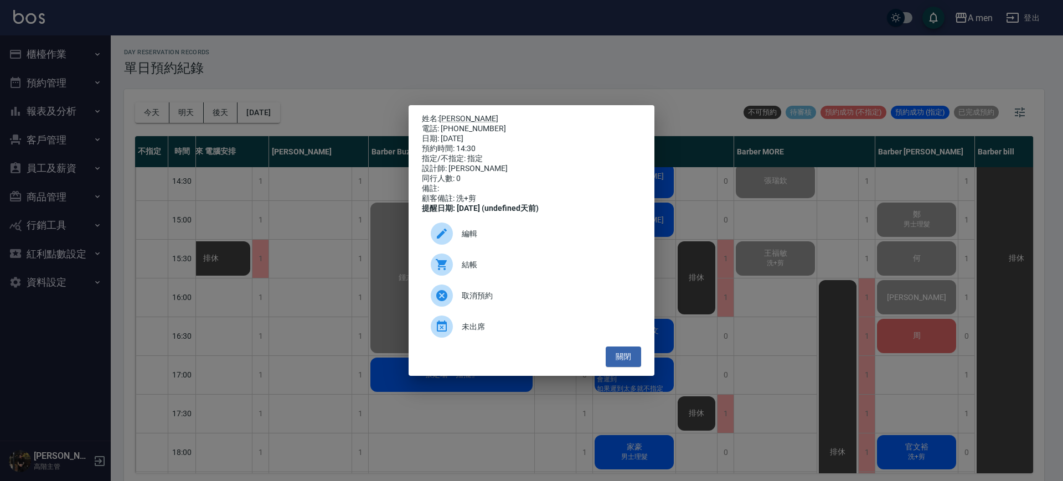
click at [662, 179] on div "姓名: 政霖 電話: 0968159988 日期: 2025/10/15 預約時間: 14:30 指定/不指定: 指定 設計師: Barber Sunny 同…" at bounding box center [531, 240] width 1063 height 481
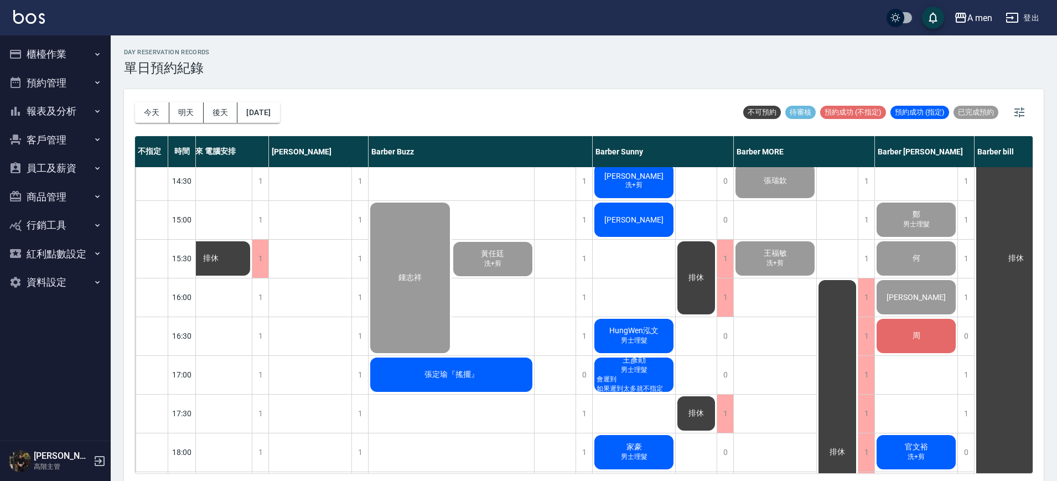
click at [649, 181] on div "政霖 洗+剪" at bounding box center [634, 181] width 82 height 38
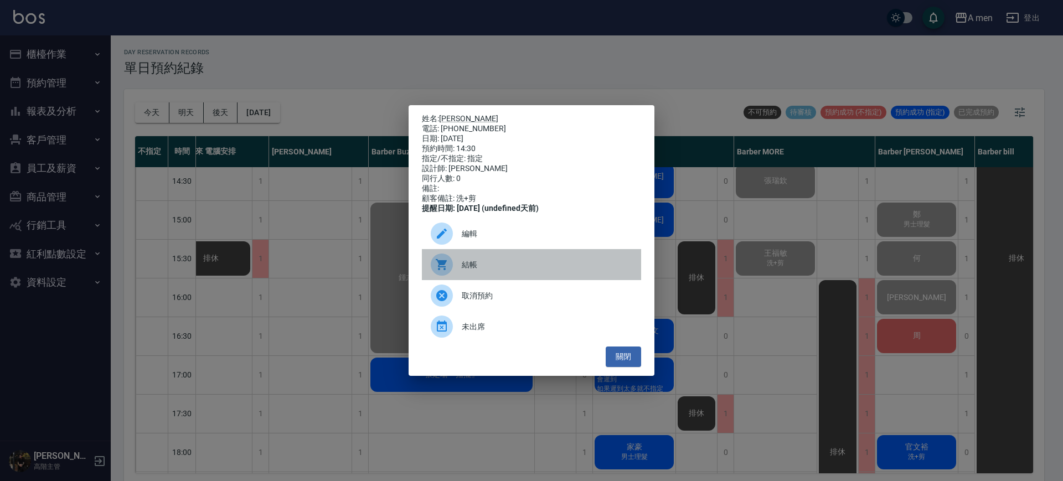
click at [538, 271] on span "結帳" at bounding box center [547, 265] width 170 height 12
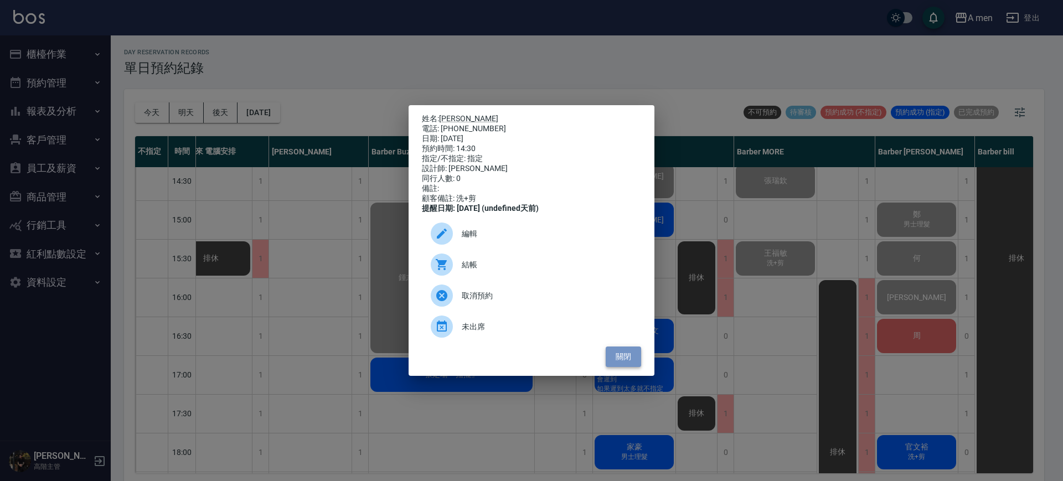
click at [631, 357] on button "關閉" at bounding box center [622, 356] width 35 height 20
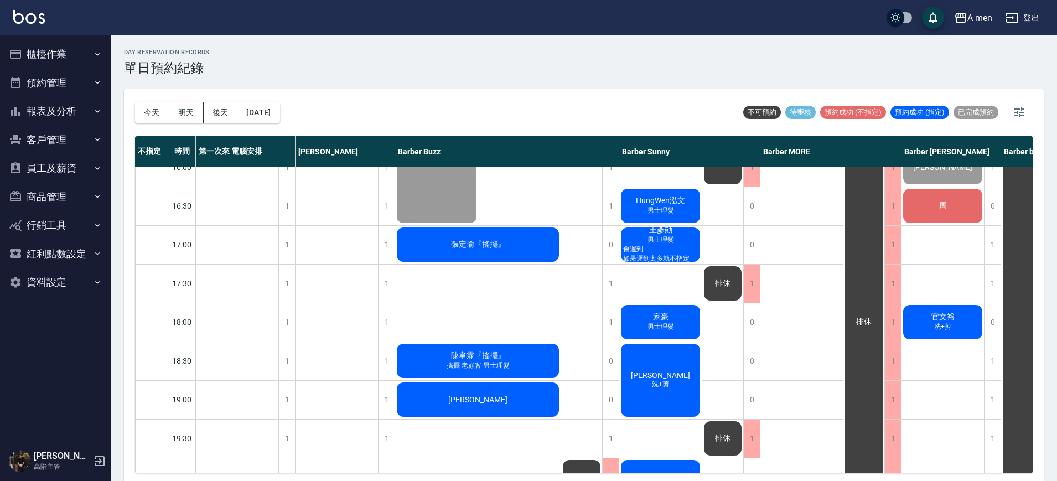
scroll to position [407, 0]
click at [998, 362] on div "1" at bounding box center [992, 360] width 17 height 38
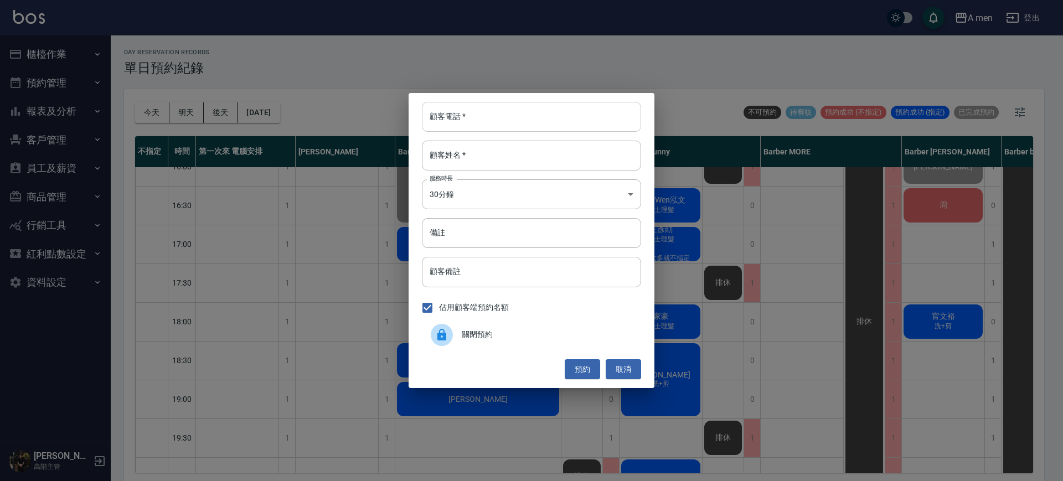
click at [557, 111] on input "顧客電話   *" at bounding box center [531, 117] width 219 height 30
type input "0962013698"
click at [534, 148] on input "顧客姓名   *" at bounding box center [531, 156] width 219 height 30
click at [586, 368] on button "預約" at bounding box center [581, 369] width 35 height 20
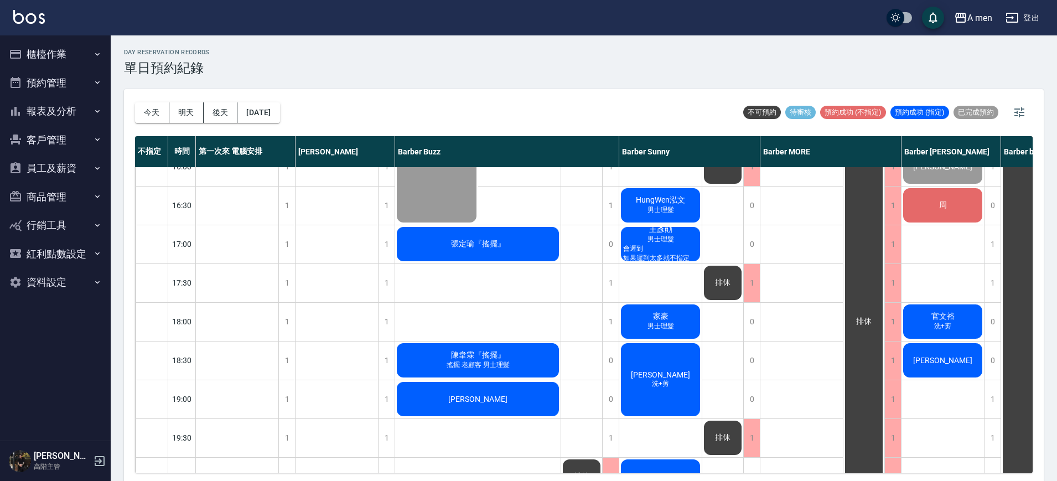
click at [870, 362] on div "排休" at bounding box center [863, 322] width 41 height 348
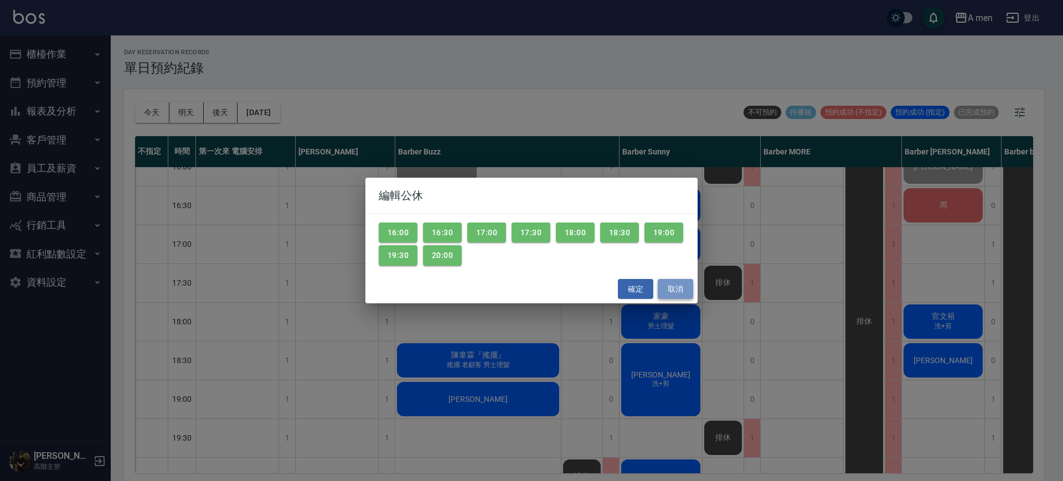
click at [691, 287] on button "取消" at bounding box center [674, 289] width 35 height 20
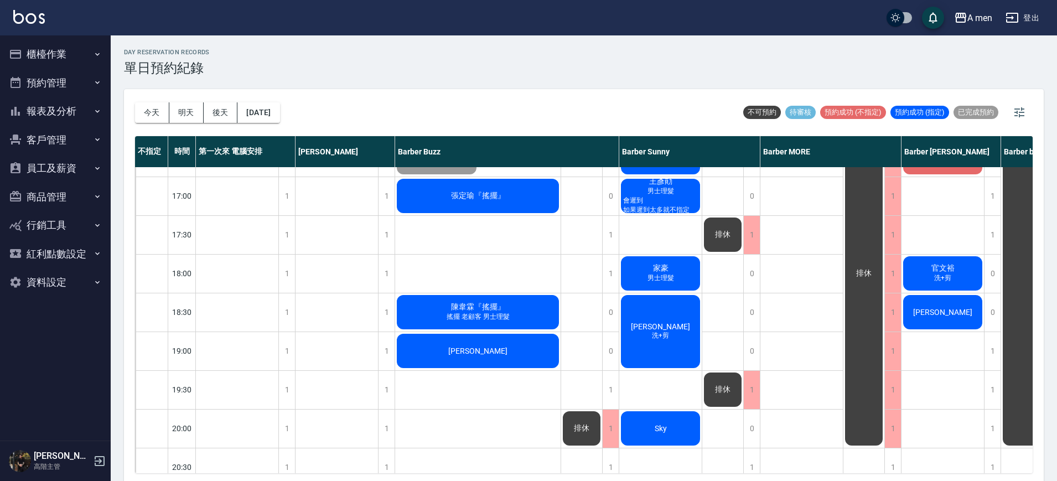
scroll to position [477, 0]
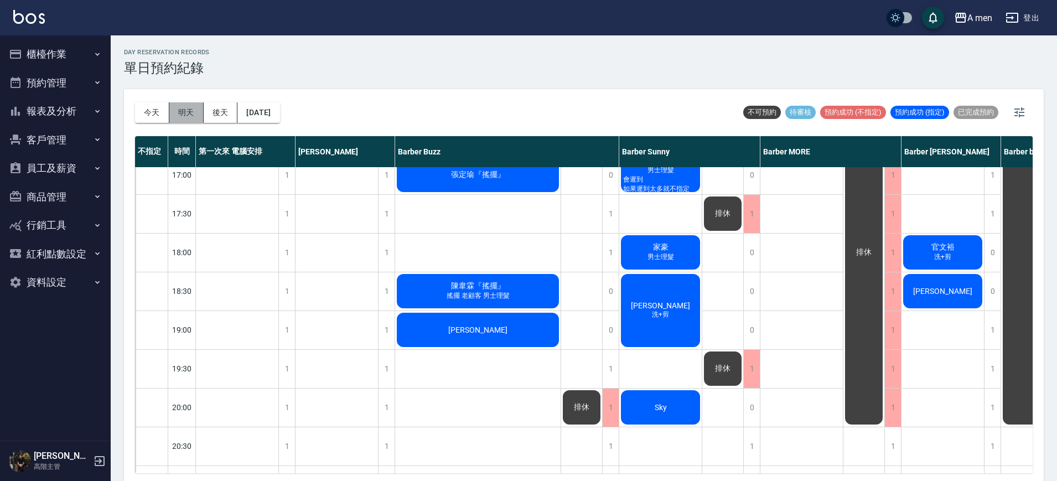
click at [188, 113] on button "明天" at bounding box center [186, 112] width 34 height 20
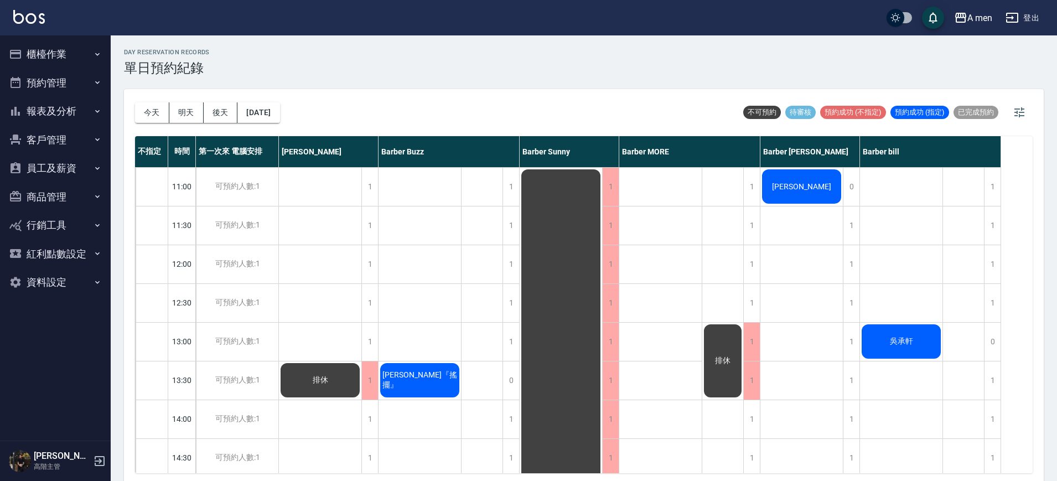
click at [223, 114] on button "後天" at bounding box center [221, 112] width 34 height 20
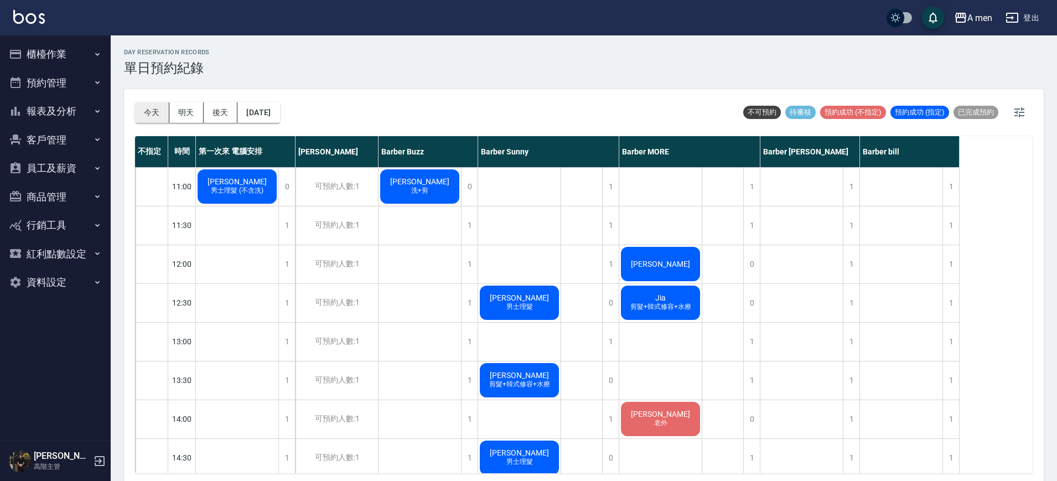
click at [153, 117] on button "今天" at bounding box center [152, 112] width 34 height 20
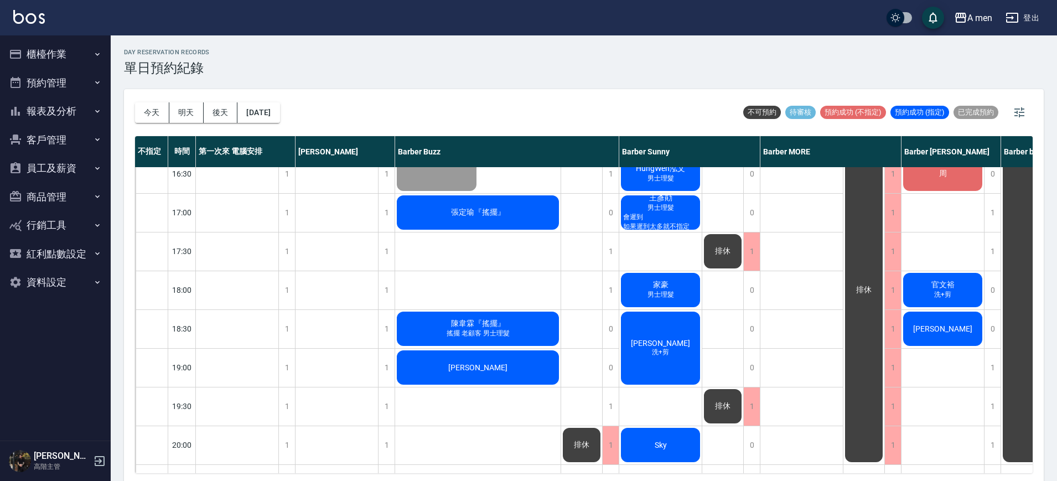
scroll to position [415, 0]
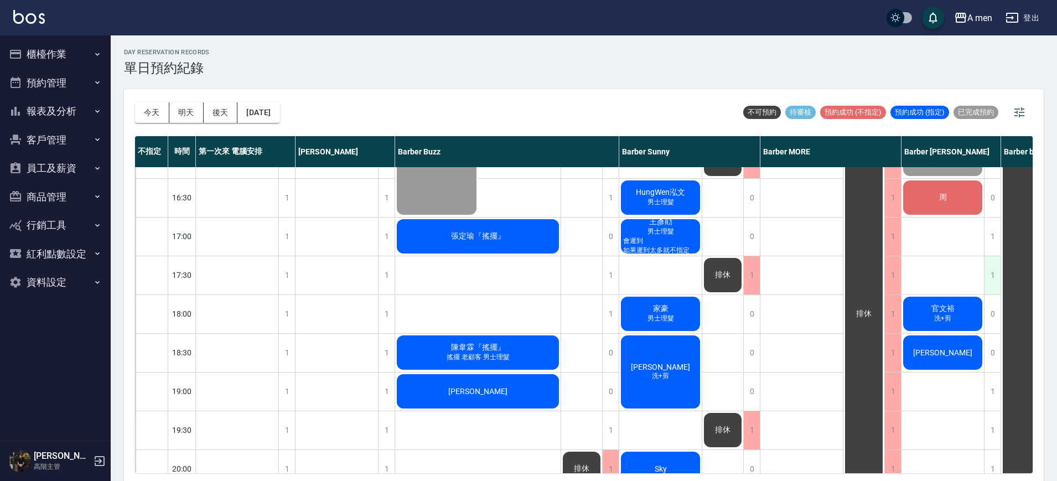
click at [990, 284] on div "1" at bounding box center [992, 275] width 17 height 38
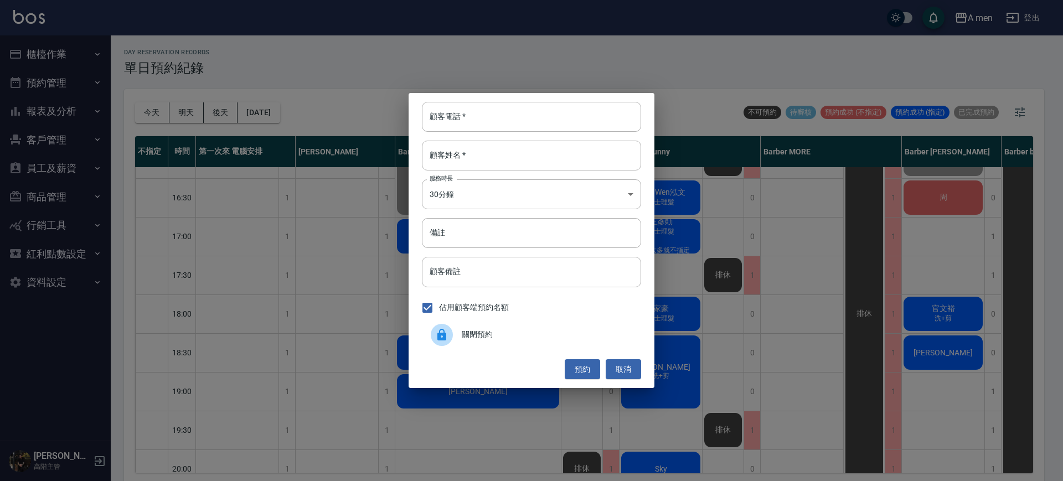
click at [507, 330] on span "關閉預約" at bounding box center [547, 335] width 170 height 12
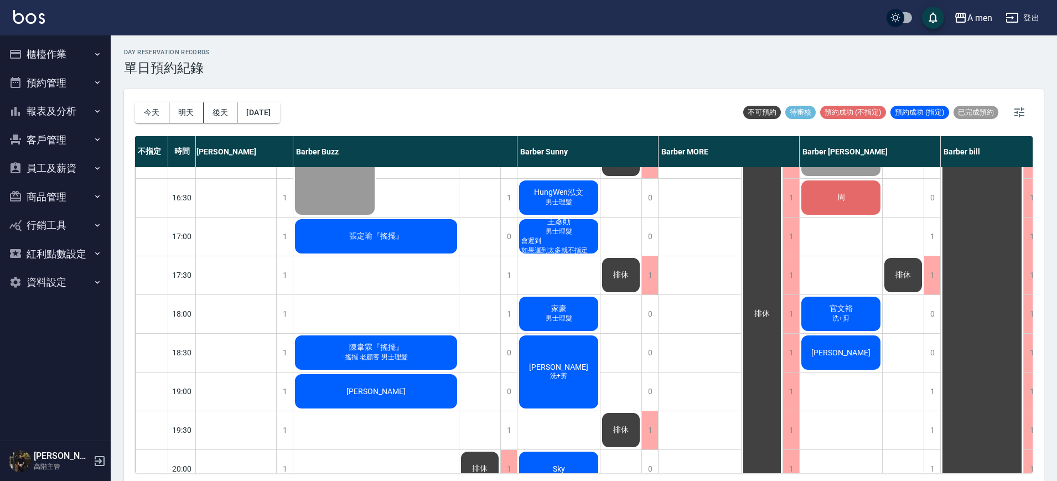
scroll to position [415, 115]
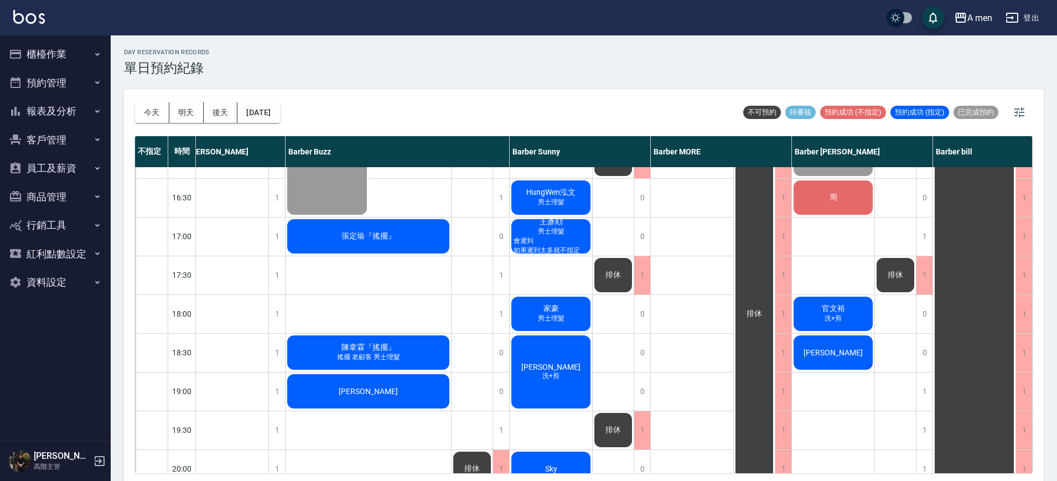
click at [562, 236] on span "會遲到 如果遲到太多就不指定" at bounding box center [550, 245] width 79 height 19
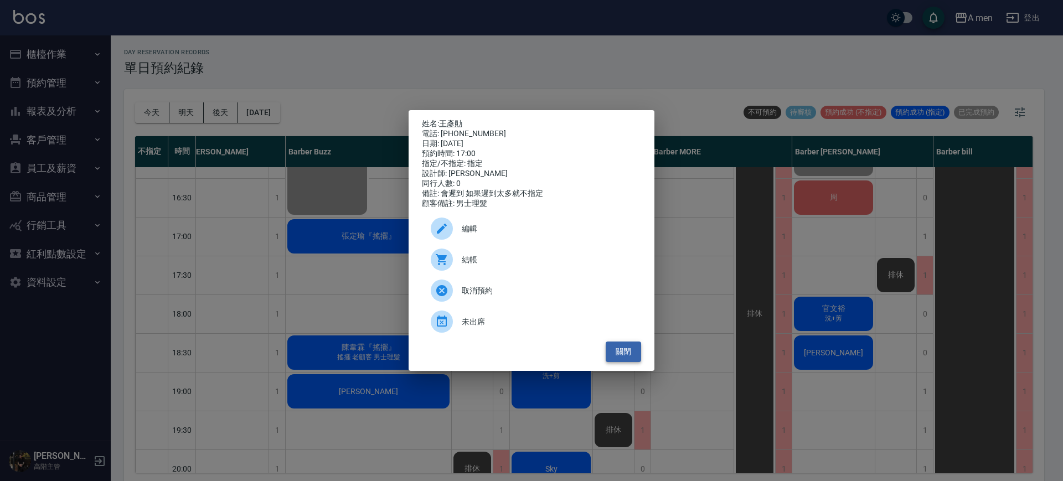
click at [628, 355] on button "關閉" at bounding box center [622, 351] width 35 height 20
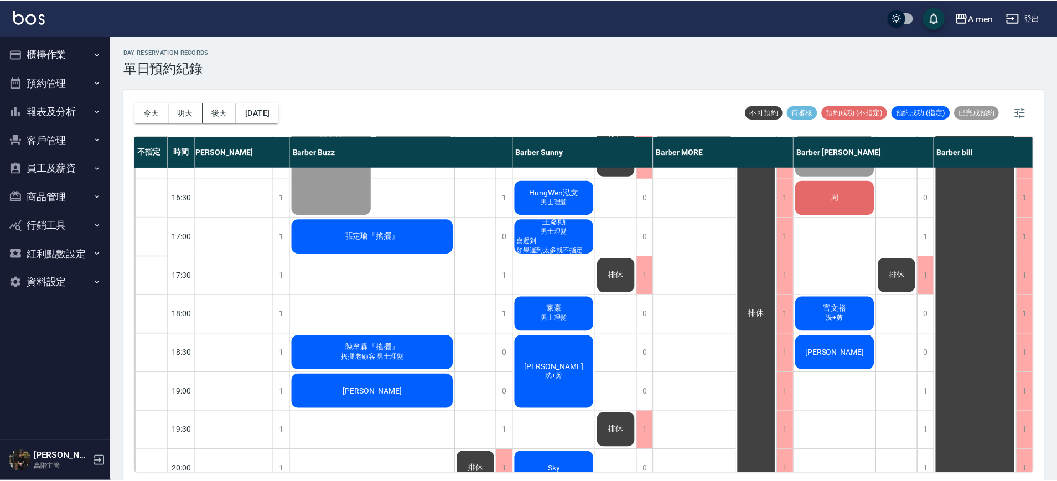
scroll to position [415, 110]
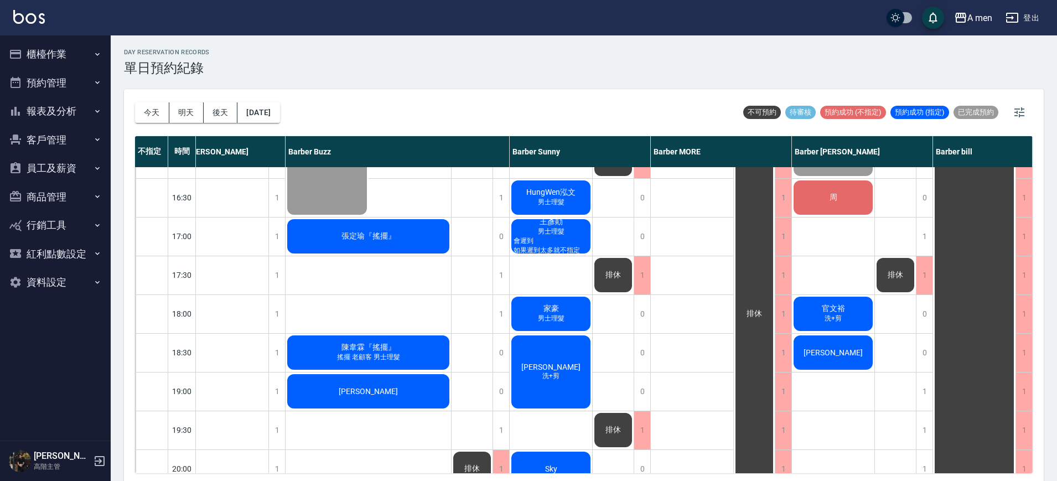
click at [576, 201] on div "HungWen泓文 男士理髮" at bounding box center [551, 198] width 82 height 38
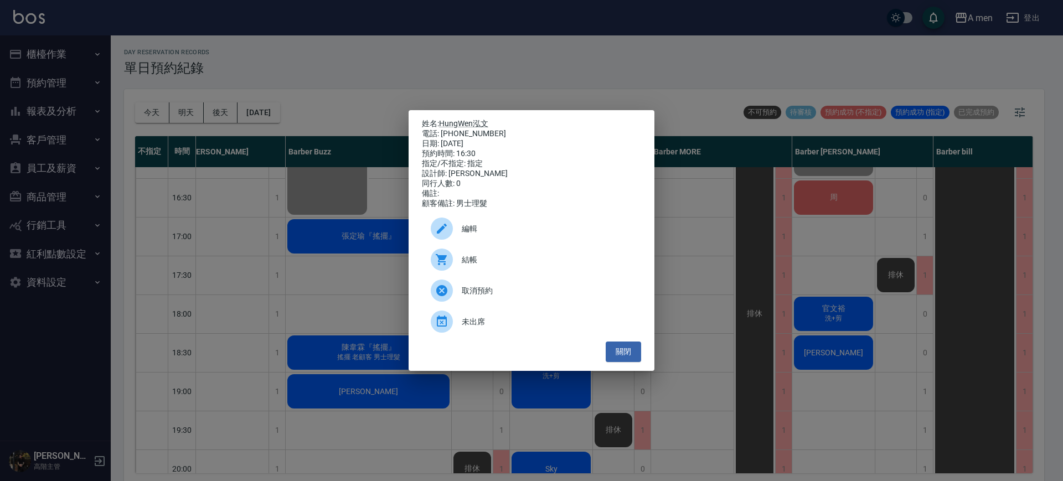
click at [517, 266] on span "結帳" at bounding box center [547, 260] width 170 height 12
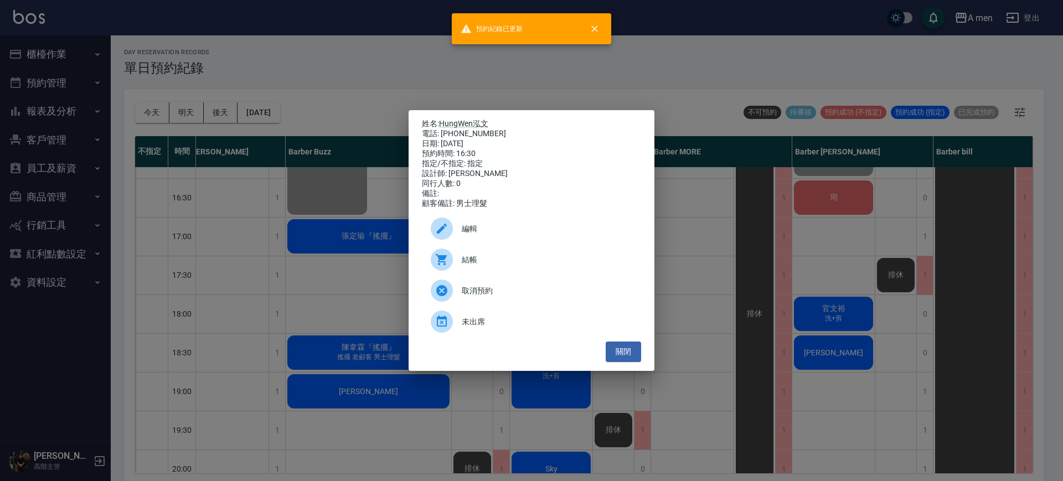
click at [642, 357] on div "姓名: HungWen泓文 電話: 0980255010 日期: 2025/10/15 預約時間: 16:30 指定/不指定: 指定 設計師: Barber …" at bounding box center [531, 240] width 246 height 261
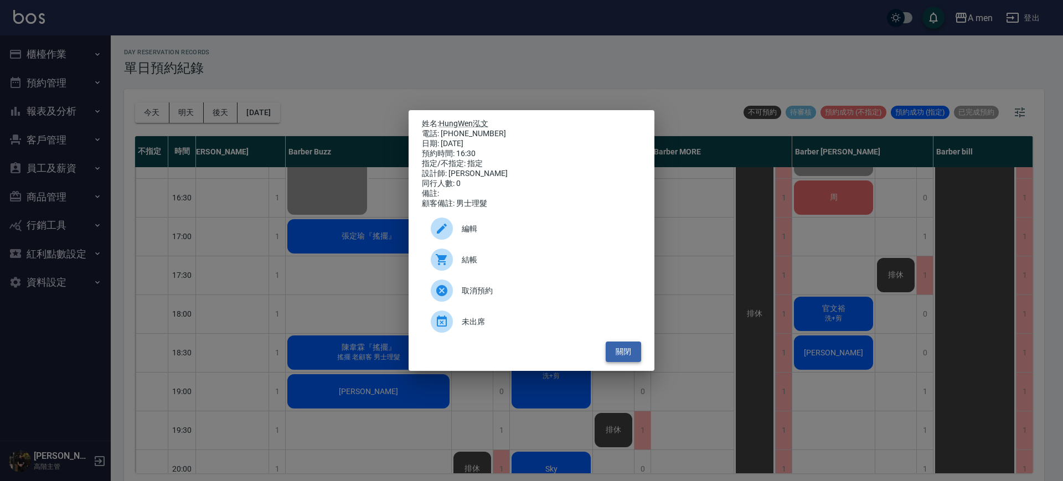
click at [618, 359] on button "關閉" at bounding box center [622, 351] width 35 height 20
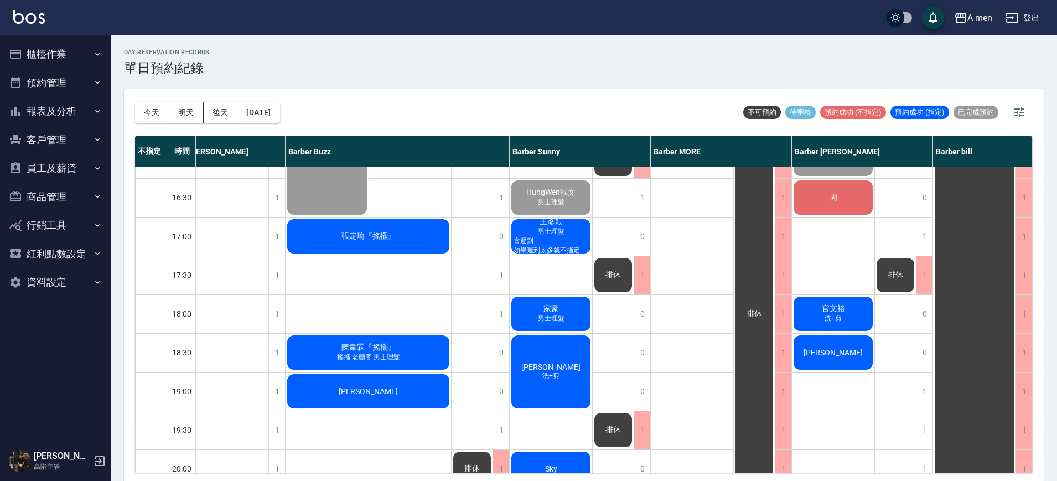
click at [569, 234] on div "王彥勛 男士理髮 會遲到 如果遲到太多就不指定" at bounding box center [551, 236] width 82 height 38
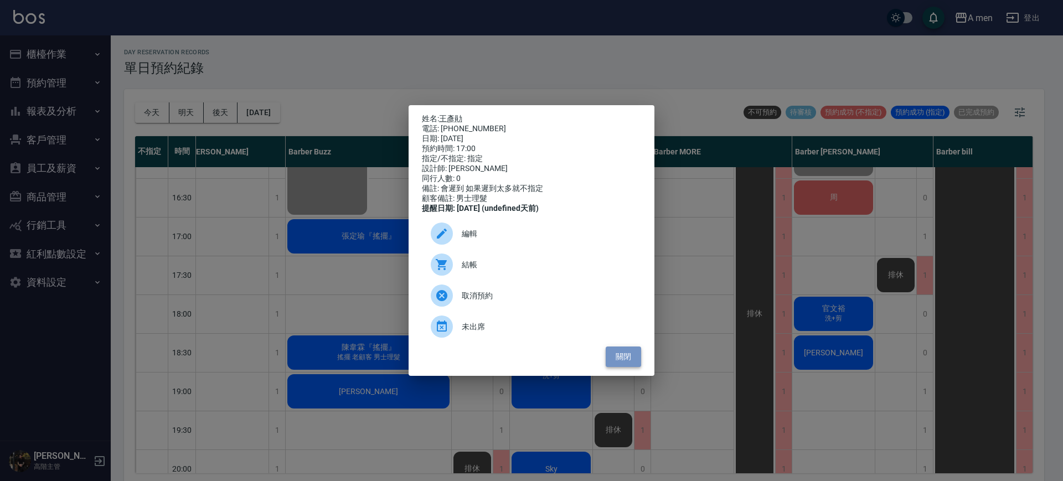
click at [623, 354] on button "關閉" at bounding box center [622, 356] width 35 height 20
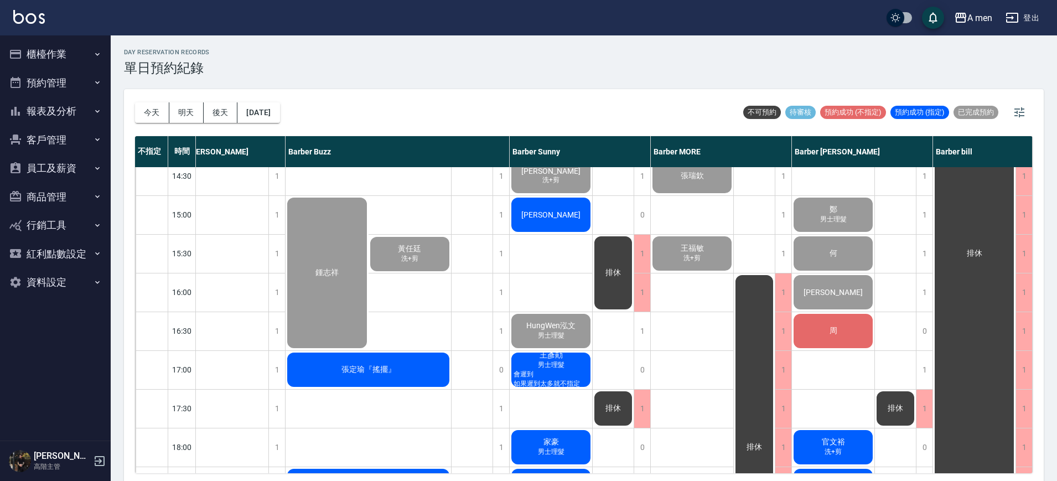
scroll to position [208, 110]
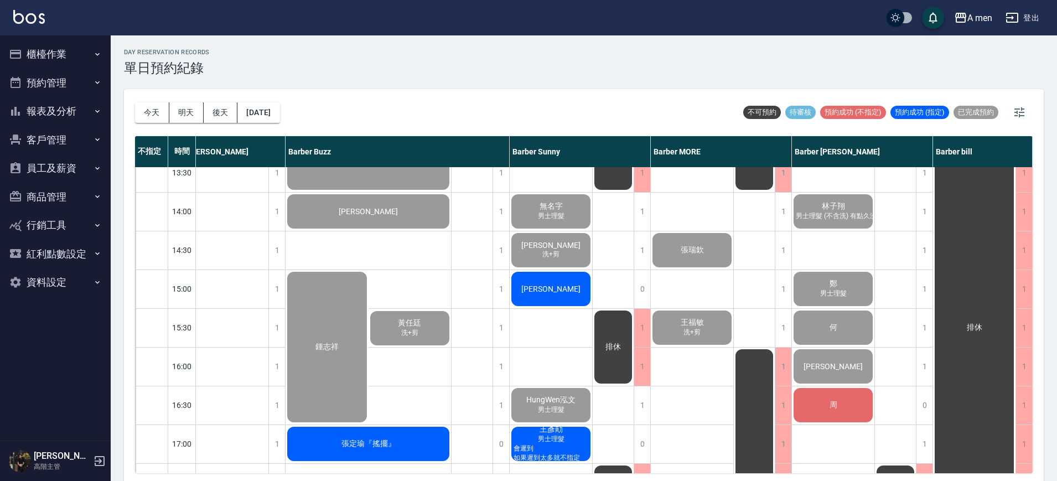
click at [574, 289] on div "小邱" at bounding box center [551, 289] width 82 height 38
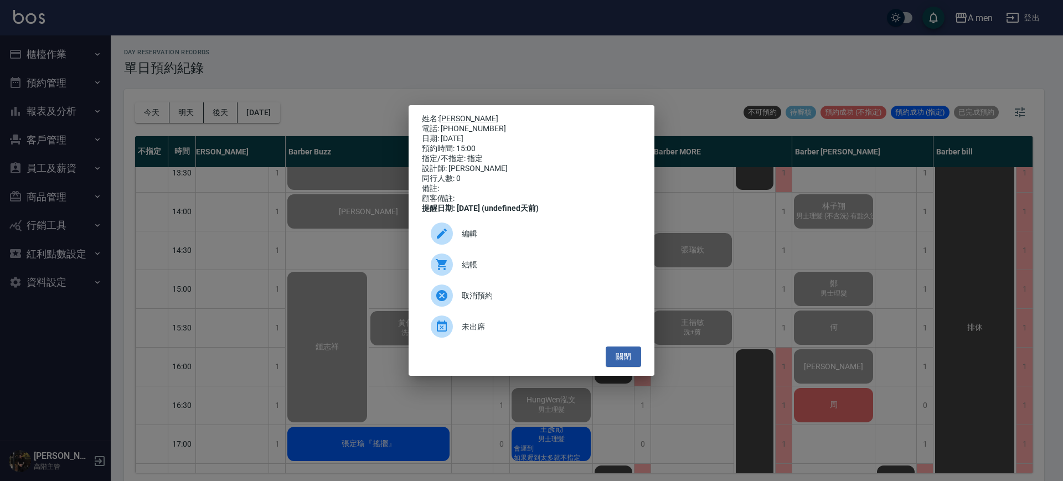
click at [496, 270] on span "結帳" at bounding box center [547, 265] width 170 height 12
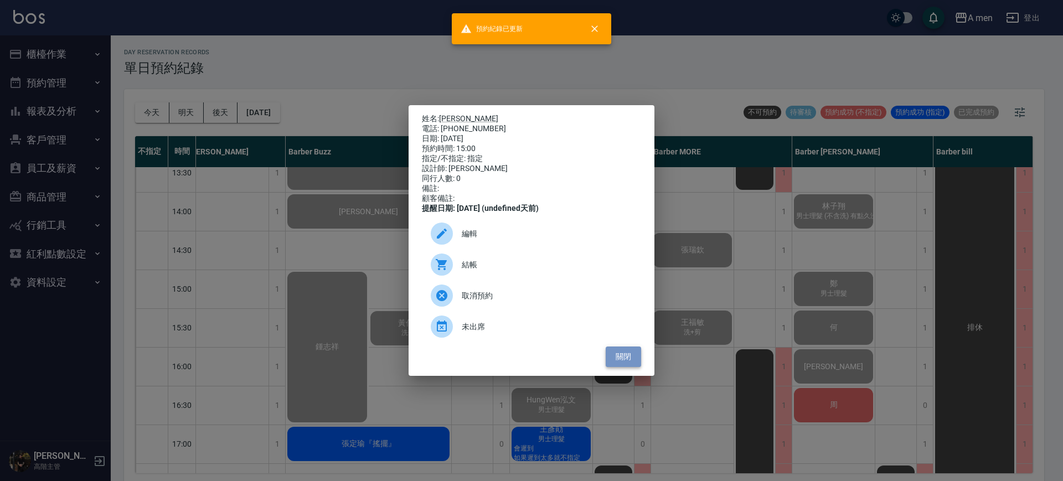
click at [635, 365] on button "關閉" at bounding box center [622, 356] width 35 height 20
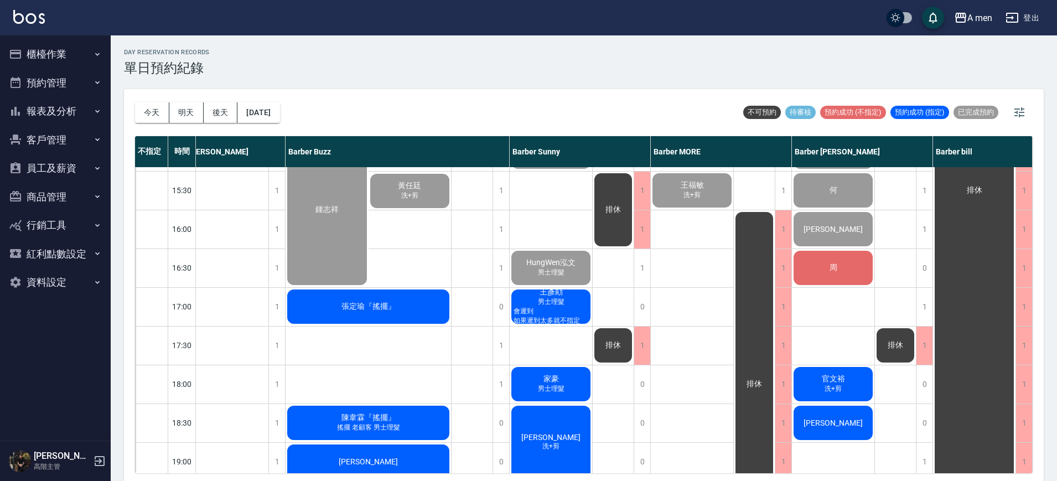
scroll to position [346, 110]
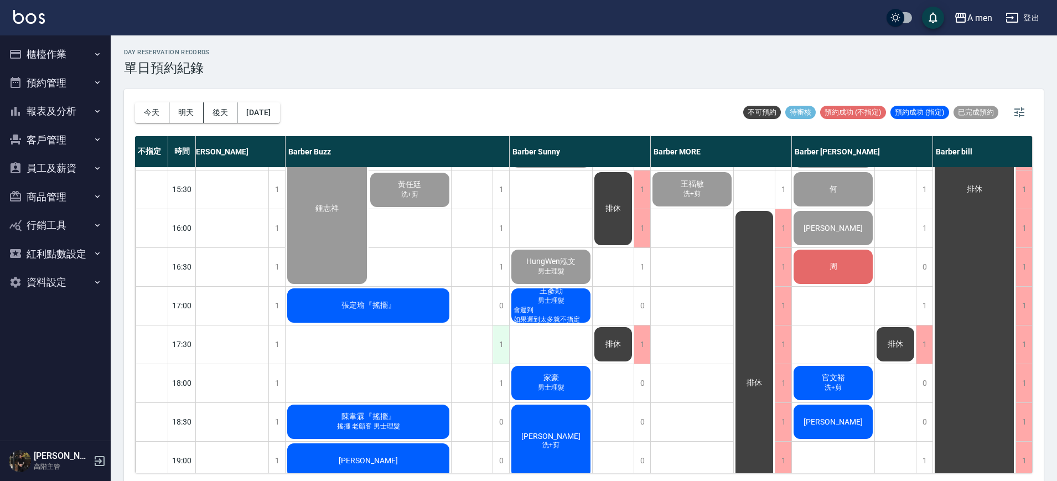
click at [505, 346] on div "1" at bounding box center [501, 344] width 17 height 38
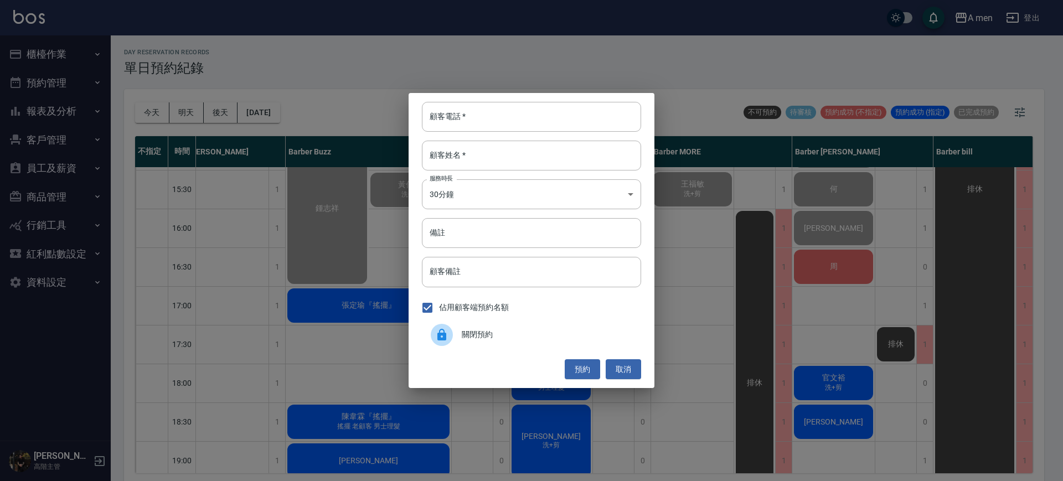
click at [504, 334] on span "關閉預約" at bounding box center [547, 335] width 170 height 12
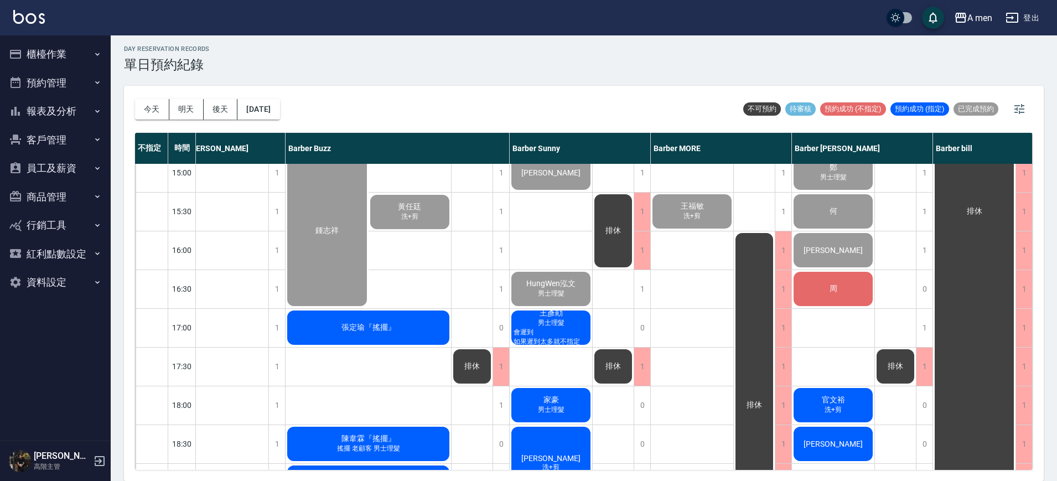
scroll to position [328, 110]
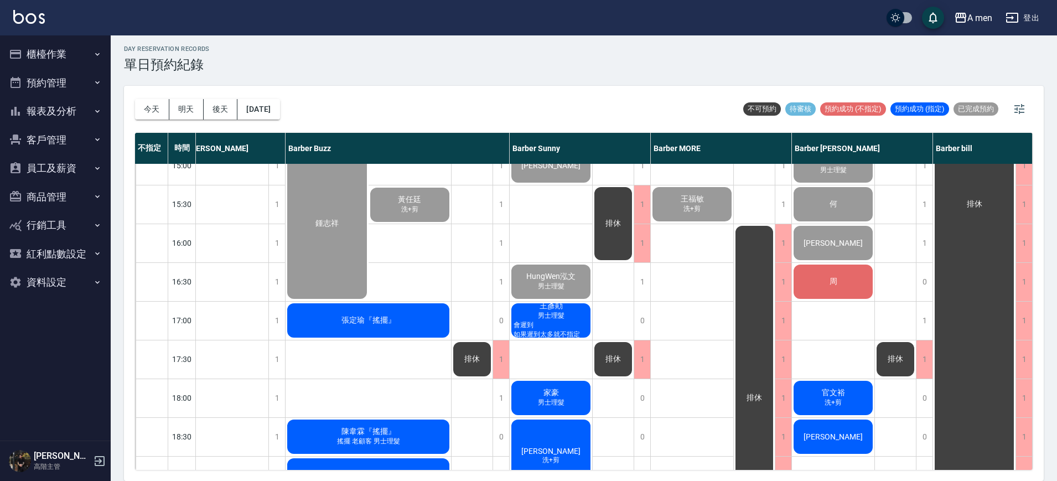
click at [838, 284] on span "周" at bounding box center [833, 282] width 12 height 10
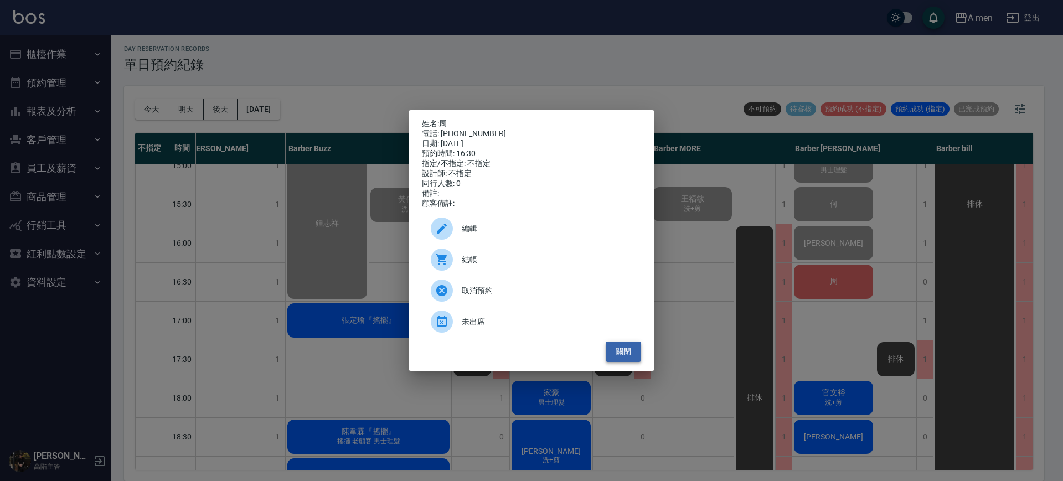
click at [634, 361] on button "關閉" at bounding box center [622, 351] width 35 height 20
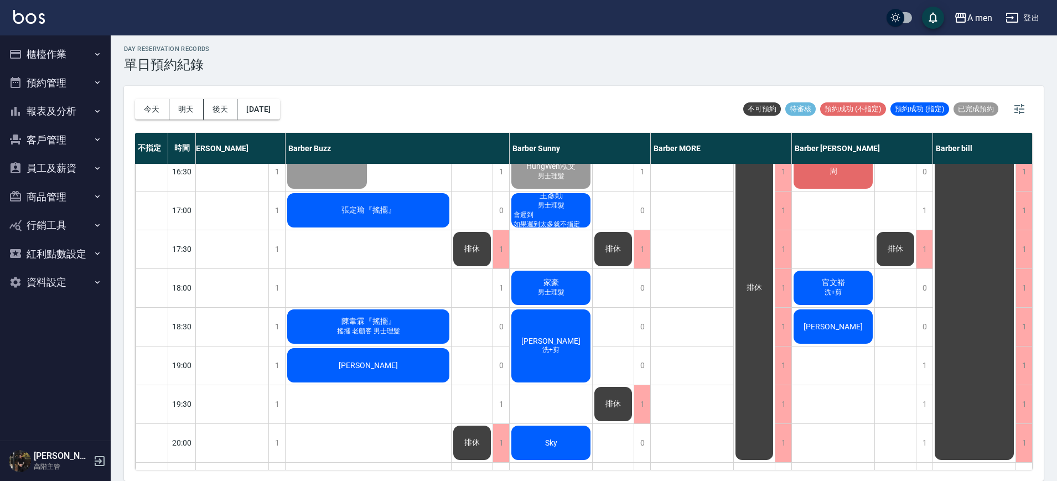
scroll to position [466, 110]
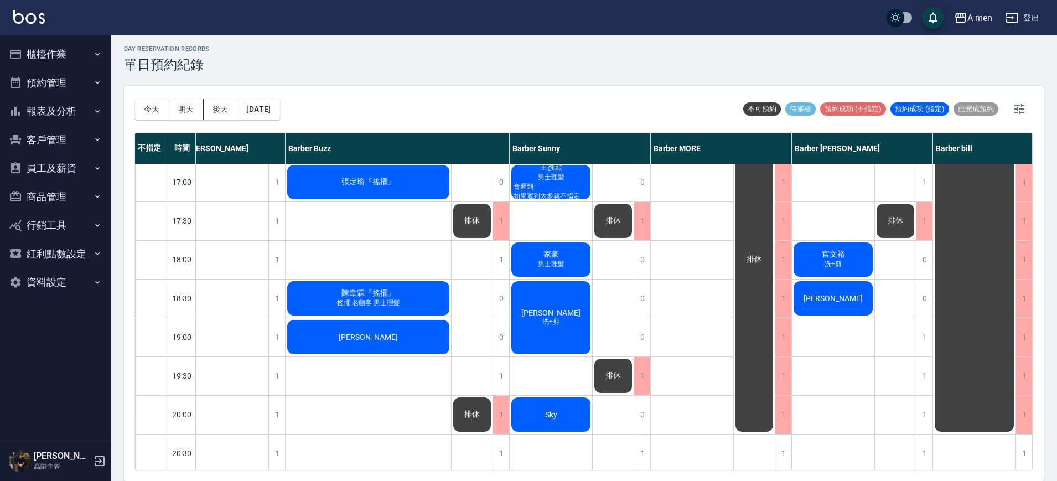
drag, startPoint x: 142, startPoint y: 106, endPoint x: 164, endPoint y: 119, distance: 25.3
click at [142, 107] on button "今天" at bounding box center [152, 109] width 34 height 20
click at [81, 131] on button "客戶管理" at bounding box center [55, 140] width 102 height 29
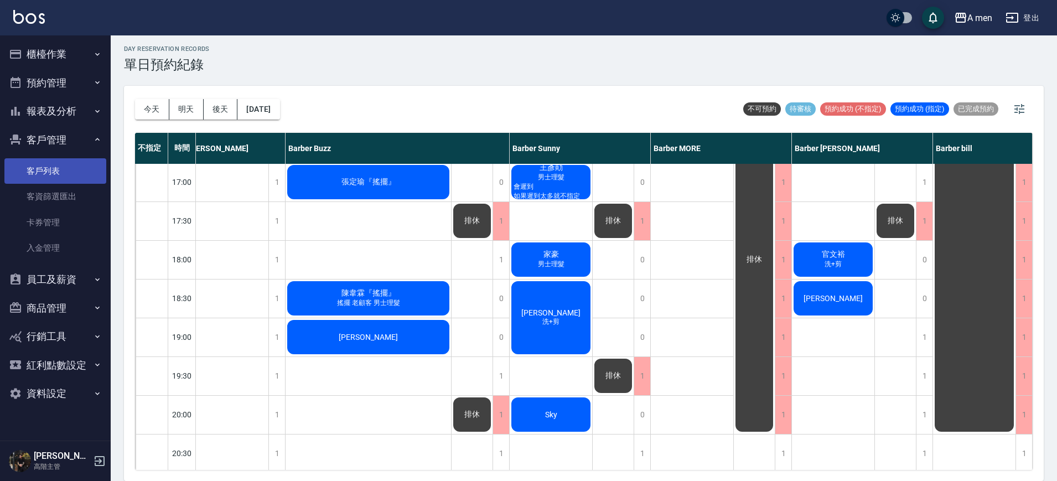
drag, startPoint x: 85, startPoint y: 153, endPoint x: 80, endPoint y: 160, distance: 8.8
click at [82, 158] on ul "客戶列表 客資篩選匯出 卡券管理 入金管理" at bounding box center [55, 209] width 102 height 111
click at [76, 167] on link "客戶列表" at bounding box center [55, 170] width 102 height 25
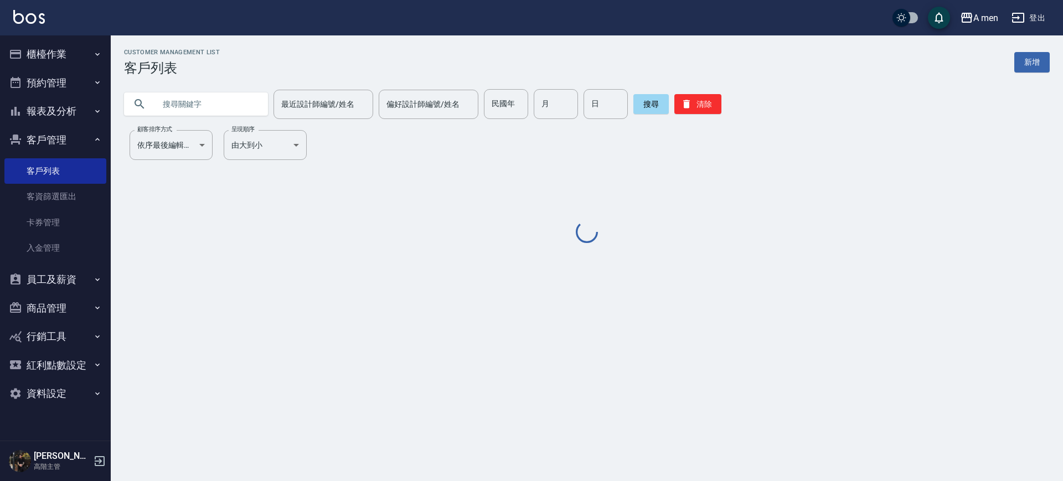
click at [226, 107] on input "text" at bounding box center [207, 104] width 104 height 30
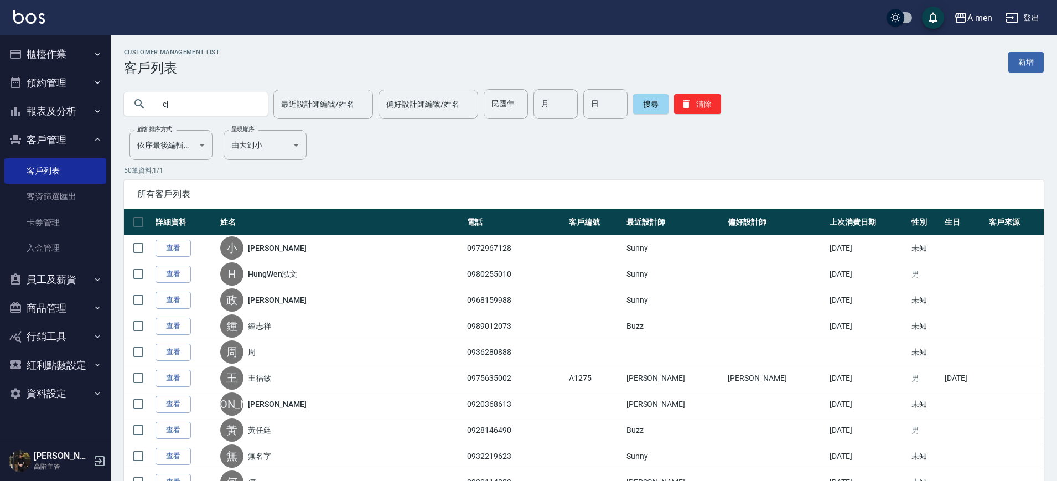
type input "c"
type input "黃書宏"
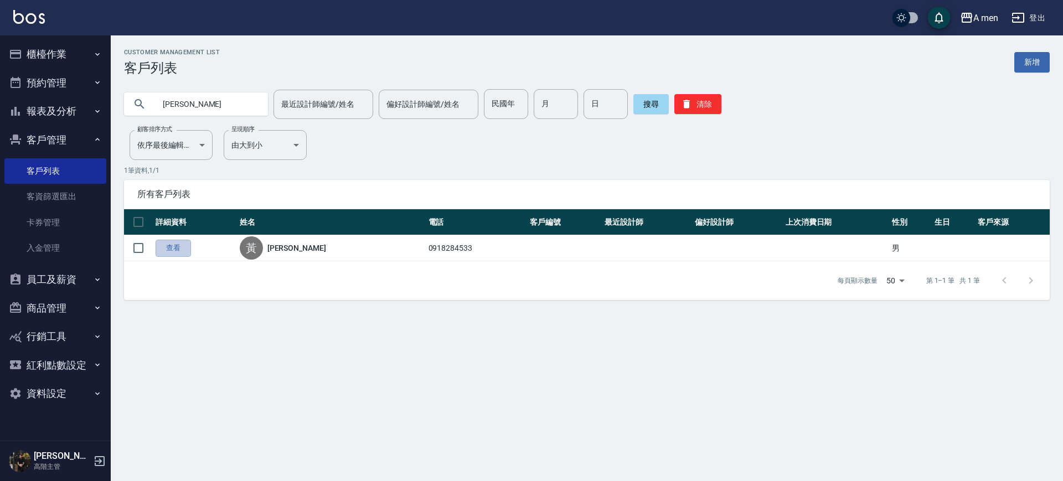
drag, startPoint x: 183, startPoint y: 246, endPoint x: 191, endPoint y: 206, distance: 41.1
click at [183, 246] on link "查看" at bounding box center [173, 248] width 35 height 17
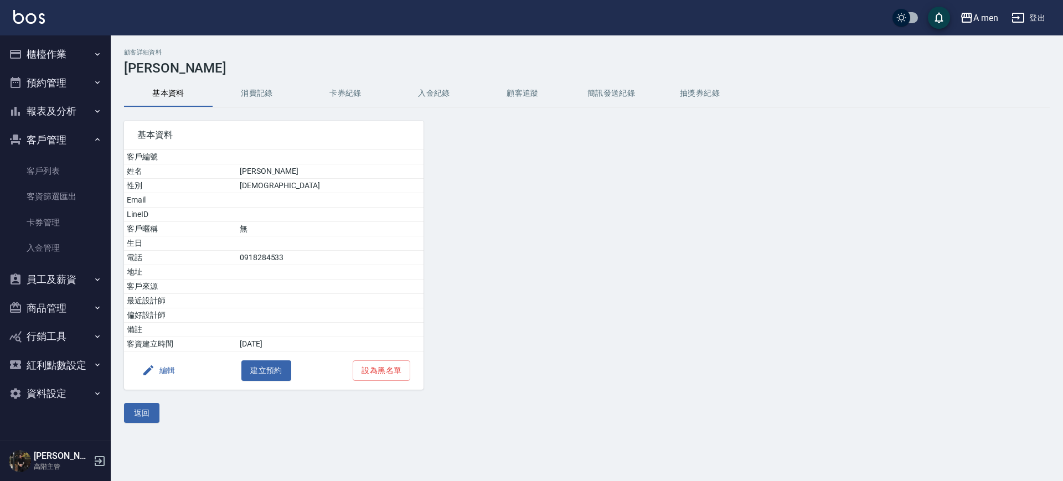
click at [238, 81] on button "消費記錄" at bounding box center [257, 93] width 89 height 27
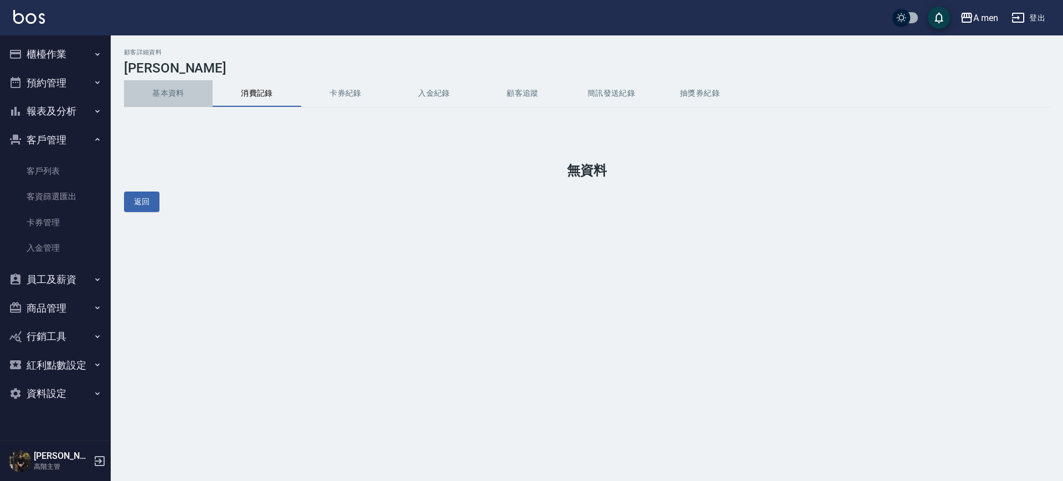
click at [182, 97] on button "基本資料" at bounding box center [168, 93] width 89 height 27
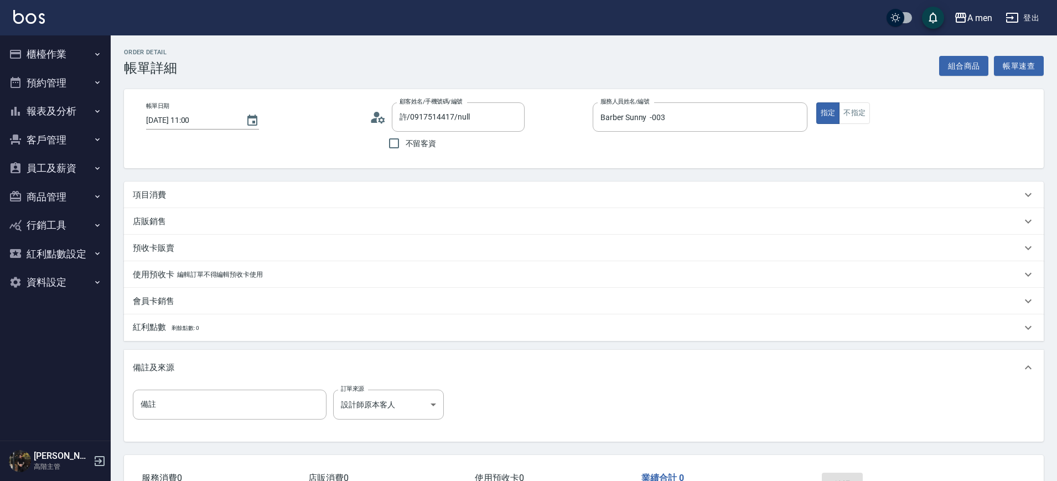
click at [973, 77] on div "Order detail 帳單詳細 組合商品 帳單速查 帳單日期 [DATE] 11:00 顧客姓名/手機號碼/編號 許/0917514417/null 顧客…" at bounding box center [584, 295] width 946 height 521
click at [970, 71] on button "組合商品" at bounding box center [964, 66] width 50 height 20
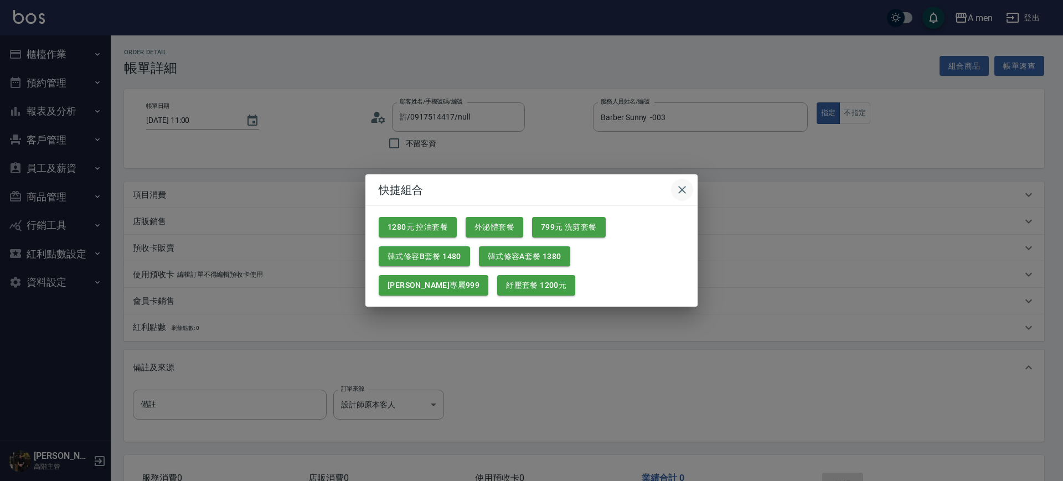
click at [681, 185] on icon "button" at bounding box center [681, 189] width 13 height 13
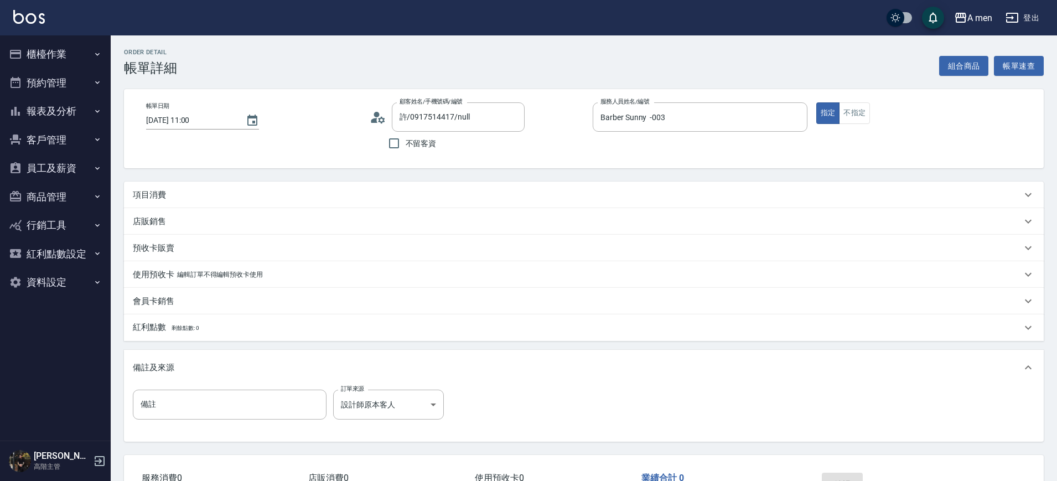
click at [459, 190] on div "項目消費" at bounding box center [577, 195] width 889 height 12
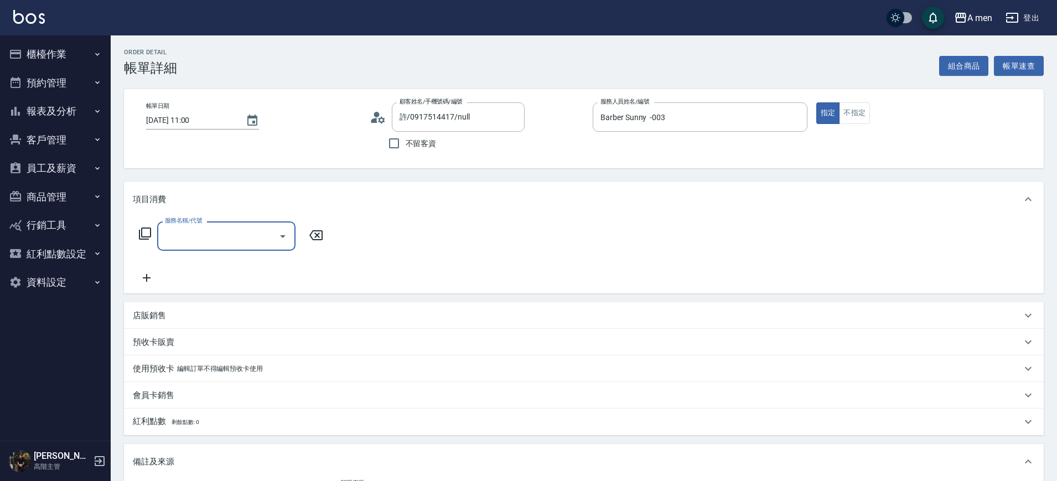
click at [227, 242] on input "服務名稱/代號" at bounding box center [218, 235] width 112 height 19
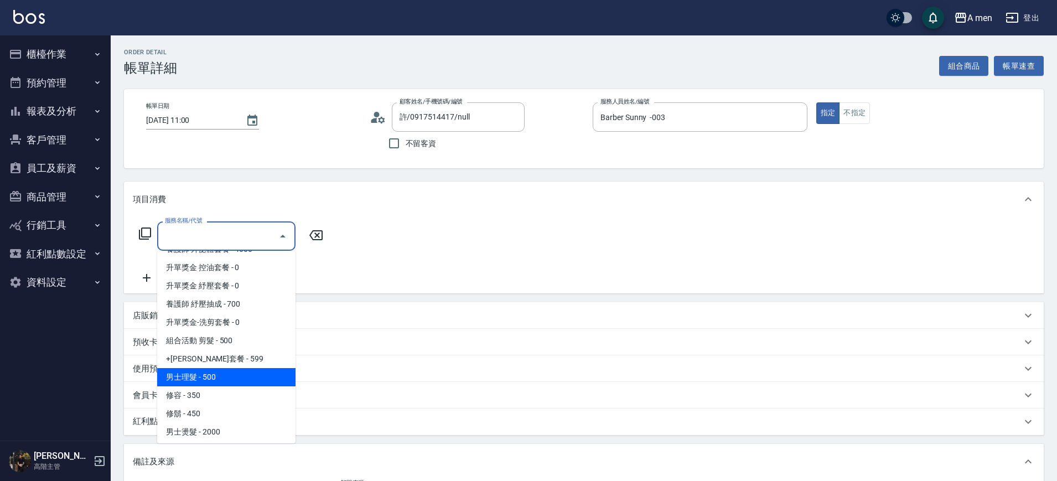
scroll to position [208, 0]
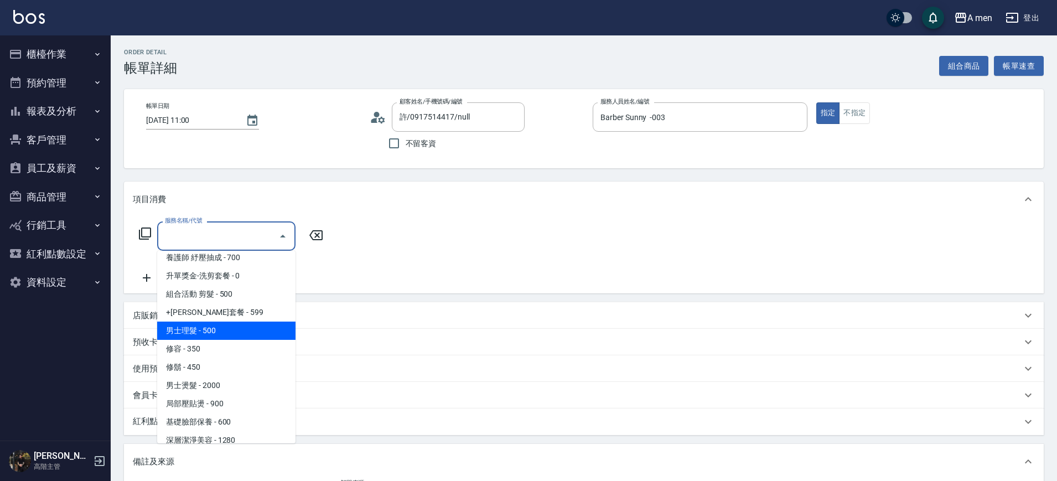
click at [230, 327] on span "男士理髮 - 500" at bounding box center [226, 331] width 138 height 18
type input "男士理髮(A01)"
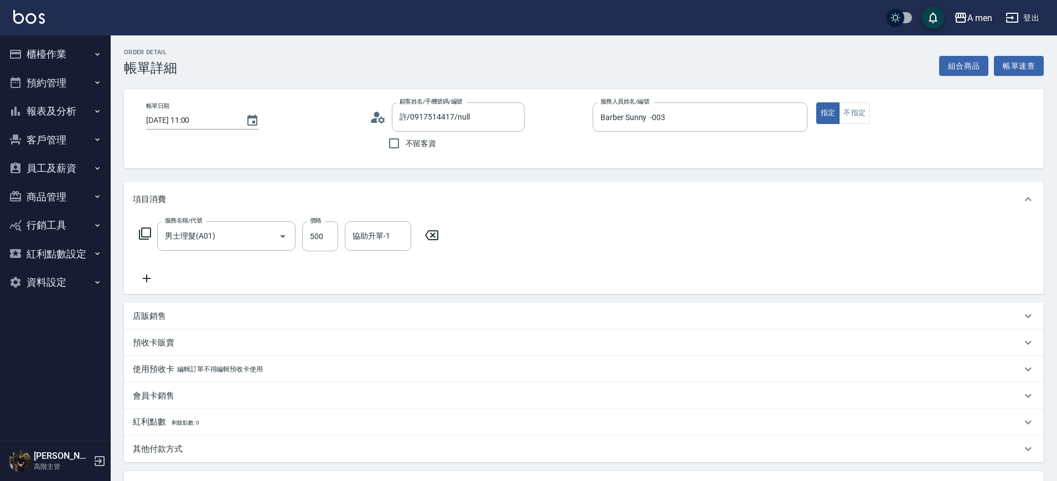
click at [429, 241] on icon at bounding box center [432, 235] width 28 height 13
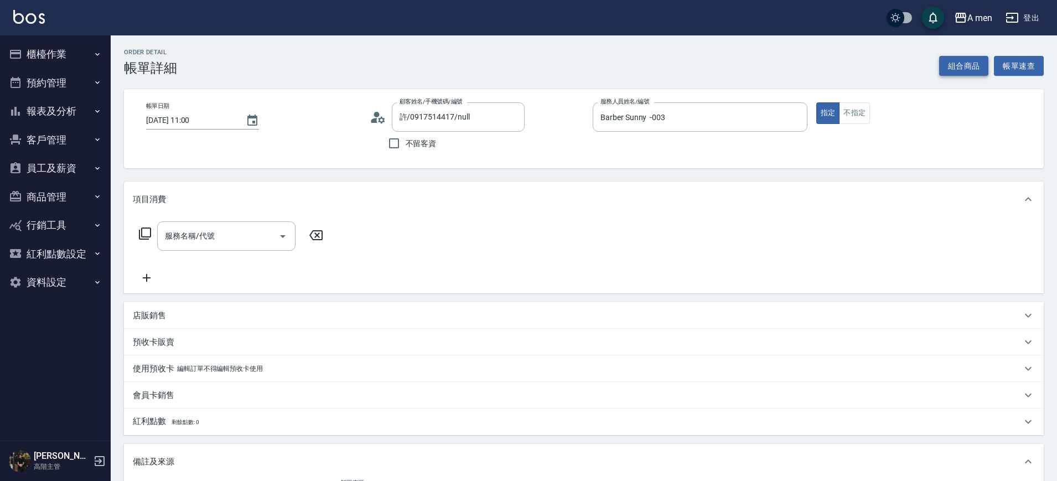
click at [964, 69] on button "組合商品" at bounding box center [964, 66] width 50 height 20
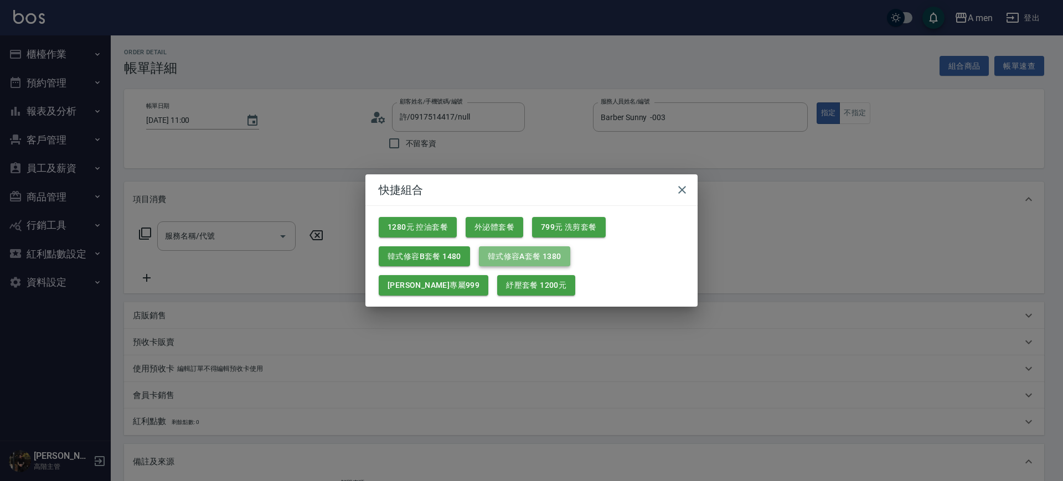
click at [512, 258] on button "韓式修容A套餐 1380" at bounding box center [524, 256] width 91 height 20
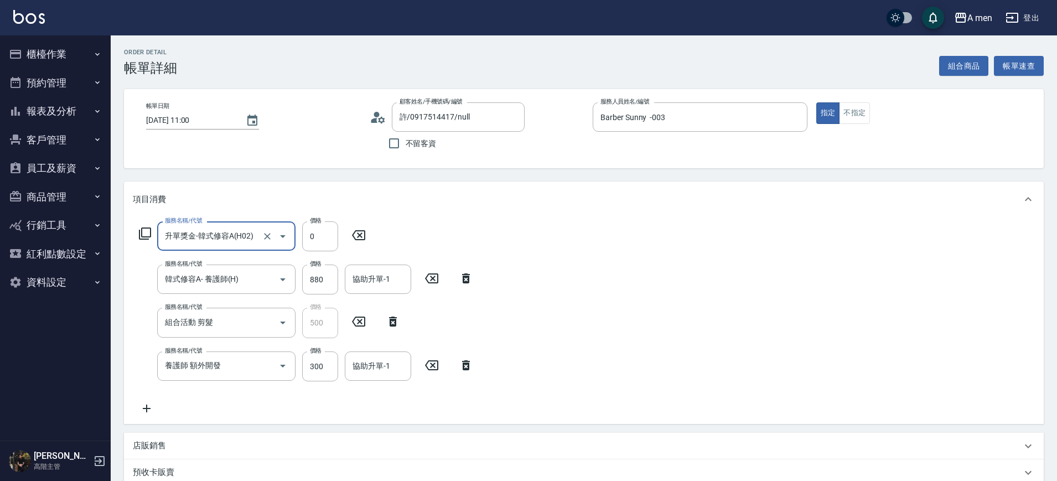
click at [464, 365] on icon at bounding box center [466, 365] width 8 height 10
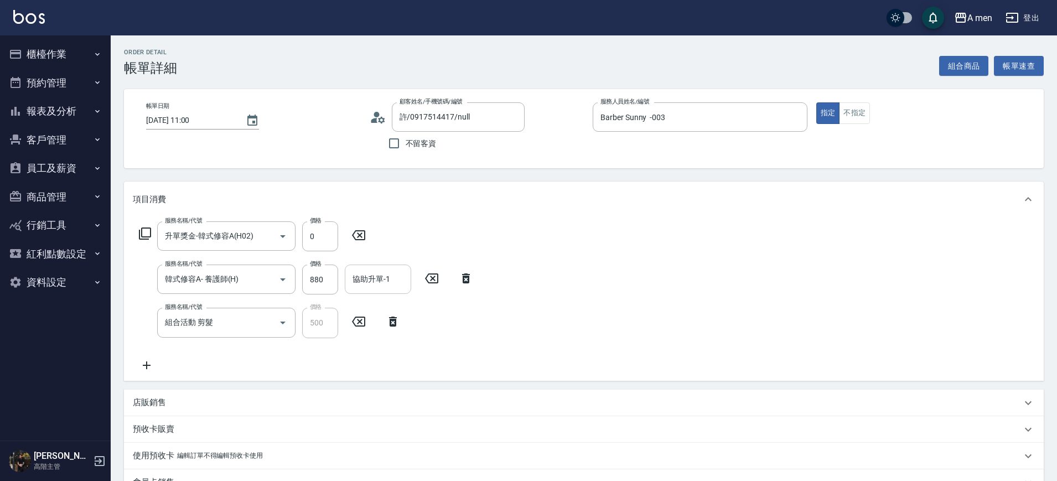
click at [383, 265] on div "協助升單-1" at bounding box center [378, 279] width 66 height 29
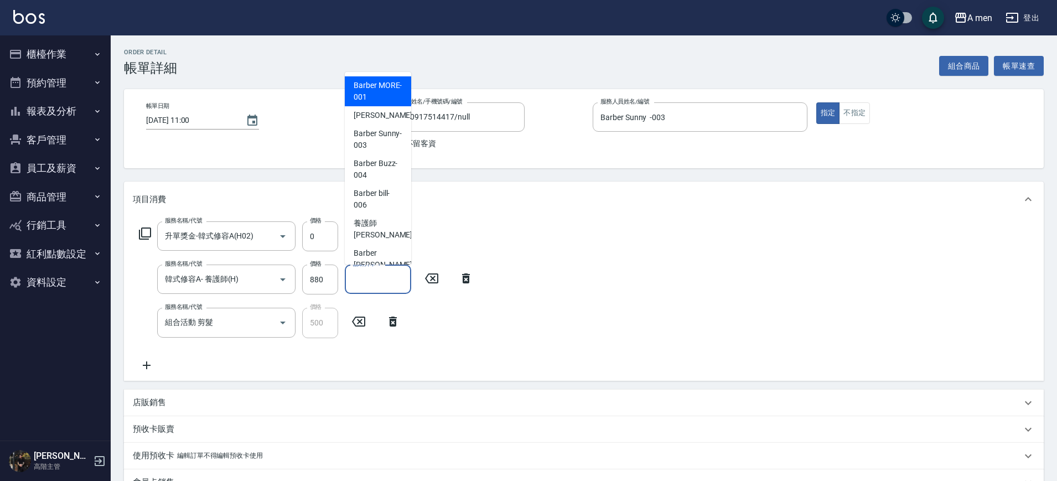
drag, startPoint x: 382, startPoint y: 279, endPoint x: 388, endPoint y: 257, distance: 23.5
click at [382, 279] on input "協助升單-1" at bounding box center [378, 279] width 56 height 19
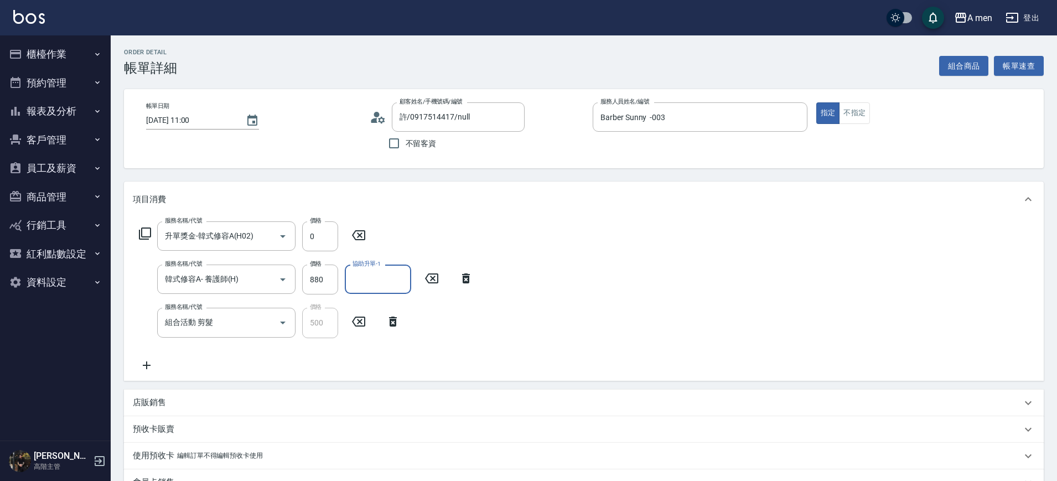
click at [391, 281] on input "協助升單-1" at bounding box center [378, 279] width 56 height 19
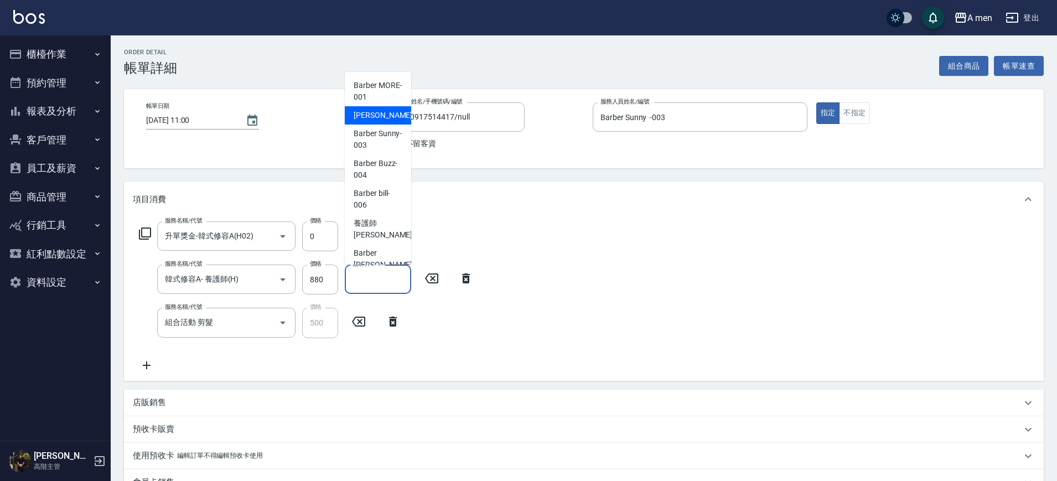
click at [390, 117] on div "小陳 -002" at bounding box center [378, 115] width 66 height 18
type input "小陳-002"
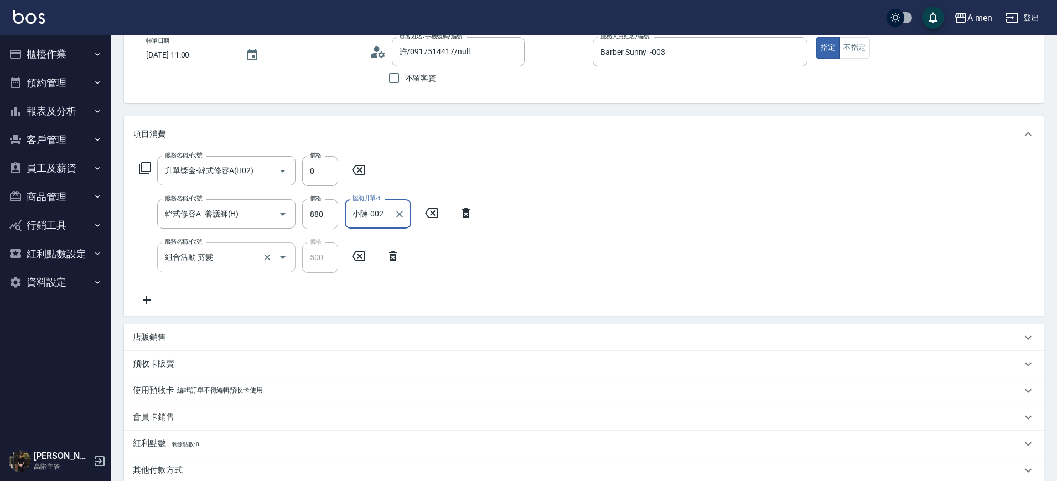
scroll to position [12, 0]
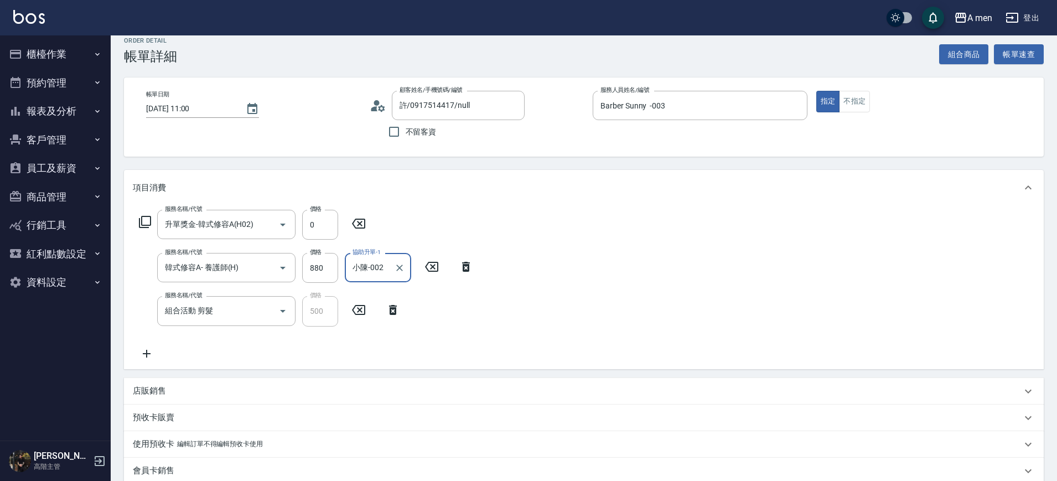
click at [139, 361] on div "服務名稱/代號 升單獎金-韓式修容A(H02) 服務名稱/代號 價格 0 價格 服務名稱/代號 韓式修容A- 養護師(H) 服務名稱/代號 價格 880 價格…" at bounding box center [584, 286] width 920 height 163
click at [153, 353] on icon at bounding box center [147, 353] width 28 height 13
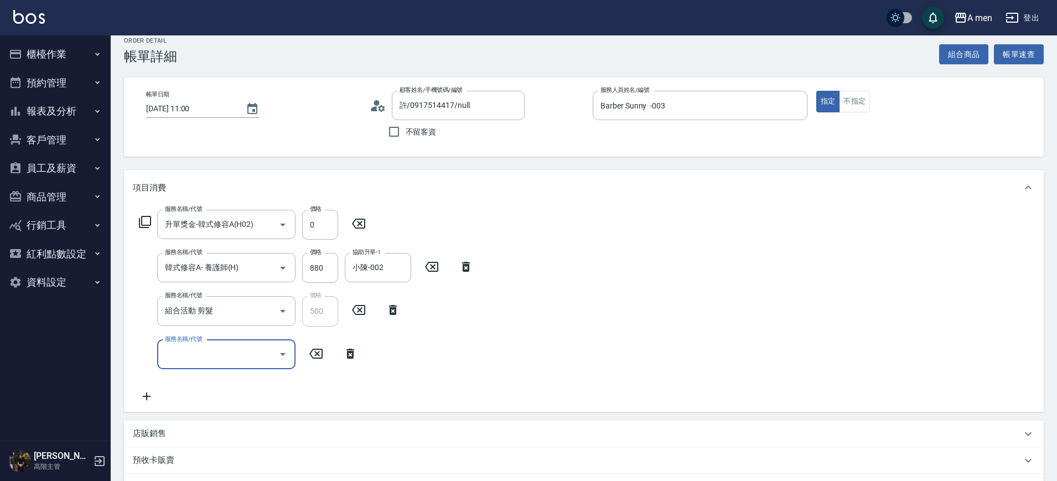
click at [223, 340] on div "服務名稱/代號" at bounding box center [226, 354] width 138 height 29
click at [413, 227] on div "服務名稱/代號 升單獎金-韓式修容A(H02) 服務名稱/代號 價格 0 價格 服務名稱/代號 韓式修容A- 養護師(H) 服務名稱/代號 價格 880 價格…" at bounding box center [306, 306] width 347 height 193
click at [277, 270] on icon "Open" at bounding box center [282, 267] width 13 height 13
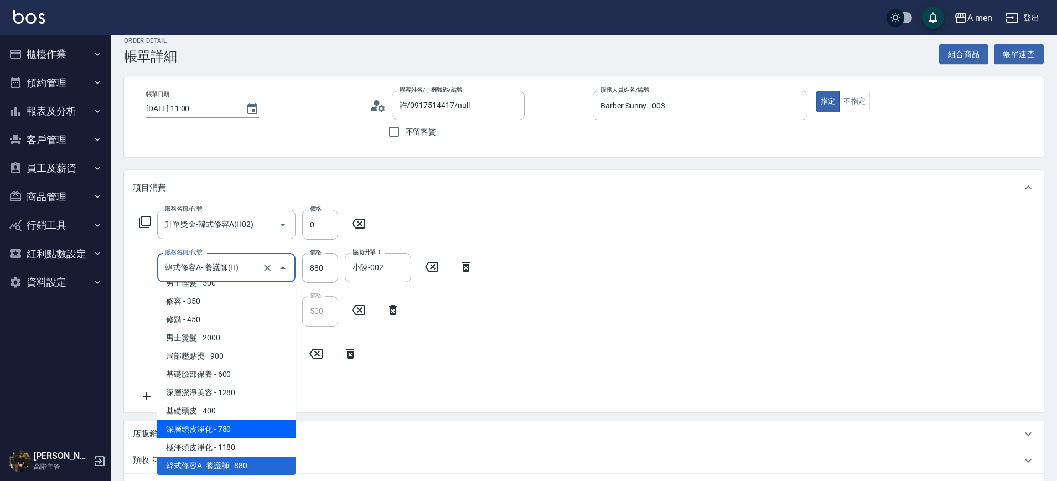
scroll to position [356, 0]
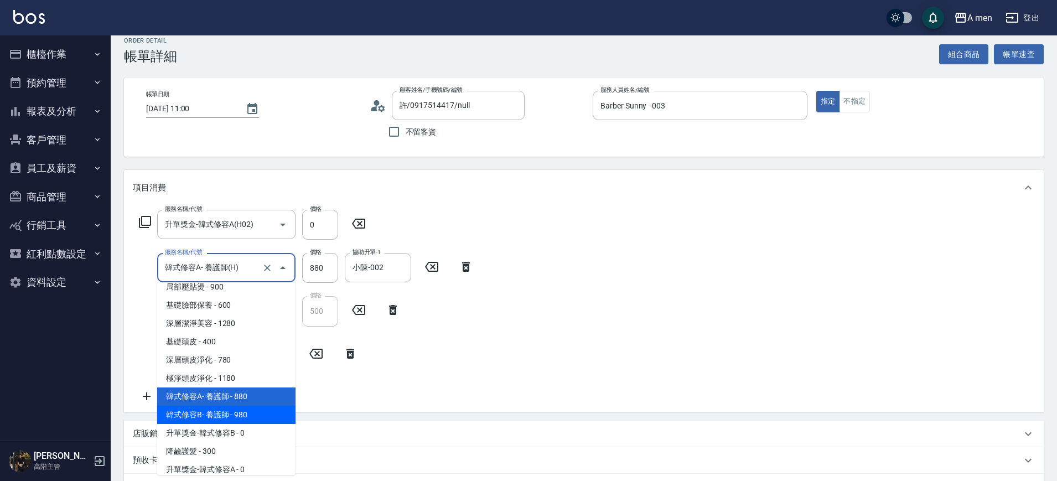
click at [229, 413] on span "韓式修容B- 養護師 - 980" at bounding box center [226, 415] width 138 height 18
type input "韓式修容B- 養護師(H002)"
type input "980"
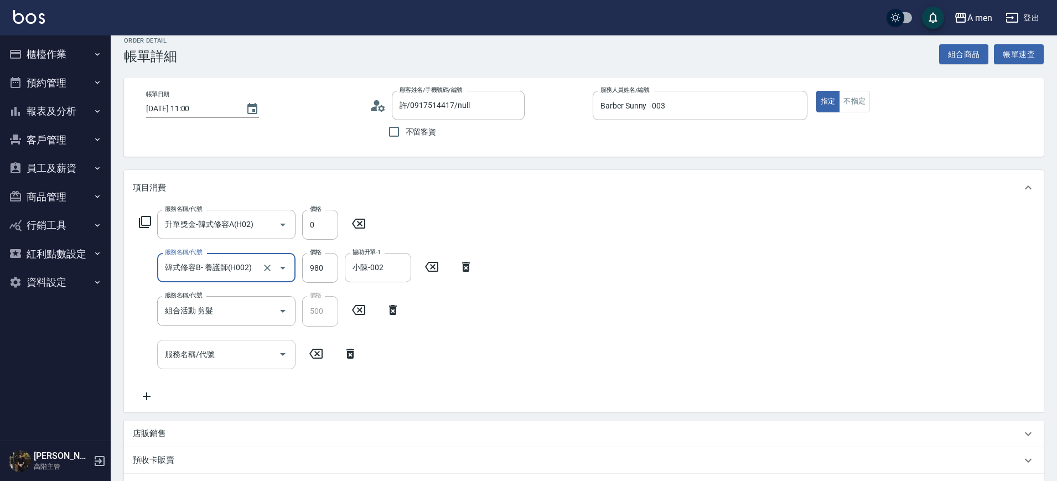
click at [256, 348] on input "服務名稱/代號" at bounding box center [218, 354] width 112 height 19
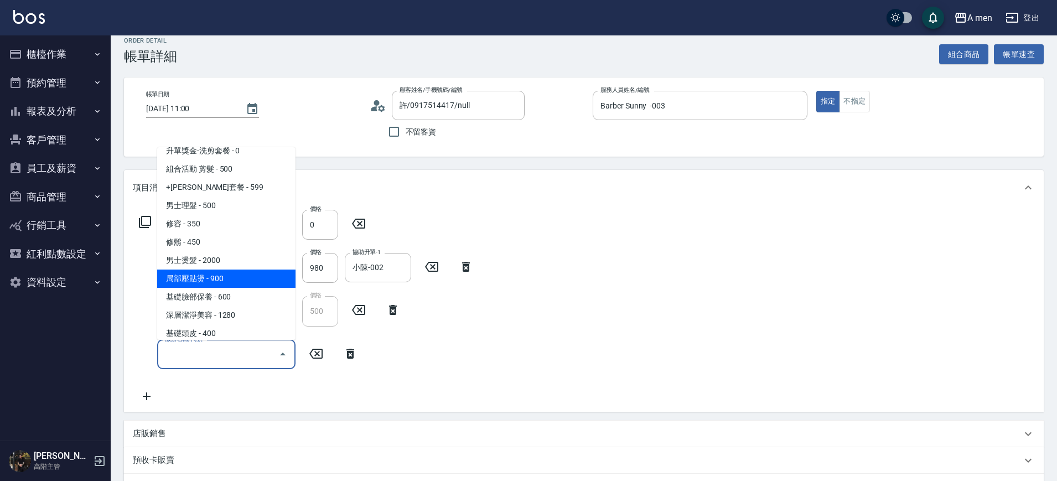
scroll to position [208, 0]
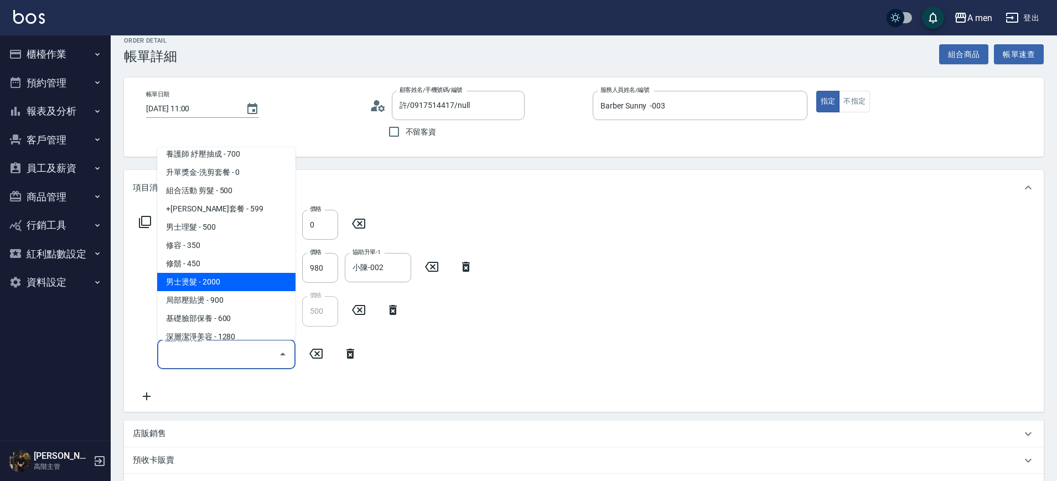
click at [234, 282] on span "男士燙髮 - 2000" at bounding box center [226, 282] width 138 height 18
type input "男士燙髮(B01)"
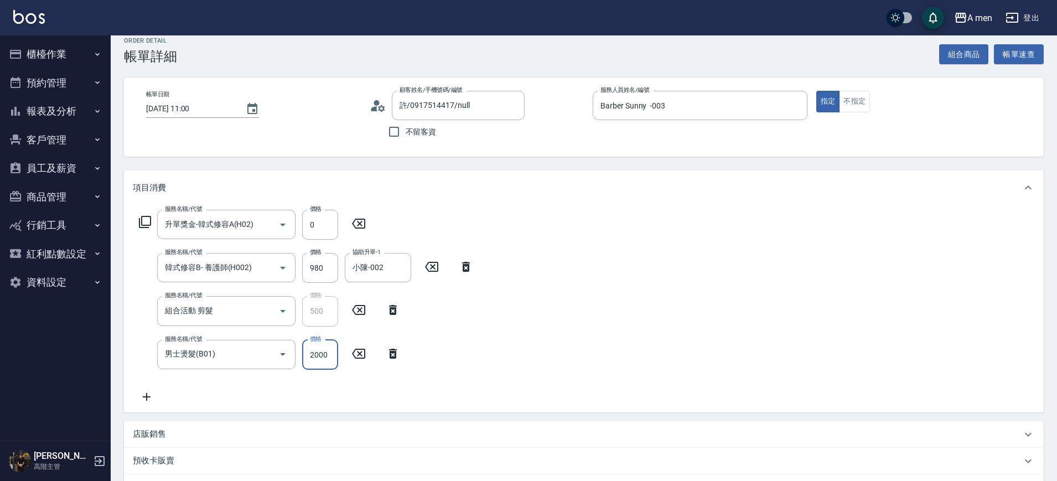
click at [329, 355] on input "2000" at bounding box center [320, 355] width 36 height 30
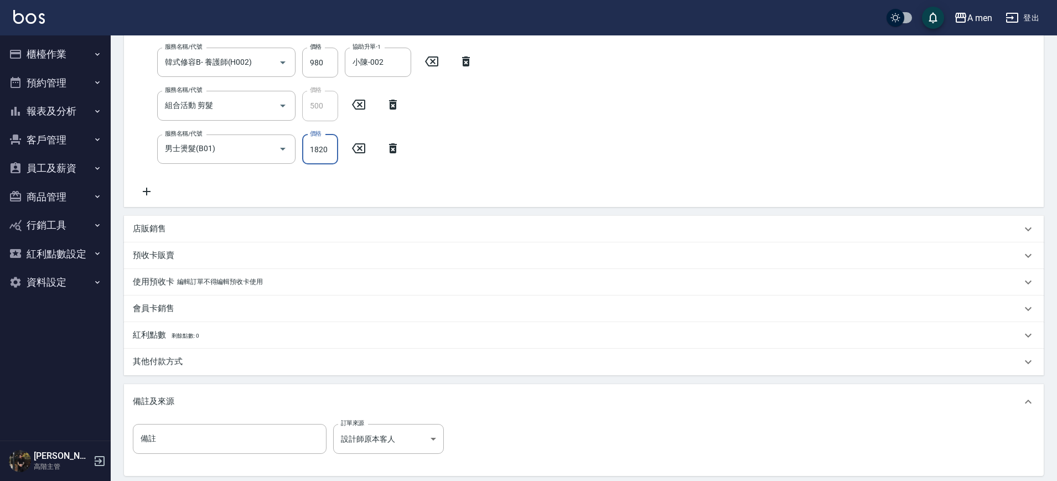
scroll to position [55, 0]
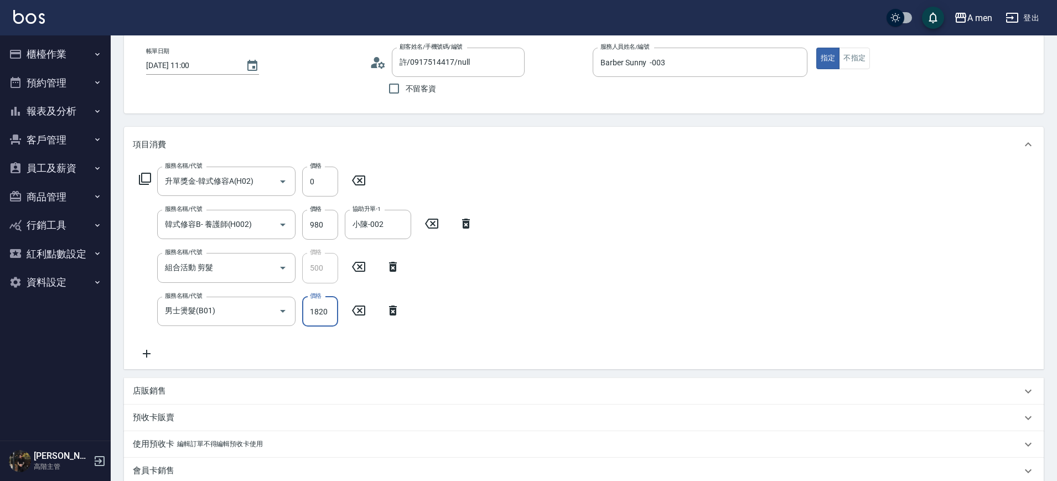
type input "1820"
click at [574, 308] on div "服務名稱/代號 升單獎金-韓式修容A(H02) 服務名稱/代號 價格 0 價格 服務名稱/代號 韓式修容B- 養護師(H002) 服務名稱/代號 價格 980…" at bounding box center [584, 265] width 920 height 207
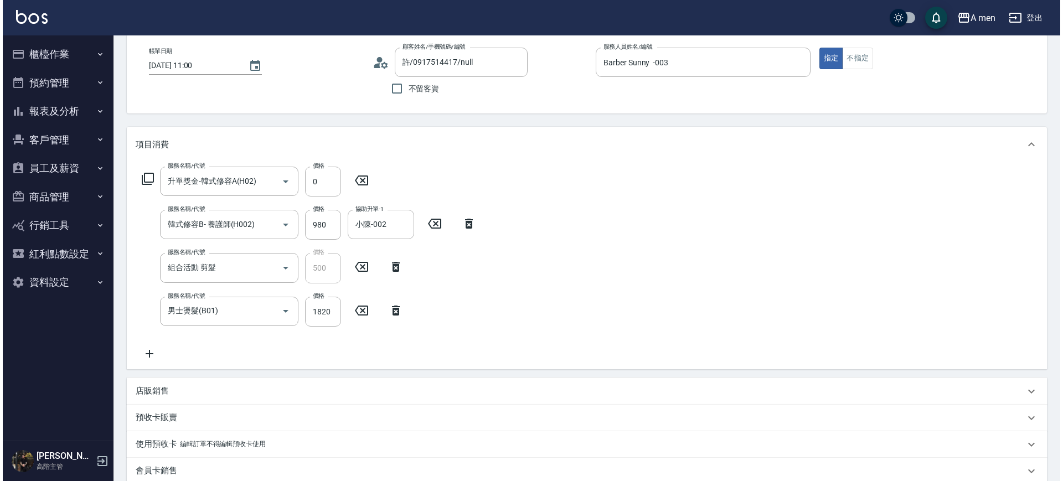
scroll to position [332, 0]
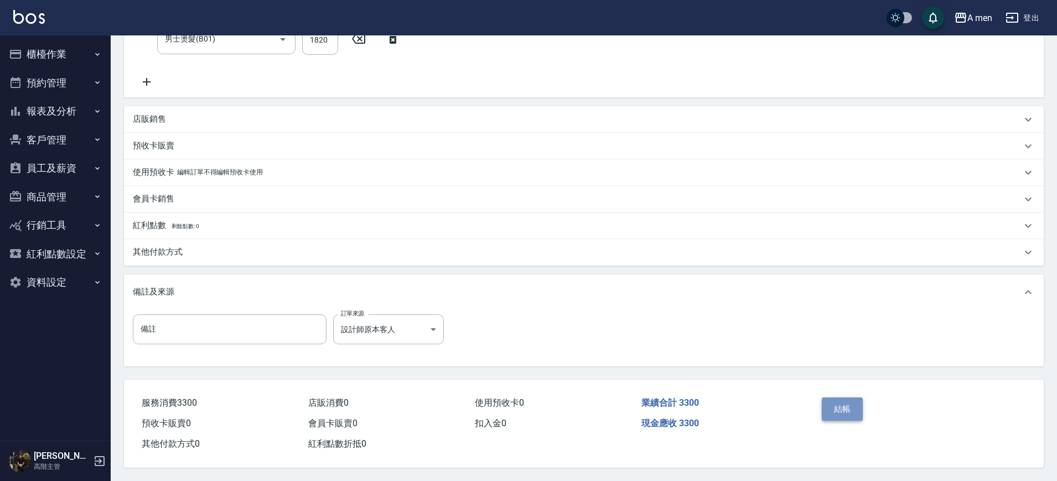
click at [857, 397] on button "結帳" at bounding box center [843, 408] width 42 height 23
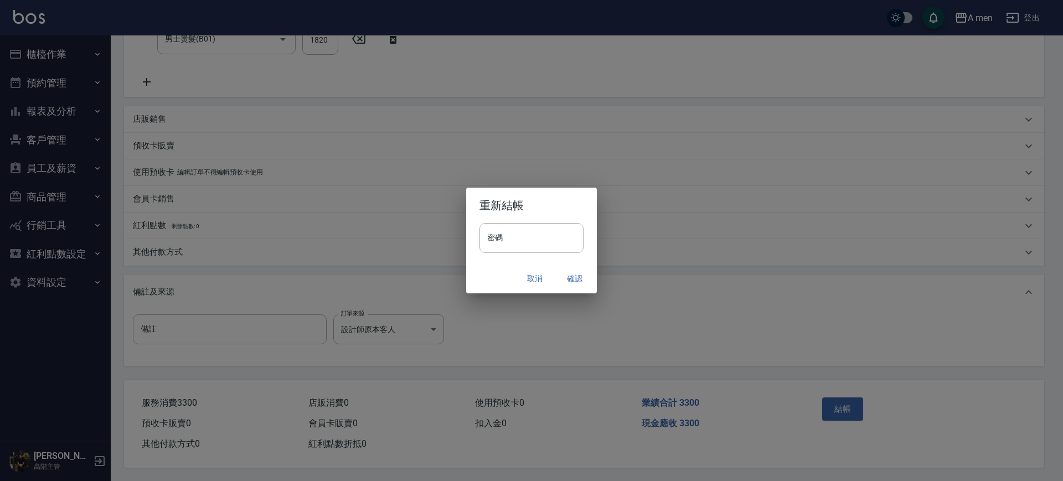
click at [571, 284] on button "確認" at bounding box center [574, 278] width 35 height 20
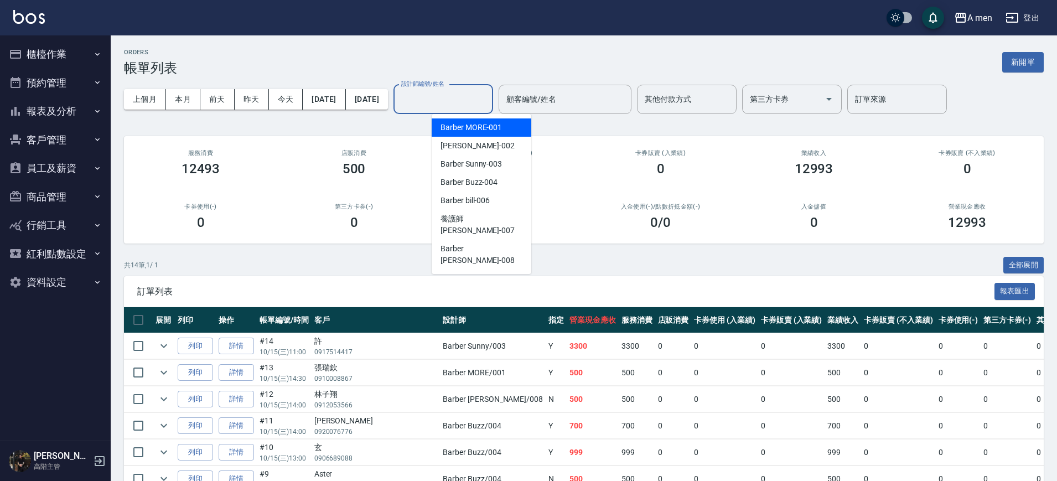
click at [480, 98] on input "設計師編號/姓名" at bounding box center [443, 99] width 90 height 19
click at [487, 189] on div "Barber Buzz -004" at bounding box center [482, 182] width 100 height 18
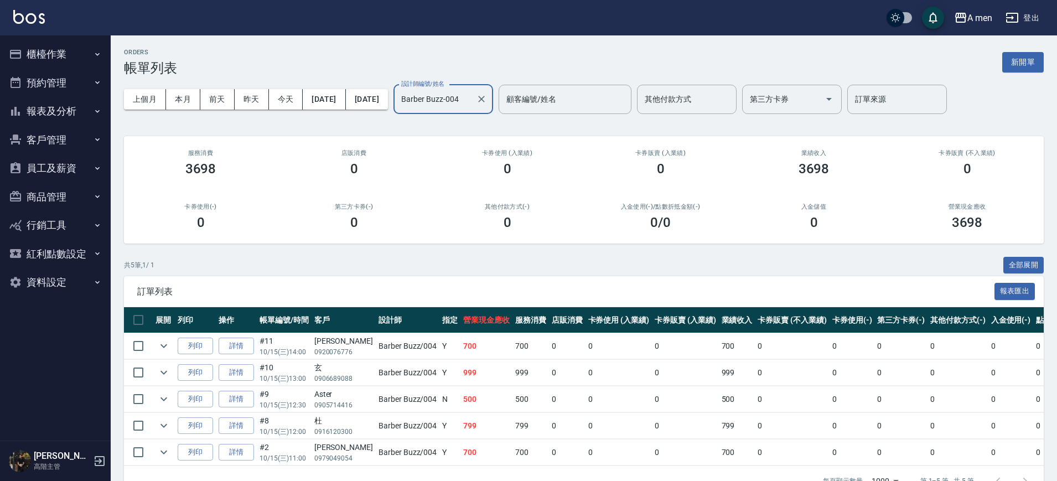
click at [459, 95] on input "Barber Buzz-004" at bounding box center [434, 99] width 73 height 19
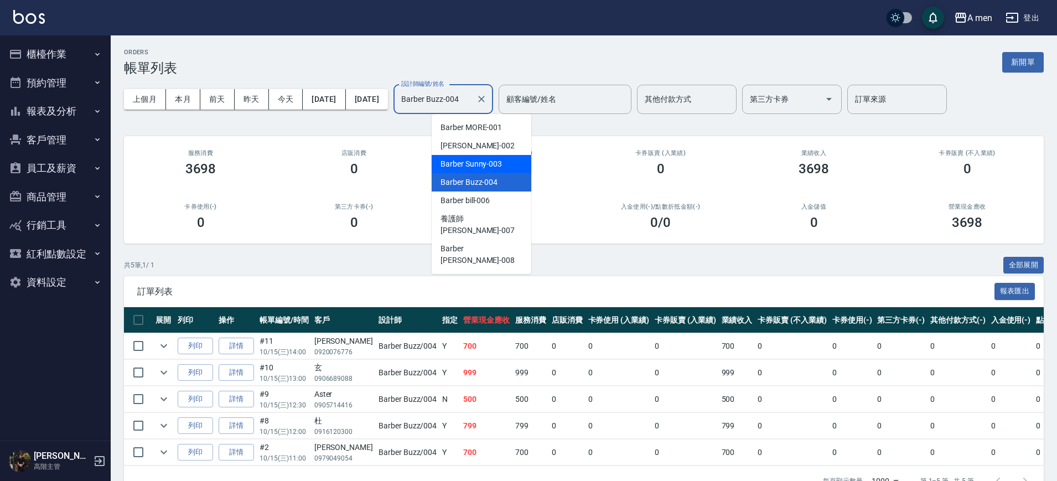
click at [484, 161] on span "Barber Sunny -003" at bounding box center [471, 164] width 61 height 12
type input "Barber Sunny -003"
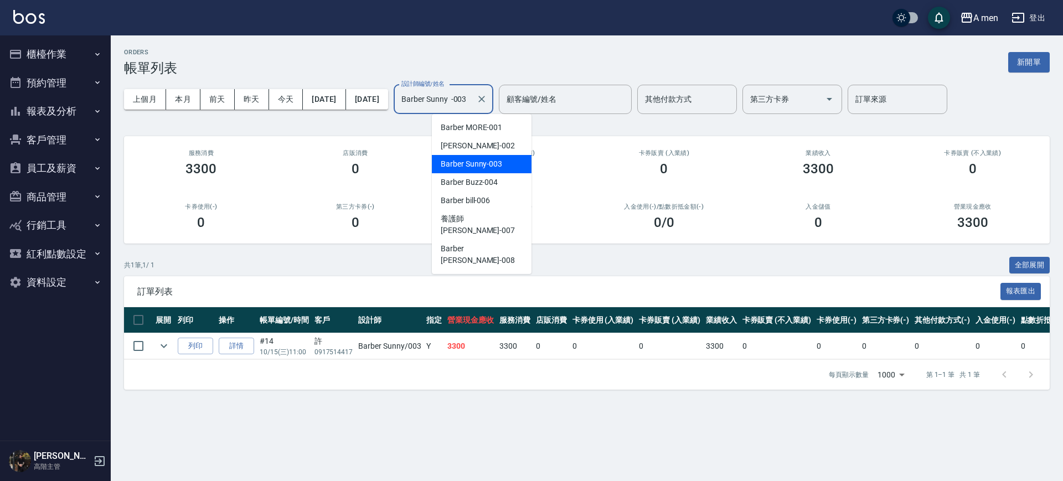
click at [472, 107] on input "Barber Sunny -003" at bounding box center [434, 99] width 73 height 19
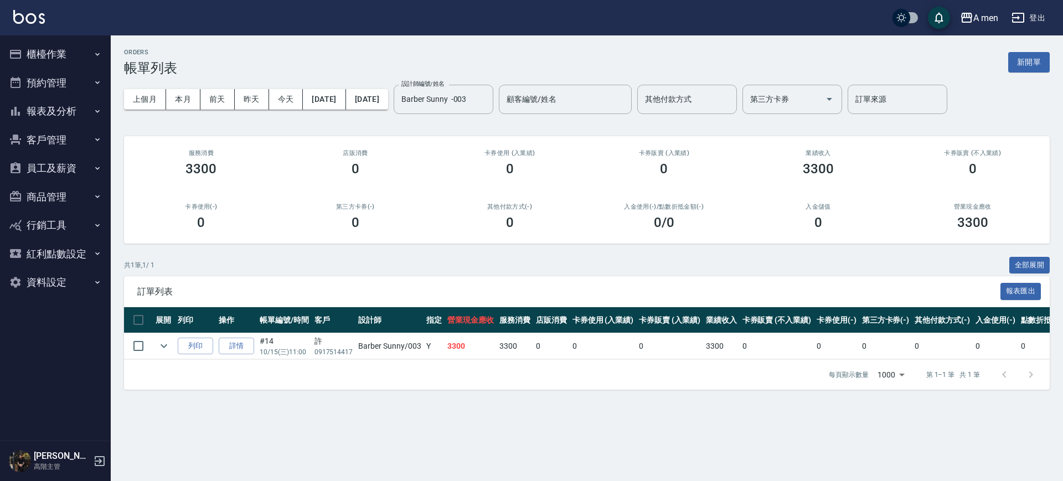
click at [382, 270] on div "共 1 筆, 1 / 1 全部展開" at bounding box center [586, 265] width 925 height 17
click at [163, 344] on icon "expand row" at bounding box center [163, 345] width 13 height 13
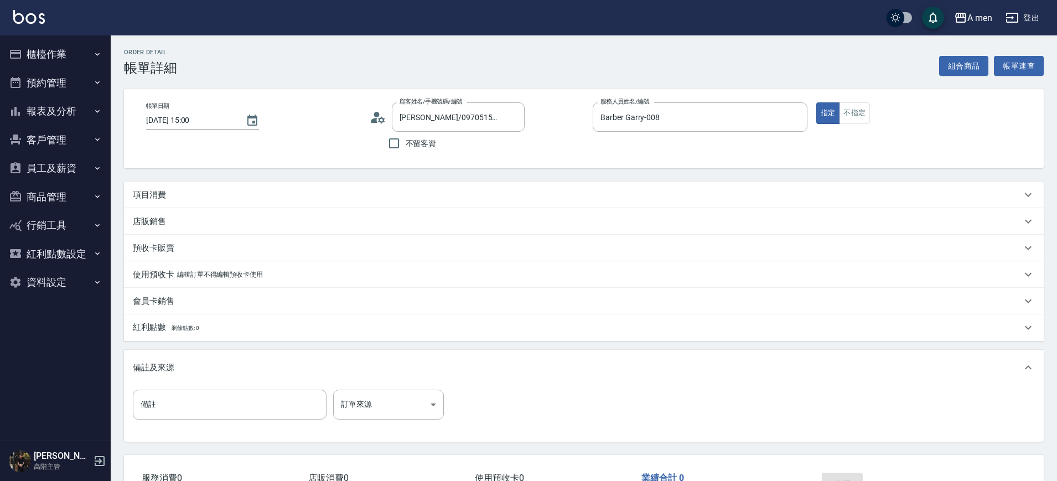
click at [452, 192] on div "項目消費" at bounding box center [577, 195] width 889 height 12
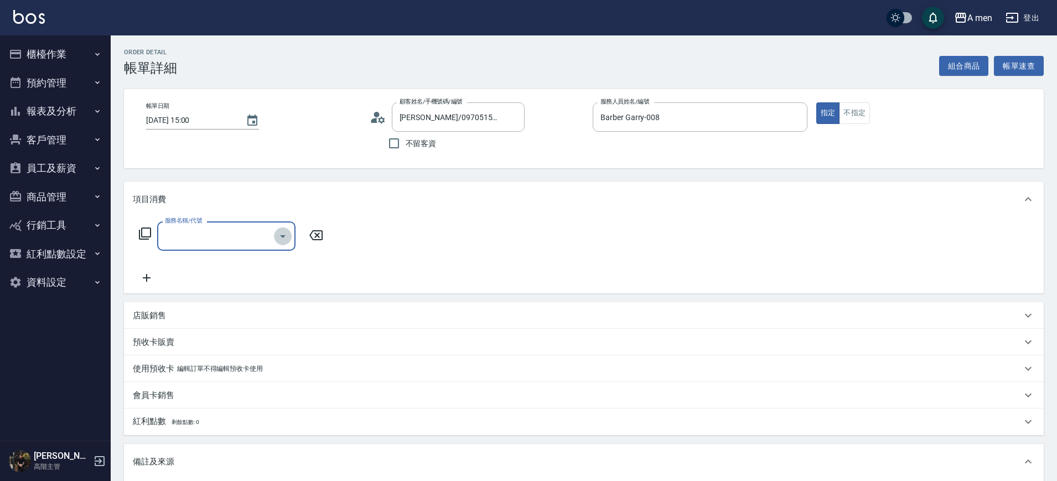
click at [281, 233] on icon "Open" at bounding box center [282, 236] width 13 height 13
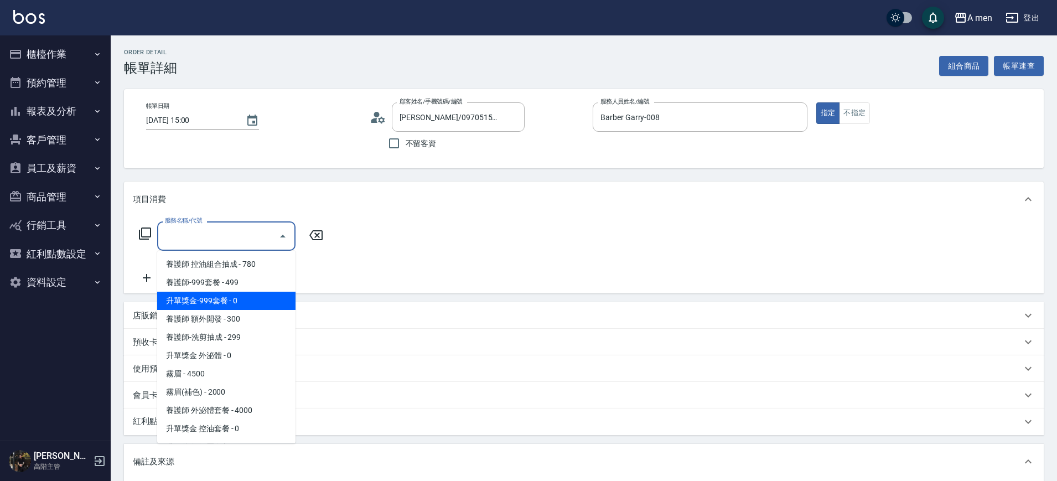
scroll to position [138, 0]
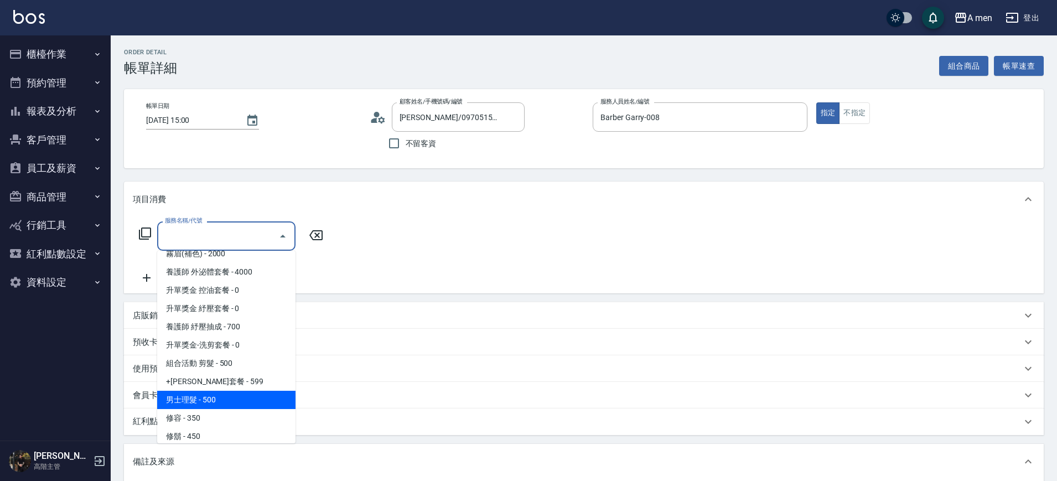
click at [238, 397] on span "男士理髮 - 500" at bounding box center [226, 400] width 138 height 18
type input "男士理髮(A01)"
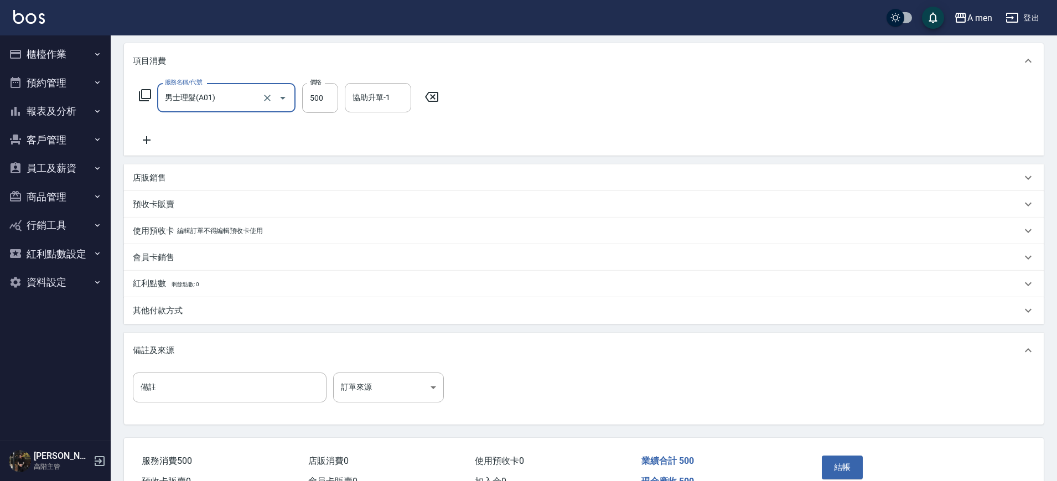
click at [819, 460] on div "結帳" at bounding box center [867, 475] width 100 height 48
click at [821, 463] on div "結帳" at bounding box center [867, 475] width 100 height 48
click at [845, 463] on button "結帳" at bounding box center [843, 466] width 42 height 23
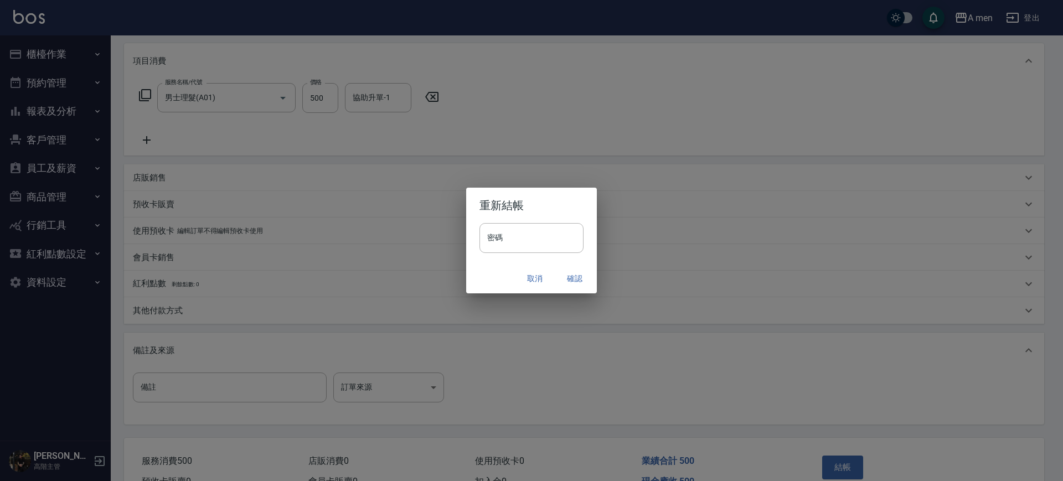
click at [569, 278] on button "確認" at bounding box center [574, 278] width 35 height 20
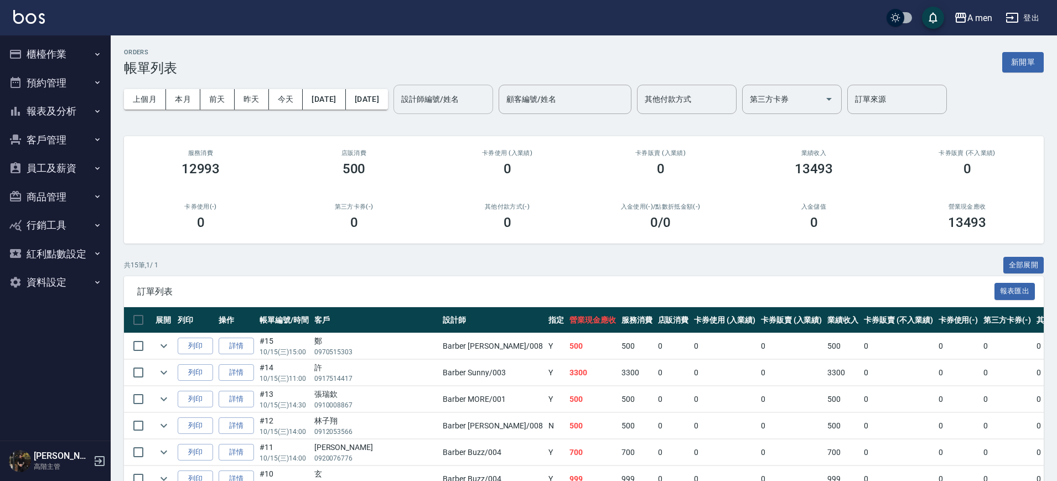
click at [486, 108] on input "設計師編號/姓名" at bounding box center [443, 99] width 90 height 19
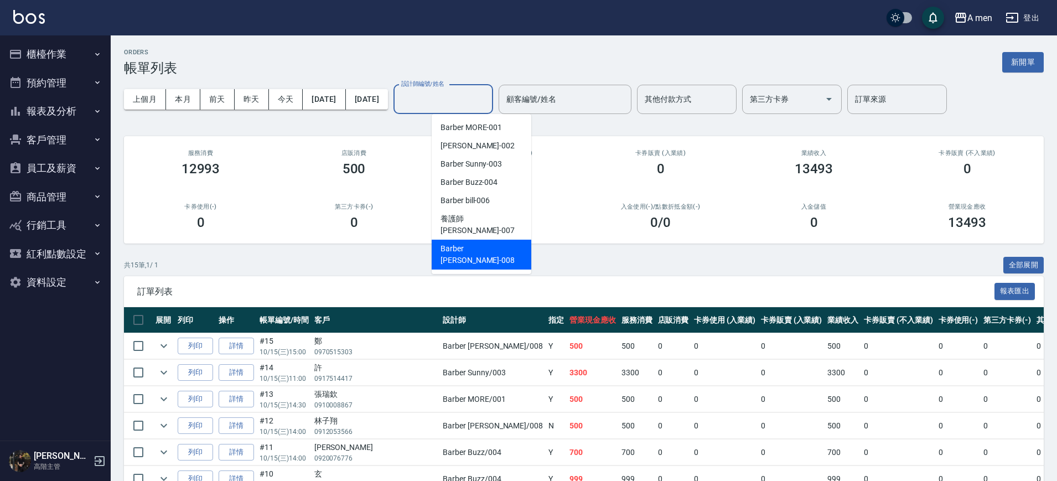
click at [500, 240] on div "Barber Garry -008" at bounding box center [482, 255] width 100 height 30
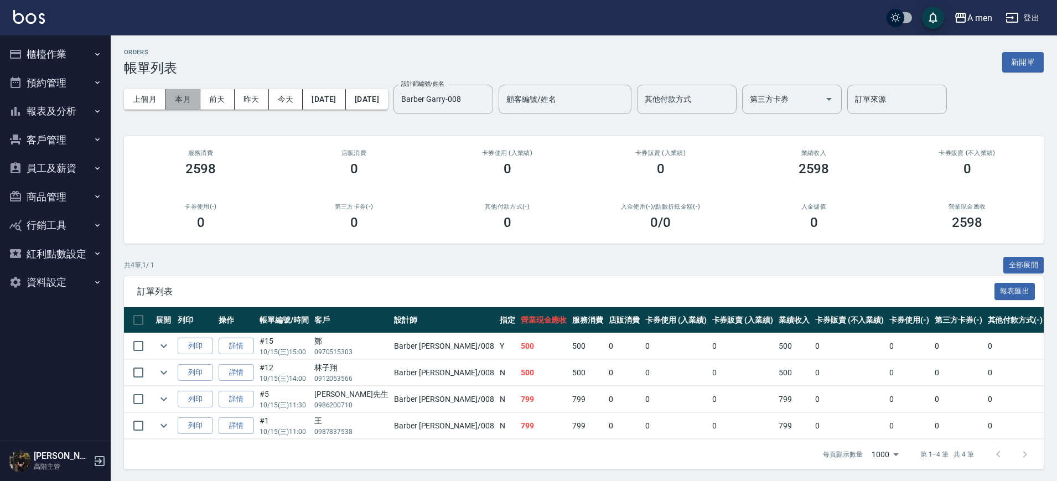
click at [186, 100] on button "本月" at bounding box center [183, 99] width 34 height 20
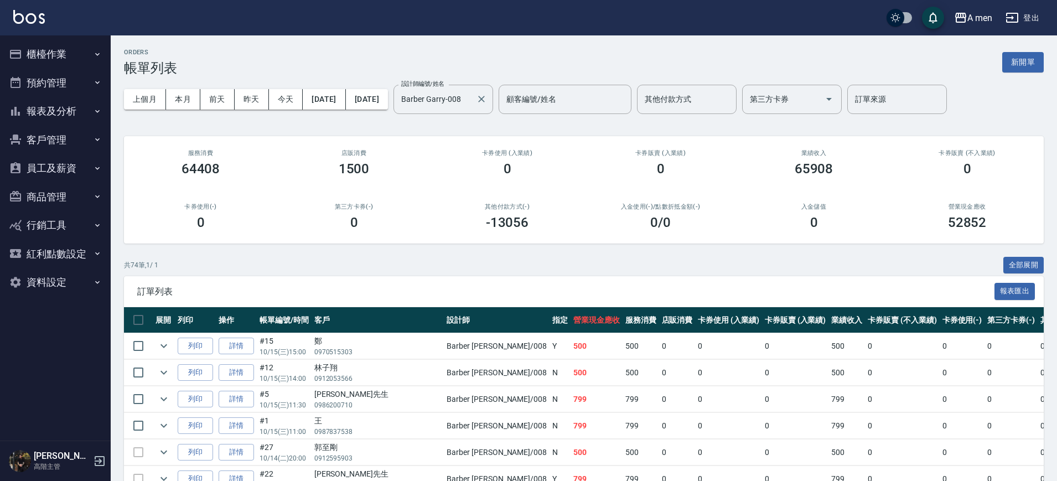
click at [444, 87] on label "設計師編號/姓名" at bounding box center [422, 84] width 43 height 8
click at [472, 90] on input "Barber Garry-008" at bounding box center [434, 99] width 73 height 19
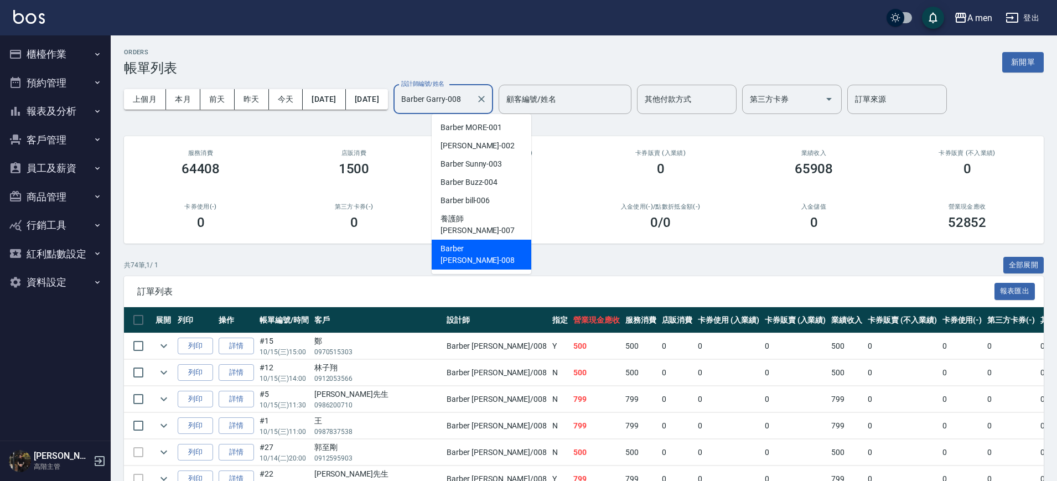
click at [472, 95] on input "Barber Garry-008" at bounding box center [434, 99] width 73 height 19
click at [503, 194] on div "Barber bill -006" at bounding box center [482, 200] width 100 height 18
type input "Barber bill-006"
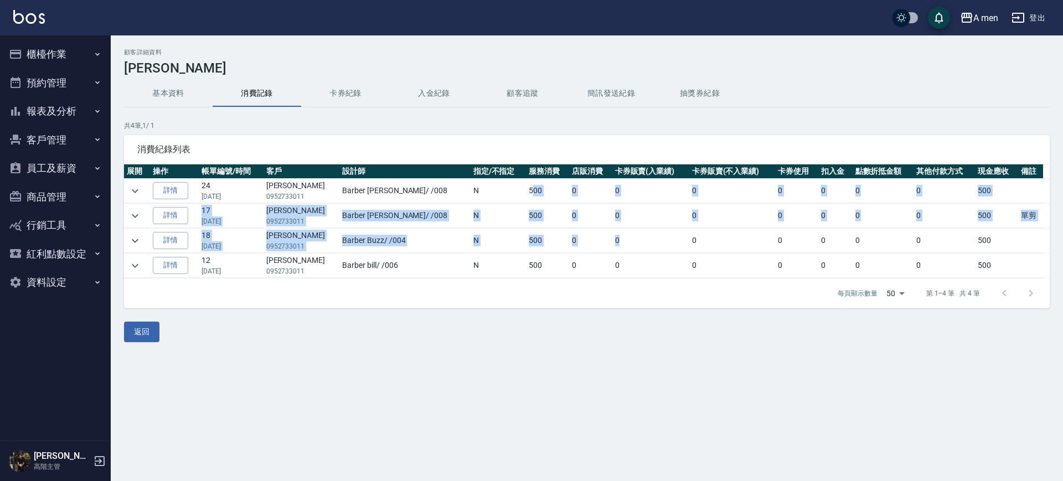
drag, startPoint x: 487, startPoint y: 188, endPoint x: 586, endPoint y: 244, distance: 113.3
click at [586, 244] on tbody "詳情 24 [DATE] [PERSON_NAME] 0952733011 Barber [PERSON_NAME] / /008 N 500 0 0 0 0…" at bounding box center [586, 229] width 925 height 100
click at [616, 246] on td "0" at bounding box center [650, 241] width 77 height 24
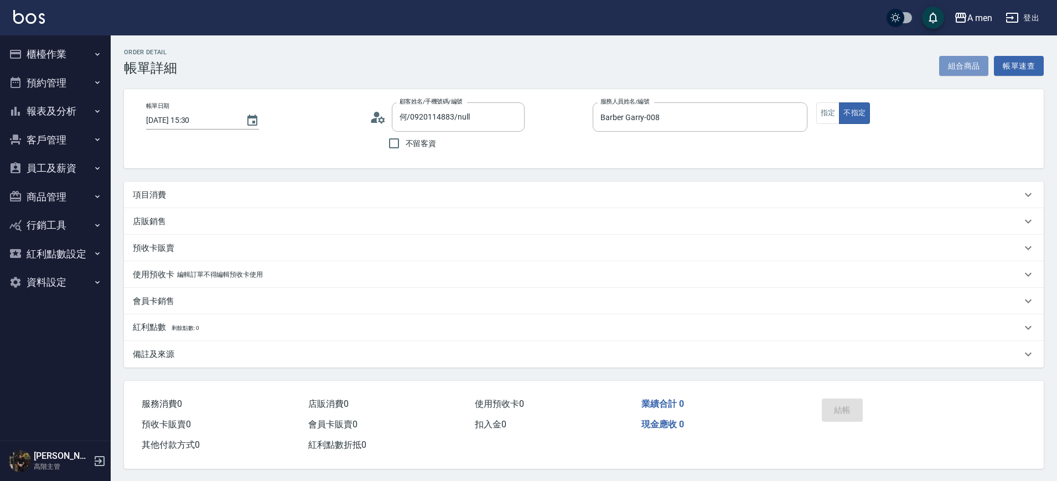
click at [956, 69] on button "組合商品" at bounding box center [964, 66] width 50 height 20
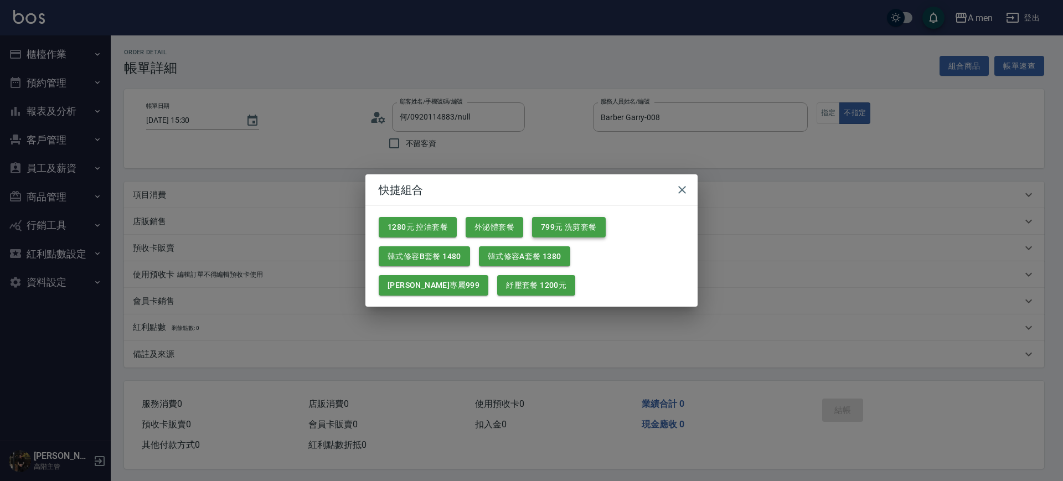
click at [579, 226] on button "799元 洗剪套餐" at bounding box center [569, 227] width 74 height 20
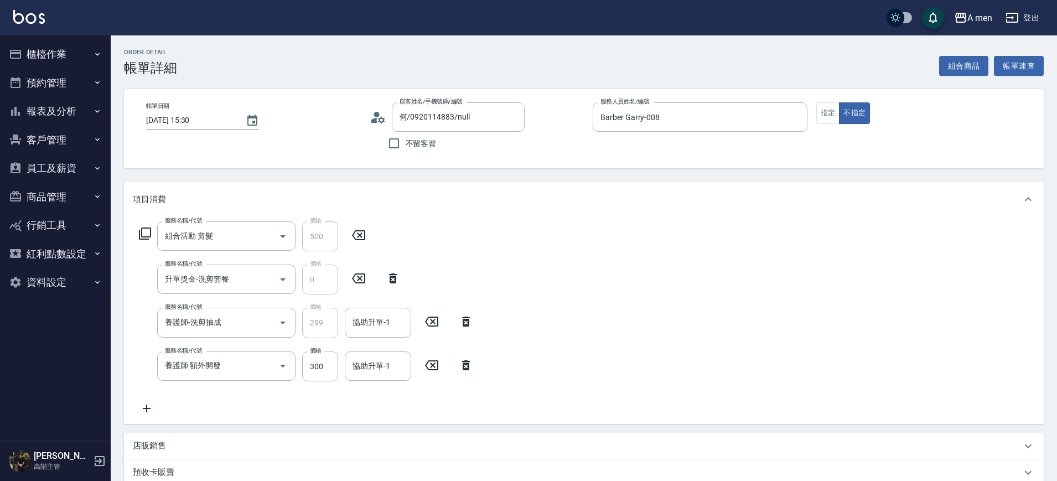
click at [439, 362] on icon at bounding box center [432, 365] width 28 height 13
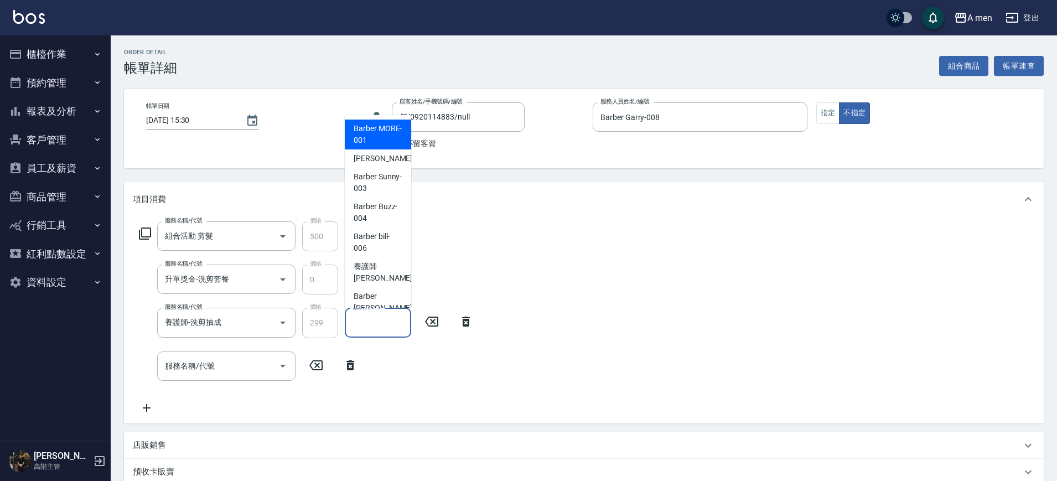
click at [374, 328] on input "協助升單-1" at bounding box center [378, 322] width 56 height 19
click at [372, 164] on span "小陳 -002" at bounding box center [391, 159] width 74 height 12
type input "小陳-002"
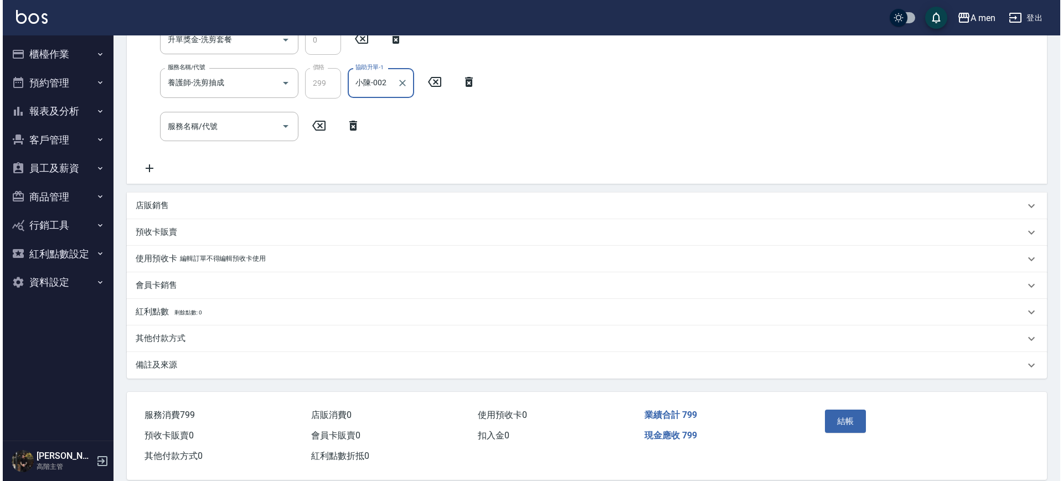
scroll to position [257, 0]
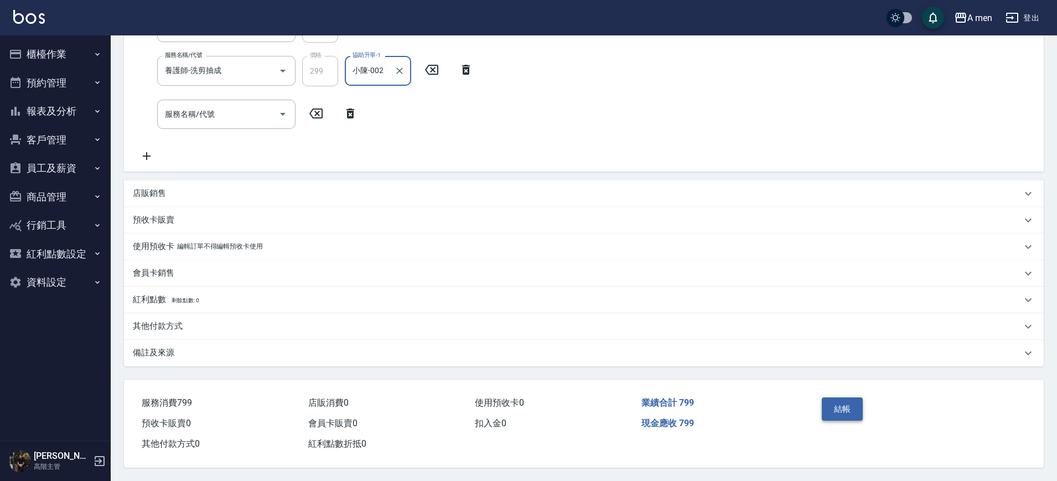
click at [845, 398] on button "結帳" at bounding box center [843, 408] width 42 height 23
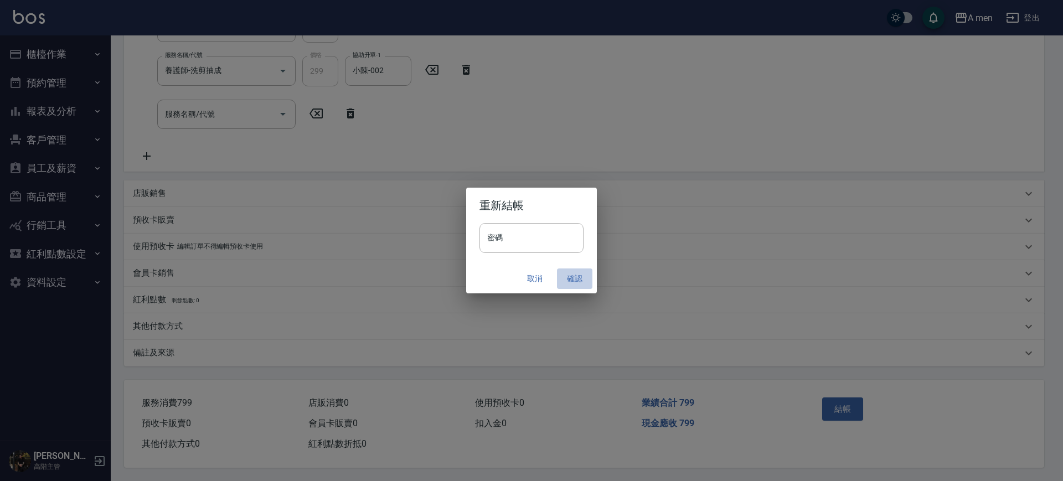
click at [582, 282] on button "確認" at bounding box center [574, 278] width 35 height 20
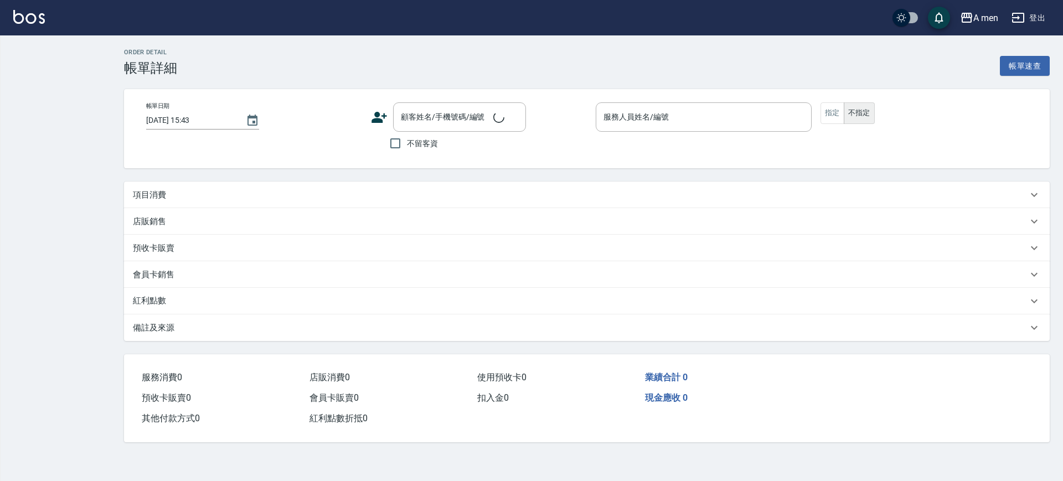
type input "[DATE] 14:00"
type input "Barber Sunny -003"
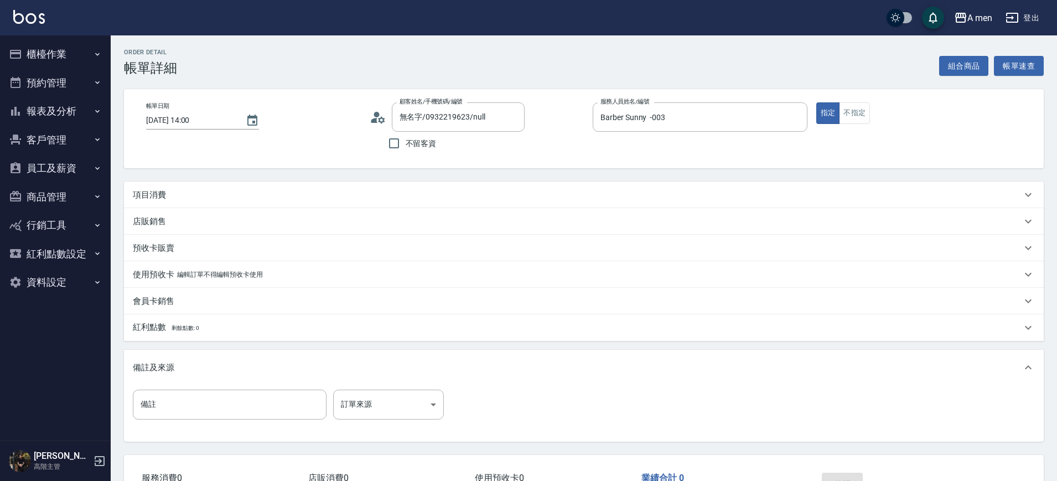
type input "無名字/0932219623/null"
click at [288, 191] on div "項目消費" at bounding box center [577, 195] width 889 height 12
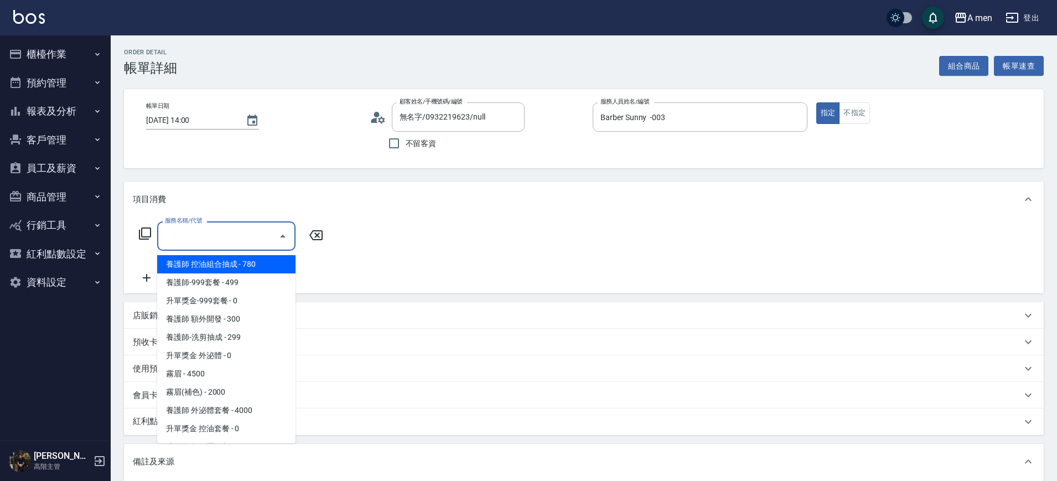
click at [242, 235] on input "服務名稱/代號" at bounding box center [218, 235] width 112 height 19
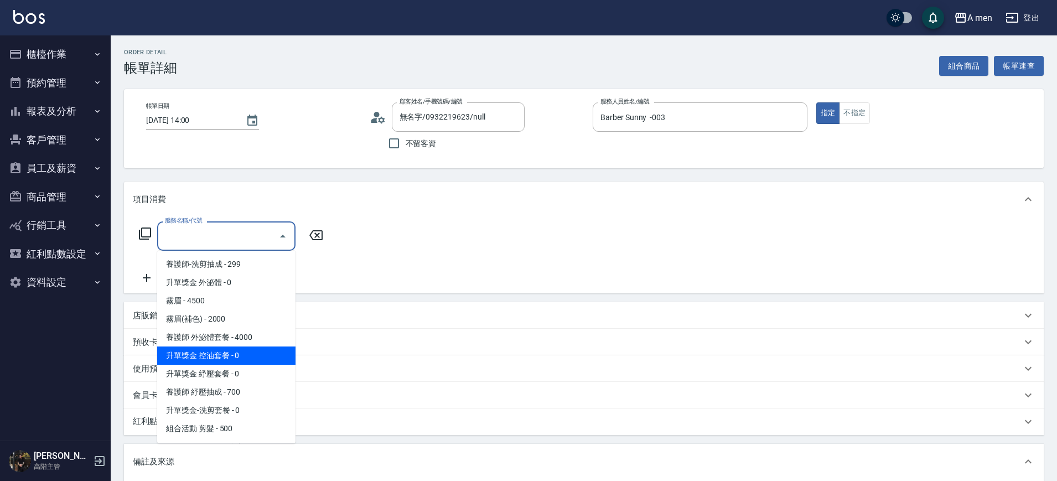
scroll to position [138, 0]
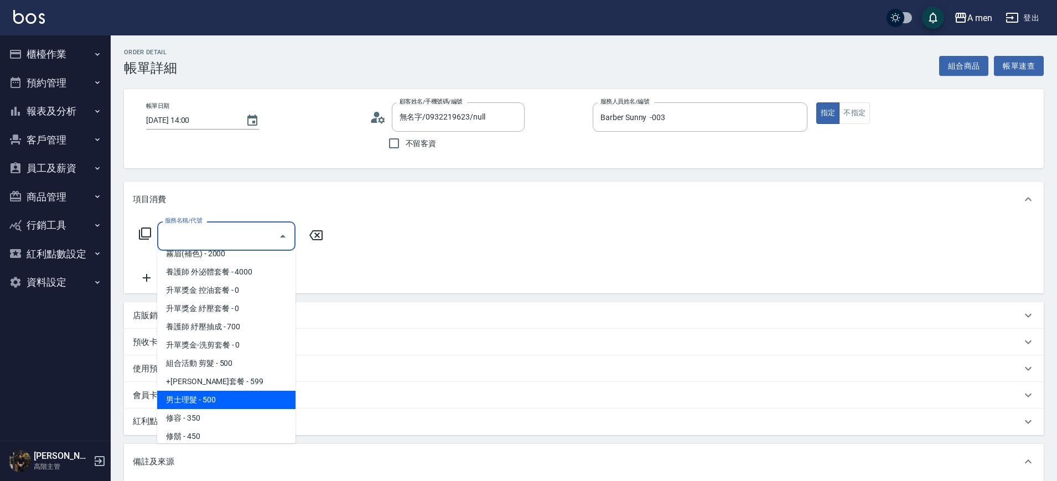
click at [236, 396] on span "男士理髮 - 500" at bounding box center [226, 400] width 138 height 18
type input "男士理髮(A01)"
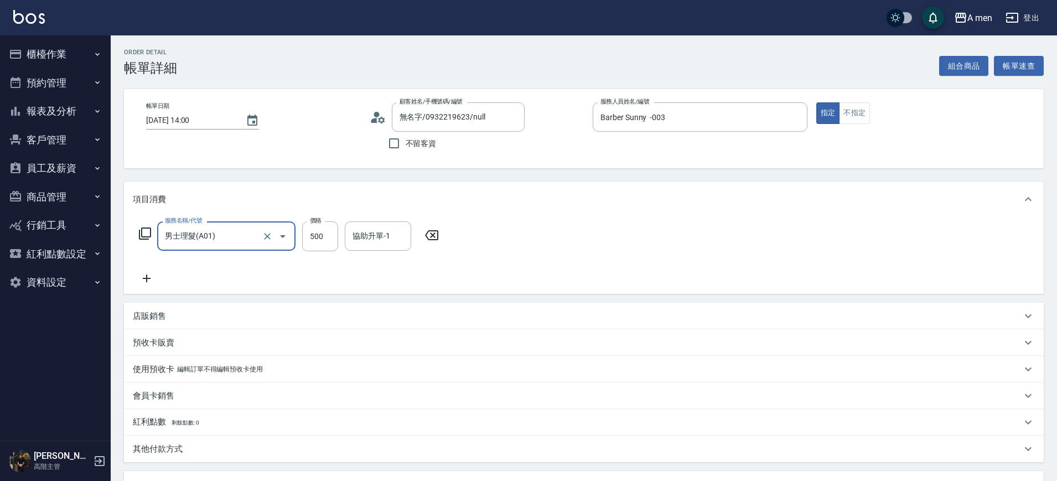
click at [148, 279] on icon at bounding box center [147, 278] width 28 height 13
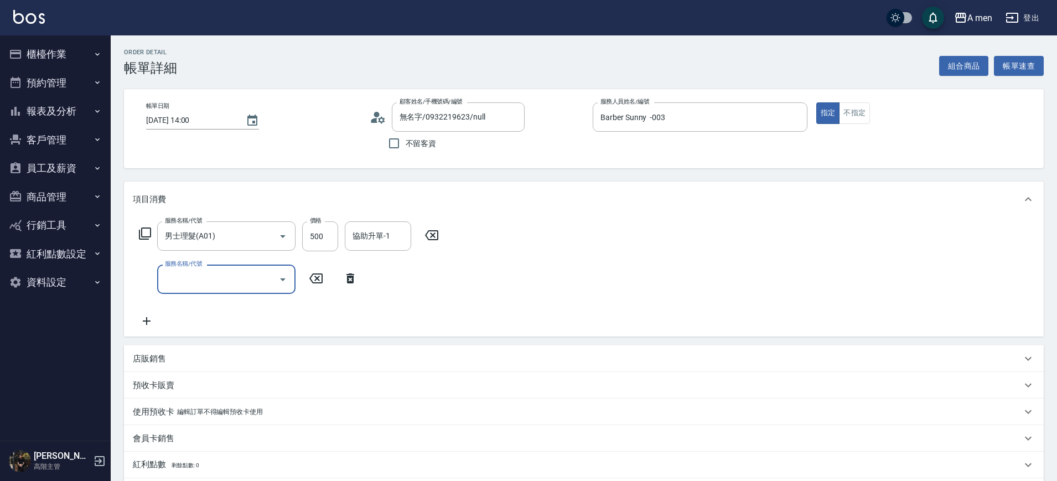
click at [213, 290] on div "服務名稱/代號" at bounding box center [226, 279] width 138 height 29
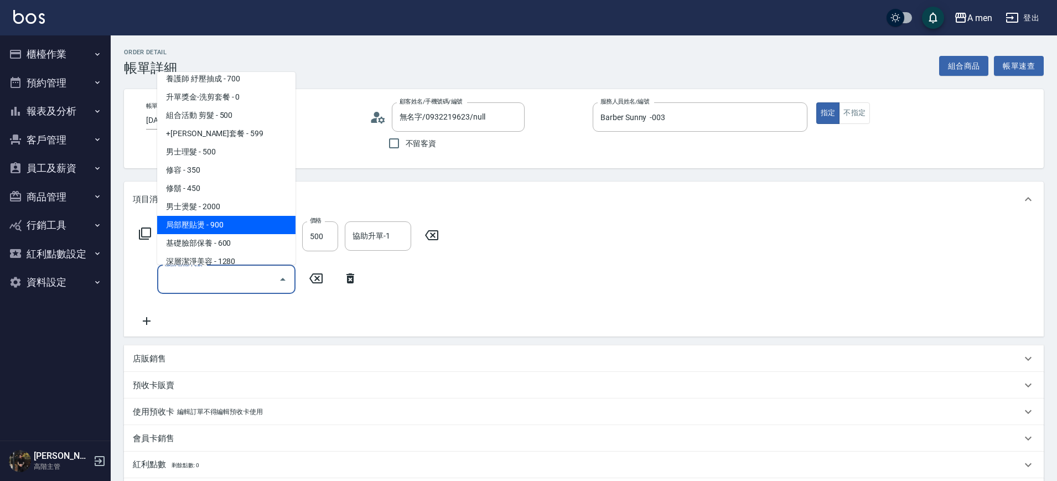
scroll to position [277, 0]
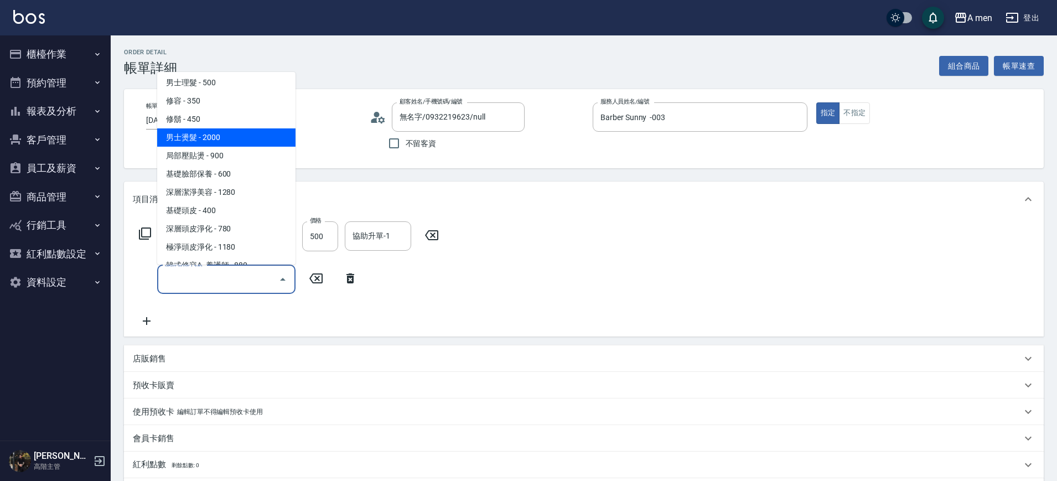
click at [248, 134] on span "男士燙髮 - 2000" at bounding box center [226, 137] width 138 height 18
type input "男士燙髮(B01)"
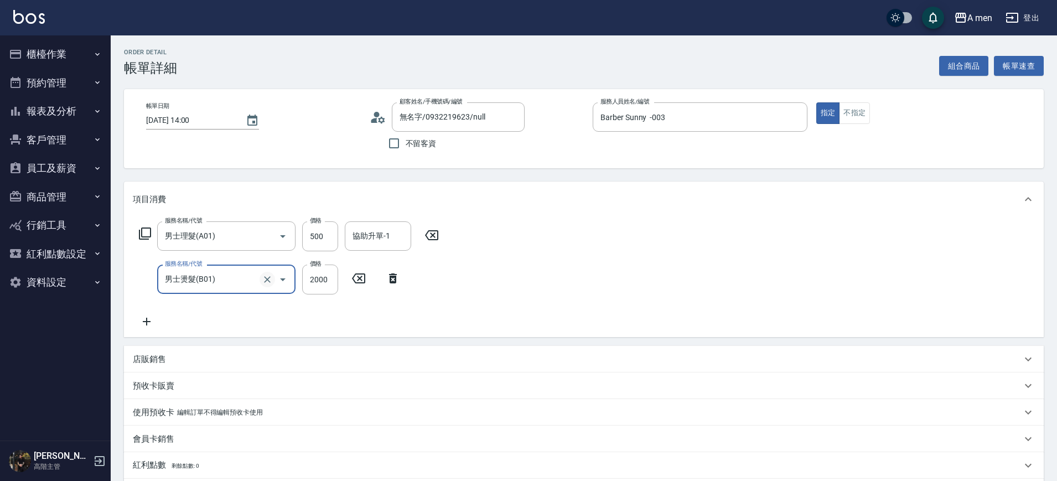
click at [262, 274] on icon "Clear" at bounding box center [267, 279] width 11 height 11
type input "男士燙髮(B01)"
click at [390, 277] on icon at bounding box center [393, 278] width 28 height 13
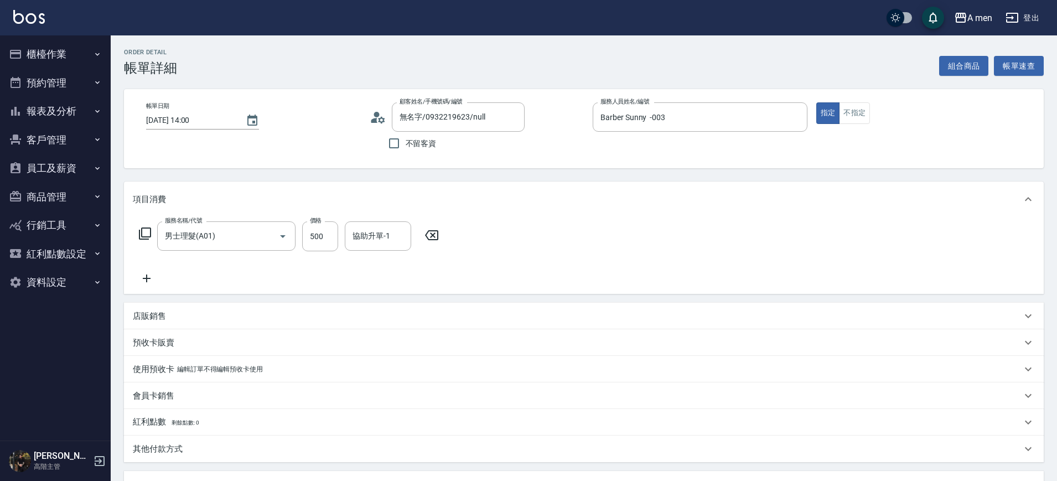
click at [147, 275] on icon at bounding box center [147, 279] width 8 height 8
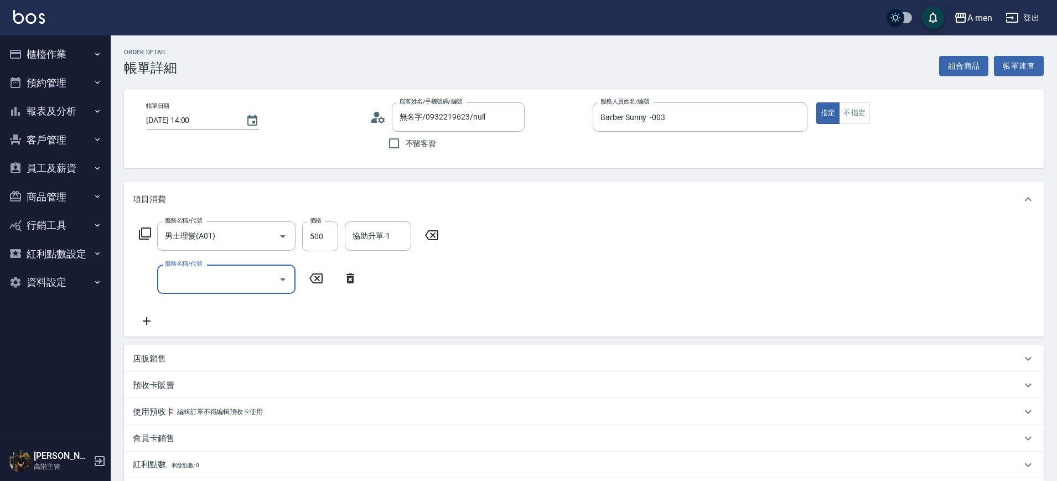
click at [284, 281] on icon "Open" at bounding box center [282, 279] width 13 height 13
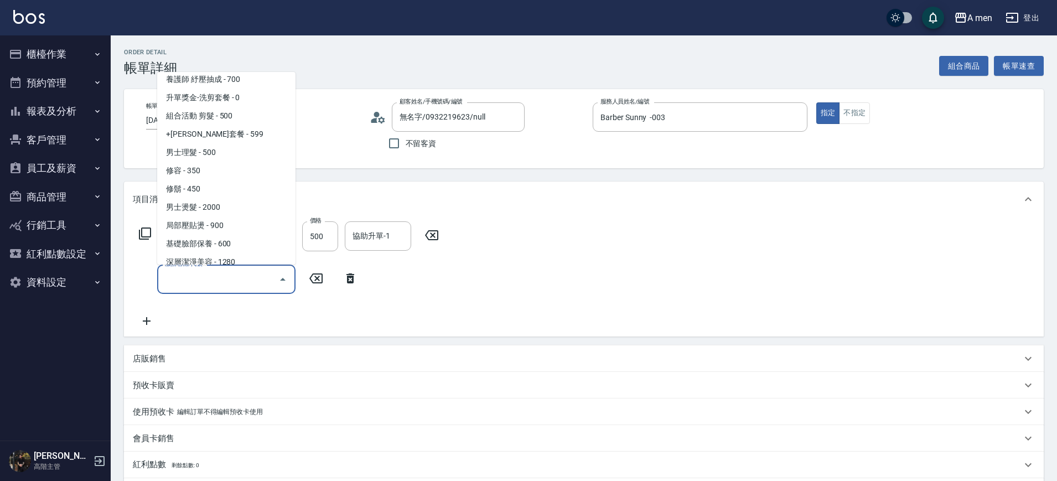
scroll to position [208, 0]
click at [234, 228] on span "局部壓貼燙 - 900" at bounding box center [226, 225] width 138 height 18
type input "局部壓貼燙(B02)"
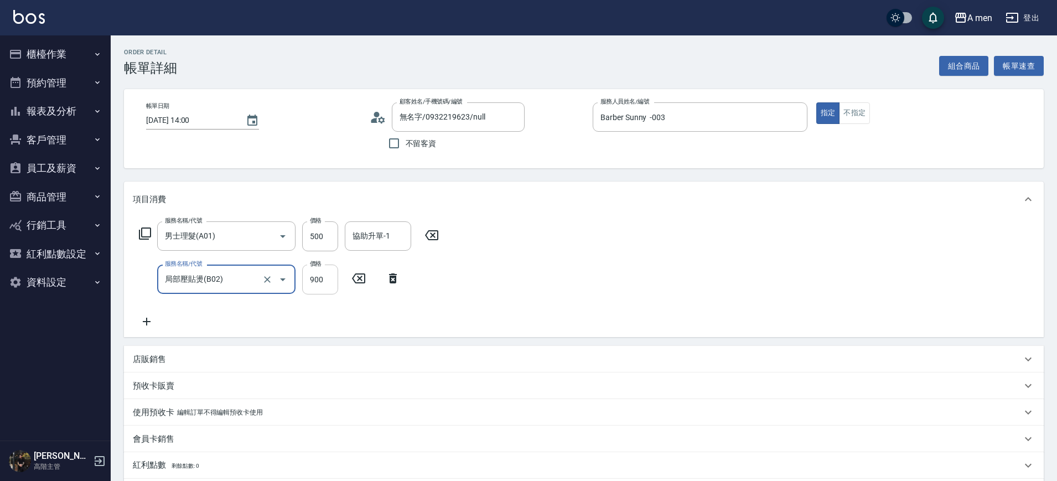
click at [334, 279] on input "900" at bounding box center [320, 280] width 36 height 30
type input "800"
click at [564, 260] on div "服務名稱/代號 男士理髮(A01) 服務名稱/代號 價格 500 價格 協助升單-1 協助升單-1 服務名稱/代號 局部壓貼燙(B02) 服務名稱/代號 價格…" at bounding box center [584, 277] width 920 height 120
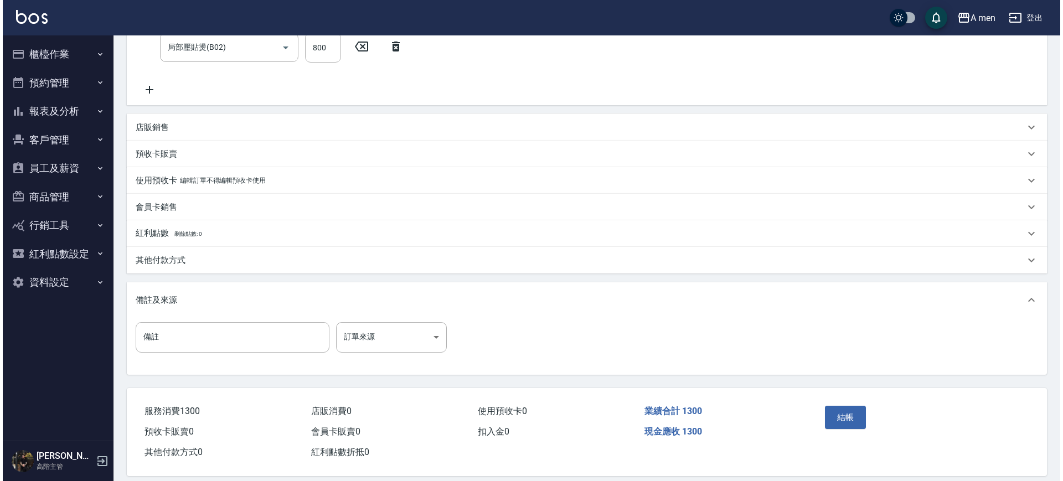
scroll to position [245, 0]
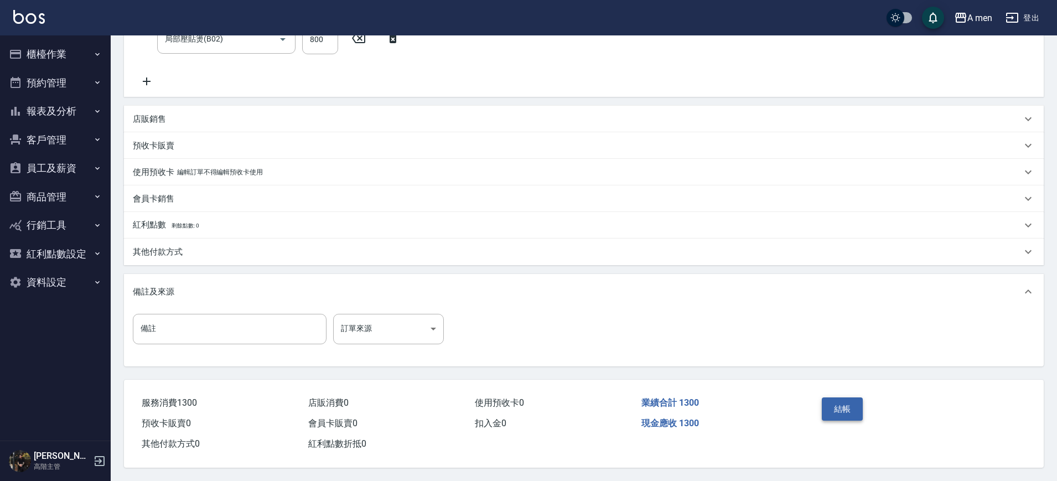
click at [851, 405] on button "結帳" at bounding box center [843, 408] width 42 height 23
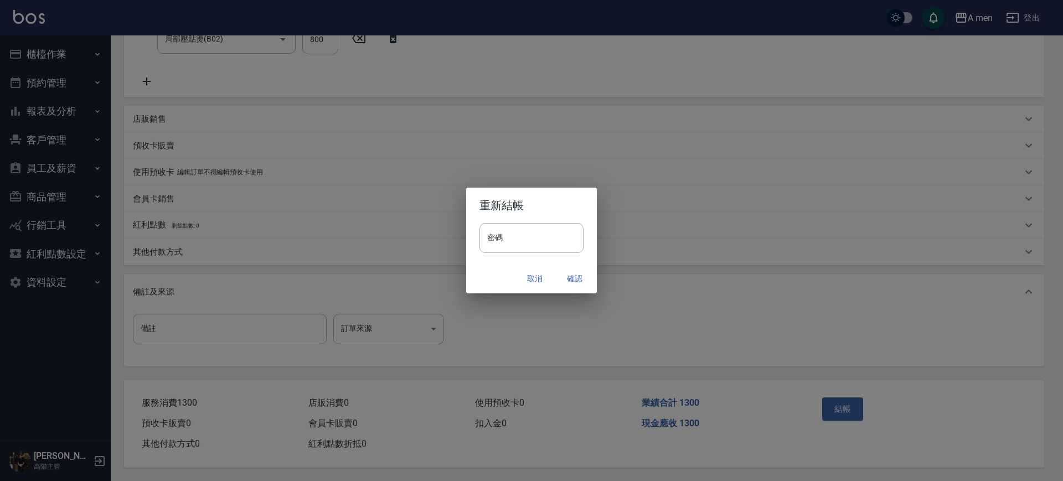
click at [579, 277] on button "確認" at bounding box center [574, 278] width 35 height 20
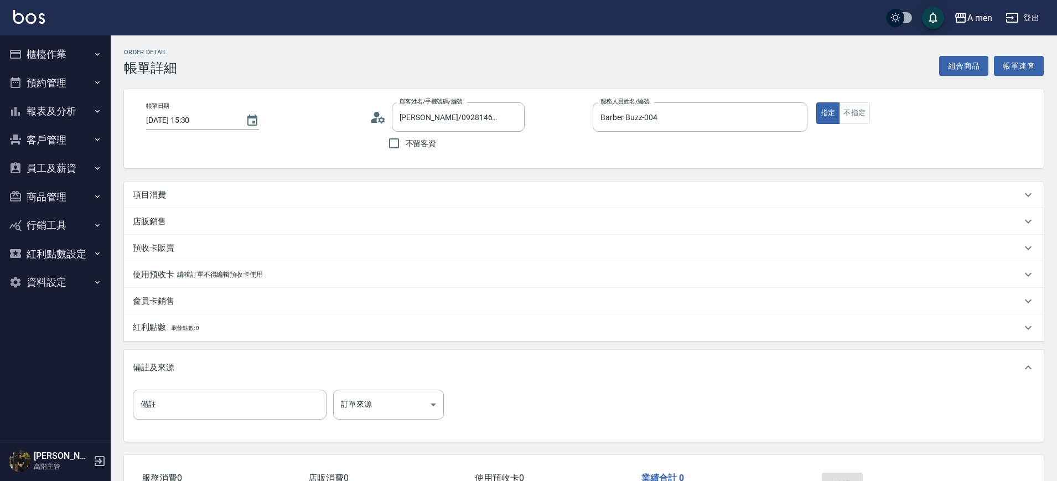
click at [903, 62] on div "Order detail 帳單詳細 組合商品 帳單速查" at bounding box center [584, 62] width 920 height 27
click at [950, 70] on button "組合商品" at bounding box center [964, 66] width 50 height 20
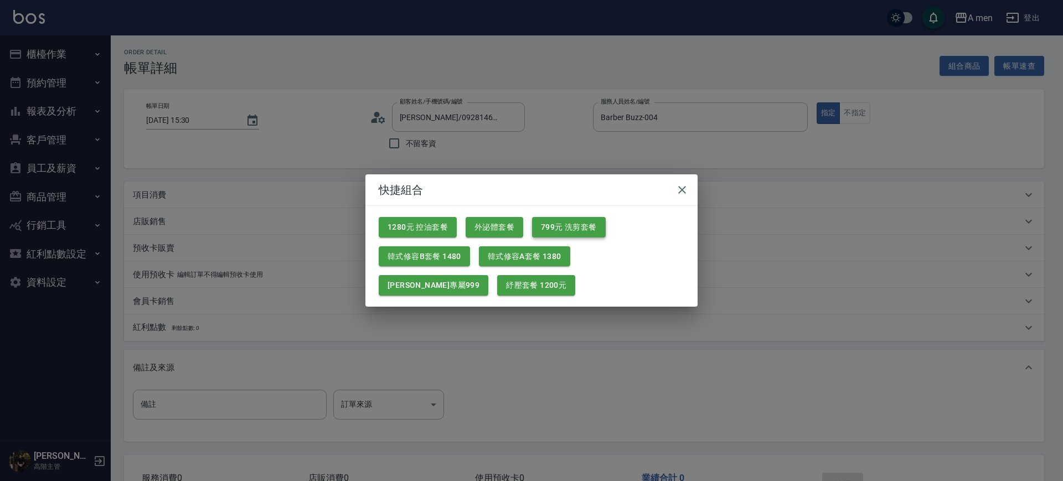
click at [583, 225] on button "799元 洗剪套餐" at bounding box center [569, 227] width 74 height 20
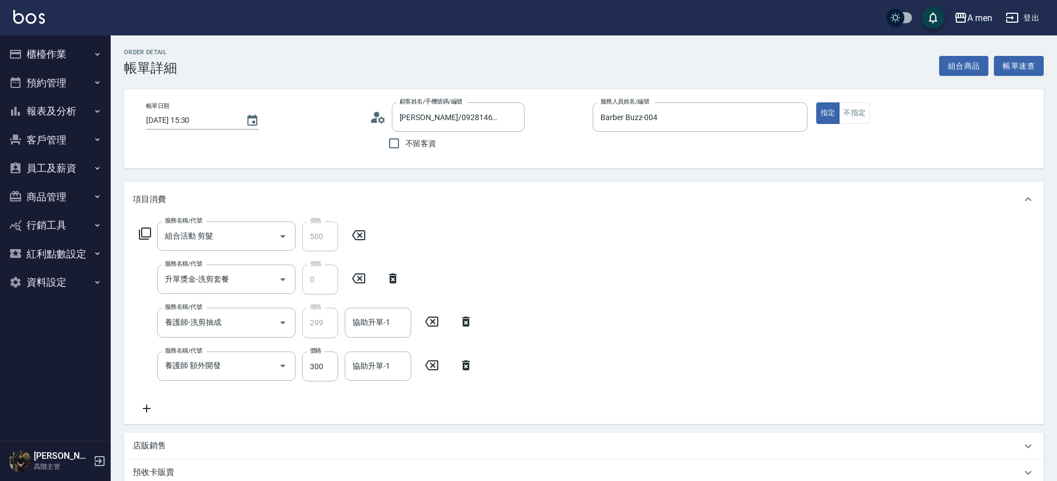
click at [465, 370] on icon at bounding box center [466, 365] width 28 height 13
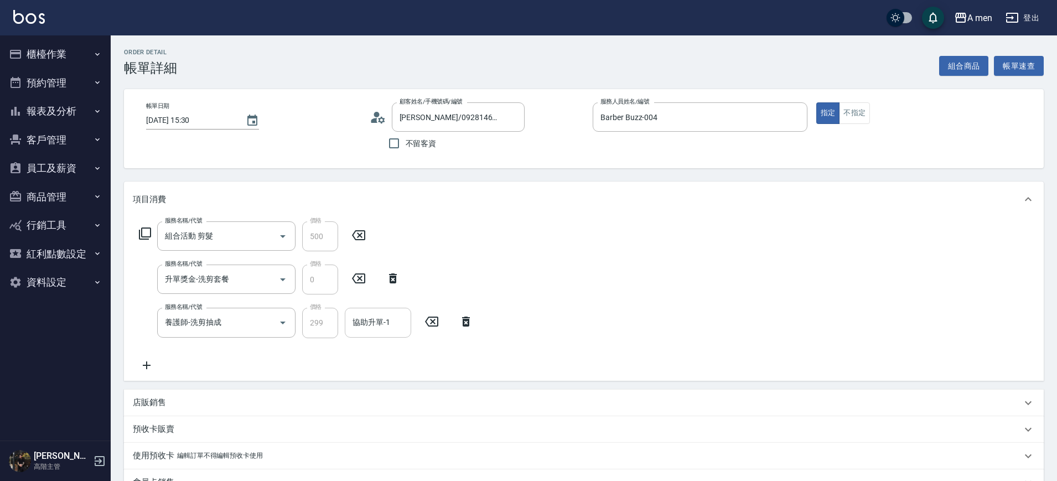
click at [390, 320] on input "協助升單-1" at bounding box center [378, 322] width 56 height 19
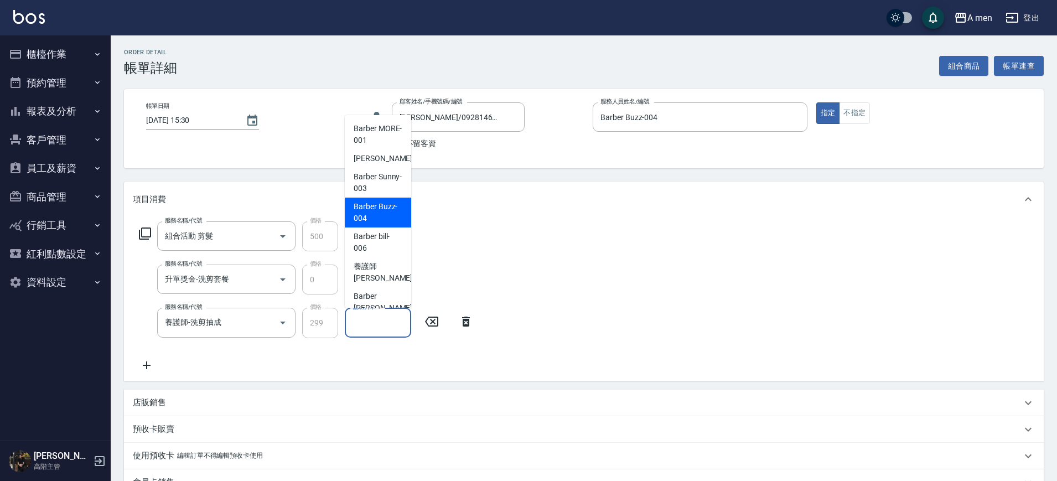
click at [381, 212] on span "Barber Buzz -004" at bounding box center [378, 212] width 49 height 23
type input "Barber Buzz-004"
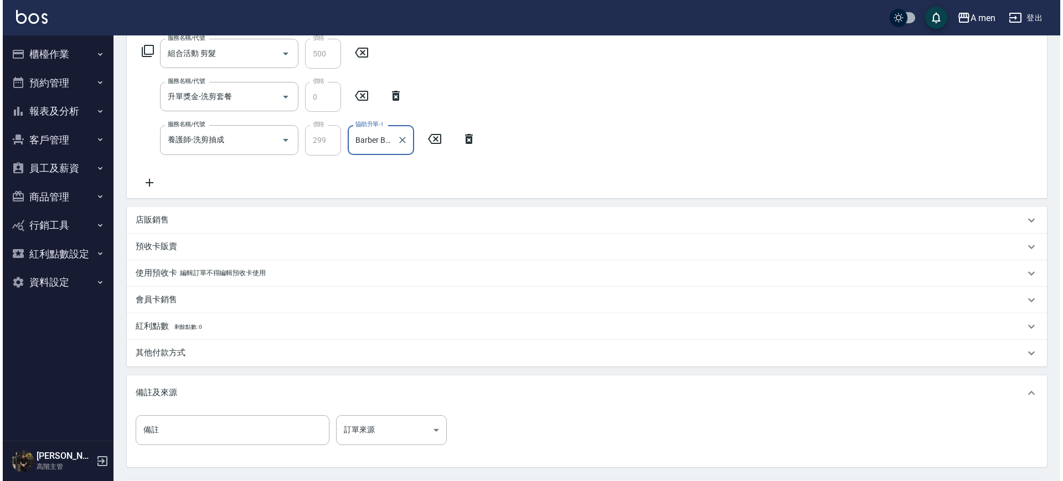
scroll to position [208, 0]
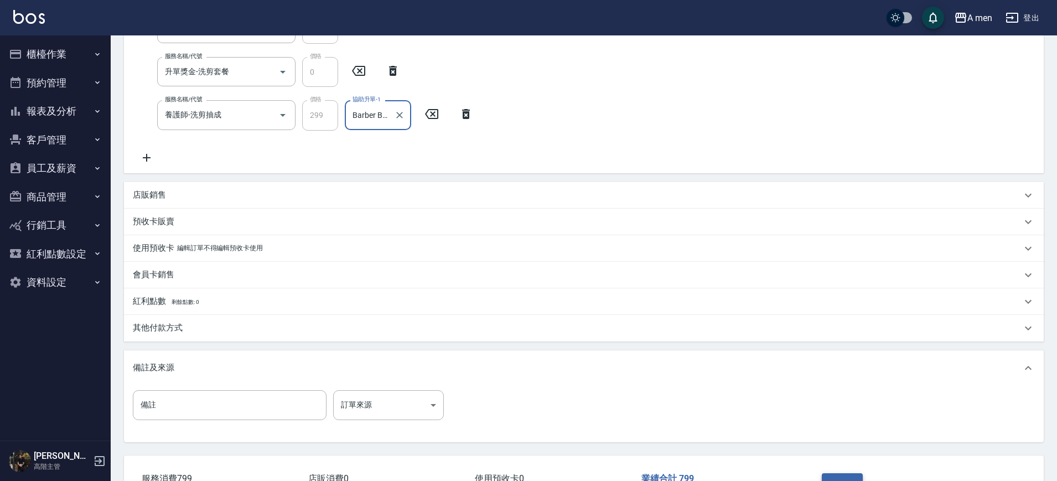
click at [832, 475] on button "結帳" at bounding box center [843, 484] width 42 height 23
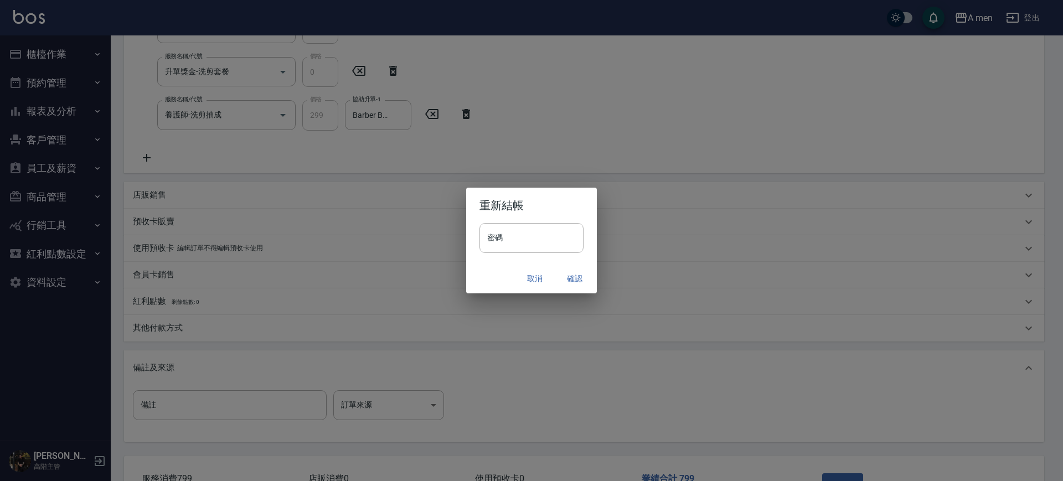
click at [576, 279] on button "確認" at bounding box center [574, 278] width 35 height 20
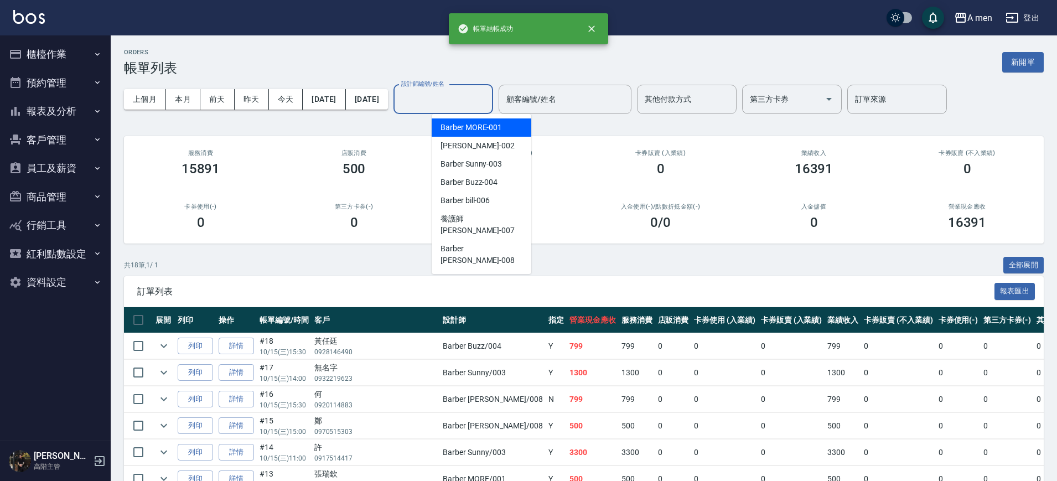
click at [488, 99] on input "設計師編號/姓名" at bounding box center [443, 99] width 90 height 19
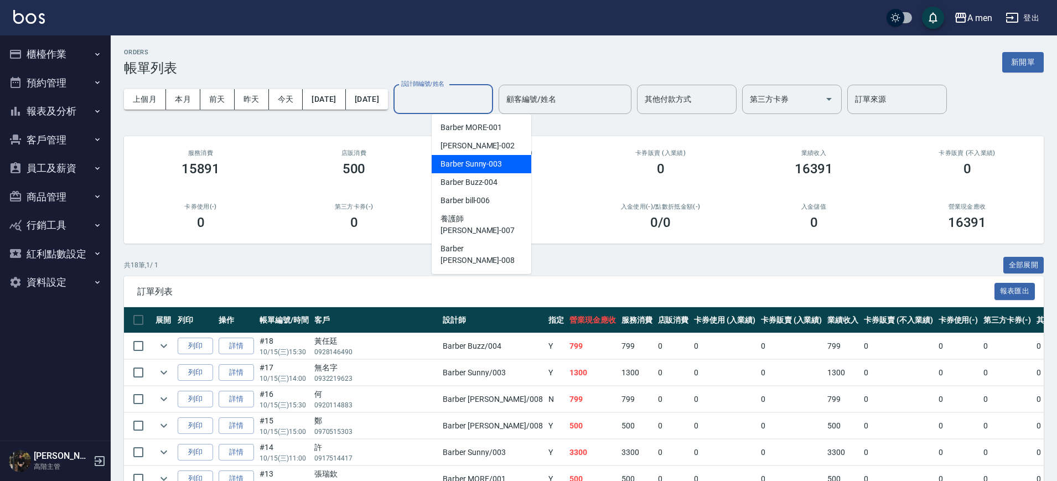
click at [497, 163] on span "Barber Sunny -003" at bounding box center [471, 164] width 61 height 12
type input "Barber Sunny -003"
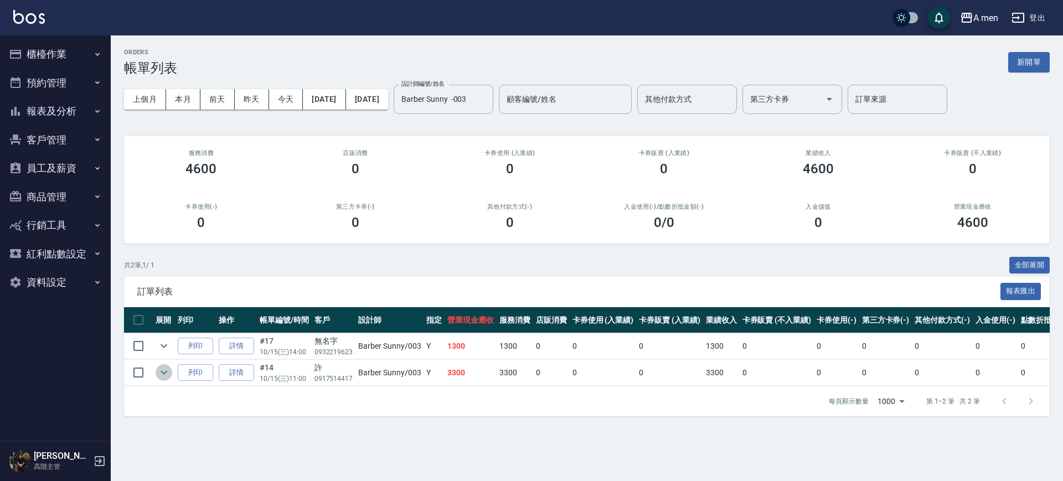
click at [162, 371] on icon "expand row" at bounding box center [163, 373] width 7 height 4
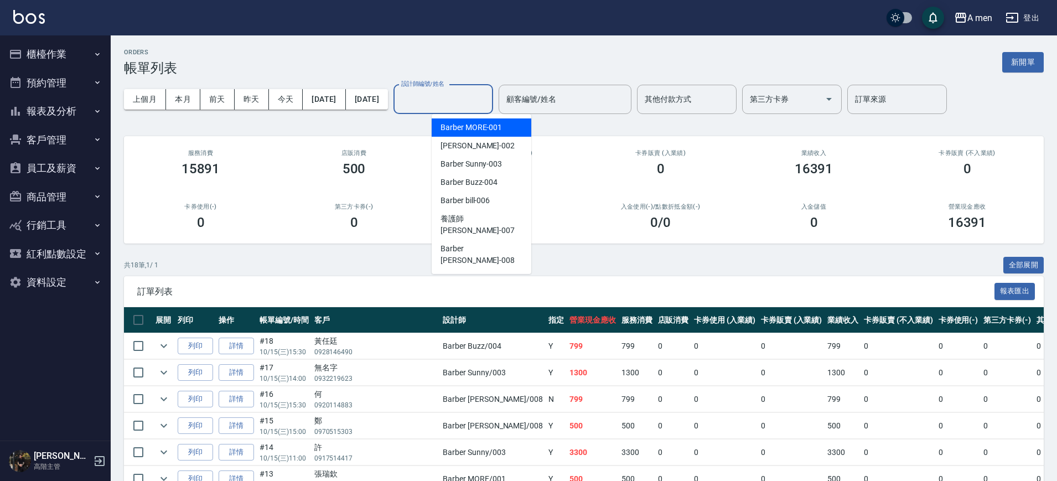
click at [472, 95] on input "設計師編號/姓名" at bounding box center [443, 99] width 90 height 19
click at [480, 180] on span "Barber Buzz -004" at bounding box center [469, 183] width 57 height 12
type input "Barber Buzz-004"
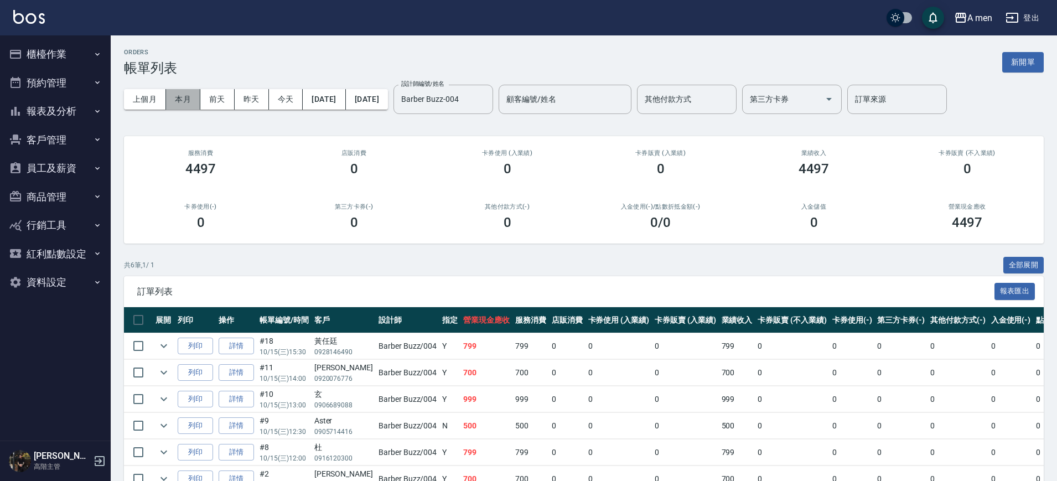
click at [180, 97] on button "本月" at bounding box center [183, 99] width 34 height 20
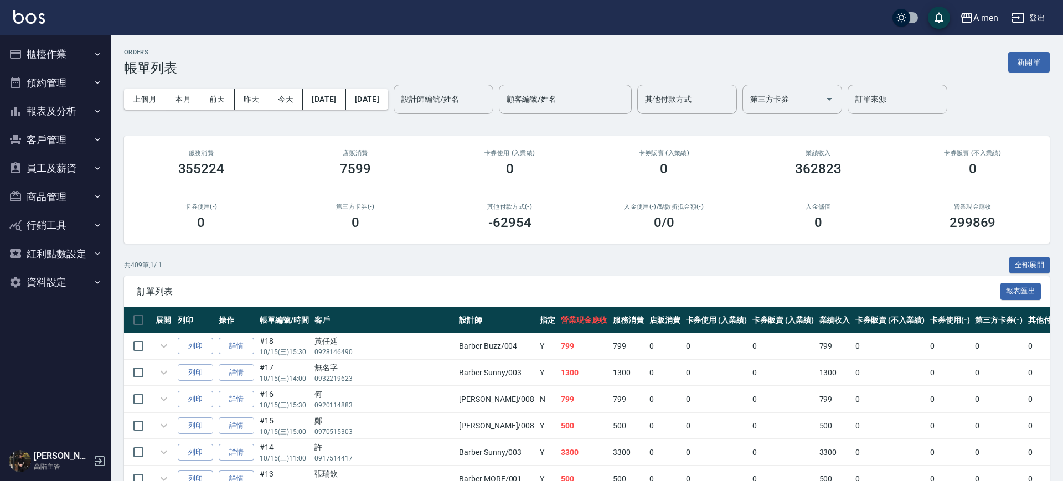
click at [457, 93] on div "設計師編號/姓名 設計師編號/姓名" at bounding box center [443, 99] width 100 height 29
click at [459, 97] on label "設計師編號/姓名" at bounding box center [430, 99] width 58 height 11
click at [469, 97] on input "設計師編號/姓名" at bounding box center [443, 99] width 90 height 19
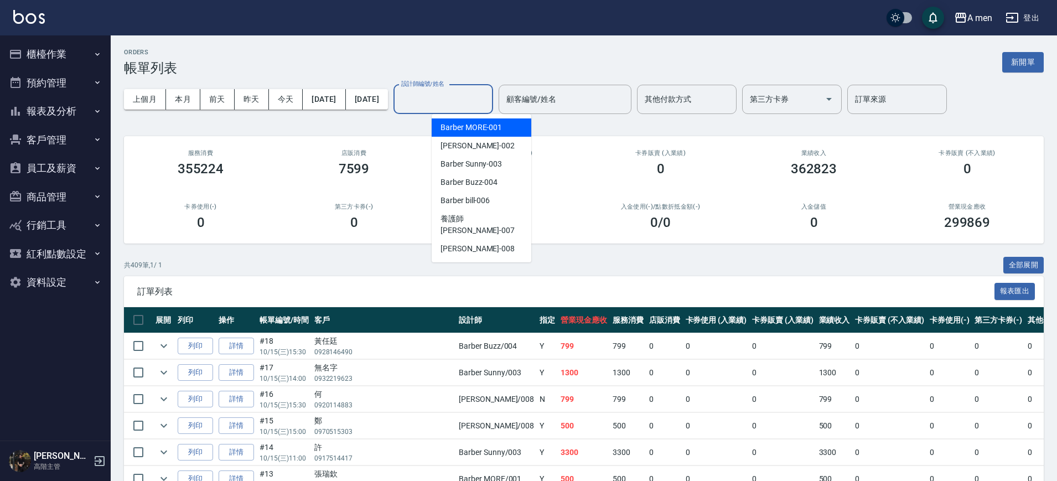
click at [444, 80] on label "設計師編號/姓名" at bounding box center [422, 84] width 43 height 8
click at [478, 90] on input "設計師編號/姓名" at bounding box center [443, 99] width 90 height 19
click at [482, 180] on span "Barber Buzz -004" at bounding box center [469, 183] width 57 height 12
type input "Barber Buzz-004"
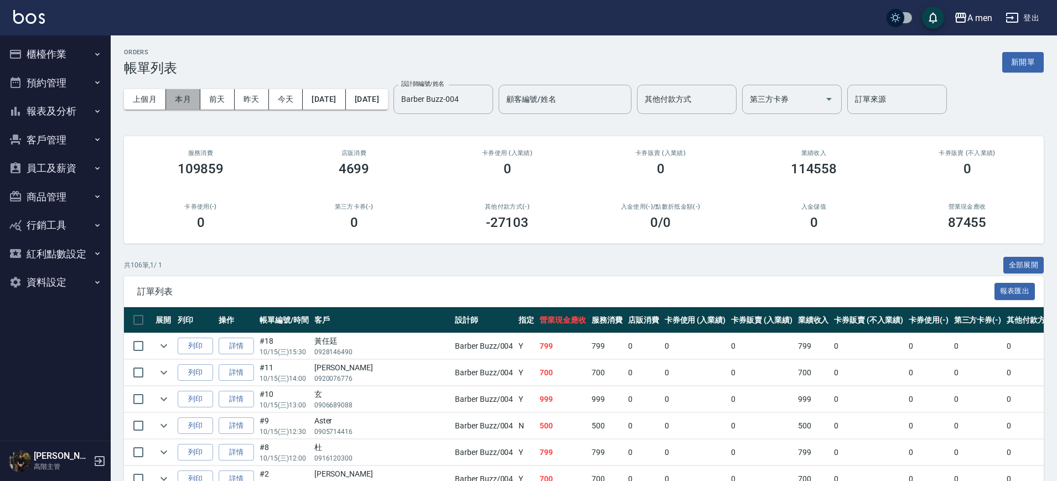
click at [188, 103] on button "本月" at bounding box center [183, 99] width 34 height 20
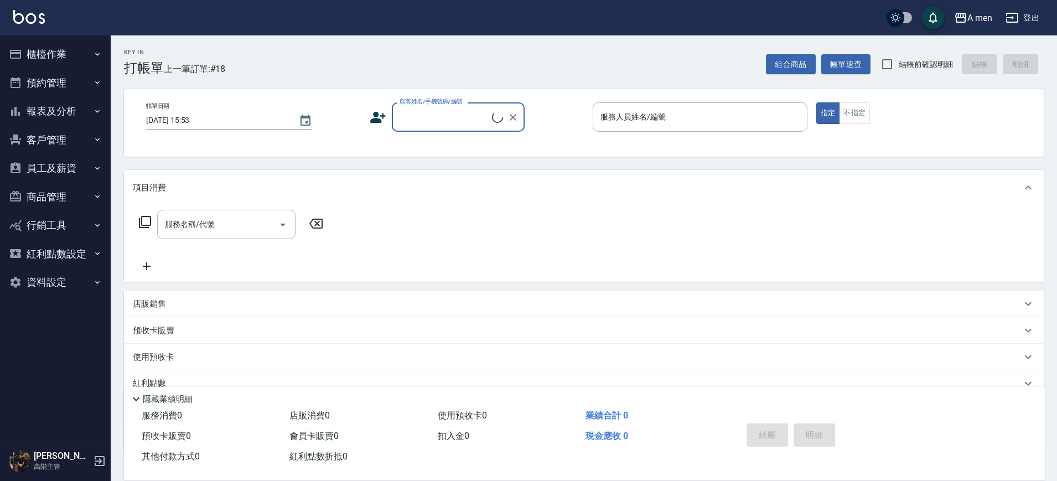
click at [76, 120] on button "報表及分析" at bounding box center [55, 111] width 102 height 29
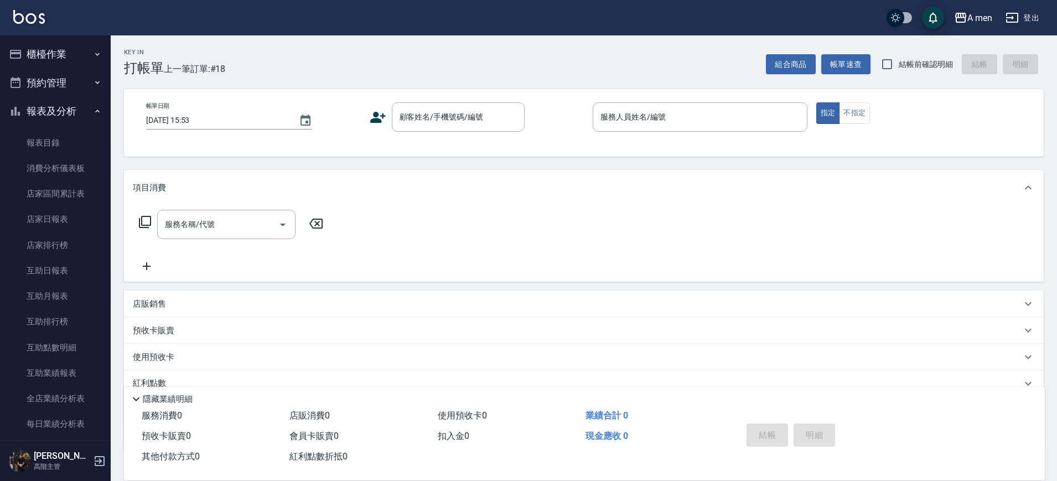
click at [69, 80] on button "預約管理" at bounding box center [55, 83] width 102 height 29
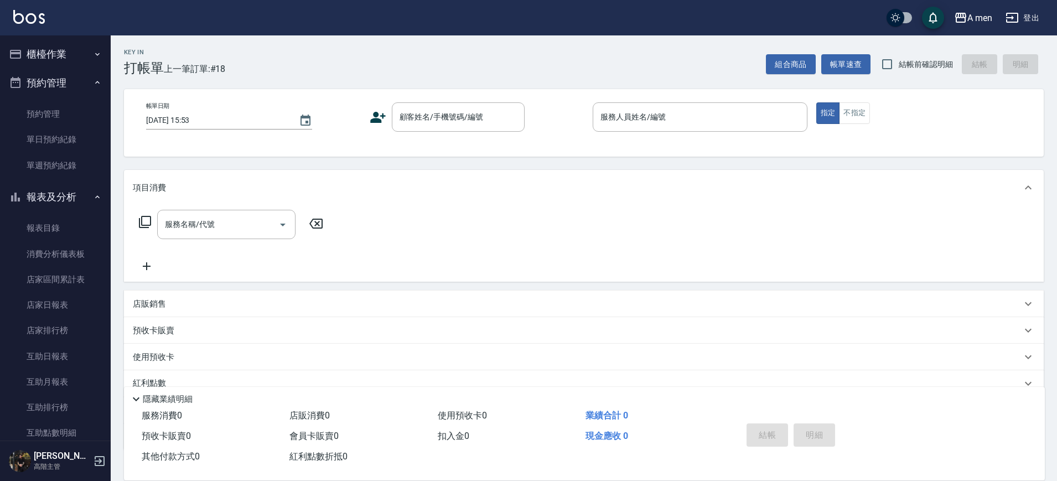
click at [66, 60] on button "櫃檯作業" at bounding box center [55, 54] width 102 height 29
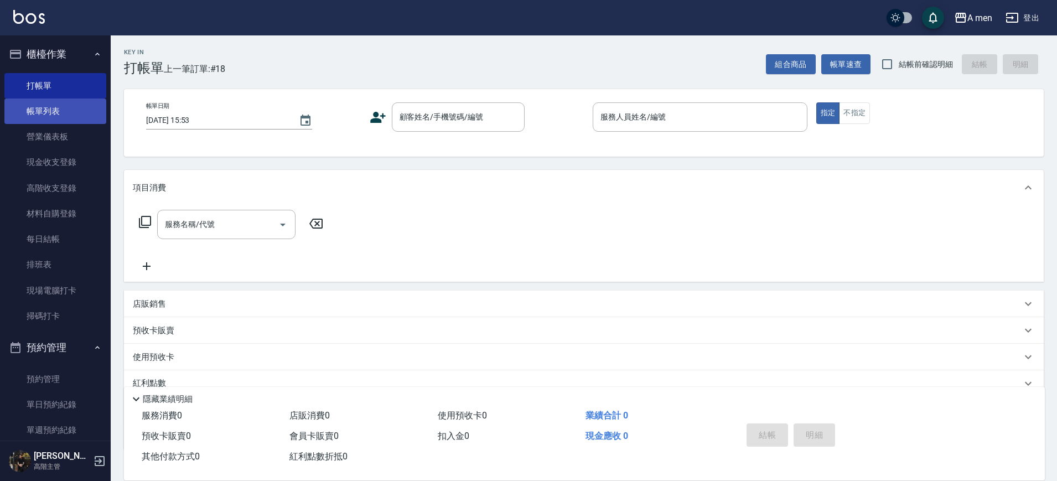
click at [59, 106] on link "帳單列表" at bounding box center [55, 111] width 102 height 25
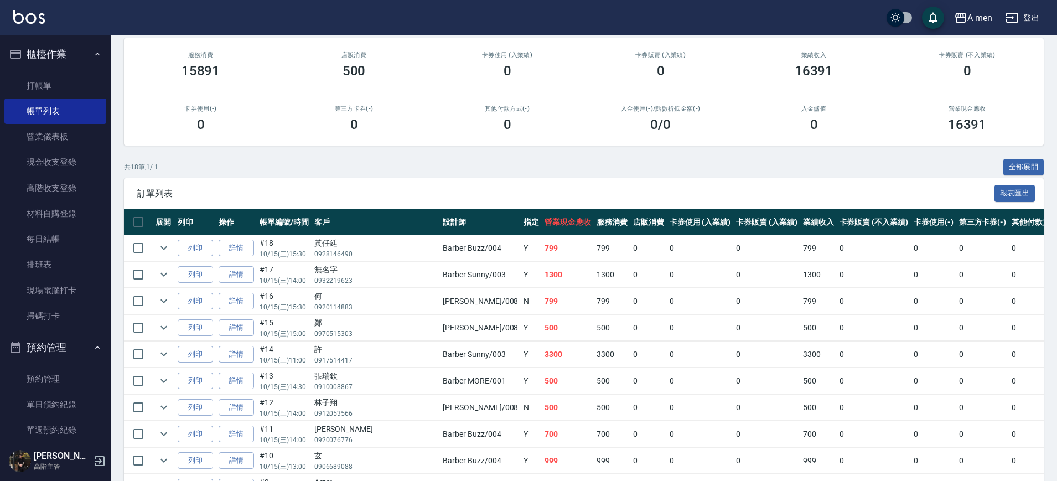
scroll to position [208, 0]
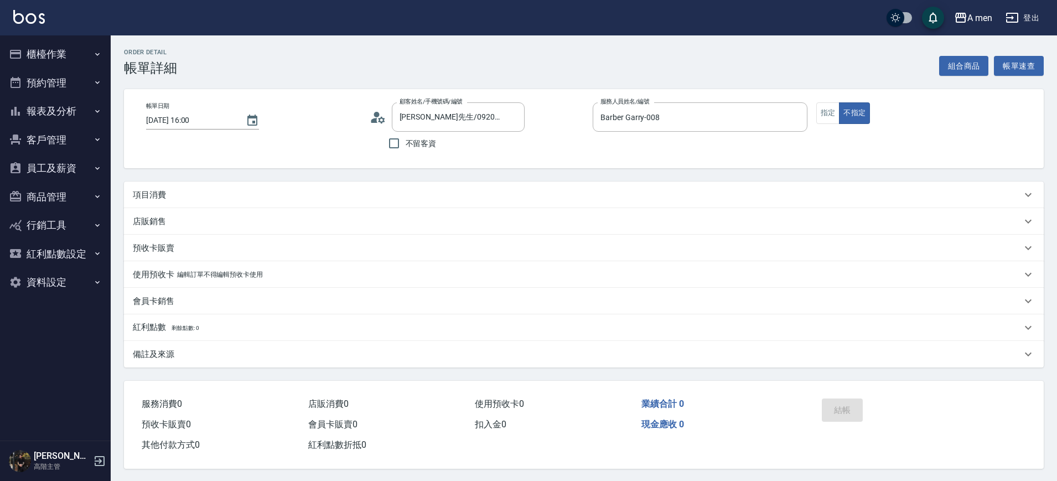
click at [403, 206] on div "項目消費" at bounding box center [584, 195] width 920 height 27
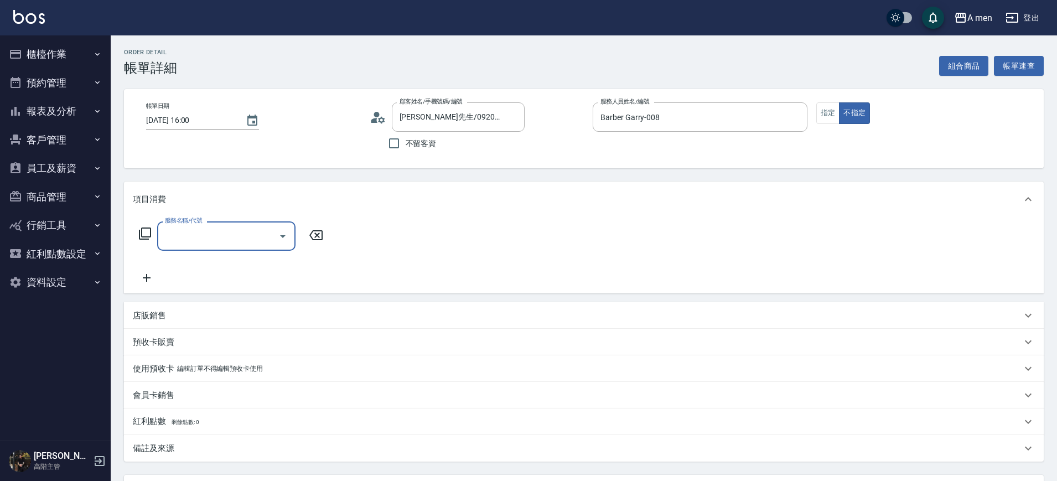
scroll to position [1, 0]
click at [403, 206] on div "項目消費" at bounding box center [584, 199] width 920 height 35
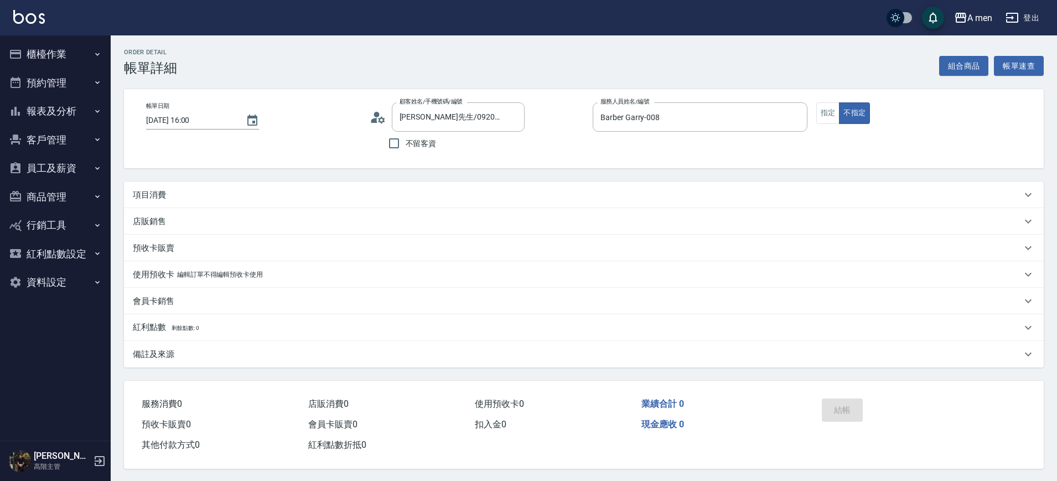
click at [275, 205] on div "項目消費" at bounding box center [584, 195] width 920 height 27
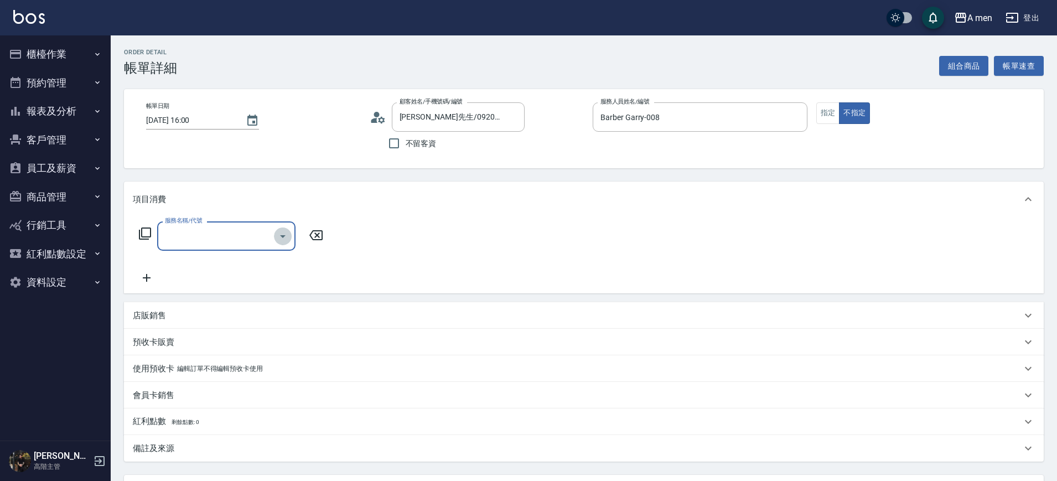
click at [284, 235] on icon "Open" at bounding box center [283, 236] width 6 height 3
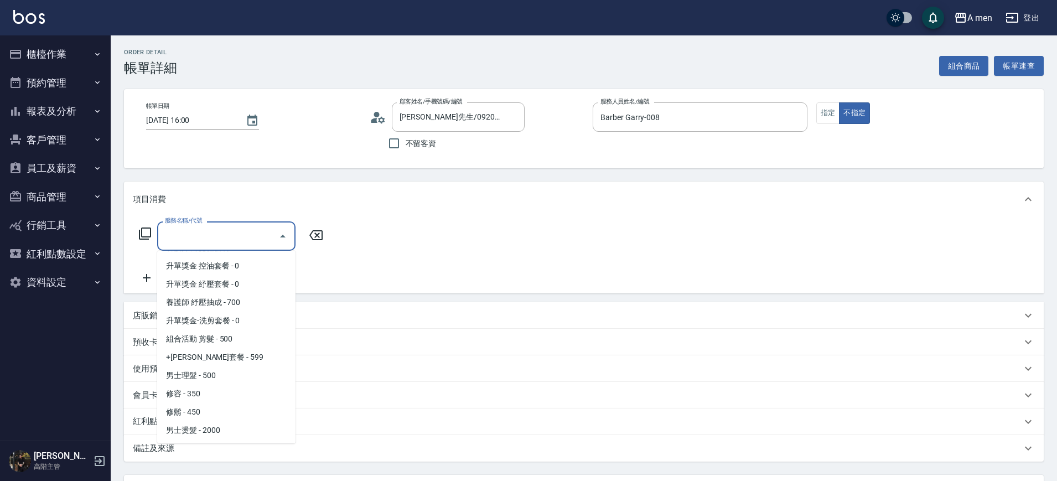
scroll to position [164, 0]
click at [224, 374] on span "男士理髮 - 500" at bounding box center [226, 374] width 138 height 18
type input "男士理髮(A01)"
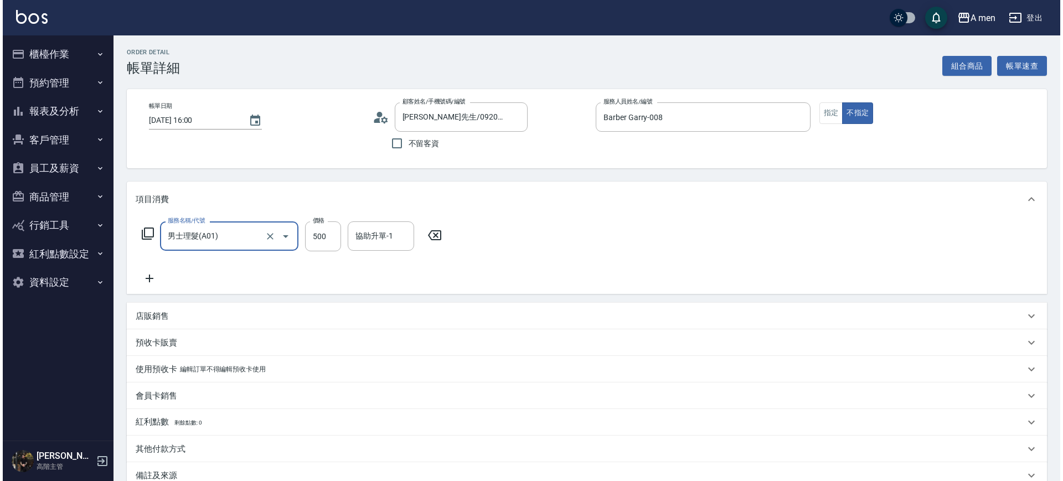
scroll to position [127, 0]
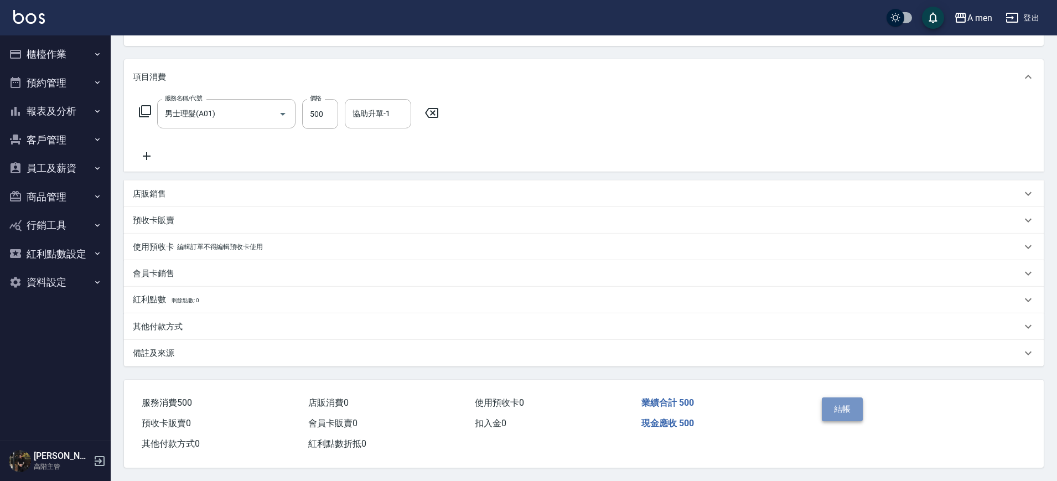
click at [836, 411] on button "結帳" at bounding box center [843, 408] width 42 height 23
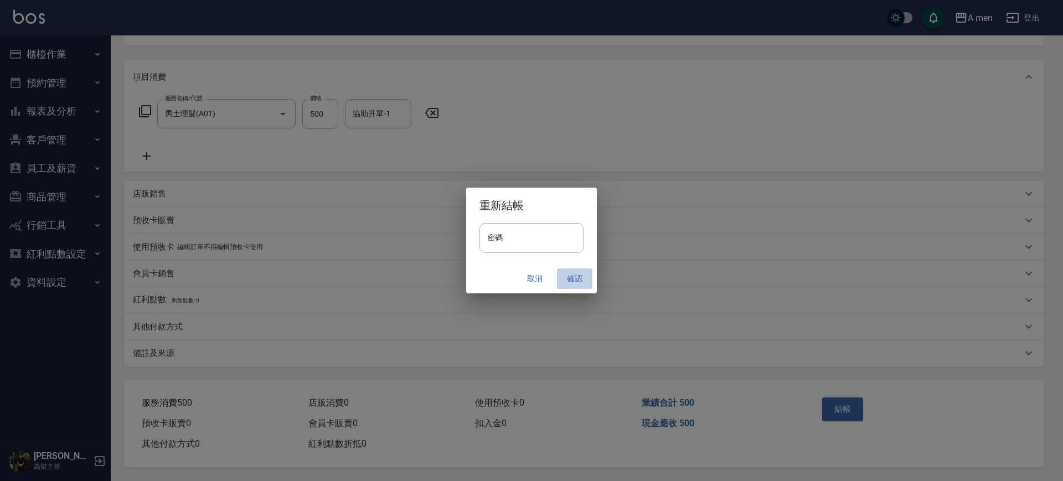
click at [583, 279] on button "確認" at bounding box center [574, 278] width 35 height 20
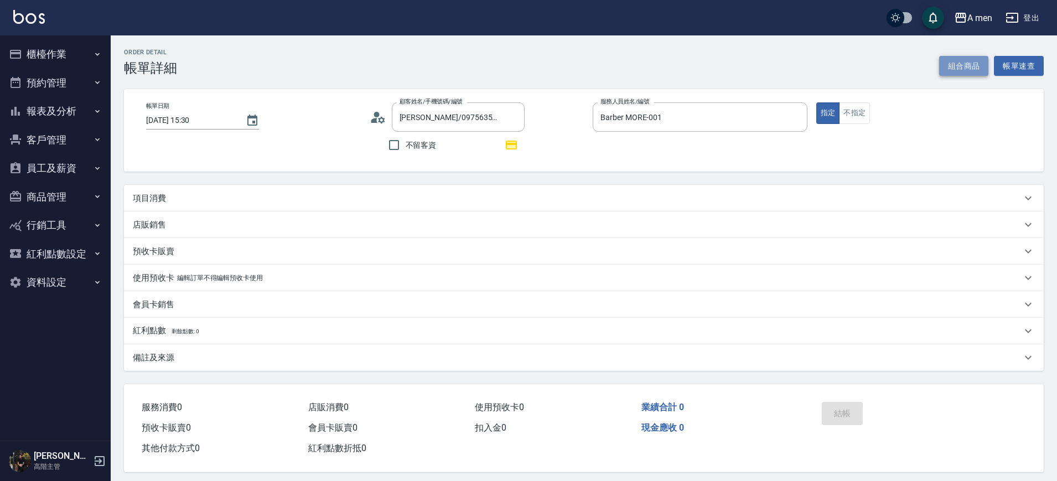
click at [966, 64] on button "組合商品" at bounding box center [964, 66] width 50 height 20
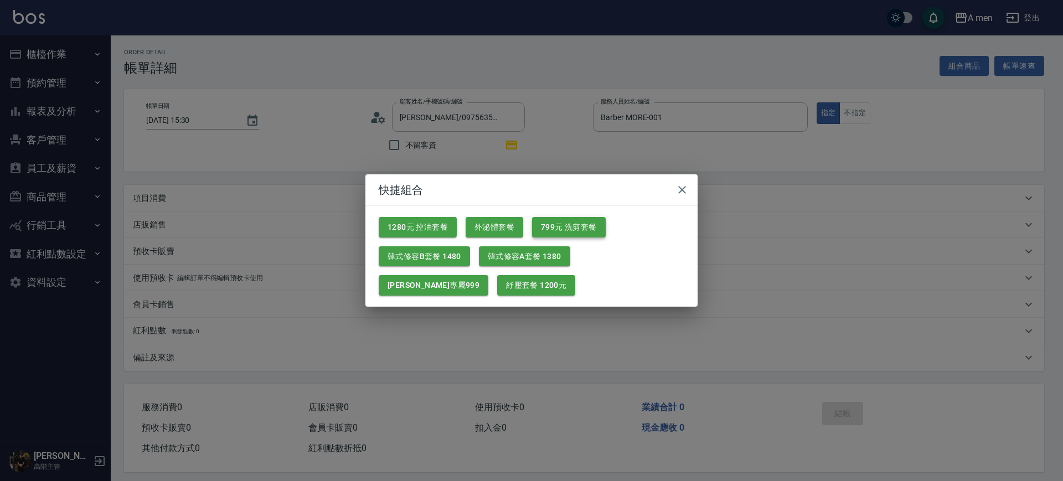
click at [579, 222] on button "799元 洗剪套餐" at bounding box center [569, 227] width 74 height 20
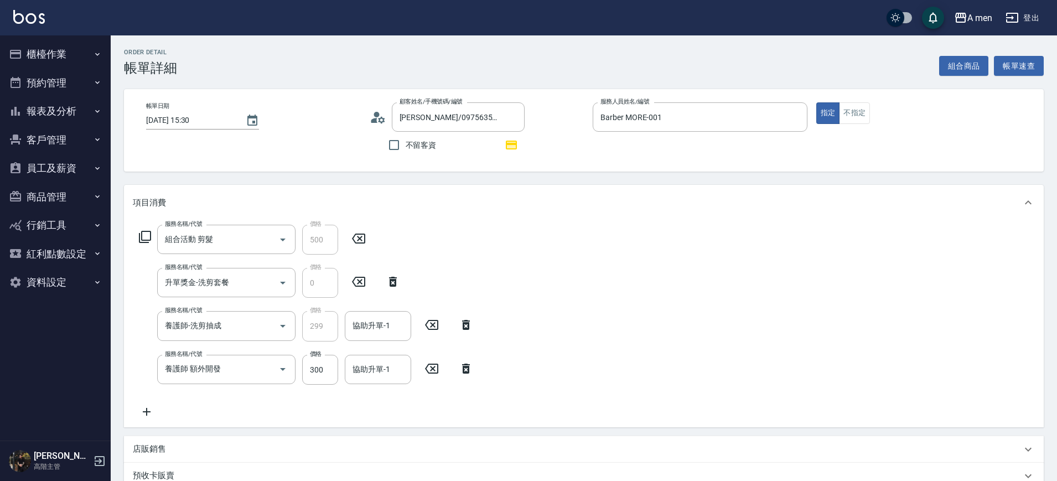
click at [467, 376] on div "服務名稱/代號 養護師 額外開發 服務名稱/代號 價格 300 價格 協助升單-1 協助升單-1" at bounding box center [306, 370] width 347 height 30
click at [465, 374] on icon at bounding box center [466, 368] width 28 height 13
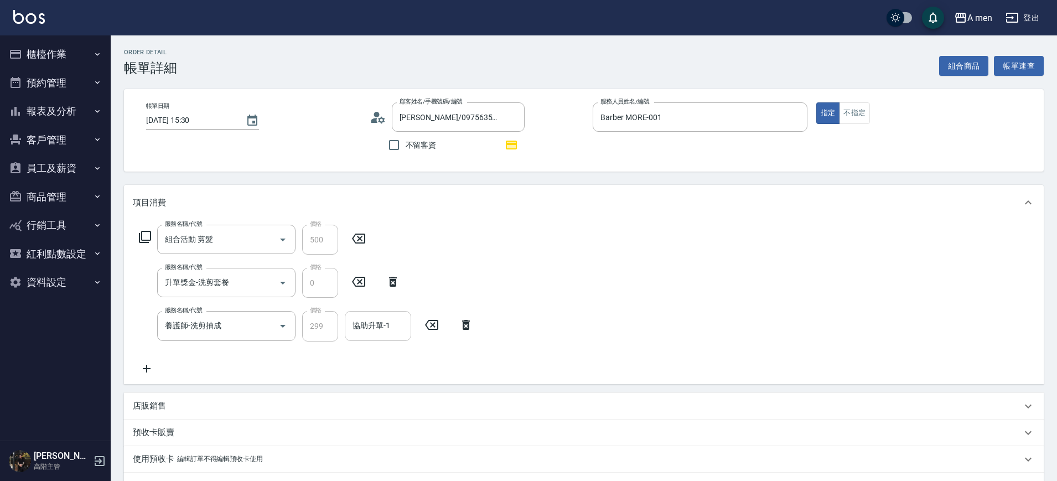
click at [377, 336] on div "協助升單-1" at bounding box center [378, 325] width 66 height 29
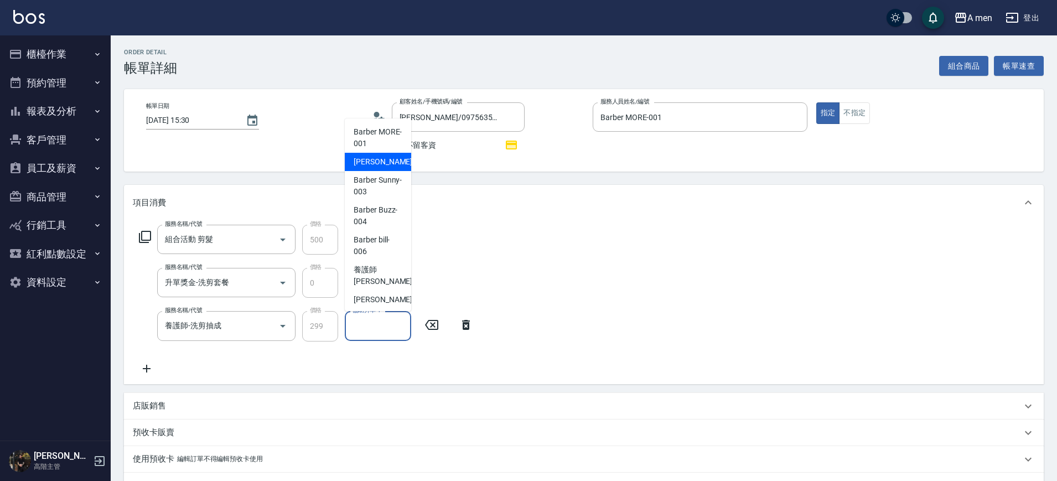
click at [388, 170] on div "小陳 -002" at bounding box center [378, 162] width 66 height 18
type input "小陳-002"
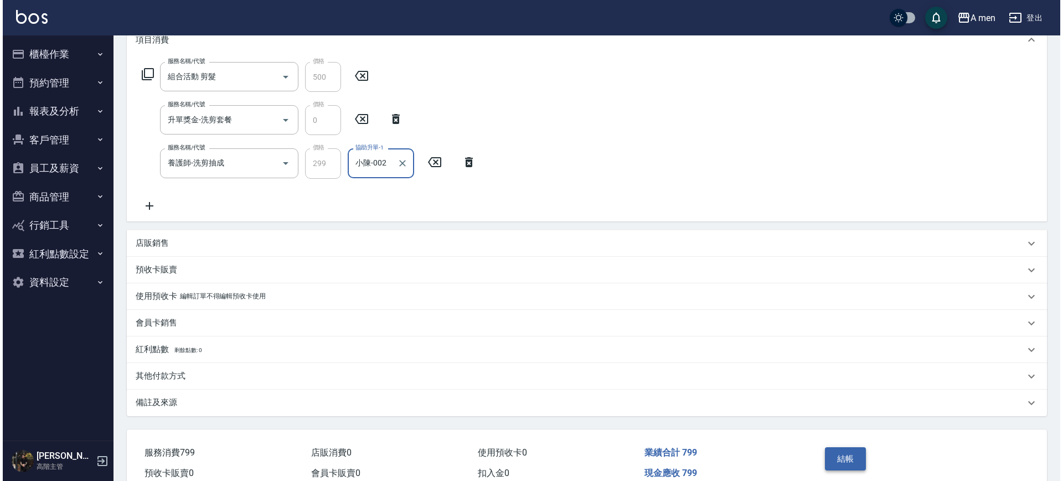
scroll to position [217, 0]
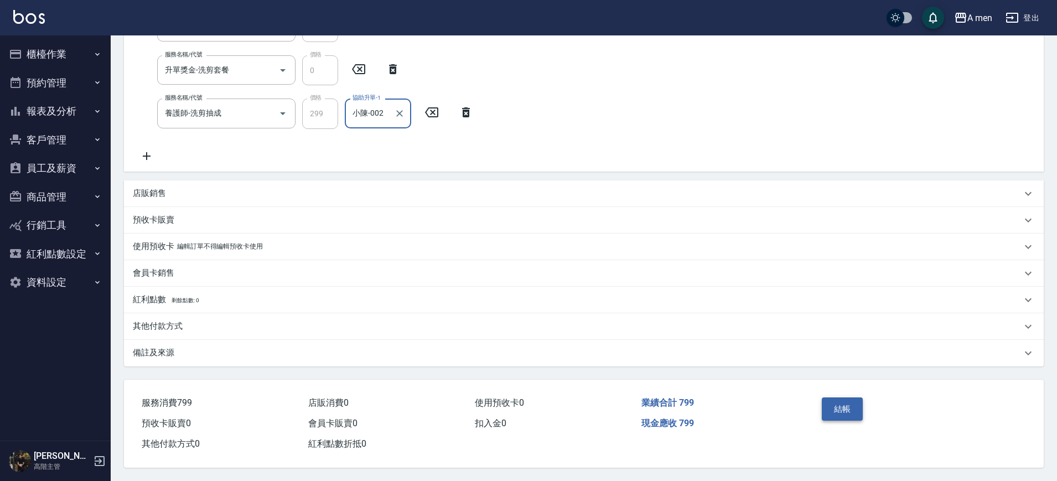
click at [852, 407] on button "結帳" at bounding box center [843, 408] width 42 height 23
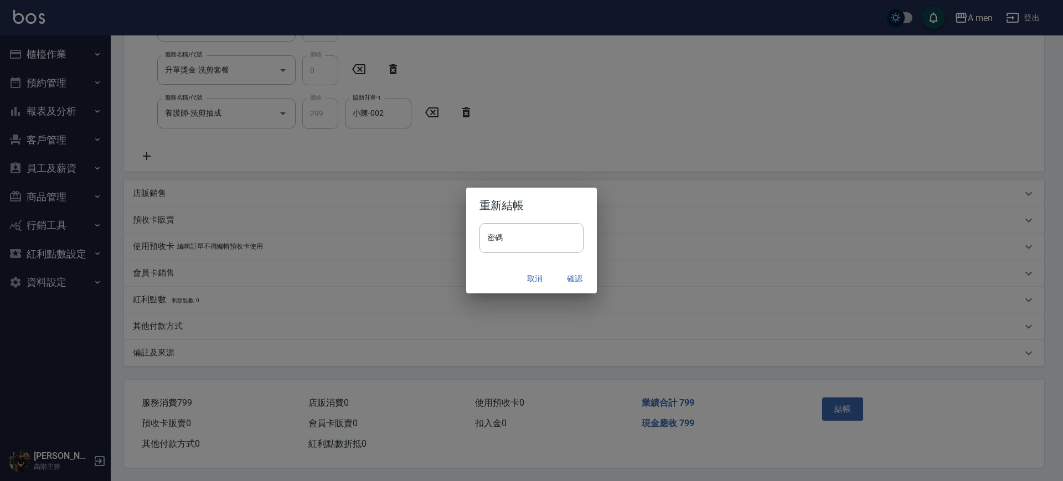
click at [579, 278] on button "確認" at bounding box center [574, 278] width 35 height 20
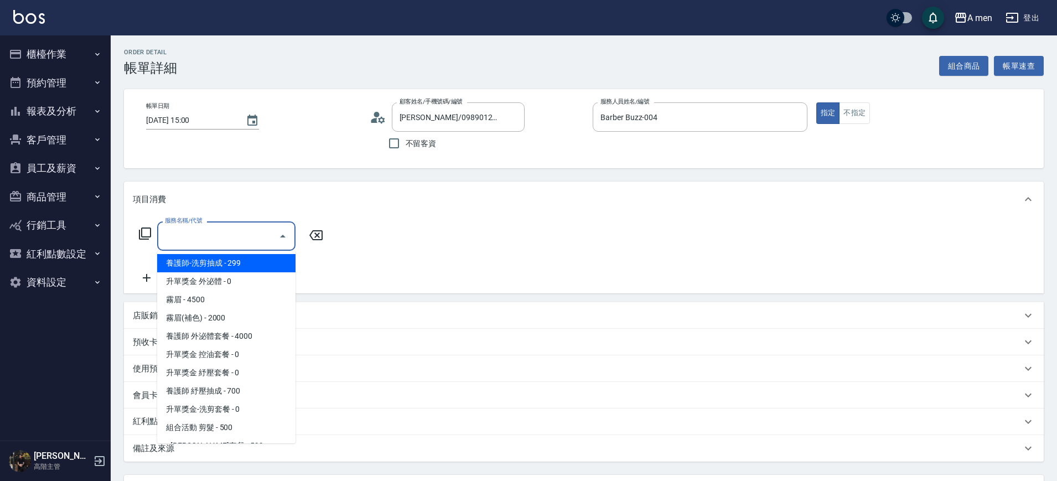
scroll to position [138, 0]
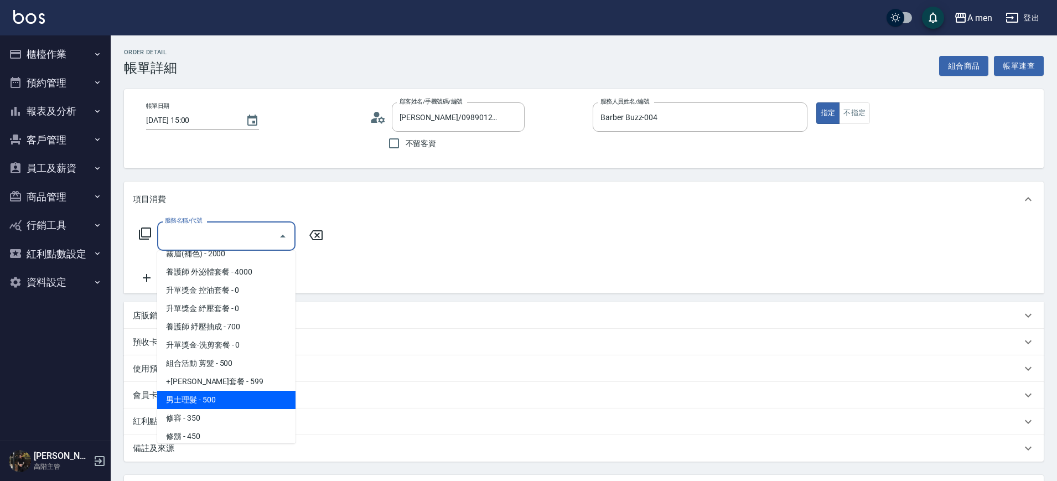
click at [229, 398] on span "男士理髮 - 500" at bounding box center [226, 400] width 138 height 18
type input "男士理髮(A01)"
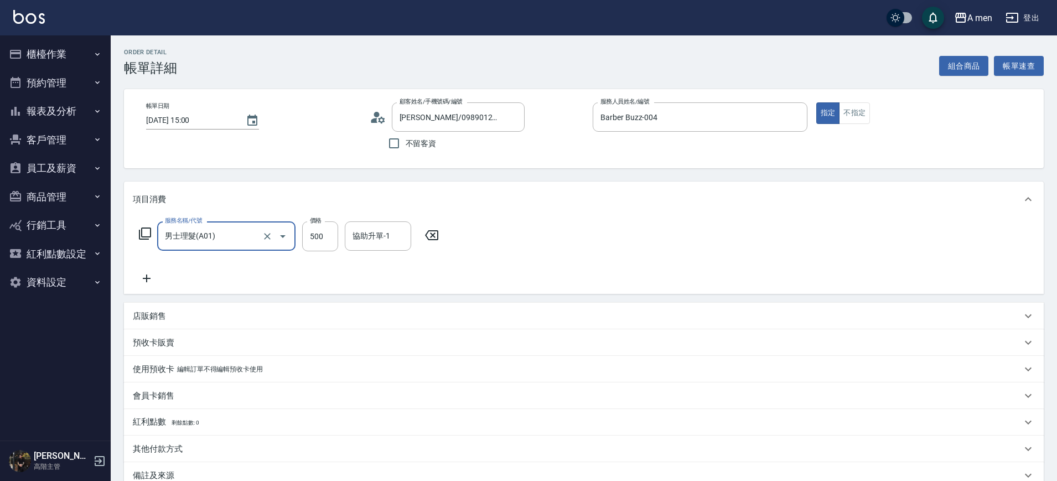
click at [155, 282] on icon at bounding box center [147, 278] width 28 height 13
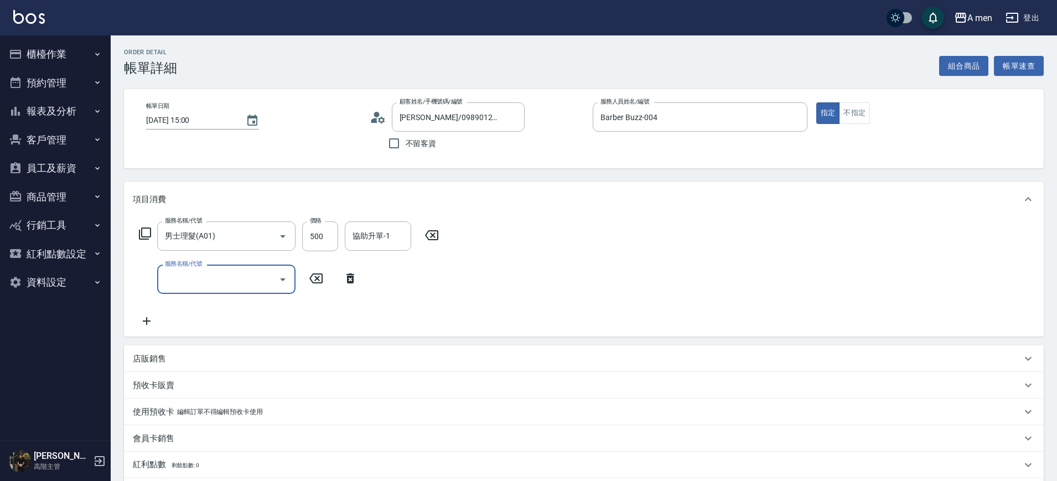
click at [211, 293] on div "服務名稱/代號" at bounding box center [226, 279] width 138 height 29
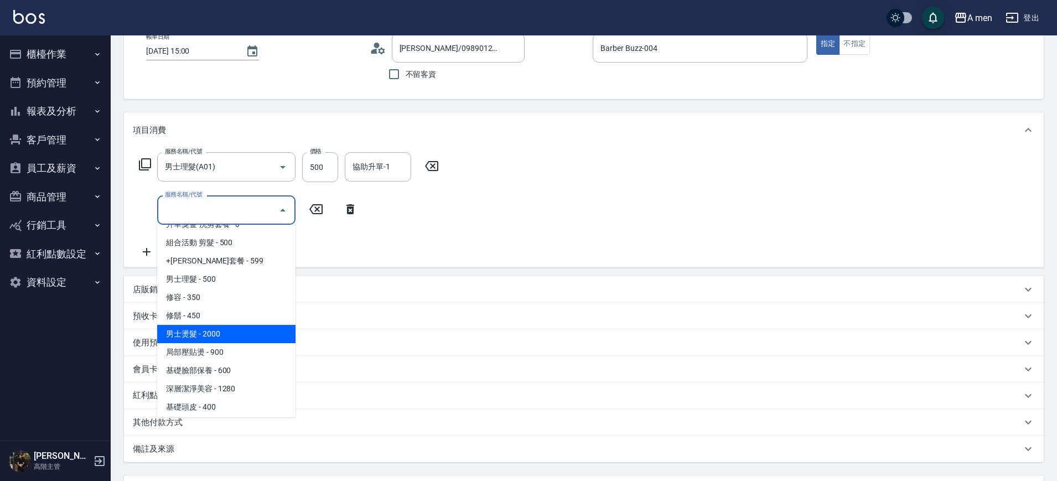
scroll to position [277, 0]
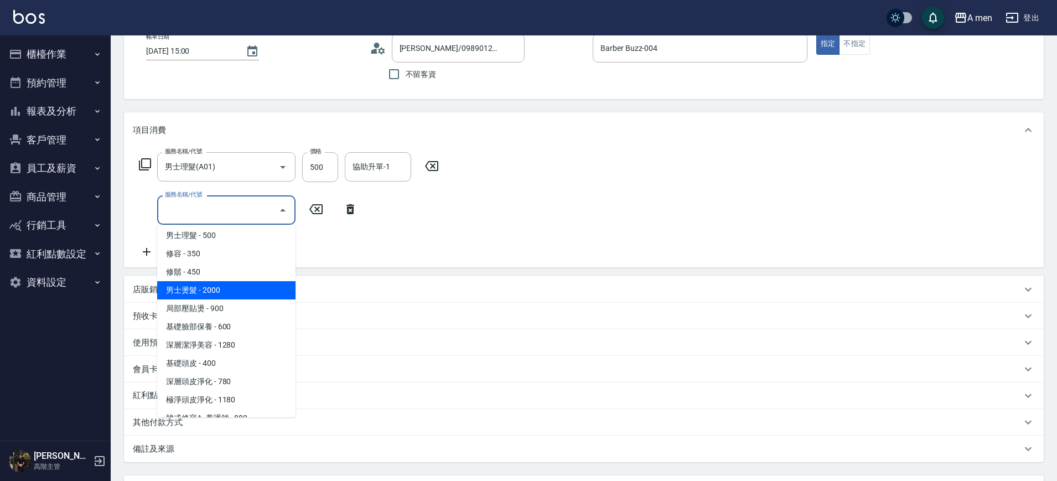
click at [221, 292] on span "男士燙髮 - 2000" at bounding box center [226, 290] width 138 height 18
type input "男士燙髮(B01)"
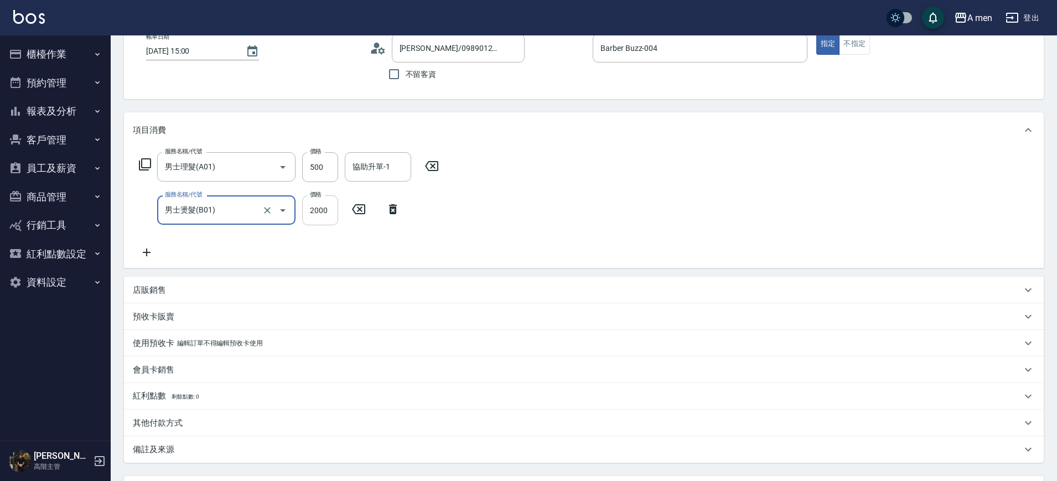
click at [328, 215] on input "2000" at bounding box center [320, 210] width 36 height 30
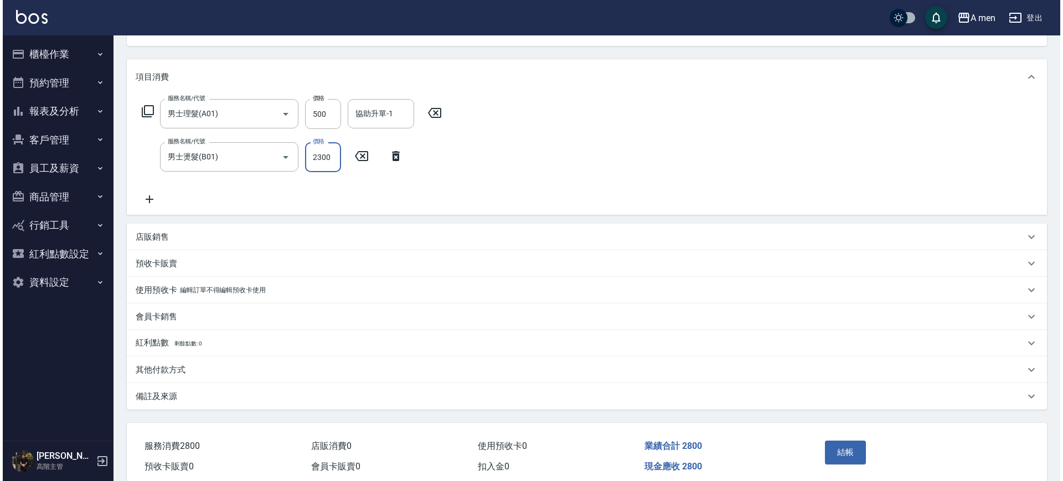
scroll to position [170, 0]
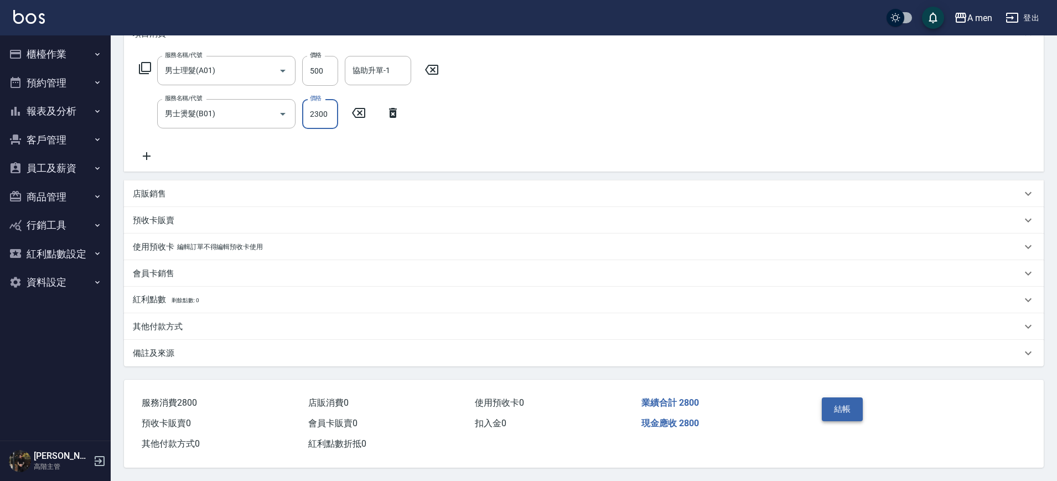
type input "2300"
click at [833, 405] on button "結帳" at bounding box center [843, 408] width 42 height 23
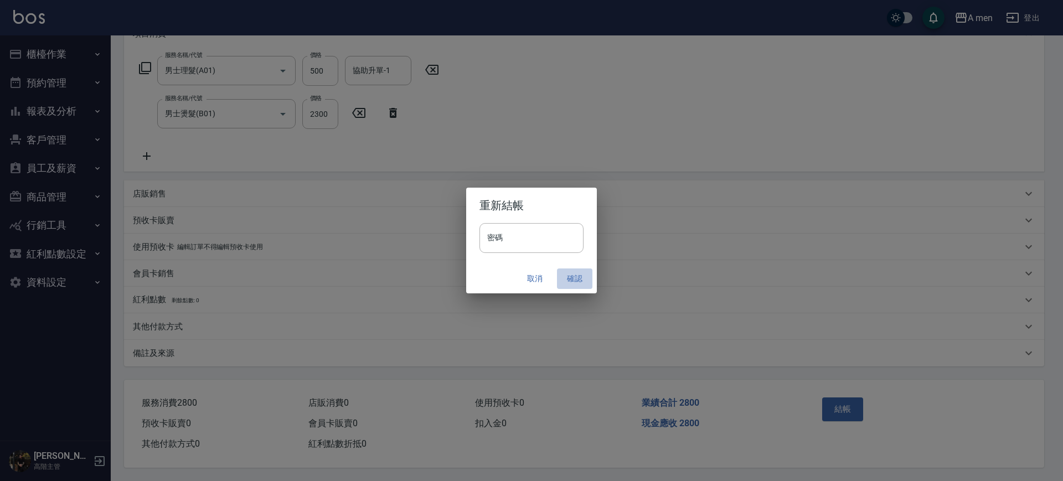
click at [567, 275] on button "確認" at bounding box center [574, 278] width 35 height 20
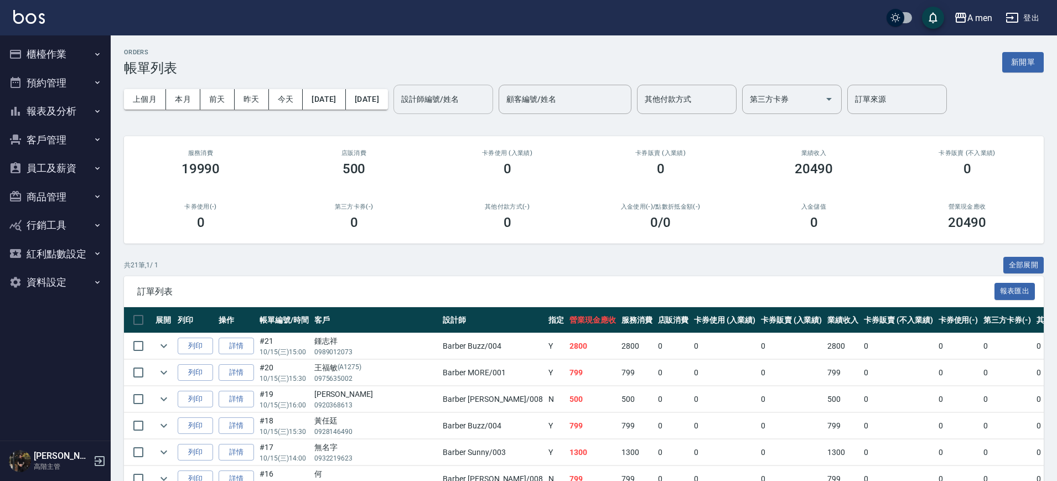
click at [488, 101] on input "設計師編號/姓名" at bounding box center [443, 99] width 90 height 19
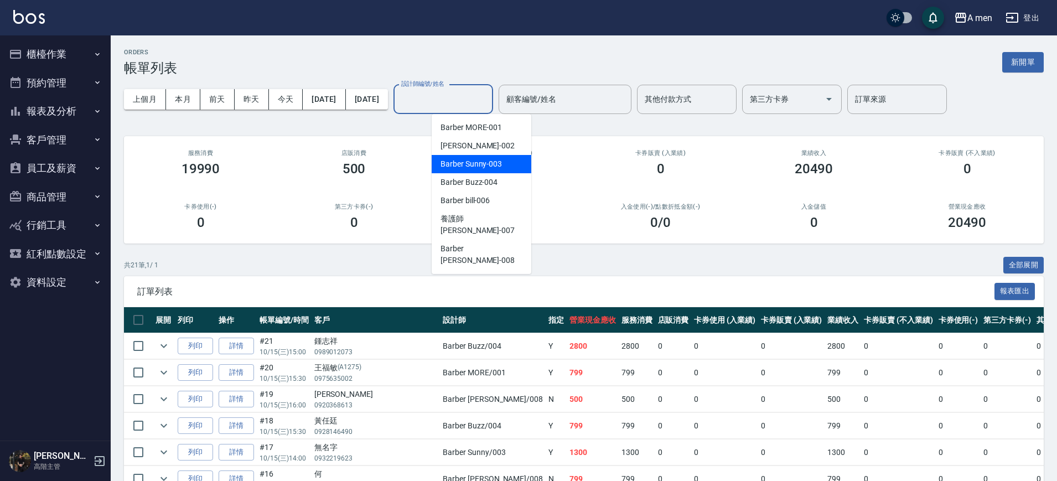
click at [489, 167] on span "Barber Sunny -003" at bounding box center [471, 164] width 61 height 12
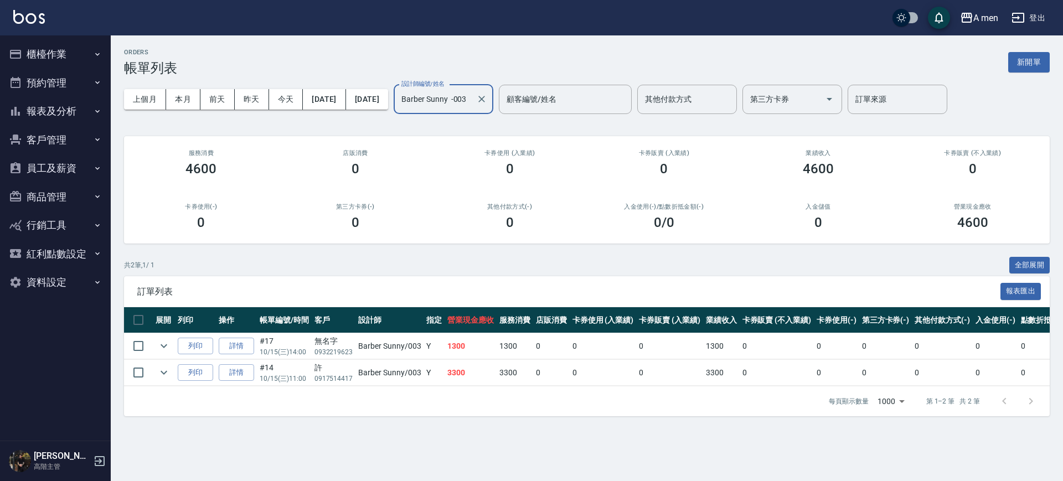
click at [493, 102] on div "Barber Sunny -003 設計師編號/姓名" at bounding box center [443, 99] width 100 height 29
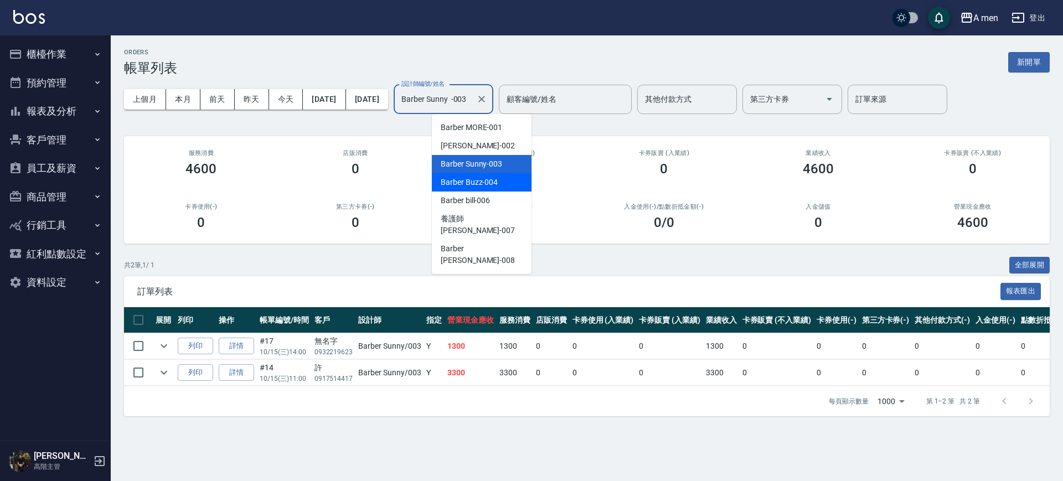
click at [497, 189] on div "Barber Buzz -004" at bounding box center [482, 182] width 100 height 18
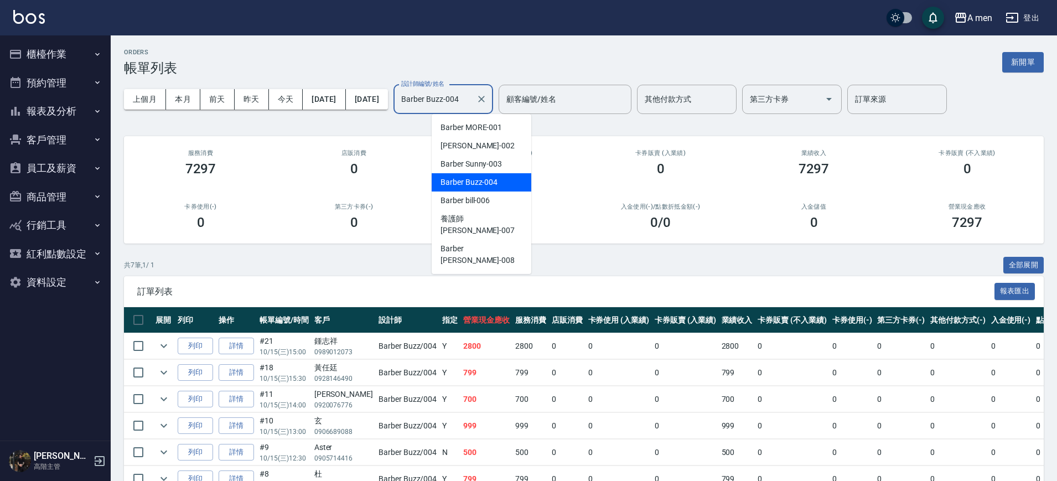
click at [472, 105] on input "Barber Buzz-004" at bounding box center [434, 99] width 73 height 19
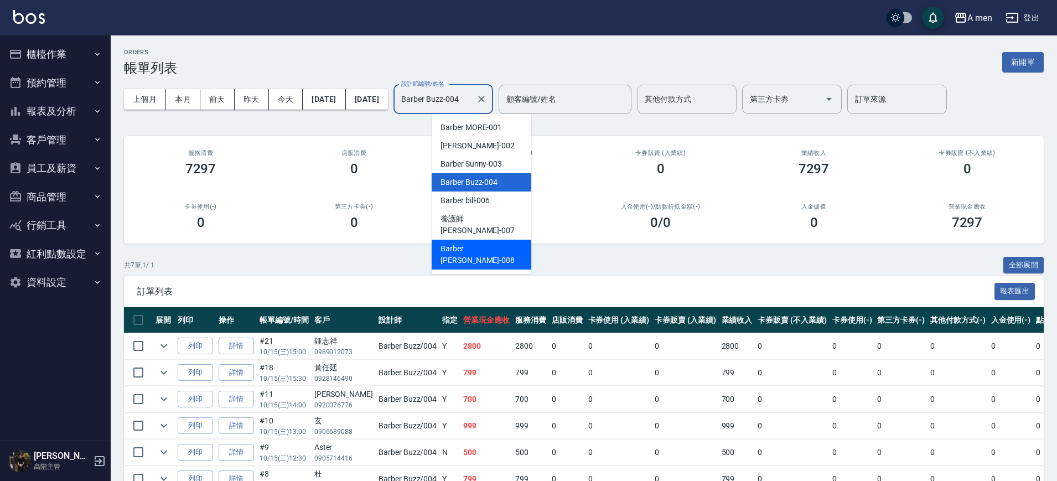
click at [464, 243] on span "Barber Garry -008" at bounding box center [482, 254] width 82 height 23
type input "Barber Garry-008"
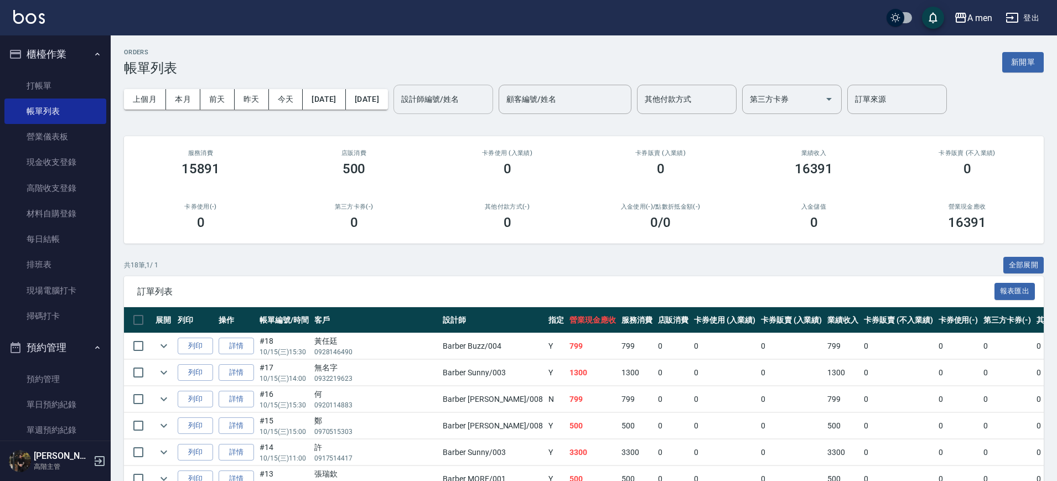
click at [485, 98] on div "設計師編號/姓名 設計師編號/姓名" at bounding box center [443, 99] width 100 height 29
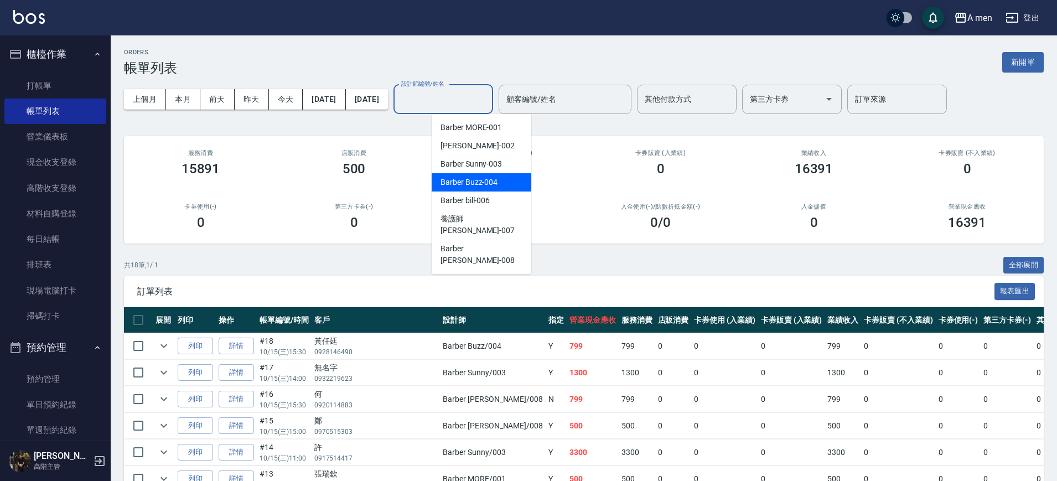
click at [490, 180] on span "Barber Buzz -004" at bounding box center [469, 183] width 57 height 12
type input "Barber Buzz-004"
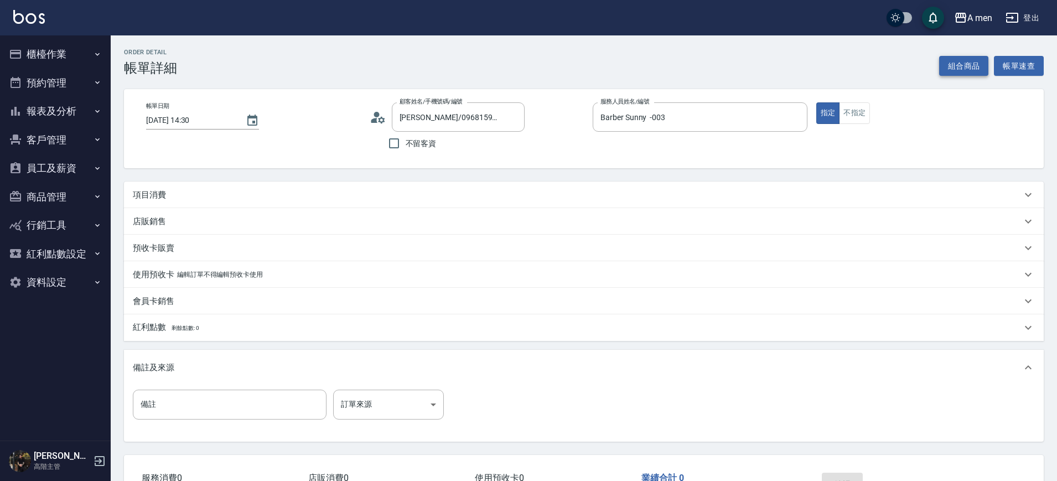
click at [959, 63] on button "組合商品" at bounding box center [964, 66] width 50 height 20
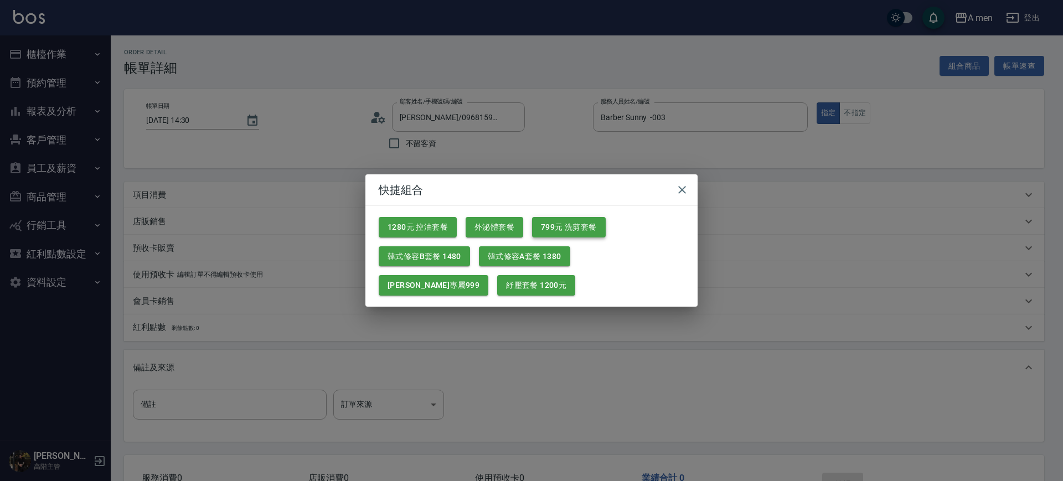
click at [557, 230] on button "799元 洗剪套餐" at bounding box center [569, 227] width 74 height 20
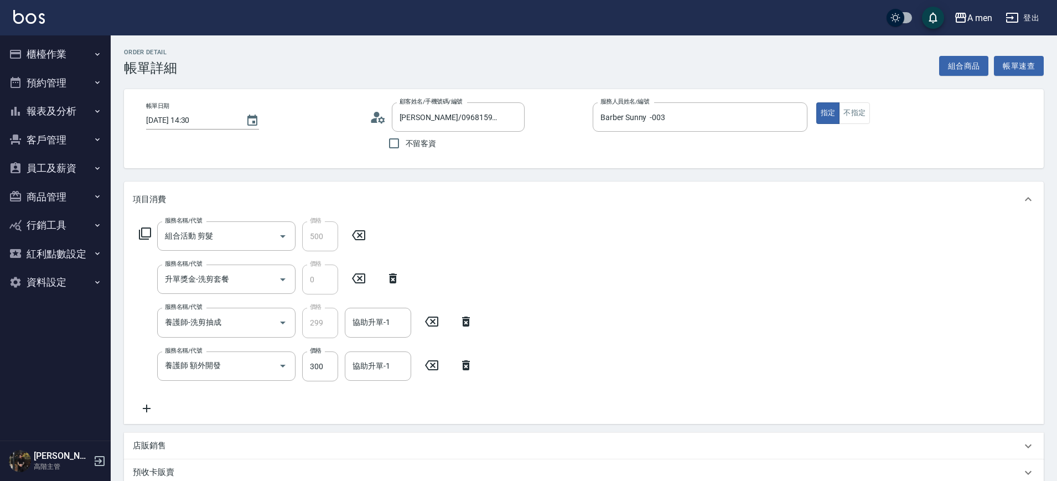
click at [459, 360] on icon at bounding box center [466, 365] width 28 height 13
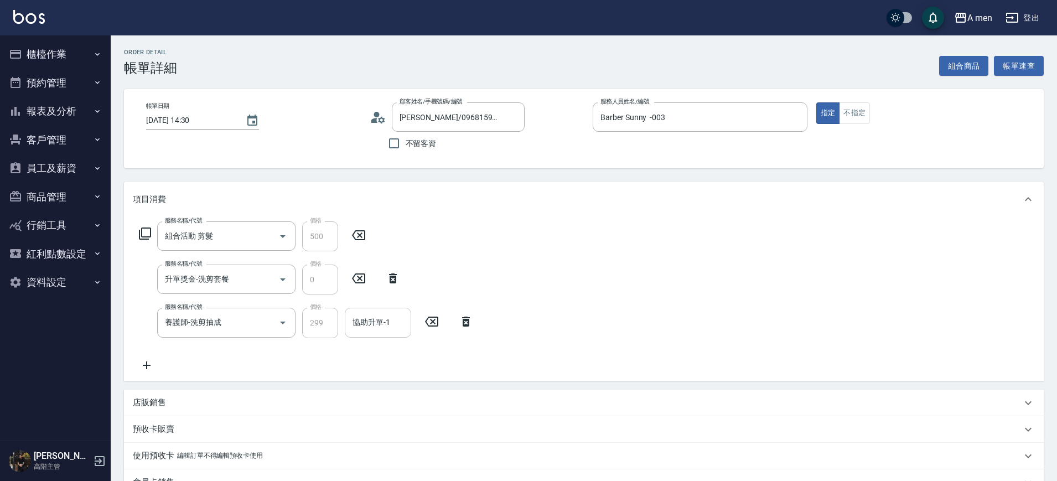
click at [387, 328] on input "協助升單-1" at bounding box center [378, 322] width 56 height 19
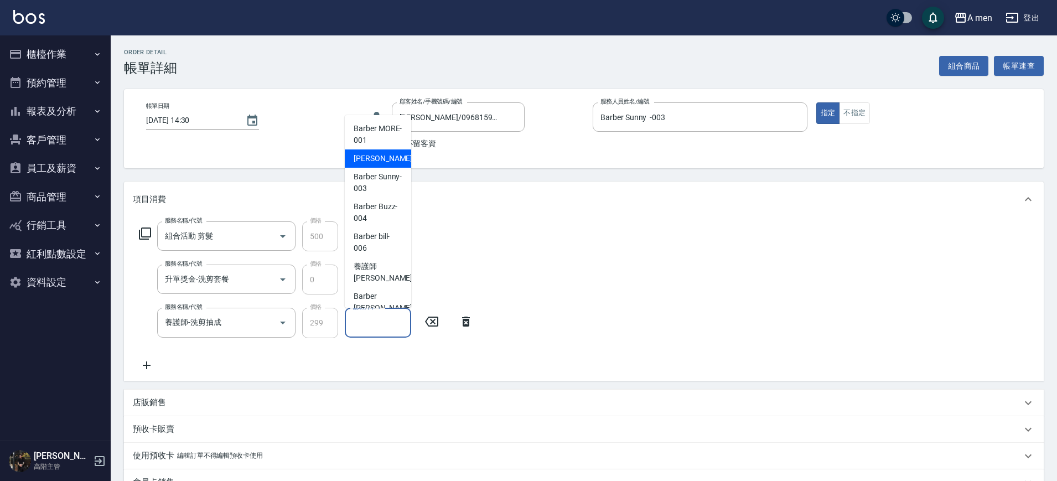
click at [385, 160] on div "小陳 -002" at bounding box center [378, 158] width 66 height 18
type input "小陳-002"
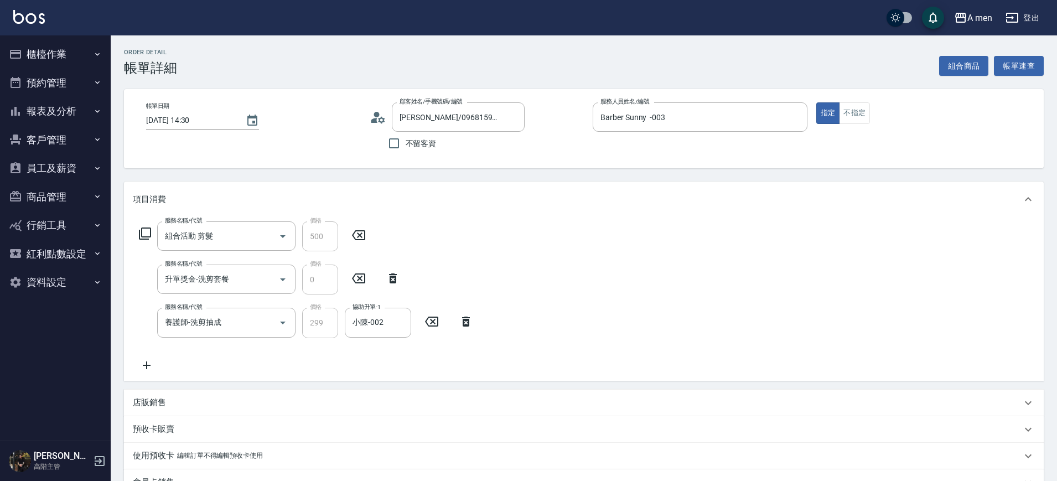
click at [527, 195] on div "項目消費" at bounding box center [577, 200] width 889 height 12
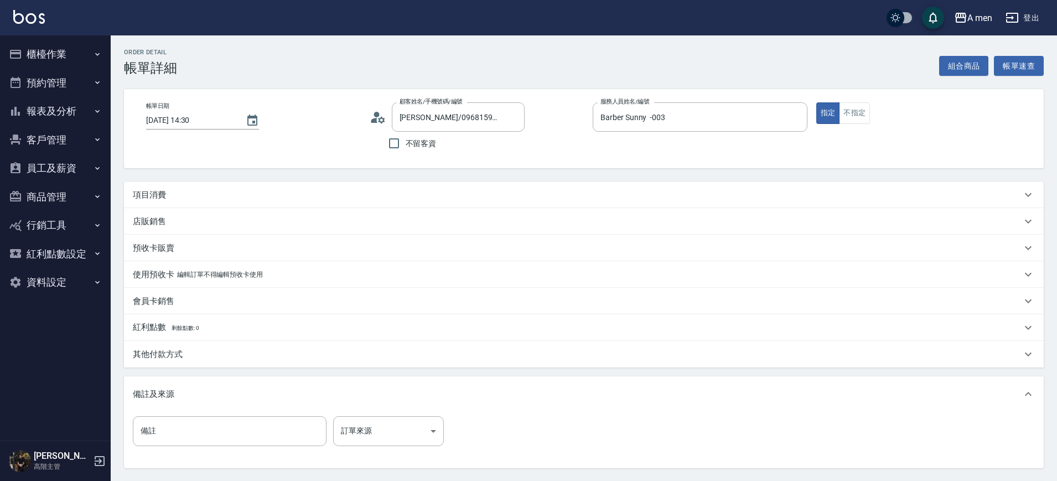
click at [323, 186] on div "項目消費" at bounding box center [584, 195] width 920 height 27
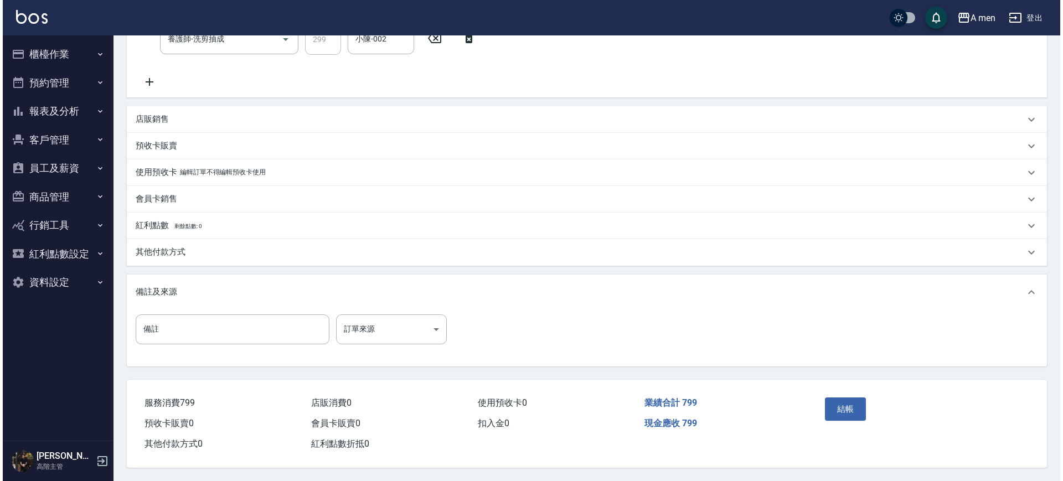
scroll to position [288, 0]
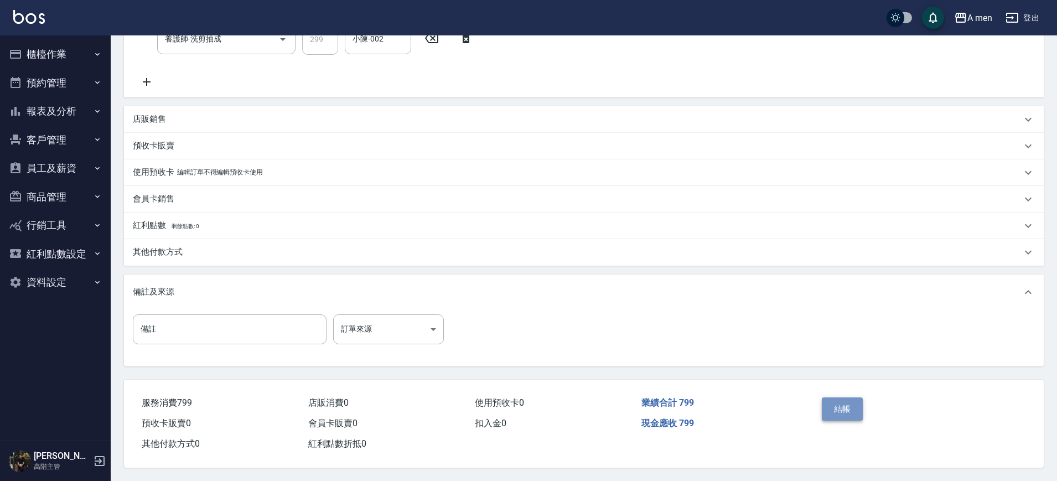
click at [850, 401] on button "結帳" at bounding box center [843, 408] width 42 height 23
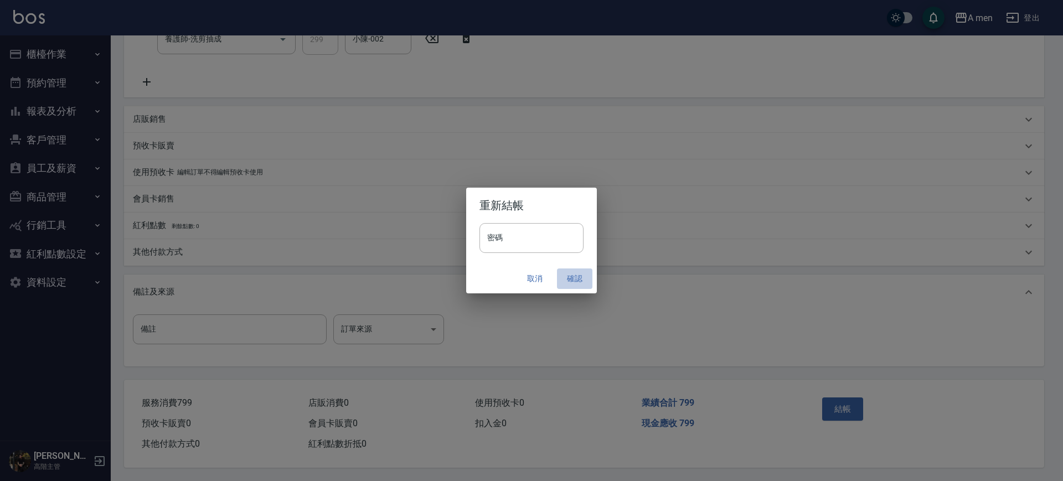
click at [578, 279] on button "確認" at bounding box center [574, 278] width 35 height 20
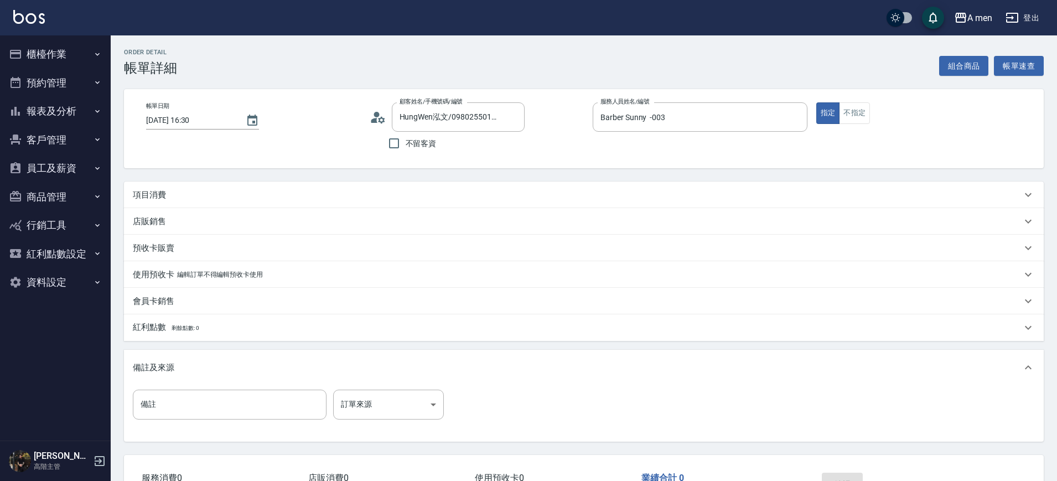
click at [350, 188] on div "項目消費" at bounding box center [584, 195] width 920 height 27
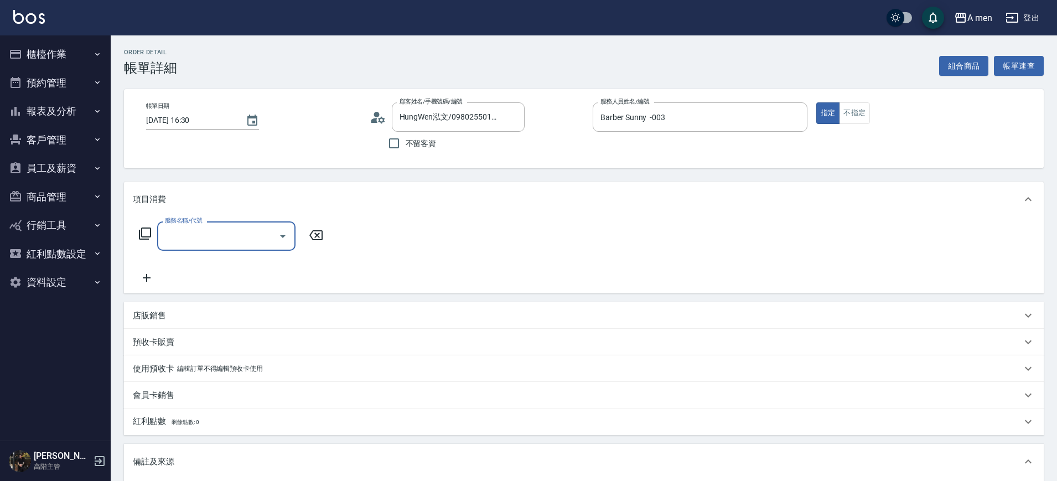
click at [280, 226] on div at bounding box center [282, 235] width 17 height 29
click at [283, 237] on icon "Open" at bounding box center [282, 236] width 13 height 13
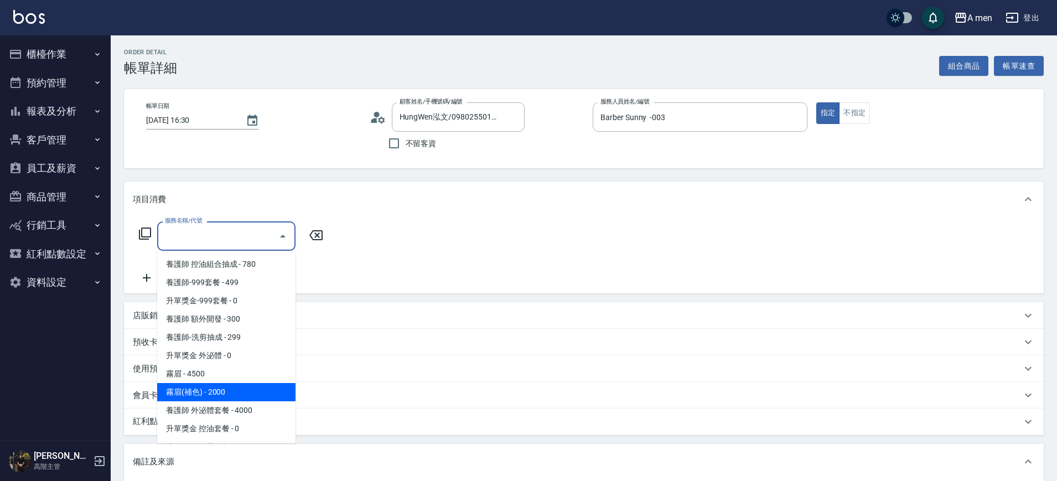
scroll to position [138, 0]
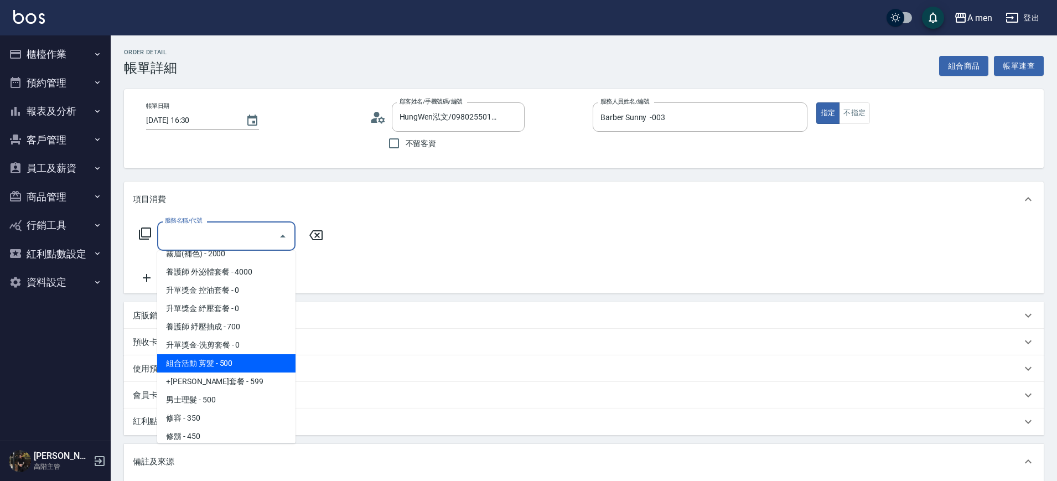
click at [252, 362] on span "組合活動 剪髮 - 500" at bounding box center [226, 363] width 138 height 18
type input "組合活動 剪髮"
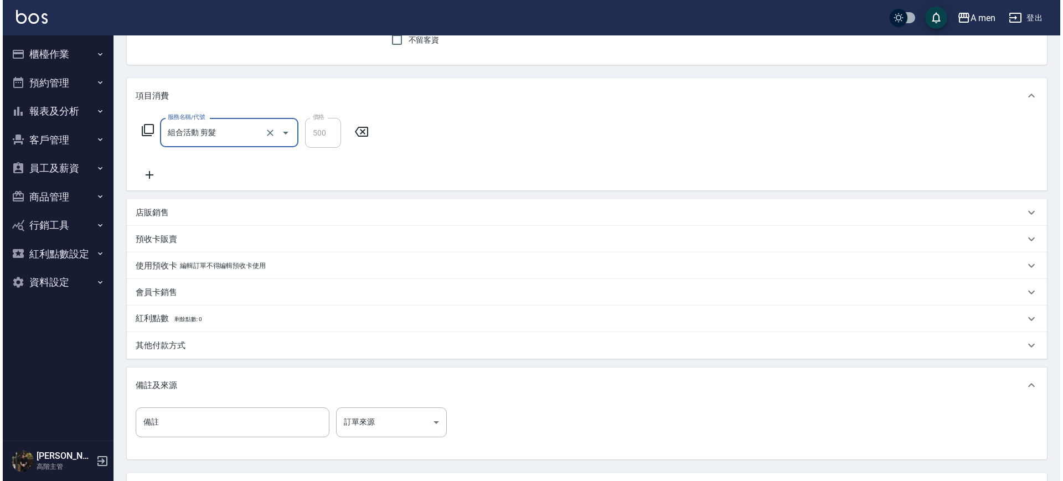
scroll to position [201, 0]
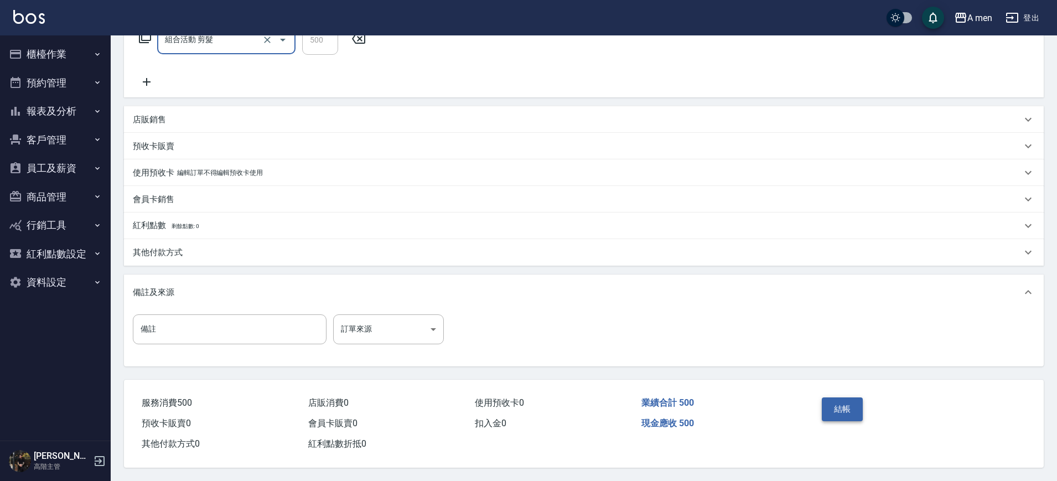
click at [834, 399] on button "結帳" at bounding box center [843, 408] width 42 height 23
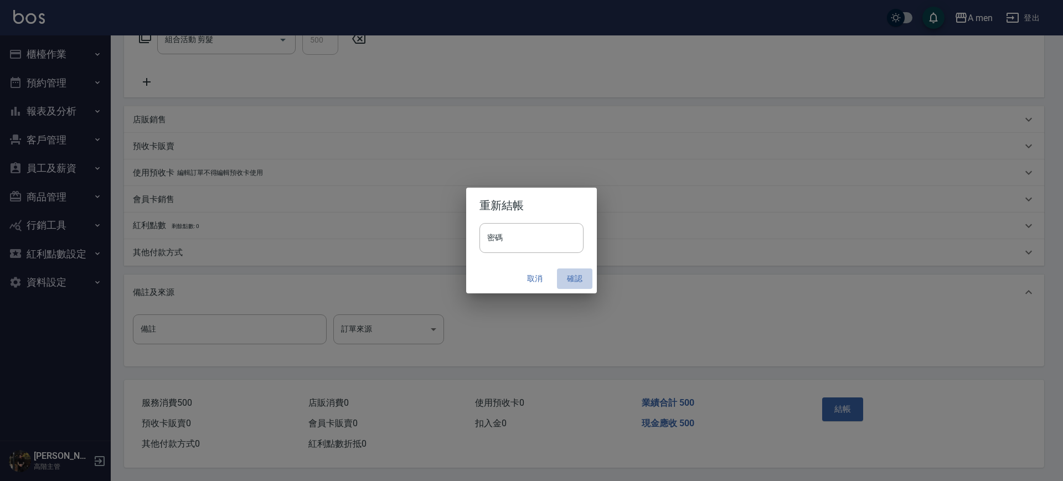
click at [572, 281] on button "確認" at bounding box center [574, 278] width 35 height 20
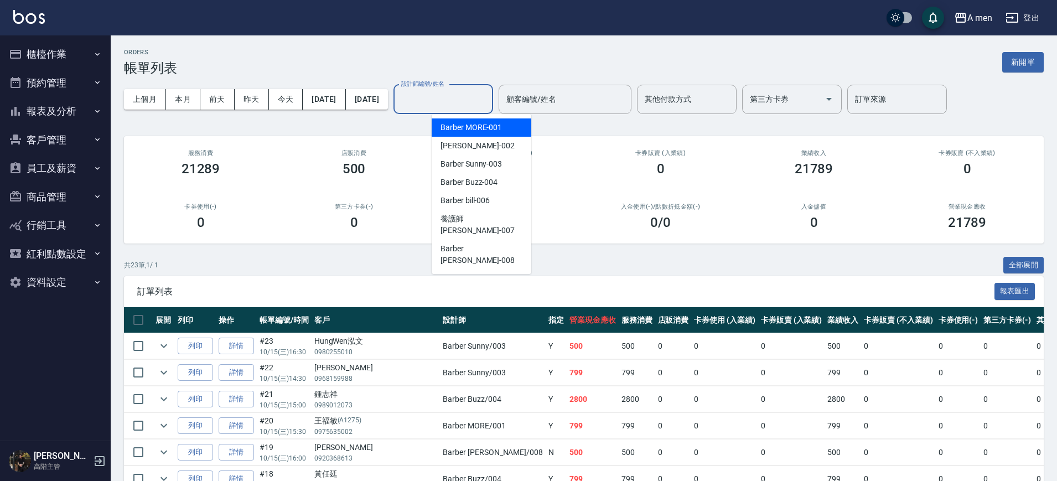
click at [460, 95] on input "設計師編號/姓名" at bounding box center [443, 99] width 90 height 19
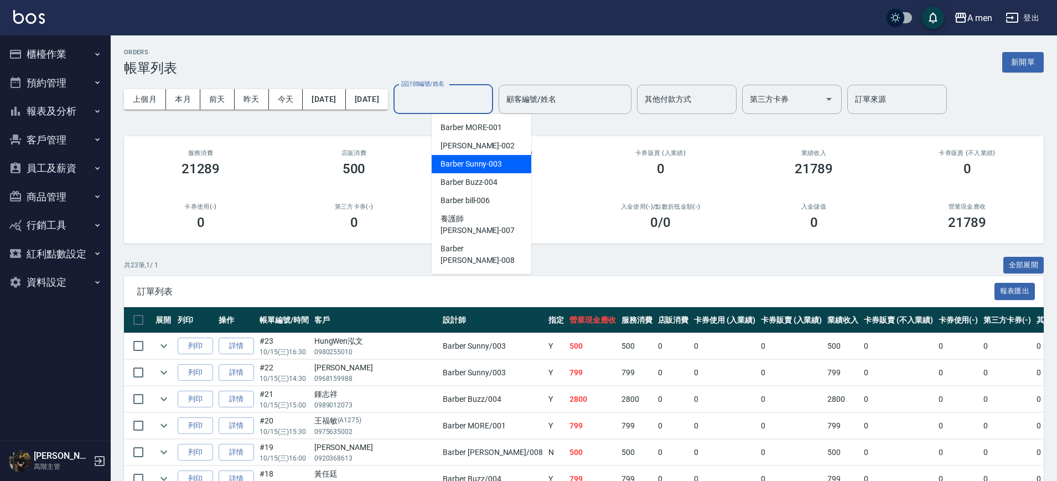
click at [485, 165] on span "Barber Sunny -003" at bounding box center [471, 164] width 61 height 12
type input "Barber Sunny -003"
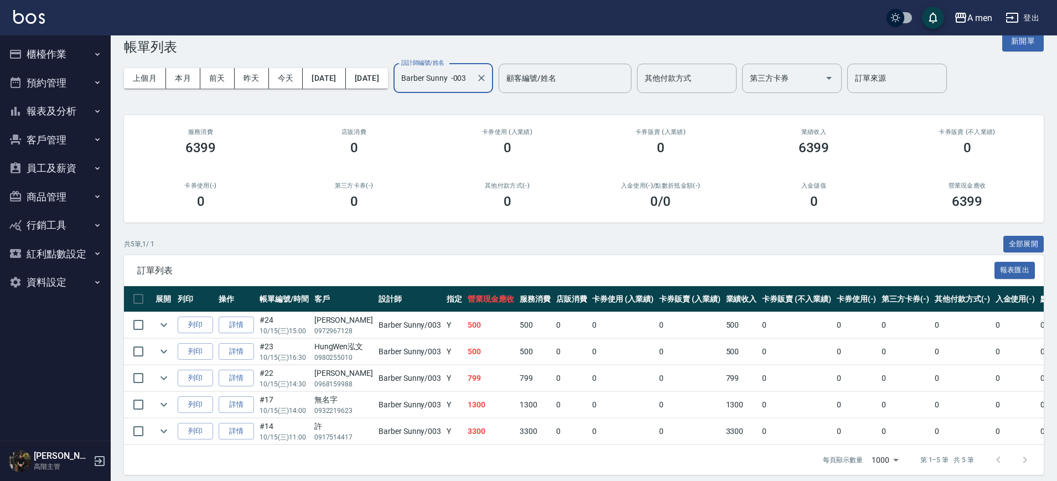
scroll to position [39, 0]
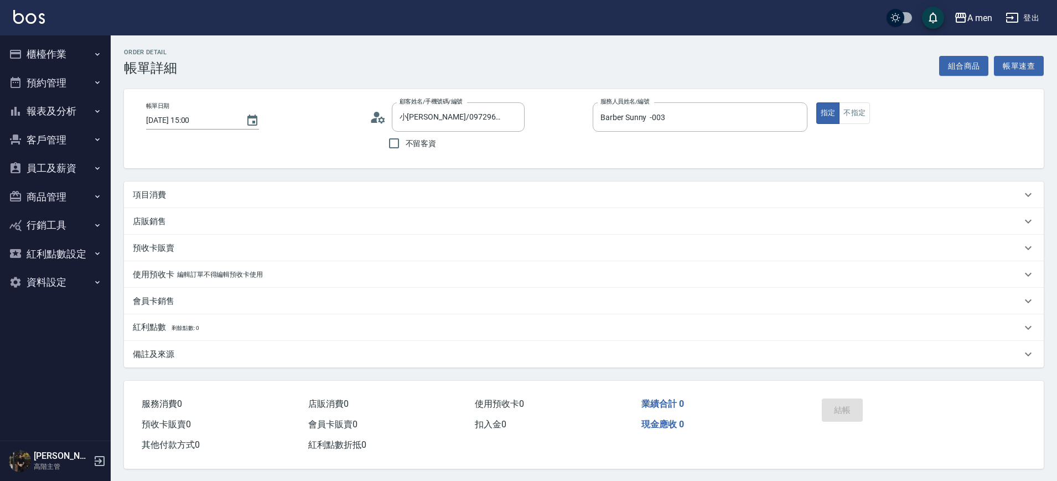
click at [291, 178] on div "Order detail 帳單詳細 組合商品 帳單速查 帳單日期 [DATE] 15:00 顧客姓名/手機號碼/編號 小邱/0972967128/null 顧…" at bounding box center [584, 258] width 946 height 447
click at [226, 191] on div "項目消費" at bounding box center [577, 195] width 889 height 12
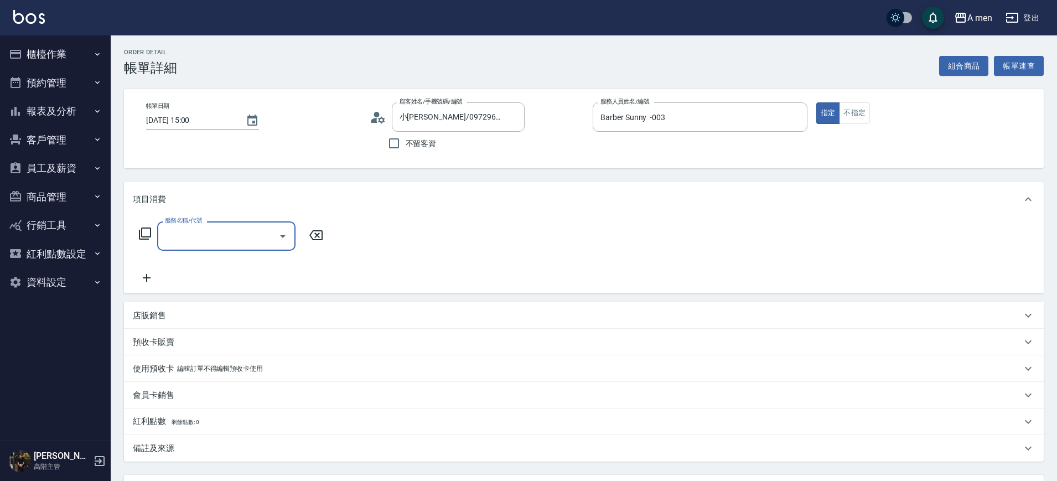
click at [245, 236] on input "服務名稱/代號" at bounding box center [218, 235] width 112 height 19
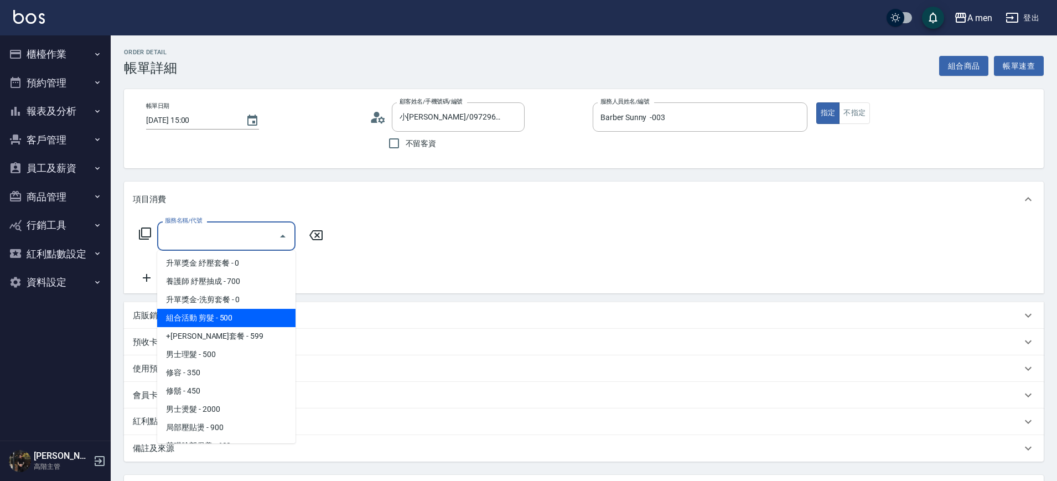
scroll to position [208, 0]
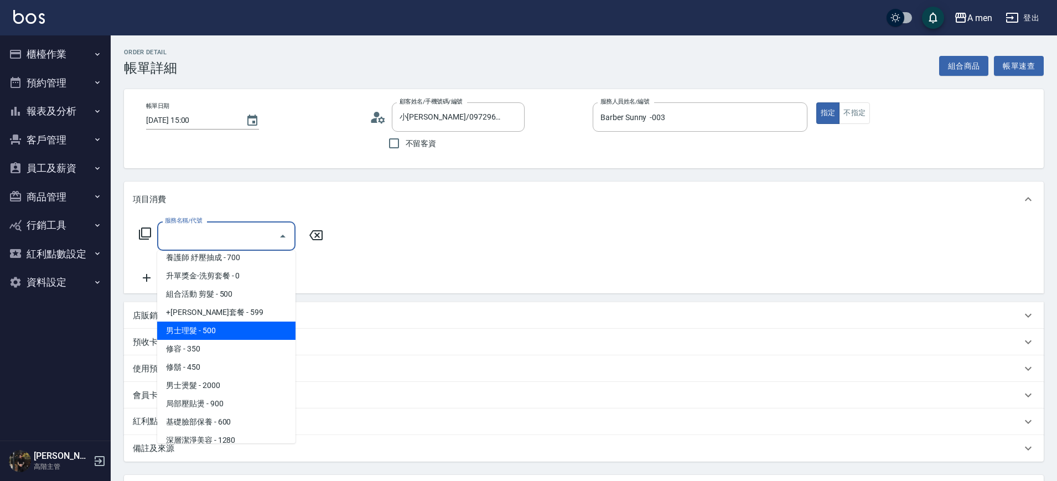
click at [251, 332] on span "男士理髮 - 500" at bounding box center [226, 331] width 138 height 18
type input "男士理髮(A01)"
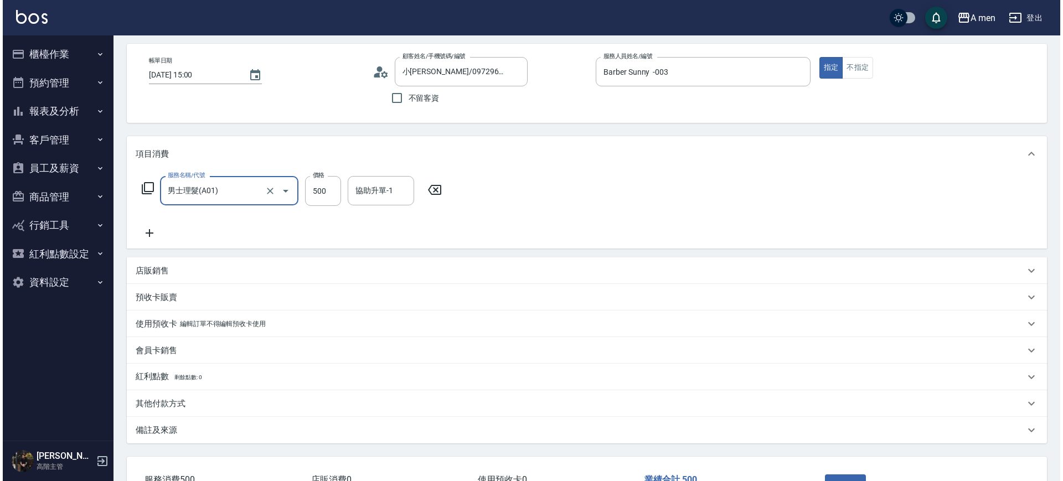
scroll to position [127, 0]
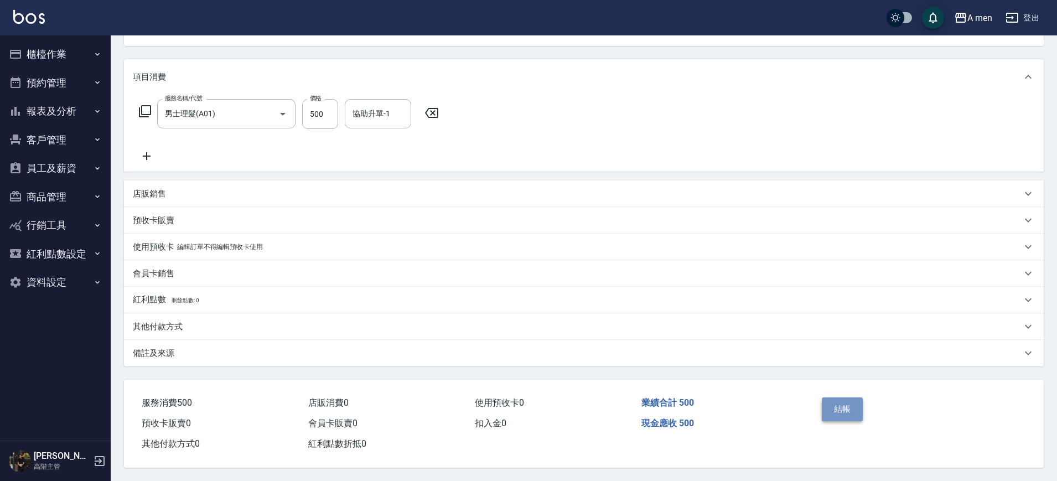
click at [837, 403] on button "結帳" at bounding box center [843, 408] width 42 height 23
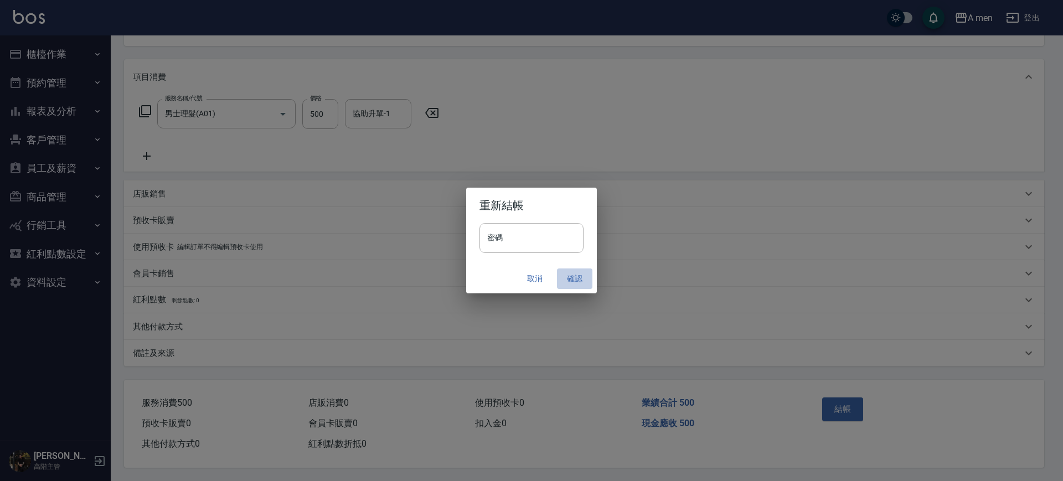
click at [579, 279] on button "確認" at bounding box center [574, 278] width 35 height 20
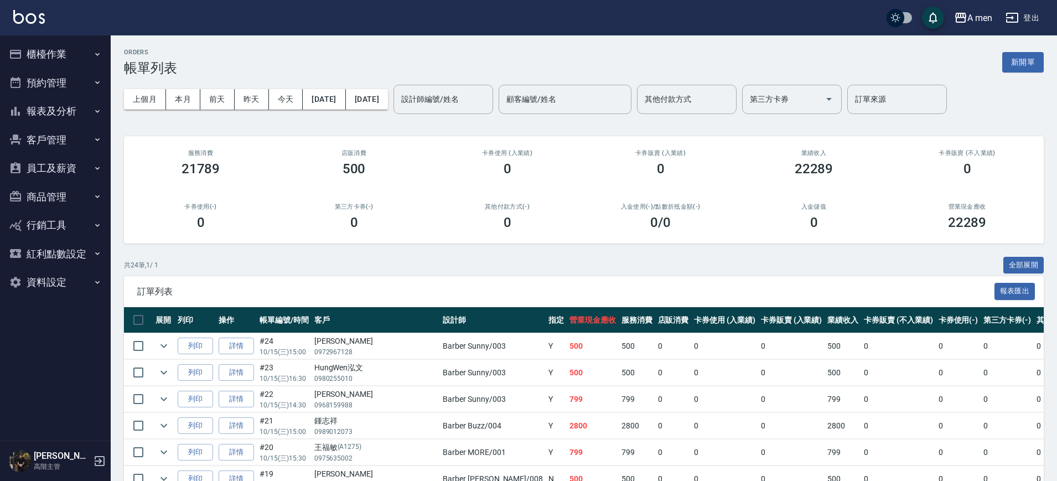
click at [57, 81] on button "預約管理" at bounding box center [55, 83] width 102 height 29
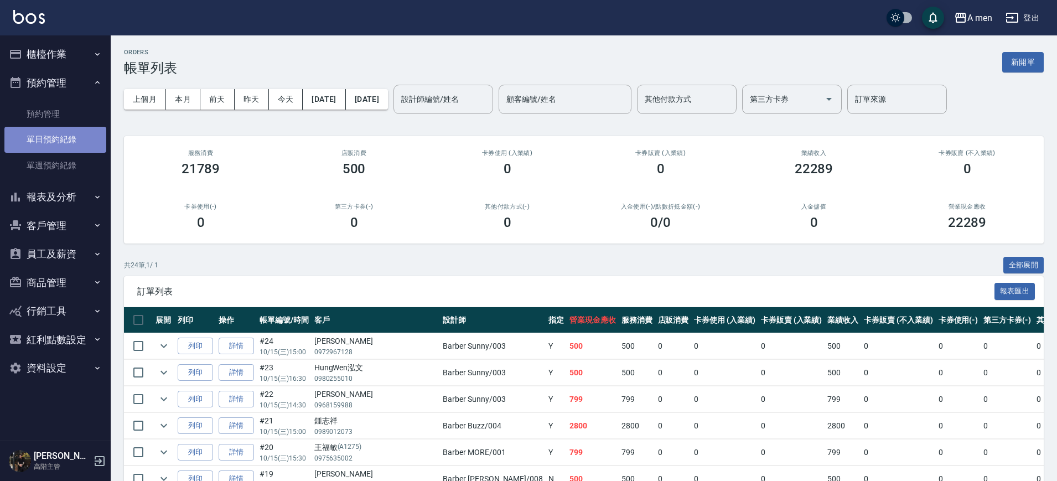
click at [64, 136] on link "單日預約紀錄" at bounding box center [55, 139] width 102 height 25
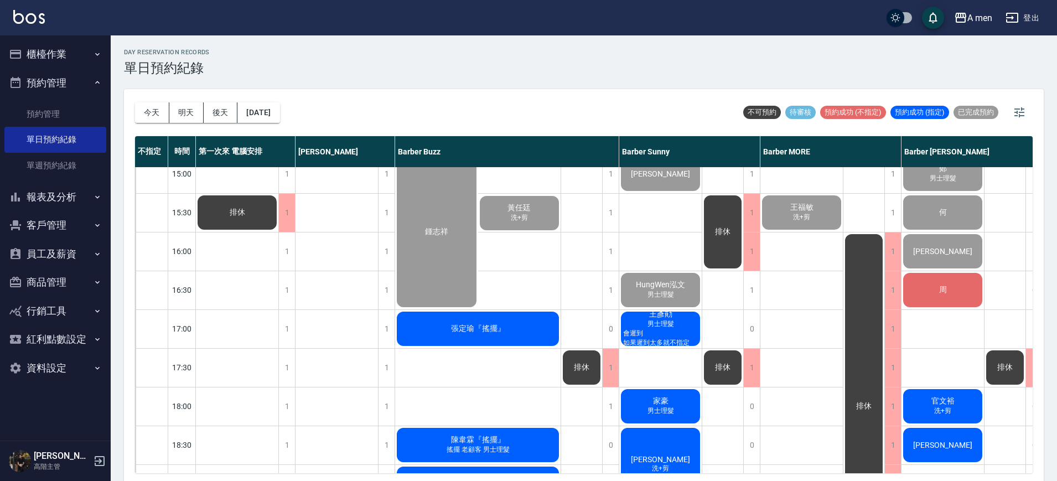
scroll to position [346, 0]
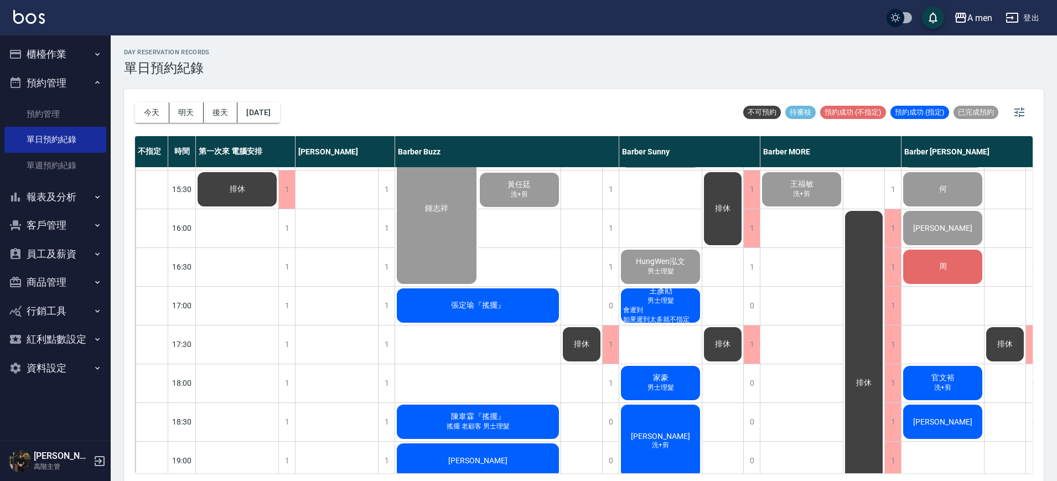
click at [967, 267] on div "周" at bounding box center [943, 267] width 82 height 38
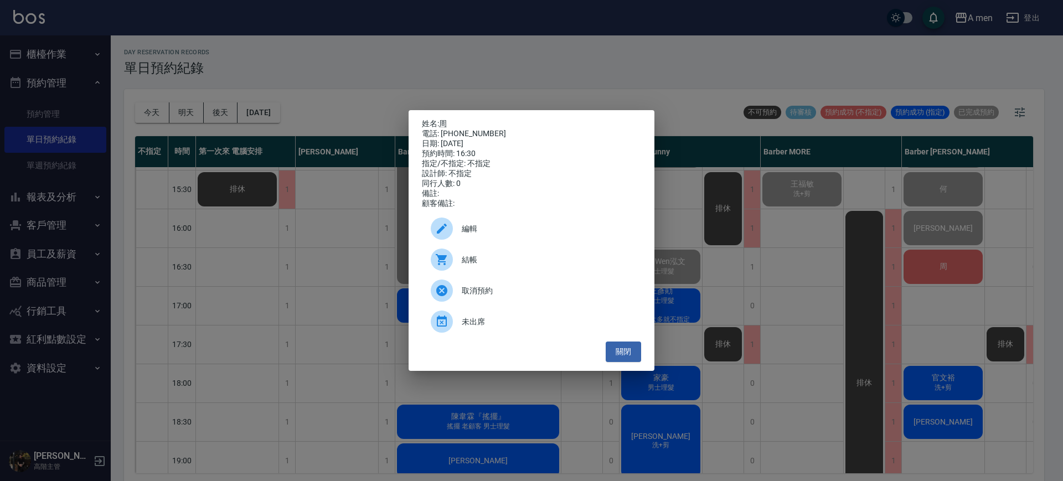
click at [592, 253] on div "結帳" at bounding box center [531, 259] width 219 height 31
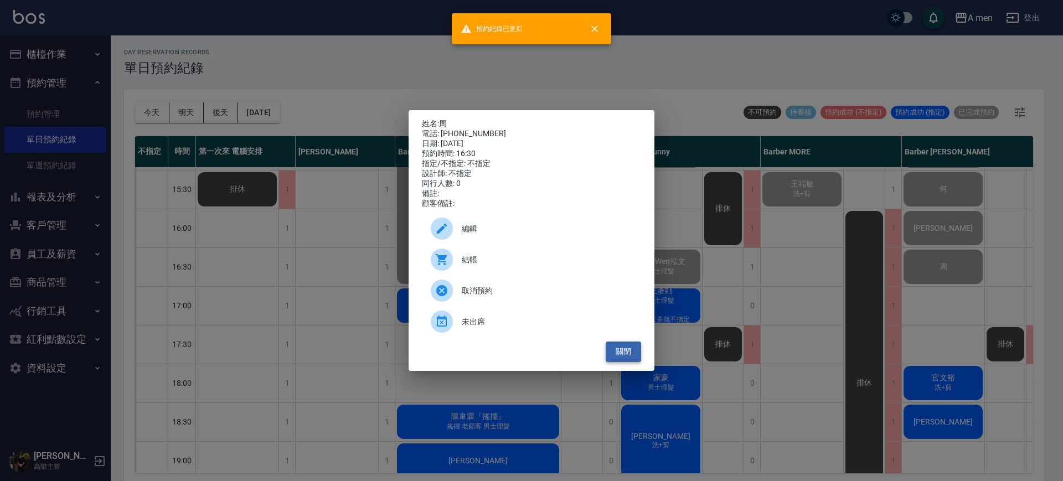
click at [615, 360] on button "關閉" at bounding box center [622, 351] width 35 height 20
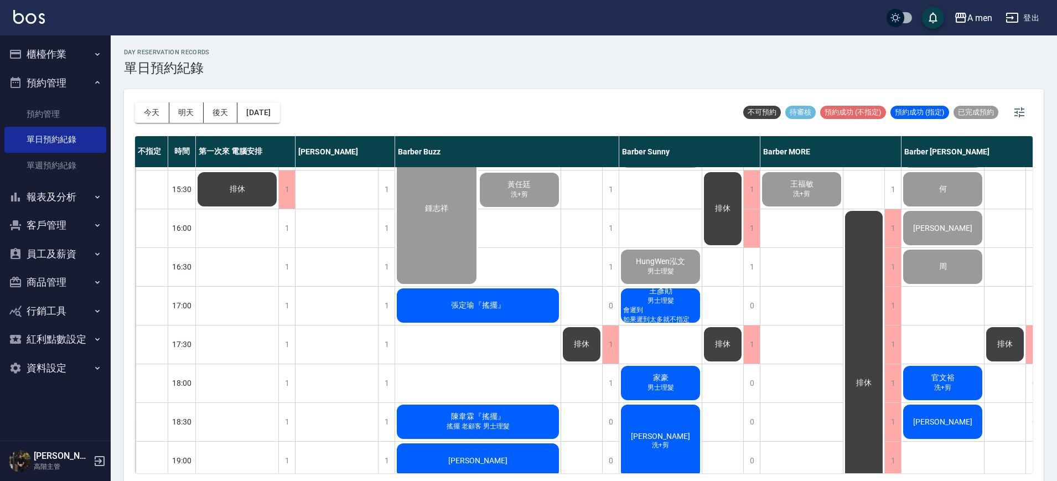
click at [190, 110] on button "明天" at bounding box center [186, 112] width 34 height 20
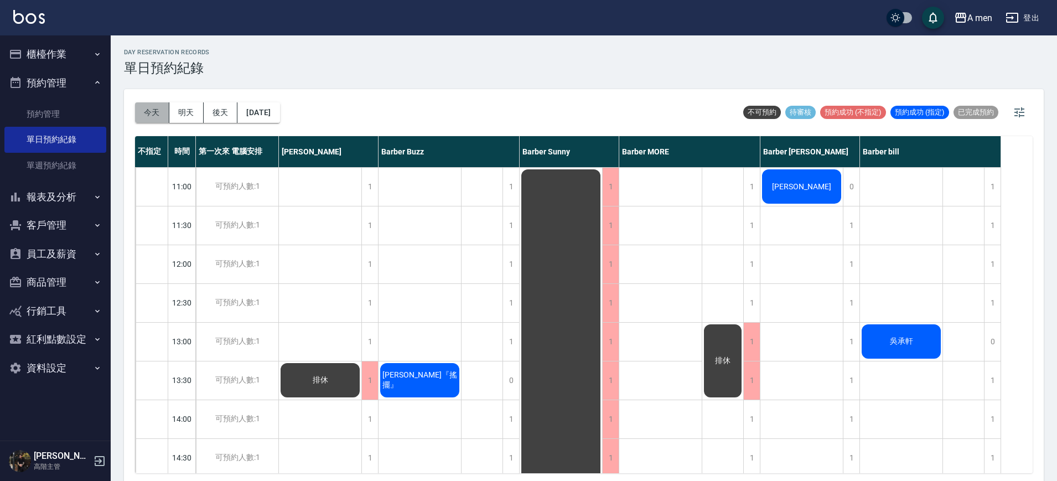
click at [167, 120] on button "今天" at bounding box center [152, 112] width 34 height 20
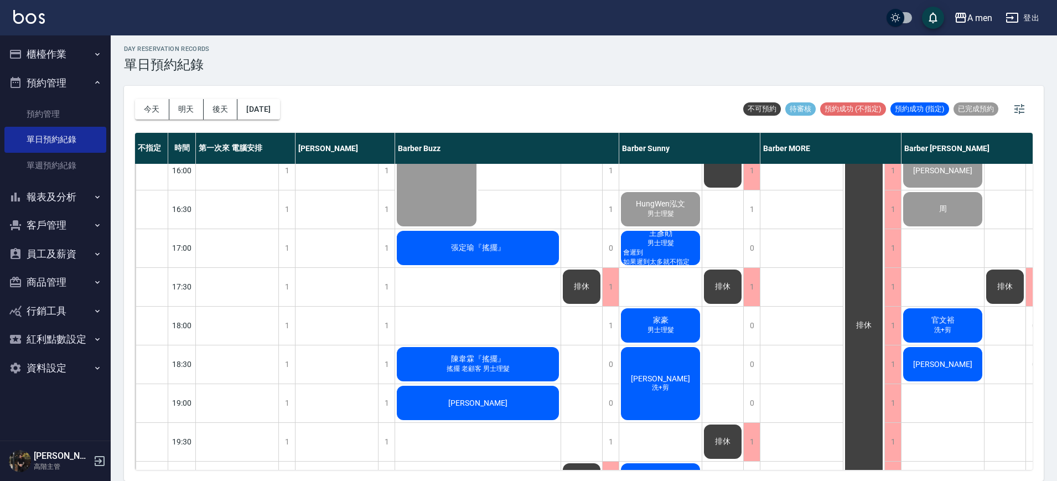
scroll to position [415, 0]
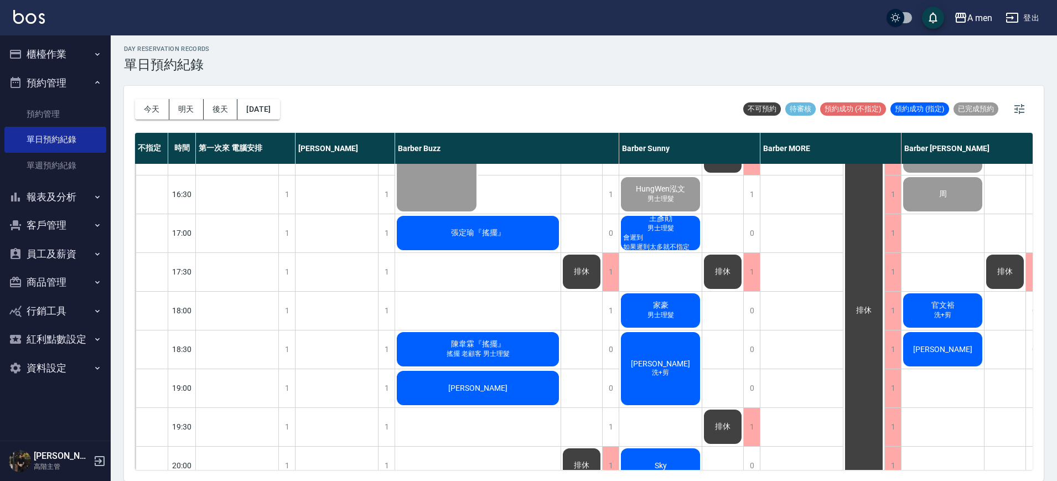
click at [535, 234] on div "張定瑜『搖擺』" at bounding box center [477, 233] width 165 height 38
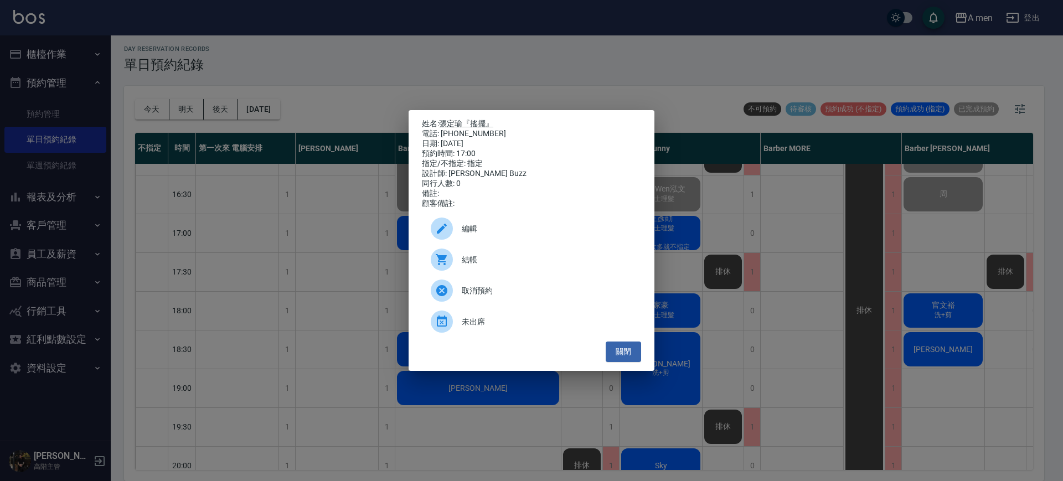
click at [527, 258] on div "結帳" at bounding box center [531, 259] width 219 height 31
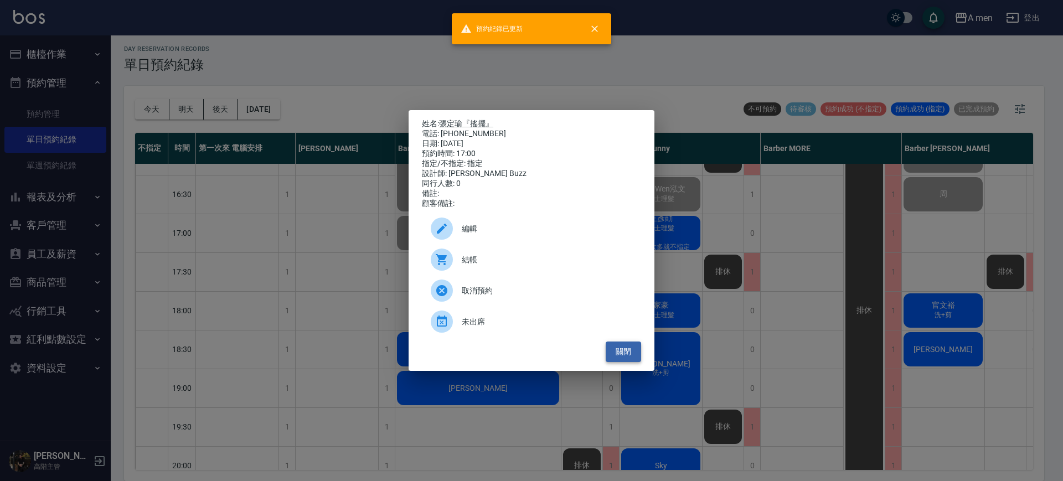
click at [627, 358] on button "關閉" at bounding box center [622, 351] width 35 height 20
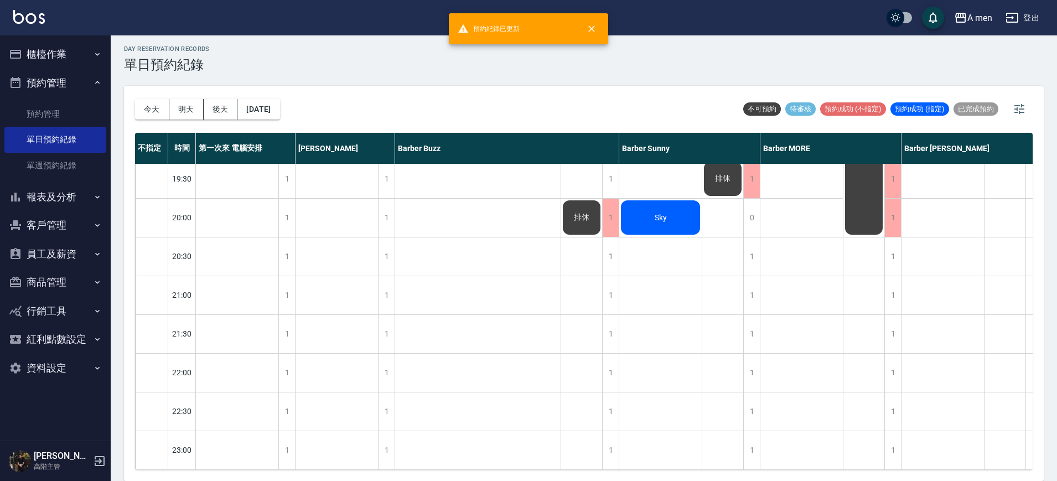
scroll to position [397, 0]
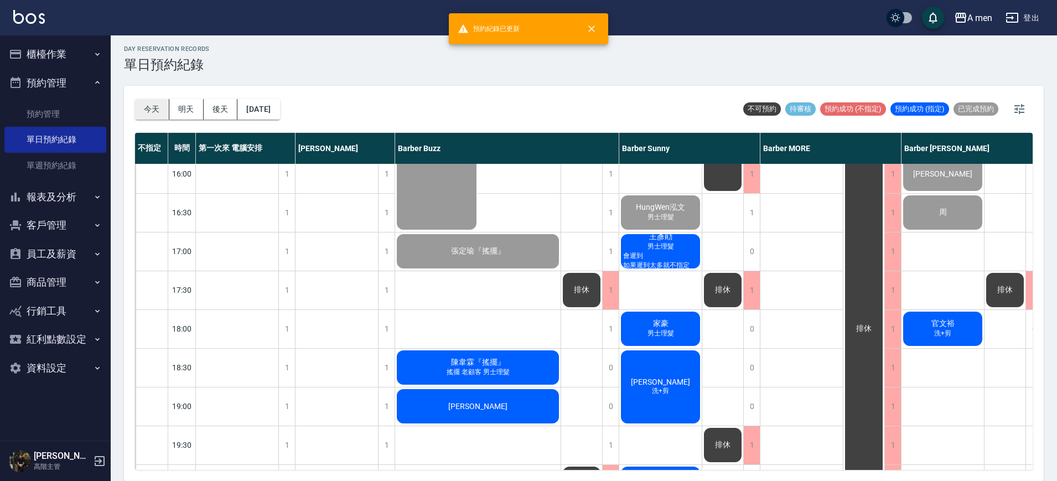
click at [153, 101] on button "今天" at bounding box center [152, 109] width 34 height 20
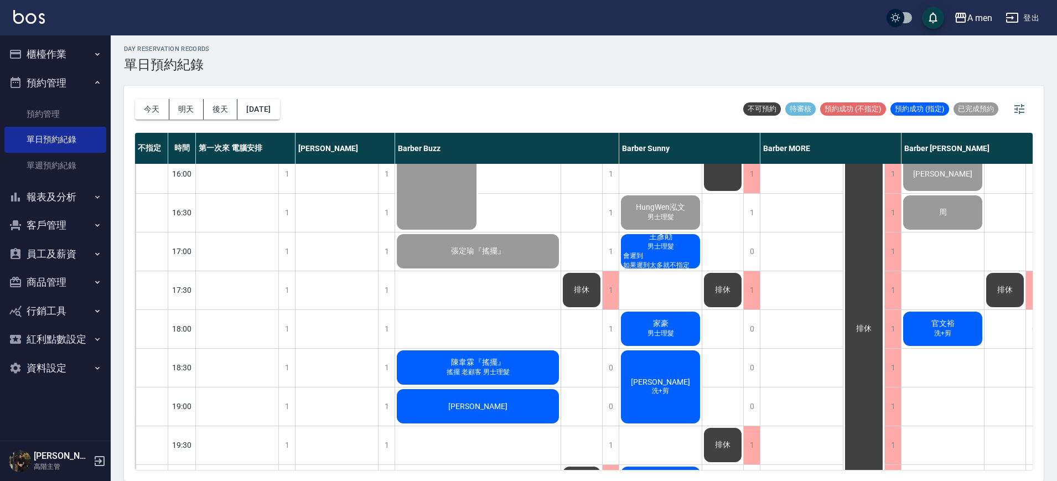
scroll to position [0, 0]
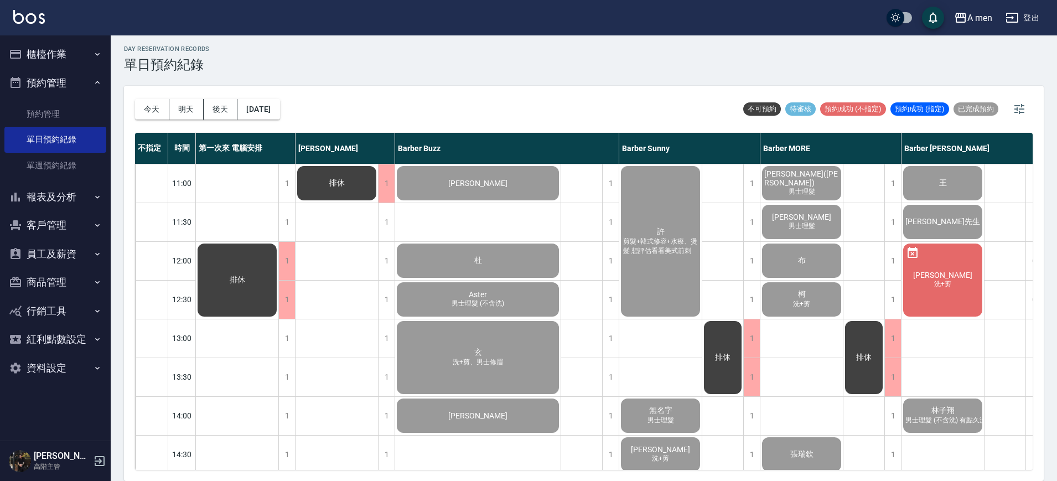
click at [177, 101] on button "明天" at bounding box center [186, 109] width 34 height 20
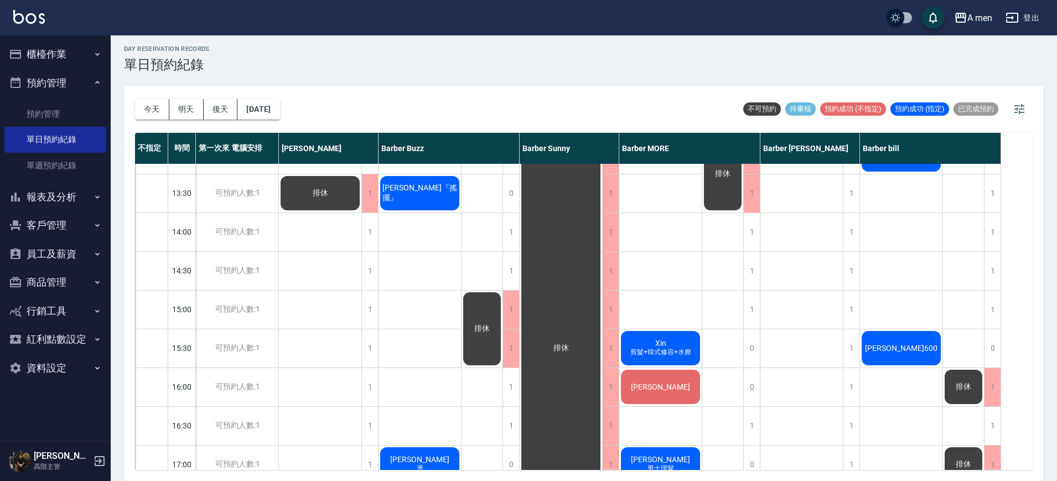
scroll to position [415, 0]
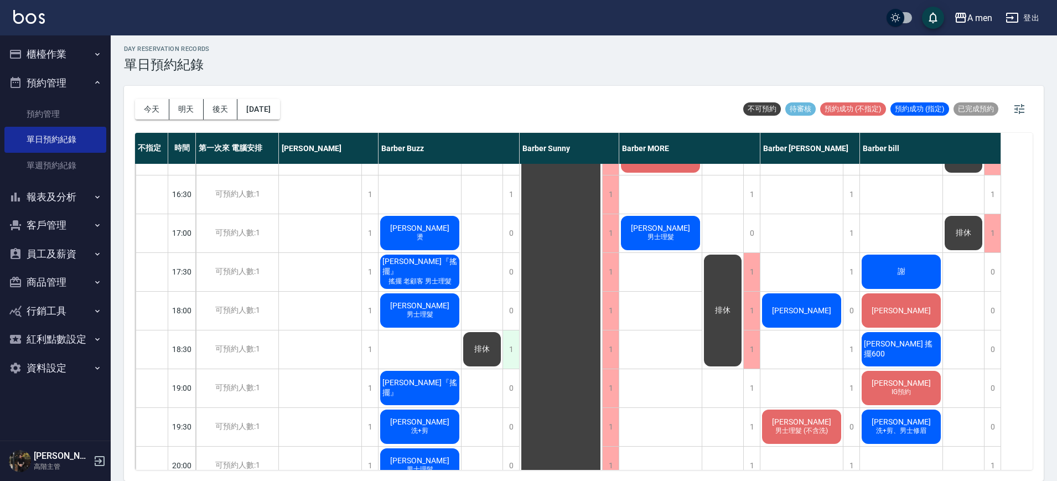
click at [518, 348] on div "1" at bounding box center [511, 349] width 17 height 38
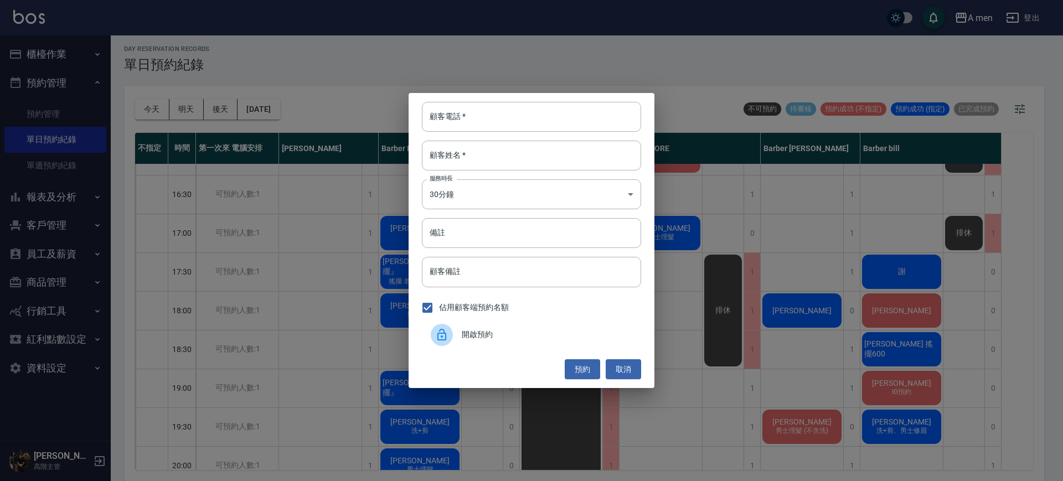
click at [524, 346] on div "開啟預約" at bounding box center [531, 334] width 219 height 31
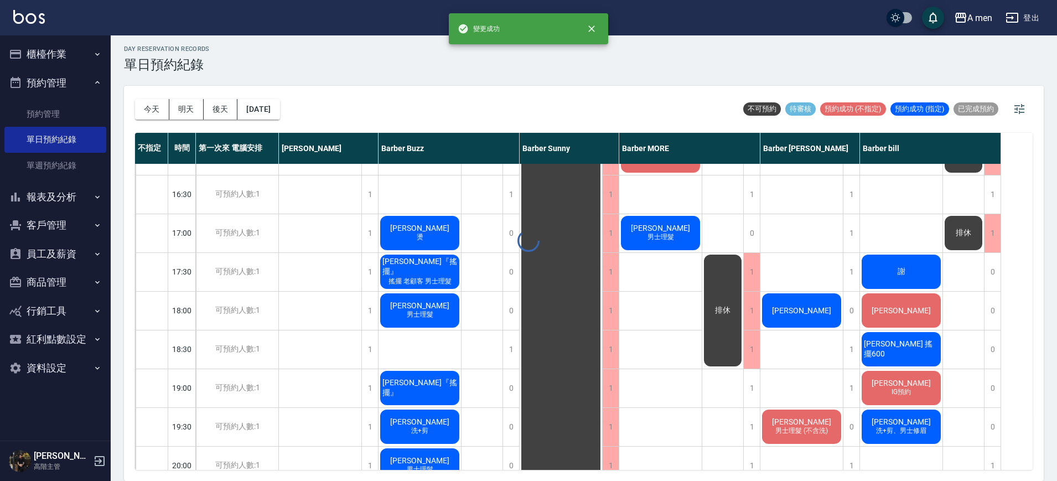
click at [410, 237] on div "薛德仲 燙" at bounding box center [420, 233] width 82 height 38
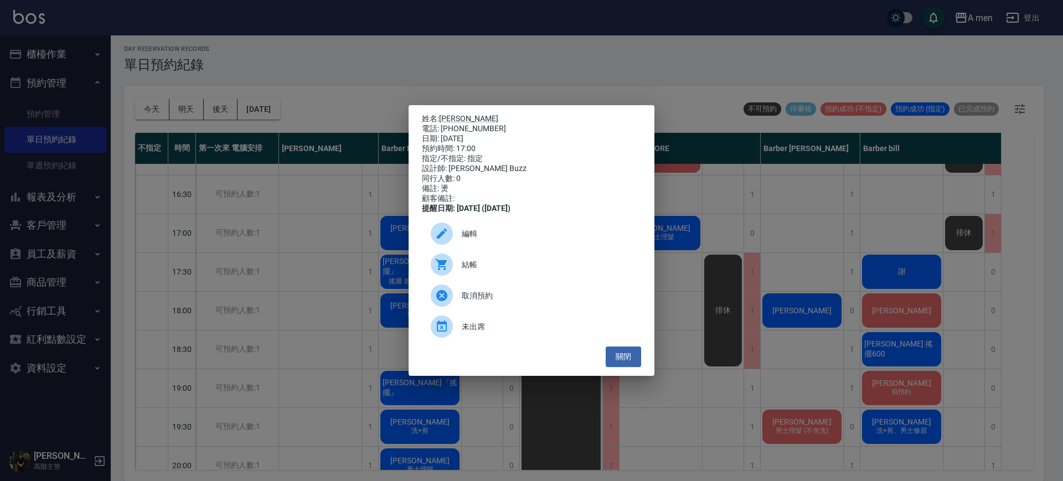
click at [472, 246] on div "編輯" at bounding box center [531, 233] width 219 height 31
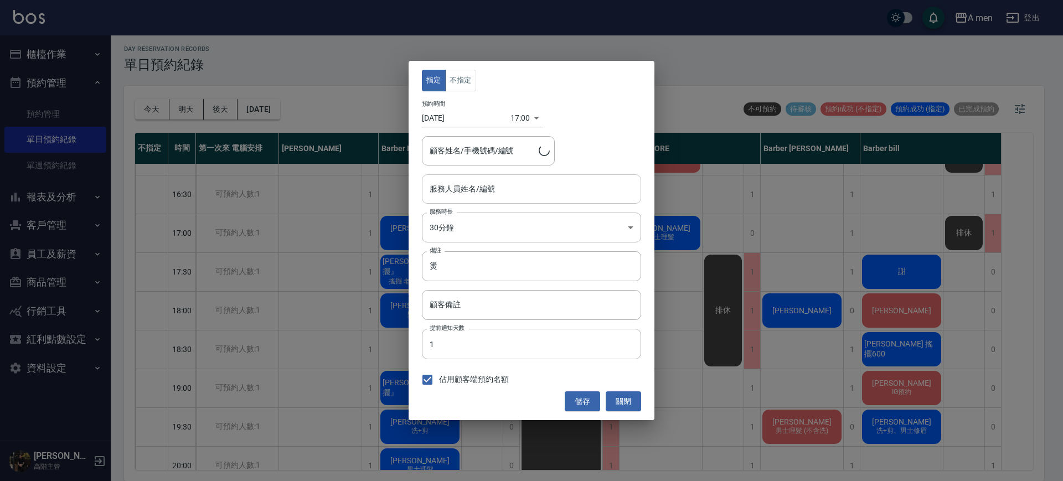
type input "Barber Buzz-004"
type input "薛德仲/0976549723"
click at [472, 219] on body "A men 登出 櫃檯作業 打帳單 帳單列表 營業儀表板 現金收支登錄 高階收支登錄 材料自購登錄 每日結帳 排班表 現場電腦打卡 掃碼打卡 預約管理 預約管…" at bounding box center [531, 239] width 1063 height 484
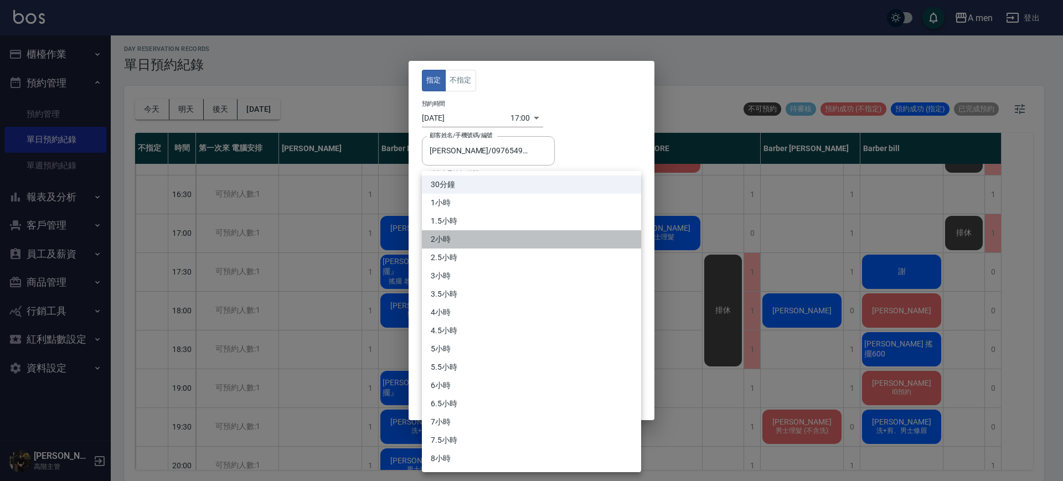
click at [453, 244] on li "2小時" at bounding box center [531, 239] width 219 height 18
type input "4"
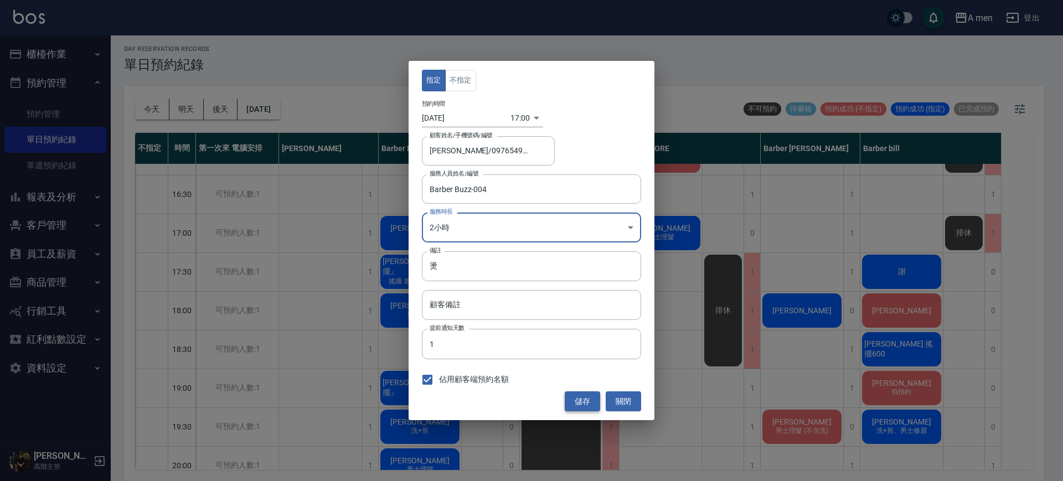
click at [591, 394] on button "儲存" at bounding box center [581, 401] width 35 height 20
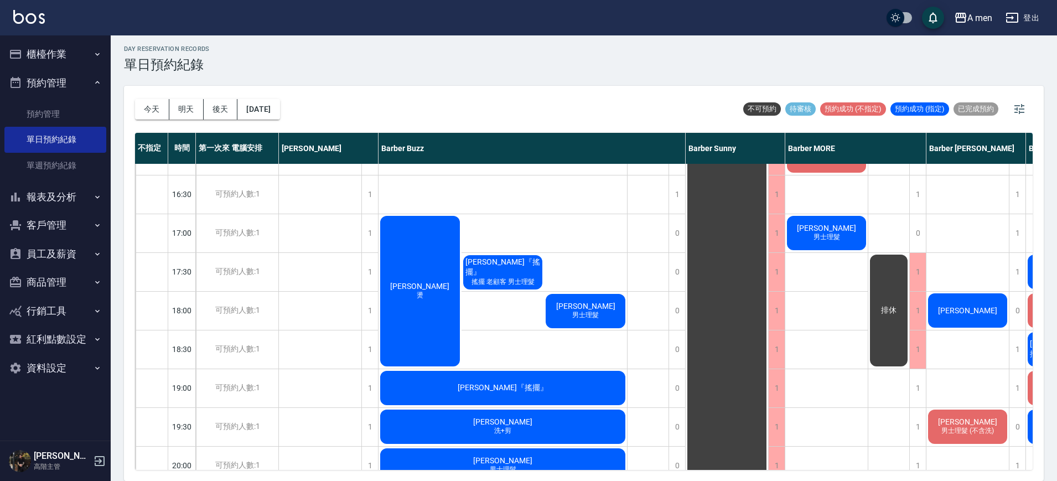
scroll to position [346, 0]
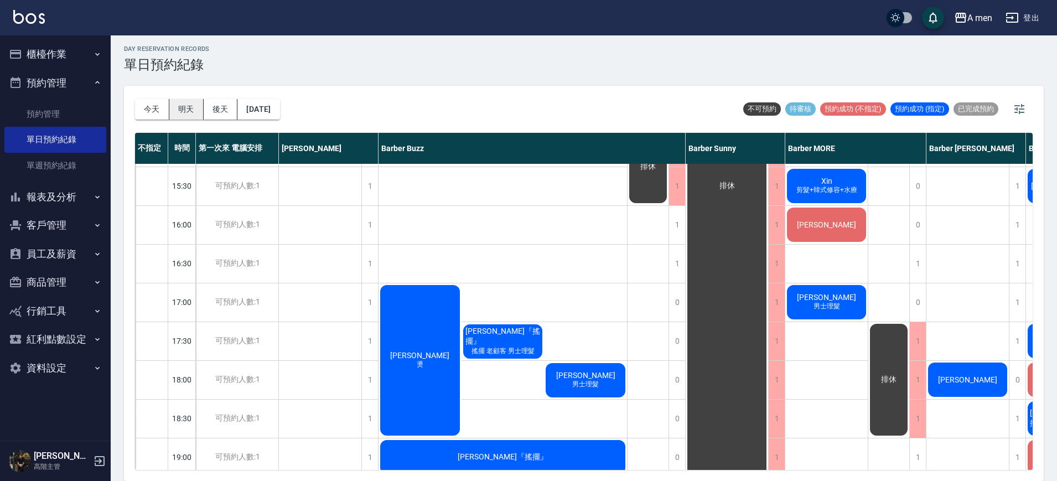
click at [196, 110] on button "明天" at bounding box center [186, 109] width 34 height 20
click at [231, 112] on button "後天" at bounding box center [221, 109] width 34 height 20
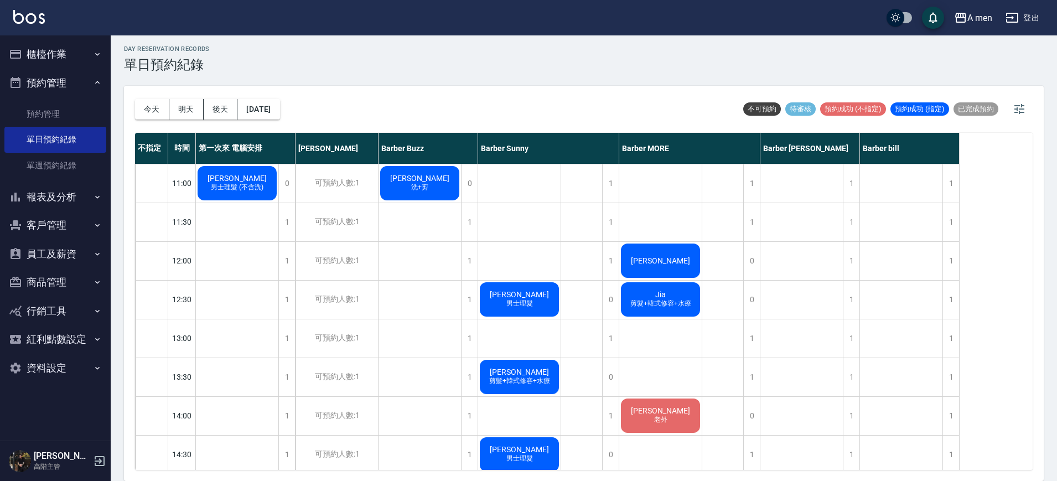
click at [182, 170] on div "11:00" at bounding box center [182, 183] width 28 height 39
click at [246, 184] on span "男士理髮 (不含洗)" at bounding box center [237, 187] width 57 height 9
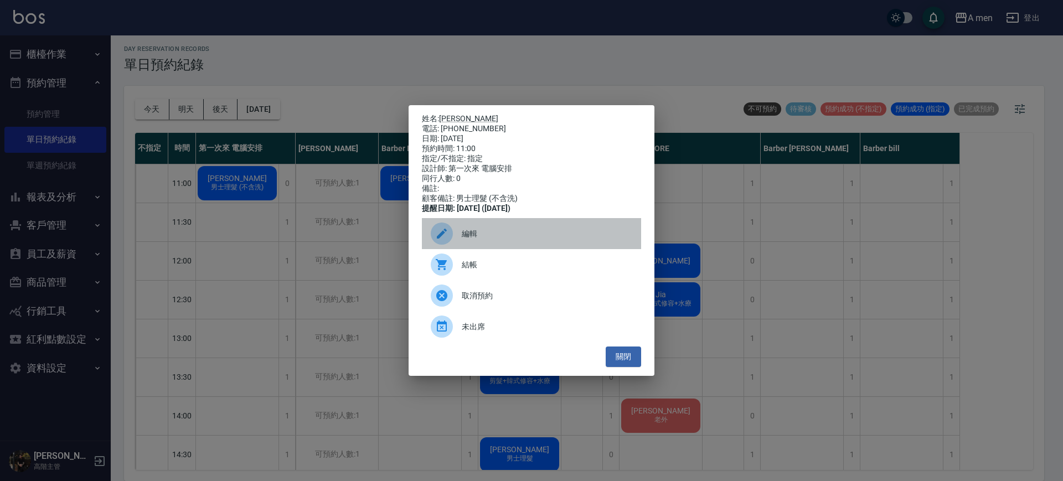
click at [496, 231] on div "編輯" at bounding box center [531, 233] width 219 height 31
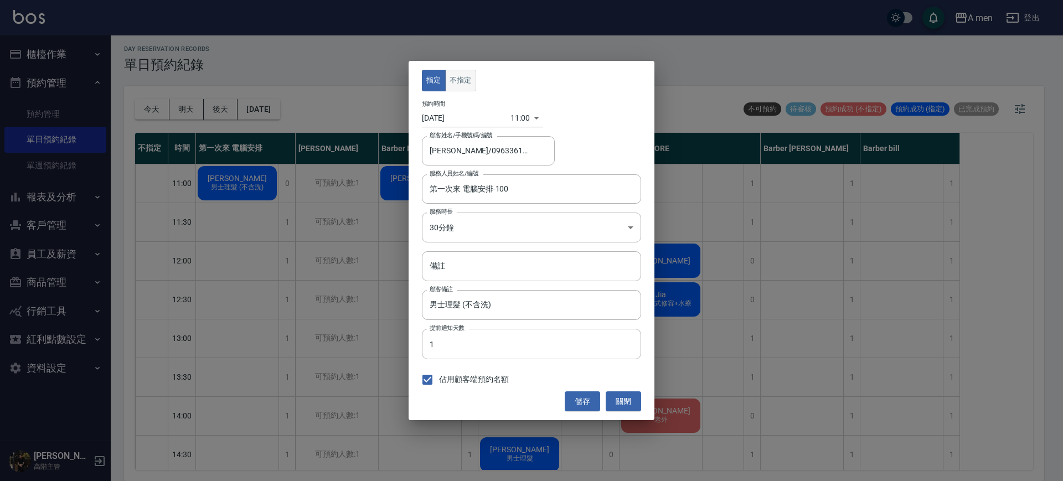
click at [462, 90] on button "不指定" at bounding box center [460, 81] width 31 height 22
click at [487, 185] on input "第一次來 電腦安排-100" at bounding box center [523, 188] width 193 height 19
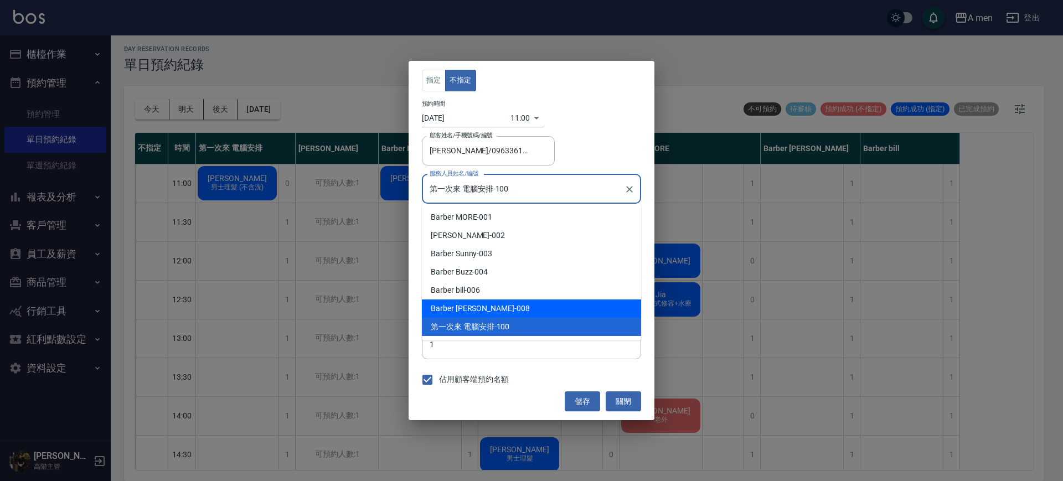
click at [503, 314] on div "Barber Garry -008" at bounding box center [531, 308] width 219 height 18
type input "Barber Garry-008"
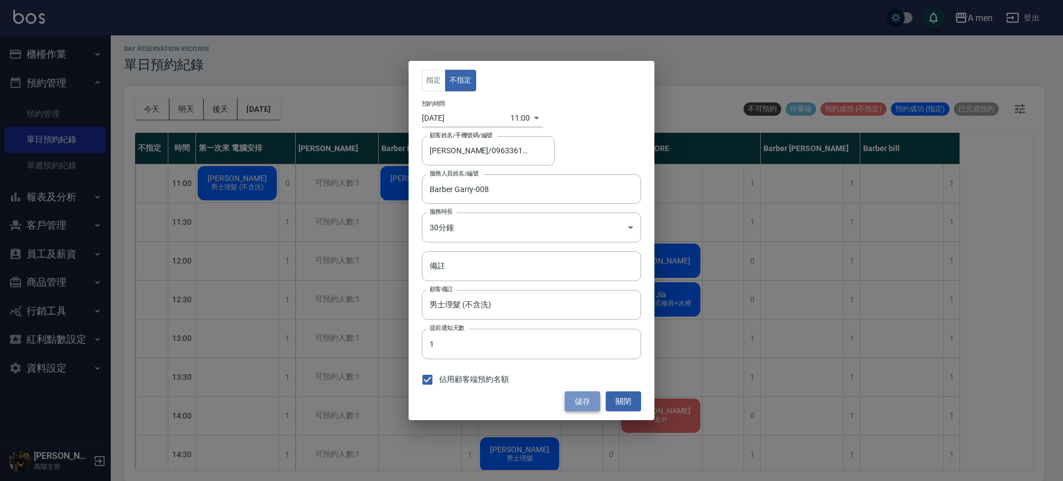
click at [585, 405] on button "儲存" at bounding box center [581, 401] width 35 height 20
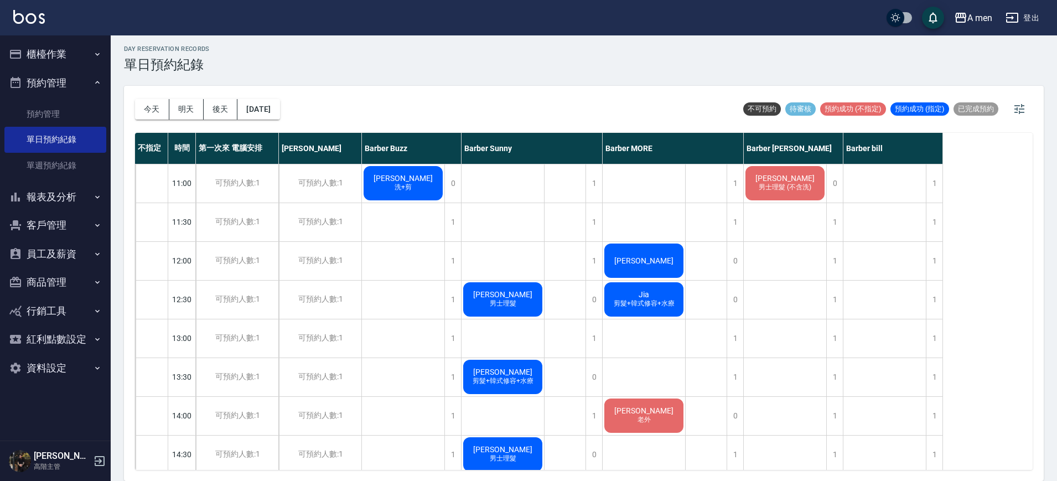
click at [752, 174] on div "Michiel Engelaar 男士理髮 (不含洗)" at bounding box center [785, 183] width 82 height 38
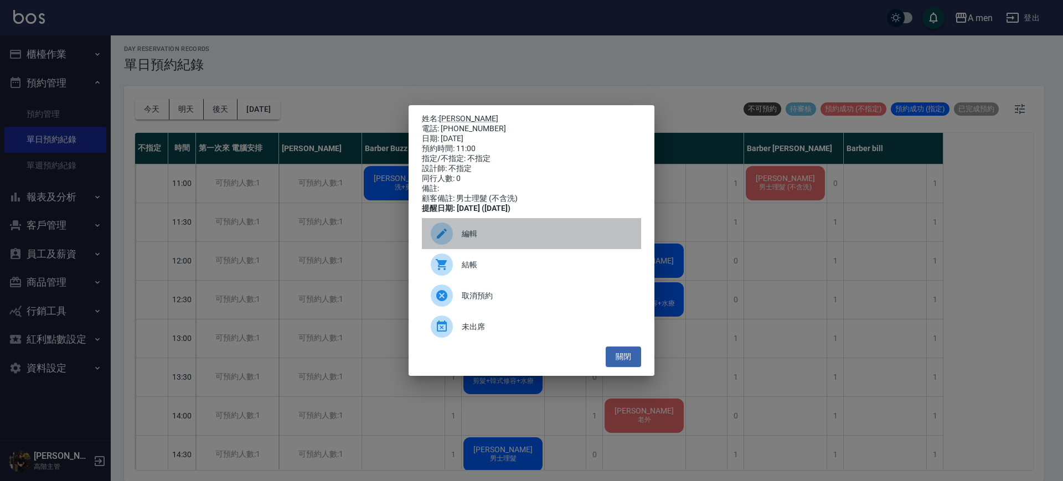
click at [481, 245] on div "編輯" at bounding box center [531, 233] width 219 height 31
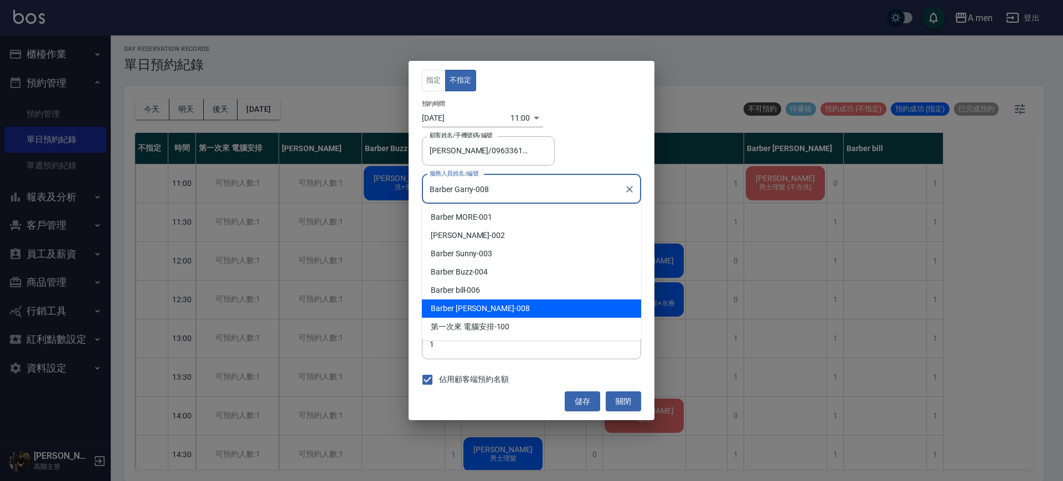
click at [461, 193] on input "Barber Garry-008" at bounding box center [523, 188] width 193 height 19
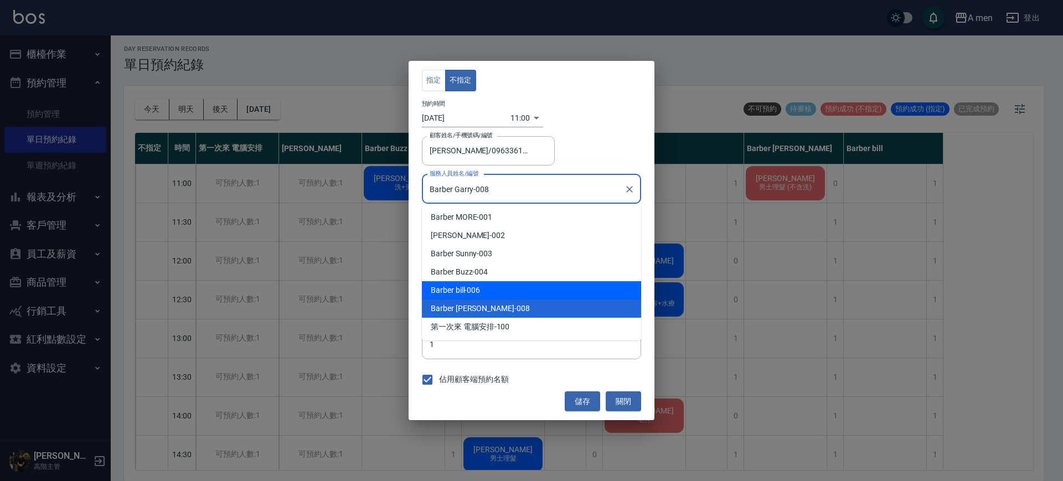
click at [495, 286] on div "Barber bill -006" at bounding box center [531, 290] width 219 height 18
type input "Barber bill-006"
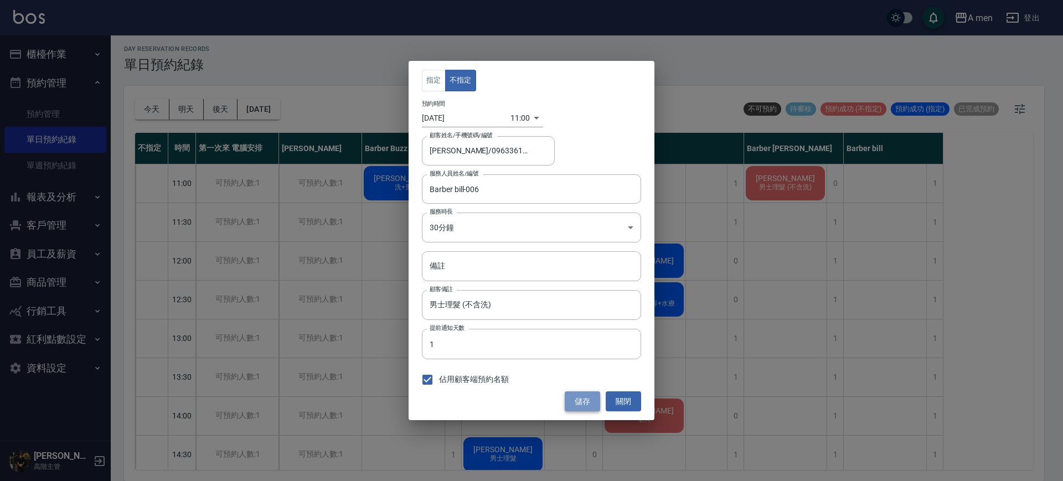
click at [583, 402] on button "儲存" at bounding box center [581, 401] width 35 height 20
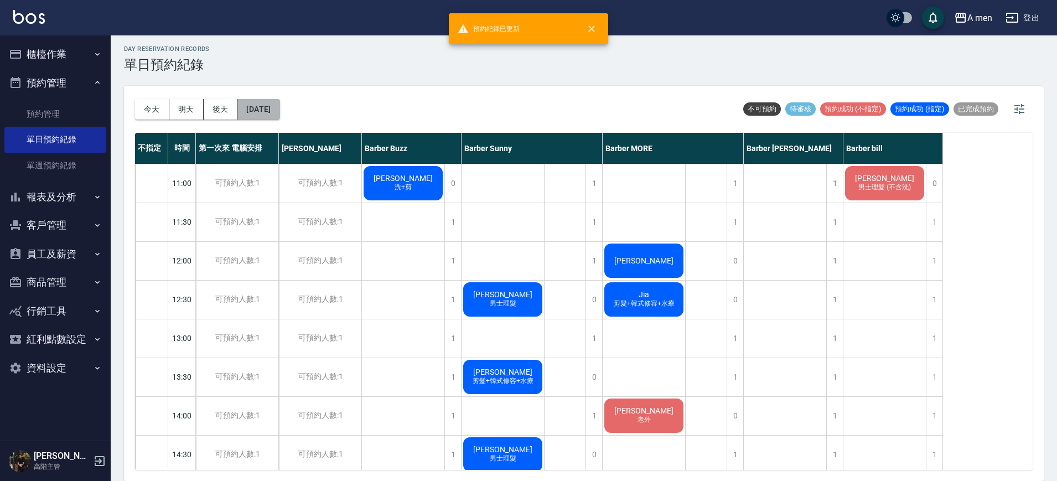
click at [256, 112] on button "2025/10/17" at bounding box center [258, 109] width 42 height 20
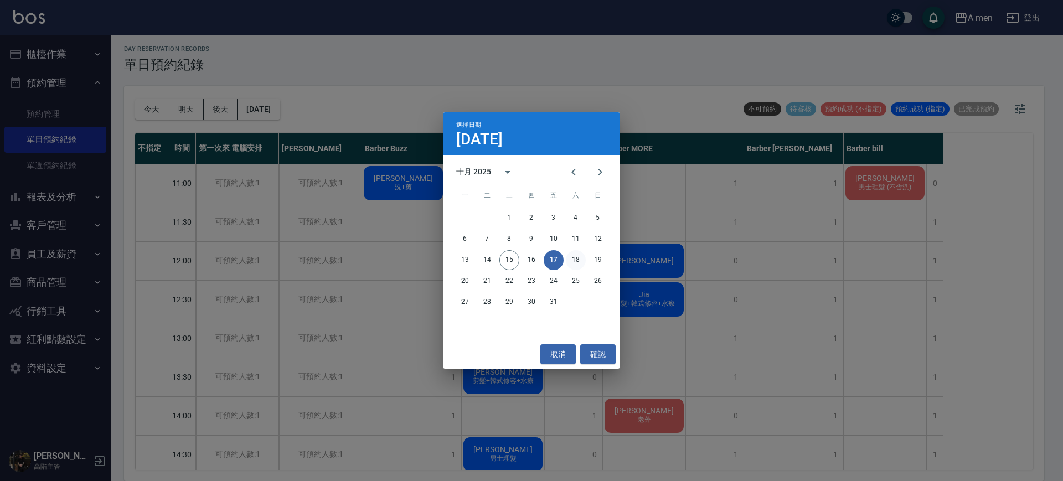
click at [573, 266] on button "18" at bounding box center [576, 260] width 20 height 20
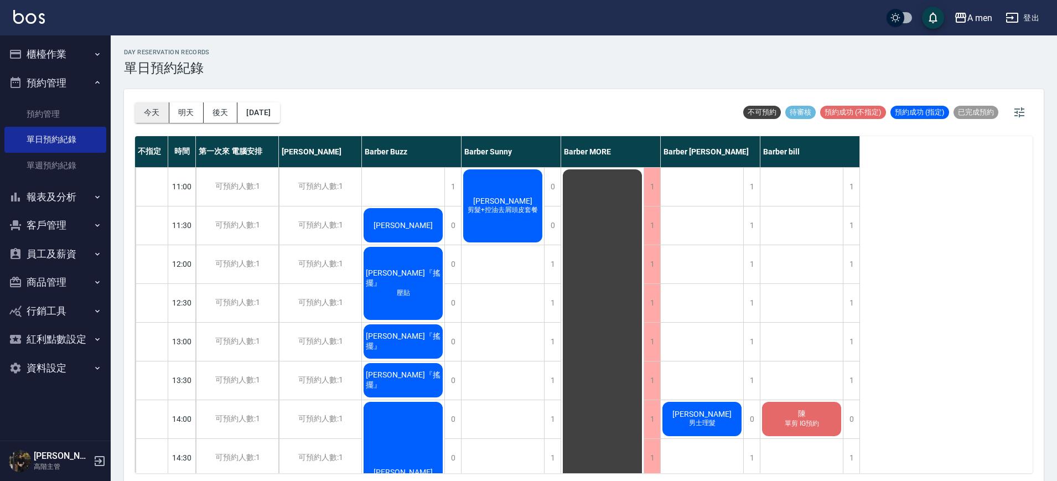
click at [148, 108] on button "今天" at bounding box center [152, 112] width 34 height 20
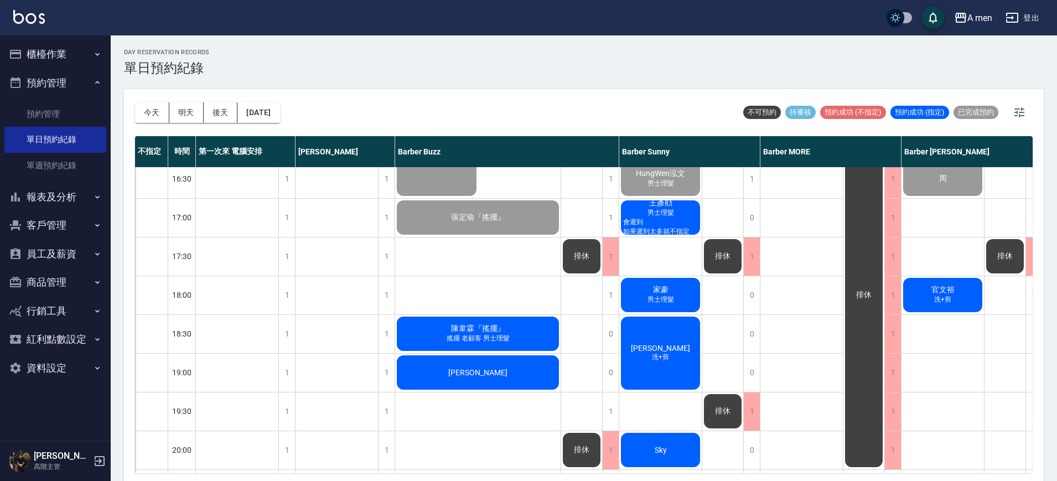
scroll to position [436, 0]
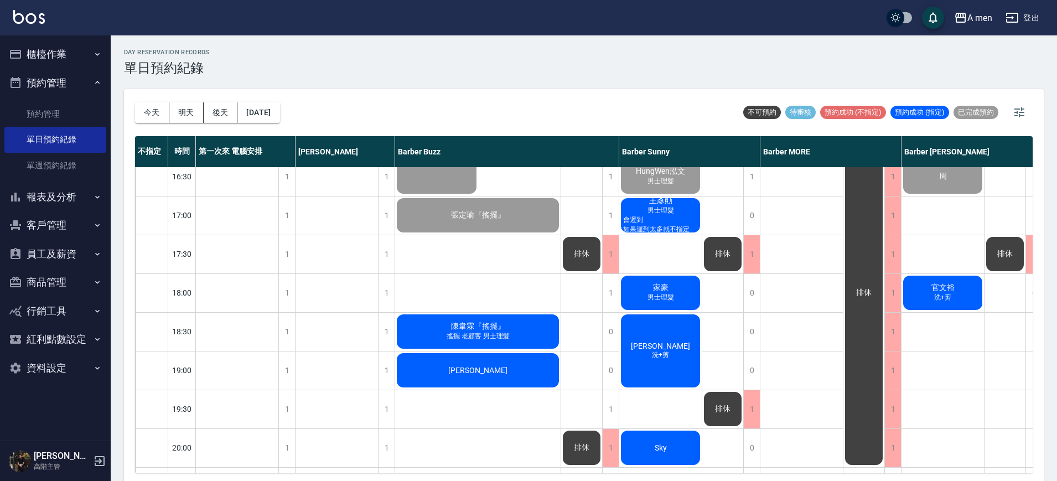
click at [669, 297] on span "男士理髮" at bounding box center [660, 297] width 31 height 9
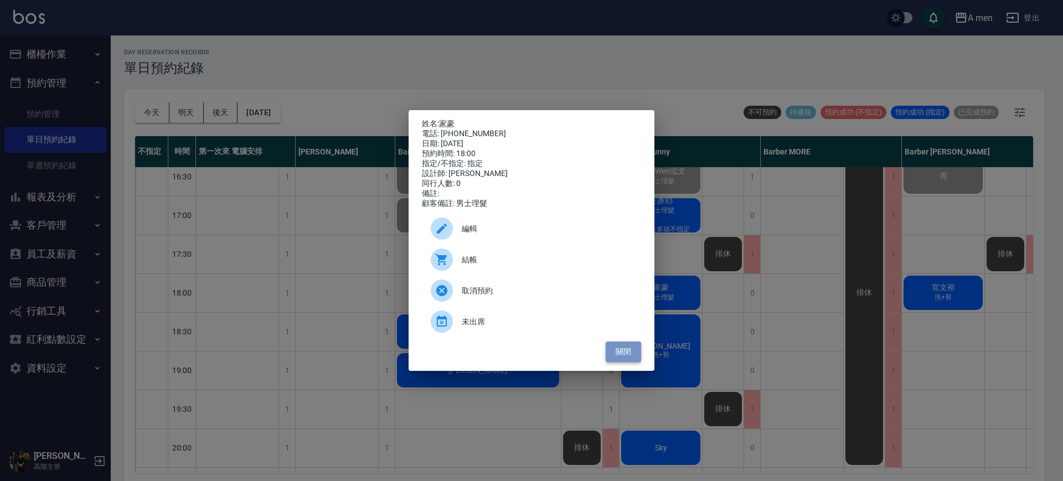
click at [622, 354] on button "關閉" at bounding box center [622, 351] width 35 height 20
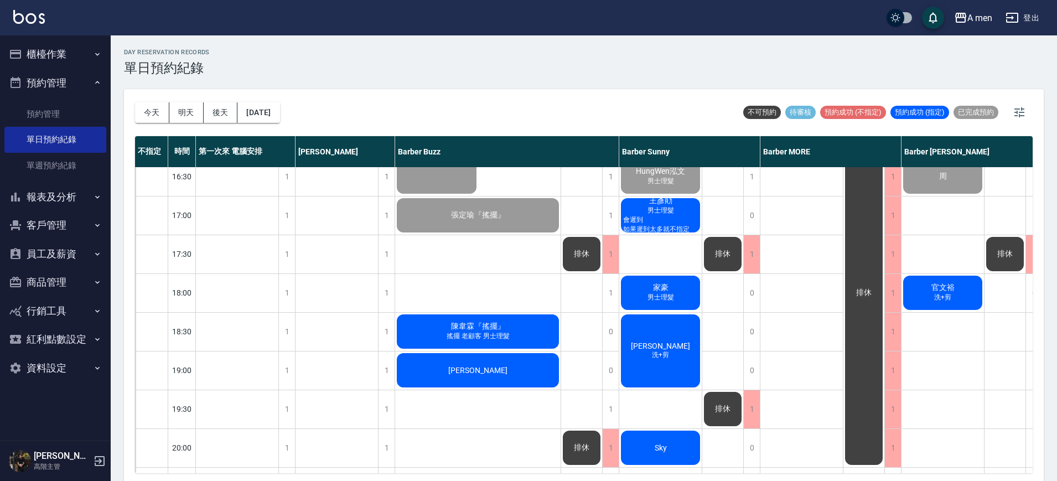
click at [942, 290] on span "官文裕" at bounding box center [943, 288] width 28 height 10
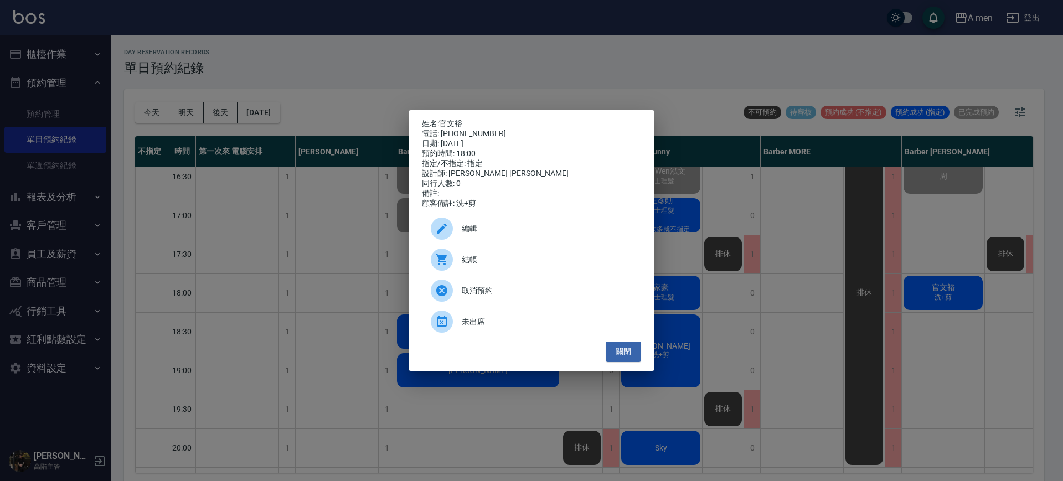
drag, startPoint x: 942, startPoint y: 290, endPoint x: 767, endPoint y: 265, distance: 176.6
click at [767, 265] on div "姓名: 官文裕 電話: 0975064350 日期: 2025/10/15 預約時間: 18:00 指定/不指定: 指定 設計師: Barber Garry …" at bounding box center [531, 240] width 1063 height 481
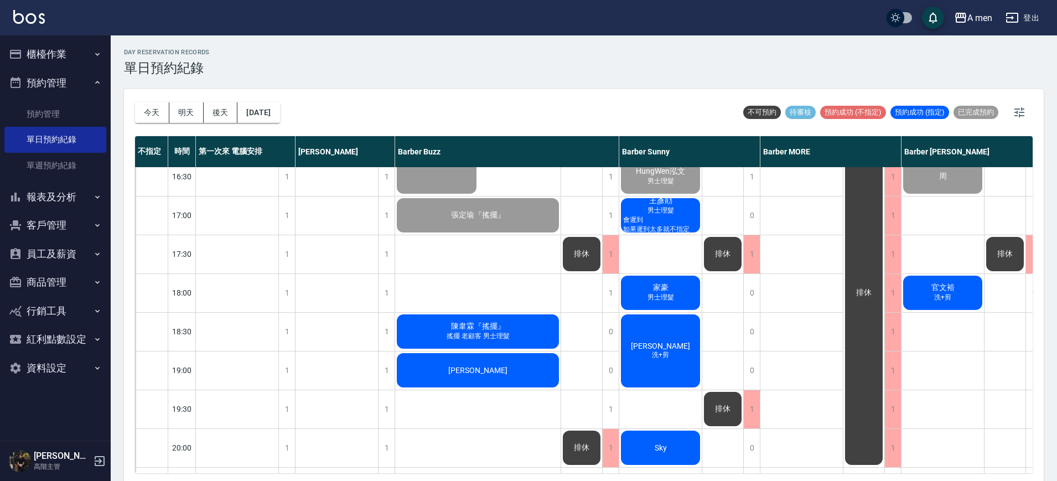
click at [926, 303] on div "官文裕 洗+剪" at bounding box center [943, 293] width 82 height 38
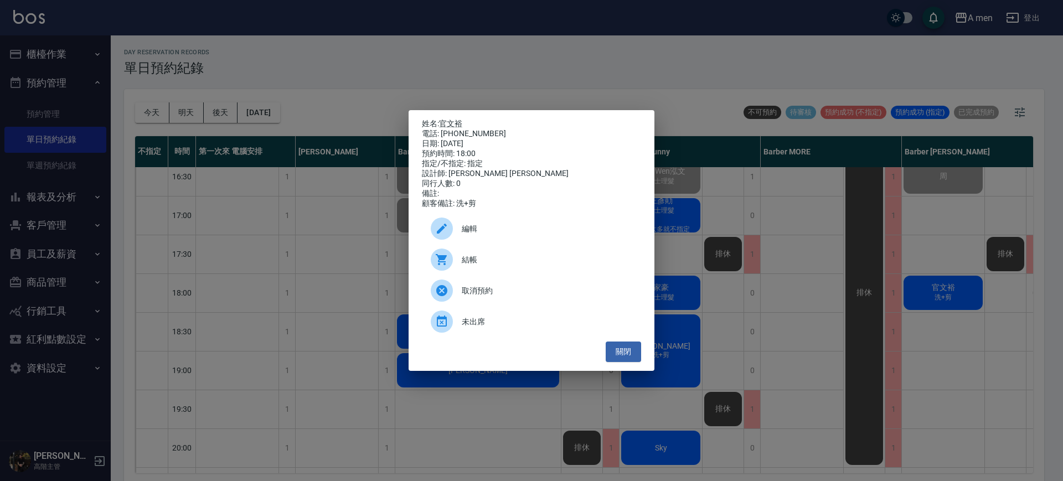
click at [950, 405] on div "姓名: 官文裕 電話: 0975064350 日期: 2025/10/15 預約時間: 18:00 指定/不指定: 指定 設計師: Barber Garry …" at bounding box center [531, 240] width 1063 height 481
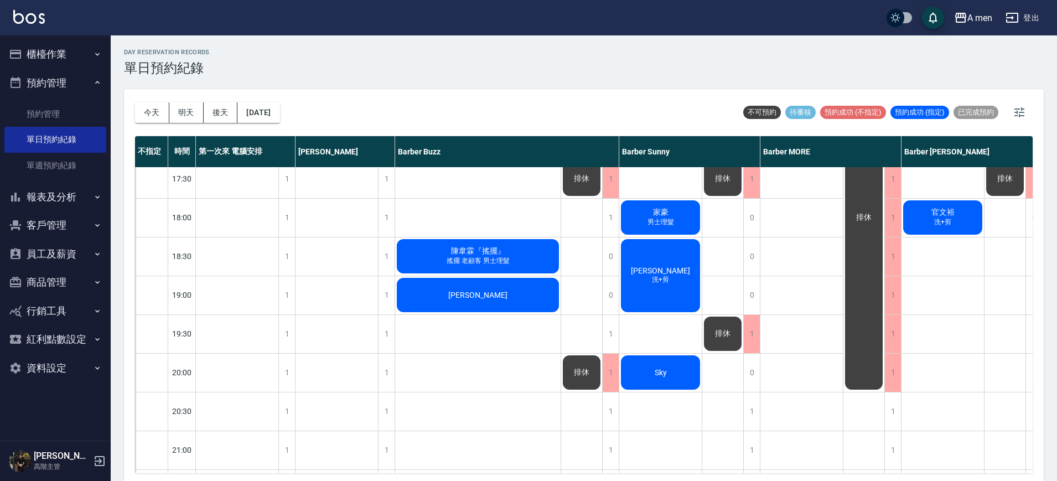
scroll to position [535, 0]
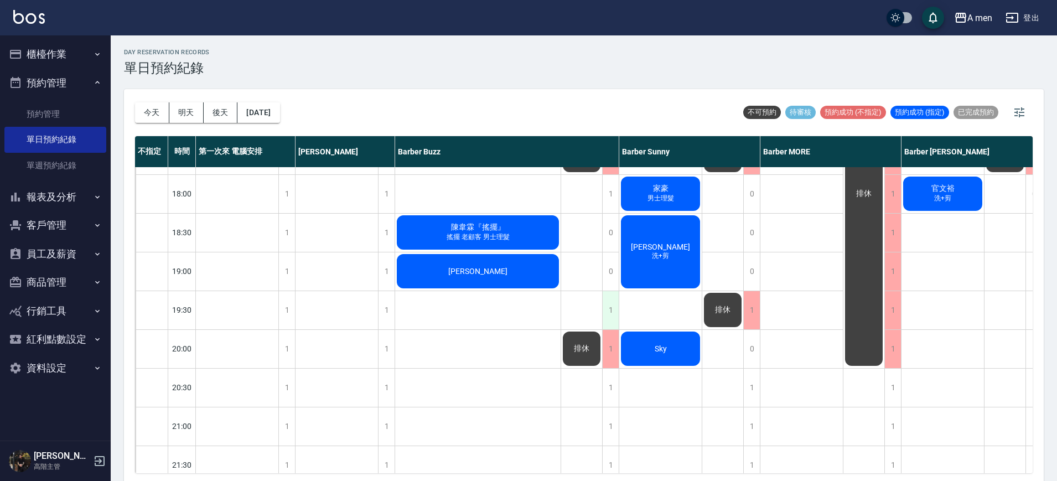
click at [613, 314] on div "1" at bounding box center [610, 310] width 17 height 38
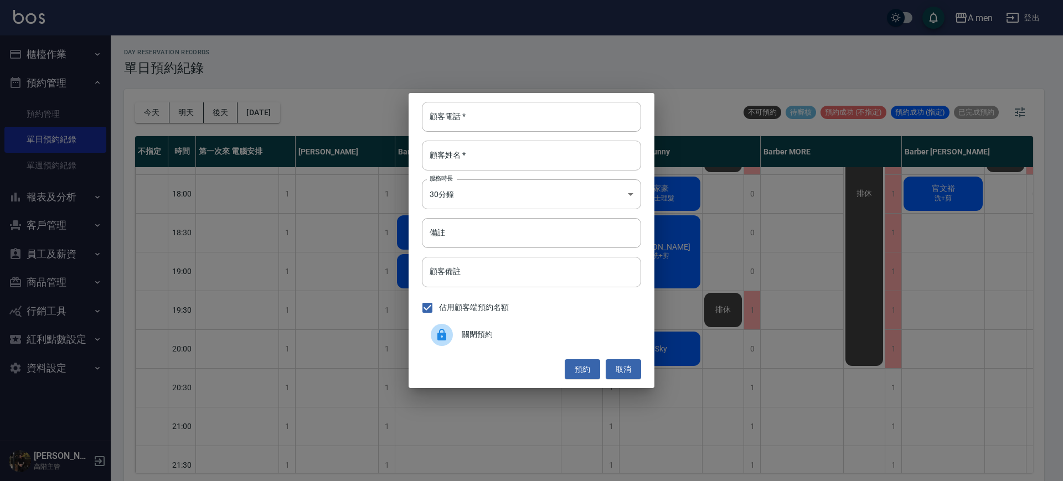
click at [552, 340] on span "關閉預約" at bounding box center [547, 335] width 170 height 12
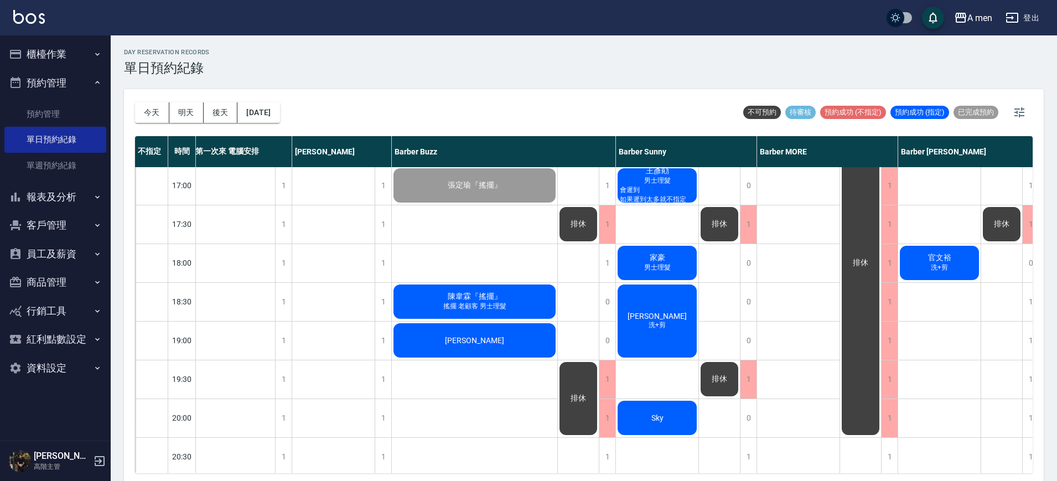
scroll to position [258, 3]
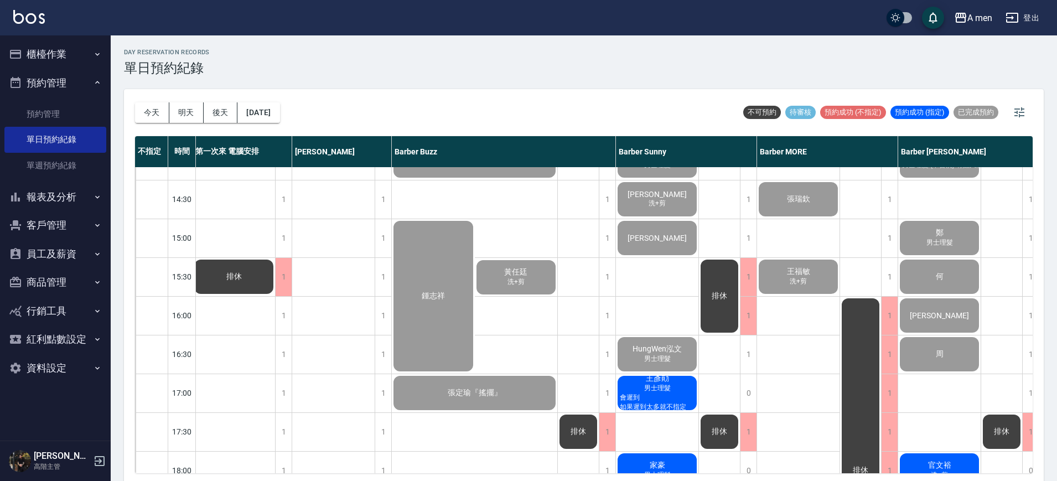
click at [662, 380] on span "王彥勛" at bounding box center [658, 379] width 28 height 10
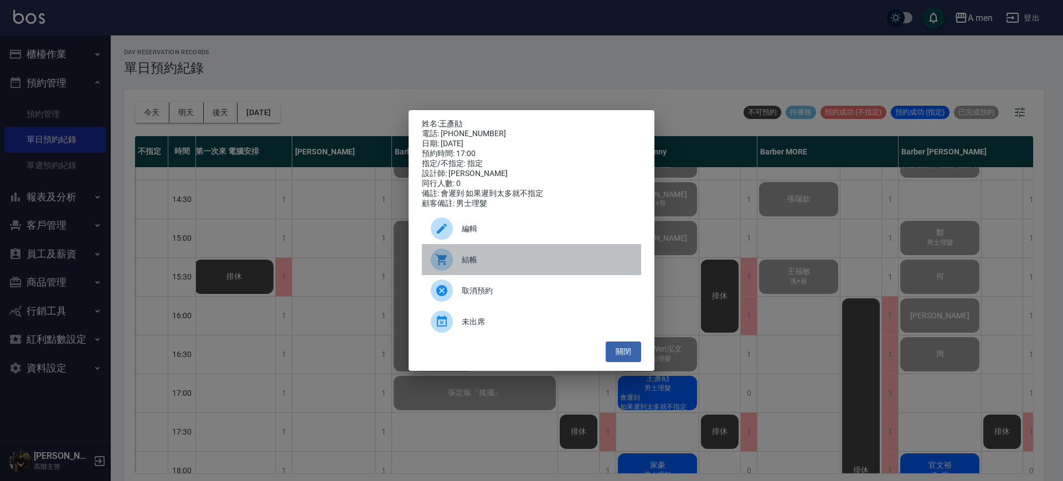
click at [508, 266] on span "結帳" at bounding box center [547, 260] width 170 height 12
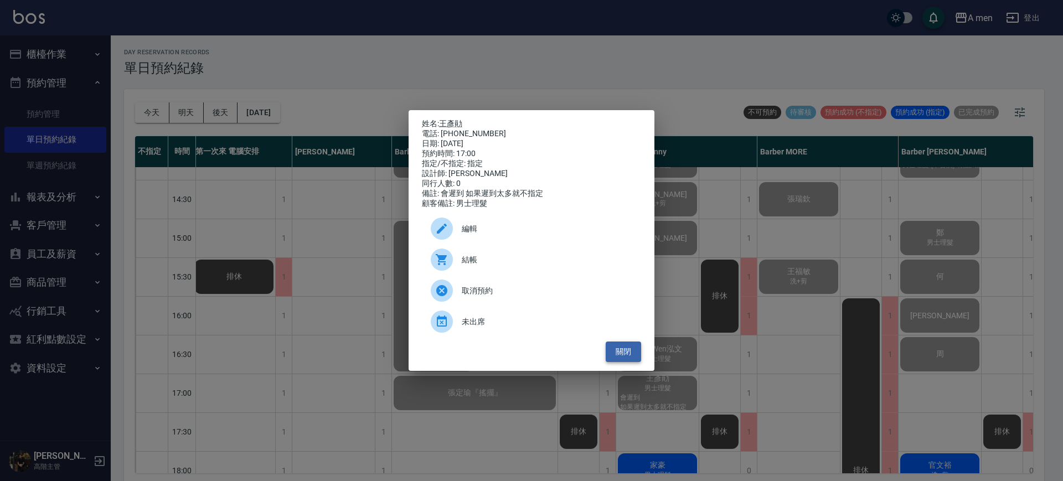
click at [625, 355] on button "關閉" at bounding box center [622, 351] width 35 height 20
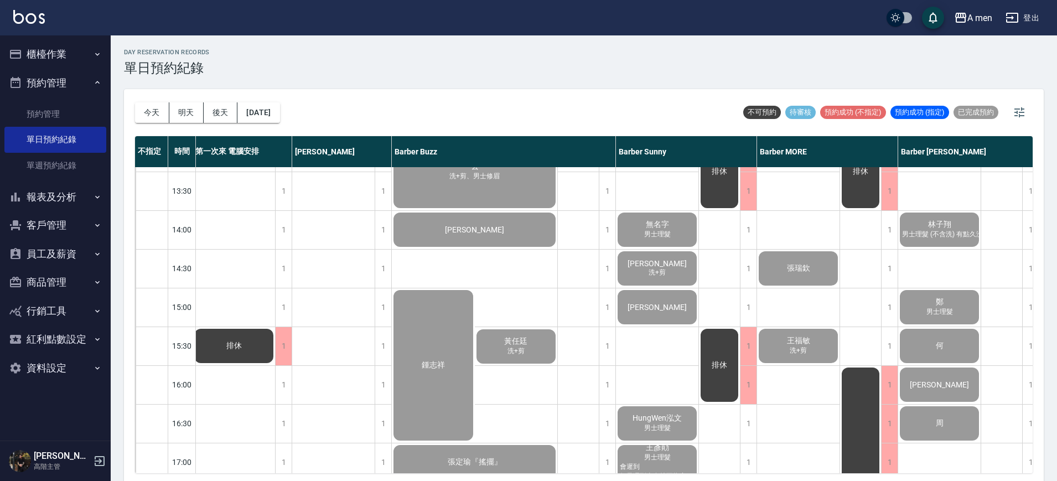
scroll to position [328, 3]
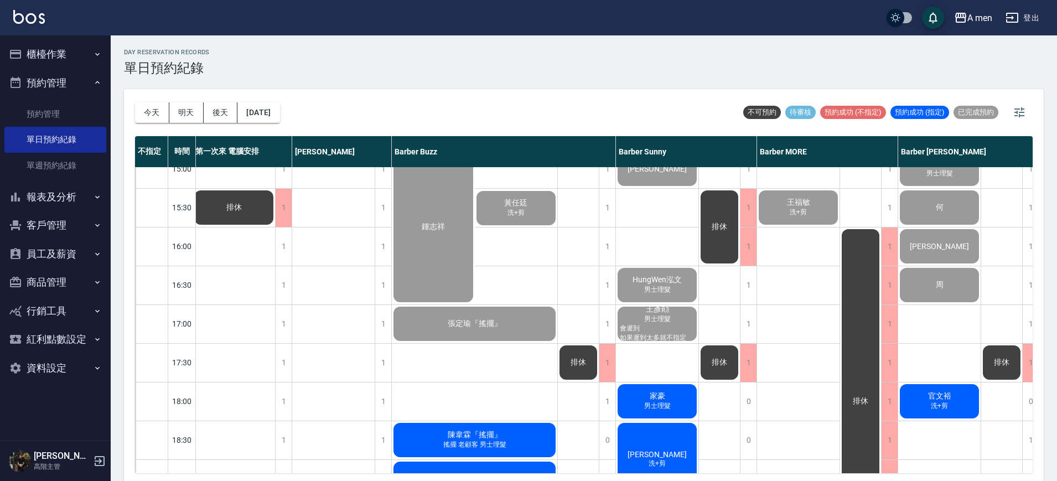
click at [869, 237] on div "排休" at bounding box center [860, 401] width 41 height 348
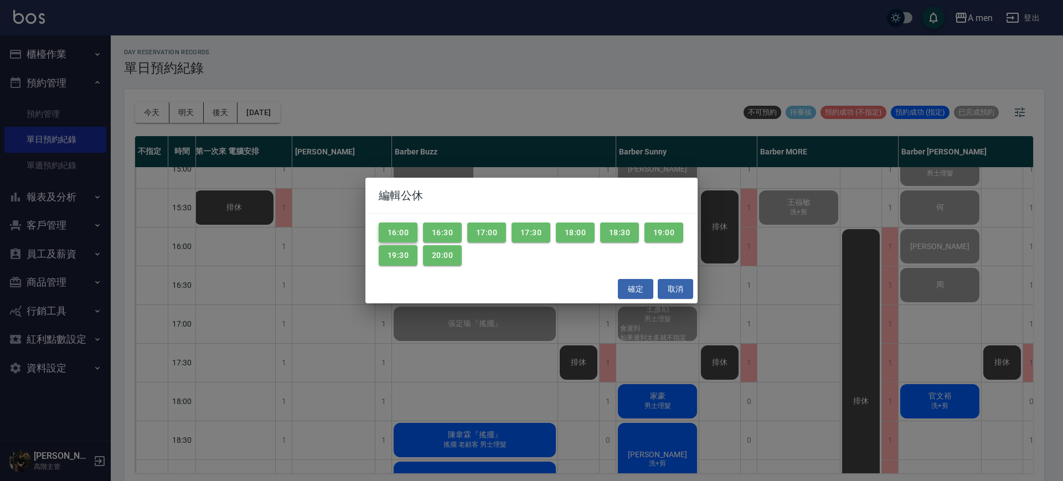
click at [411, 224] on button "16:00" at bounding box center [398, 232] width 39 height 20
click at [432, 228] on button "16:30" at bounding box center [442, 232] width 39 height 20
click at [639, 288] on button "確定" at bounding box center [635, 289] width 35 height 20
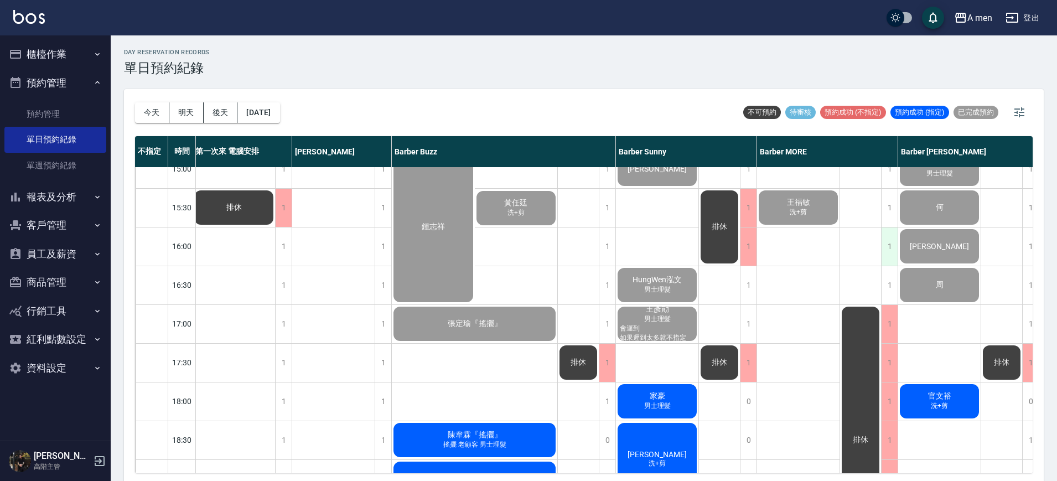
click at [888, 255] on div "1" at bounding box center [889, 246] width 17 height 38
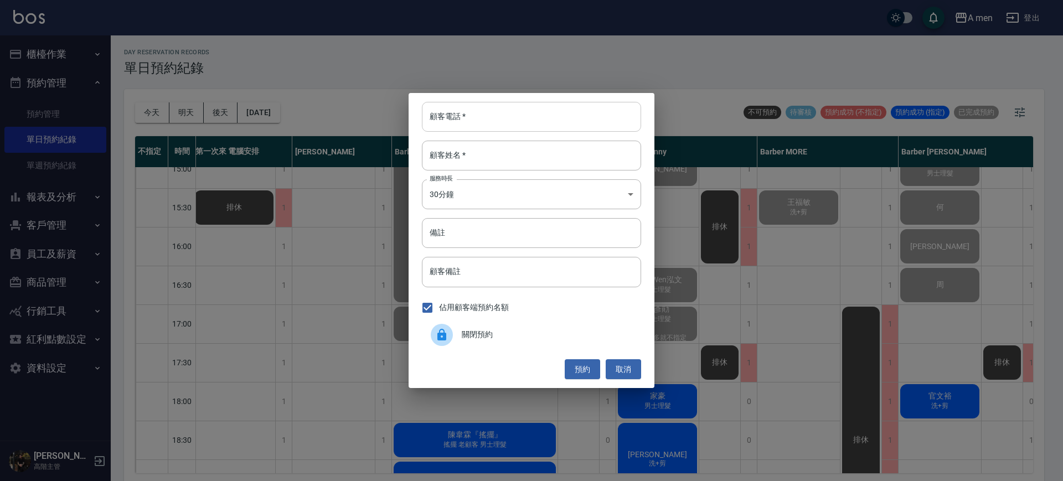
click at [556, 105] on input "顧客電話   *" at bounding box center [531, 117] width 219 height 30
type input "ㄞ"
type input "0922599666"
click at [537, 156] on input "顧客姓名   *" at bounding box center [531, 156] width 219 height 30
type input "[PERSON_NAME]"
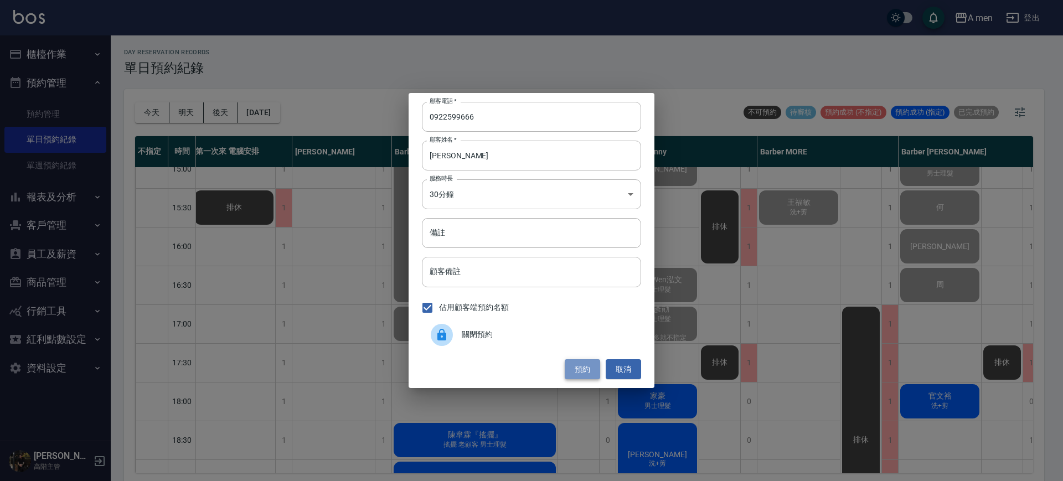
click at [567, 362] on button "預約" at bounding box center [581, 369] width 35 height 20
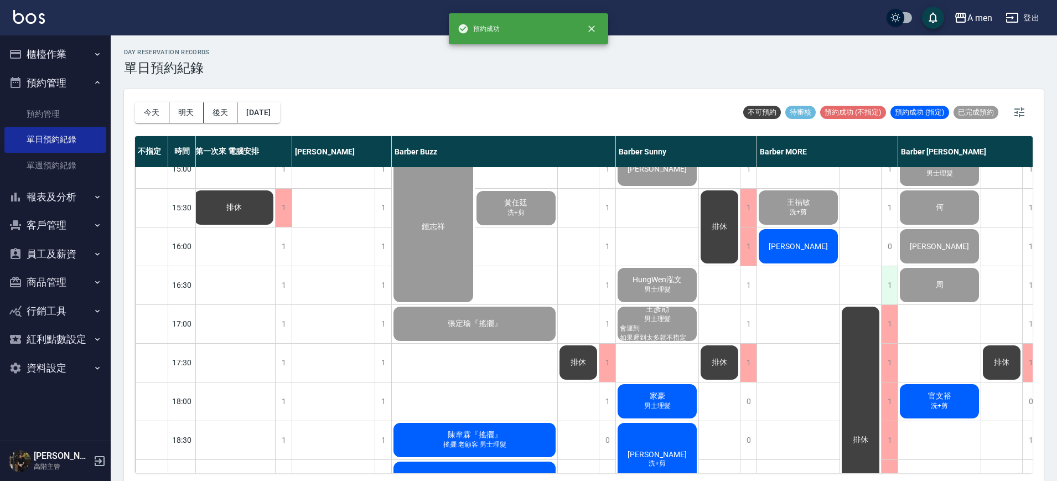
click at [887, 279] on div "1" at bounding box center [889, 285] width 17 height 38
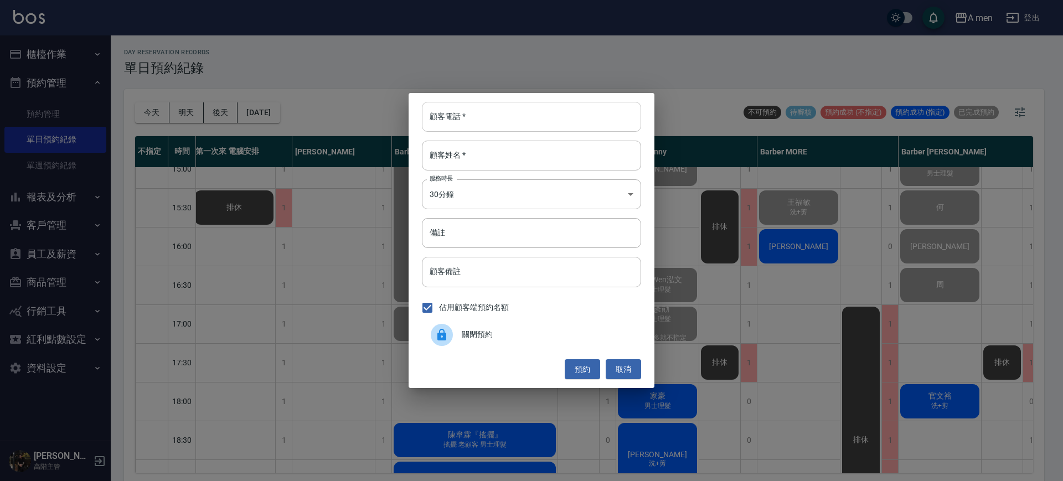
click at [563, 115] on input "顧客電話   *" at bounding box center [531, 117] width 219 height 30
type input "0986520796"
drag, startPoint x: 547, startPoint y: 146, endPoint x: 556, endPoint y: 133, distance: 15.7
click at [554, 135] on div "顧客電話   * 0986520796 顧客電話   * 顧客姓名   * 顧客姓名   * 服務時長 30分鐘 1 服務時長 備註 備註 顧客備註 顧客備註…" at bounding box center [531, 240] width 246 height 295
click at [592, 365] on button "預約" at bounding box center [581, 369] width 35 height 20
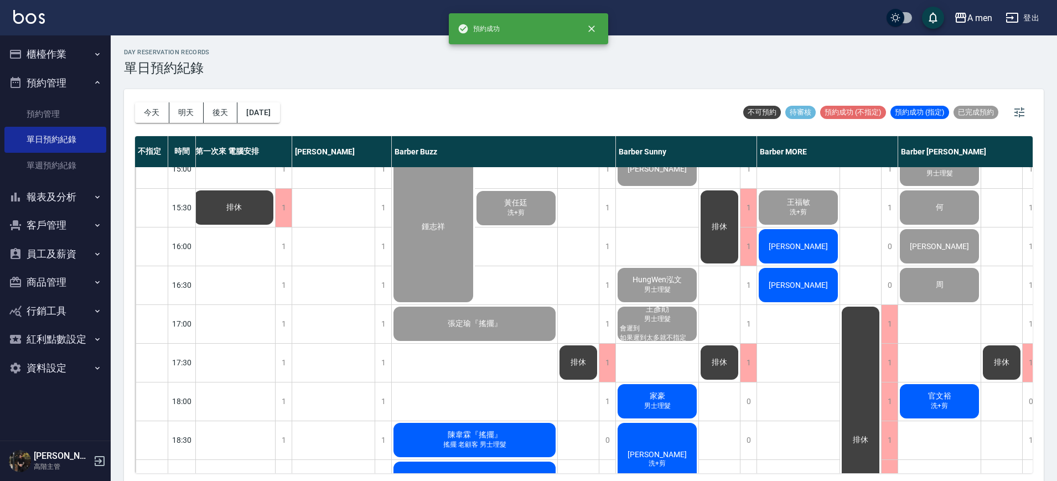
click at [819, 236] on div "[PERSON_NAME]" at bounding box center [798, 246] width 82 height 38
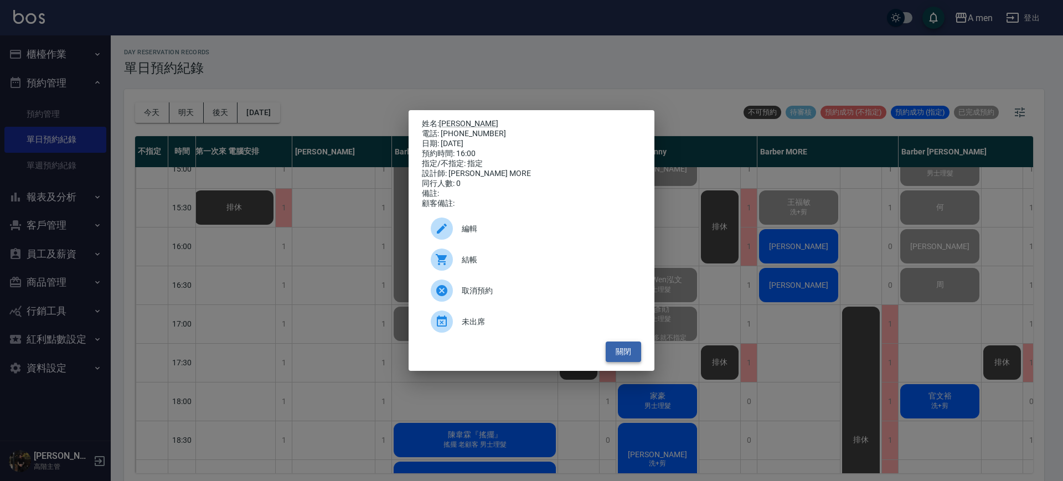
click at [622, 355] on button "關閉" at bounding box center [622, 351] width 35 height 20
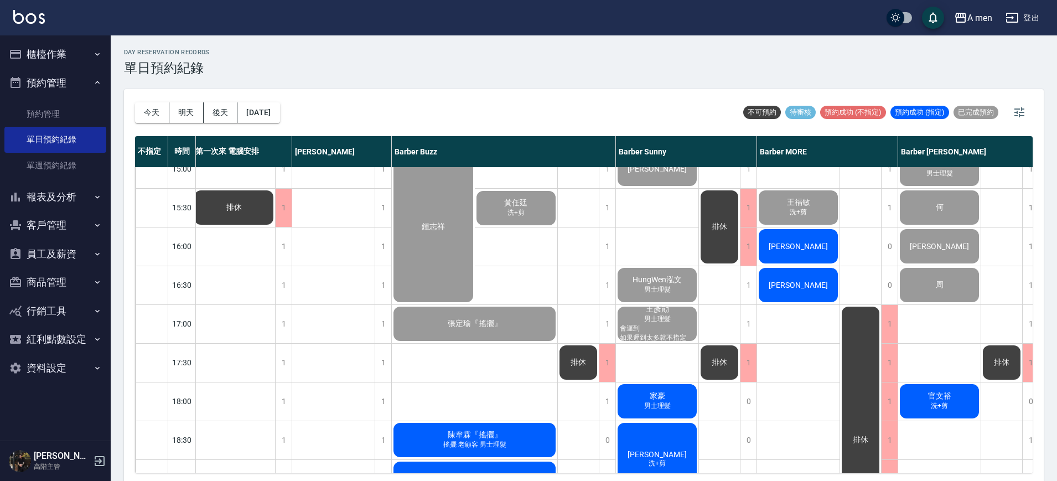
click at [790, 258] on div "[PERSON_NAME]" at bounding box center [798, 246] width 82 height 38
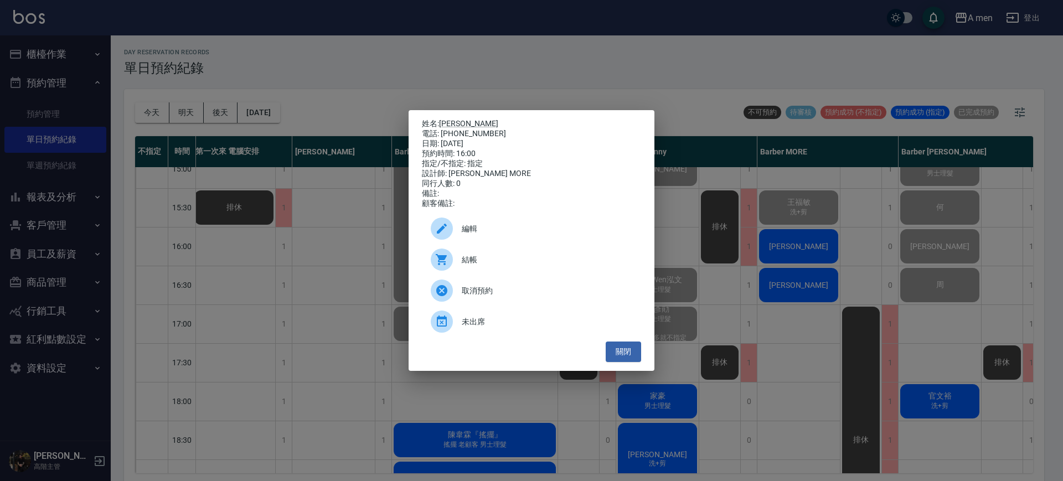
click at [535, 255] on div "結帳" at bounding box center [531, 259] width 219 height 31
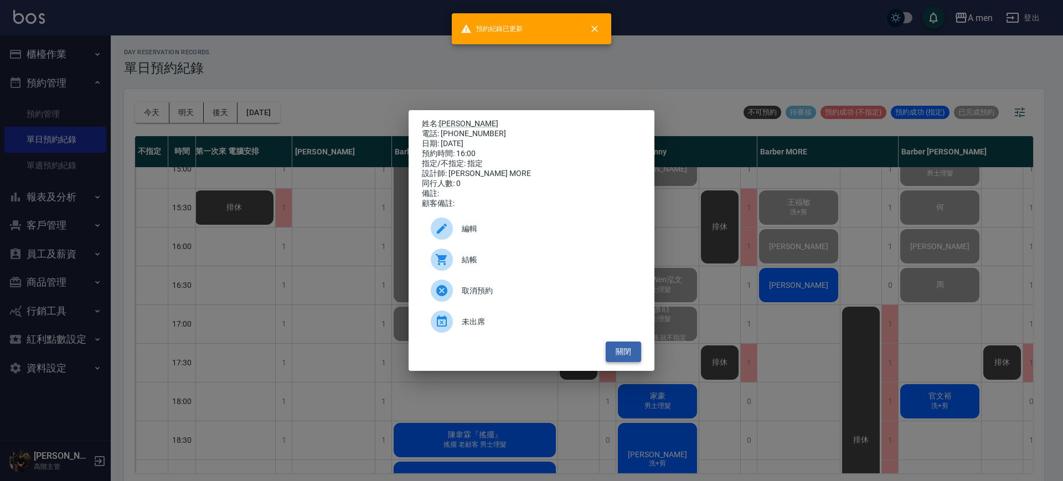
click at [618, 352] on button "關閉" at bounding box center [622, 351] width 35 height 20
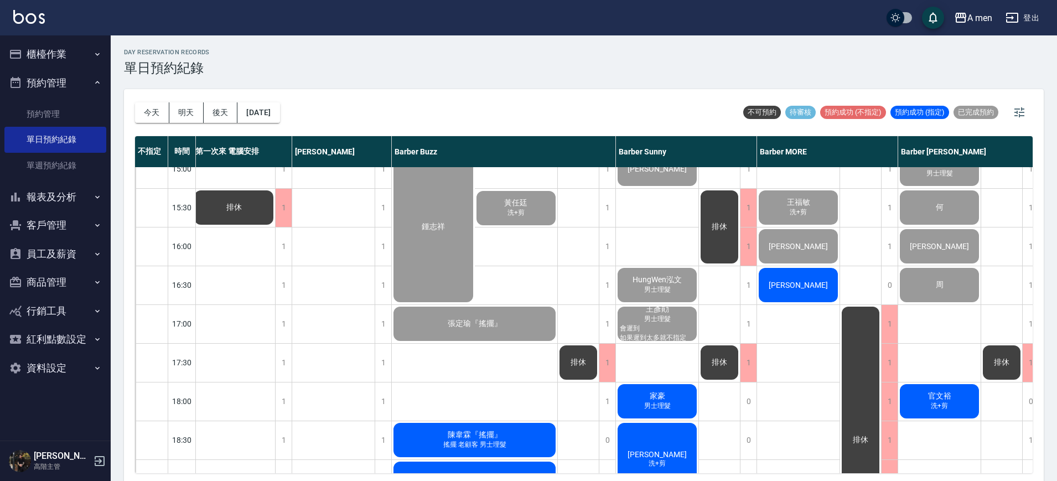
click at [784, 279] on div "[PERSON_NAME]" at bounding box center [798, 285] width 82 height 38
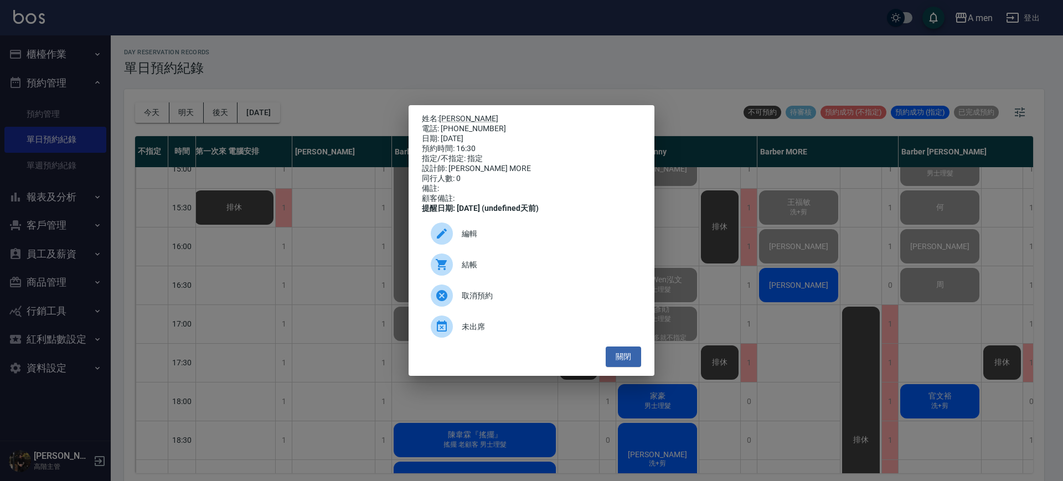
click at [534, 265] on span "結帳" at bounding box center [547, 265] width 170 height 12
click at [624, 359] on button "關閉" at bounding box center [622, 356] width 35 height 20
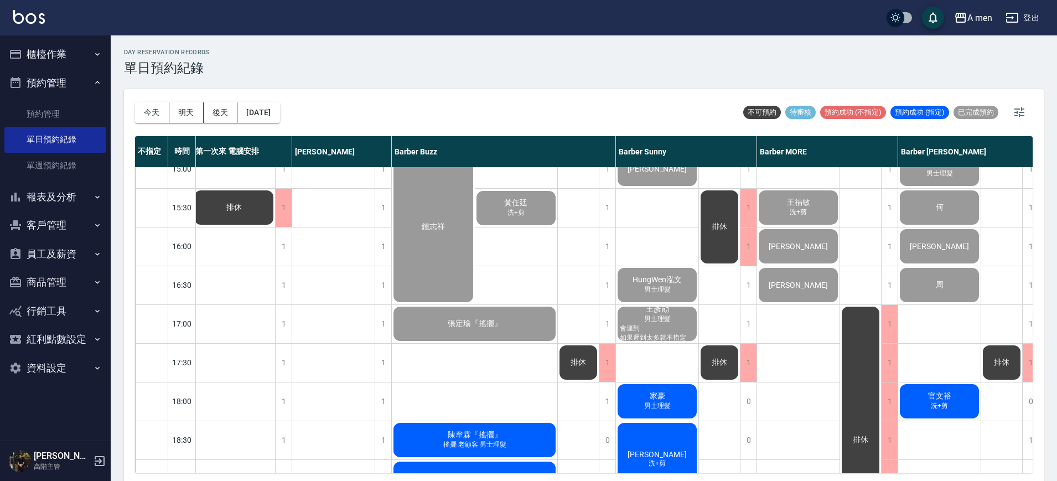
click at [982, 371] on div "排休" at bounding box center [1001, 363] width 41 height 38
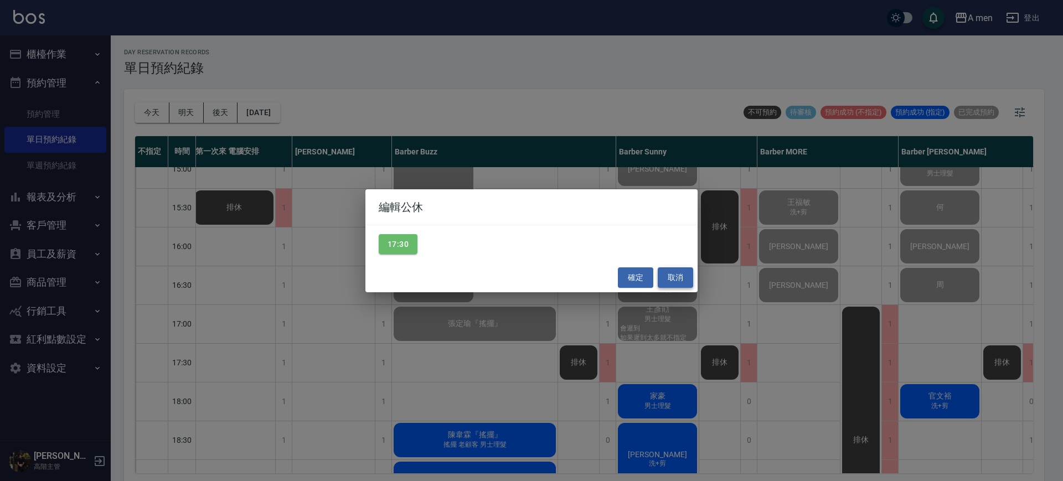
click at [676, 282] on button "取消" at bounding box center [674, 277] width 35 height 20
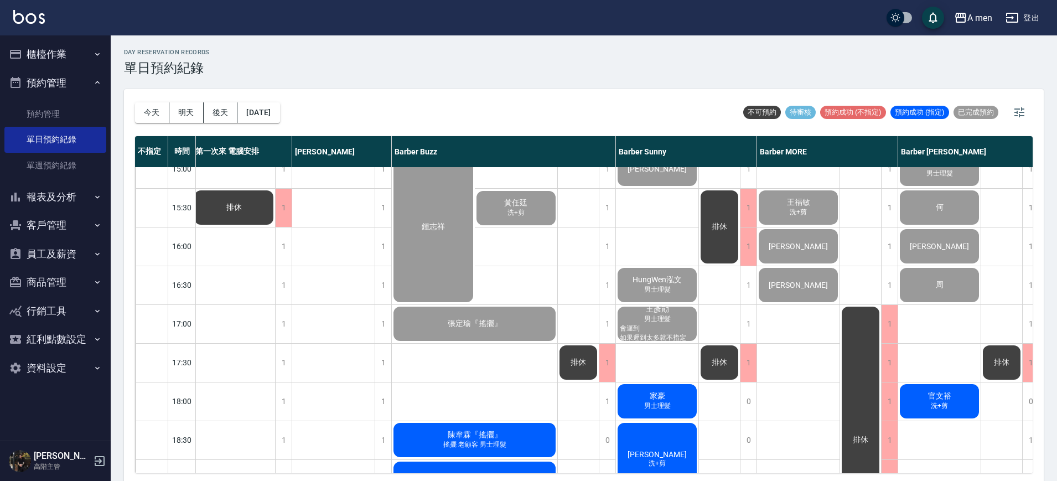
click at [941, 354] on div "王 呂先生 Jason 洗+剪 林子翔 男士理髮 (不含洗) 有點久沒剪頭髮了，希望能把現在的中分整理一下 鄭 男士理髮 何 楊先生 周 官文裕 洗+剪" at bounding box center [939, 324] width 83 height 969
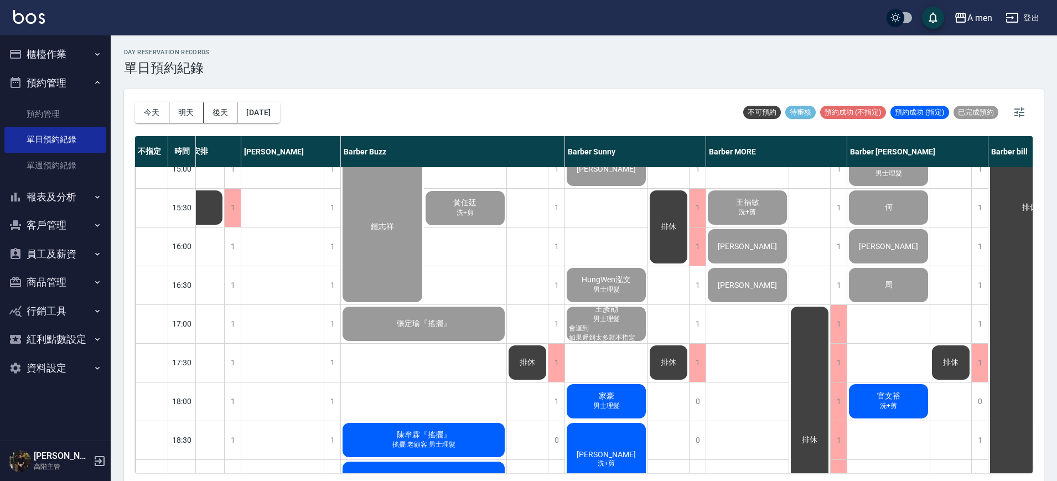
scroll to position [328, 66]
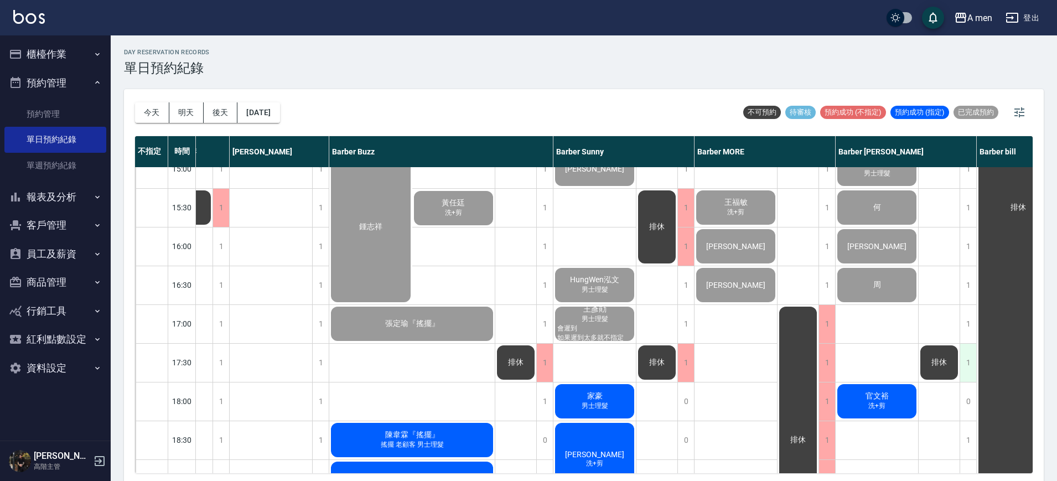
click at [970, 372] on div "1" at bounding box center [968, 363] width 17 height 38
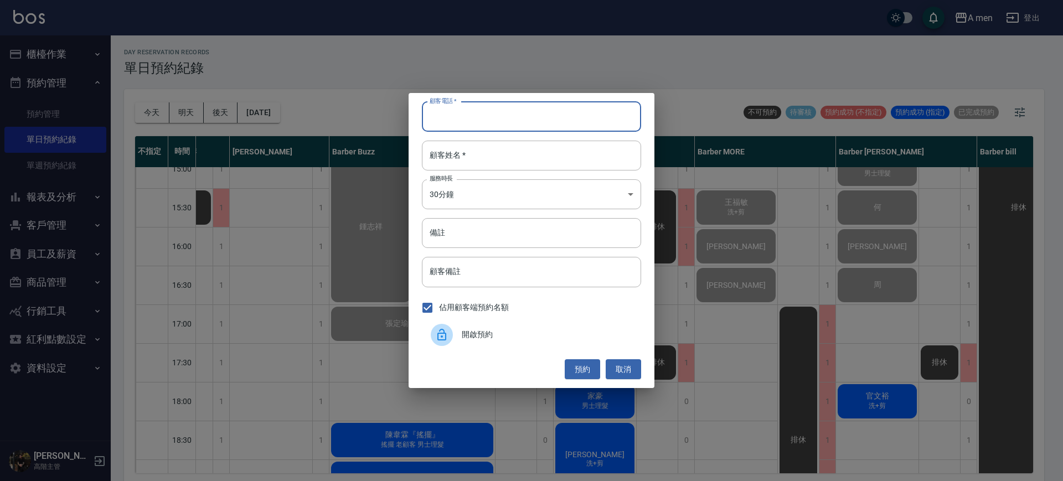
click at [535, 120] on input "顧客電話   *" at bounding box center [531, 117] width 219 height 30
click at [635, 368] on button "取消" at bounding box center [622, 369] width 35 height 20
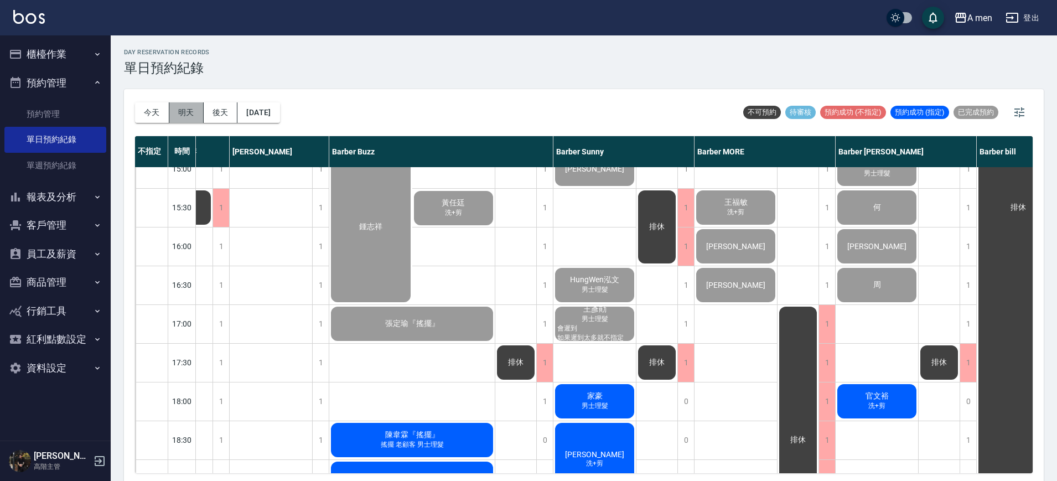
click at [183, 115] on button "明天" at bounding box center [186, 112] width 34 height 20
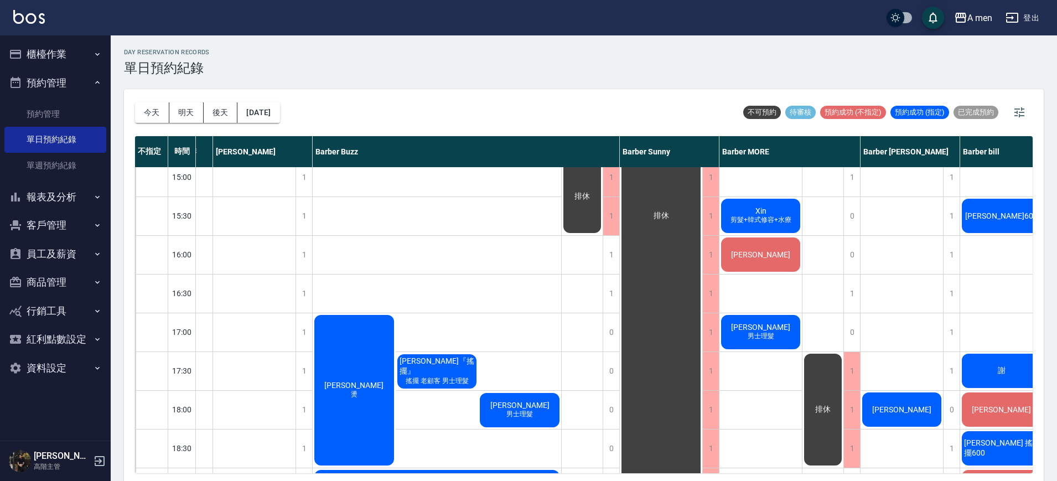
scroll to position [138, 66]
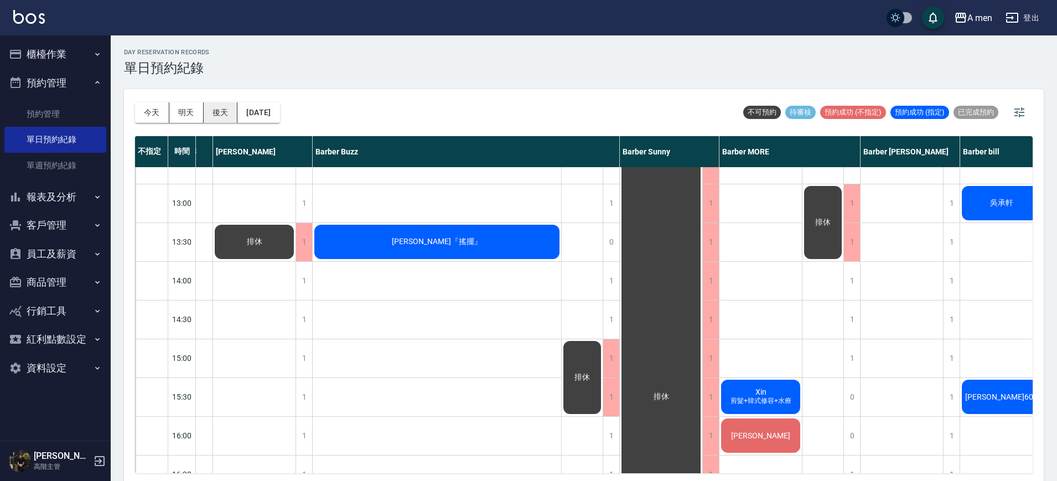
click at [206, 108] on button "後天" at bounding box center [221, 112] width 34 height 20
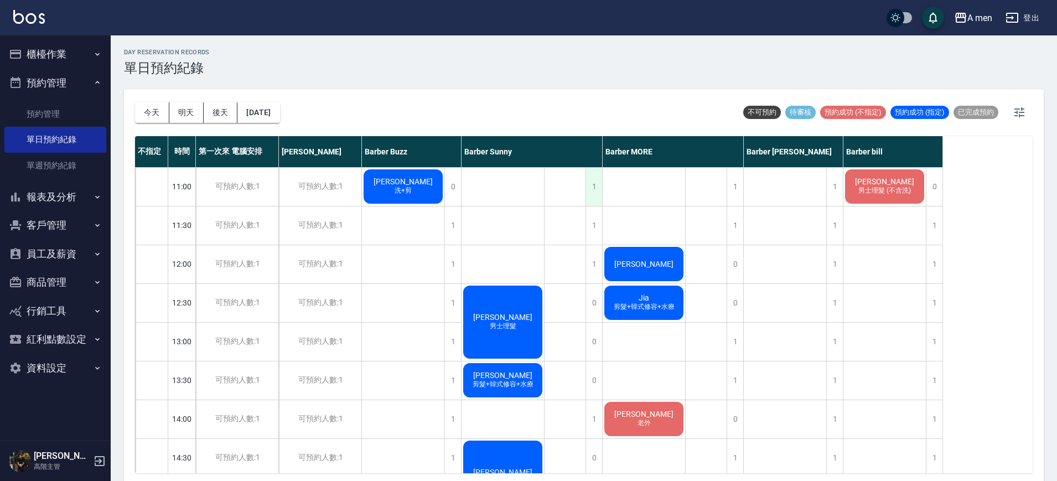
click at [598, 177] on div "1" at bounding box center [594, 187] width 17 height 38
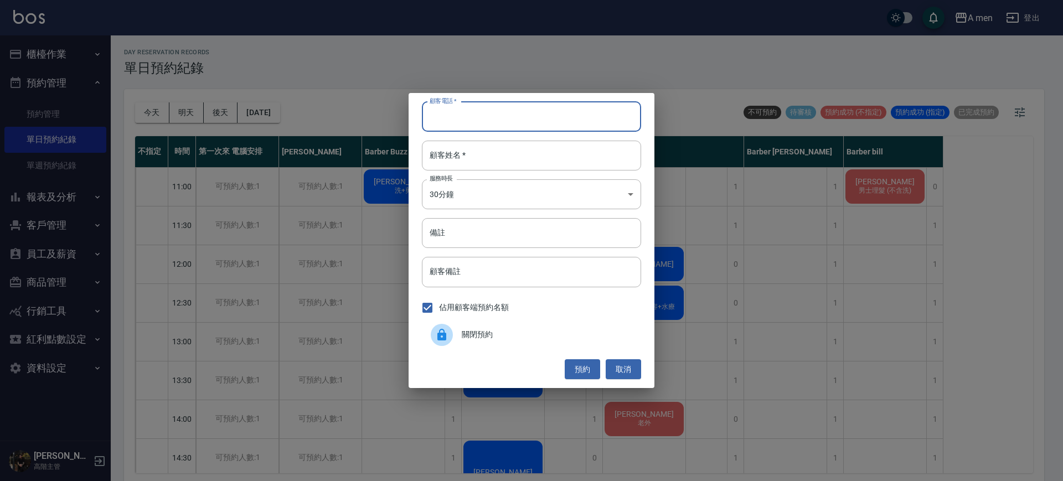
click at [516, 126] on input "顧客電話   *" at bounding box center [531, 117] width 219 height 30
type input "0984327760"
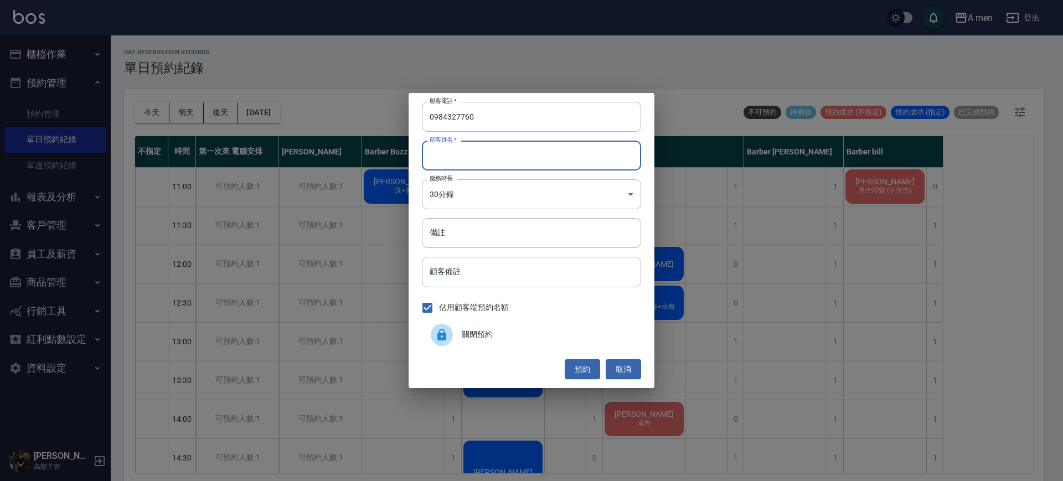
click at [501, 149] on input "顧客姓名   *" at bounding box center [531, 156] width 219 height 30
type input "0"
click at [585, 368] on button "預約" at bounding box center [581, 369] width 35 height 20
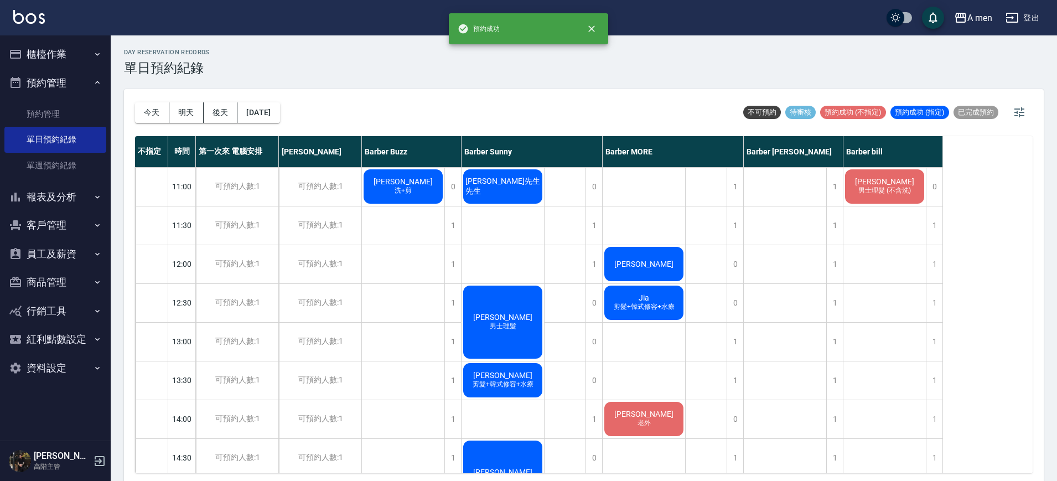
click at [509, 183] on span "張先生先生" at bounding box center [502, 187] width 79 height 20
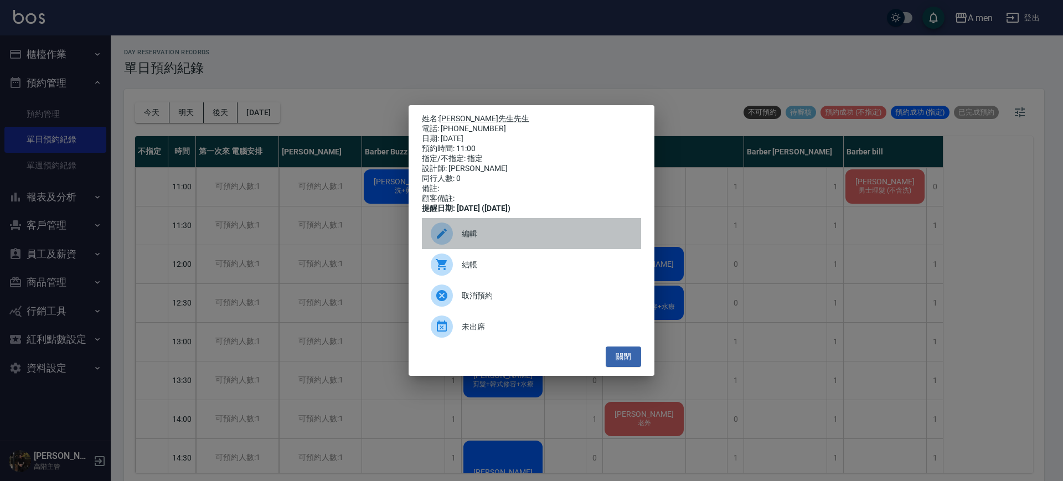
click at [488, 240] on span "編輯" at bounding box center [547, 234] width 170 height 12
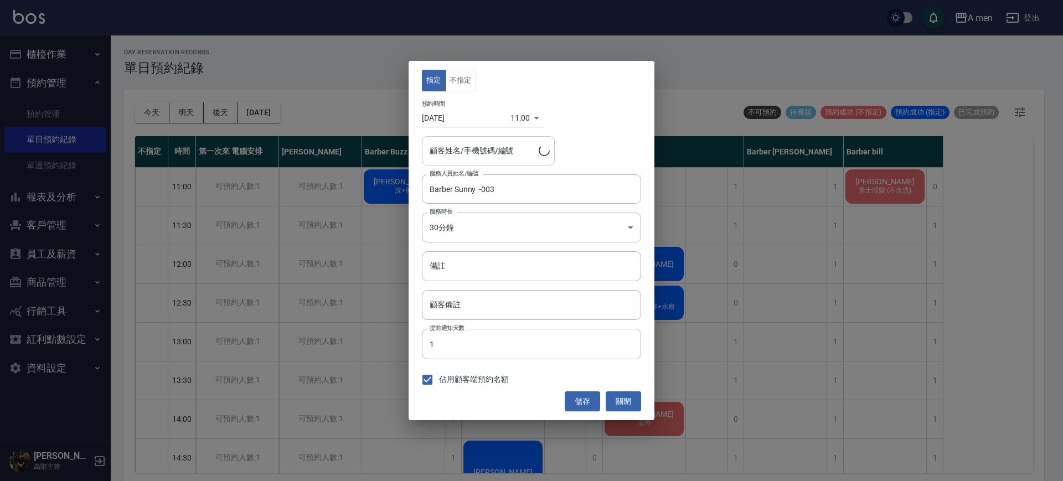
type input "張先生先生/0984327760"
click at [515, 222] on body "A men 登出 櫃檯作業 打帳單 帳單列表 營業儀表板 現金收支登錄 高階收支登錄 材料自購登錄 每日結帳 排班表 現場電腦打卡 掃碼打卡 預約管理 預約管…" at bounding box center [531, 242] width 1063 height 484
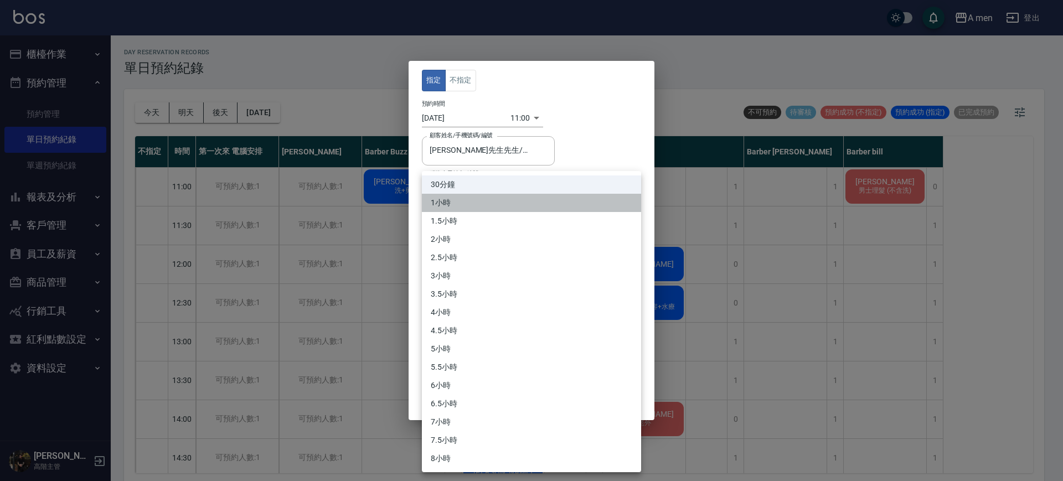
click at [515, 204] on li "1小時" at bounding box center [531, 203] width 219 height 18
type input "2"
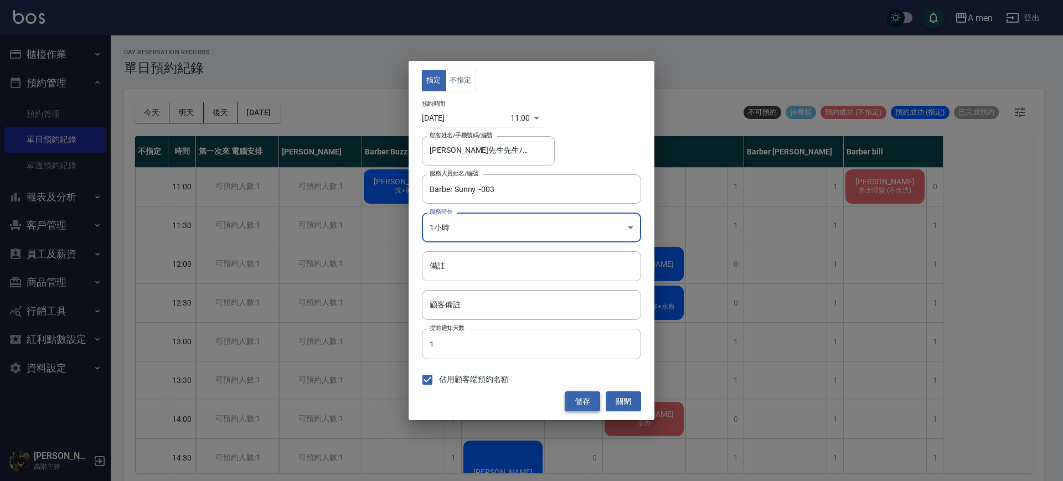
click at [577, 399] on button "儲存" at bounding box center [581, 401] width 35 height 20
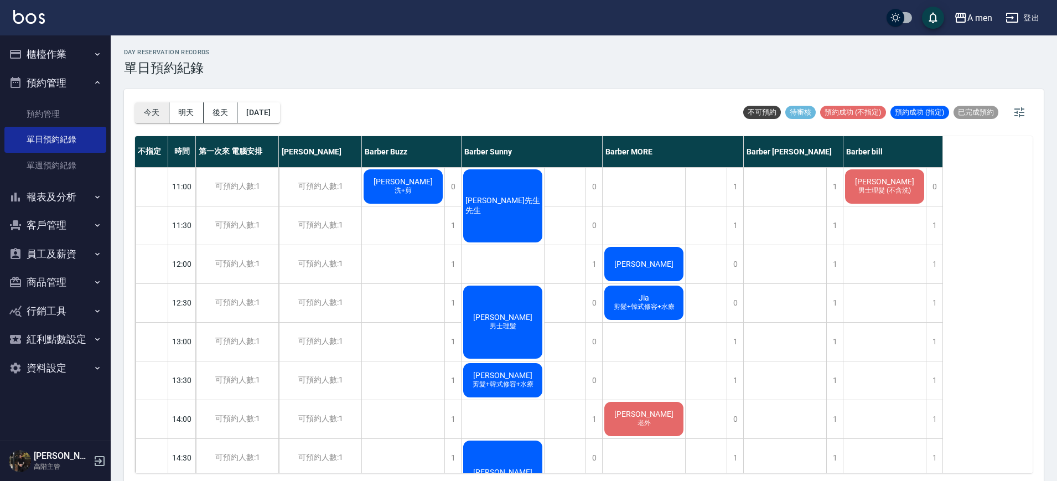
click at [151, 116] on button "今天" at bounding box center [152, 112] width 34 height 20
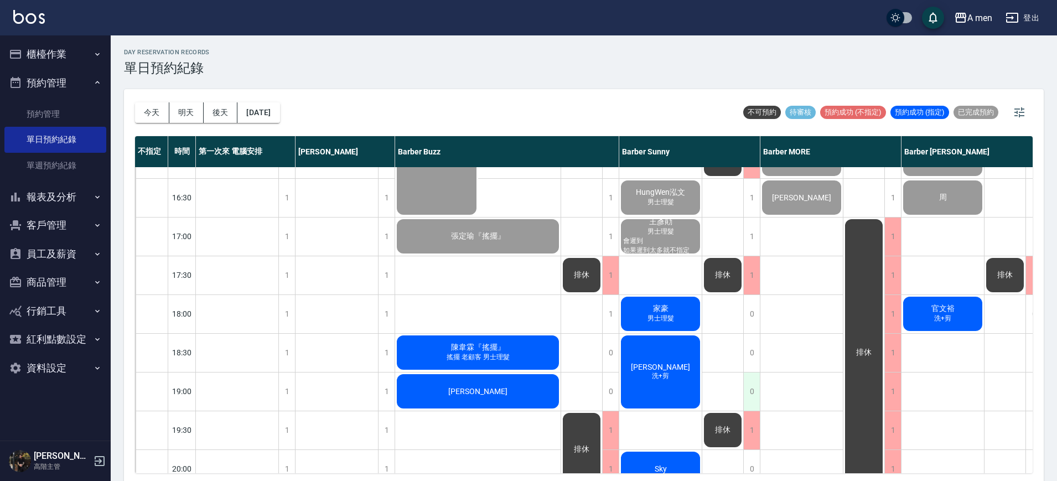
scroll to position [484, 0]
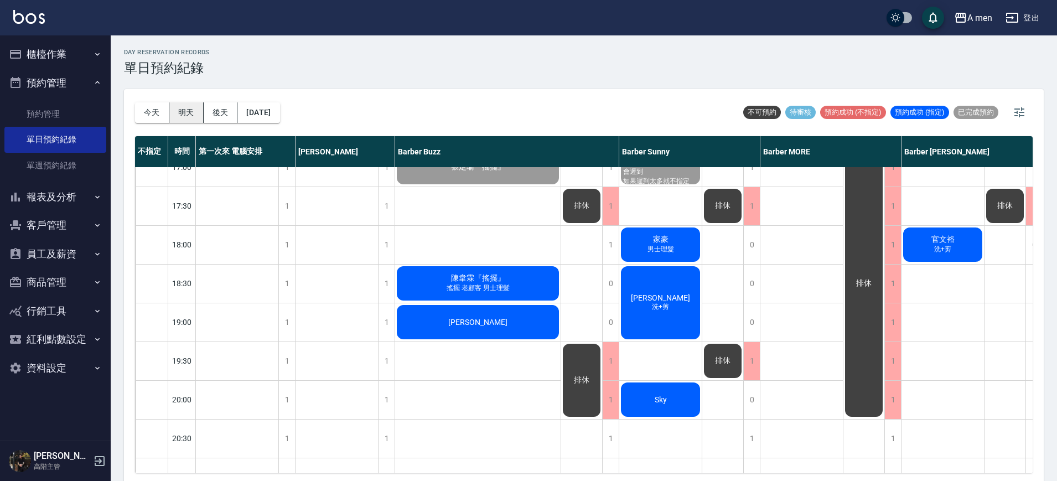
click at [181, 117] on button "明天" at bounding box center [186, 112] width 34 height 20
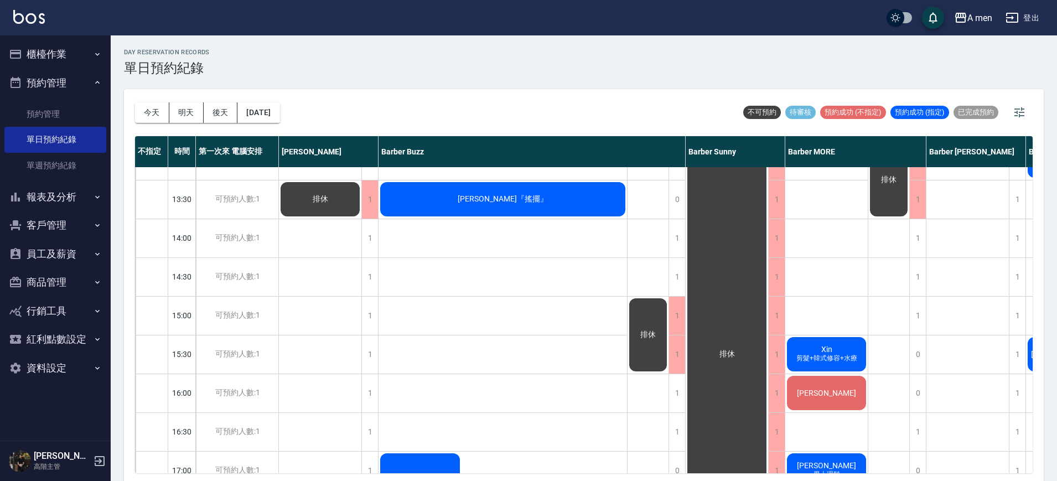
scroll to position [69, 0]
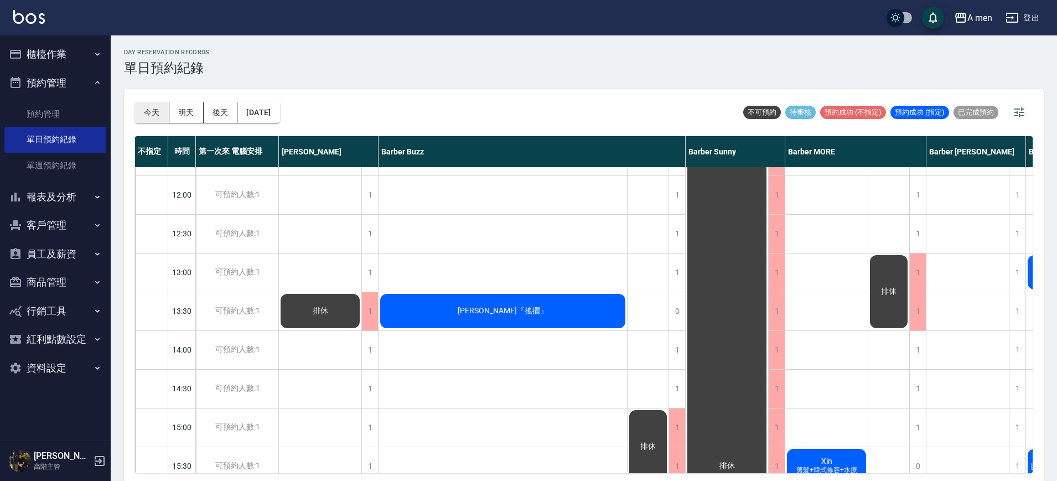
click at [149, 111] on button "今天" at bounding box center [152, 112] width 34 height 20
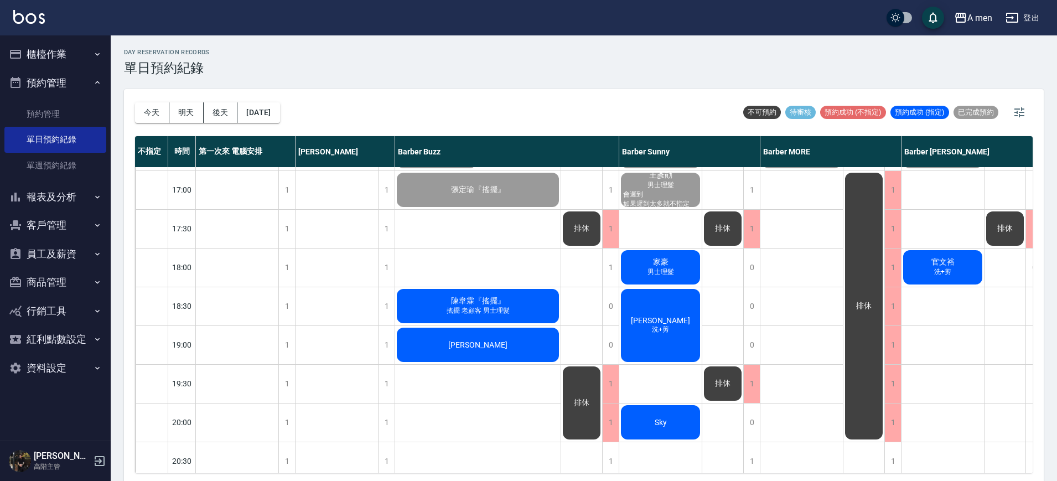
scroll to position [484, 0]
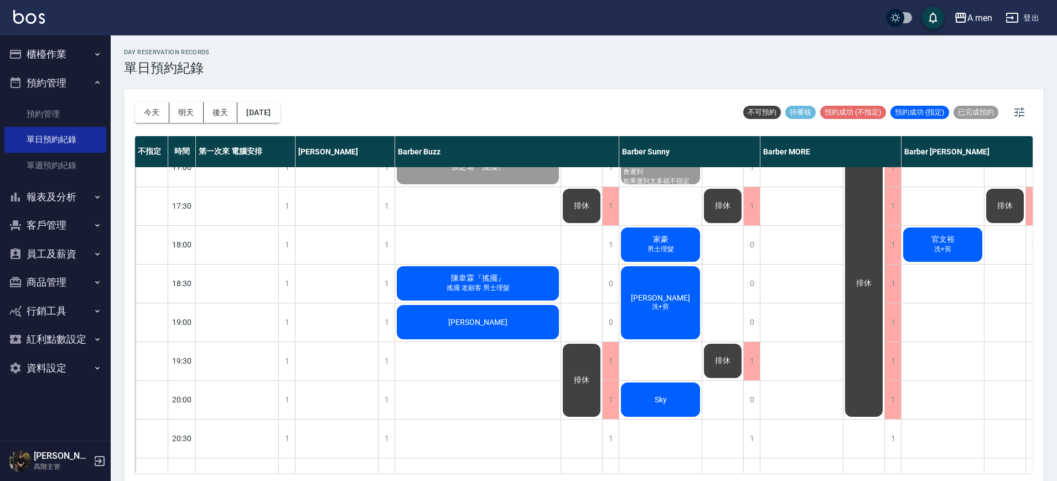
click at [949, 247] on span "洗+剪" at bounding box center [943, 249] width 22 height 9
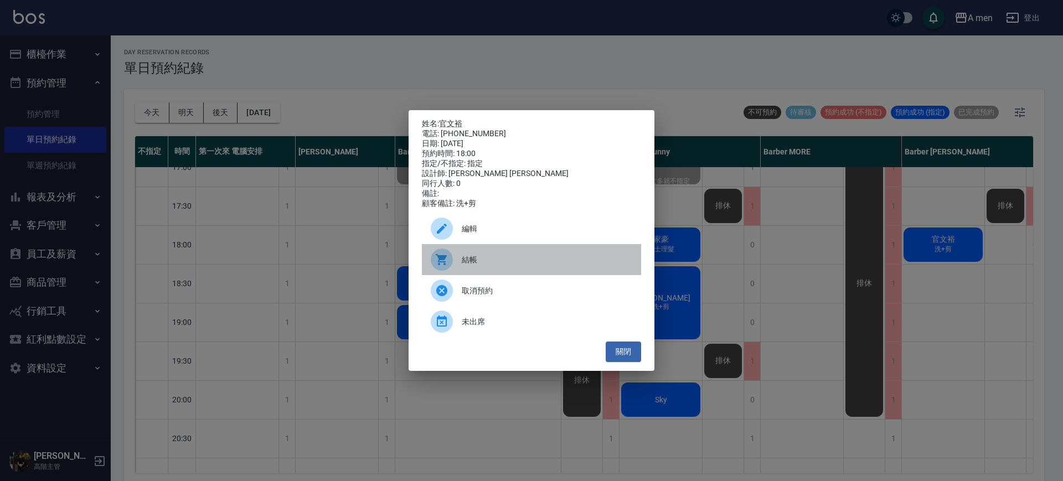
click at [600, 259] on span "結帳" at bounding box center [547, 260] width 170 height 12
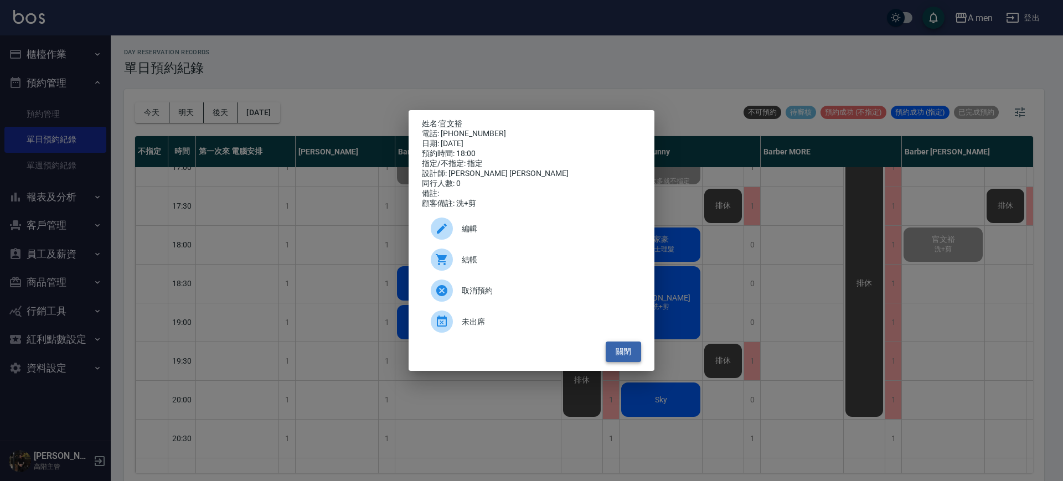
click at [615, 354] on button "關閉" at bounding box center [622, 351] width 35 height 20
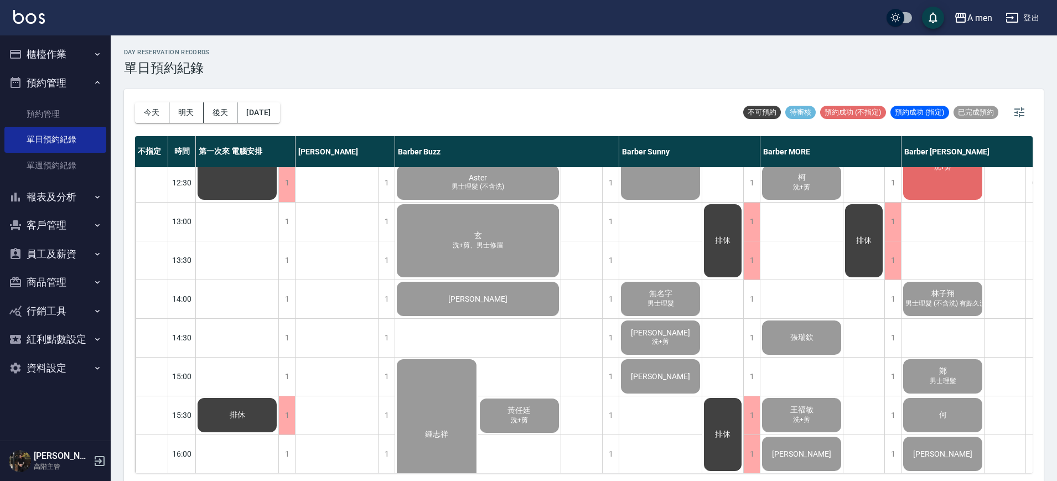
scroll to position [328, 0]
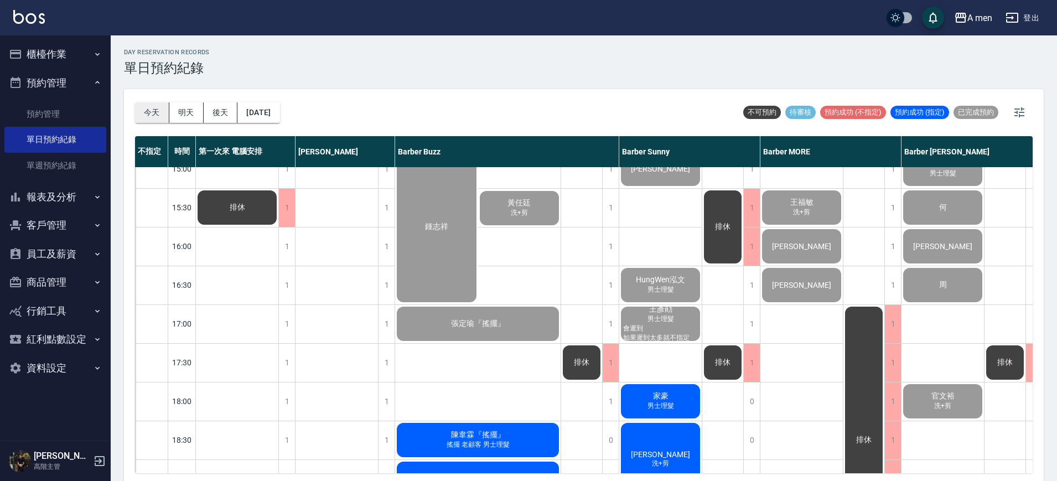
click at [155, 113] on button "今天" at bounding box center [152, 112] width 34 height 20
click at [175, 109] on button "明天" at bounding box center [186, 112] width 34 height 20
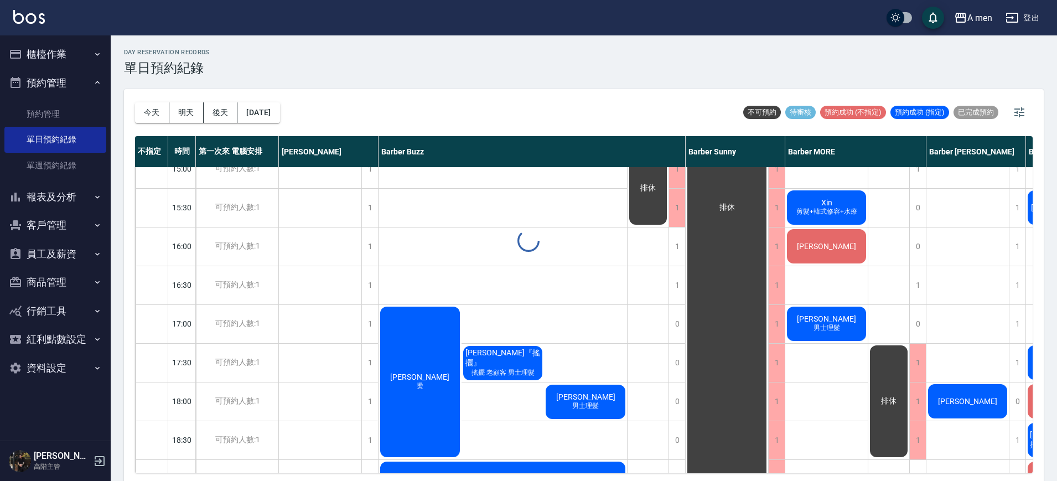
click at [146, 115] on div "day Reservation records 單日預約紀錄 今天 明天 後天 2025/10/16 不可預約 待審核 預約成功 (不指定) 預約成功 (指定…" at bounding box center [584, 259] width 946 height 449
click at [146, 115] on button "今天" at bounding box center [152, 112] width 34 height 20
click at [152, 114] on div at bounding box center [528, 240] width 1057 height 481
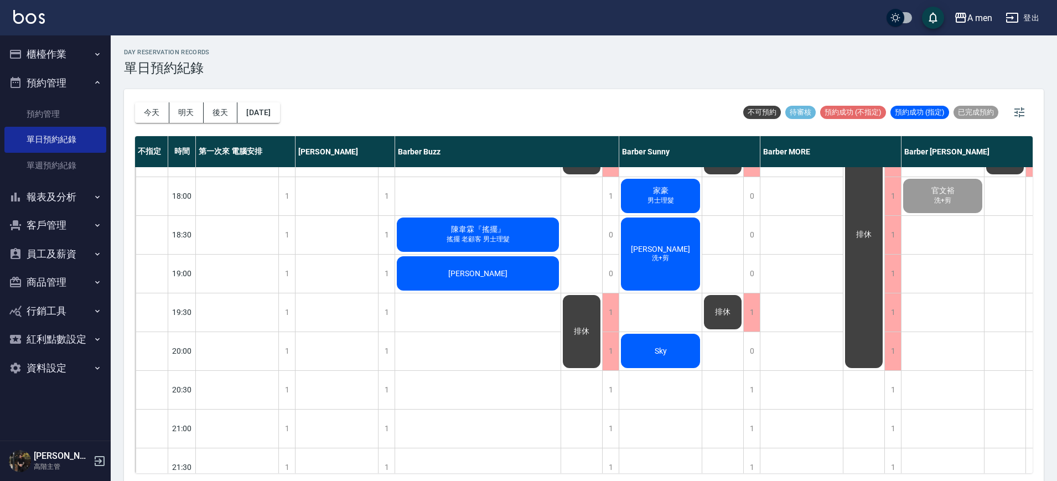
scroll to position [535, 0]
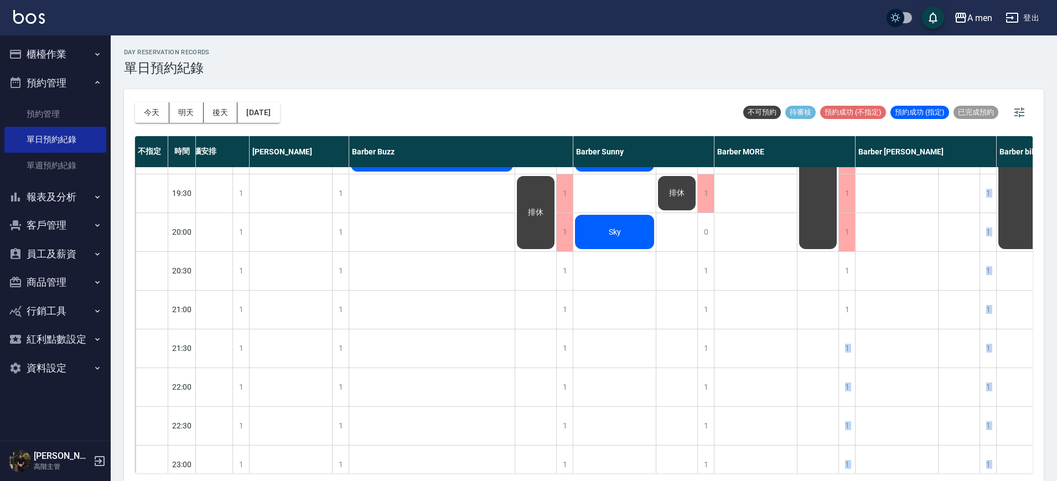
drag, startPoint x: 871, startPoint y: 473, endPoint x: 1048, endPoint y: 454, distance: 178.2
click at [1048, 454] on div "day Reservation records 單日預約紀錄 今天 明天 後天 2025/10/15 不可預約 待審核 預約成功 (不指定) 預約成功 (指定…" at bounding box center [584, 259] width 946 height 449
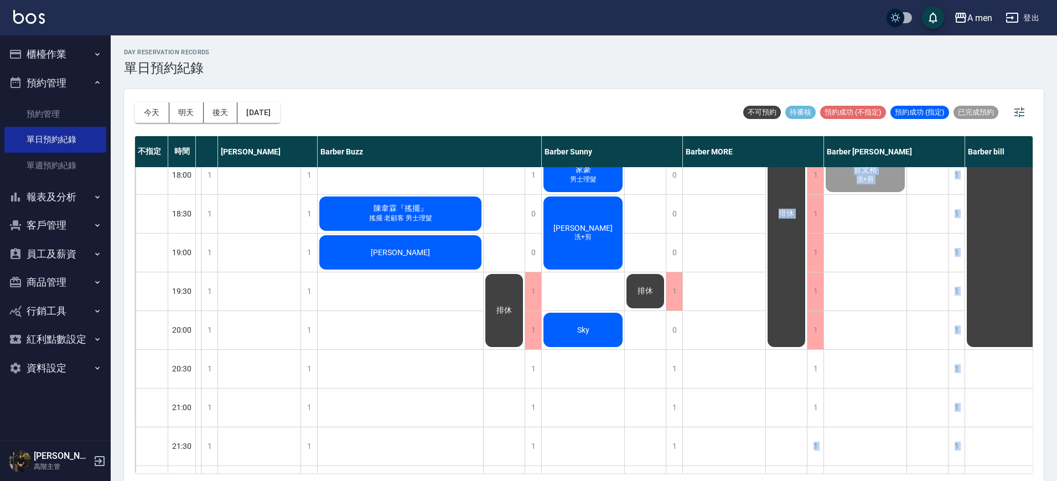
scroll to position [448, 77]
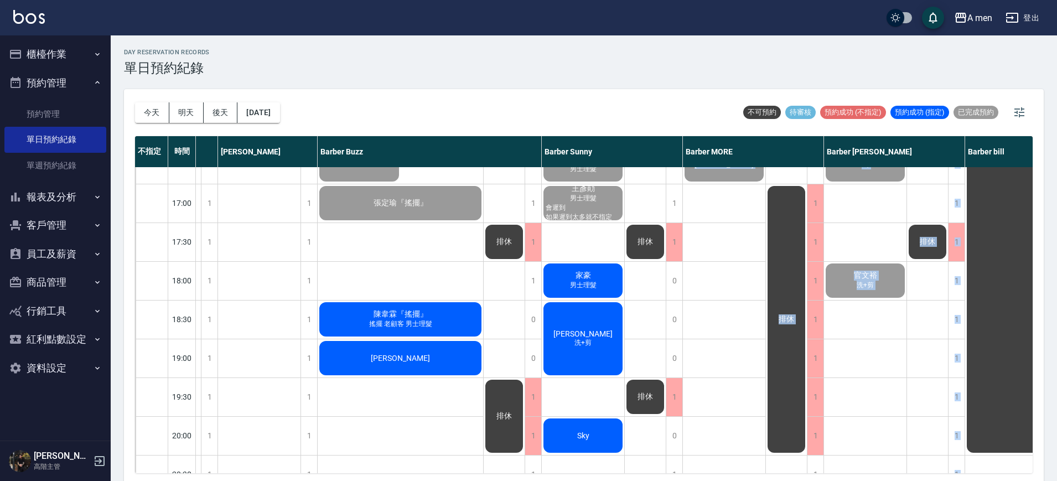
click at [908, 402] on div "排休" at bounding box center [928, 203] width 42 height 969
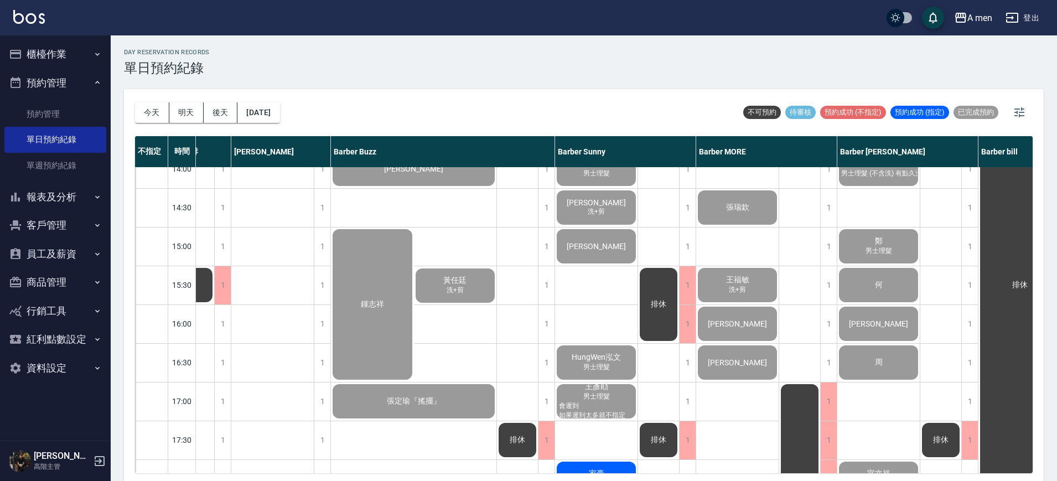
scroll to position [241, 64]
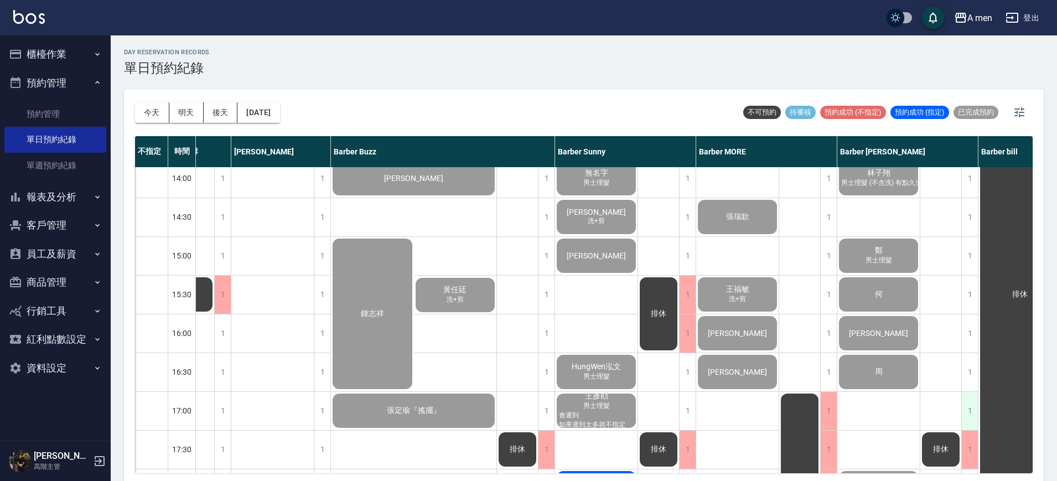
click at [971, 400] on div "1" at bounding box center [969, 411] width 17 height 38
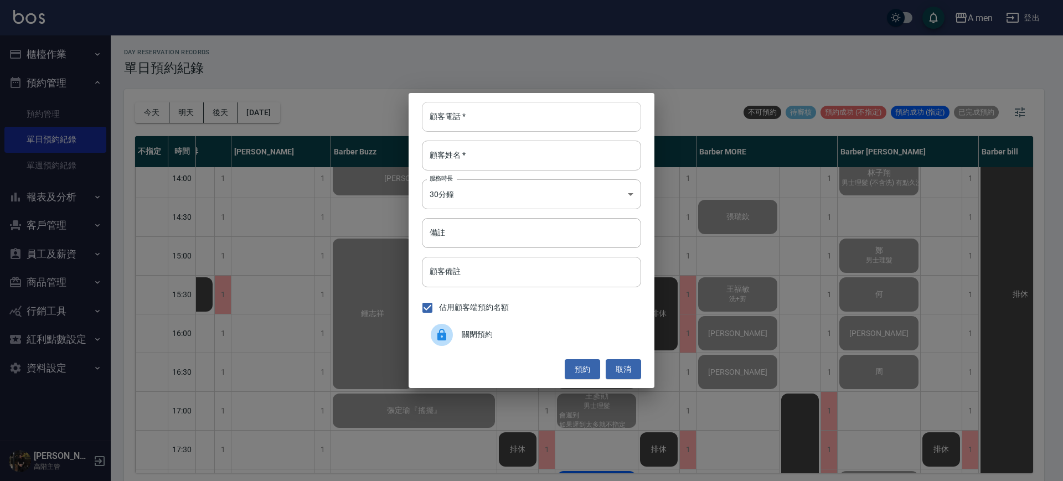
click at [504, 114] on input "顧客電話   *" at bounding box center [531, 117] width 219 height 30
type input "0987106718"
click at [557, 154] on input "顧客姓名   *" at bounding box center [531, 156] width 219 height 30
type input "ㄗ"
type input "V"
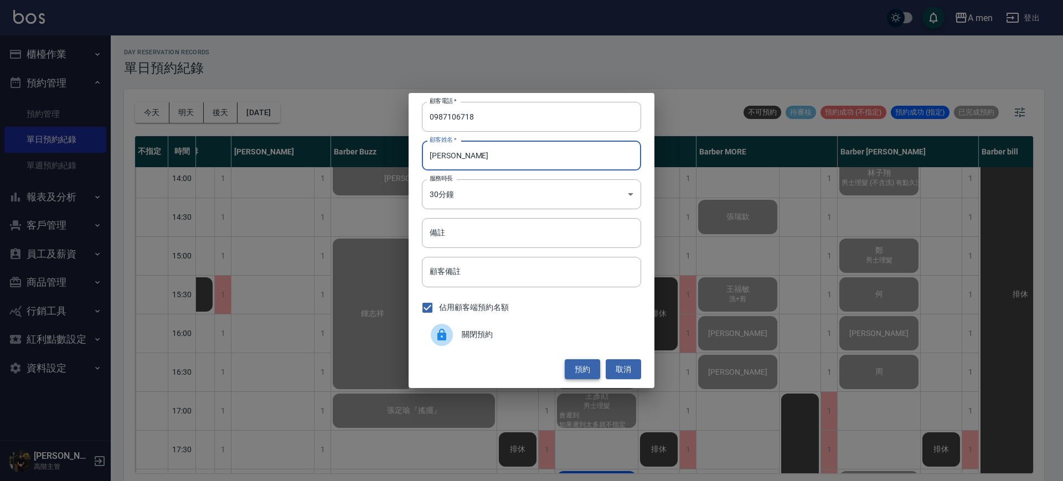
type input "[PERSON_NAME]"
click at [593, 368] on button "預約" at bounding box center [581, 369] width 35 height 20
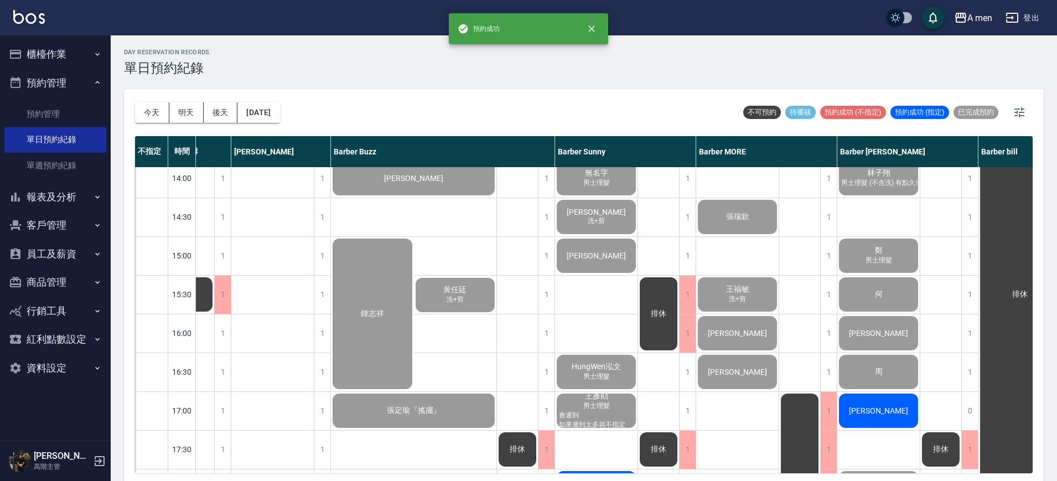
click at [892, 415] on div "[PERSON_NAME]" at bounding box center [878, 411] width 82 height 38
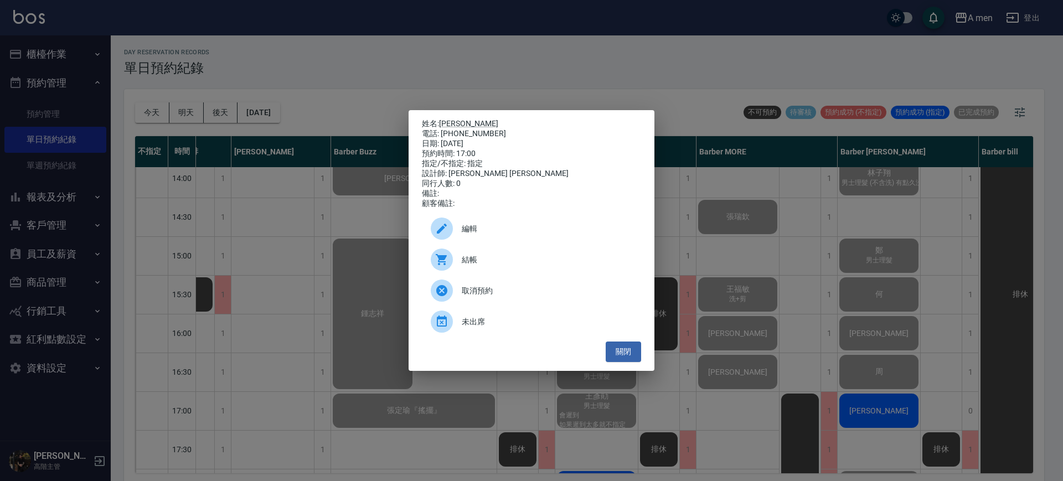
drag, startPoint x: 512, startPoint y: 224, endPoint x: 514, endPoint y: 206, distance: 17.8
click at [512, 223] on div "編輯" at bounding box center [531, 228] width 219 height 31
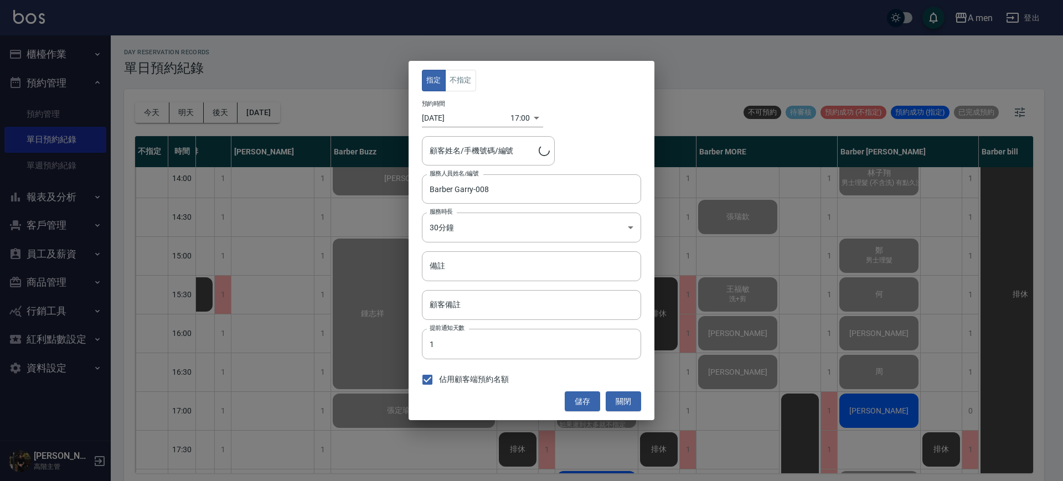
type input "Tony/0987106718"
click at [470, 90] on button "不指定" at bounding box center [460, 81] width 31 height 22
click at [467, 86] on button "不指定" at bounding box center [460, 81] width 31 height 22
click at [460, 81] on button "不指定" at bounding box center [460, 81] width 31 height 22
click at [588, 401] on button "儲存" at bounding box center [581, 401] width 35 height 20
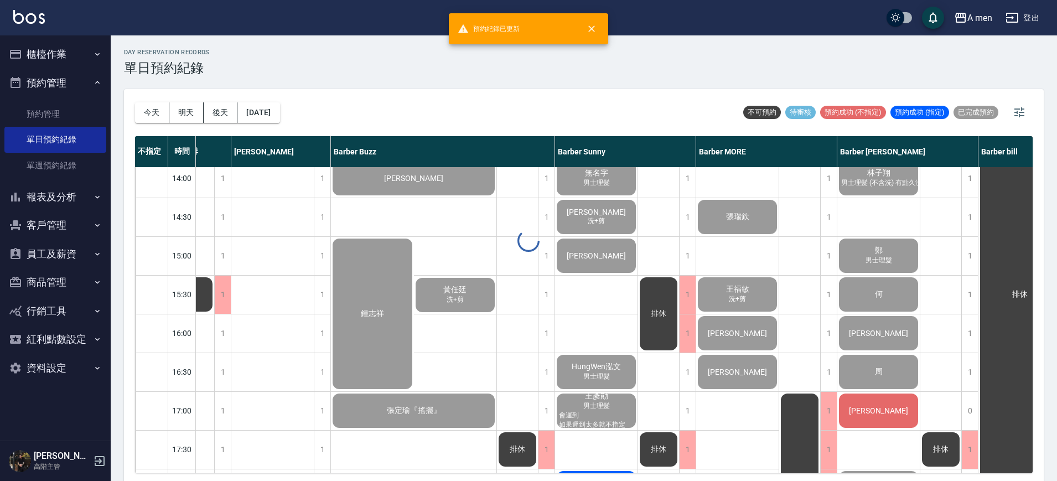
click at [897, 417] on div "[PERSON_NAME]" at bounding box center [878, 411] width 82 height 38
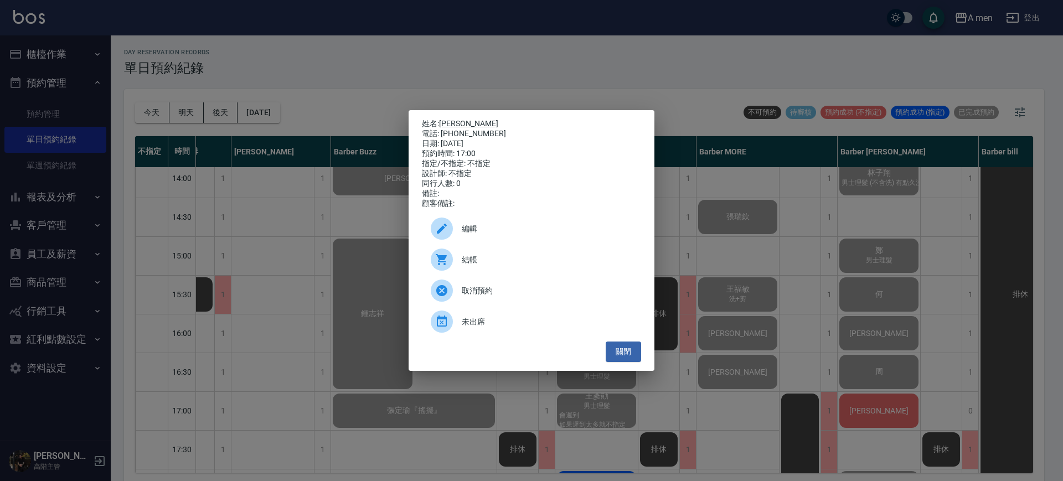
click at [495, 257] on div "結帳" at bounding box center [531, 259] width 219 height 31
click at [624, 356] on button "關閉" at bounding box center [622, 351] width 35 height 20
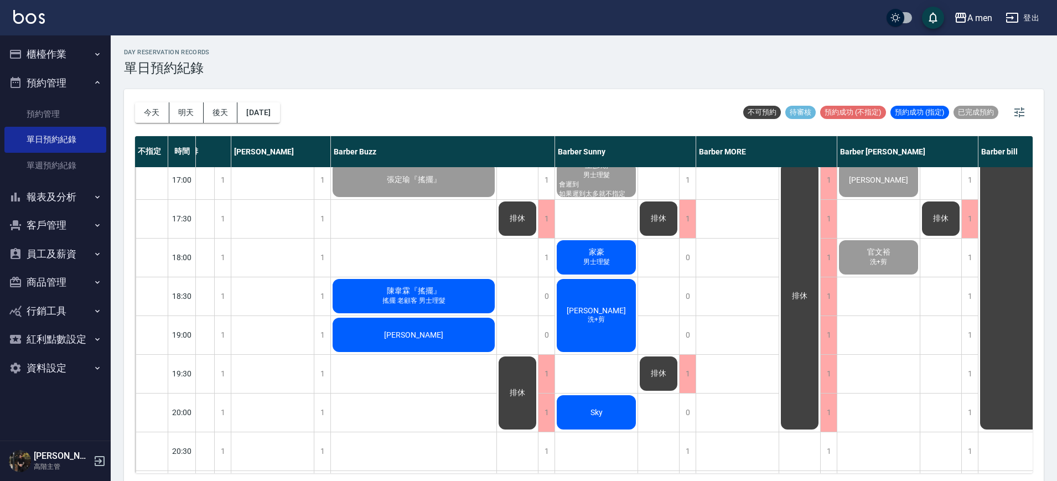
scroll to position [448, 64]
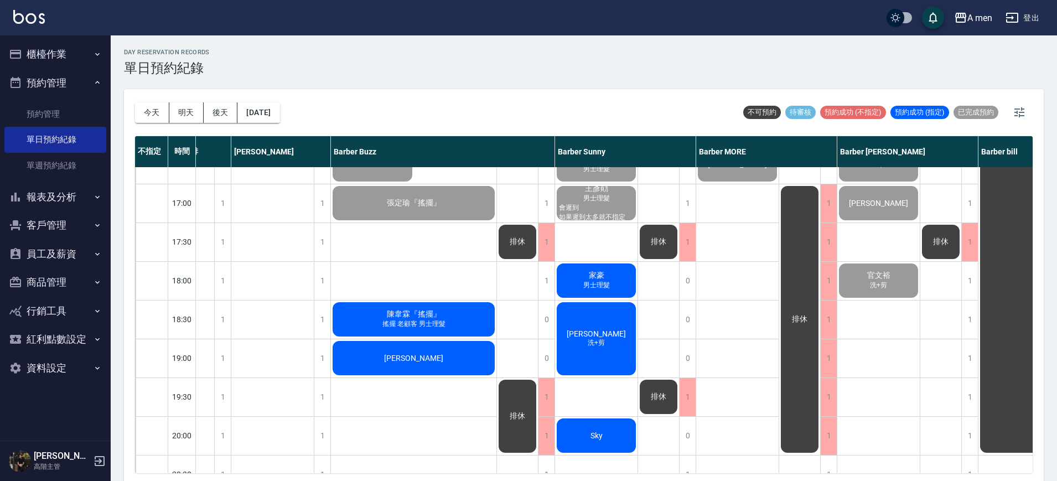
click at [443, 350] on div "[PERSON_NAME]" at bounding box center [413, 358] width 165 height 38
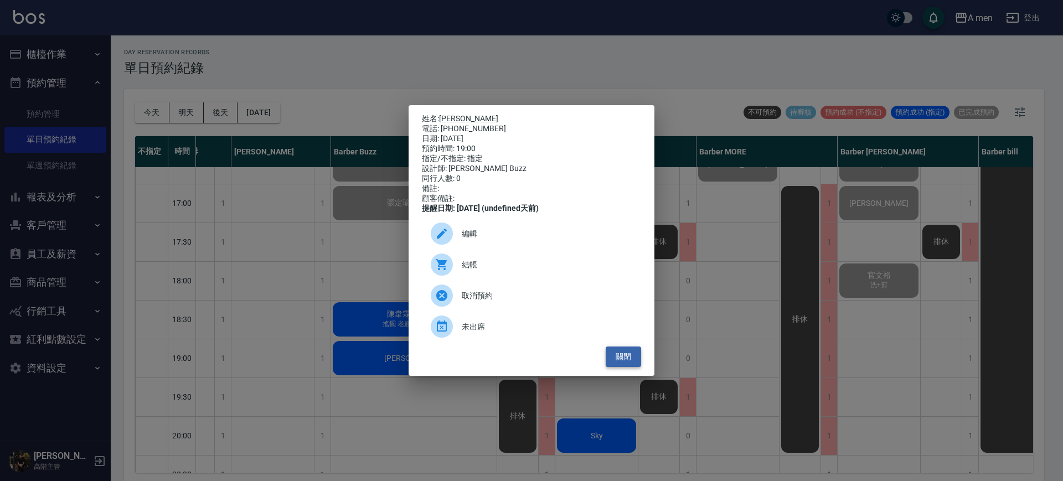
click at [631, 365] on button "關閉" at bounding box center [622, 356] width 35 height 20
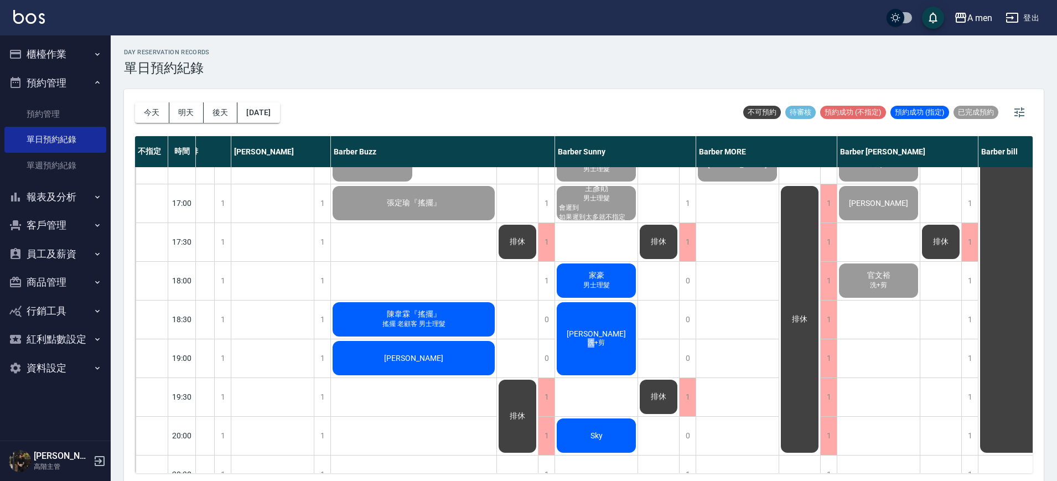
click at [592, 356] on div "Howard 洗+剪" at bounding box center [596, 339] width 82 height 76
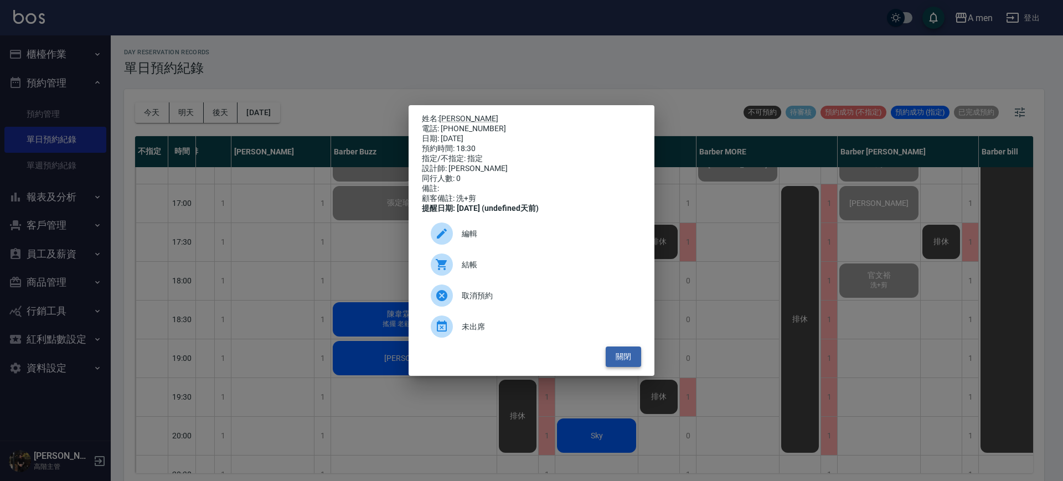
click at [628, 365] on button "關閉" at bounding box center [622, 356] width 35 height 20
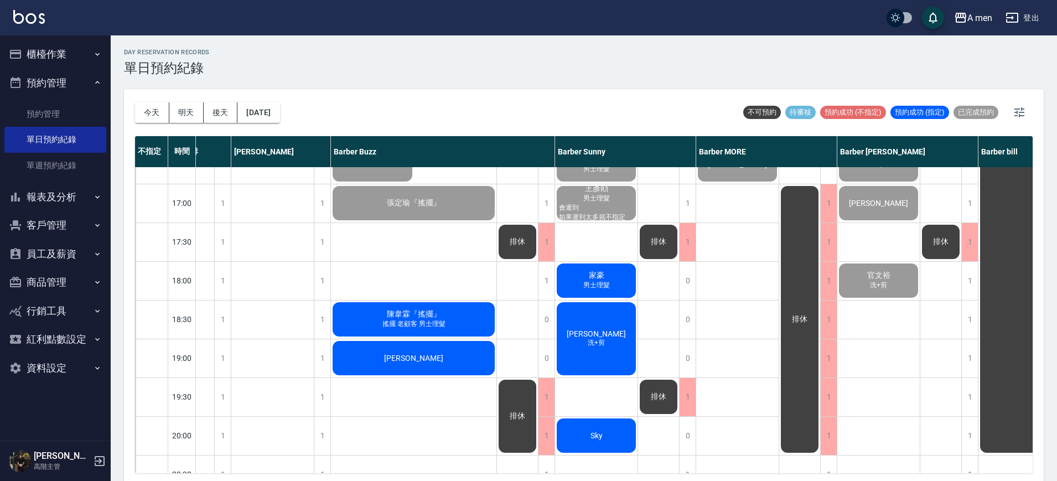
click at [905, 339] on div "王 呂先生 Jason 洗+剪 林子翔 男士理髮 (不含洗) 有點久沒剪頭髮了，希望能把現在的中分整理一下 鄭 男士理髮 何 楊先生 周 Tony 官文裕 洗…" at bounding box center [878, 203] width 83 height 969
click at [890, 319] on div "王 呂先生 Jason 洗+剪 林子翔 男士理髮 (不含洗) 有點久沒剪頭髮了，希望能把現在的中分整理一下 鄭 男士理髮 何 楊先生 周 Tony 官文裕 洗…" at bounding box center [878, 203] width 83 height 969
click at [916, 327] on div "王 呂先生 Jason 洗+剪 林子翔 男士理髮 (不含洗) 有點久沒剪頭髮了，希望能把現在的中分整理一下 鄭 男士理髮 何 楊先生 周 Tony 官文裕 洗…" at bounding box center [878, 203] width 83 height 969
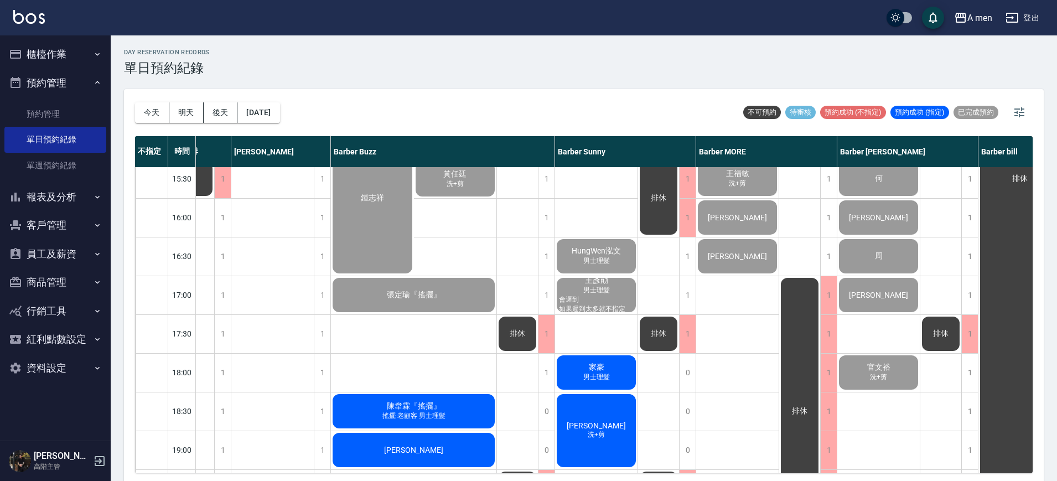
scroll to position [415, 64]
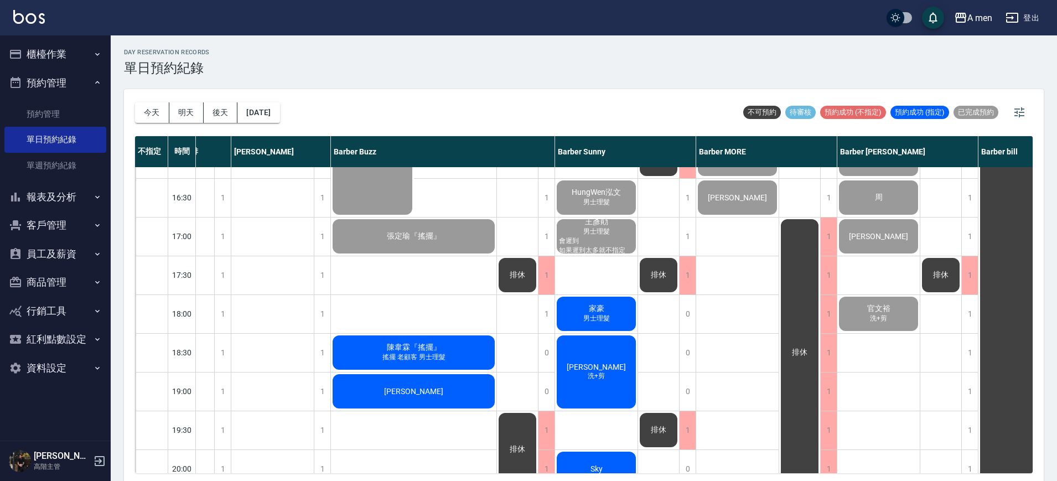
click at [750, 291] on div "丁瑞飛 (Rafael) 男士理髮 Richard 男士理髮 布 柯 洗+剪 張瑞欽 王福敏 洗+剪 simon Eddie" at bounding box center [737, 236] width 83 height 969
click at [605, 353] on div "Howard 洗+剪" at bounding box center [596, 372] width 82 height 76
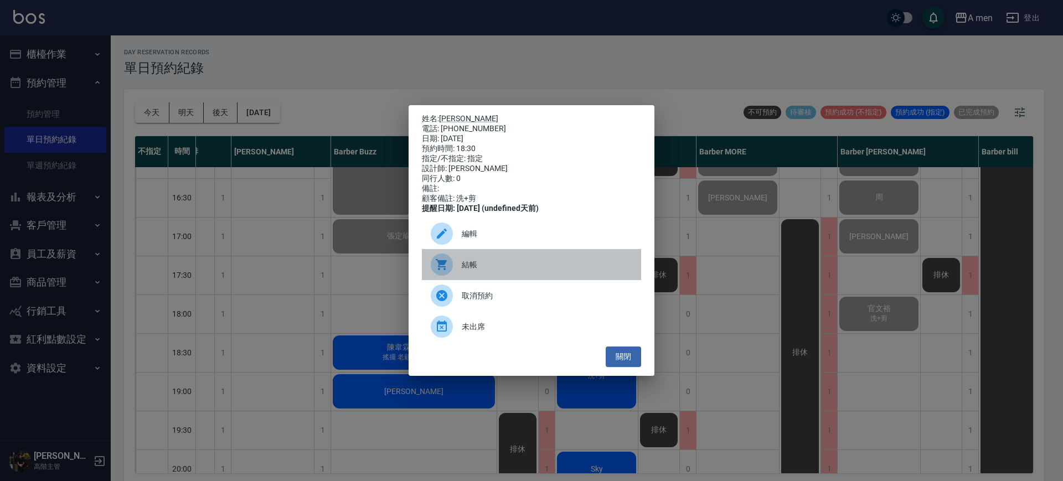
click at [564, 271] on span "結帳" at bounding box center [547, 265] width 170 height 12
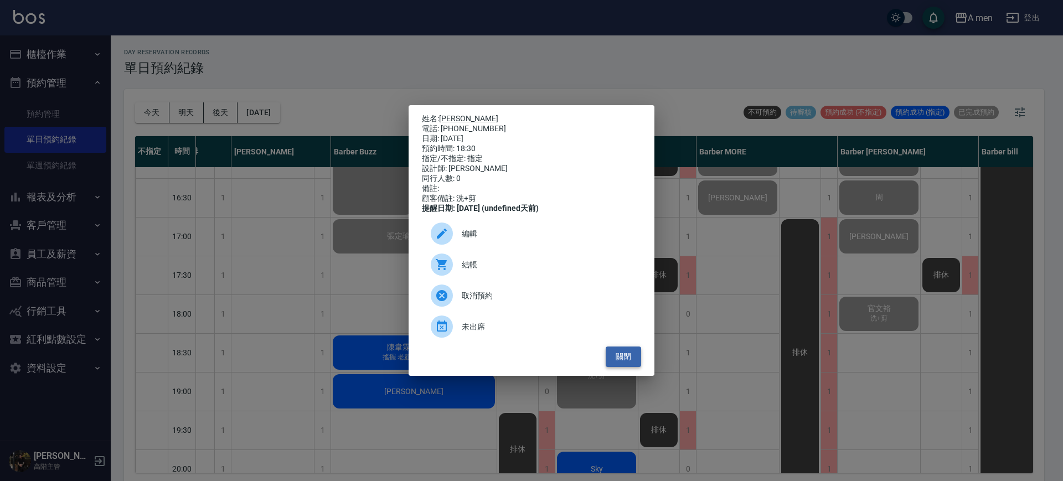
click at [629, 366] on button "關閉" at bounding box center [622, 356] width 35 height 20
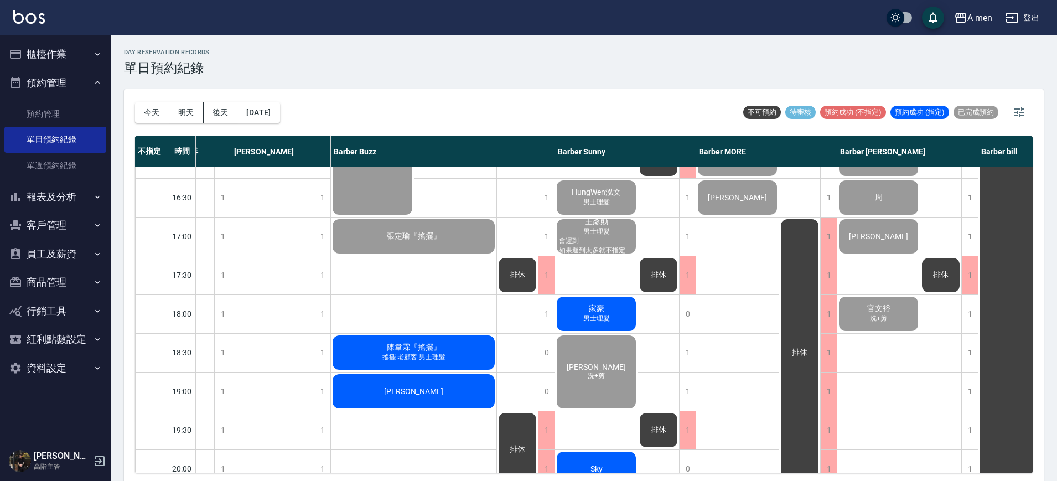
click at [417, 351] on span "陳韋霖『搖擺』" at bounding box center [414, 348] width 59 height 10
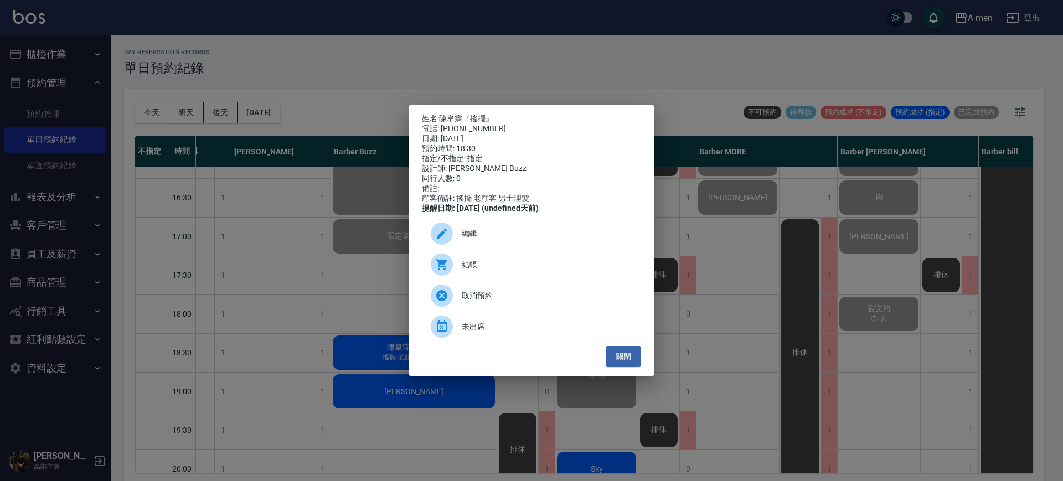
click at [484, 271] on span "結帳" at bounding box center [547, 265] width 170 height 12
click at [634, 365] on button "關閉" at bounding box center [622, 356] width 35 height 20
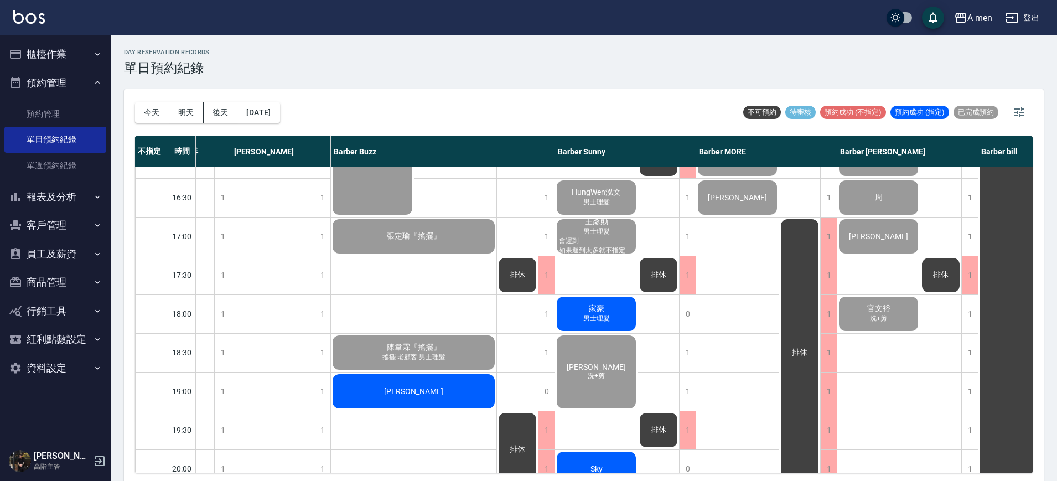
click at [466, 382] on div "[PERSON_NAME]" at bounding box center [413, 391] width 165 height 38
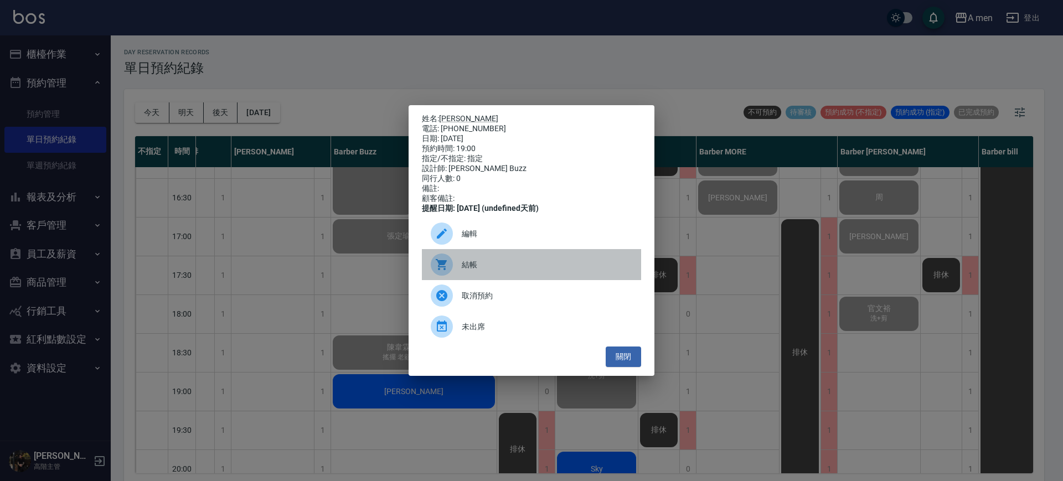
click at [522, 271] on span "結帳" at bounding box center [547, 265] width 170 height 12
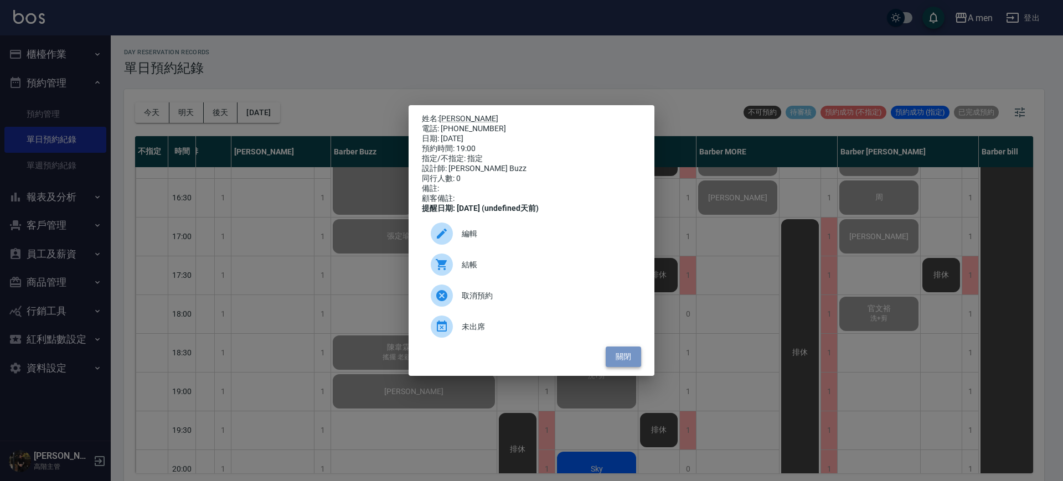
click at [612, 363] on button "關閉" at bounding box center [622, 356] width 35 height 20
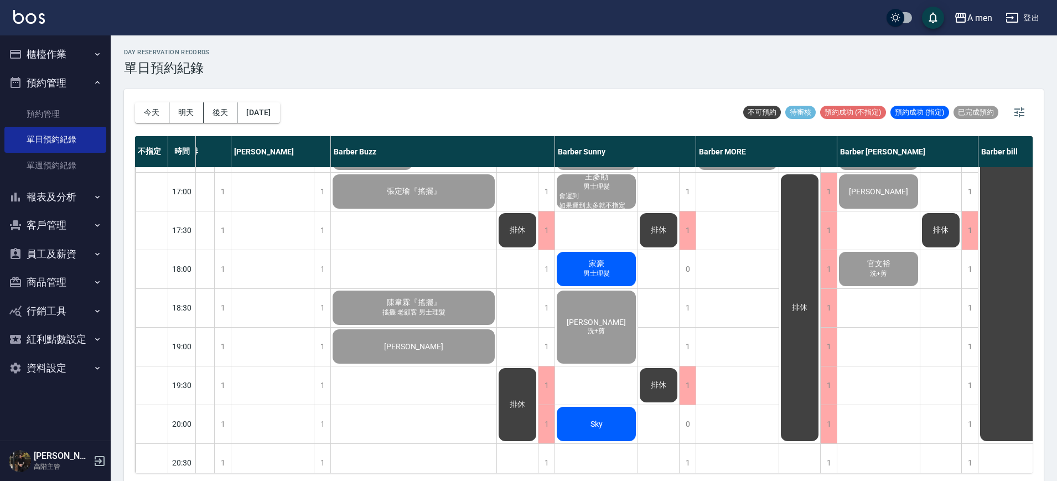
scroll to position [465, 64]
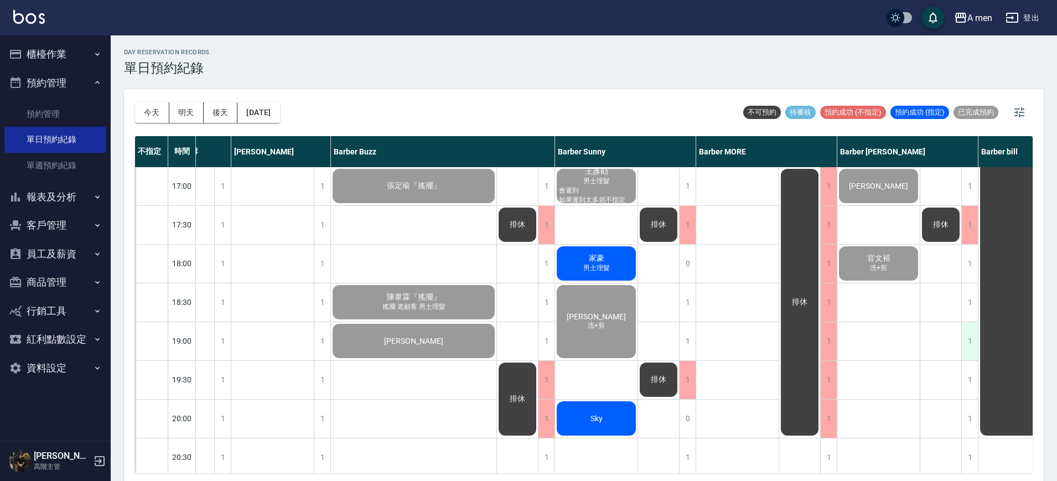
click at [967, 342] on div "1" at bounding box center [969, 341] width 17 height 38
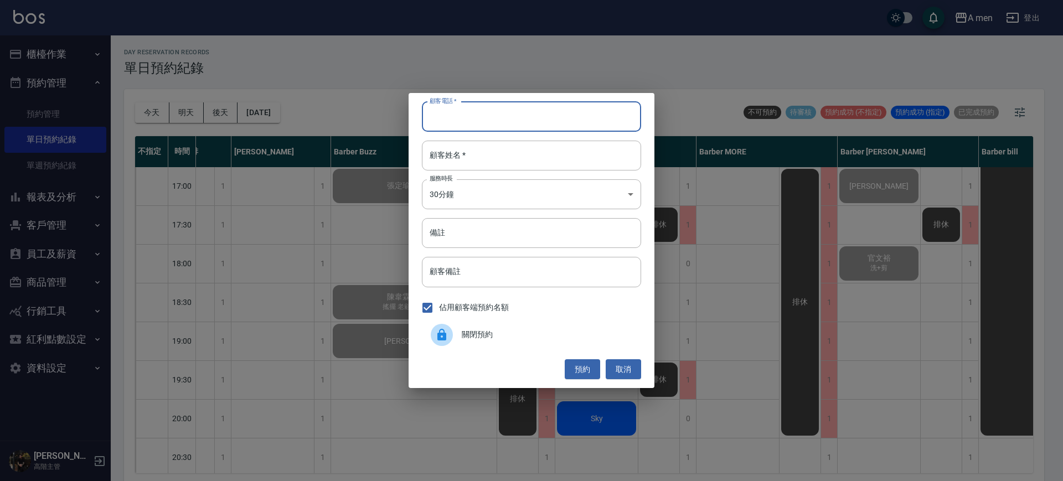
click at [573, 112] on input "顧客電話   *" at bounding box center [531, 117] width 219 height 30
type input "0917782650"
click at [574, 156] on input "顧客姓名   *" at bounding box center [531, 156] width 219 height 30
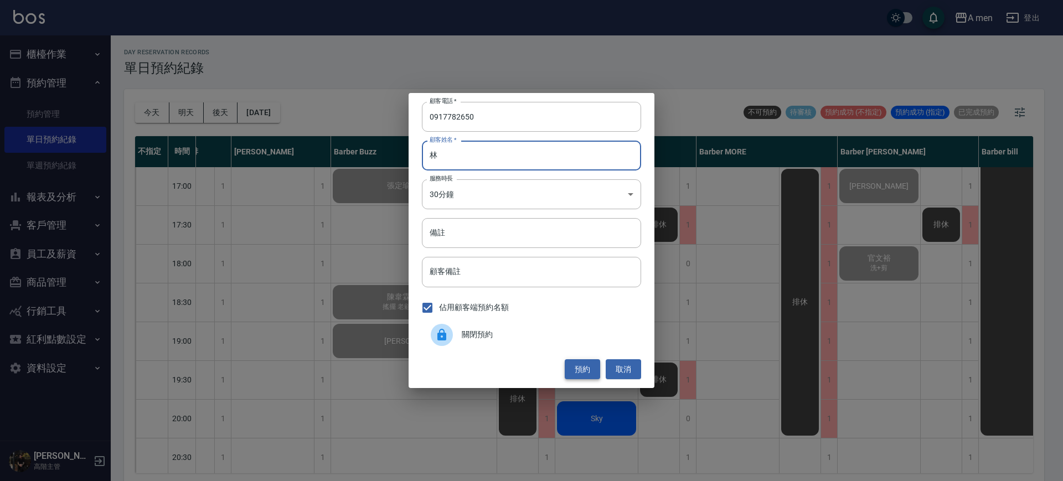
type input "林"
click at [573, 369] on button "預約" at bounding box center [581, 369] width 35 height 20
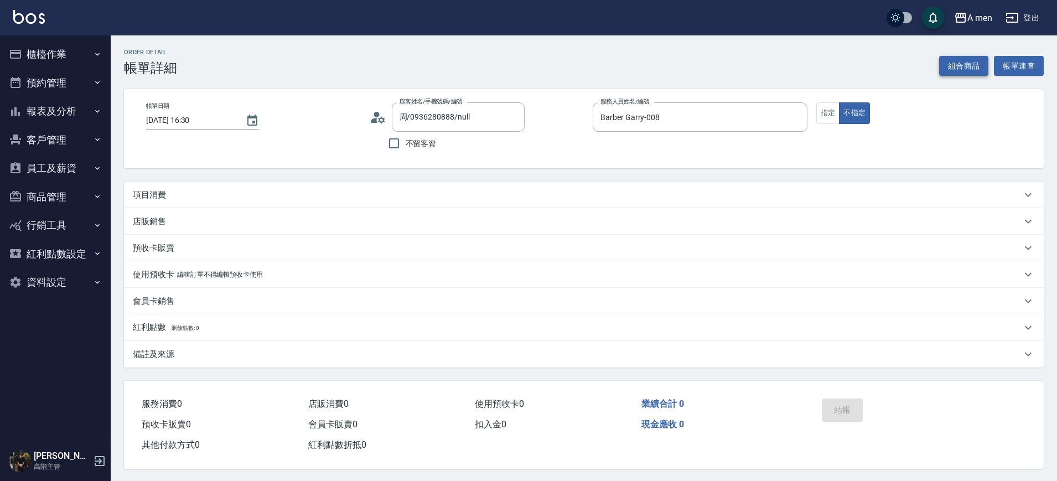
click at [980, 69] on button "組合商品" at bounding box center [964, 66] width 50 height 20
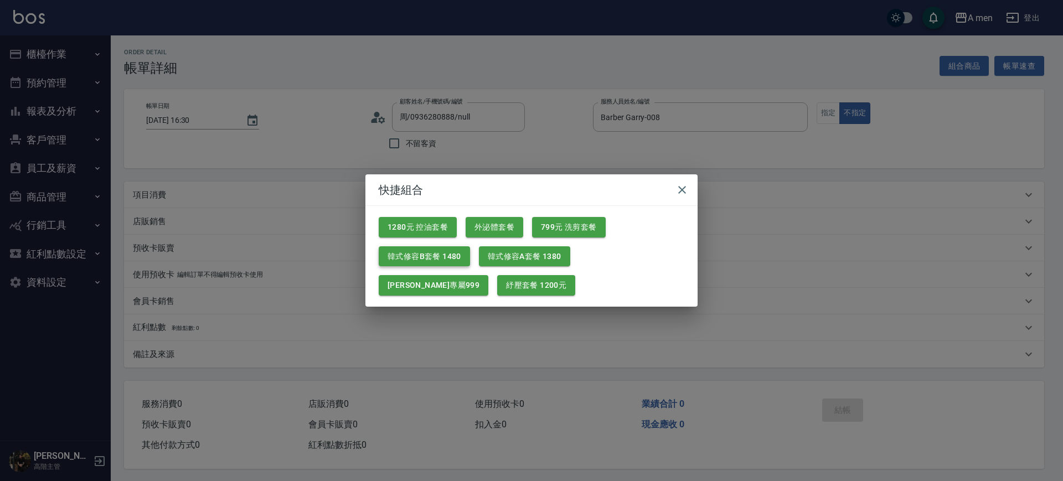
click at [455, 251] on button "韓式修容B套餐 1480" at bounding box center [424, 256] width 91 height 20
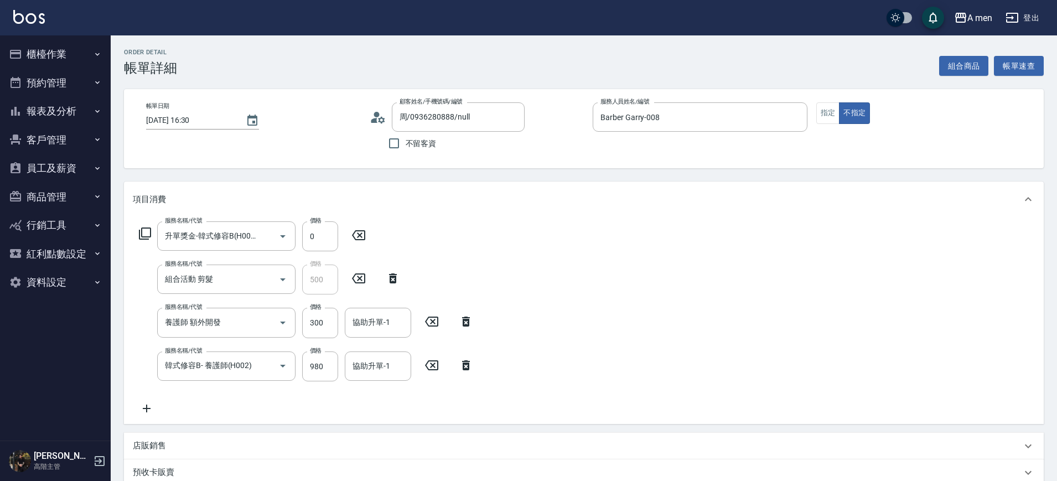
click at [476, 319] on icon at bounding box center [466, 321] width 28 height 13
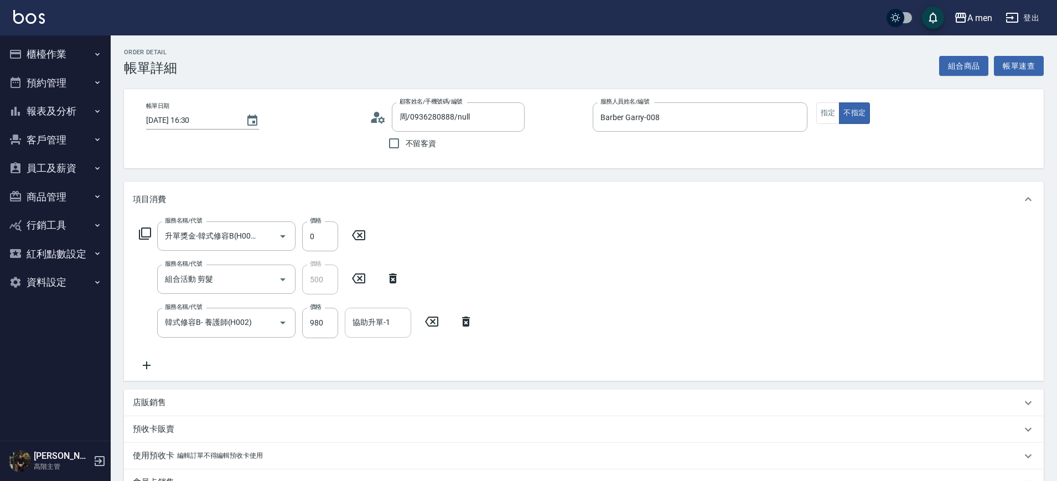
click at [372, 318] on div "協助升單-1 協助升單-1" at bounding box center [378, 322] width 66 height 29
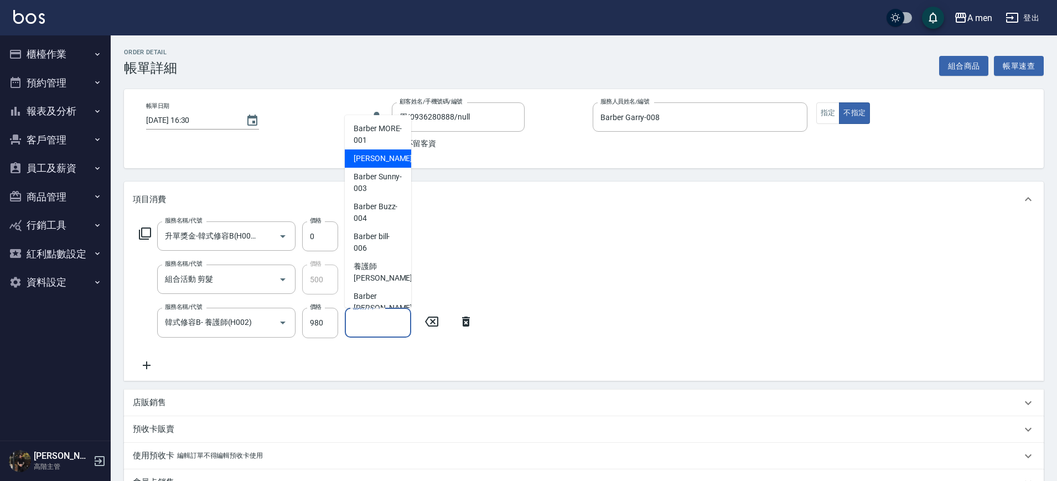
click at [375, 163] on span "小陳 -002" at bounding box center [391, 159] width 74 height 12
type input "小陳-002"
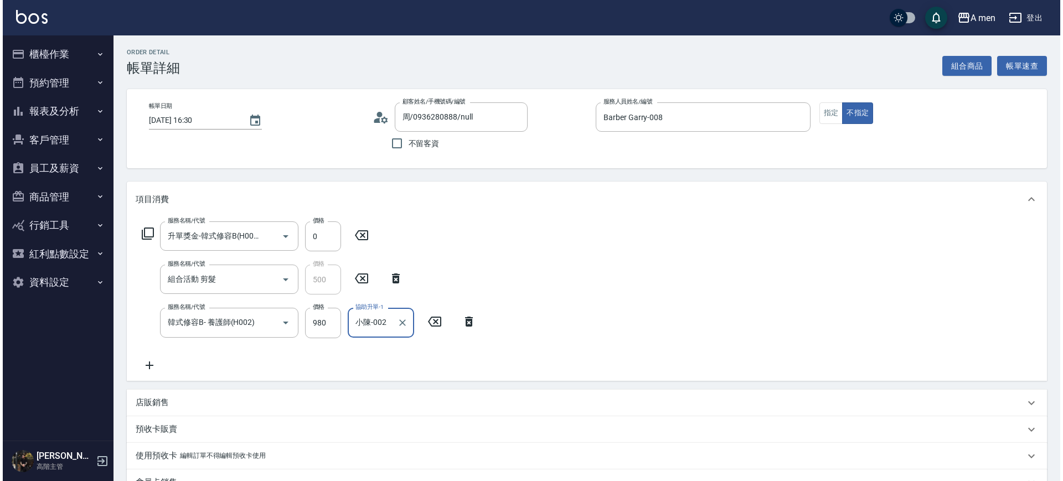
scroll to position [208, 0]
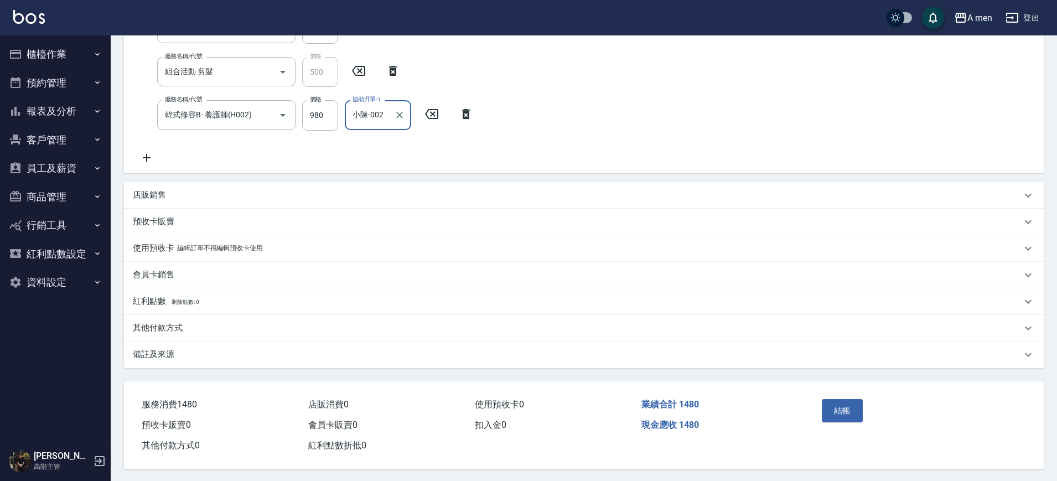
click at [839, 392] on div "結帳" at bounding box center [917, 418] width 227 height 75
click at [846, 407] on button "結帳" at bounding box center [843, 410] width 42 height 23
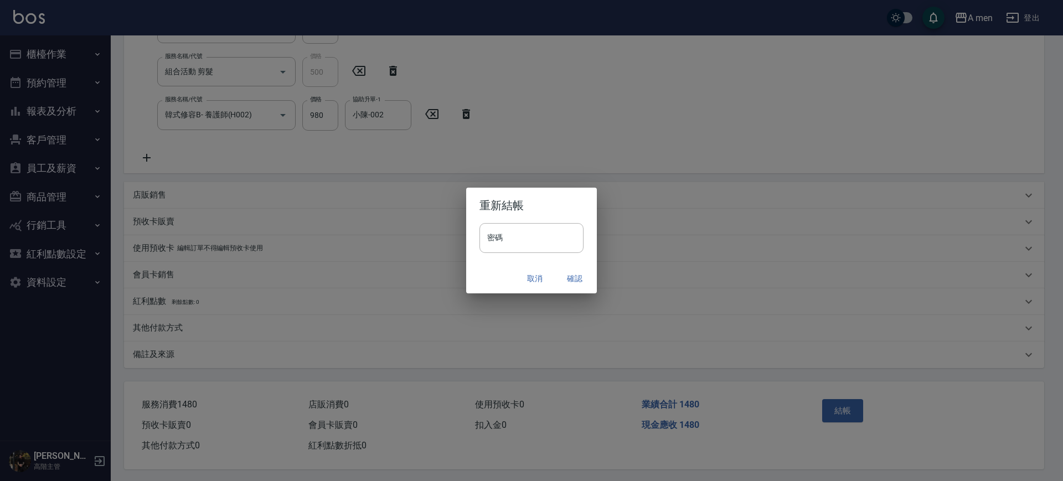
click at [564, 271] on button "確認" at bounding box center [574, 278] width 35 height 20
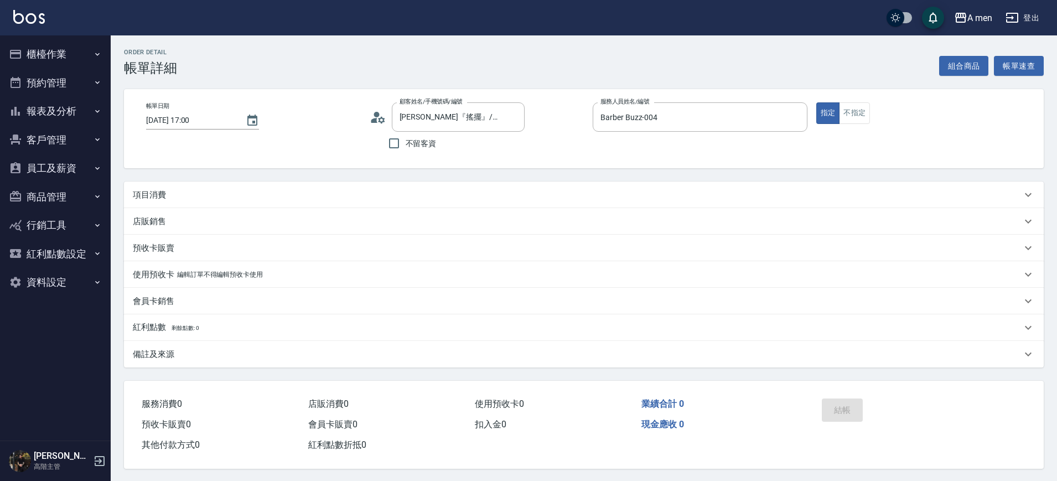
click at [240, 191] on div "項目消費" at bounding box center [577, 195] width 889 height 12
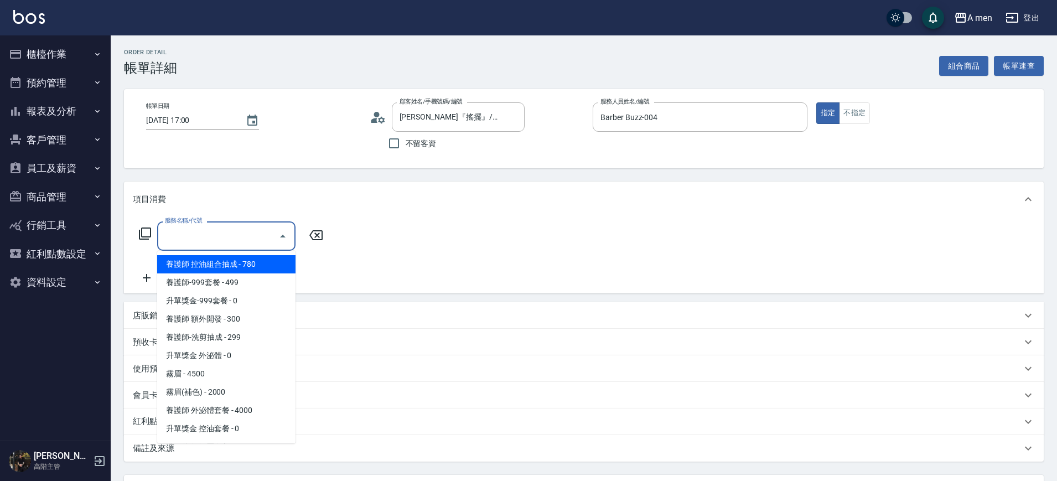
click at [235, 230] on input "服務名稱/代號" at bounding box center [218, 235] width 112 height 19
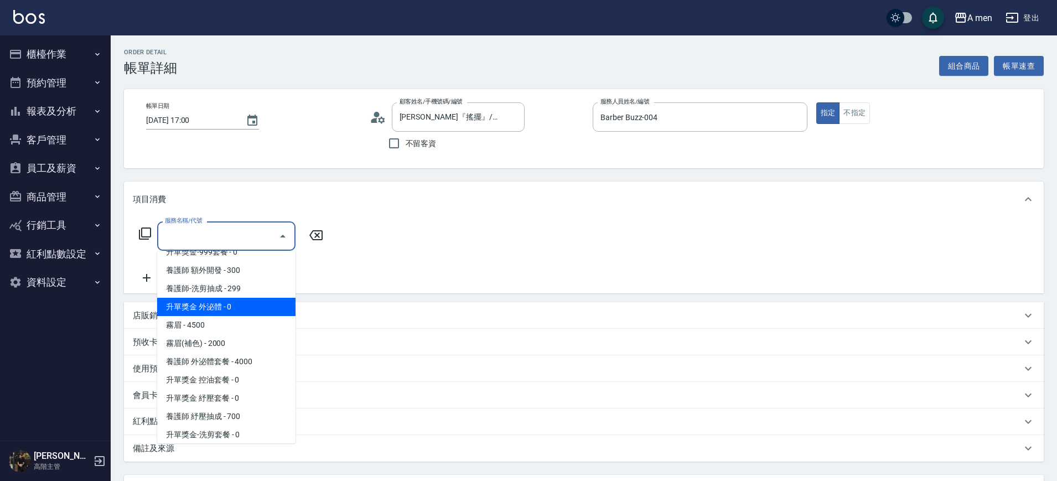
scroll to position [138, 0]
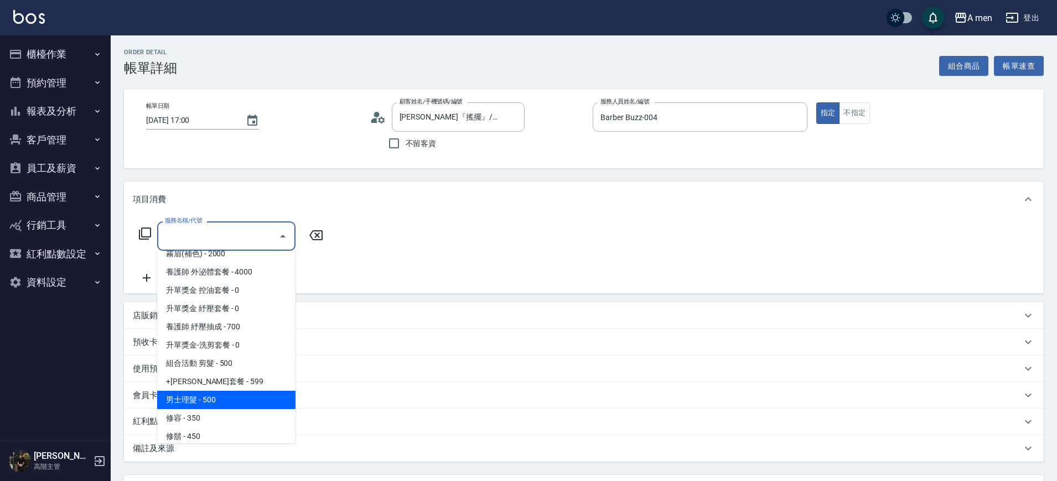
click at [213, 405] on span "男士理髮 - 500" at bounding box center [226, 400] width 138 height 18
type input "男士理髮(A01)"
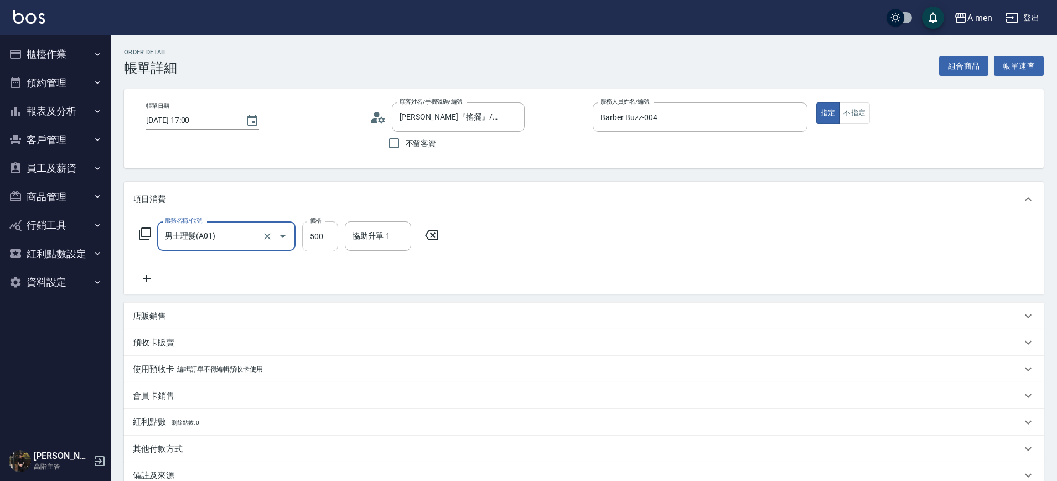
click at [329, 237] on input "500" at bounding box center [320, 236] width 36 height 30
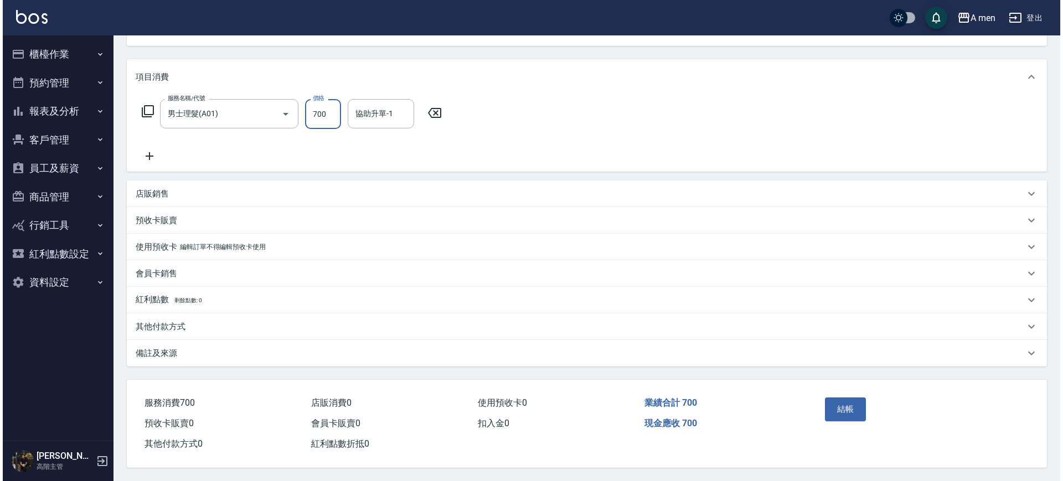
scroll to position [127, 0]
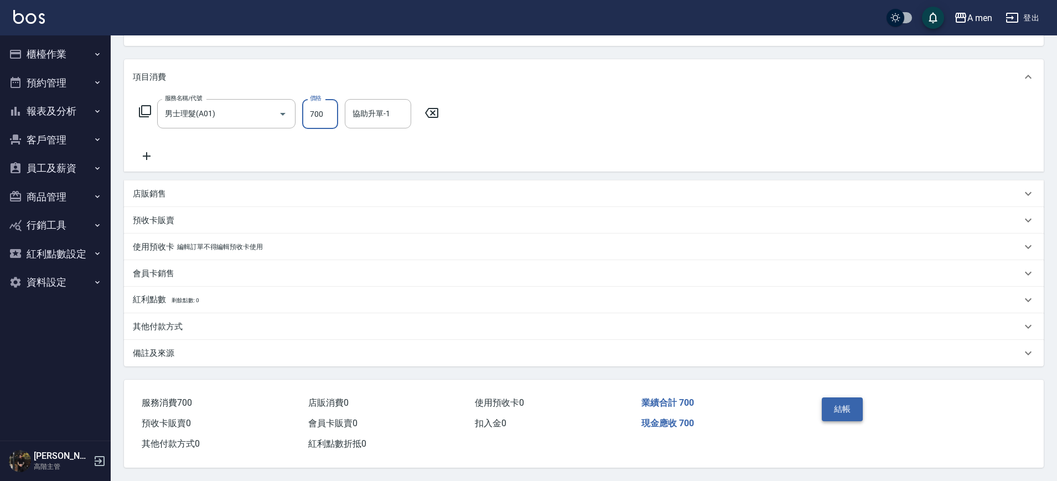
type input "700"
click at [824, 410] on button "結帳" at bounding box center [843, 408] width 42 height 23
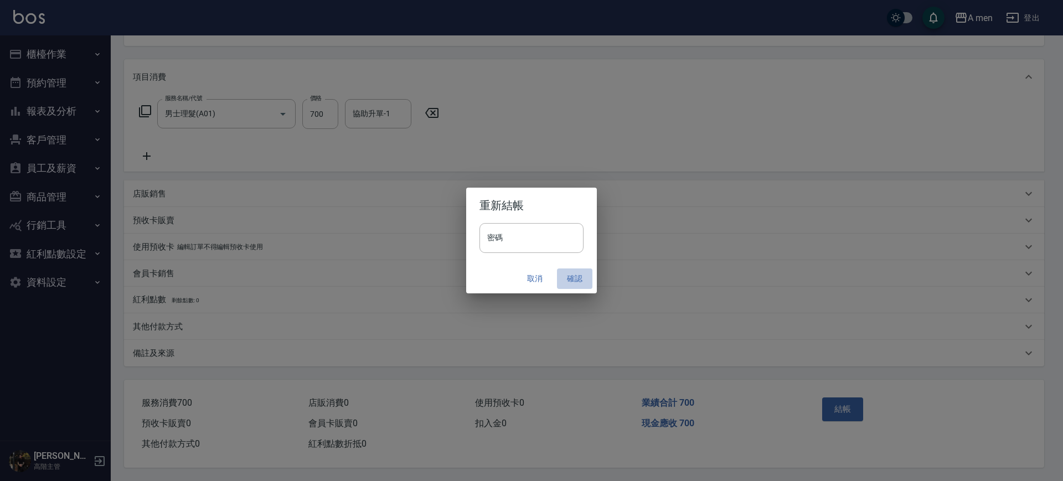
click at [582, 282] on button "確認" at bounding box center [574, 278] width 35 height 20
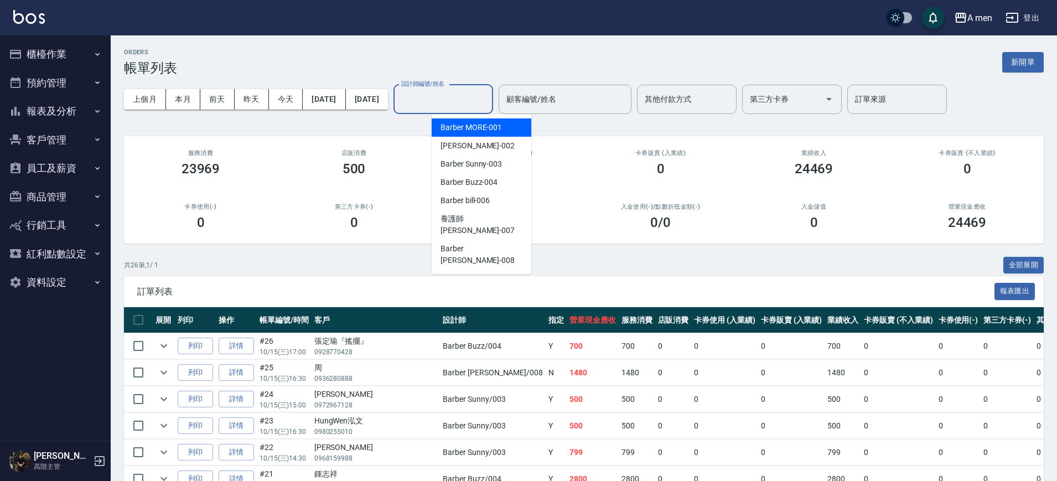
click at [453, 91] on div "設計師編號/姓名 設計師編號/姓名" at bounding box center [443, 99] width 100 height 29
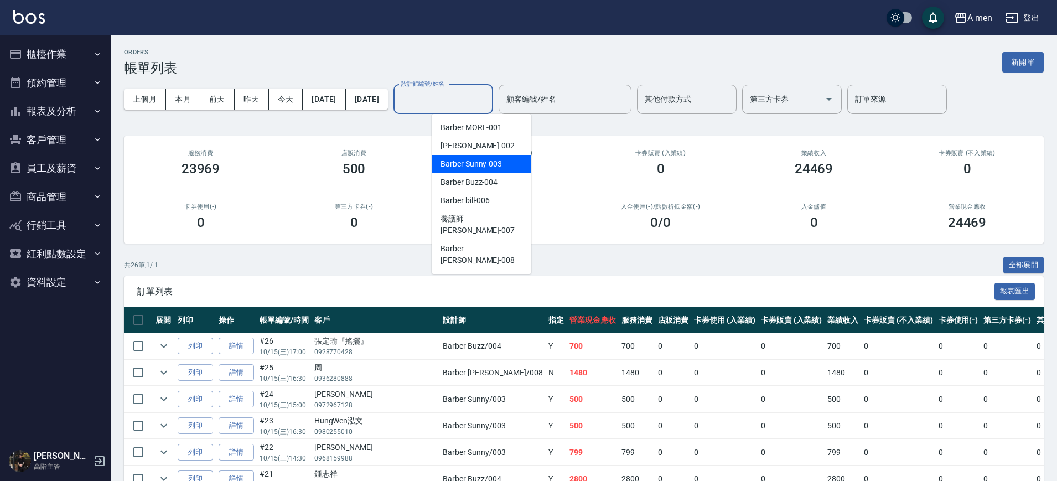
click at [490, 164] on span "Barber Sunny -003" at bounding box center [471, 164] width 61 height 12
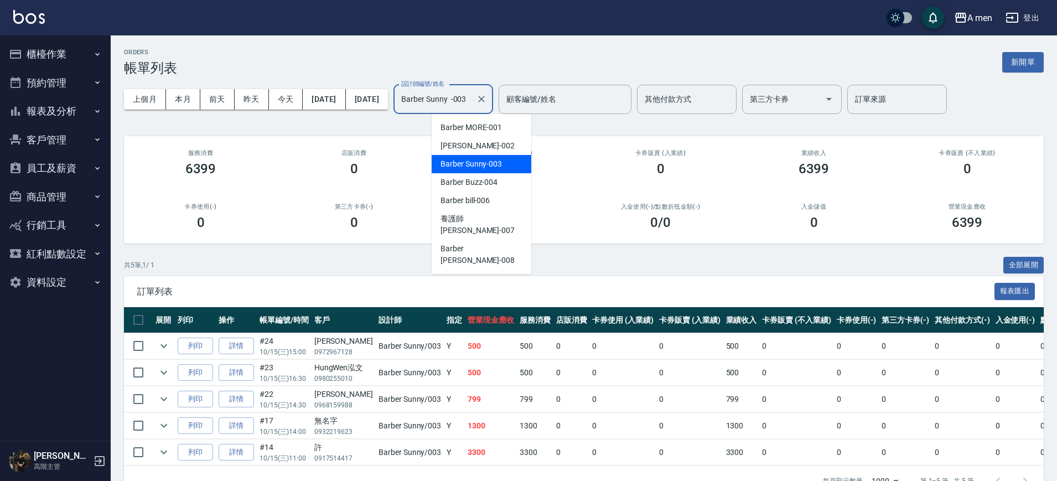
click at [472, 92] on input "Barber Sunny -003" at bounding box center [434, 99] width 73 height 19
click at [484, 175] on div "Barber Buzz -004" at bounding box center [482, 182] width 100 height 18
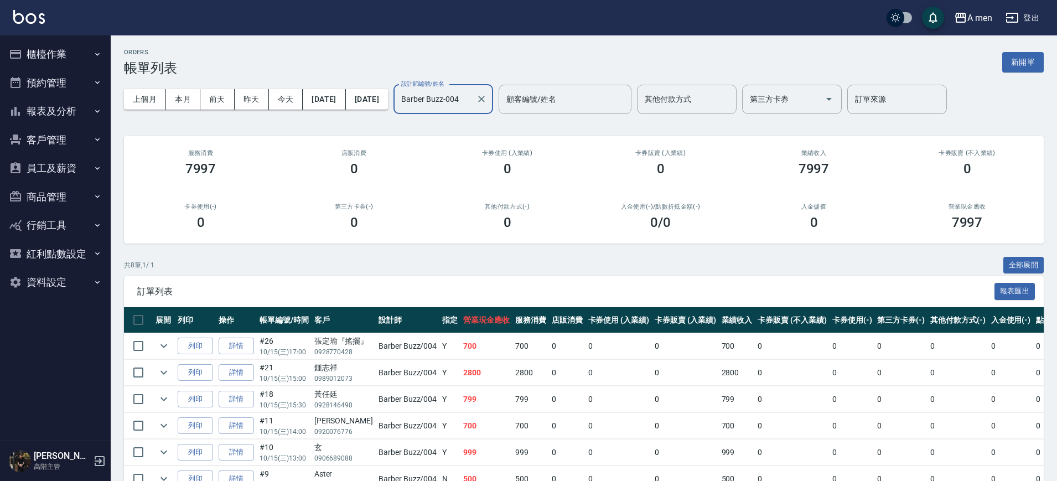
click at [472, 92] on input "Barber Buzz-004" at bounding box center [434, 99] width 73 height 19
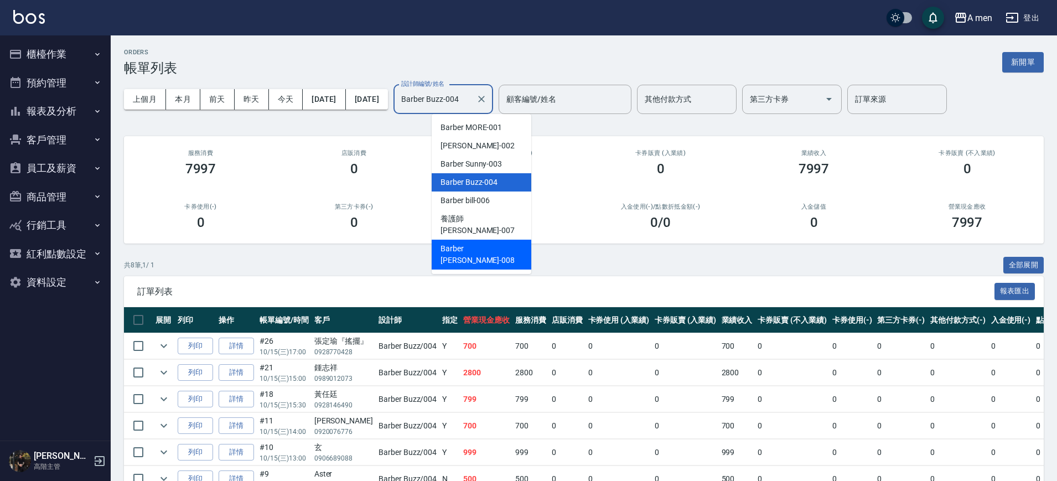
click at [488, 240] on div "Barber Garry -008" at bounding box center [482, 255] width 100 height 30
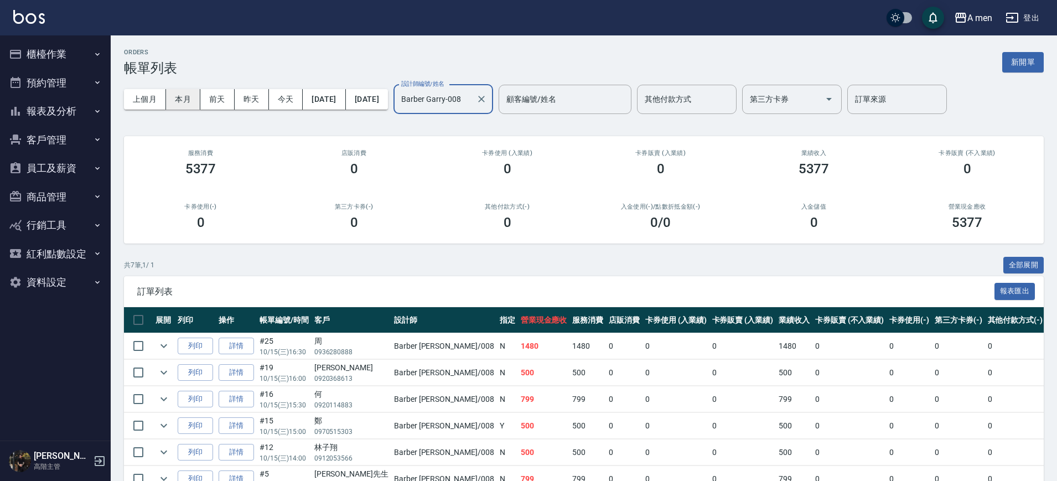
click at [191, 97] on button "本月" at bounding box center [183, 99] width 34 height 20
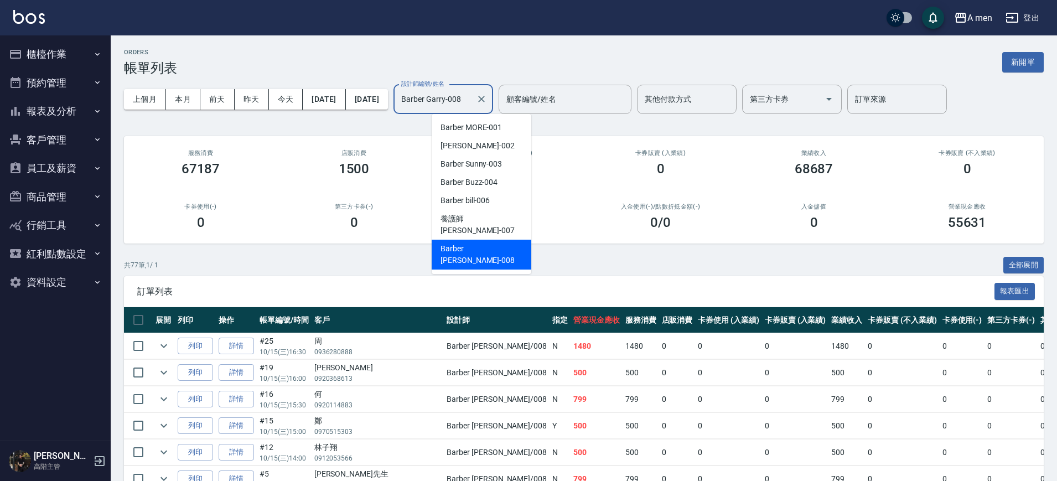
click at [471, 103] on input "Barber Garry-008" at bounding box center [434, 99] width 73 height 19
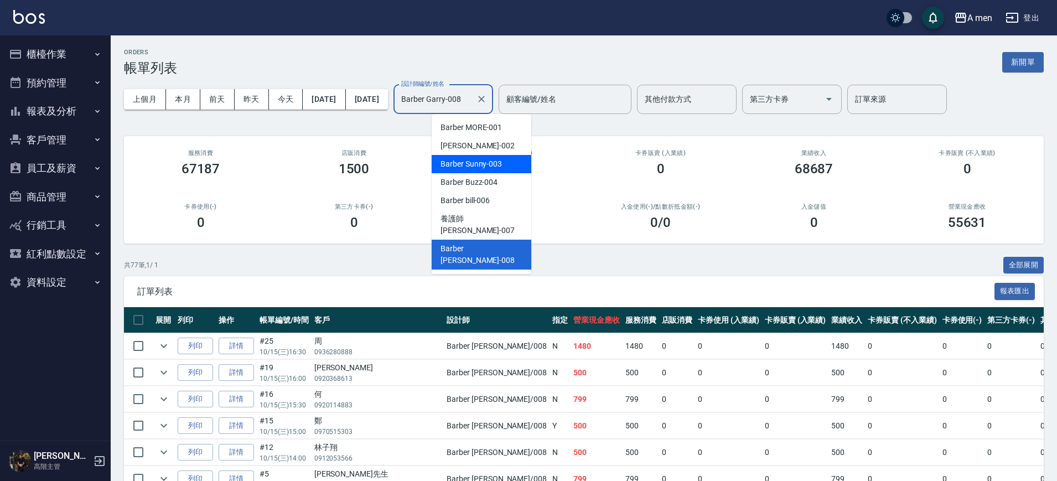
click at [493, 170] on div "Barber Sunny -003" at bounding box center [482, 164] width 100 height 18
type input "Barber Sunny -003"
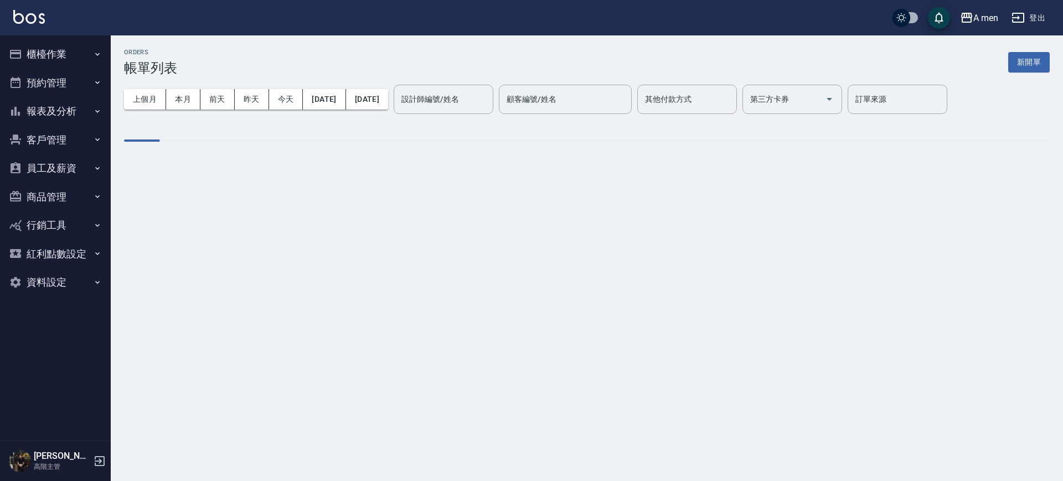
click at [286, 108] on button "今天" at bounding box center [286, 99] width 34 height 20
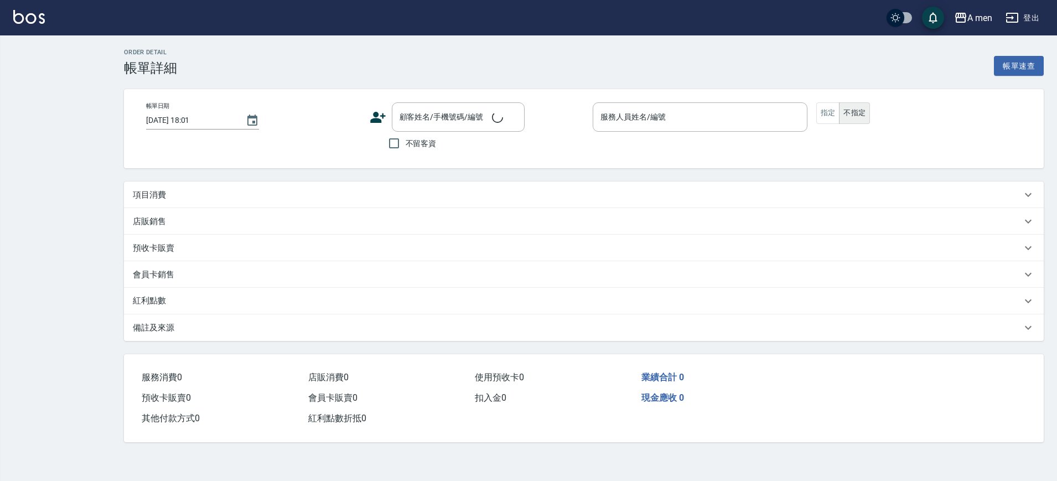
type input "[DATE] 17:00"
type input "Barber Sunny -003"
type input "會遲到 如果遲到太多就不指定"
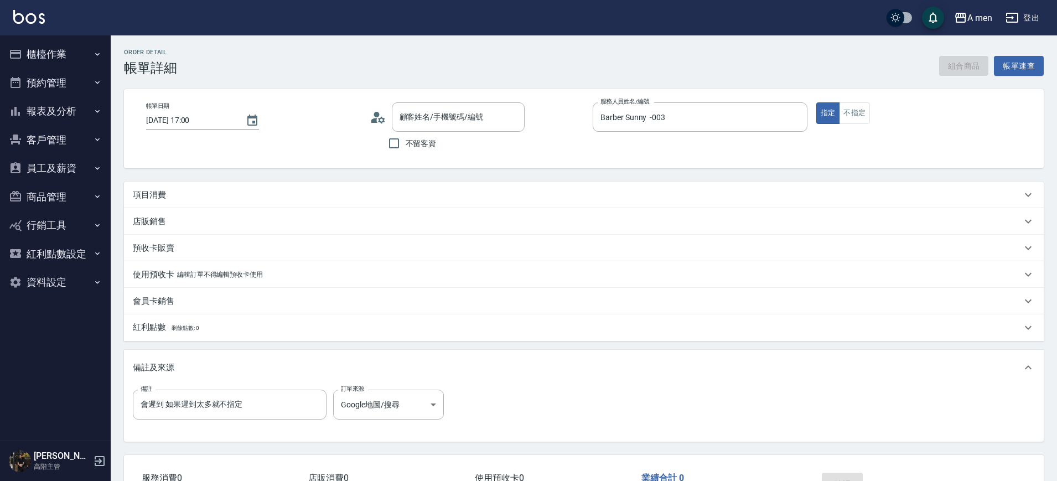
type input "[PERSON_NAME]/0932187611/null"
click at [268, 189] on div "項目消費" at bounding box center [577, 195] width 889 height 12
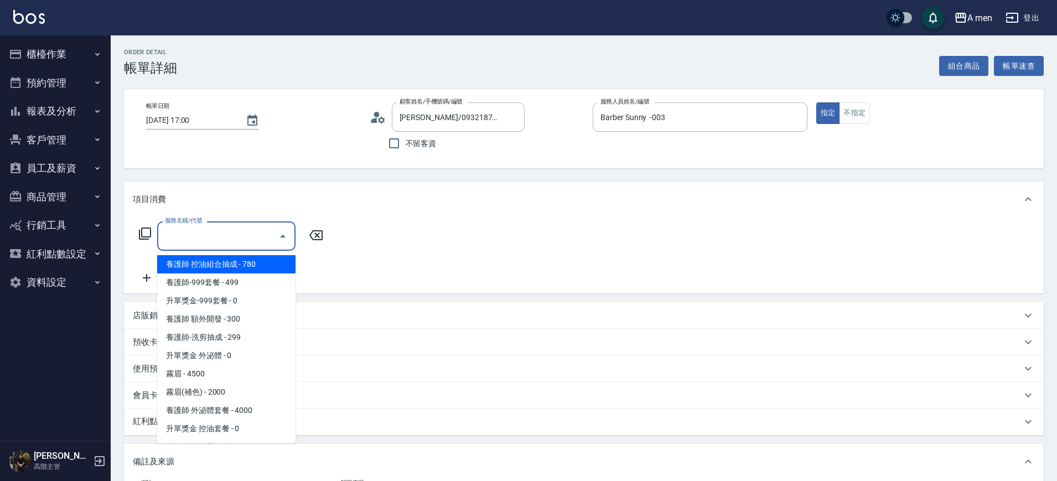
click at [257, 230] on input "服務名稱/代號" at bounding box center [218, 235] width 112 height 19
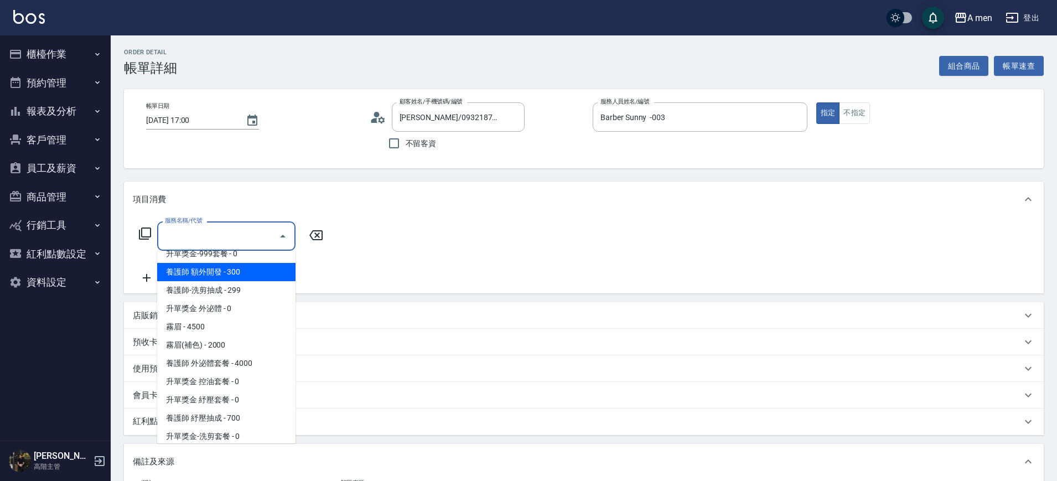
scroll to position [208, 0]
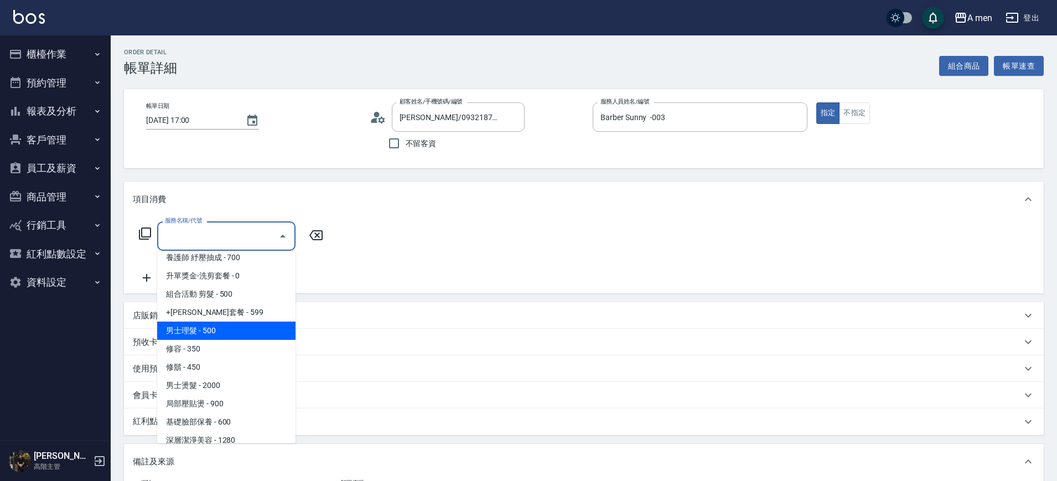
click at [232, 327] on span "男士理髮 - 500" at bounding box center [226, 331] width 138 height 18
type input "男士理髮(A01)"
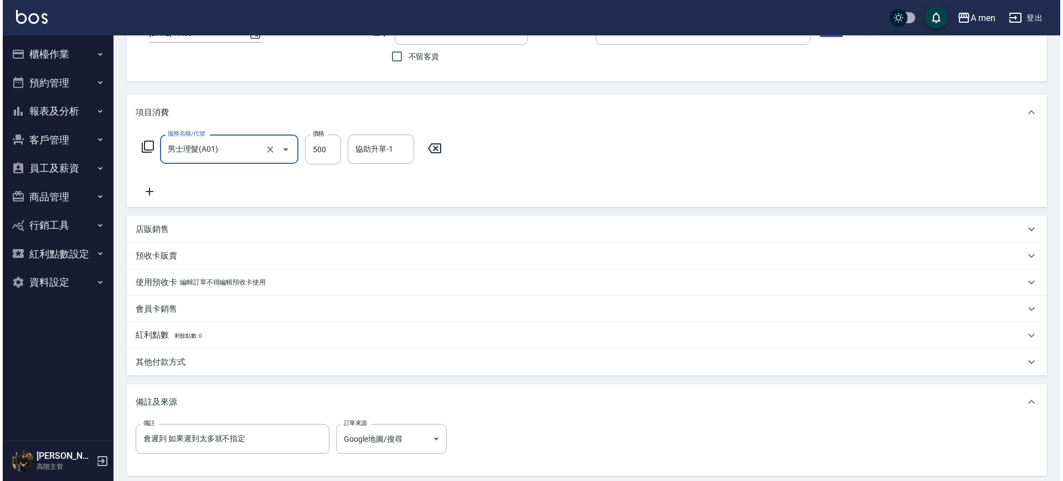
scroll to position [201, 0]
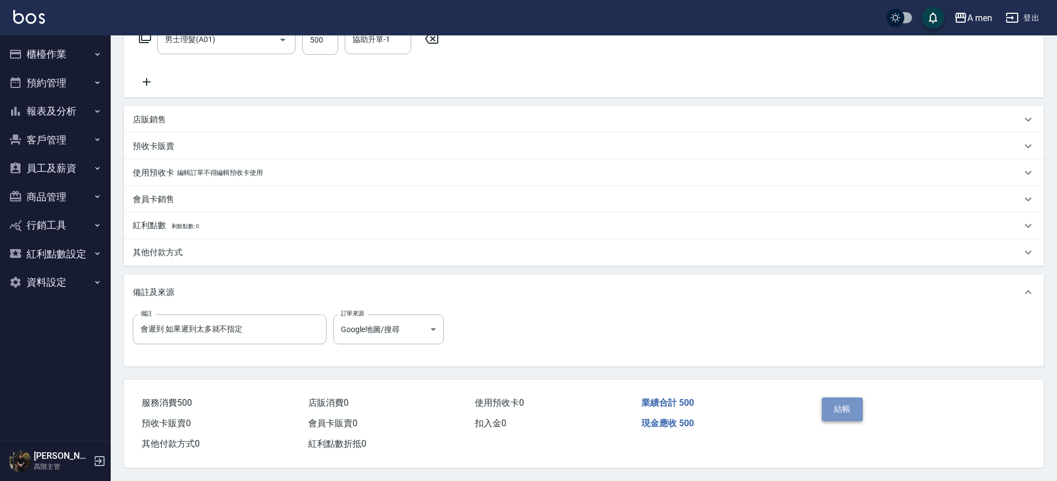
click at [851, 410] on button "結帳" at bounding box center [843, 408] width 42 height 23
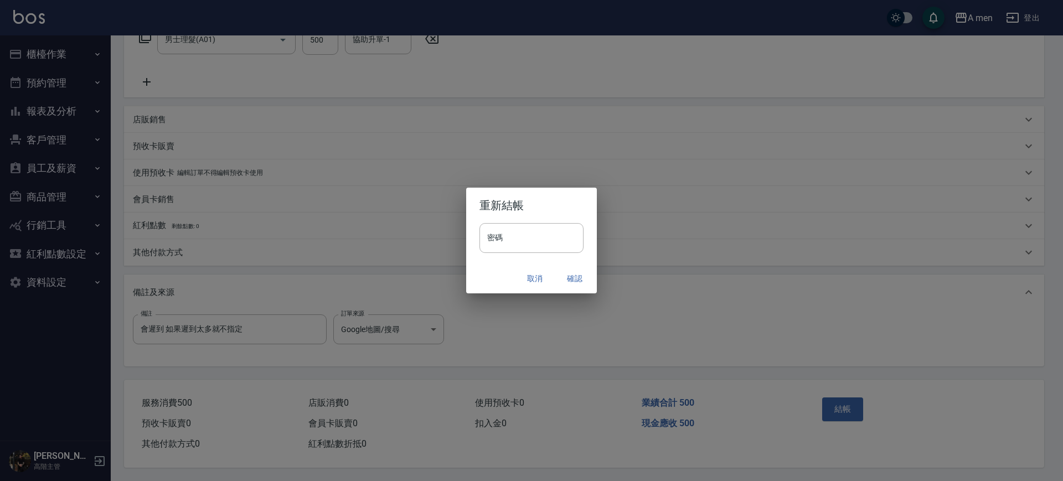
click at [568, 282] on button "確認" at bounding box center [574, 278] width 35 height 20
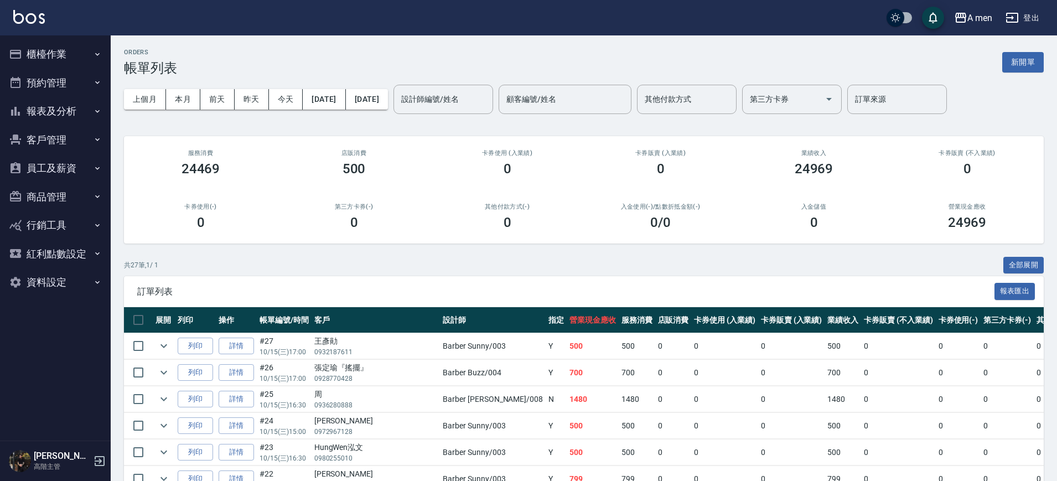
drag, startPoint x: 757, startPoint y: 22, endPoint x: 755, endPoint y: 14, distance: 7.3
click at [755, 21] on div "A men 登出" at bounding box center [528, 17] width 1057 height 35
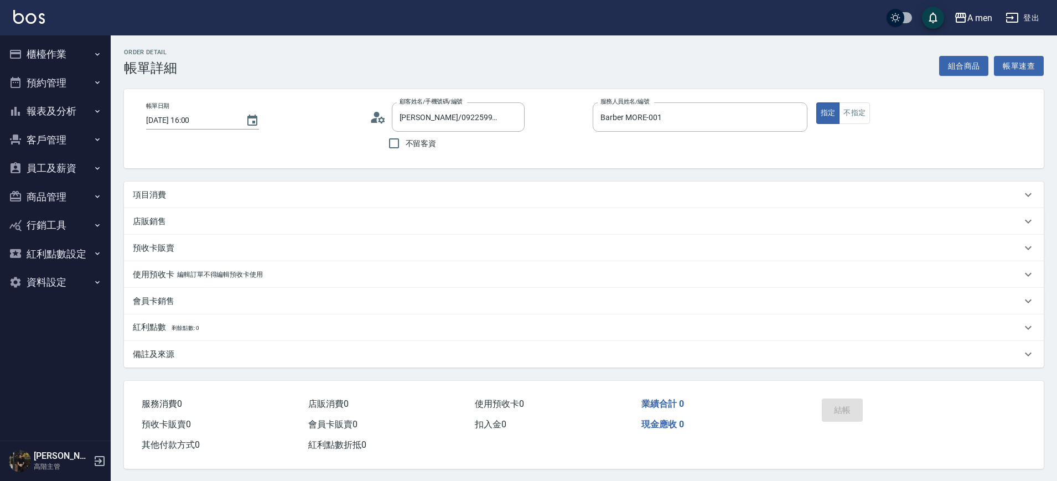
click at [200, 190] on div "項目消費" at bounding box center [577, 195] width 889 height 12
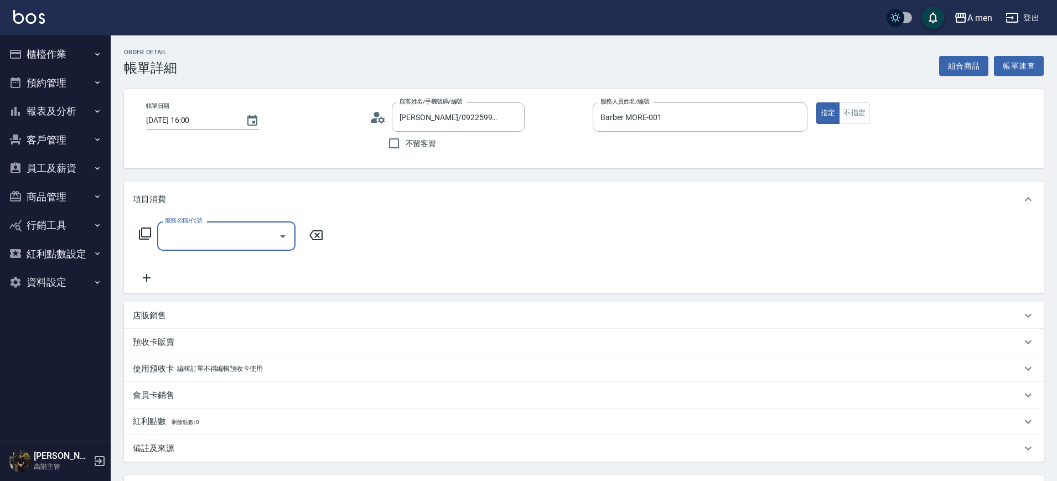
click at [195, 234] on input "服務名稱/代號" at bounding box center [218, 235] width 112 height 19
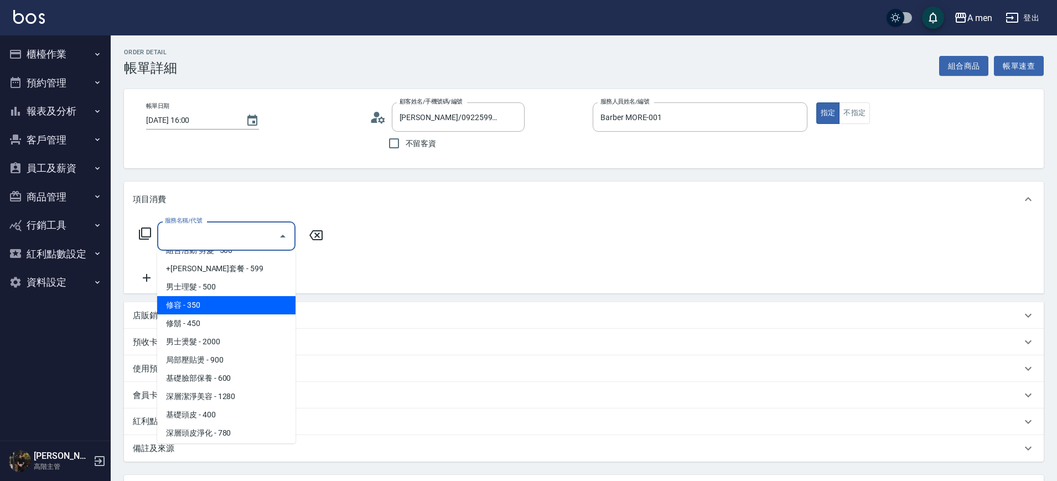
scroll to position [208, 0]
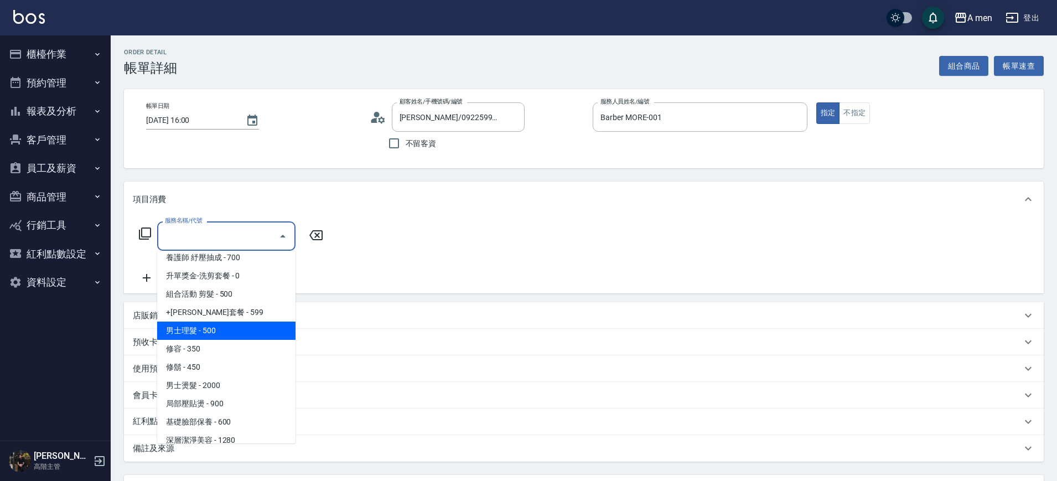
click at [208, 332] on span "男士理髮 - 500" at bounding box center [226, 331] width 138 height 18
type input "男士理髮(A01)"
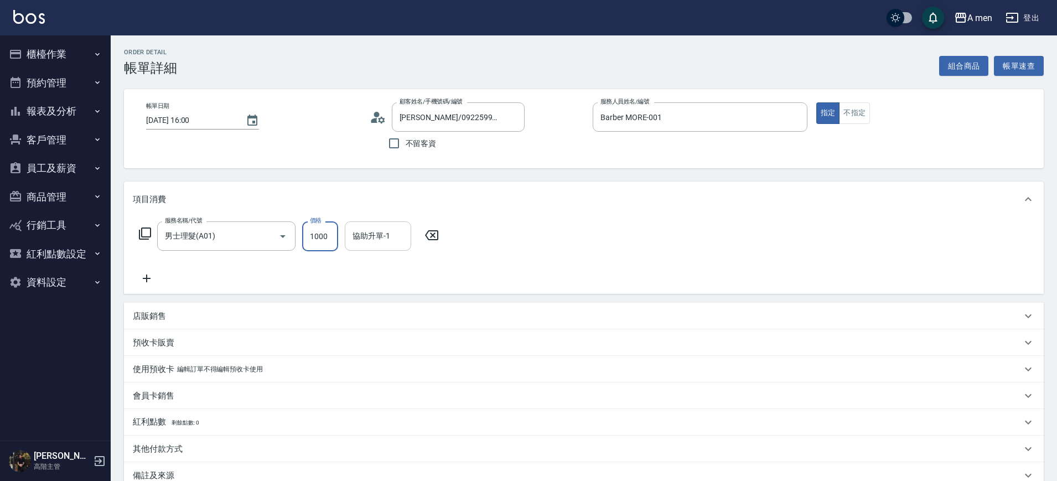
type input "1000"
click at [354, 239] on input "協助升單-1" at bounding box center [378, 235] width 56 height 19
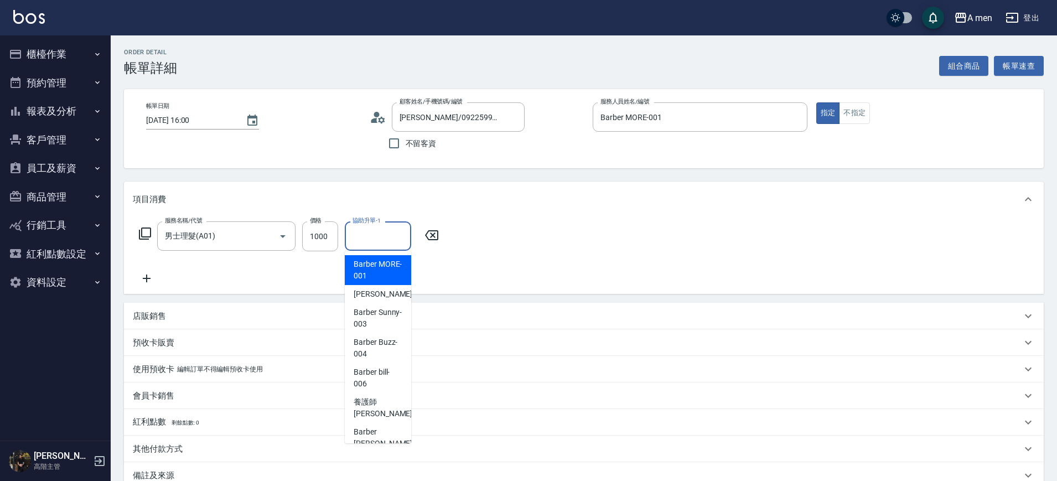
click at [512, 266] on div "服務名稱/代號 男士理髮(A01) 服務名稱/代號 價格 1000 價格 協助升單-1 協助升單-1" at bounding box center [584, 255] width 920 height 77
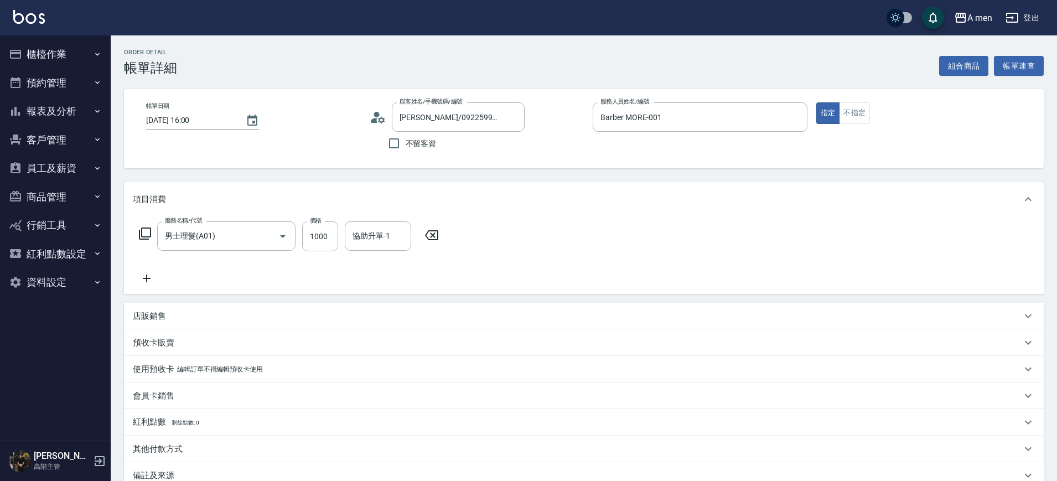
click at [439, 244] on div "服務名稱/代號 男士理髮(A01) 服務名稱/代號 價格 1000 價格 協助升單-1 協助升單-1" at bounding box center [289, 236] width 313 height 30
click at [435, 245] on div "服務名稱/代號 男士理髮(A01) 服務名稱/代號 價格 1000 價格 協助升單-1 協助升單-1" at bounding box center [289, 236] width 313 height 30
click at [433, 245] on div "服務名稱/代號 男士理髮(A01) 服務名稱/代號 價格 1000 價格 協助升單-1 協助升單-1" at bounding box center [289, 236] width 313 height 30
click at [436, 239] on icon at bounding box center [432, 235] width 28 height 13
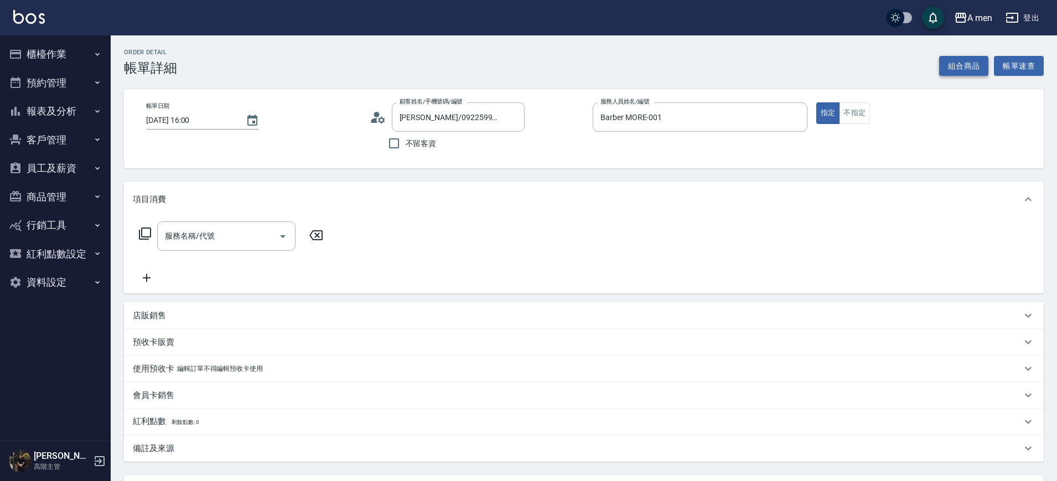
click at [952, 69] on button "組合商品" at bounding box center [964, 66] width 50 height 20
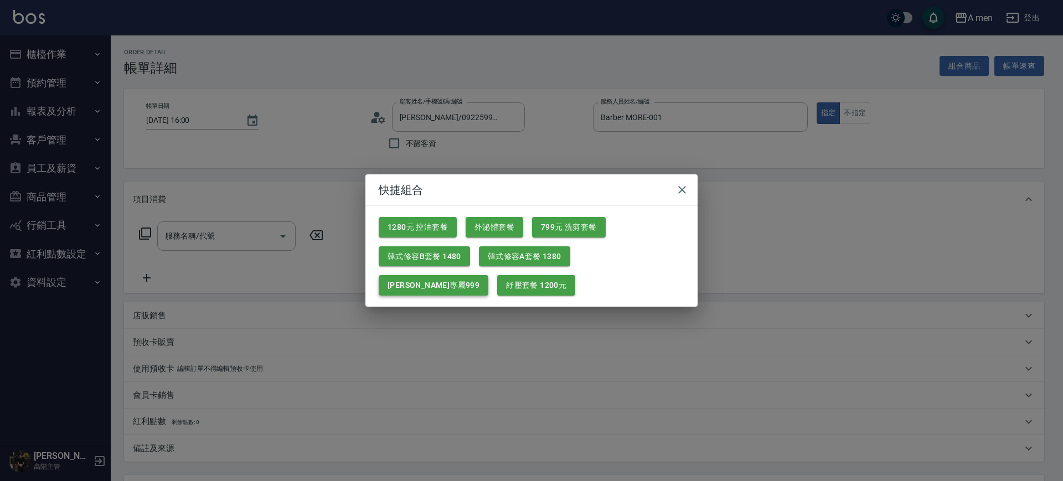
click at [488, 275] on button "楊莫專屬999" at bounding box center [434, 285] width 110 height 20
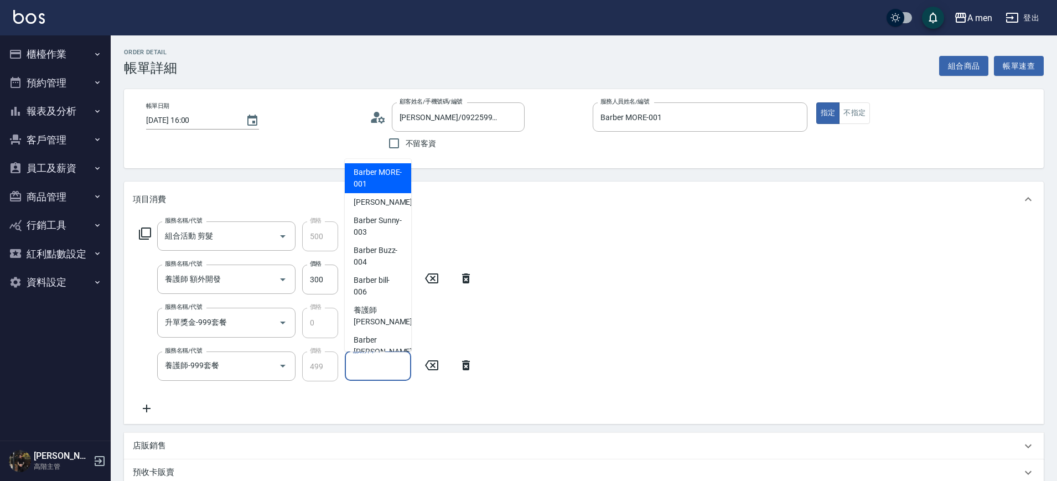
click at [364, 371] on input "協助升單-1" at bounding box center [378, 365] width 56 height 19
click at [390, 209] on div "小陳 -002" at bounding box center [378, 202] width 66 height 18
type input "小陳-002"
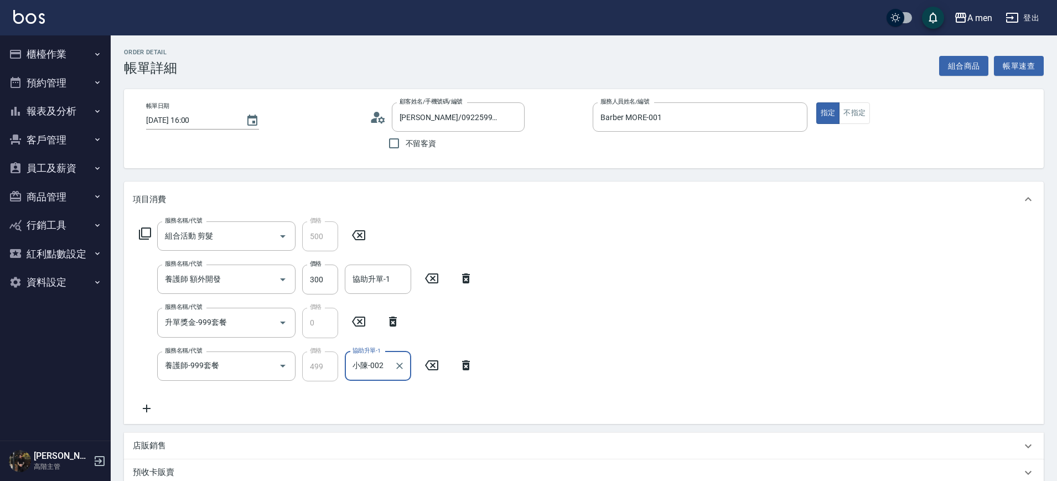
click at [467, 280] on icon at bounding box center [466, 278] width 28 height 13
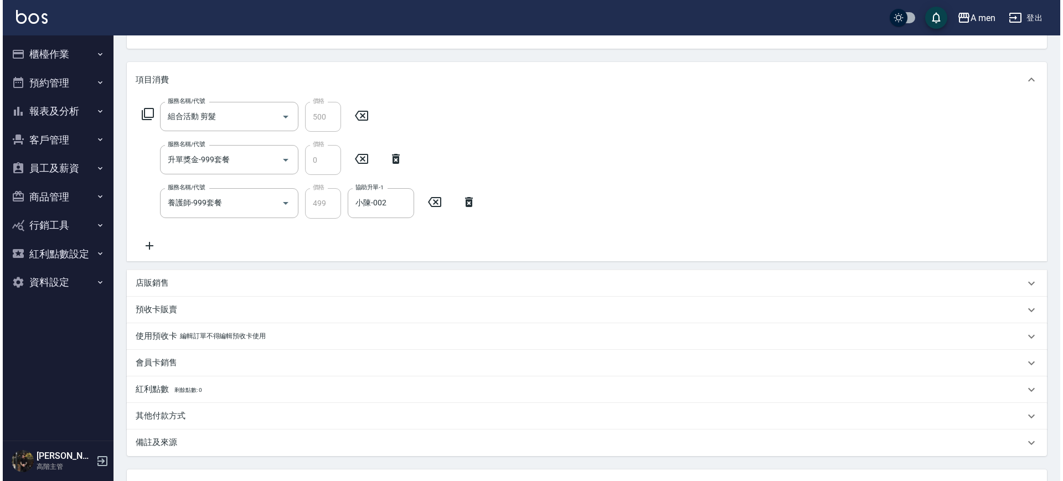
scroll to position [214, 0]
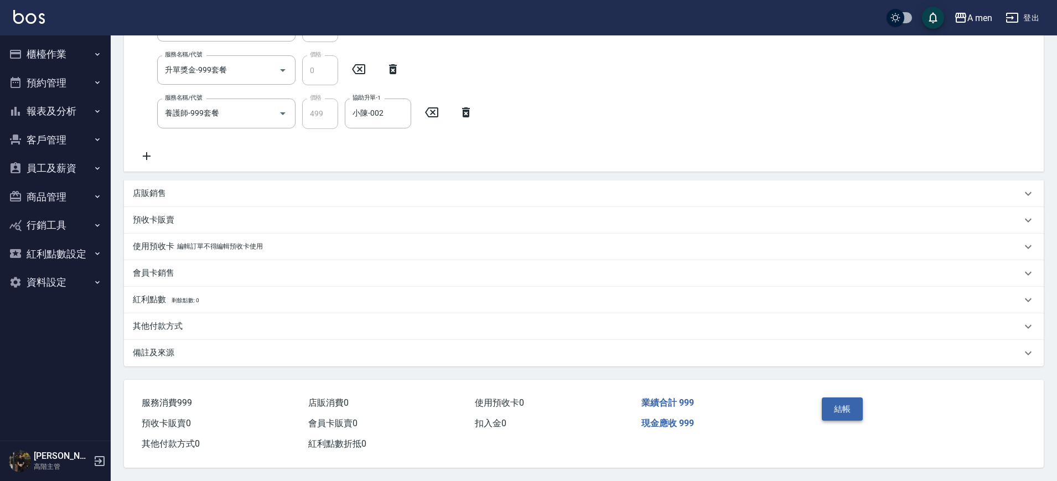
click at [828, 407] on button "結帳" at bounding box center [843, 408] width 42 height 23
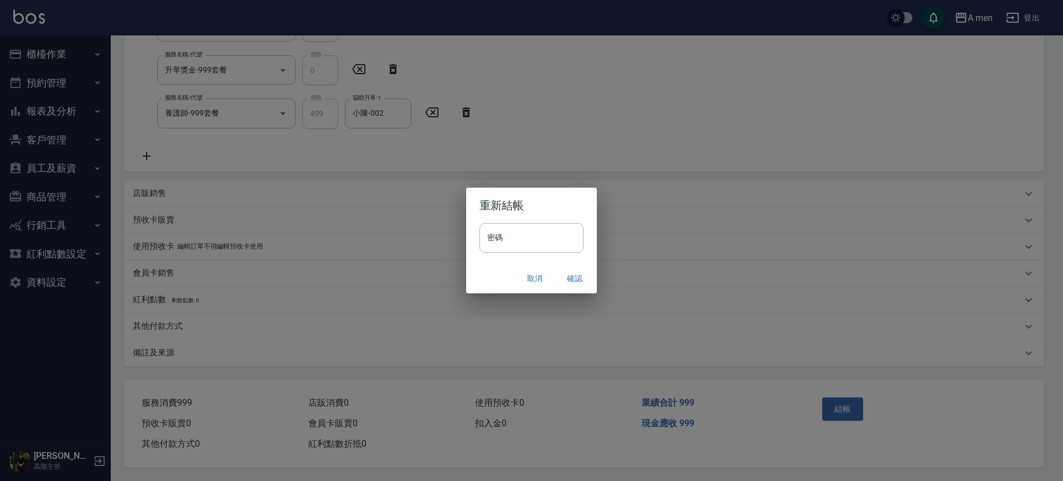
click at [572, 282] on button "確認" at bounding box center [574, 278] width 35 height 20
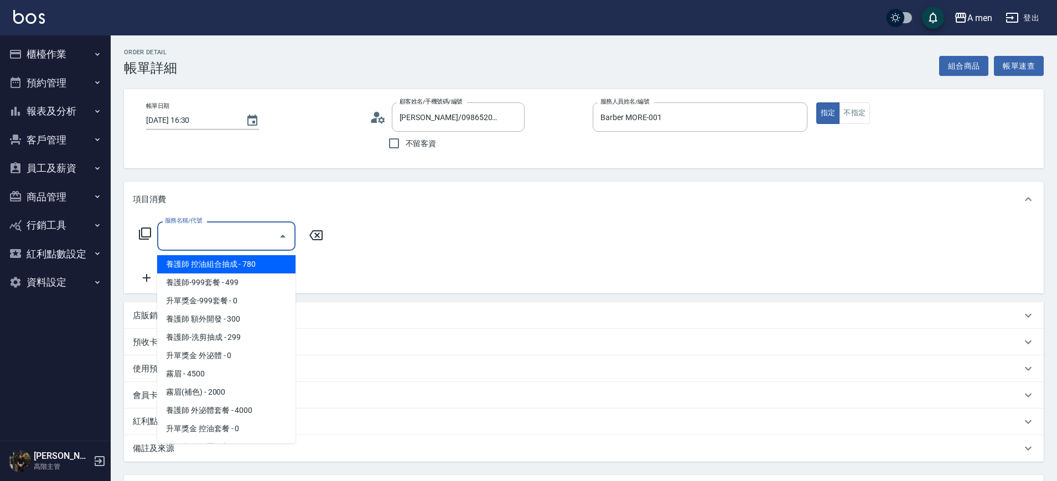
click at [195, 232] on input "服務名稱/代號" at bounding box center [218, 235] width 112 height 19
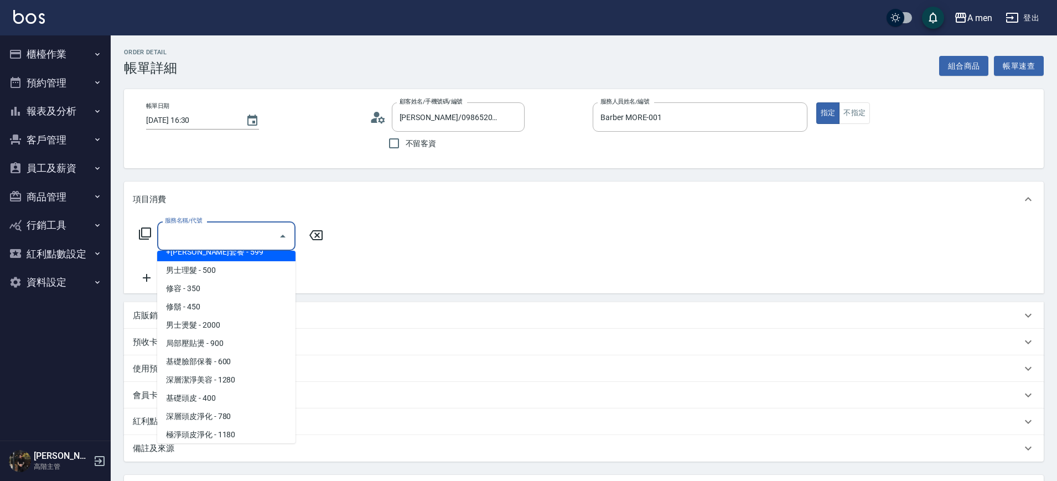
scroll to position [244, 0]
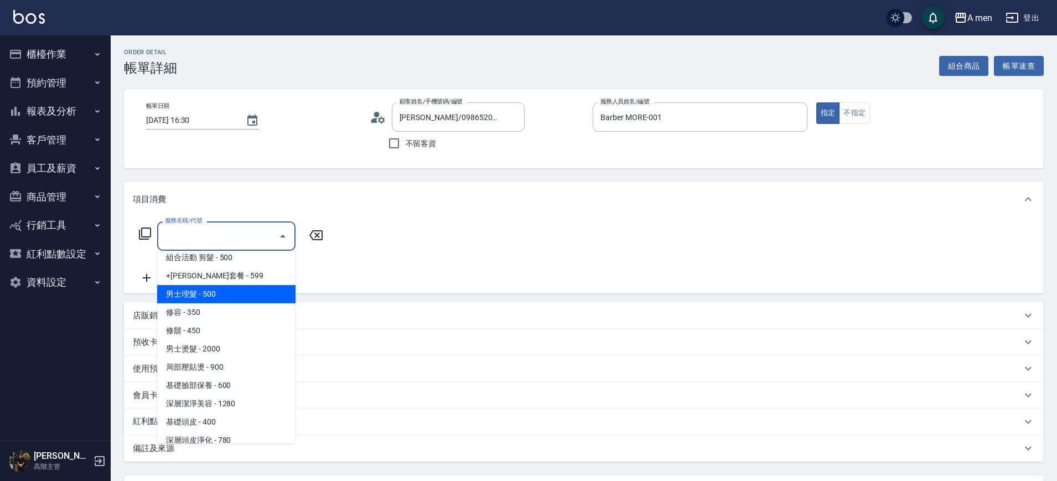
click at [215, 287] on span "男士理髮 - 500" at bounding box center [226, 294] width 138 height 18
type input "男士理髮(A01)"
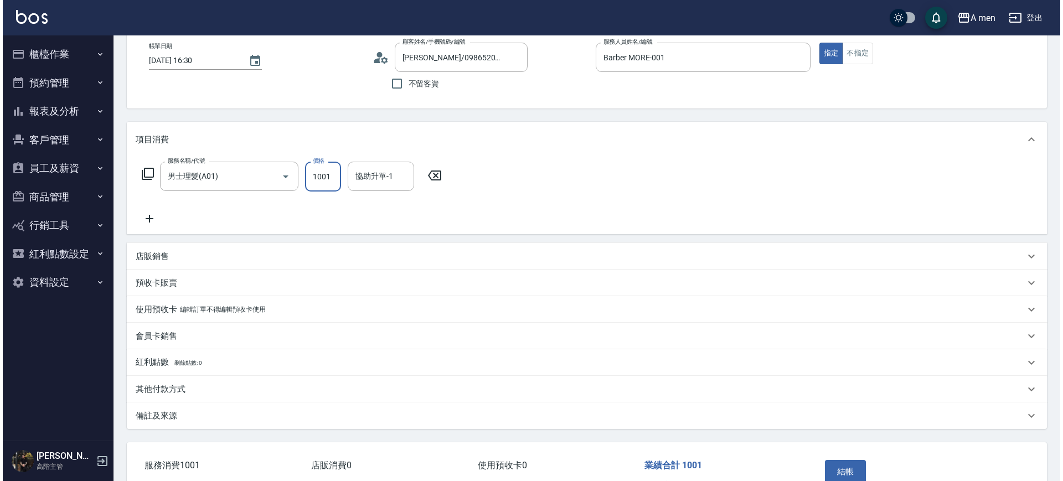
scroll to position [127, 0]
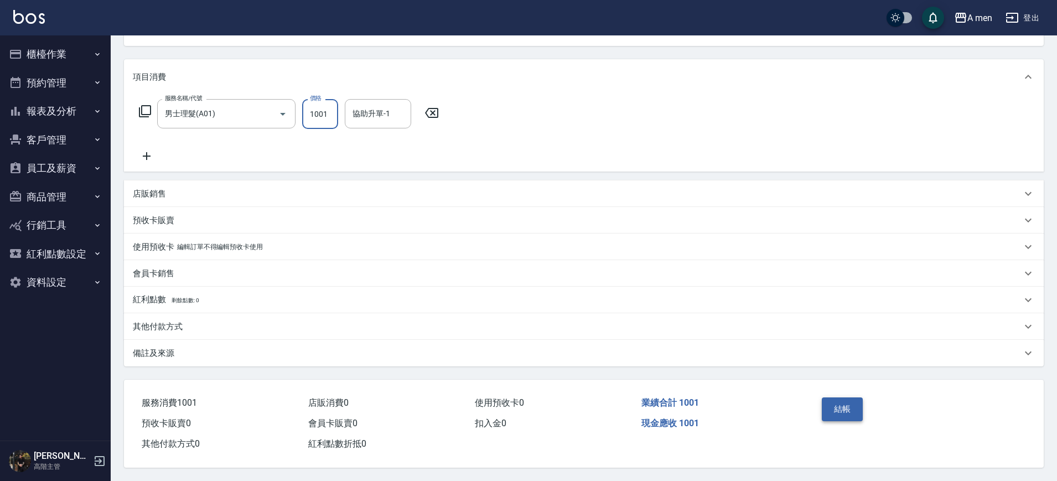
type input "1001"
click at [841, 398] on button "結帳" at bounding box center [843, 408] width 42 height 23
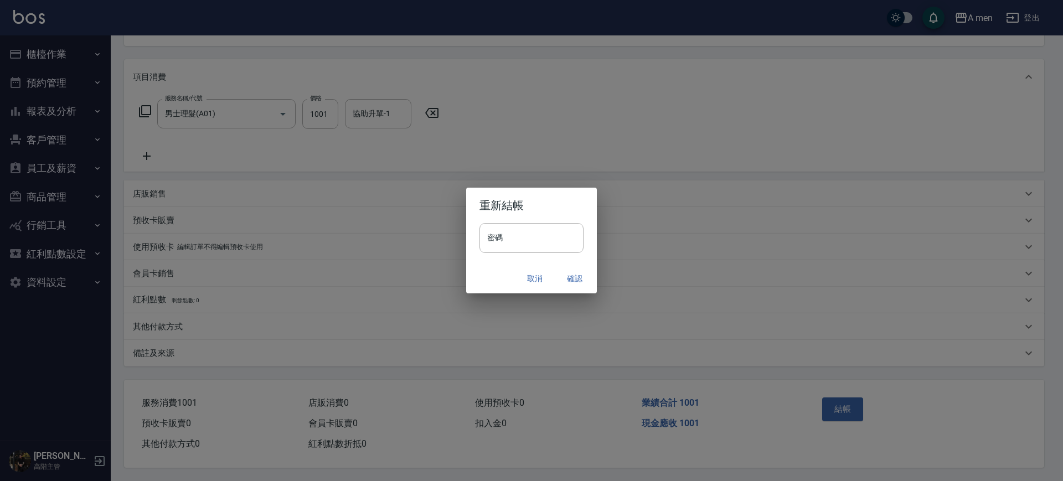
click at [577, 274] on button "確認" at bounding box center [574, 278] width 35 height 20
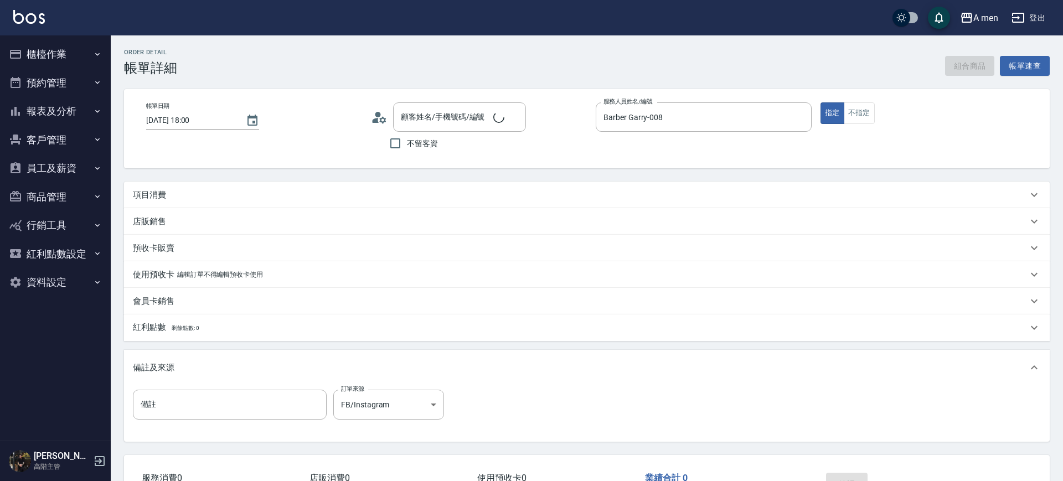
type input "[DATE] 18:00"
type input "Barber Garry-008"
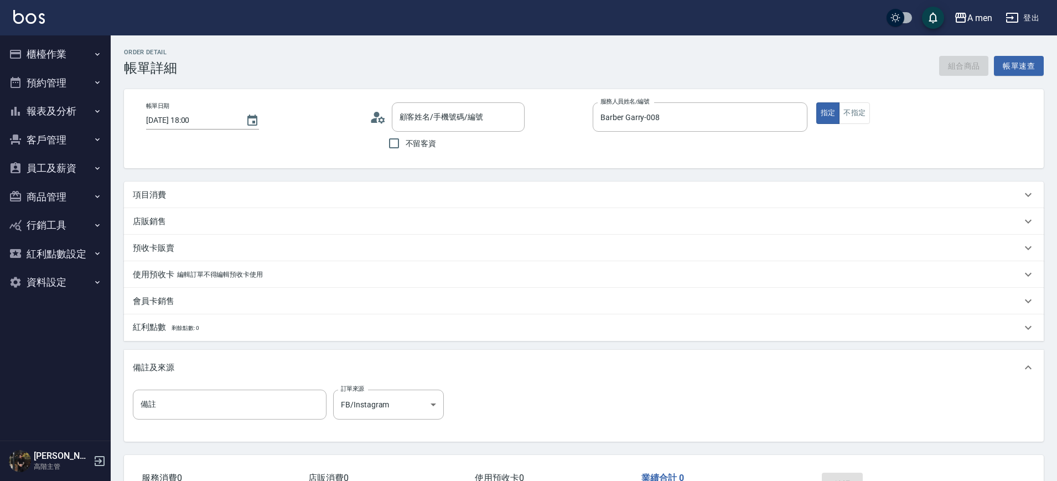
click at [958, 67] on div "組合商品 帳單速查" at bounding box center [991, 66] width 105 height 20
type input "官文裕/0975064350/null"
click at [958, 67] on button "組合商品" at bounding box center [964, 66] width 50 height 20
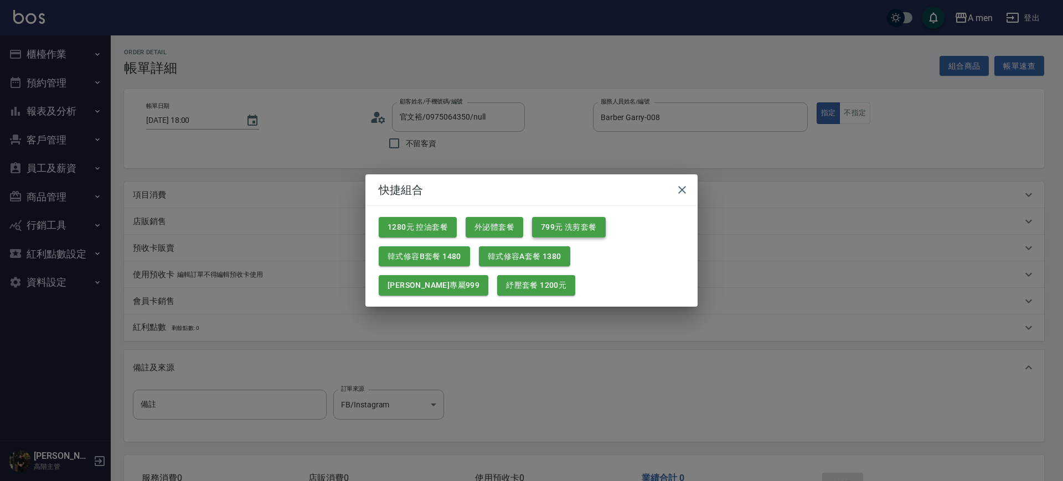
click at [545, 226] on button "799元 洗剪套餐" at bounding box center [569, 227] width 74 height 20
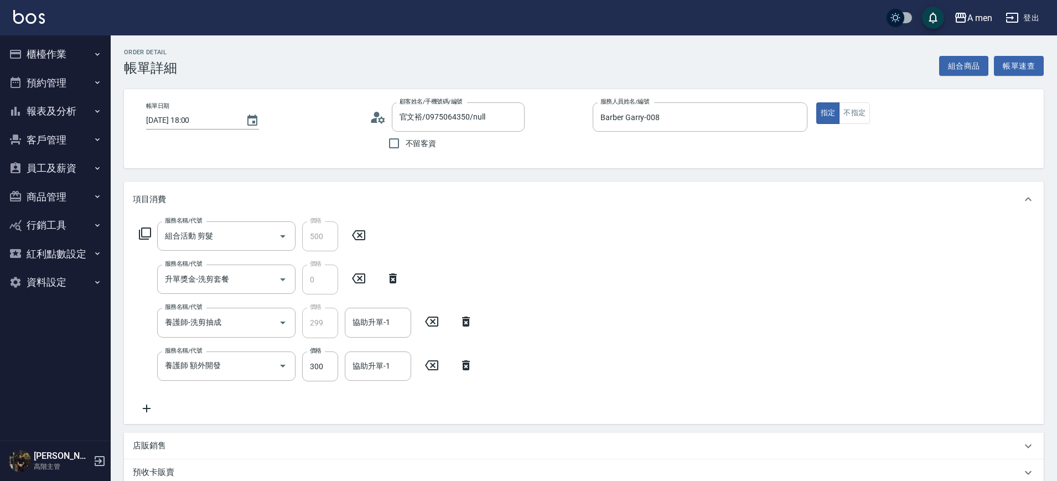
click at [472, 371] on div "服務名稱/代號 養護師 額外開發 服務名稱/代號 價格 300 價格 協助升單-1 協助升單-1" at bounding box center [306, 366] width 347 height 30
click at [458, 367] on icon at bounding box center [466, 365] width 28 height 13
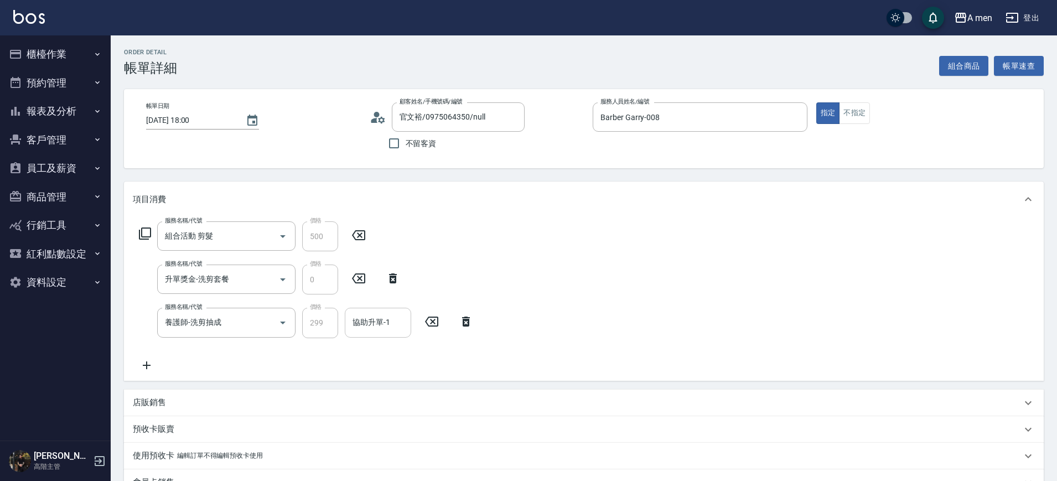
click at [391, 323] on input "協助升單-1" at bounding box center [378, 322] width 56 height 19
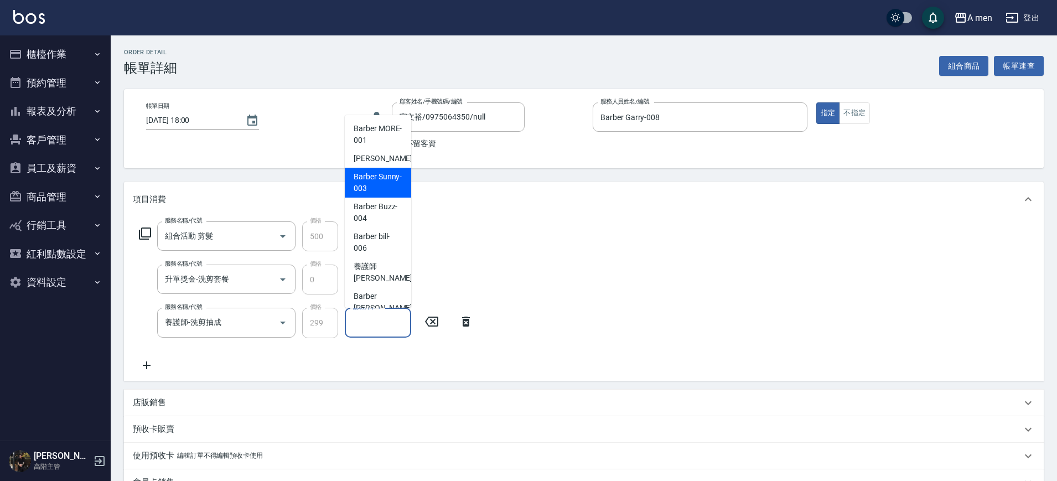
click at [366, 168] on div "Barber Sunny -003" at bounding box center [378, 183] width 66 height 30
click at [385, 325] on input "Barber Sunny -003" at bounding box center [370, 322] width 40 height 19
click at [381, 156] on span "小陳 -002" at bounding box center [391, 159] width 74 height 12
type input "小陳-002"
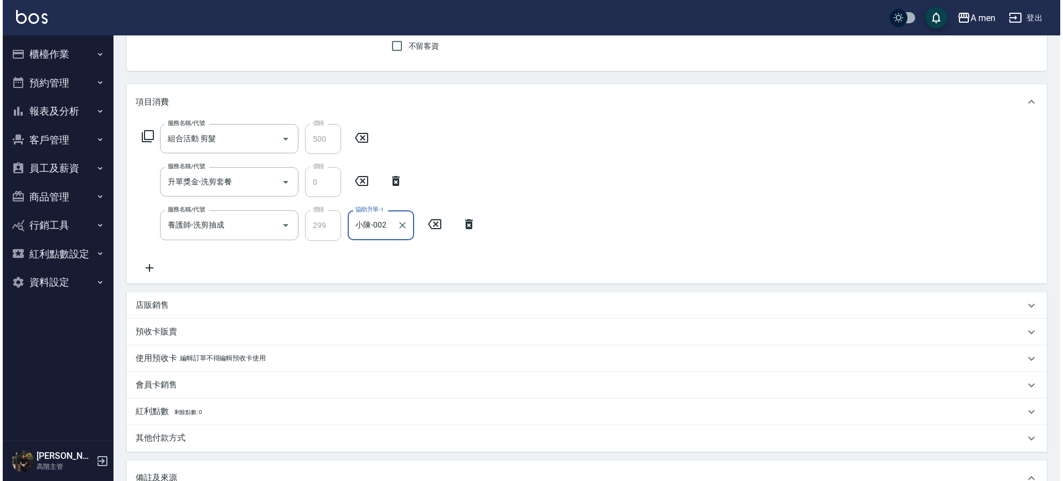
scroll to position [277, 0]
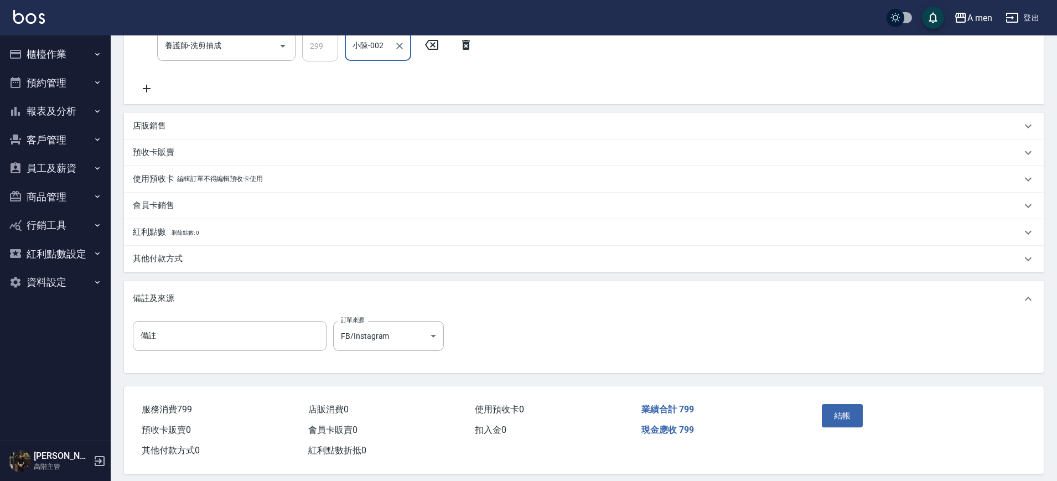
click at [755, 400] on div "業績合計 799" at bounding box center [720, 410] width 167 height 20
click at [855, 419] on button "結帳" at bounding box center [843, 415] width 42 height 23
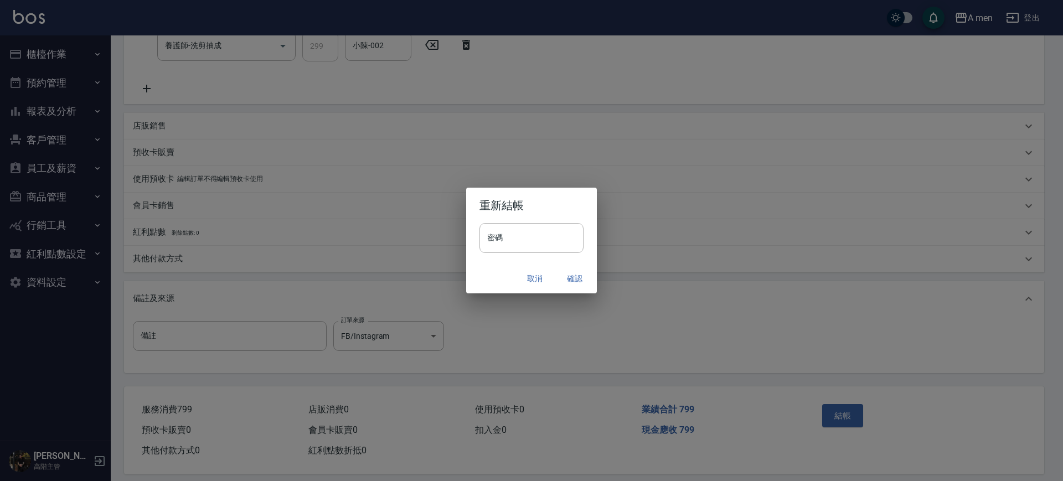
click at [577, 276] on button "確認" at bounding box center [574, 278] width 35 height 20
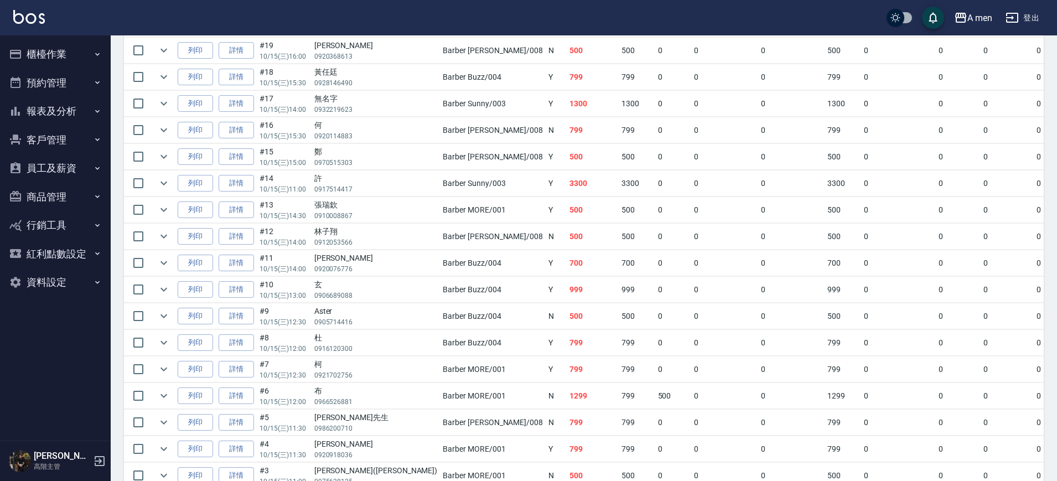
scroll to position [564, 0]
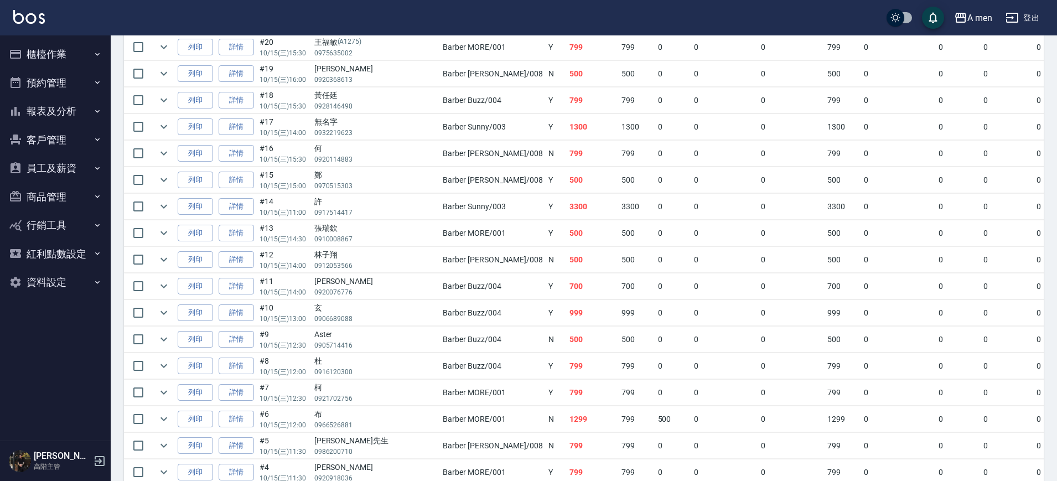
drag, startPoint x: 920, startPoint y: 414, endPoint x: 903, endPoint y: 419, distance: 18.6
click at [981, 415] on td "0" at bounding box center [1007, 419] width 53 height 26
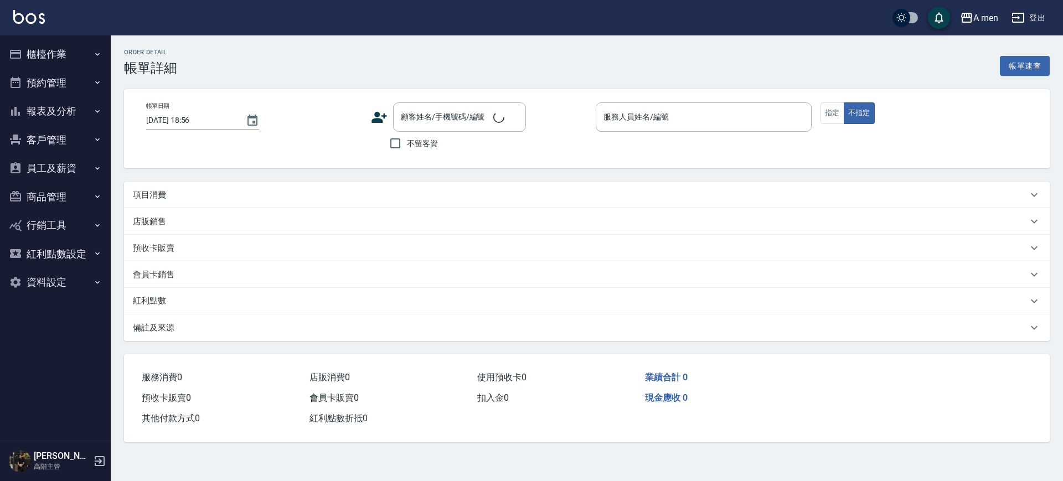
type input "[DATE] 17:00"
type input "Barber Garry-008"
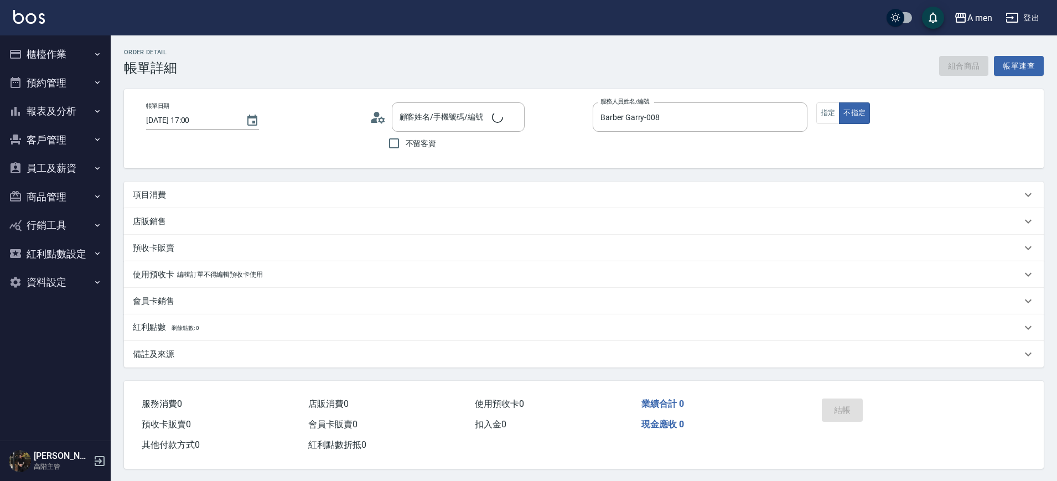
type input "[PERSON_NAME]/0987106718/null"
click at [965, 56] on button "組合商品" at bounding box center [964, 66] width 50 height 20
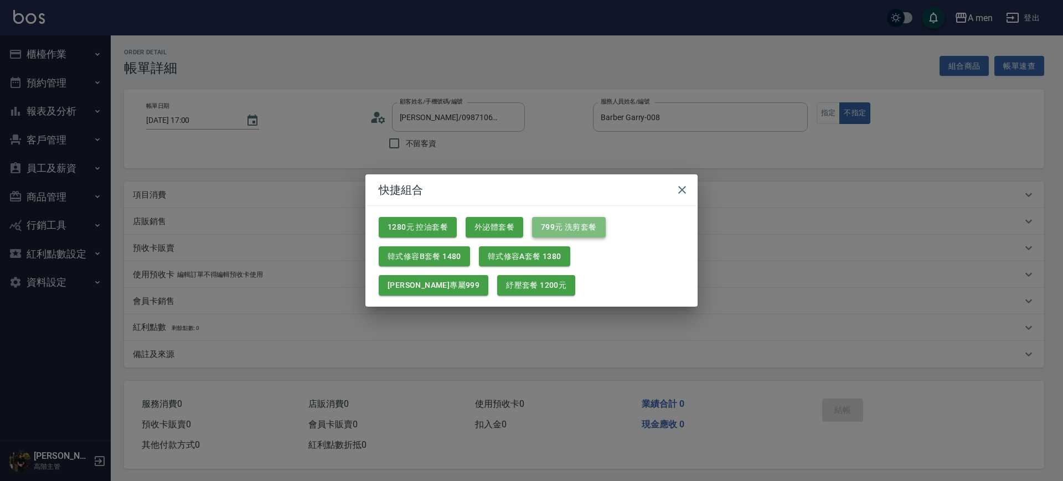
click at [580, 229] on button "799元 洗剪套餐" at bounding box center [569, 227] width 74 height 20
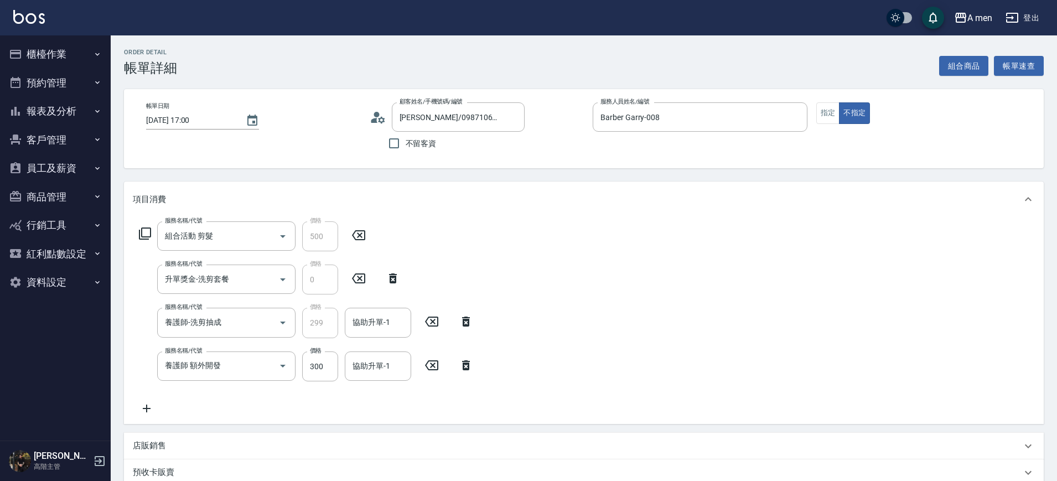
click at [472, 371] on div "服務名稱/代號 養護師 額外開發 服務名稱/代號 價格 300 價格 協助升單-1 協助升單-1" at bounding box center [306, 366] width 347 height 30
drag, startPoint x: 469, startPoint y: 366, endPoint x: 405, endPoint y: 340, distance: 69.1
click at [470, 366] on icon at bounding box center [466, 365] width 28 height 13
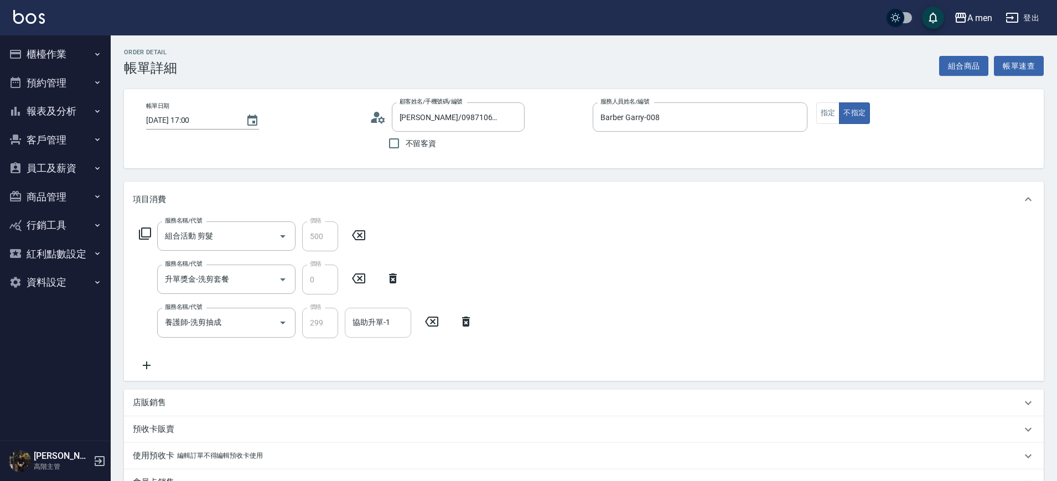
click at [375, 314] on input "協助升單-1" at bounding box center [378, 322] width 56 height 19
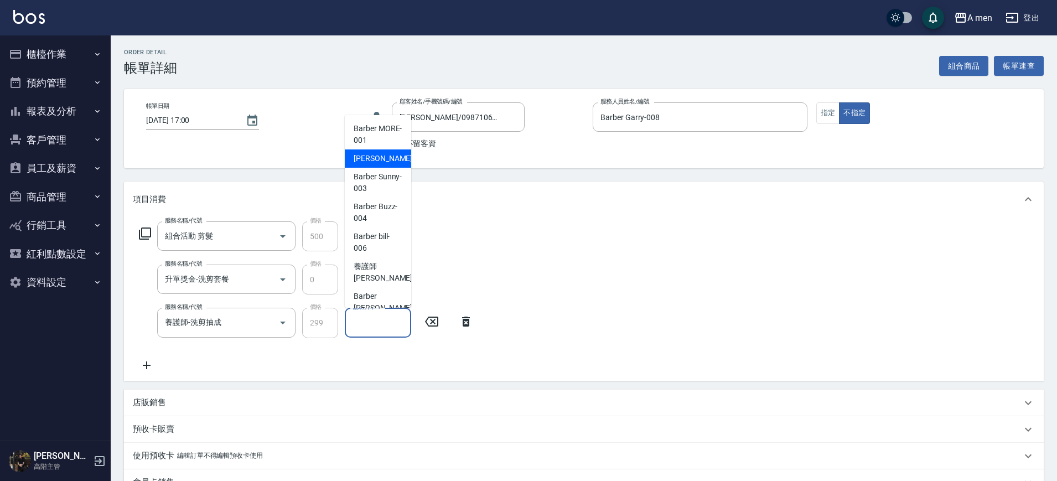
click at [388, 151] on div "小陳 -002" at bounding box center [378, 158] width 66 height 18
type input "小陳-002"
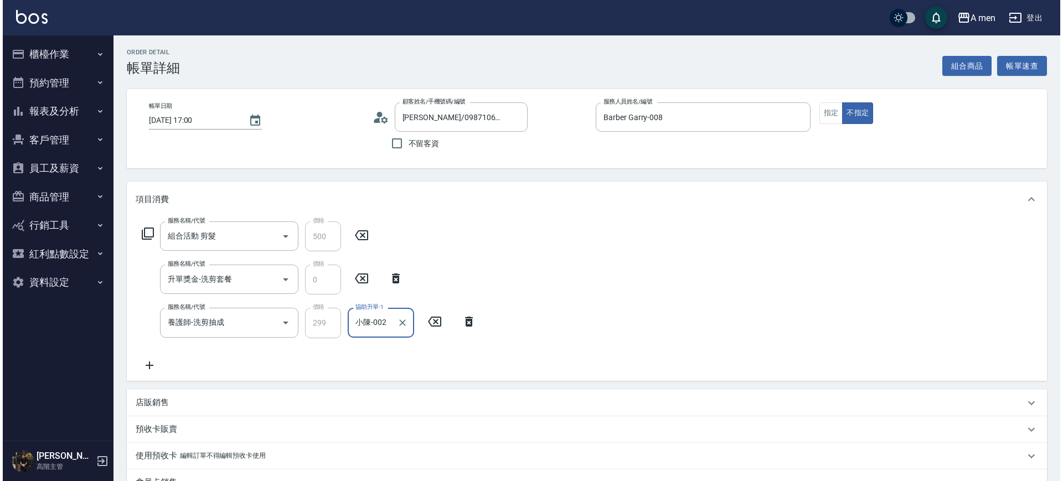
scroll to position [214, 0]
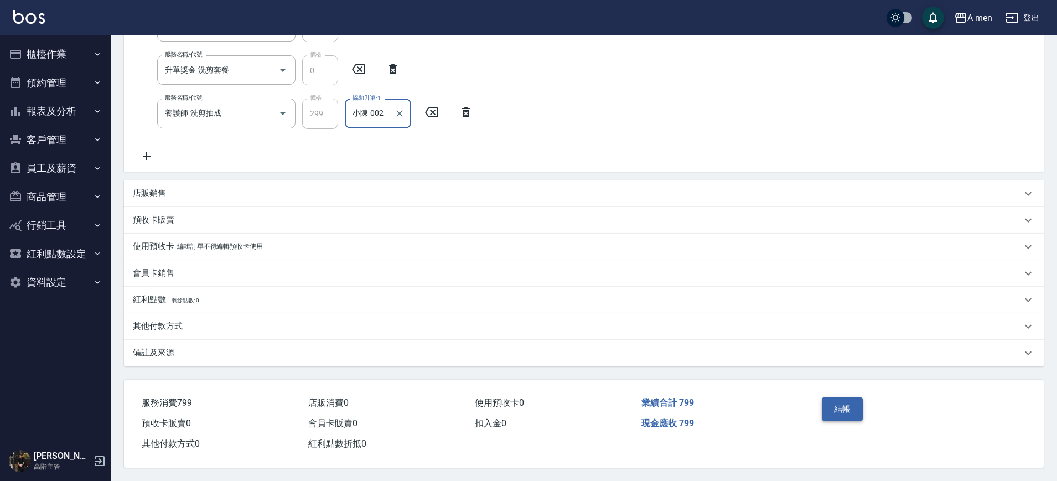
click at [837, 400] on button "結帳" at bounding box center [843, 408] width 42 height 23
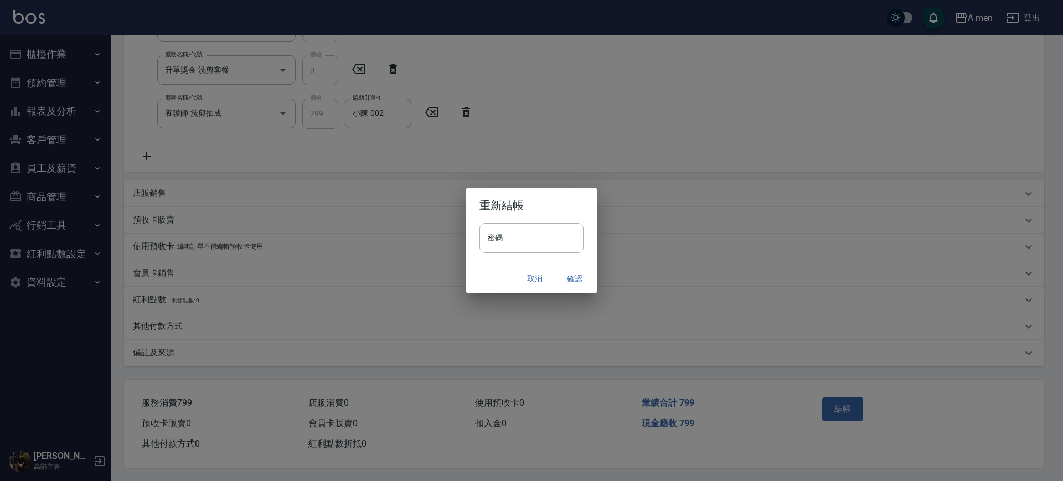
click at [581, 279] on button "確認" at bounding box center [574, 278] width 35 height 20
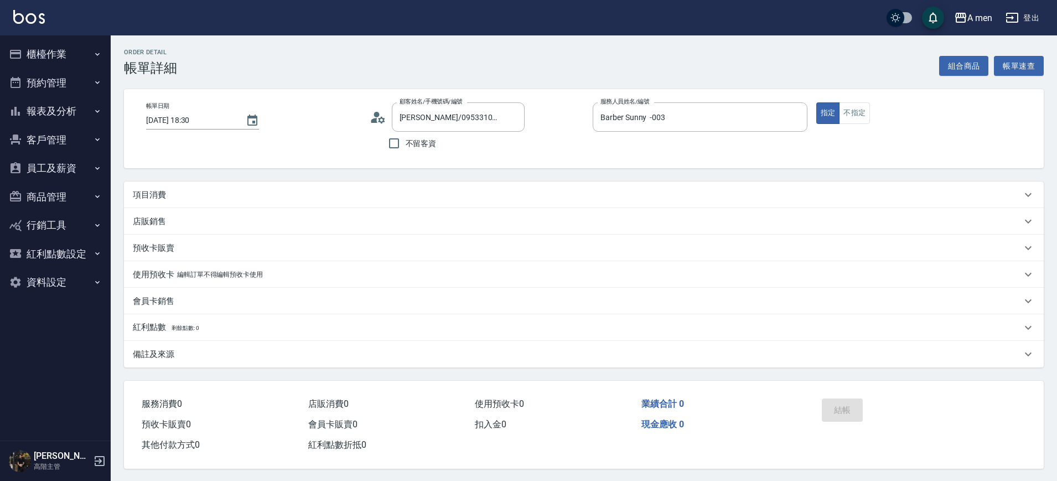
click at [961, 65] on button "組合商品" at bounding box center [964, 66] width 50 height 20
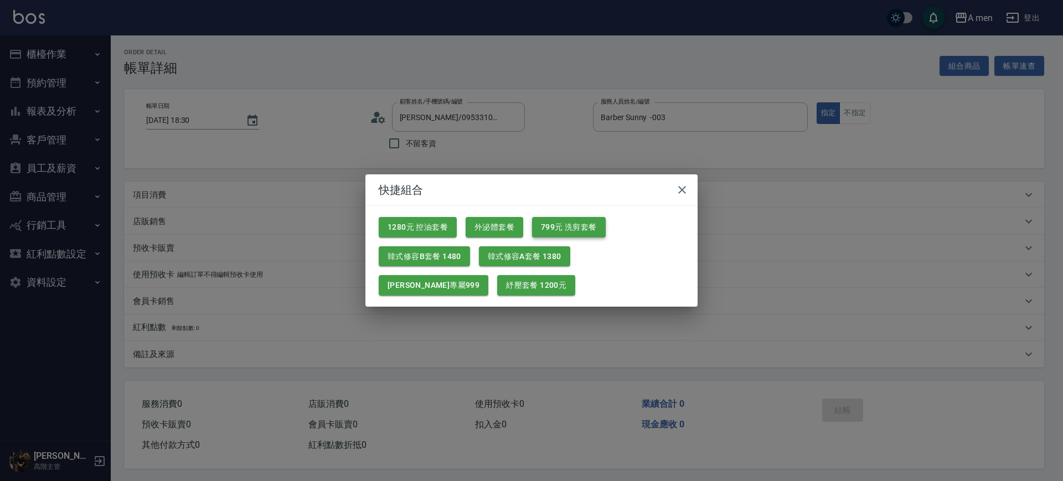
click at [559, 229] on button "799元 洗剪套餐" at bounding box center [569, 227] width 74 height 20
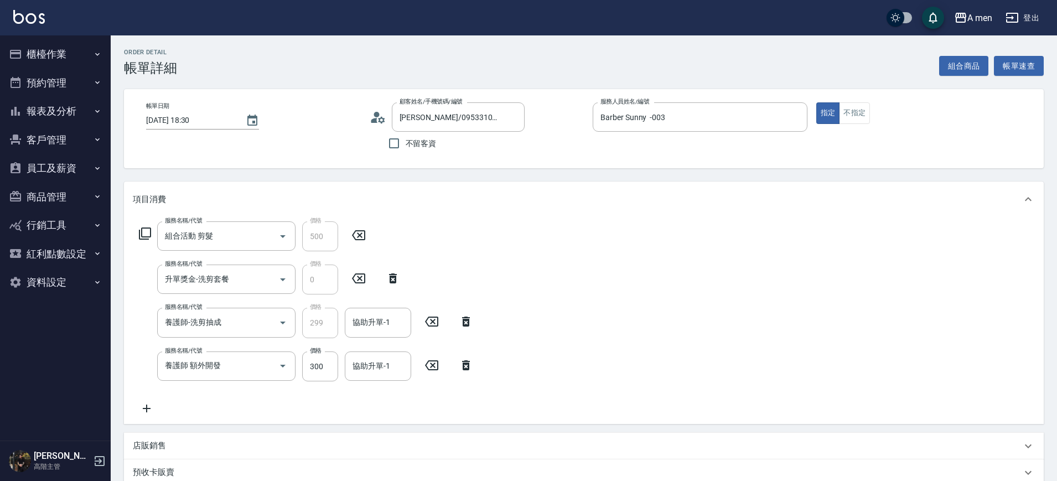
click at [469, 361] on icon at bounding box center [466, 365] width 28 height 13
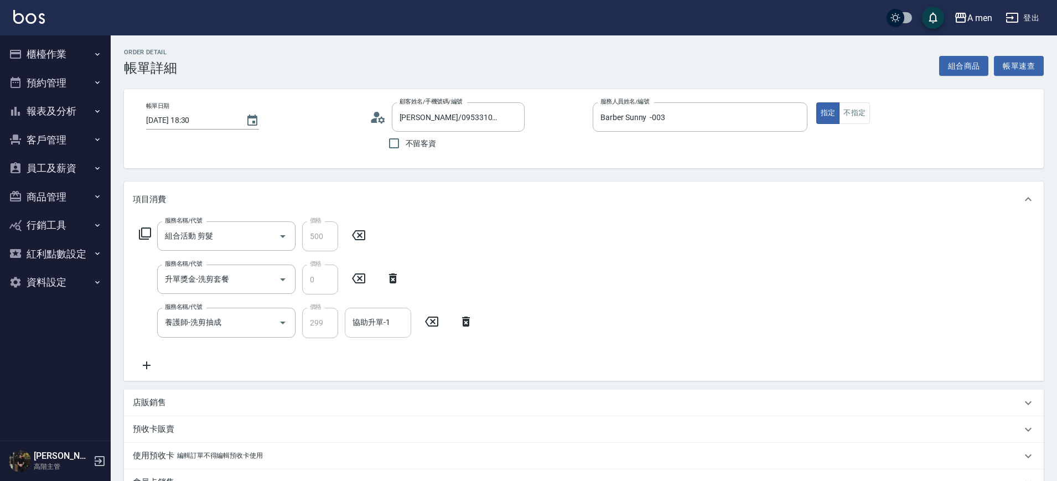
click at [387, 319] on input "協助升單-1" at bounding box center [378, 322] width 56 height 19
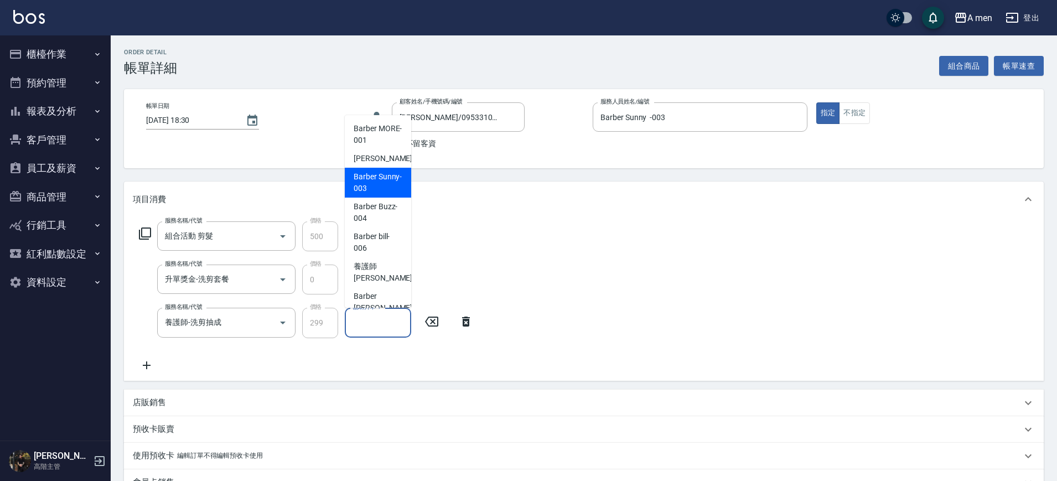
click at [385, 170] on div "Barber Sunny -003" at bounding box center [378, 183] width 66 height 30
type input "Barber Sunny -003"
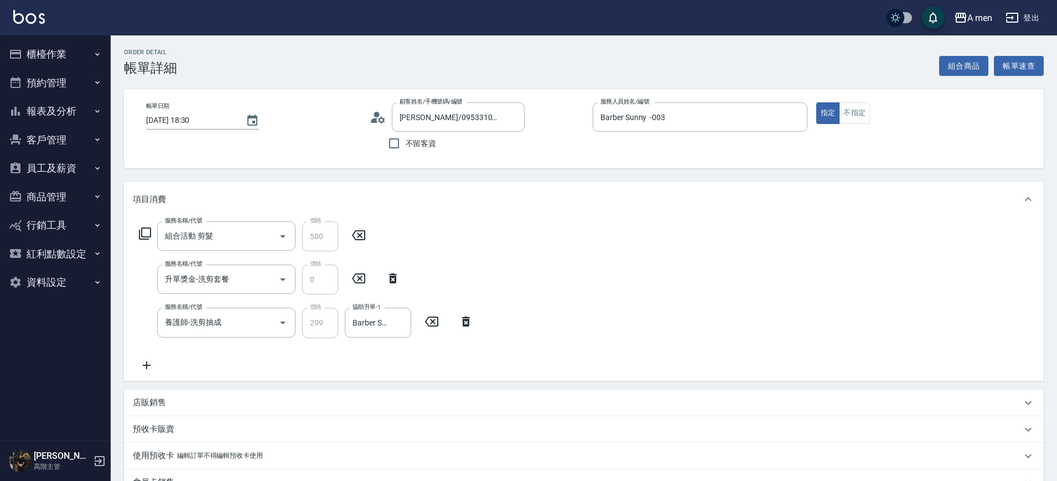
click at [385, 170] on div "Order detail 帳單詳細 組合商品 帳單速查 帳單日期 [DATE] 18:30 顧客姓名/手機號碼/編號 [PERSON_NAME]/095331…" at bounding box center [584, 362] width 946 height 655
click at [428, 320] on icon at bounding box center [432, 321] width 28 height 13
click at [341, 322] on icon at bounding box center [350, 321] width 28 height 13
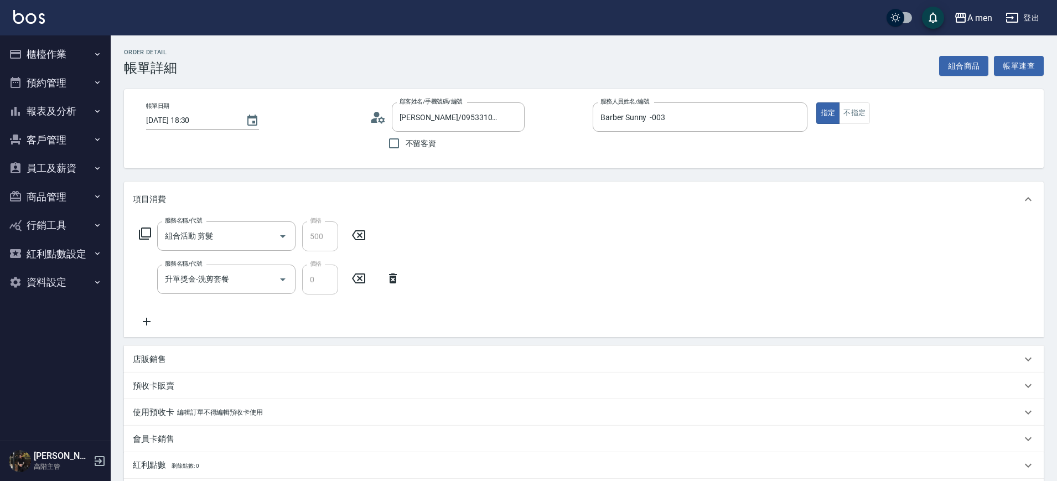
click at [394, 279] on icon at bounding box center [393, 278] width 8 height 10
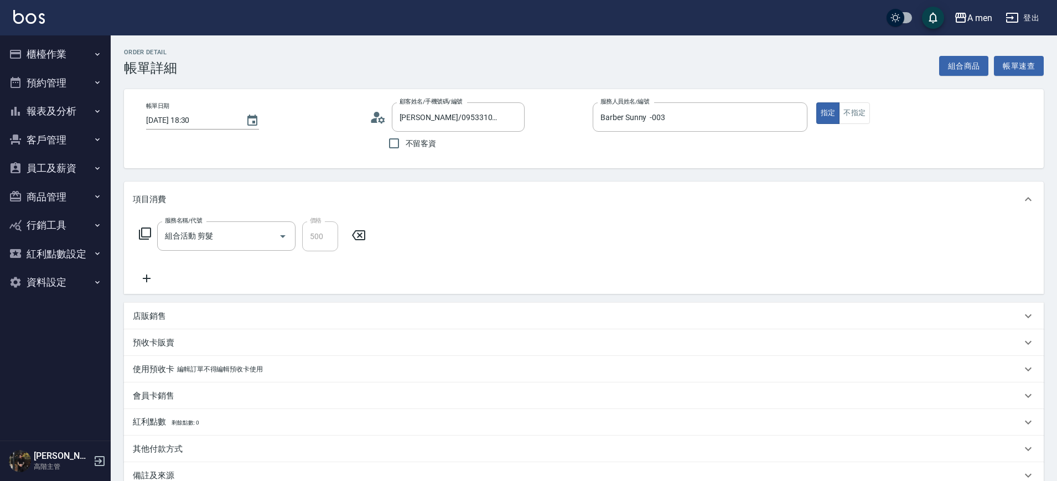
click at [360, 236] on icon at bounding box center [358, 235] width 13 height 10
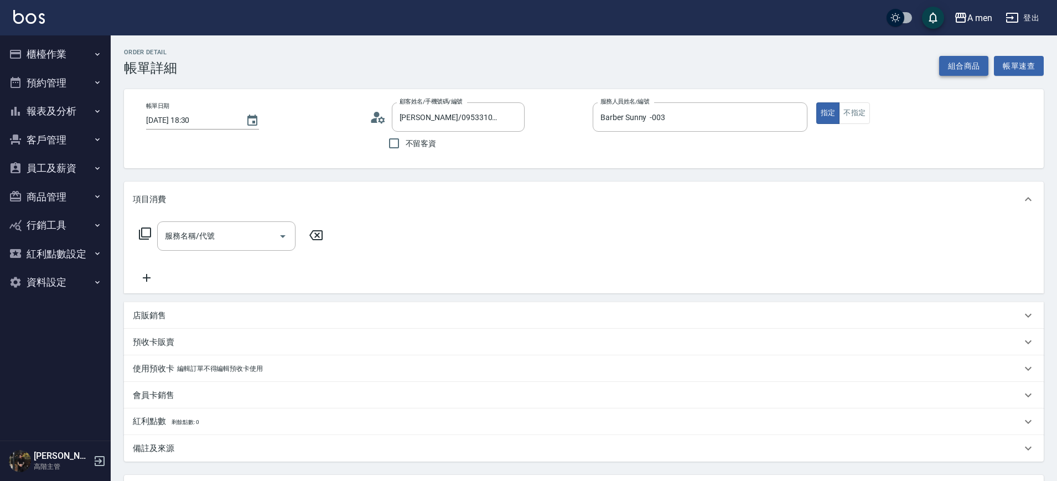
click at [965, 71] on button "組合商品" at bounding box center [964, 66] width 50 height 20
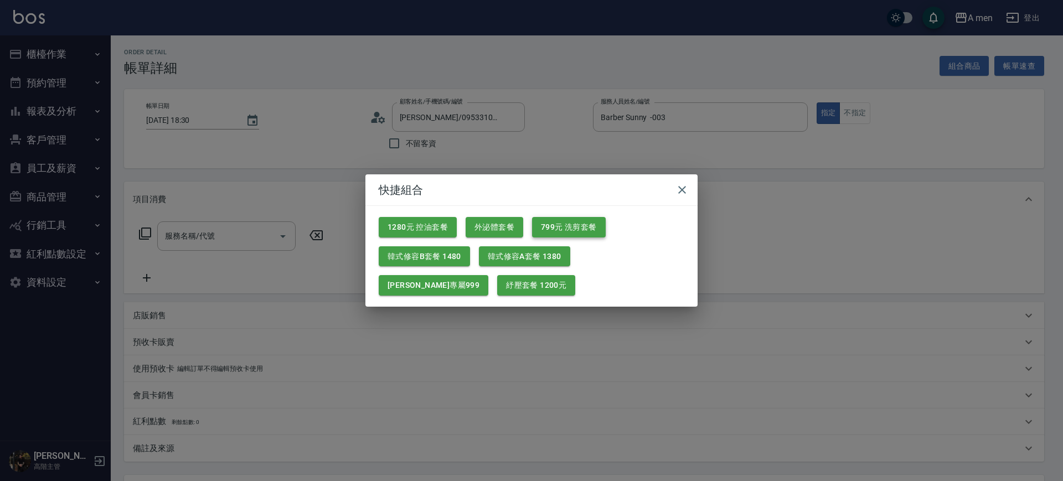
click at [578, 220] on button "799元 洗剪套餐" at bounding box center [569, 227] width 74 height 20
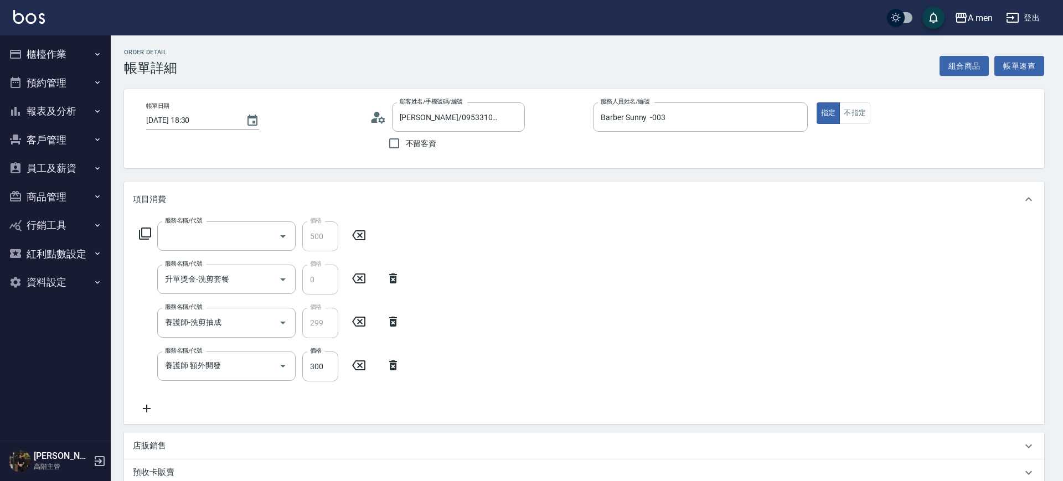
type input "組合活動 剪髮"
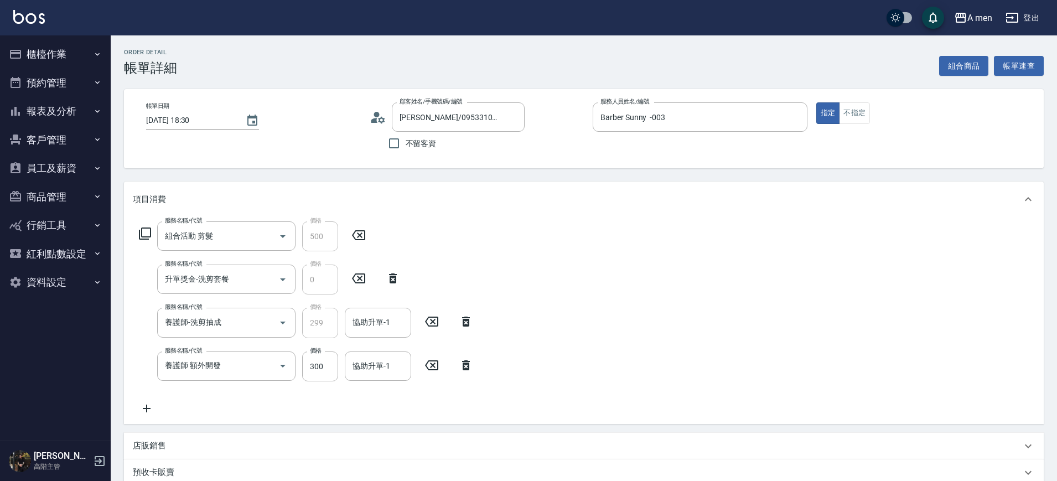
click at [465, 365] on icon at bounding box center [466, 365] width 28 height 13
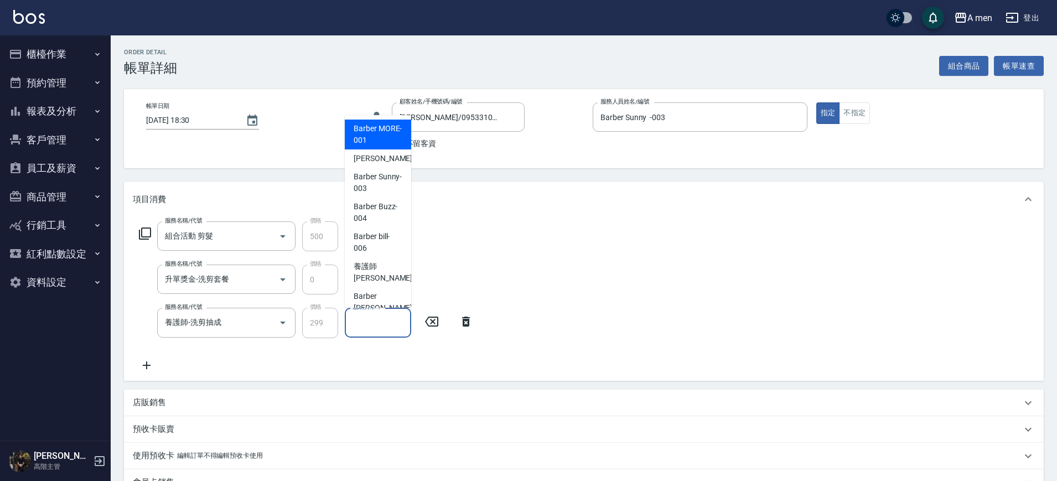
click at [382, 315] on input "協助升單-1" at bounding box center [378, 322] width 56 height 19
click at [378, 158] on span "小陳 -002" at bounding box center [391, 159] width 74 height 12
type input "小陳-002"
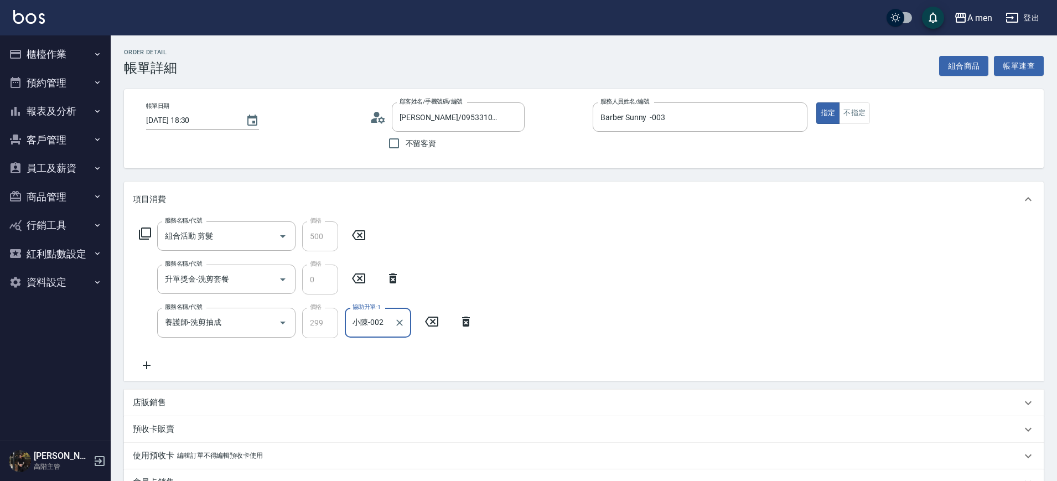
drag, startPoint x: 522, startPoint y: 240, endPoint x: 552, endPoint y: 232, distance: 30.7
click at [524, 239] on div "服務名稱/代號 組合活動 剪髮 服務名稱/代號 價格 500 價格 服務名稱/代號 升單獎金-洗剪套餐 服務名稱/代號 價格 0 價格 服務名稱/代號 養護師…" at bounding box center [584, 298] width 920 height 163
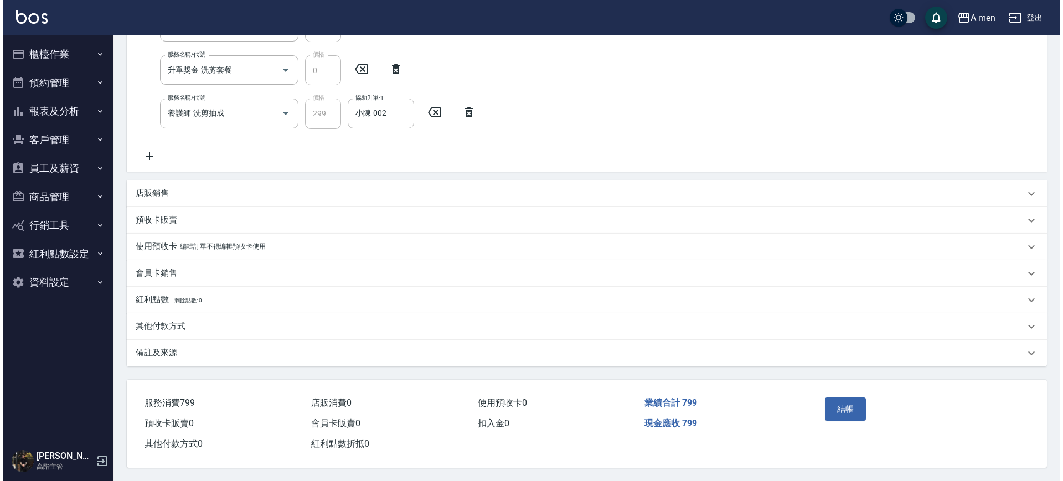
scroll to position [214, 0]
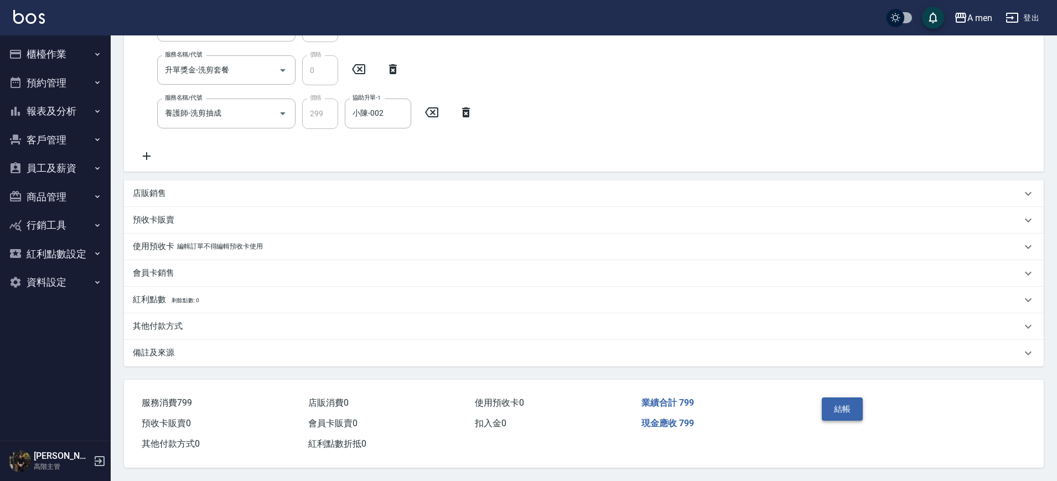
click at [857, 402] on button "結帳" at bounding box center [843, 408] width 42 height 23
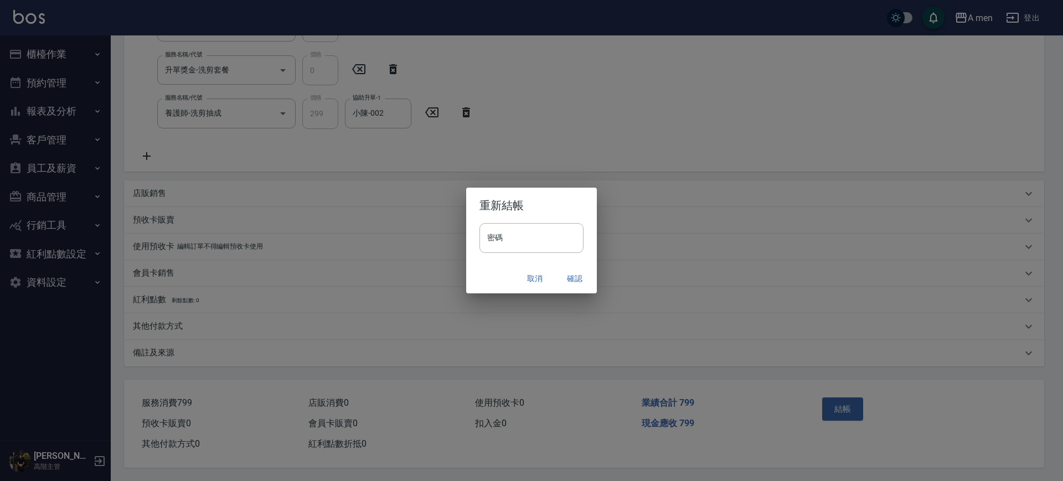
click at [574, 278] on button "確認" at bounding box center [574, 278] width 35 height 20
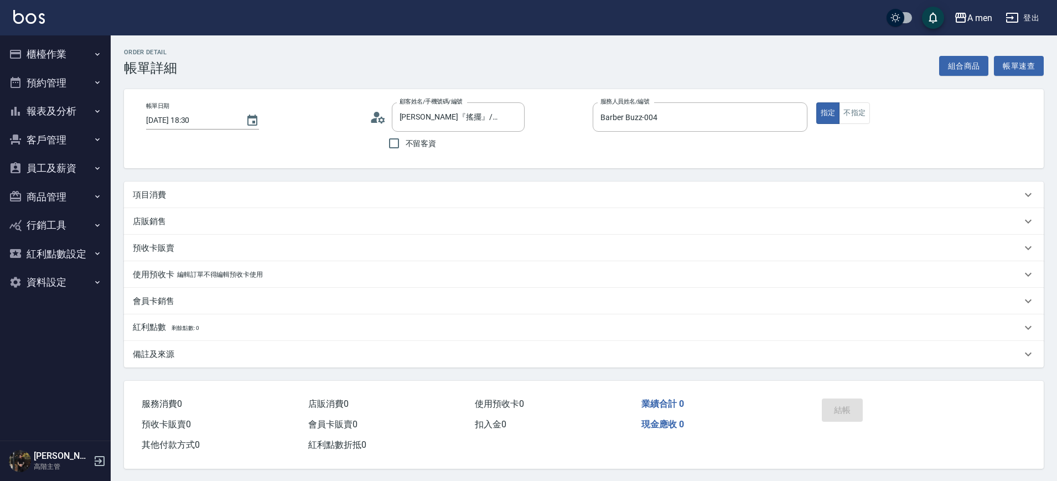
click at [462, 198] on div "項目消費" at bounding box center [577, 195] width 889 height 12
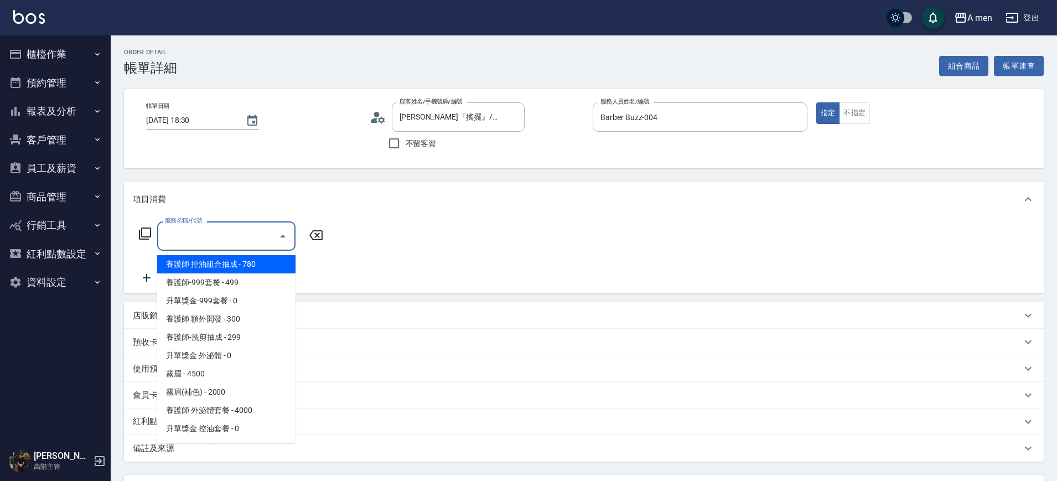
click at [256, 238] on input "服務名稱/代號" at bounding box center [218, 235] width 112 height 19
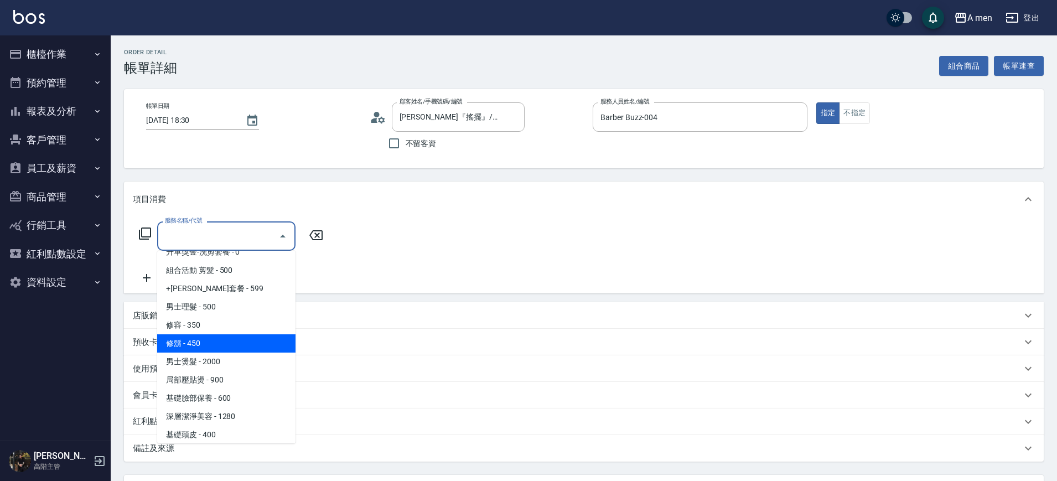
scroll to position [208, 0]
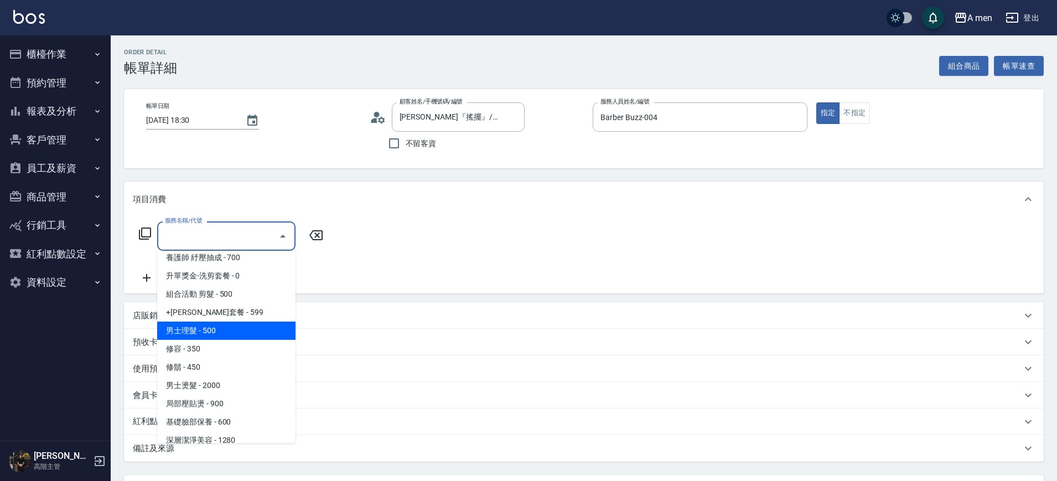
click at [204, 327] on span "男士理髮 - 500" at bounding box center [226, 331] width 138 height 18
type input "男士理髮(A01)"
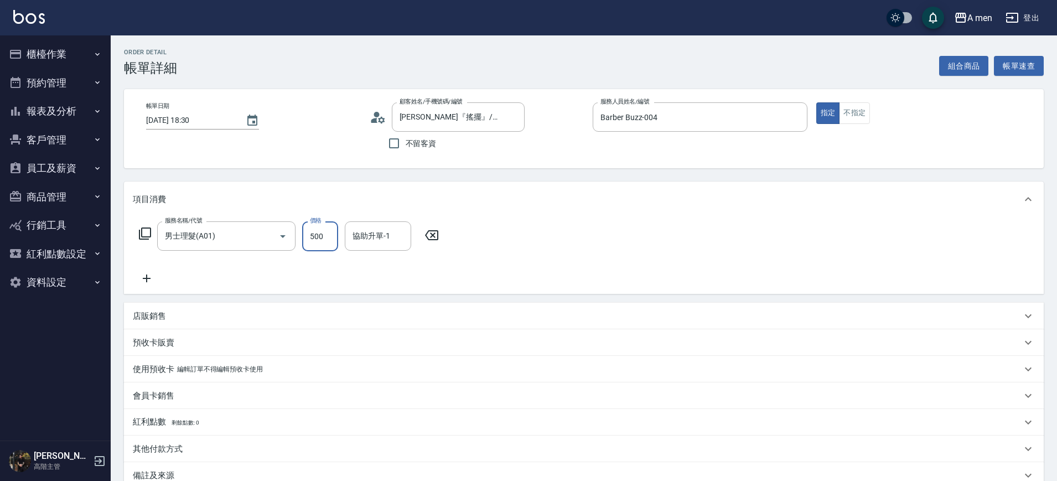
click at [313, 244] on input "500" at bounding box center [320, 236] width 36 height 30
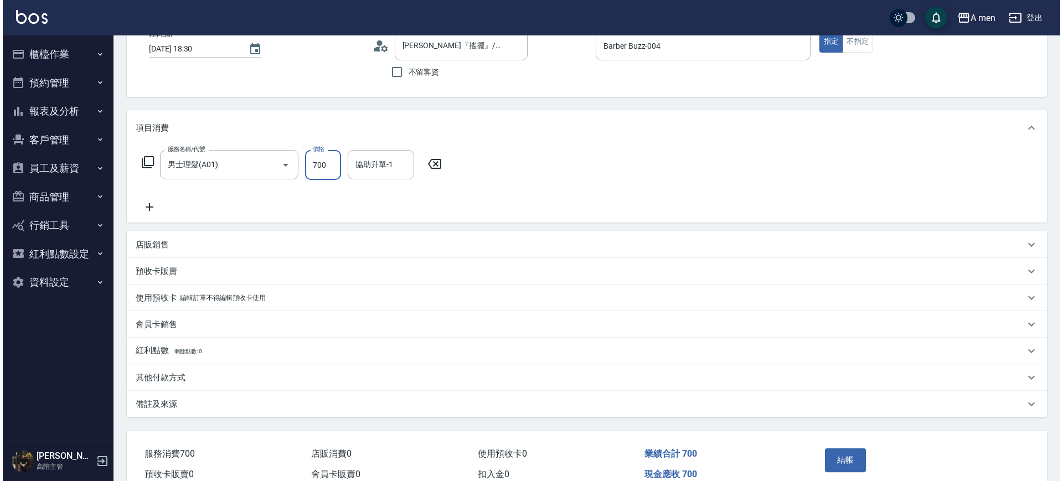
scroll to position [127, 0]
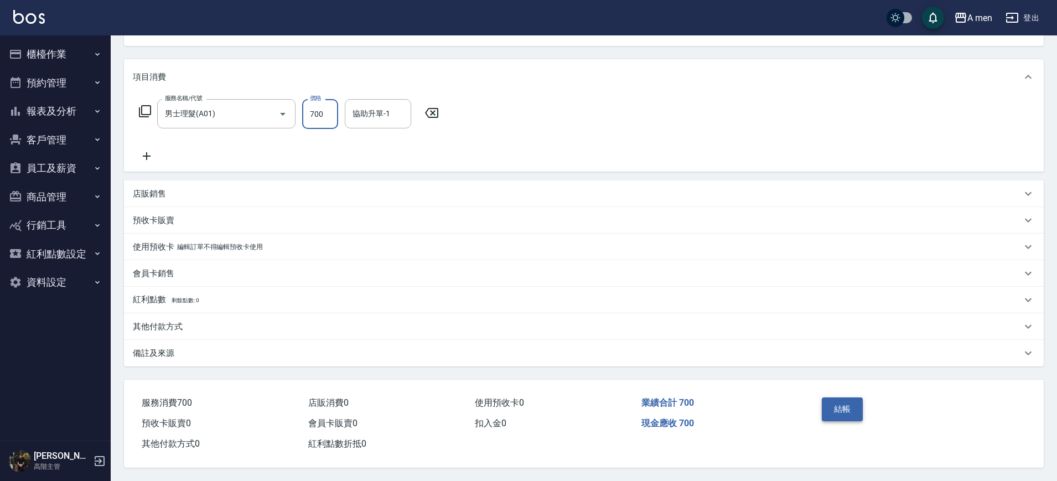
type input "700"
click at [859, 402] on button "結帳" at bounding box center [843, 408] width 42 height 23
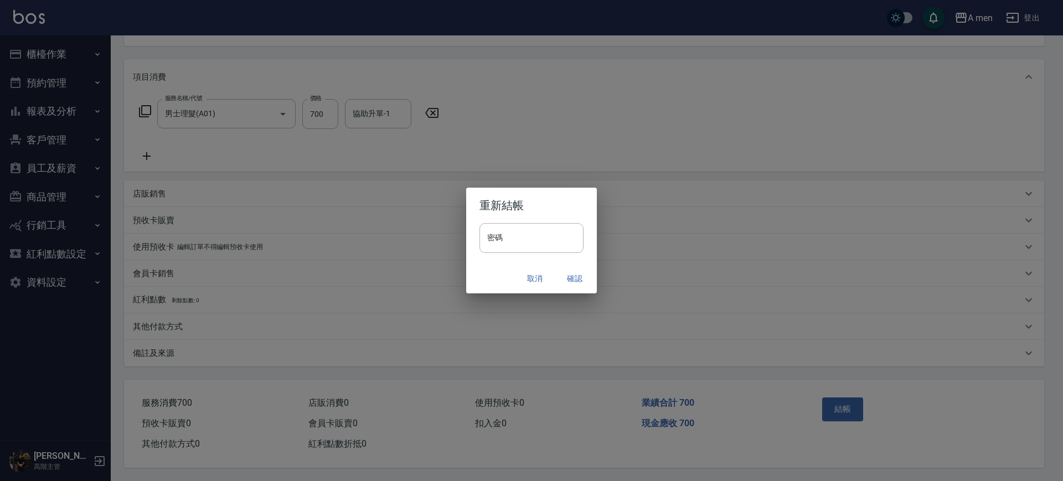
click at [573, 281] on button "確認" at bounding box center [574, 278] width 35 height 20
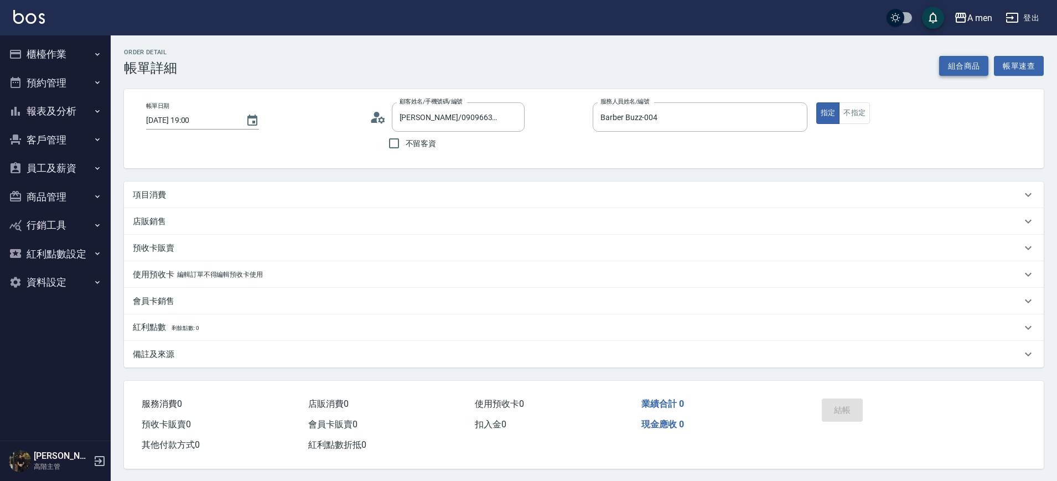
click at [967, 65] on button "組合商品" at bounding box center [964, 66] width 50 height 20
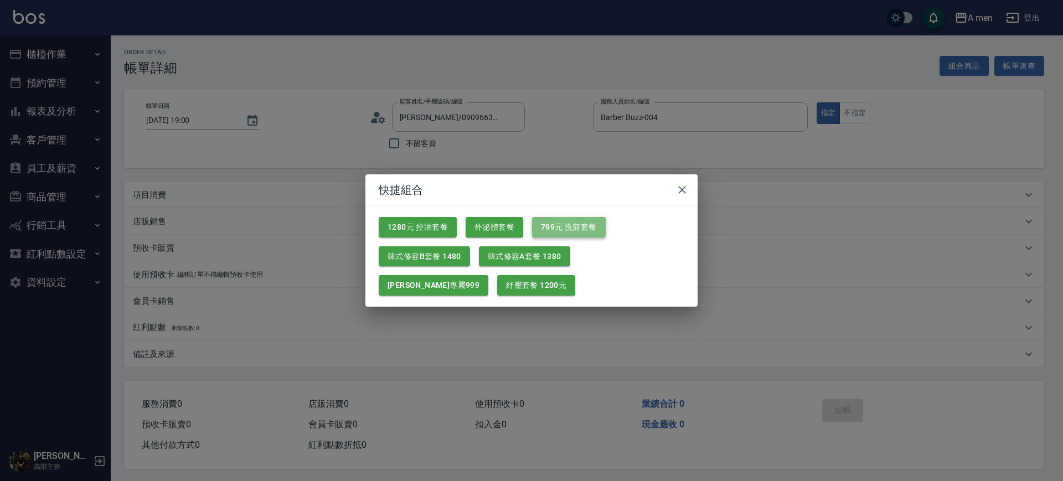
click at [552, 227] on button "799元 洗剪套餐" at bounding box center [569, 227] width 74 height 20
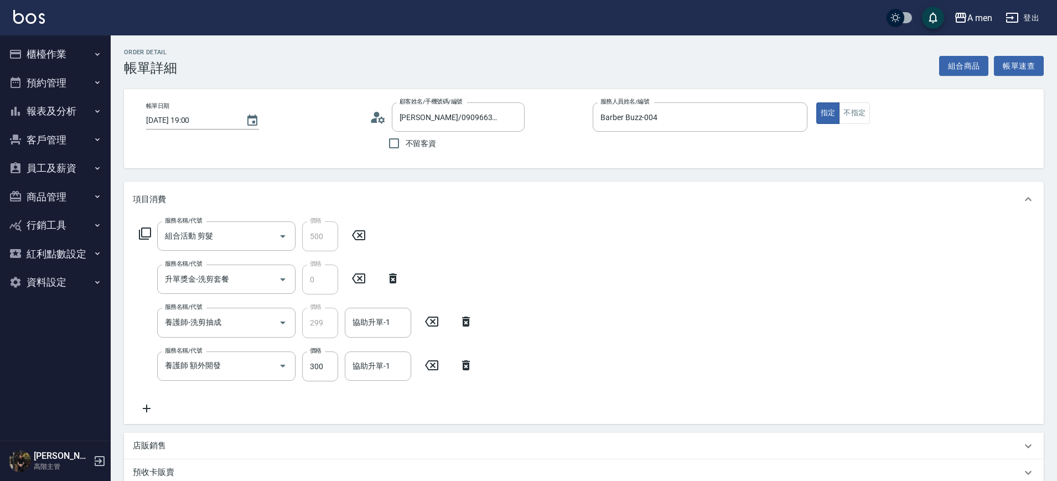
click at [478, 369] on icon at bounding box center [466, 365] width 28 height 13
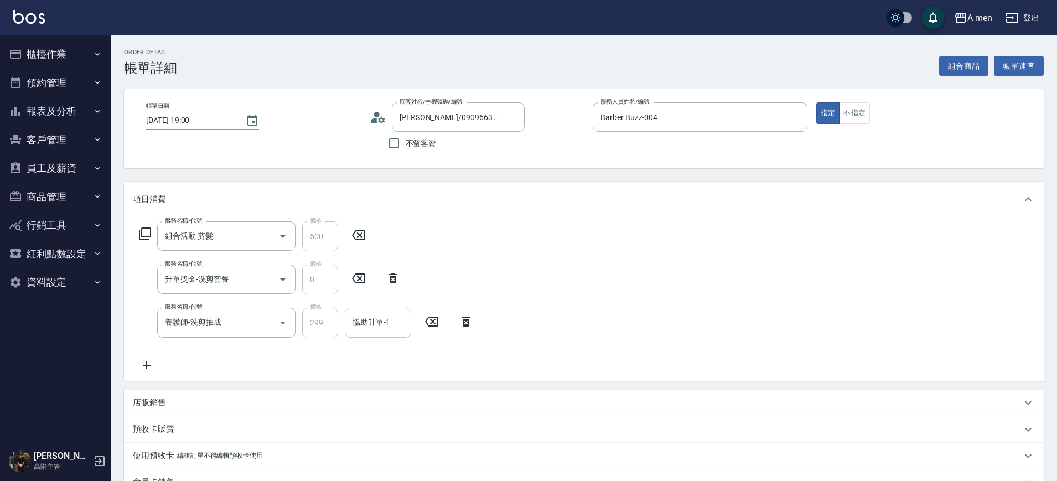
click at [396, 332] on div "協助升單-1" at bounding box center [378, 322] width 66 height 29
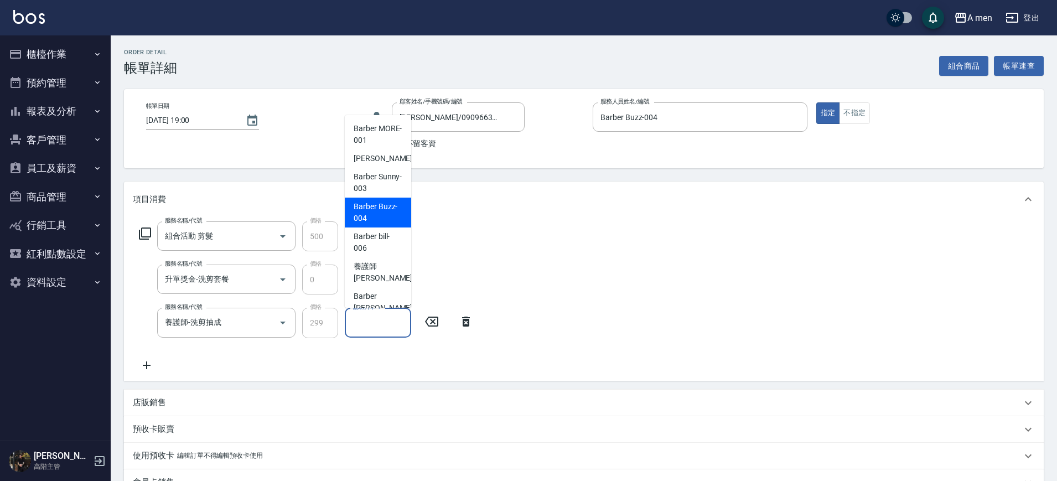
click at [376, 226] on div "Barber Buzz -004" at bounding box center [378, 213] width 66 height 30
type input "Barber Buzz-004"
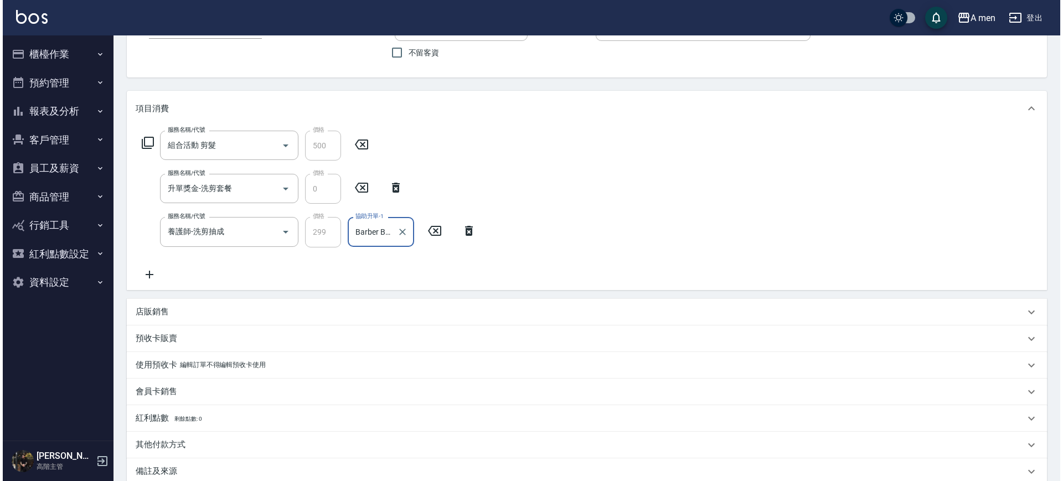
scroll to position [208, 0]
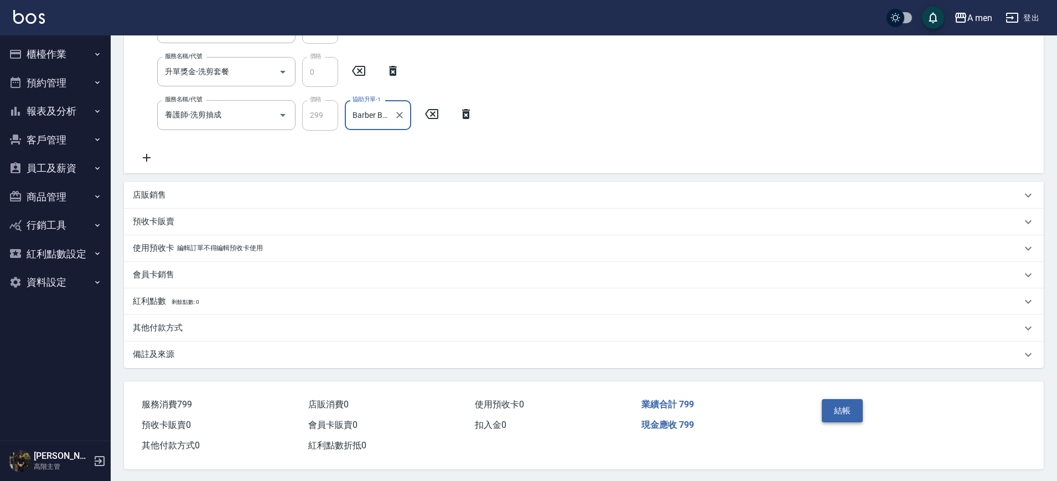
click at [846, 410] on button "結帳" at bounding box center [843, 410] width 42 height 23
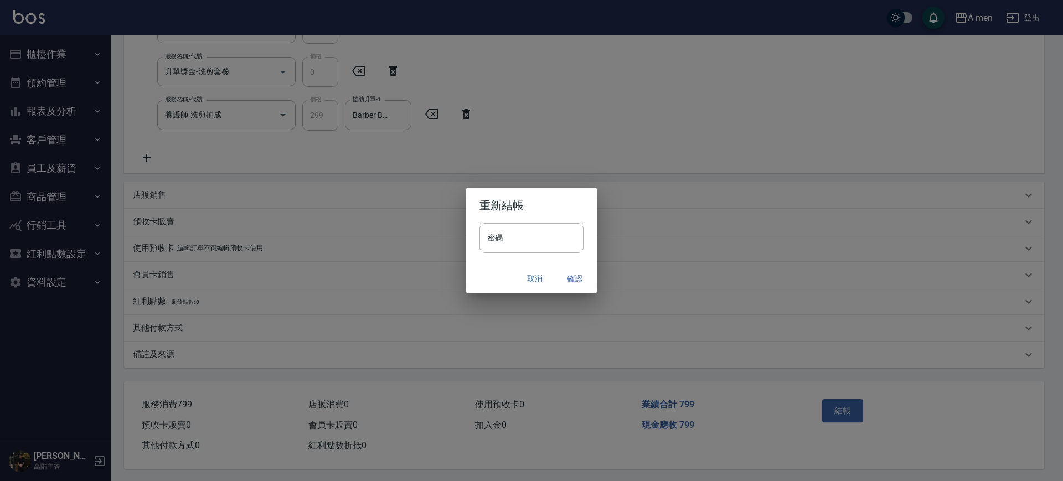
click at [579, 271] on button "確認" at bounding box center [574, 278] width 35 height 20
